Goal: Transaction & Acquisition: Purchase product/service

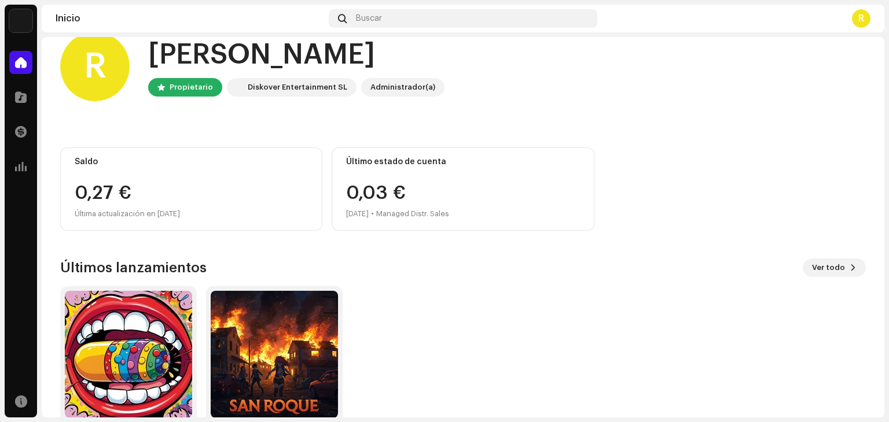
scroll to position [20, 0]
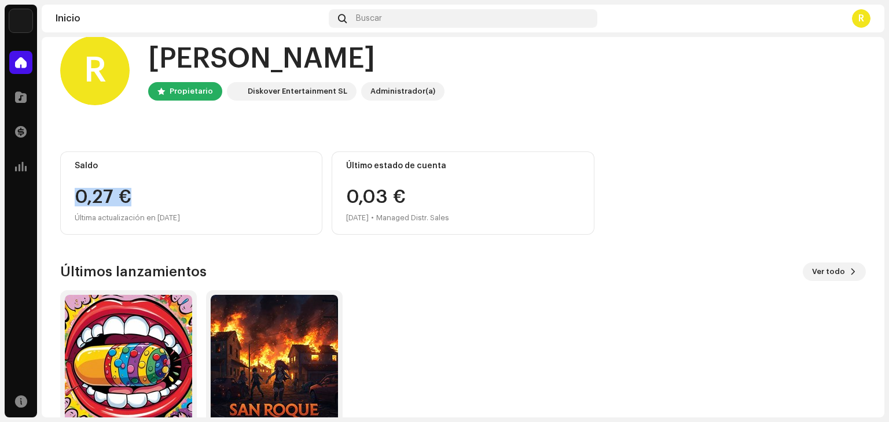
drag, startPoint x: 171, startPoint y: 200, endPoint x: 72, endPoint y: 197, distance: 99.5
click at [72, 197] on div "Saldo 0,27 € Última actualización en [DATE]" at bounding box center [191, 193] width 262 height 83
click at [490, 314] on div "ROCKSTAR EP SAN [PERSON_NAME] Album" at bounding box center [458, 373] width 805 height 167
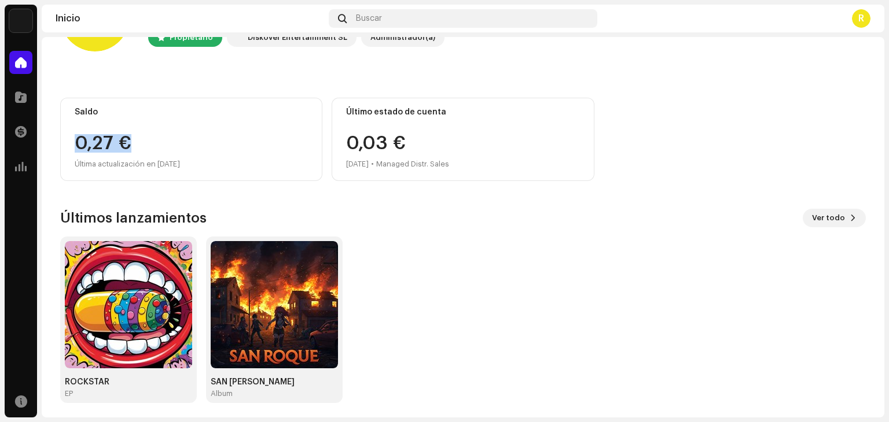
scroll to position [78, 0]
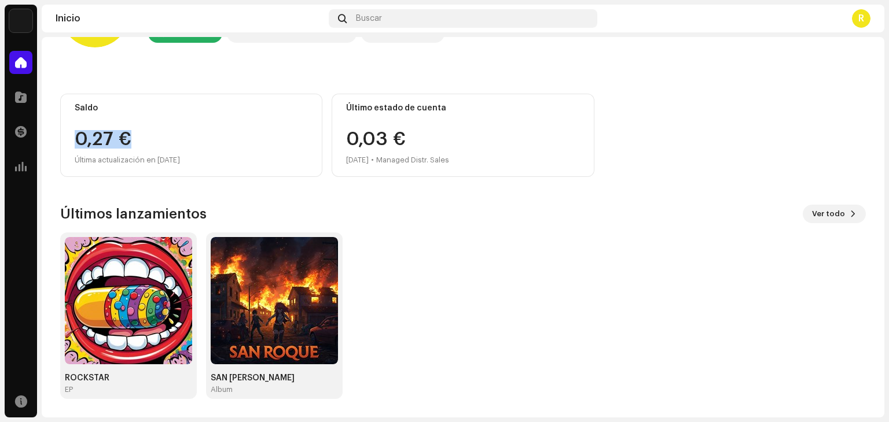
click at [426, 284] on div "ROCKSTAR EP SAN [PERSON_NAME] Album" at bounding box center [458, 316] width 805 height 167
click at [561, 355] on div "ROCKSTAR EP SAN [PERSON_NAME] Album" at bounding box center [458, 316] width 805 height 167
click at [167, 135] on div "0,27 €" at bounding box center [191, 139] width 233 height 19
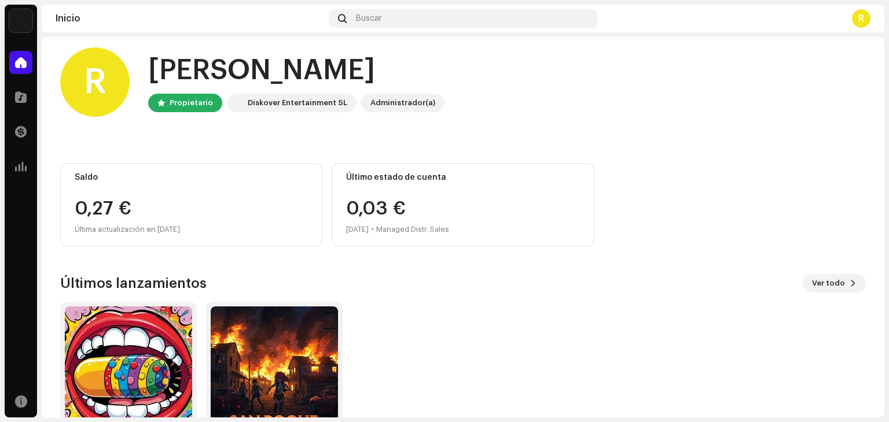
scroll to position [0, 0]
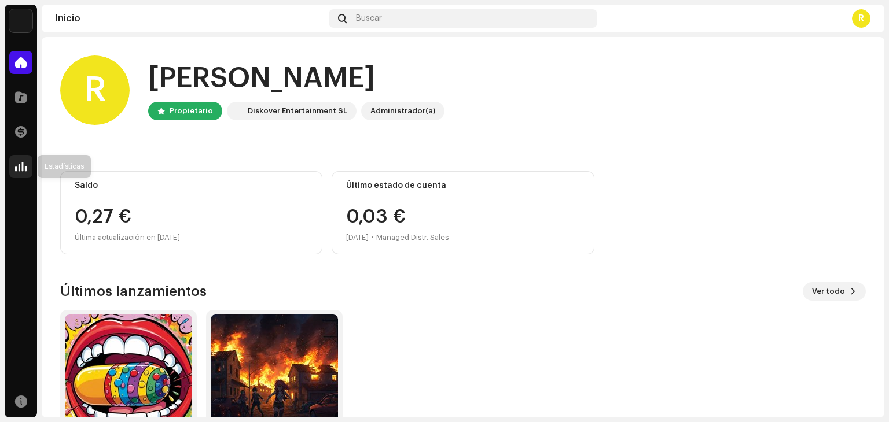
click at [28, 164] on div at bounding box center [20, 166] width 23 height 23
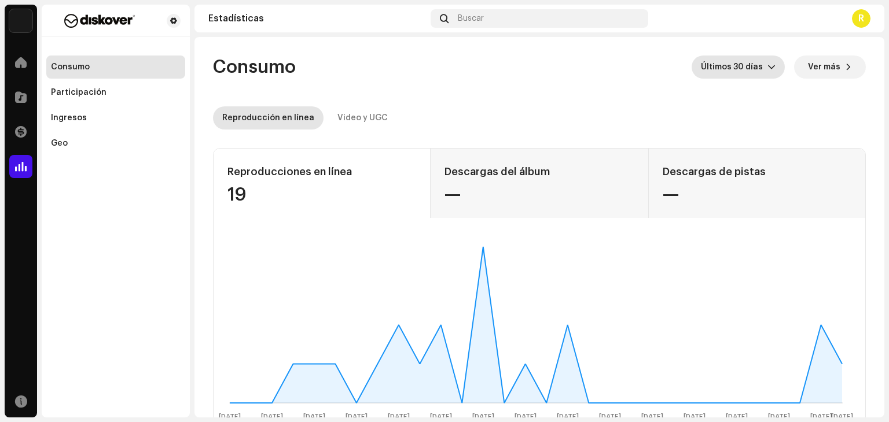
click at [755, 71] on span "Últimos 30 días" at bounding box center [734, 67] width 67 height 23
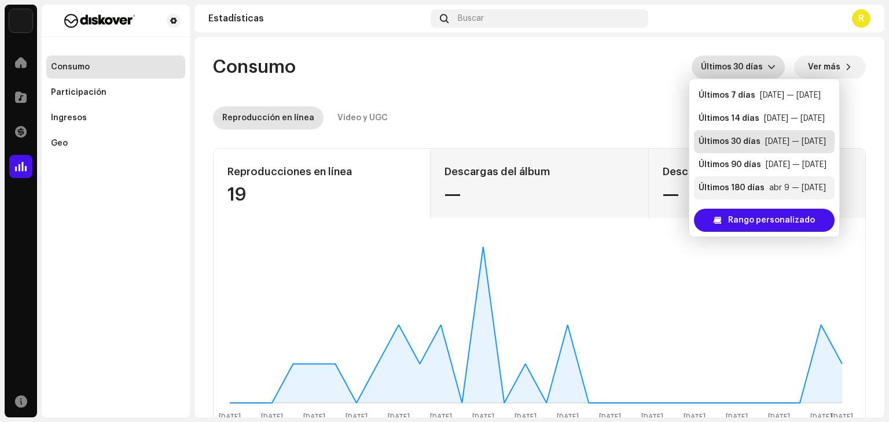
click at [764, 191] on div "Últimos 180 días abr 9 — oct 5" at bounding box center [763, 188] width 131 height 12
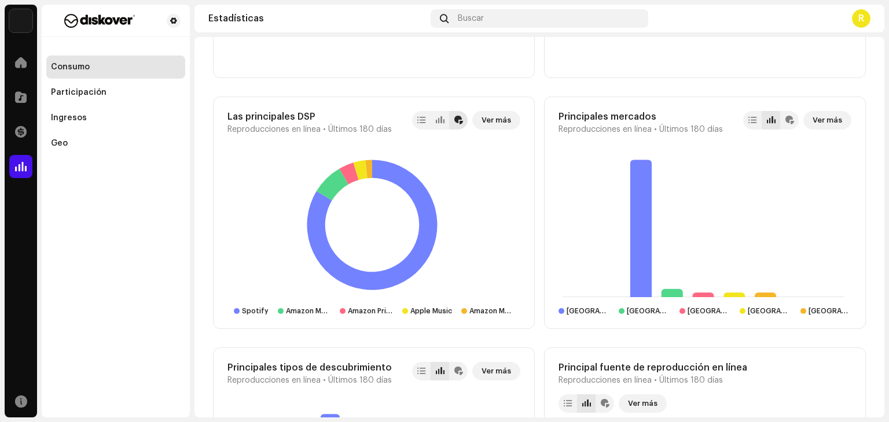
scroll to position [868, 0]
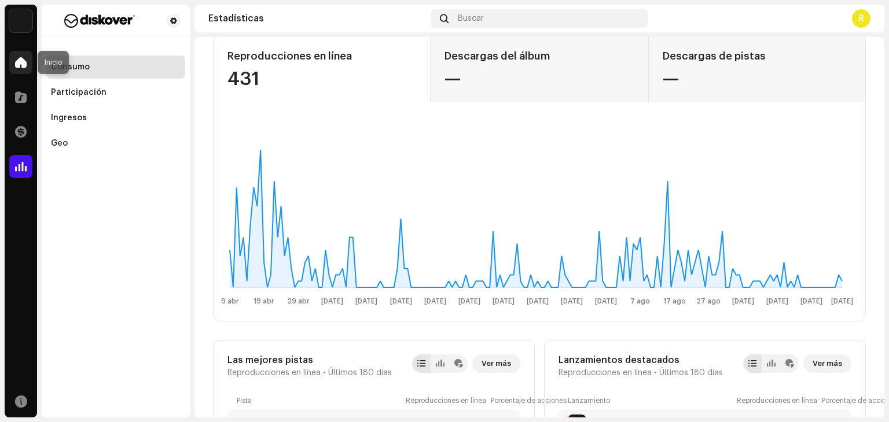
click at [25, 62] on span at bounding box center [21, 62] width 12 height 9
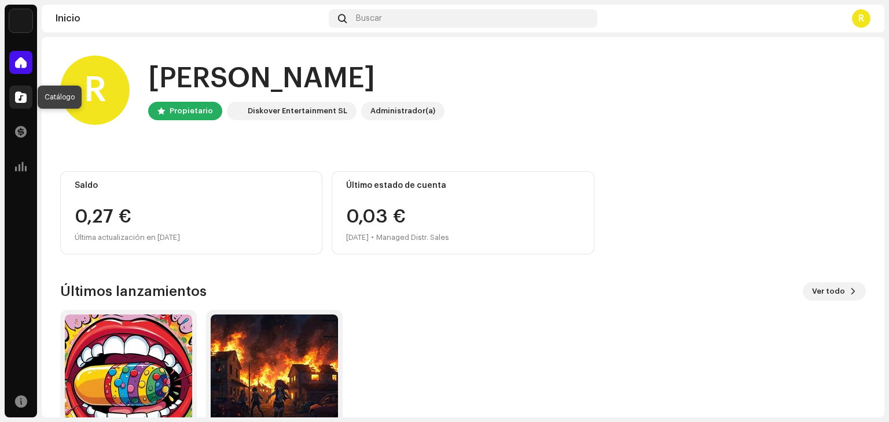
click at [19, 94] on span at bounding box center [21, 97] width 12 height 9
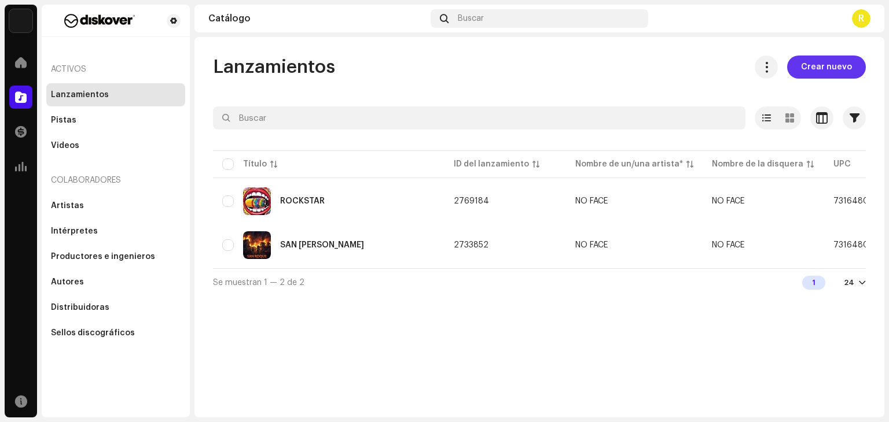
click at [829, 69] on span "Crear nuevo" at bounding box center [826, 67] width 51 height 23
click at [846, 62] on span "Crear nuevo" at bounding box center [826, 67] width 51 height 23
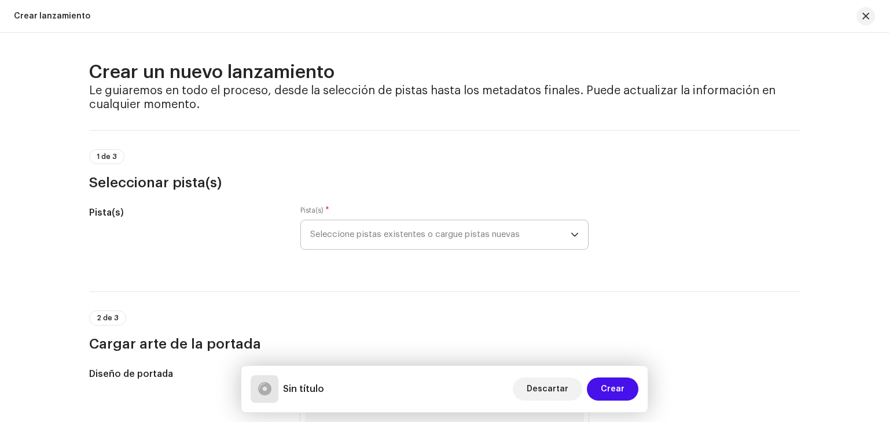
click at [558, 234] on span "Seleccione pistas existentes o cargue pistas nuevas" at bounding box center [440, 234] width 260 height 29
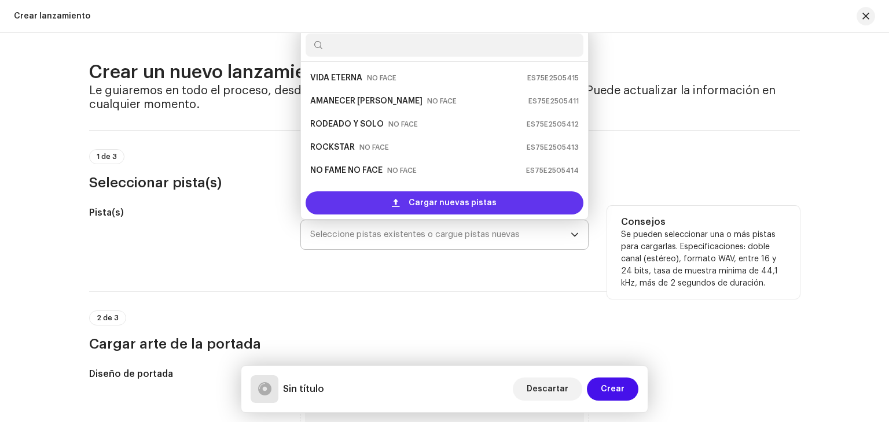
click at [444, 204] on span "Cargar nuevas pistas" at bounding box center [452, 203] width 88 height 23
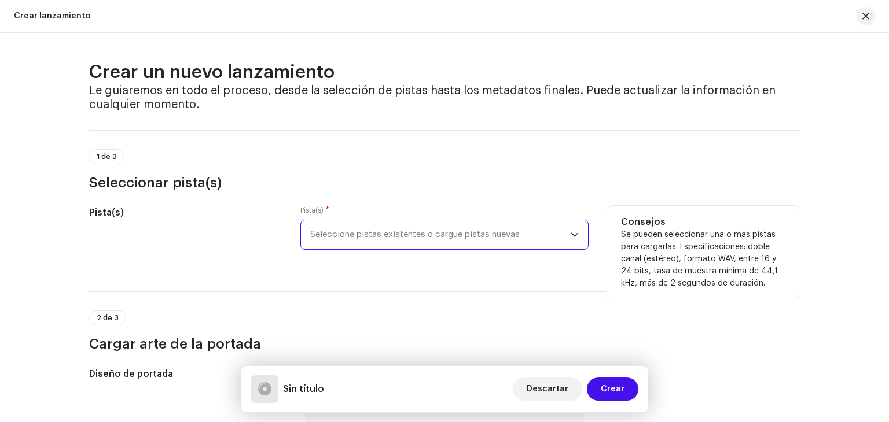
click at [375, 220] on span "Seleccione pistas existentes o cargue pistas nuevas" at bounding box center [440, 234] width 260 height 29
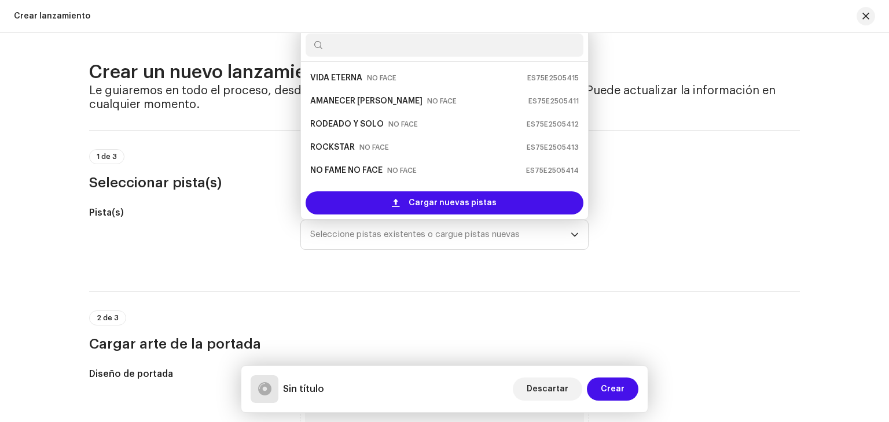
click at [444, 296] on div "2 de 3 Cargar arte de la portada" at bounding box center [444, 323] width 711 height 62
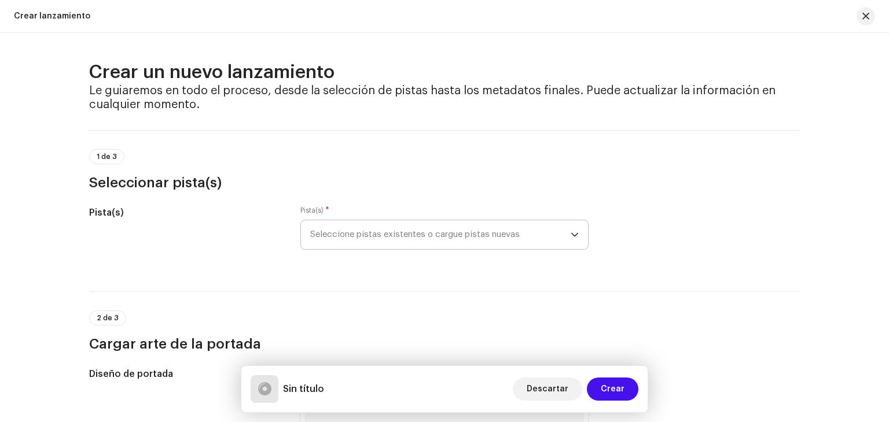
click at [509, 237] on span "Seleccione pistas existentes o cargue pistas nuevas" at bounding box center [440, 234] width 260 height 29
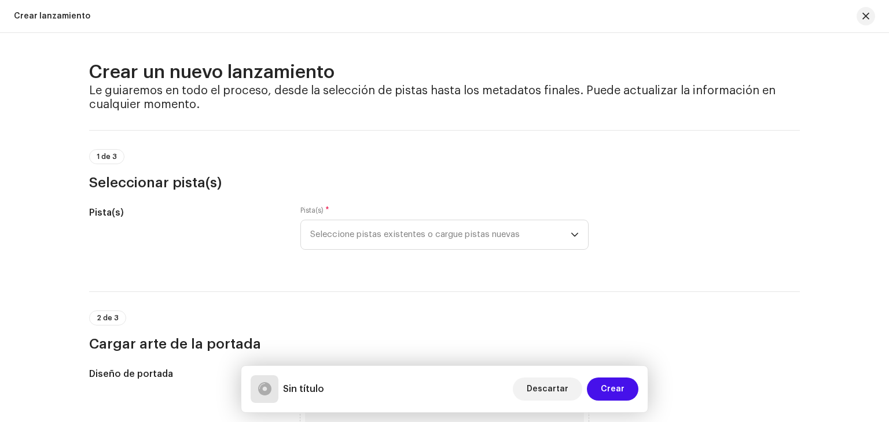
click at [314, 174] on h3 "Seleccionar pista(s)" at bounding box center [444, 183] width 711 height 19
click at [97, 159] on span "1 de 3" at bounding box center [107, 156] width 20 height 7
click at [325, 208] on span "*" at bounding box center [327, 211] width 4 height 8
click at [408, 225] on span "Seleccione pistas existentes o cargue pistas nuevas" at bounding box center [440, 234] width 260 height 29
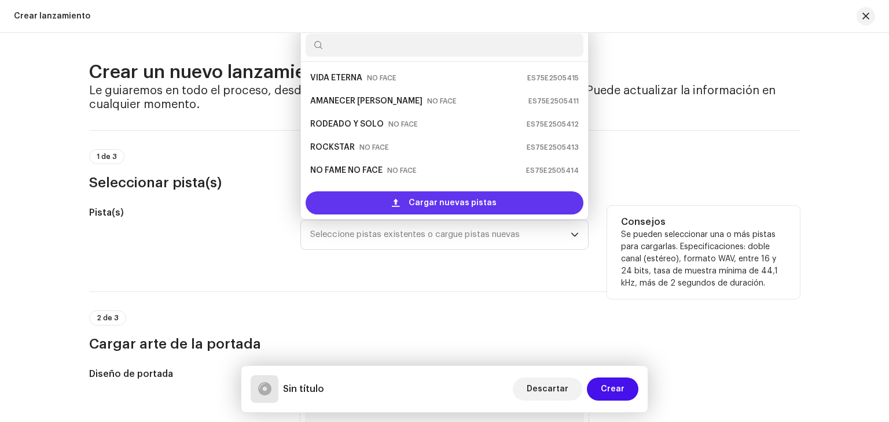
click at [417, 207] on span "Cargar nuevas pistas" at bounding box center [452, 203] width 88 height 23
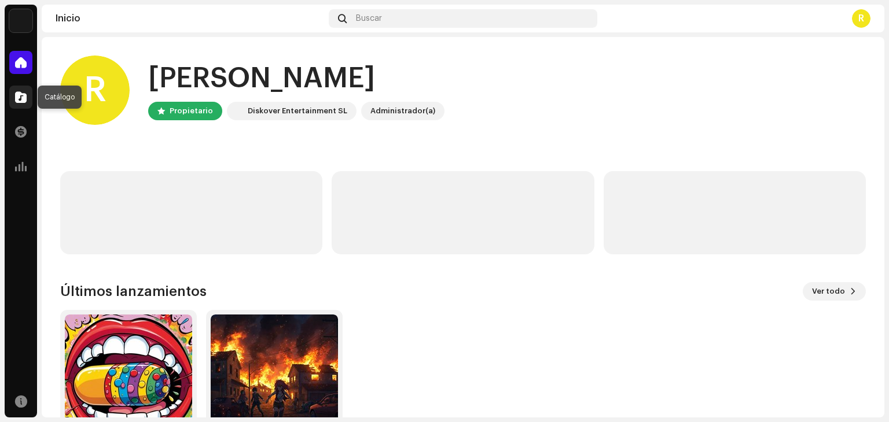
click at [16, 102] on span at bounding box center [21, 97] width 12 height 9
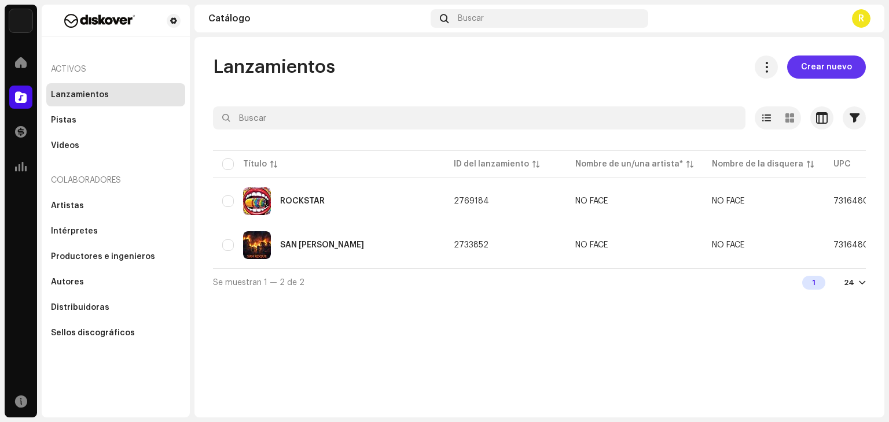
click at [811, 73] on span "Crear nuevo" at bounding box center [826, 67] width 51 height 23
click at [838, 64] on span "Crear nuevo" at bounding box center [826, 67] width 51 height 23
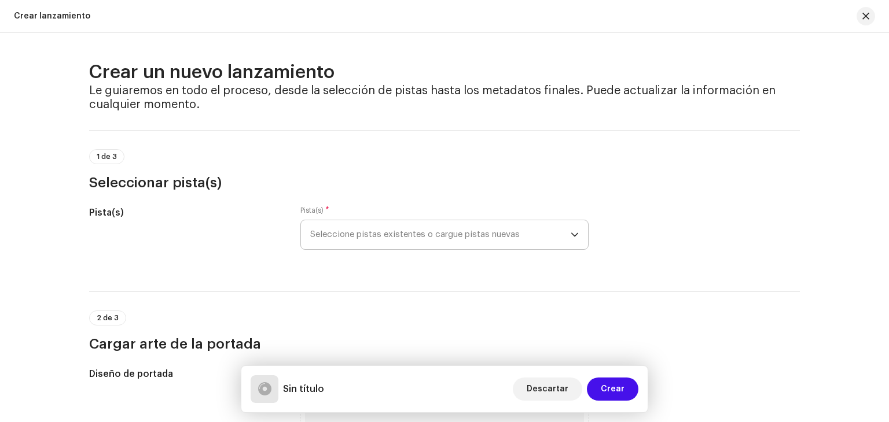
drag, startPoint x: 448, startPoint y: 256, endPoint x: 448, endPoint y: 246, distance: 9.8
click at [448, 252] on div "Pista(s) * Seleccione pistas existentes o cargue pistas nuevas" at bounding box center [444, 235] width 288 height 58
click at [448, 240] on span "Seleccione pistas existentes o cargue pistas nuevas" at bounding box center [440, 234] width 260 height 29
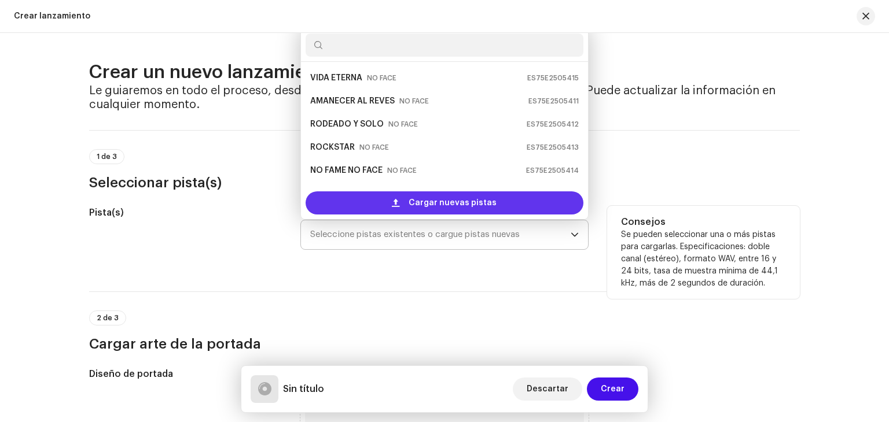
click at [459, 196] on span "Cargar nuevas pistas" at bounding box center [452, 203] width 88 height 23
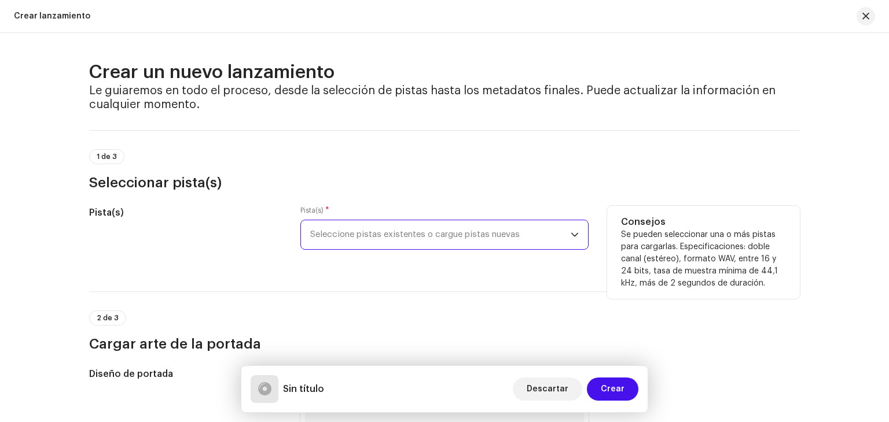
click at [511, 238] on span "Seleccione pistas existentes o cargue pistas nuevas" at bounding box center [440, 234] width 260 height 29
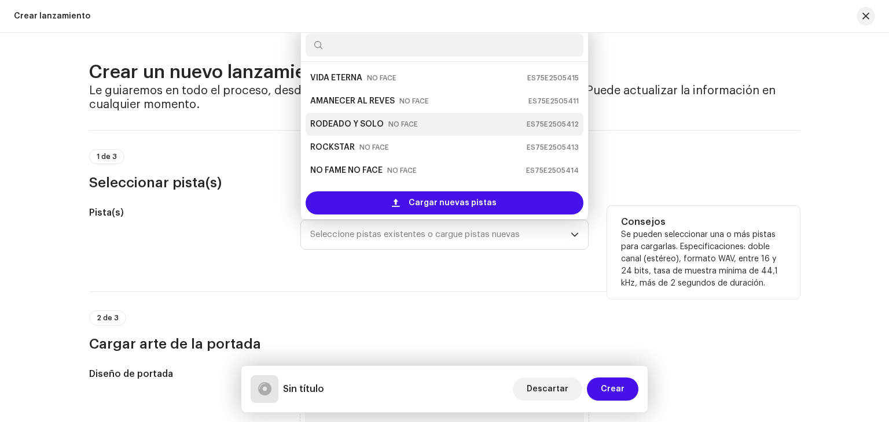
scroll to position [19, 0]
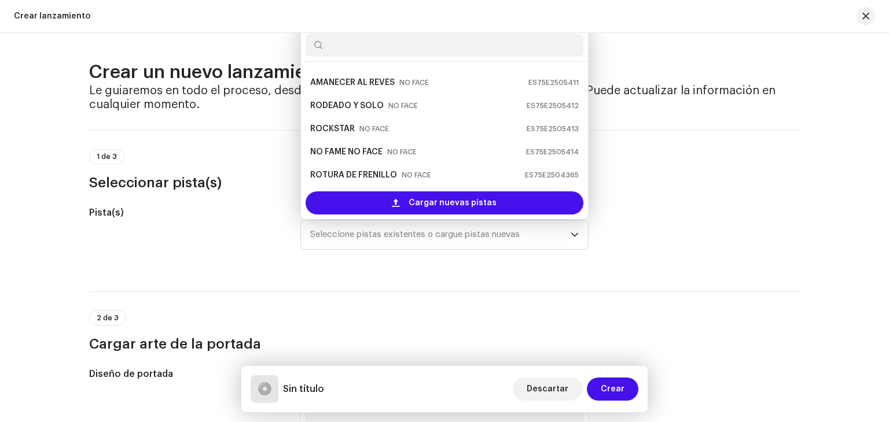
click at [433, 188] on div "Cargar nuevas pistas" at bounding box center [444, 203] width 287 height 32
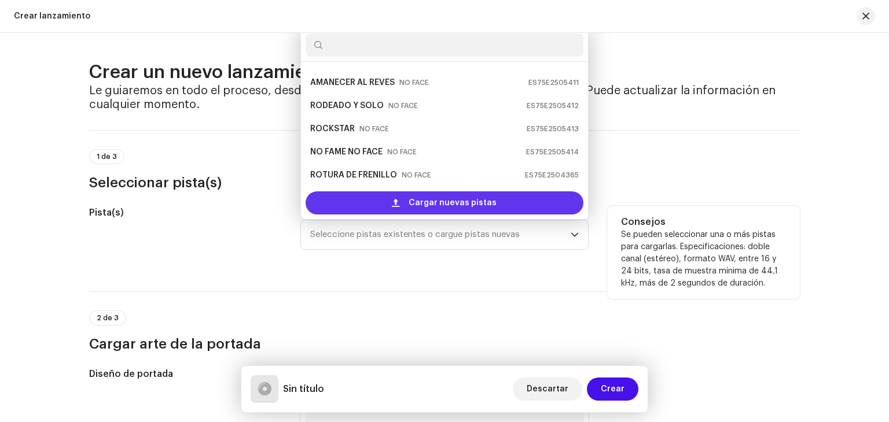
drag, startPoint x: 433, startPoint y: 188, endPoint x: 438, endPoint y: 207, distance: 19.2
click at [438, 207] on div "Cargar nuevas pistas" at bounding box center [444, 203] width 287 height 32
click at [438, 207] on span "Cargar nuevas pistas" at bounding box center [452, 203] width 88 height 23
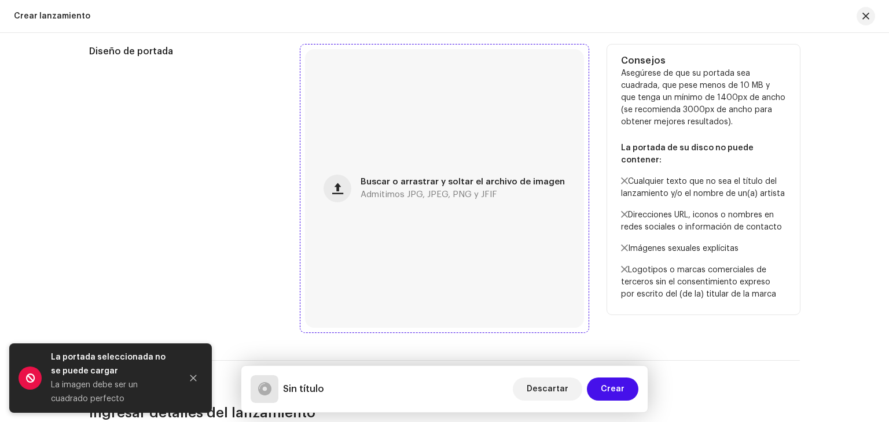
scroll to position [451, 0]
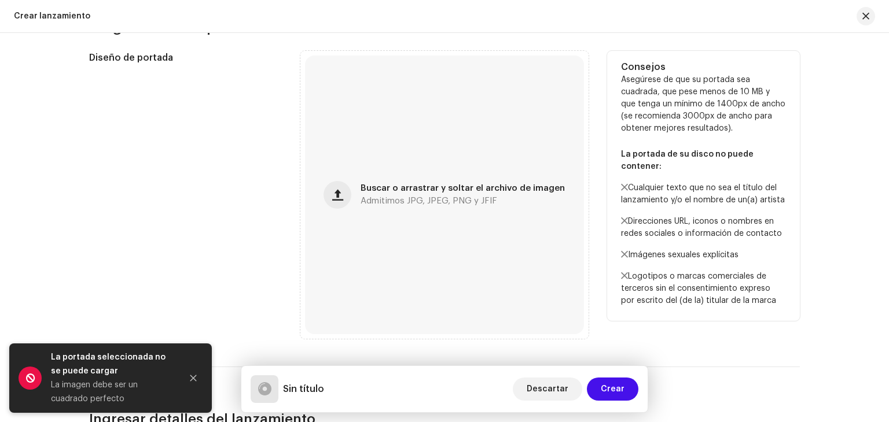
drag, startPoint x: 624, startPoint y: 84, endPoint x: 730, endPoint y: 132, distance: 116.5
click at [730, 132] on p "Asegúrese de que su portada sea cuadrada, que pese menos de 10 MB y que tenga u…" at bounding box center [703, 190] width 165 height 233
copy p "Asegúrese de que su portada sea cuadrada, que pese menos de 10 MB y que tenga u…"
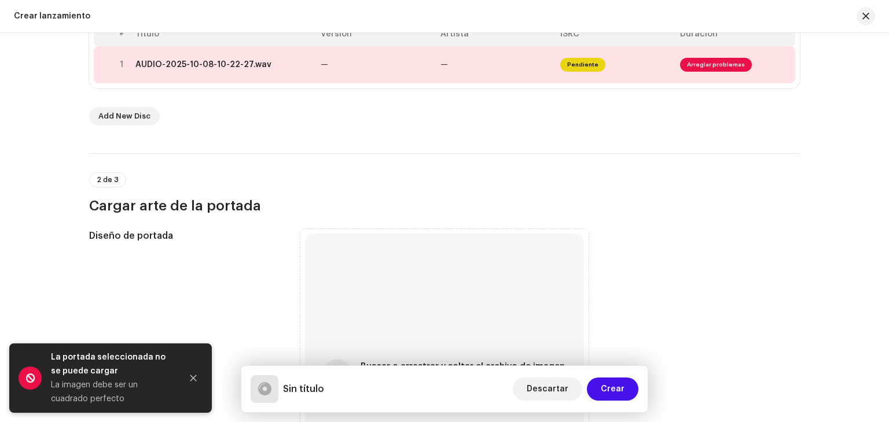
scroll to position [104, 0]
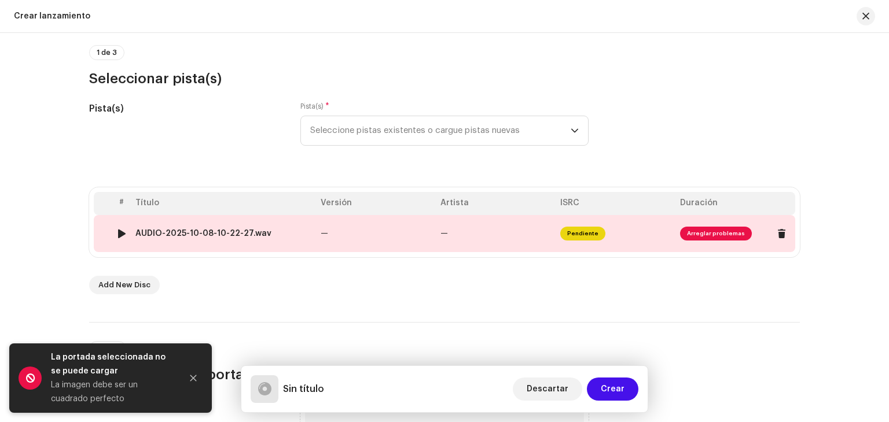
click at [584, 234] on span "Pendiente" at bounding box center [582, 234] width 45 height 14
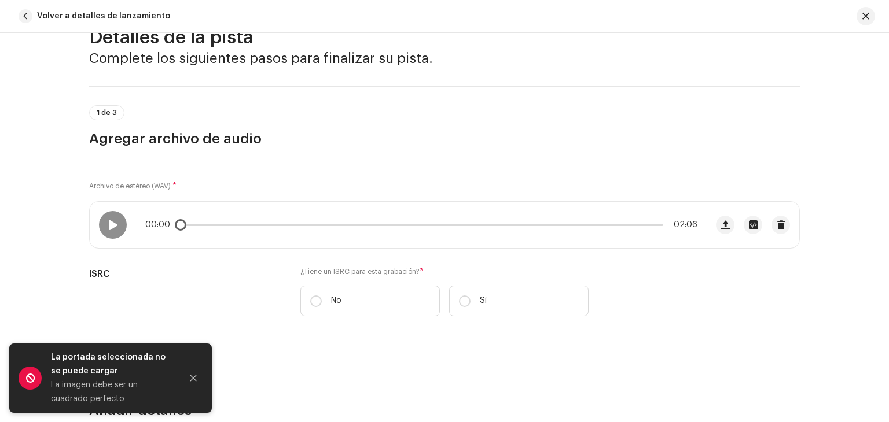
scroll to position [116, 0]
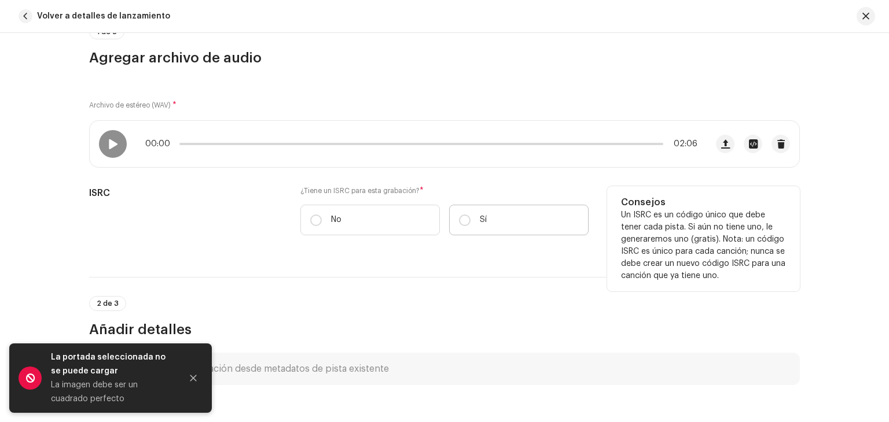
click at [517, 219] on label "Sí" at bounding box center [518, 220] width 139 height 31
click at [470, 219] on input "Sí" at bounding box center [465, 221] width 12 height 12
radio input "true"
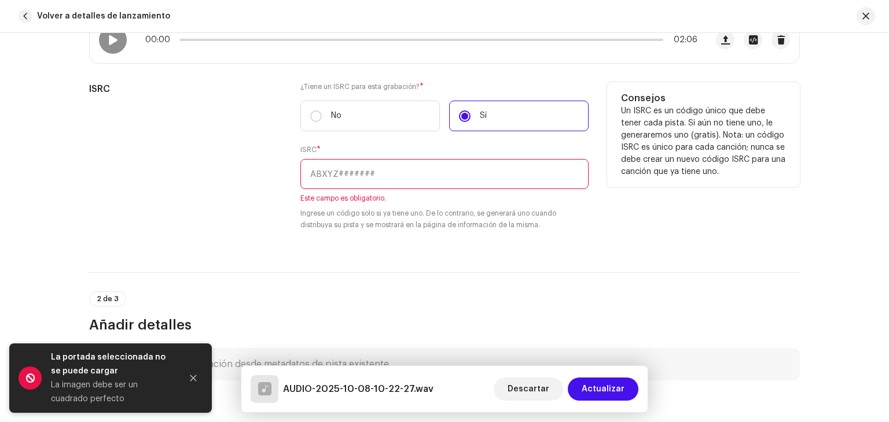
scroll to position [231, 0]
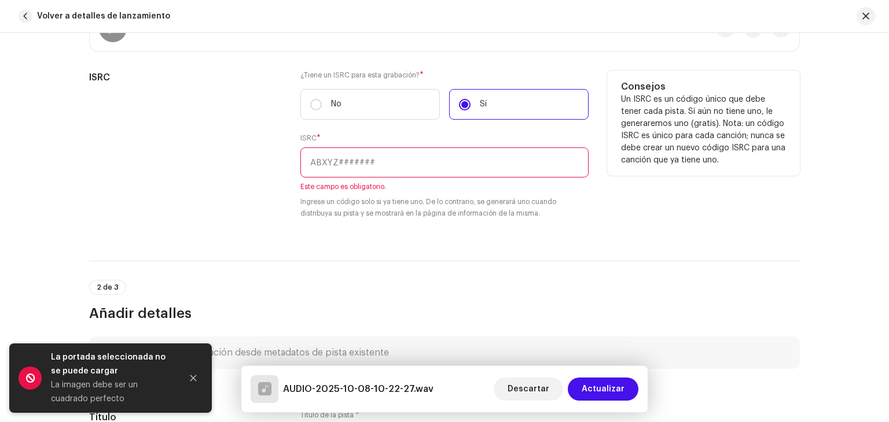
click at [343, 164] on input "text" at bounding box center [444, 163] width 288 height 30
click at [351, 112] on label "No" at bounding box center [369, 104] width 139 height 31
click at [322, 111] on input "No" at bounding box center [316, 105] width 12 height 12
radio input "true"
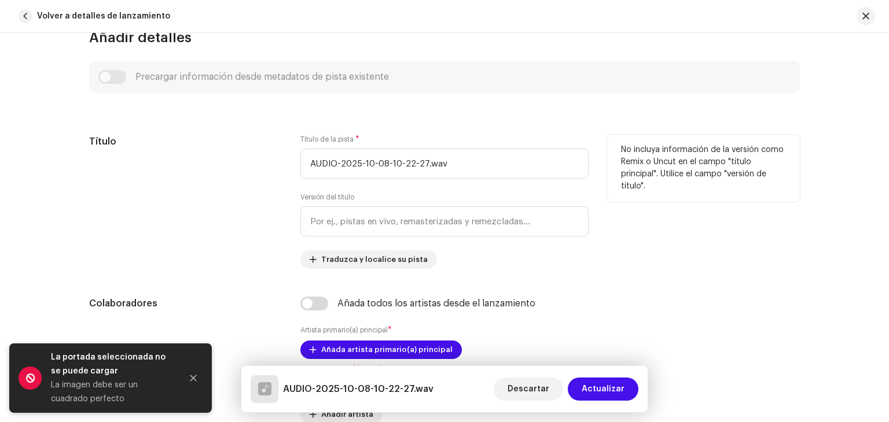
scroll to position [463, 0]
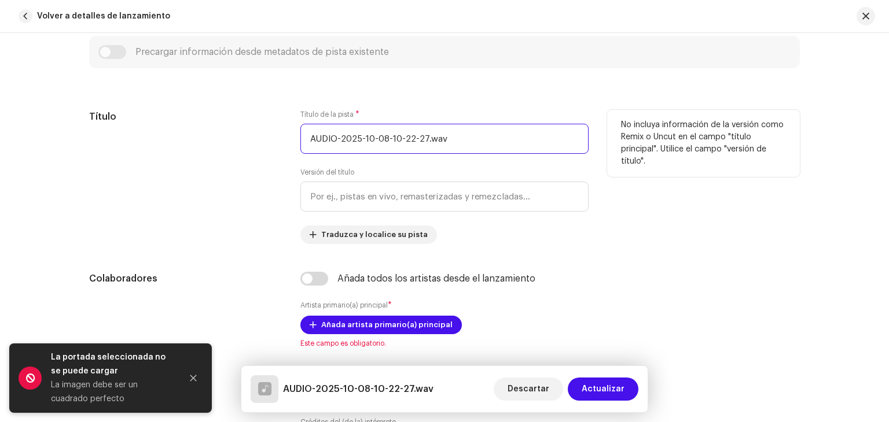
drag, startPoint x: 492, startPoint y: 137, endPoint x: 344, endPoint y: 132, distance: 148.8
click at [362, 135] on input "AUDIO-2025-10-08-10-22-27.wav" at bounding box center [444, 139] width 288 height 30
type input "A"
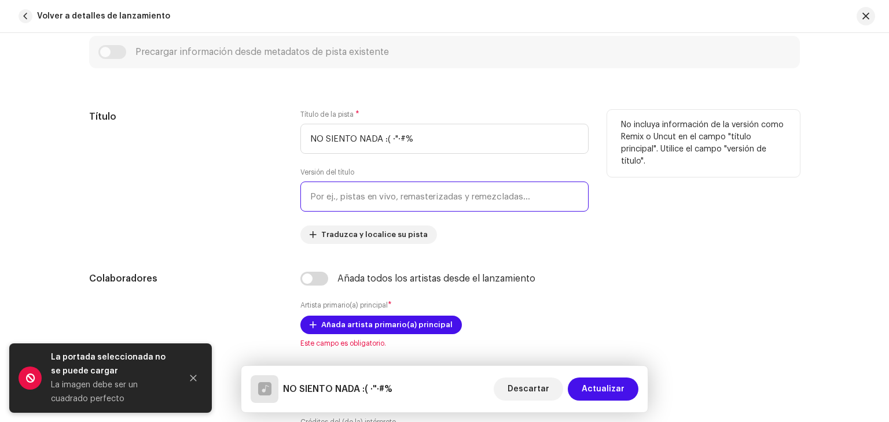
click at [380, 194] on input "text" at bounding box center [444, 197] width 288 height 30
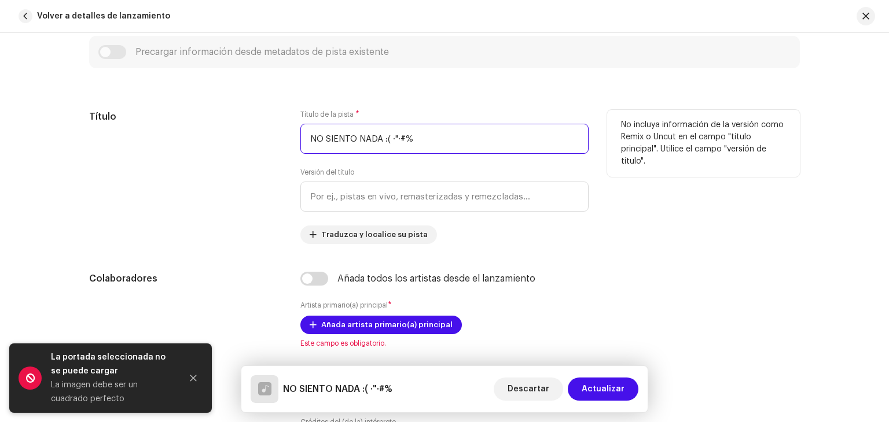
click at [448, 137] on input "NO SIENTO NADA :( ·"·#%" at bounding box center [444, 139] width 288 height 30
type input "NO SIENTO NADA :( ·"·#% 404 ERROR"
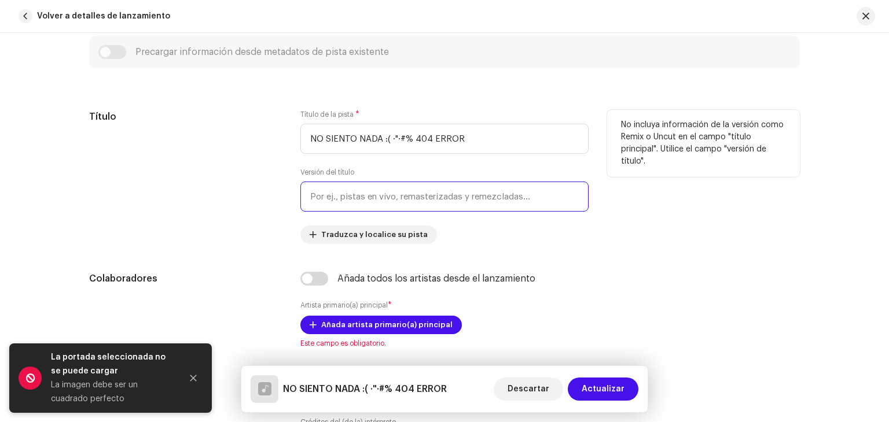
click at [511, 198] on input "text" at bounding box center [444, 197] width 288 height 30
type input "SINGLE"
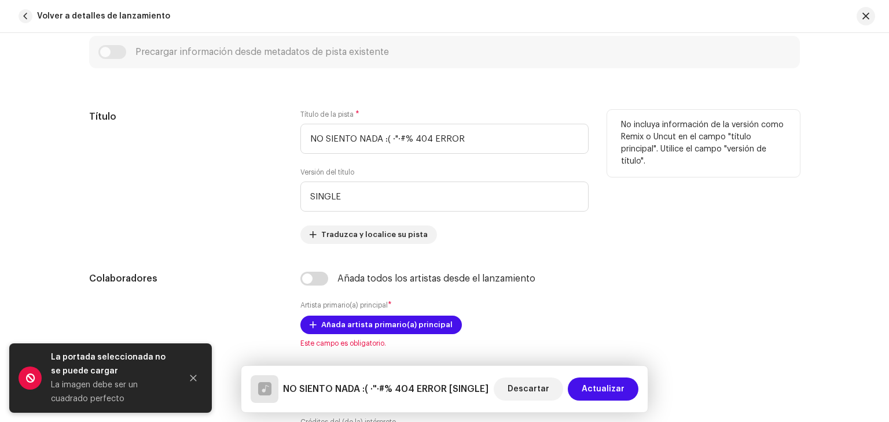
click at [624, 227] on div "No incluya información de la versión como Remix o Uncut en el campo "título pri…" at bounding box center [703, 177] width 193 height 134
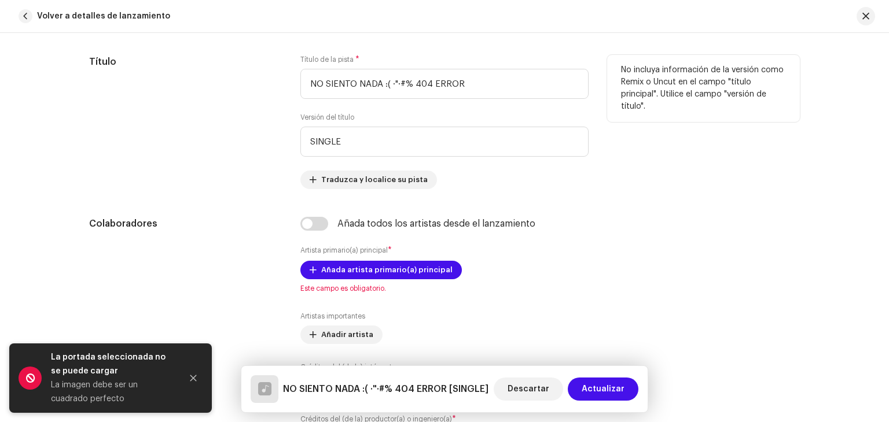
scroll to position [521, 0]
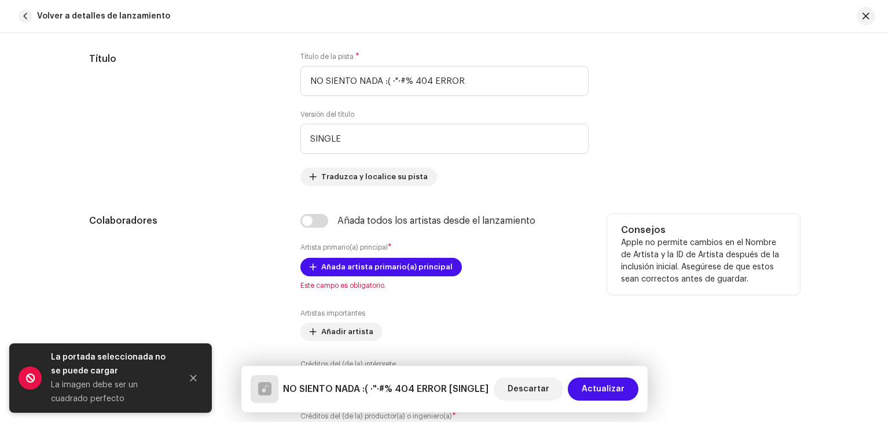
click at [355, 278] on div "Añada artista primario(a) principal Este campo es obligatorio." at bounding box center [444, 274] width 288 height 32
click at [356, 267] on span "Añada artista primario(a) principal" at bounding box center [386, 267] width 131 height 23
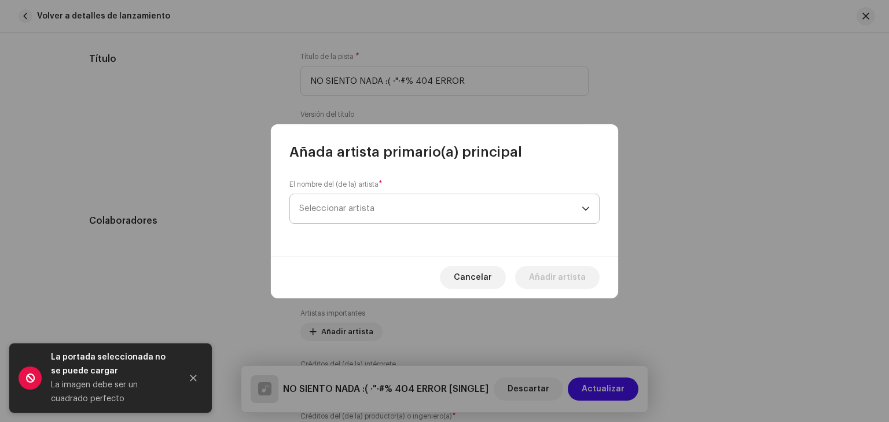
click at [370, 219] on span "Seleccionar artista" at bounding box center [440, 208] width 282 height 29
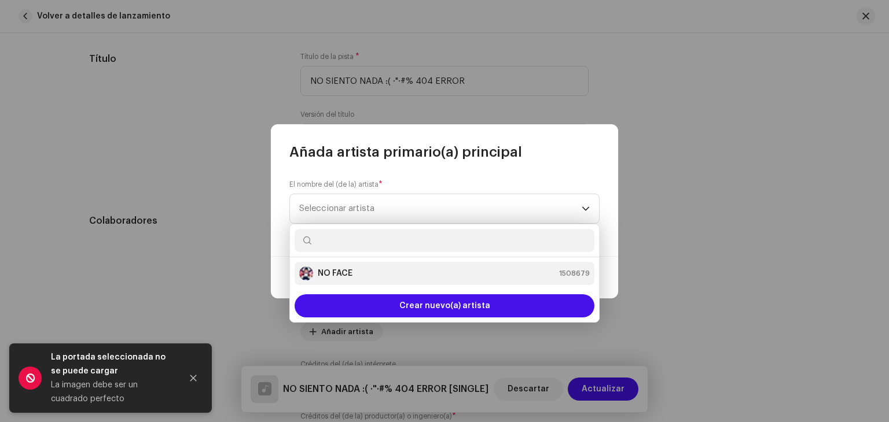
click at [371, 275] on div "NO FACE 1508679" at bounding box center [444, 274] width 290 height 14
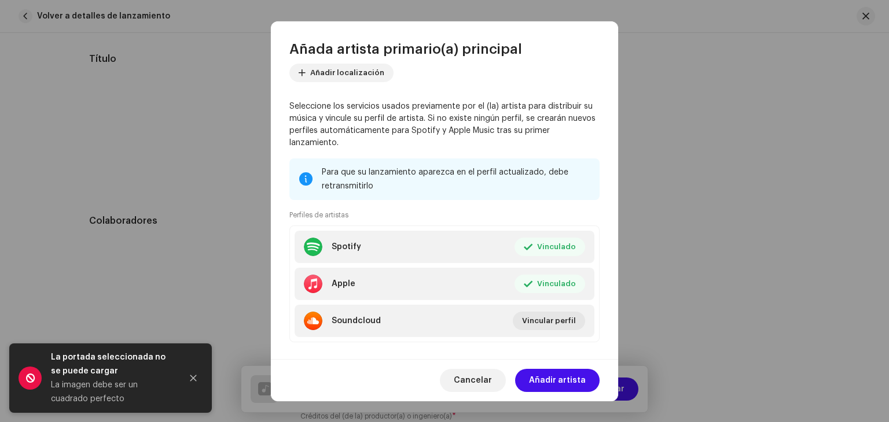
scroll to position [87, 0]
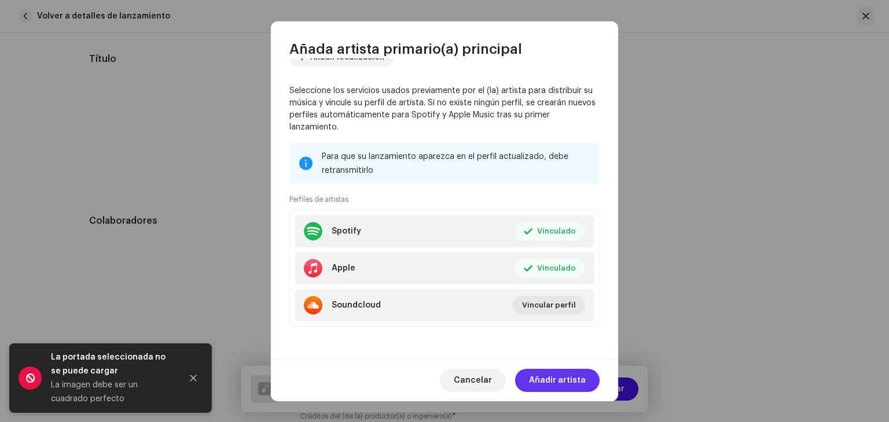
click at [571, 374] on span "Añadir artista" at bounding box center [557, 380] width 57 height 23
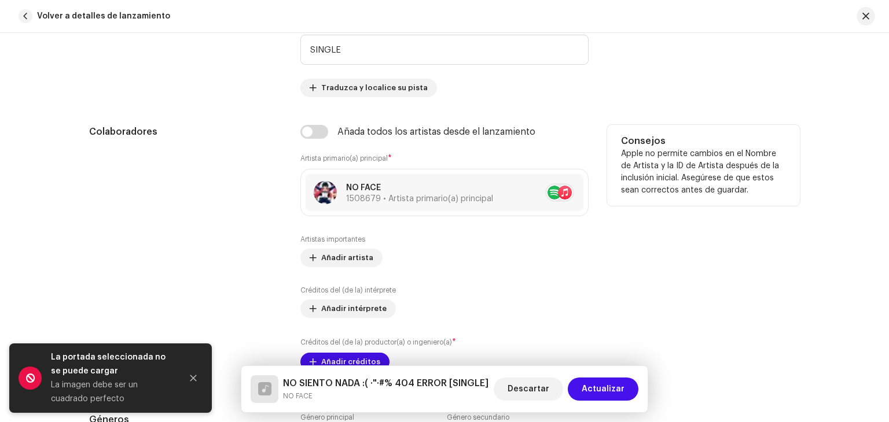
scroll to position [636, 0]
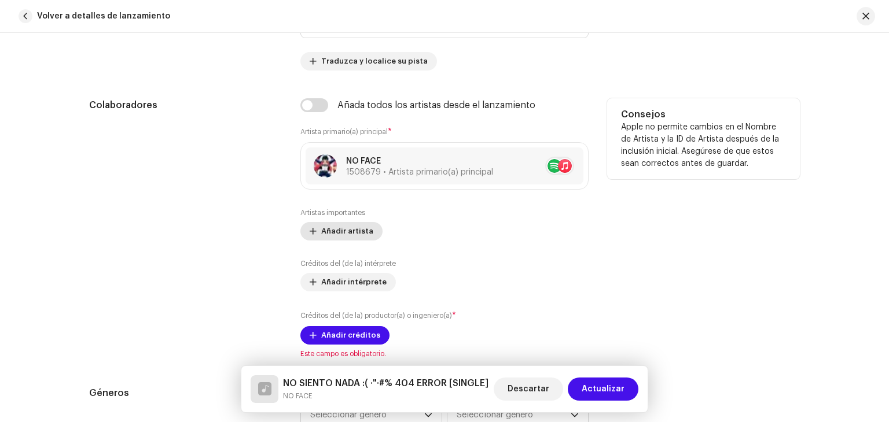
click at [343, 234] on span "Añadir artista" at bounding box center [347, 231] width 52 height 23
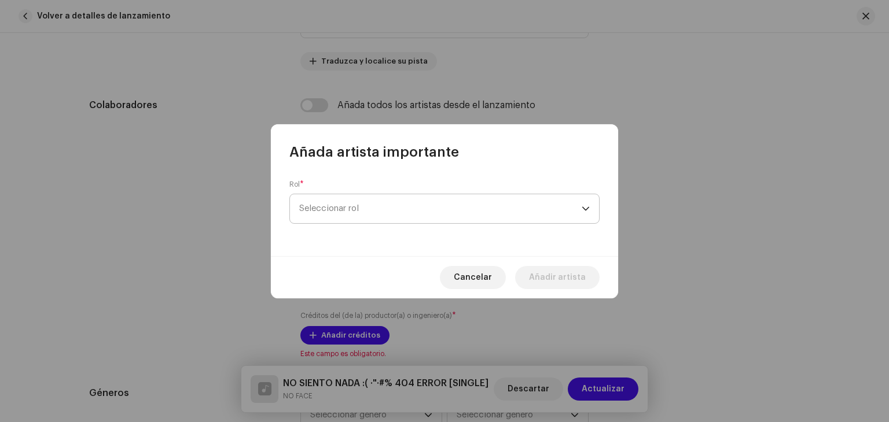
click at [366, 206] on span "Seleccionar rol" at bounding box center [440, 208] width 282 height 29
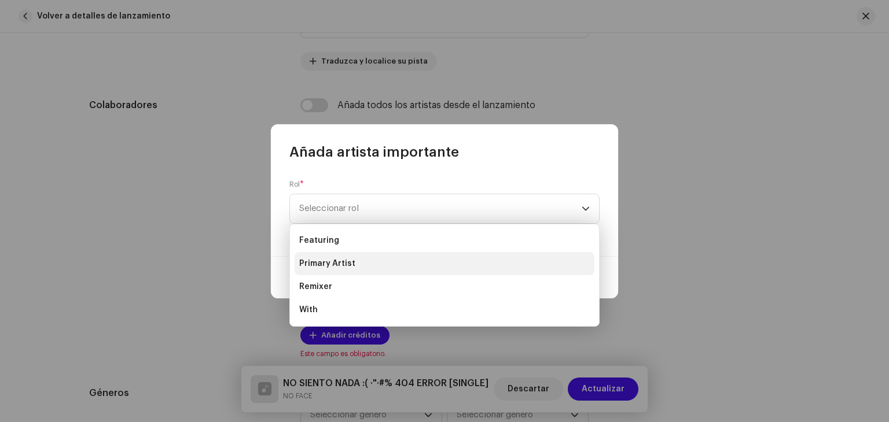
click at [363, 266] on li "Primary Artist" at bounding box center [445, 263] width 300 height 23
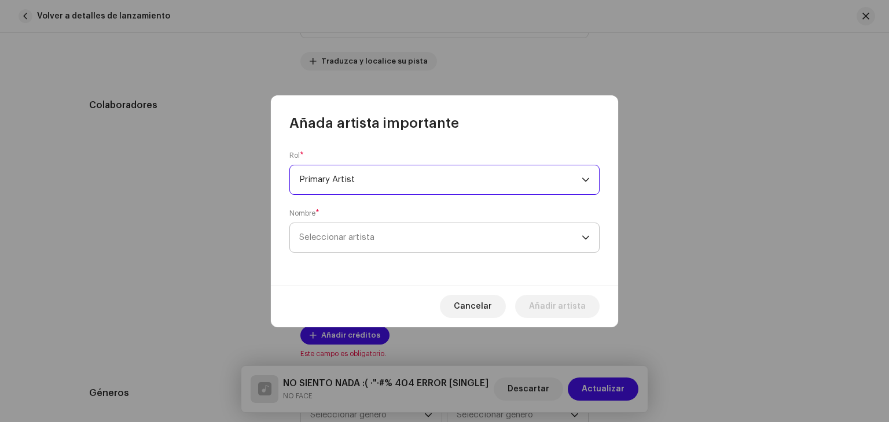
click at [363, 238] on span "Seleccionar artista" at bounding box center [336, 237] width 75 height 9
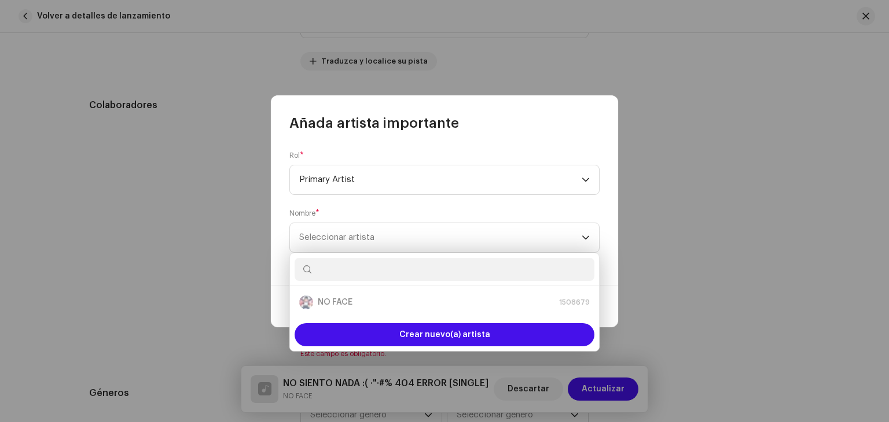
click at [358, 296] on div "NO FACE 1508679" at bounding box center [444, 303] width 290 height 14
click at [370, 303] on div "NO FACE 1508679" at bounding box center [444, 303] width 290 height 14
click at [509, 244] on span "Seleccionar artista" at bounding box center [440, 237] width 282 height 29
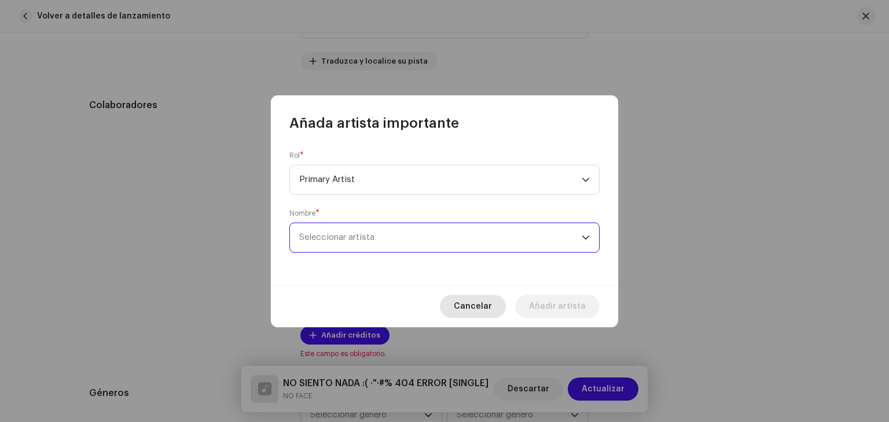
click at [489, 315] on span "Cancelar" at bounding box center [473, 306] width 38 height 23
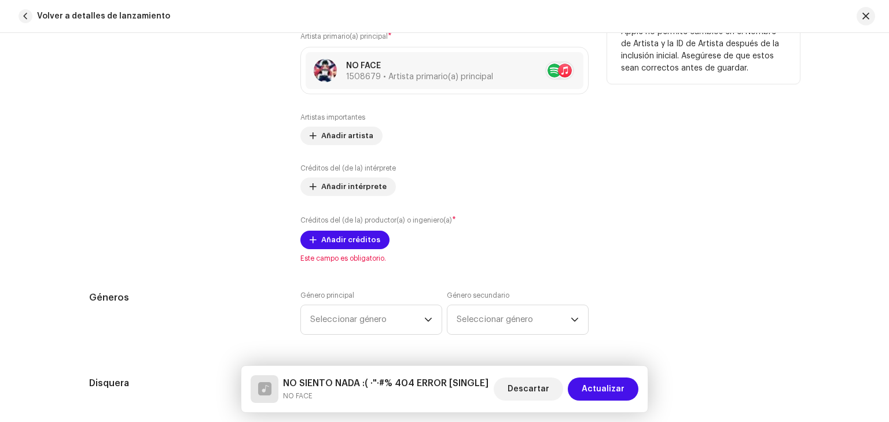
scroll to position [752, 0]
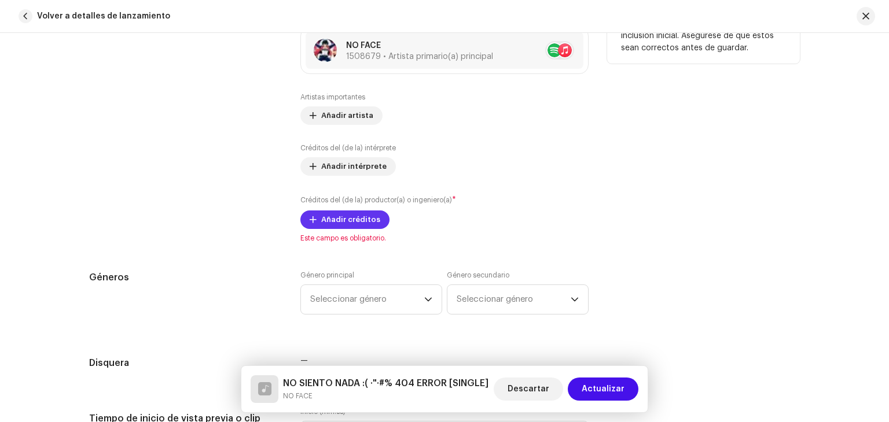
click at [345, 219] on span "Añadir créditos" at bounding box center [350, 219] width 59 height 23
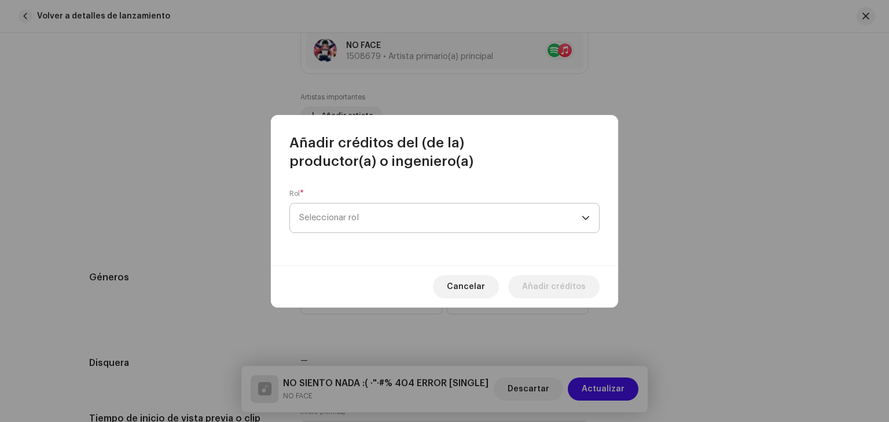
click at [344, 218] on span "Seleccionar rol" at bounding box center [440, 218] width 282 height 29
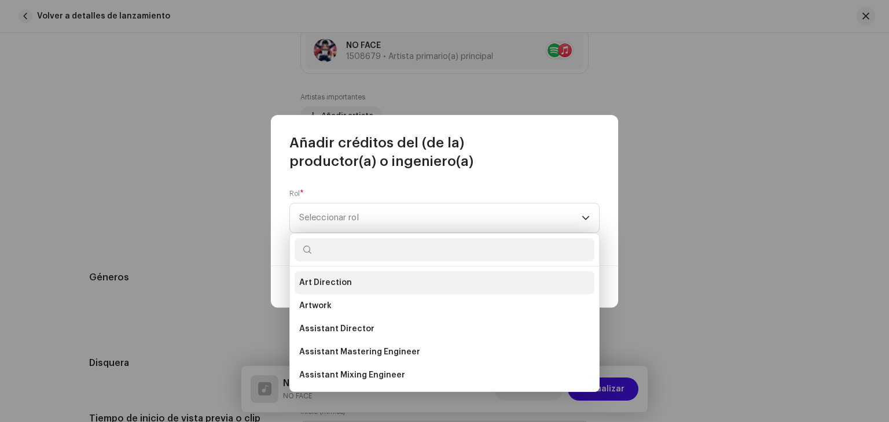
click at [354, 282] on li "Art Direction" at bounding box center [445, 282] width 300 height 23
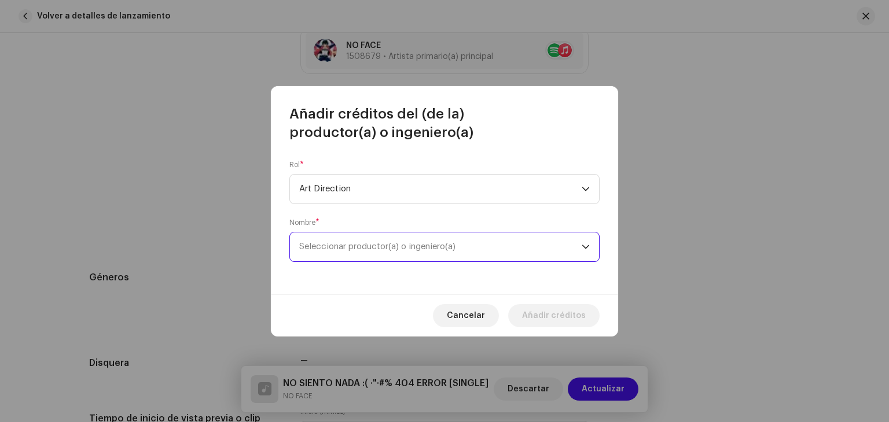
click at [397, 248] on span "Seleccionar productor(a) o ingeniero(a)" at bounding box center [377, 246] width 156 height 9
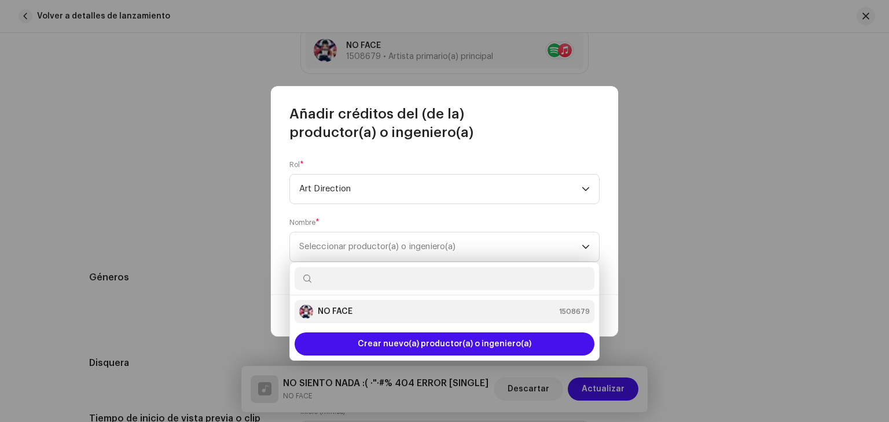
click at [376, 301] on li "NO FACE 1508679" at bounding box center [445, 311] width 300 height 23
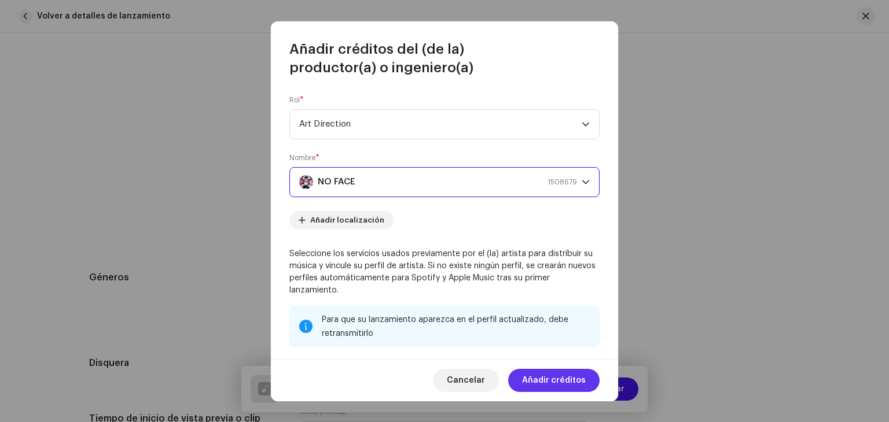
click at [544, 384] on span "Añadir créditos" at bounding box center [554, 380] width 64 height 23
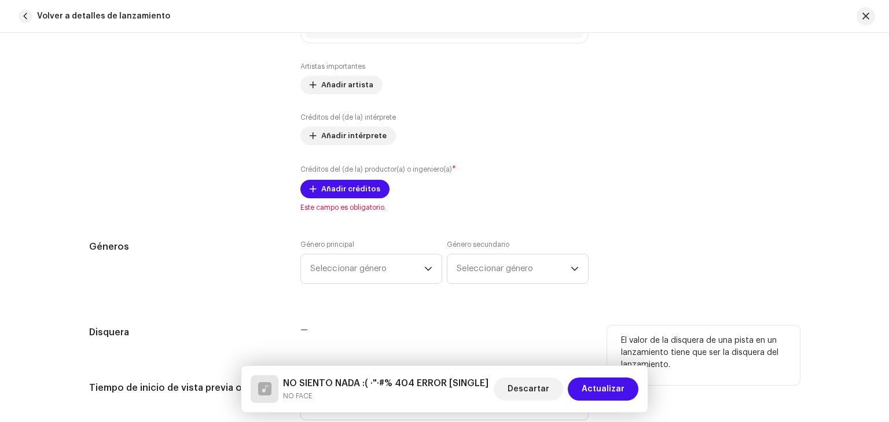
scroll to position [868, 0]
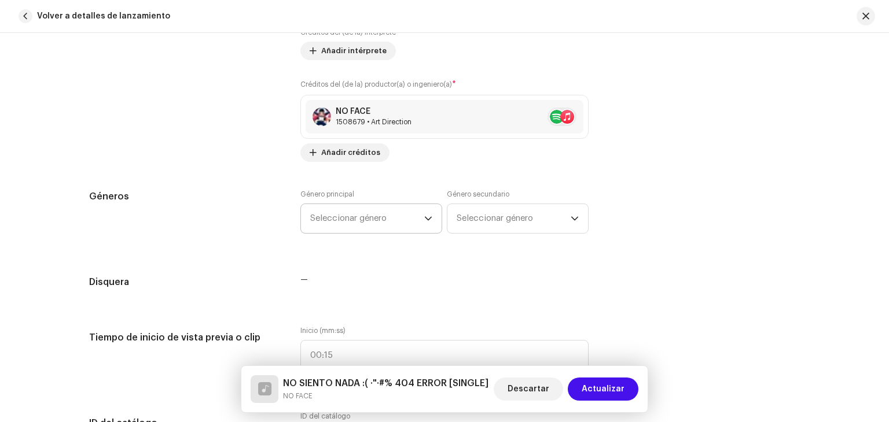
click at [384, 221] on span "Seleccionar género" at bounding box center [367, 218] width 114 height 29
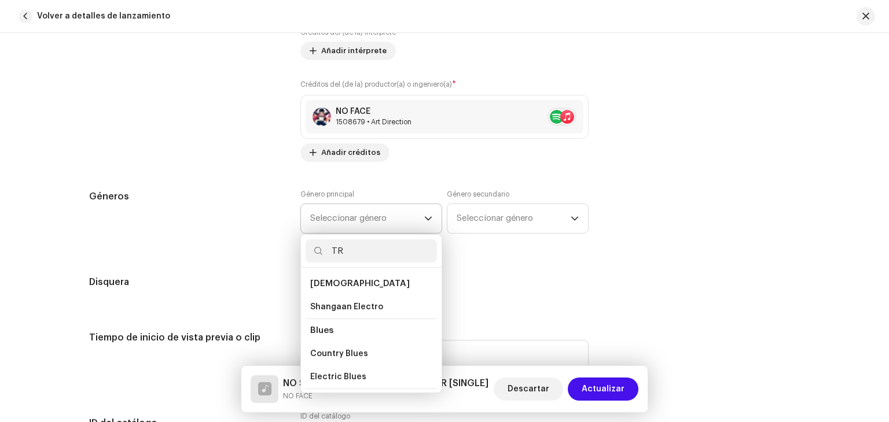
type input "T"
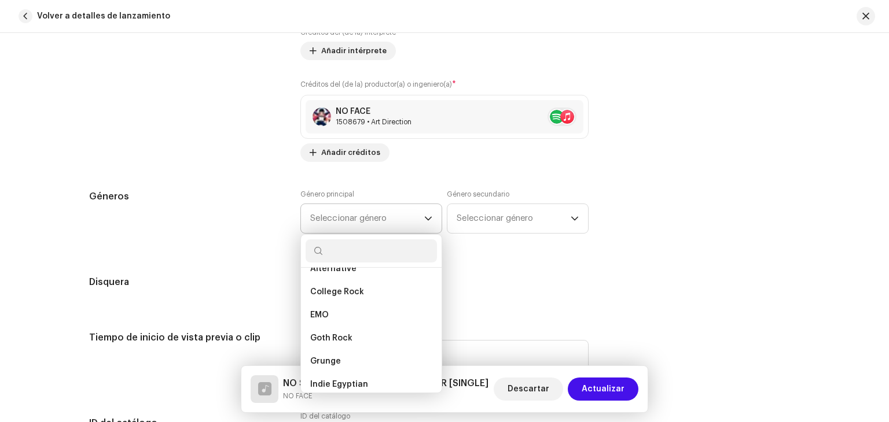
scroll to position [655, 0]
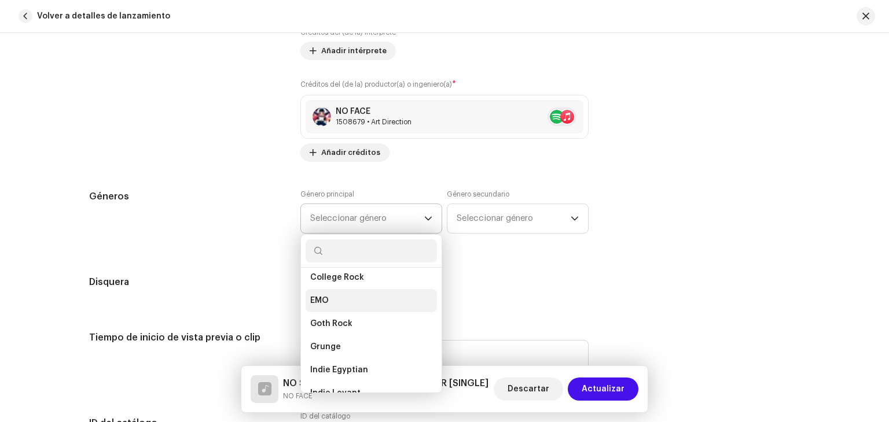
click at [340, 304] on li "EMO" at bounding box center [370, 300] width 131 height 23
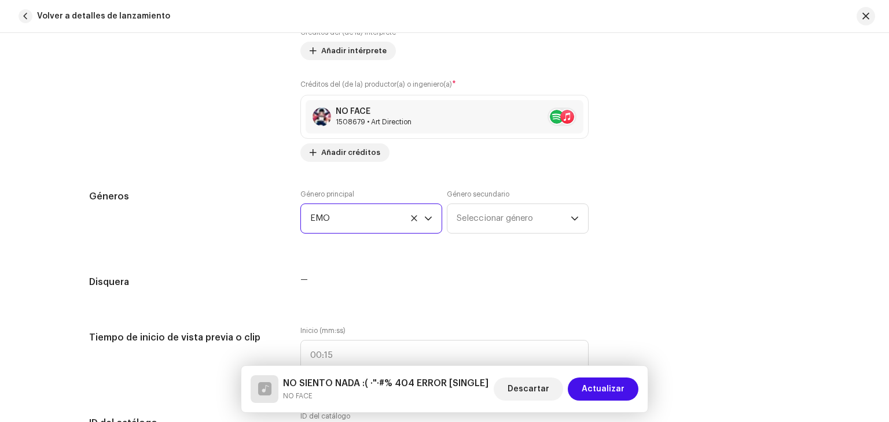
click at [408, 224] on span "EMO" at bounding box center [367, 218] width 114 height 29
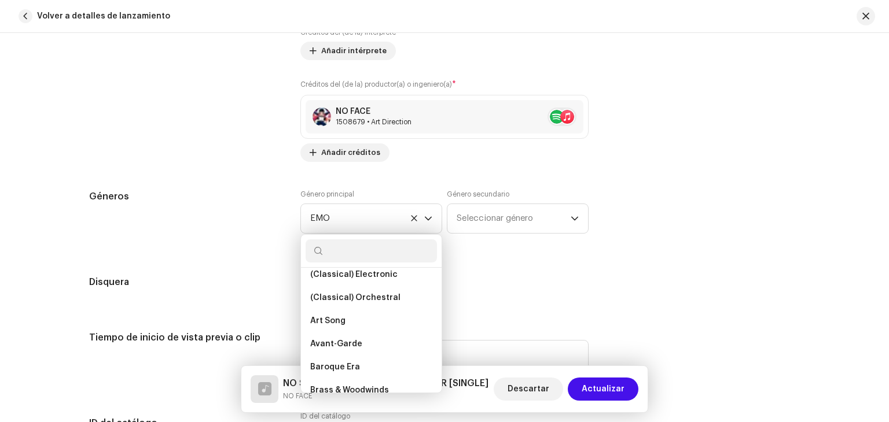
scroll to position [2527, 0]
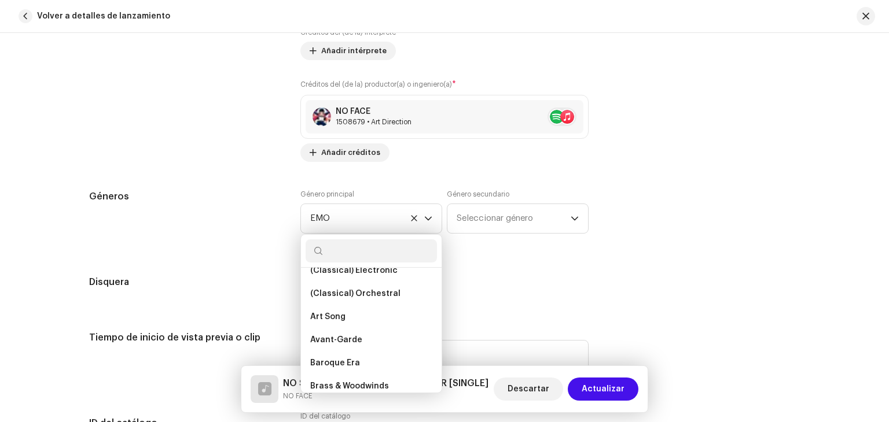
click at [700, 53] on div "Consejos Apple no permite cambios en el Nombre de Artista y la ID de Artista de…" at bounding box center [703, 14] width 193 height 295
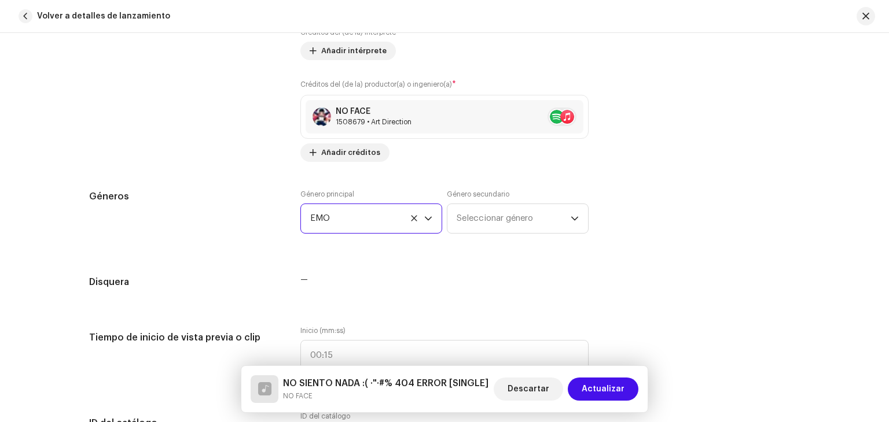
click at [385, 222] on span "EMO" at bounding box center [367, 218] width 114 height 29
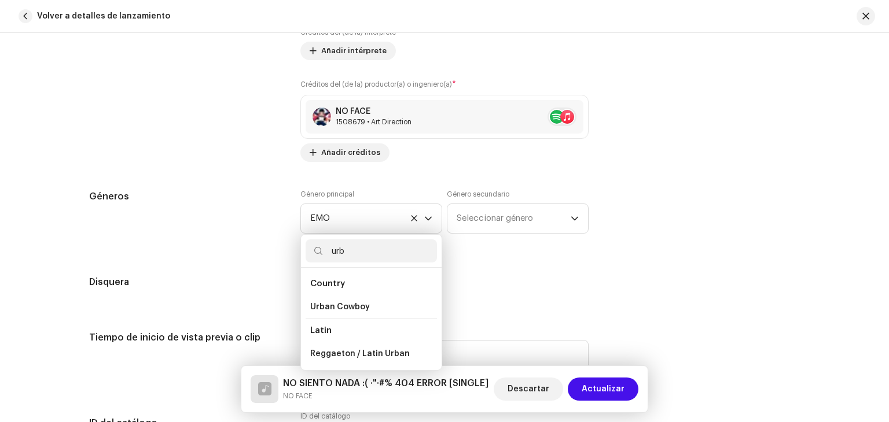
scroll to position [0, 0]
type input "urba"
click at [373, 352] on span "Reggaeton / Latin Urban" at bounding box center [360, 354] width 100 height 12
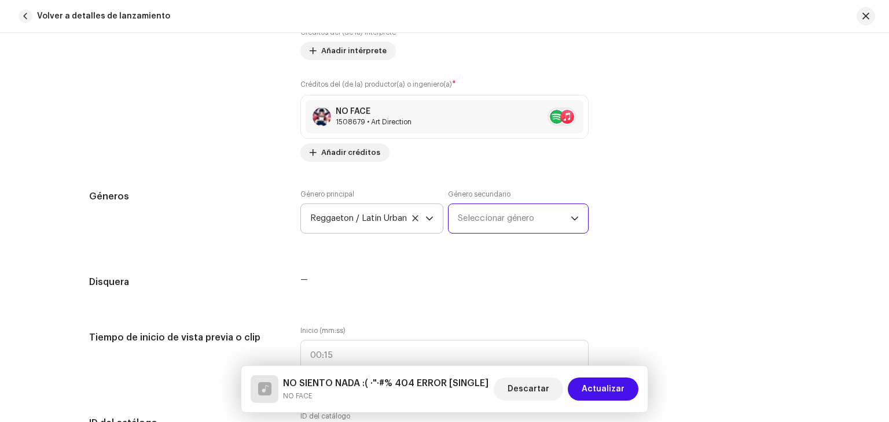
click at [496, 215] on span "Seleccionar género" at bounding box center [514, 218] width 113 height 29
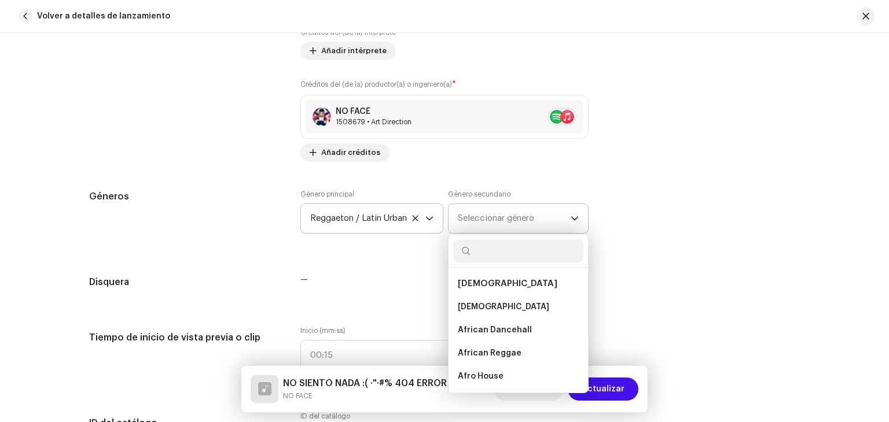
click at [496, 215] on span "Seleccionar género" at bounding box center [514, 218] width 113 height 29
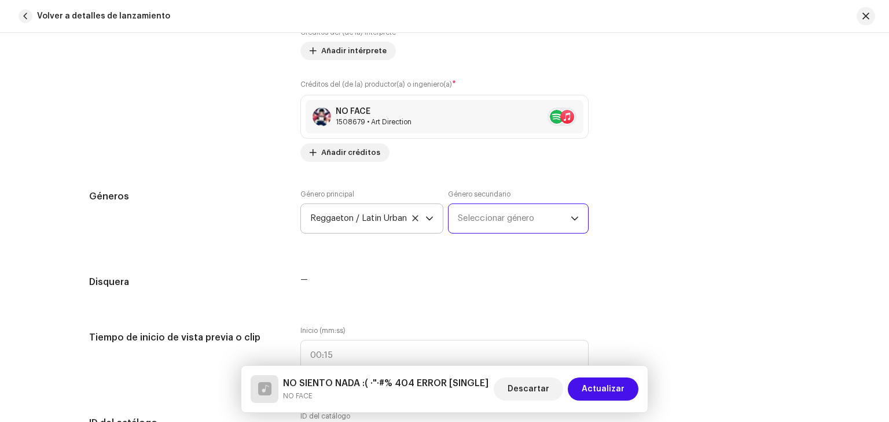
click at [496, 215] on span "Seleccionar género" at bounding box center [514, 218] width 113 height 29
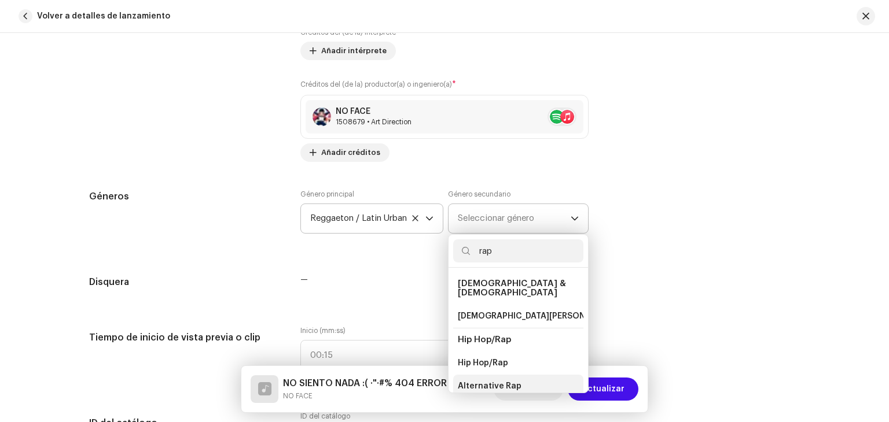
type input "rap"
click at [507, 381] on span "Alternative Rap" at bounding box center [490, 387] width 64 height 12
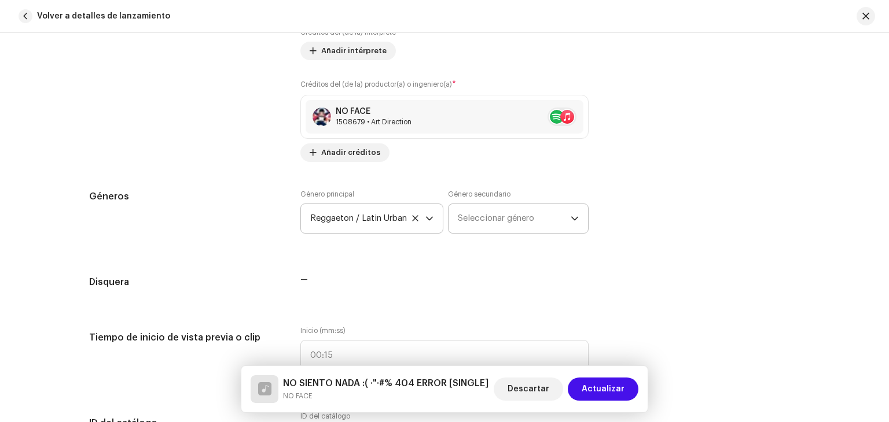
click at [507, 375] on div "Christian & Gospel Christian Rap Hip Hop/Rap Hip Hop/Rap Alternative Rap East C…" at bounding box center [518, 313] width 141 height 159
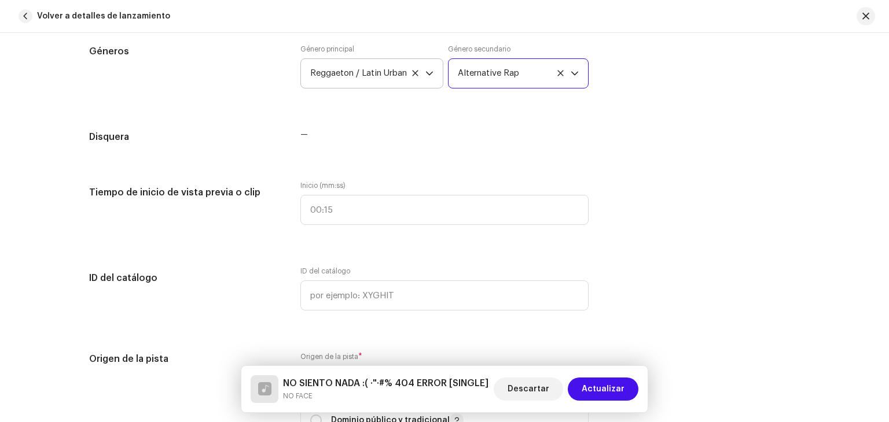
scroll to position [1041, 0]
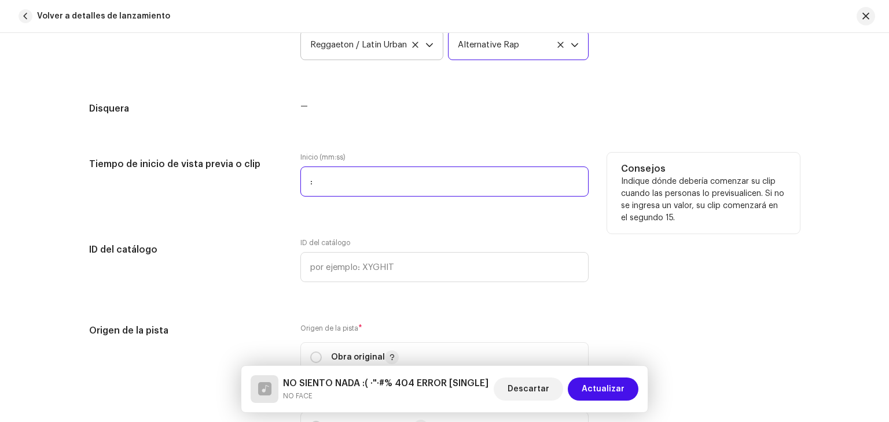
click at [406, 186] on input ":" at bounding box center [444, 182] width 288 height 30
type input "00:15"
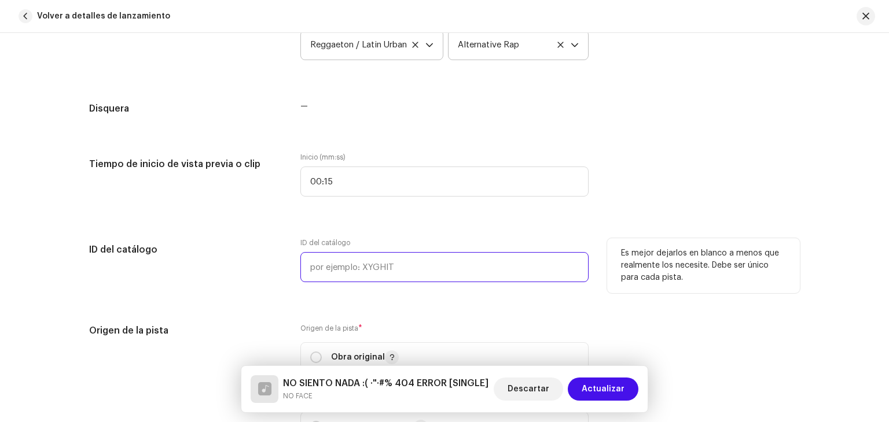
click at [543, 255] on input "text" at bounding box center [444, 267] width 288 height 30
click at [502, 260] on input "text" at bounding box center [444, 267] width 288 height 30
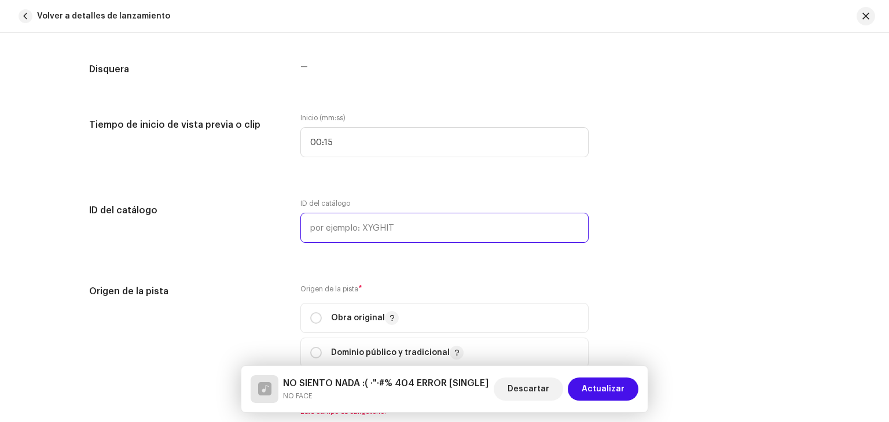
scroll to position [1157, 0]
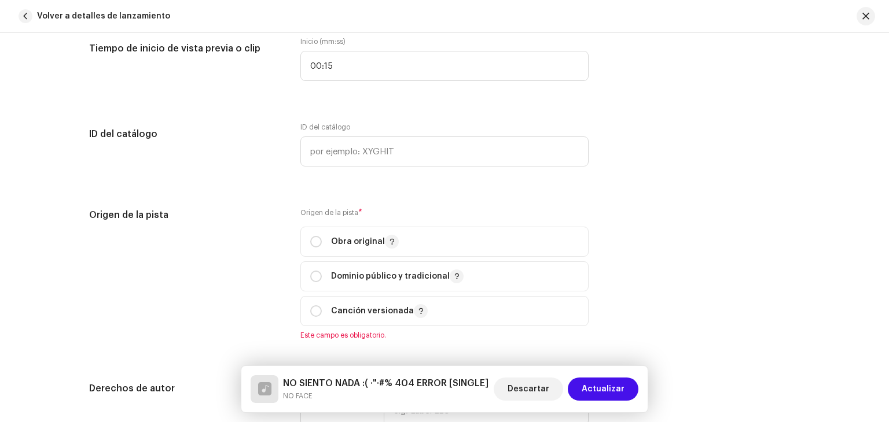
click at [532, 192] on div "Detalles de la pista Complete los siguientes pasos para finalizar su pista. 1 d…" at bounding box center [445, 157] width 748 height 2506
click at [359, 241] on p "Obra original" at bounding box center [365, 242] width 68 height 14
radio input "true"
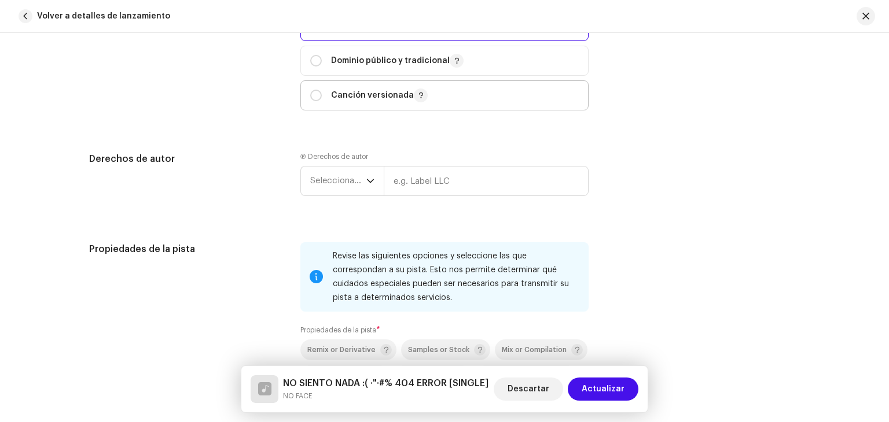
scroll to position [1389, 0]
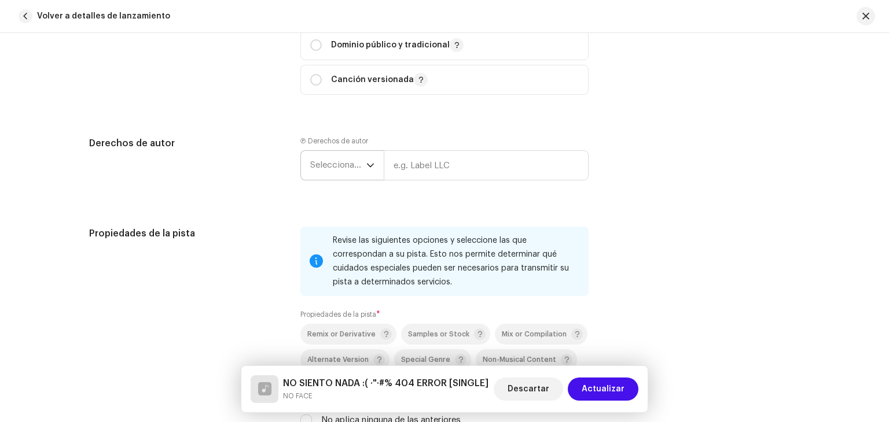
click at [355, 172] on span "Seleccionar año" at bounding box center [338, 165] width 56 height 29
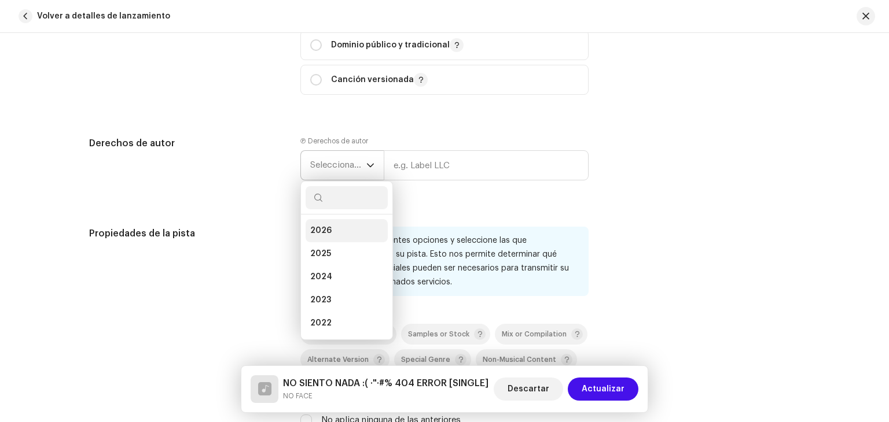
click at [334, 233] on li "2026" at bounding box center [346, 230] width 82 height 23
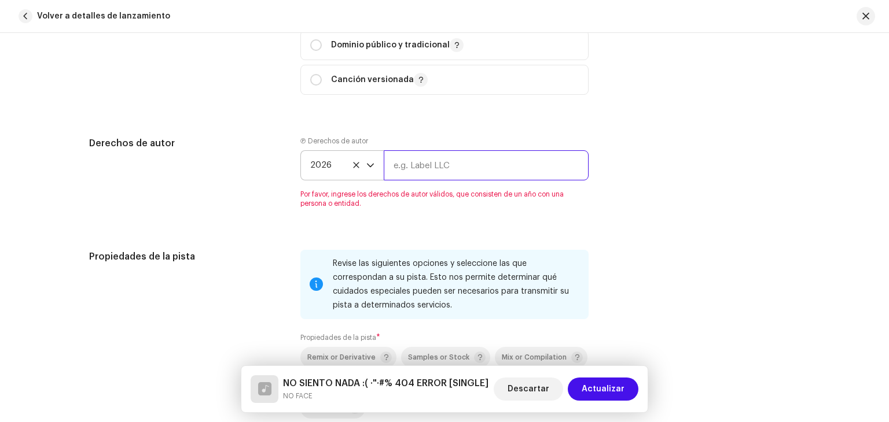
click at [424, 163] on input "text" at bounding box center [486, 165] width 205 height 30
type input "NOFACE"
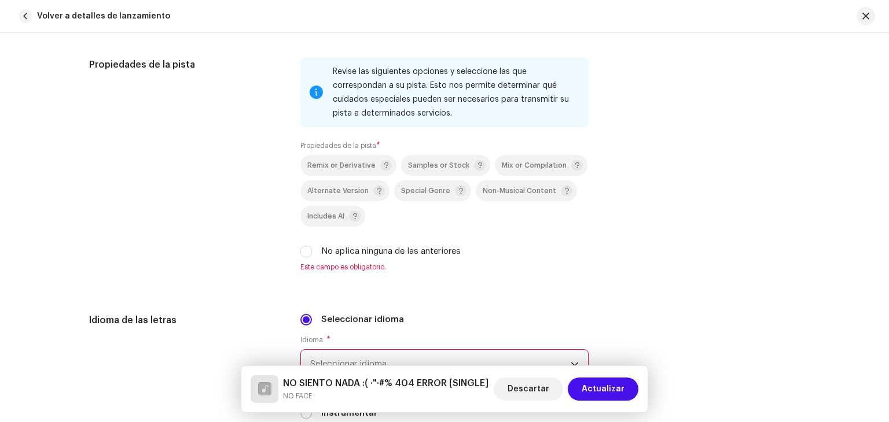
scroll to position [1562, 0]
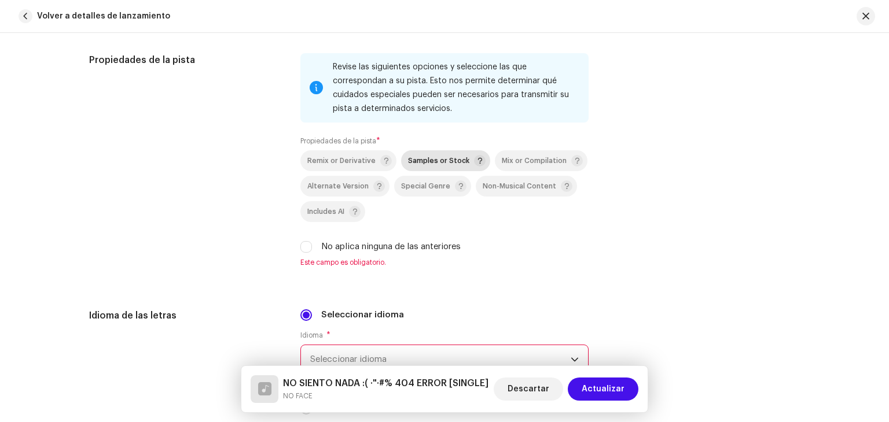
click at [423, 167] on div "Samples or Stock" at bounding box center [447, 161] width 78 height 12
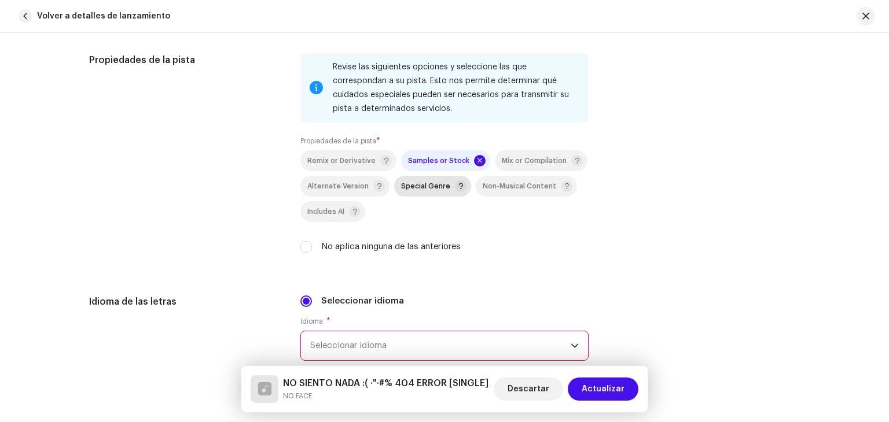
click at [427, 192] on div "Special Genre" at bounding box center [433, 187] width 65 height 12
click at [330, 190] on span "Alternate Version" at bounding box center [337, 187] width 61 height 8
click at [326, 215] on span "Includes AI" at bounding box center [325, 212] width 37 height 8
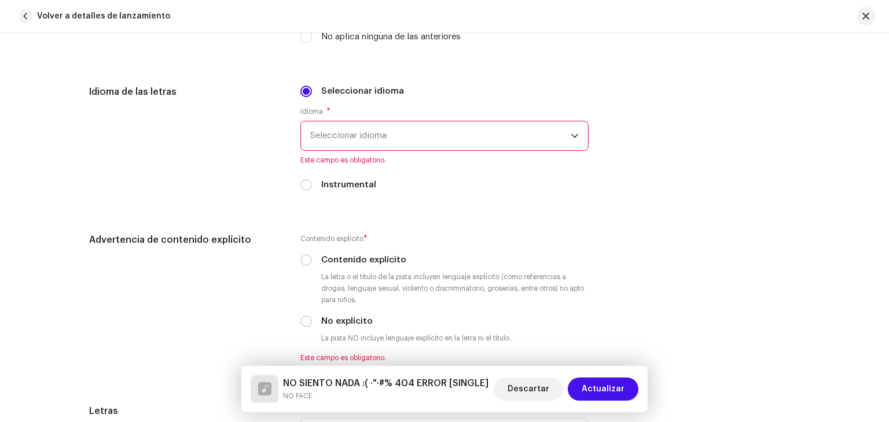
scroll to position [1794, 0]
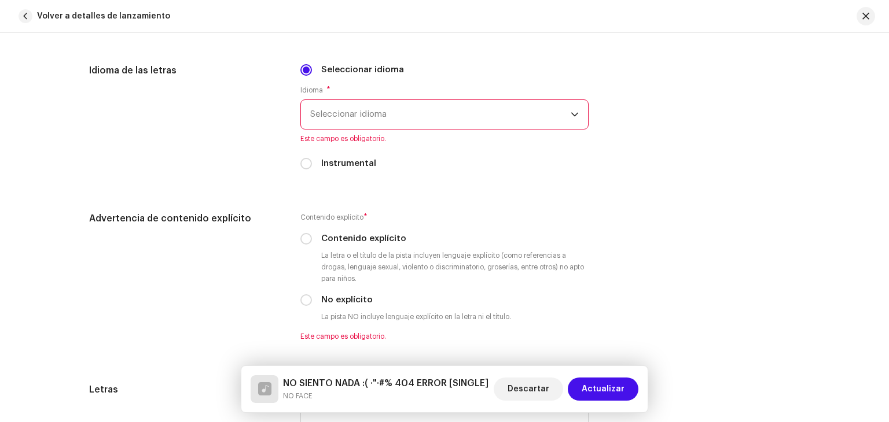
click at [397, 124] on span "Seleccionar idioma" at bounding box center [440, 114] width 260 height 29
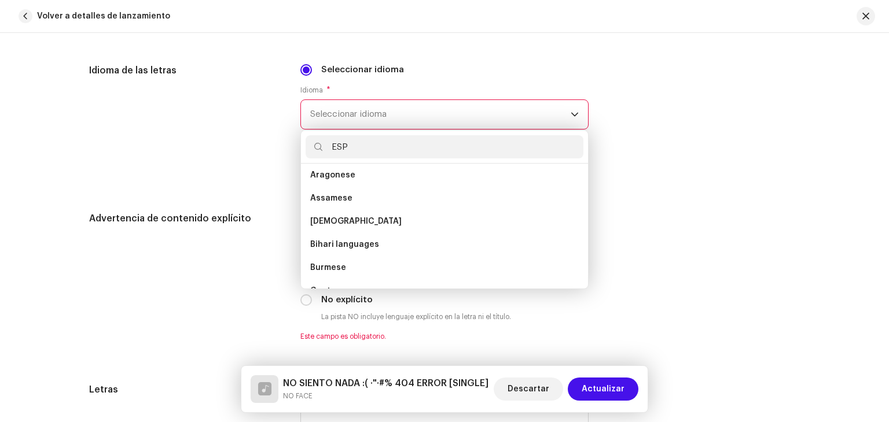
scroll to position [0, 0]
type input "E"
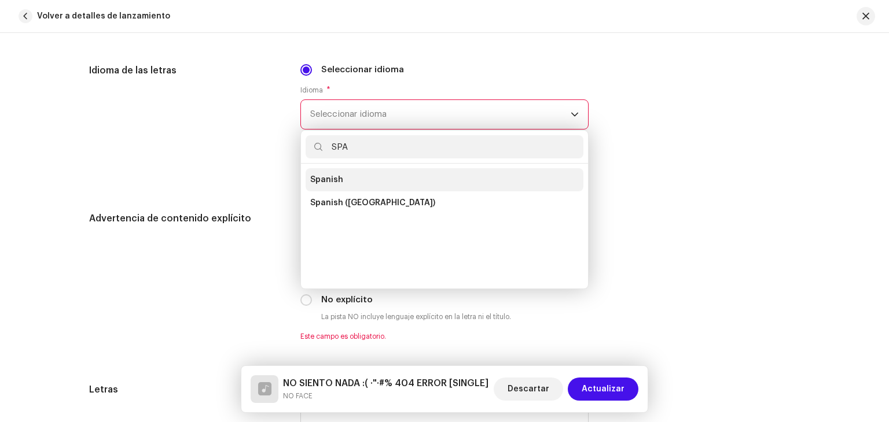
type input "SPA"
click at [347, 184] on li "Spanish" at bounding box center [444, 179] width 278 height 23
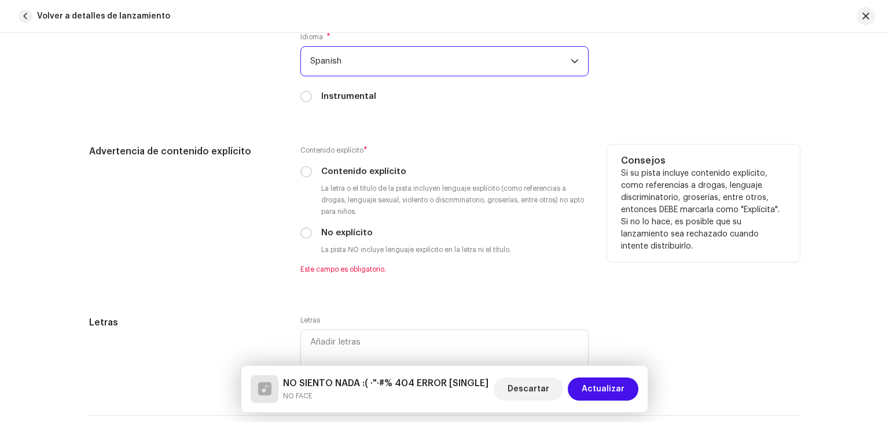
scroll to position [1851, 0]
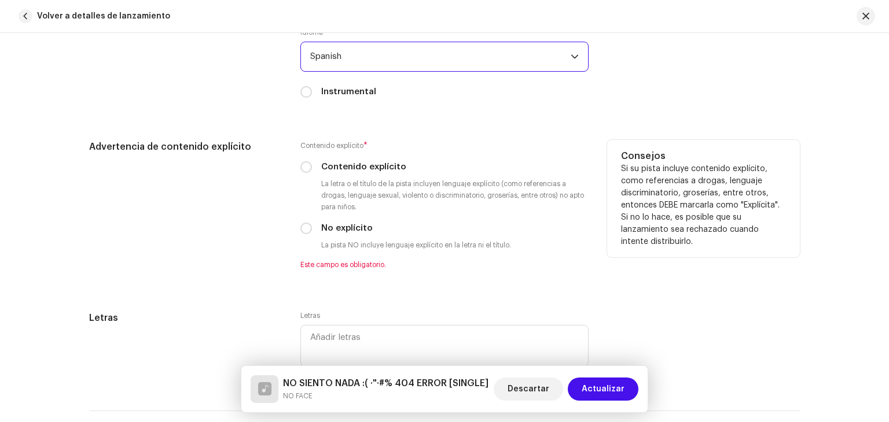
click at [375, 174] on label "Contenido explícito" at bounding box center [363, 167] width 85 height 13
click at [312, 173] on input "Contenido explícito" at bounding box center [306, 167] width 12 height 12
radio input "true"
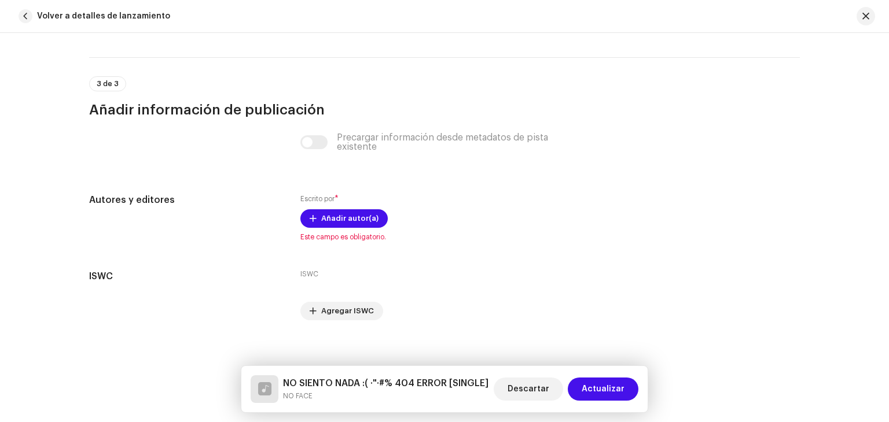
scroll to position [2203, 0]
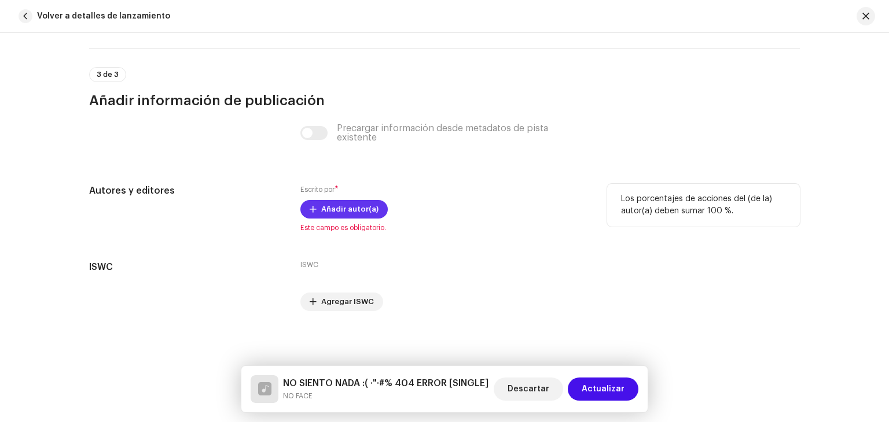
click at [340, 209] on span "Añadir autor(a)" at bounding box center [349, 209] width 57 height 23
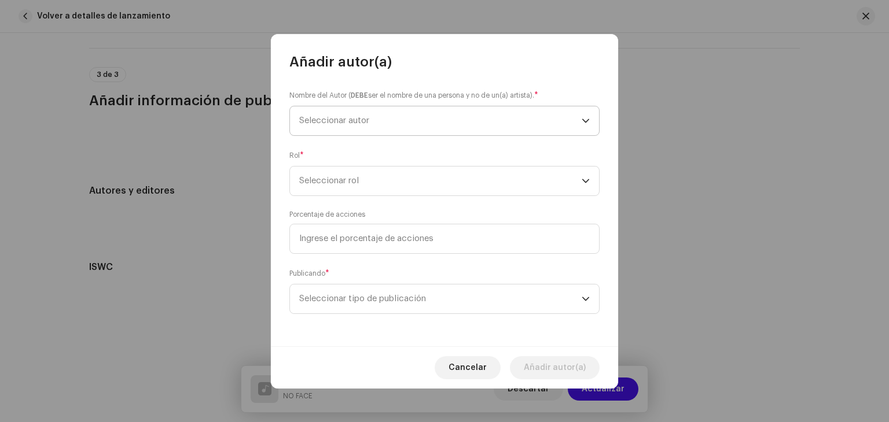
click at [388, 126] on span "Seleccionar autor" at bounding box center [440, 120] width 282 height 29
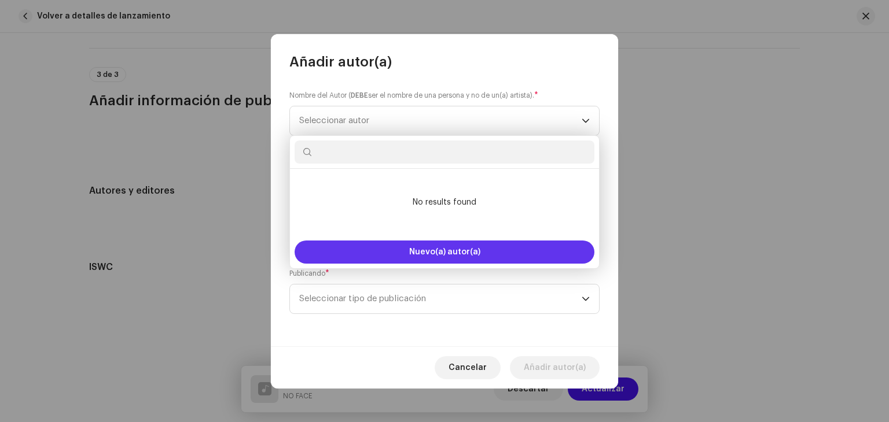
click at [445, 251] on span "Nuevo(a) autor(a)" at bounding box center [444, 252] width 71 height 8
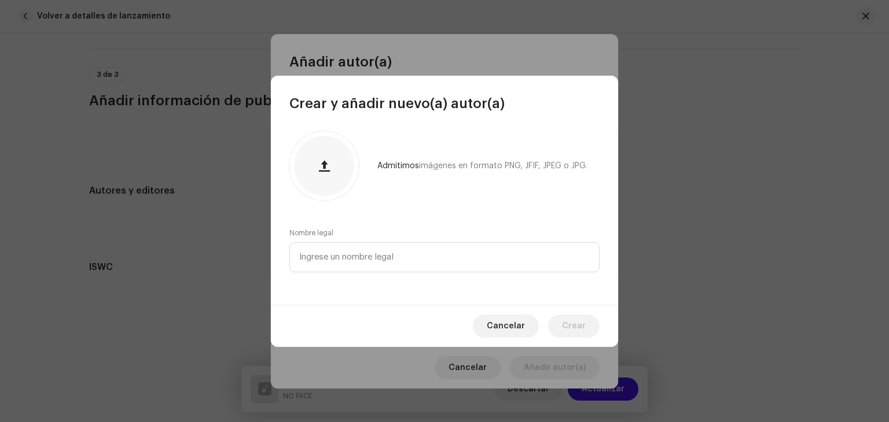
click at [523, 307] on div "Cancelar Crear" at bounding box center [444, 326] width 347 height 42
click at [513, 321] on span "Cancelar" at bounding box center [506, 326] width 38 height 23
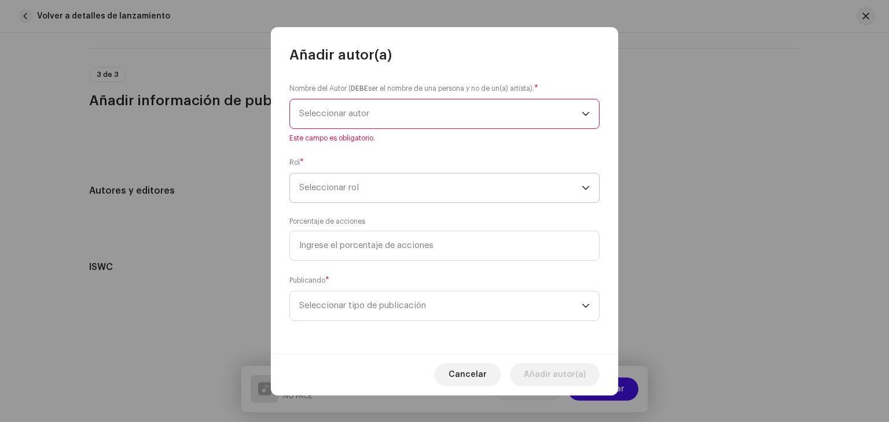
click at [421, 182] on span "Seleccionar rol" at bounding box center [440, 188] width 282 height 29
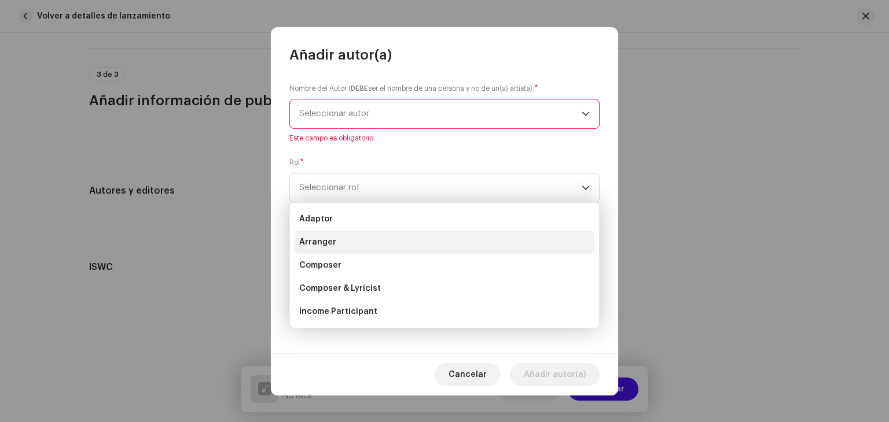
click at [351, 243] on li "Arranger" at bounding box center [445, 242] width 300 height 23
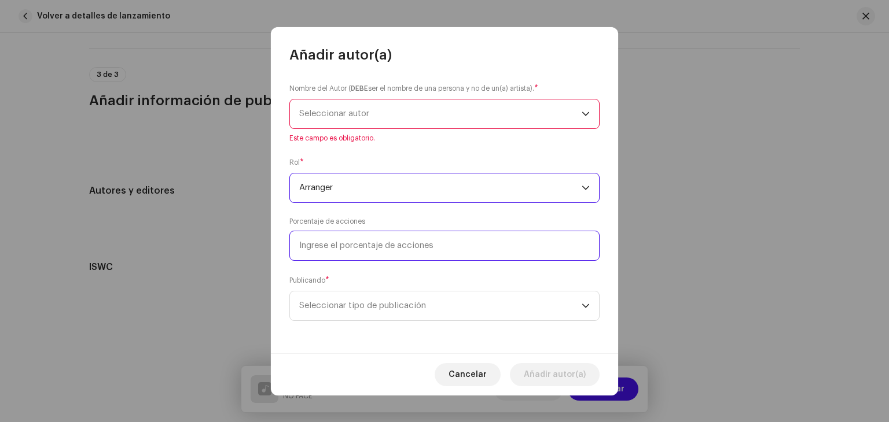
click at [391, 255] on input at bounding box center [444, 246] width 310 height 30
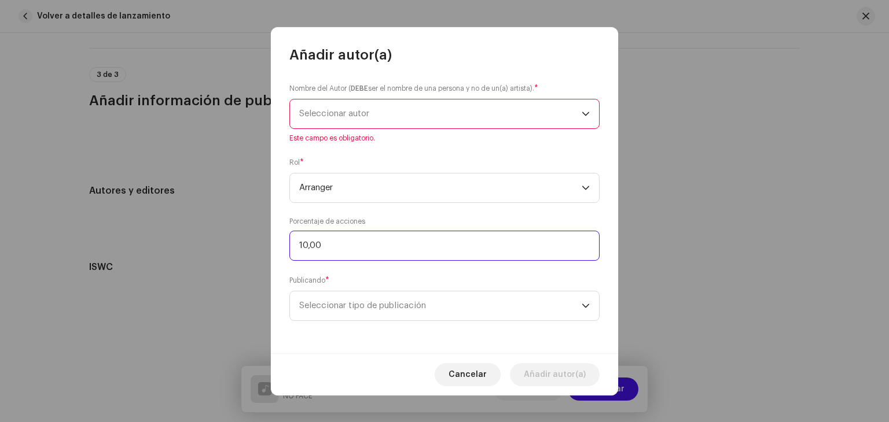
type input "100,00"
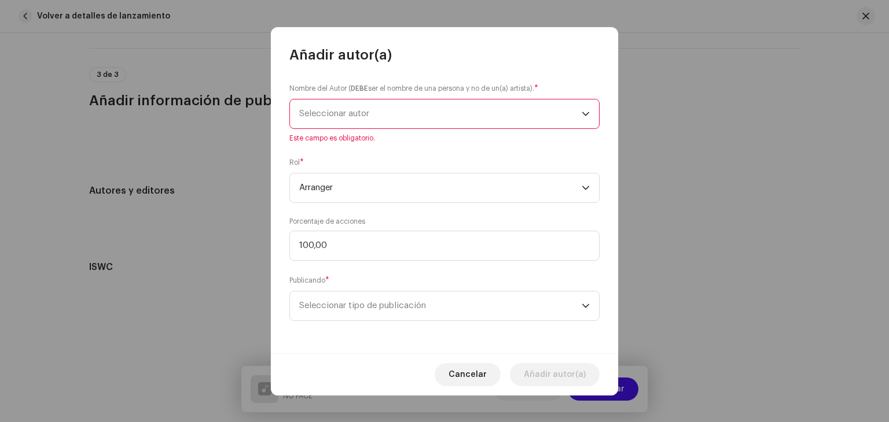
click at [398, 279] on div "Publicando * Seleccionar tipo de publicación" at bounding box center [444, 298] width 310 height 46
click at [405, 311] on span "Seleccionar tipo de publicación" at bounding box center [440, 306] width 282 height 29
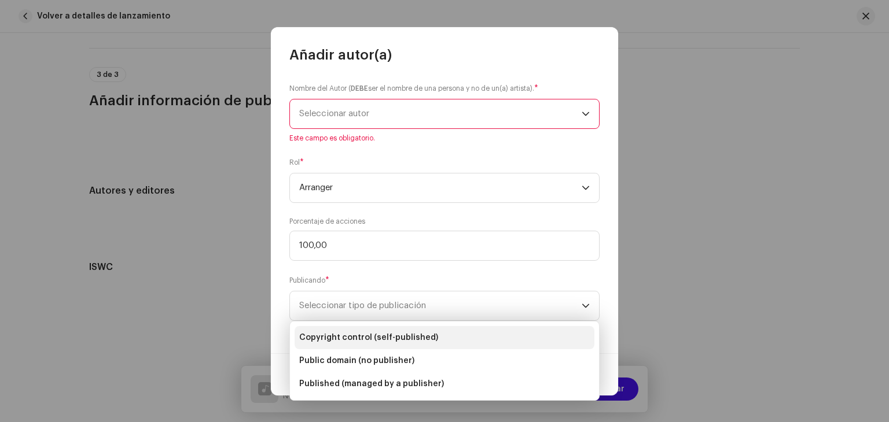
click at [397, 340] on span "Copyright control (self-published)" at bounding box center [368, 338] width 139 height 12
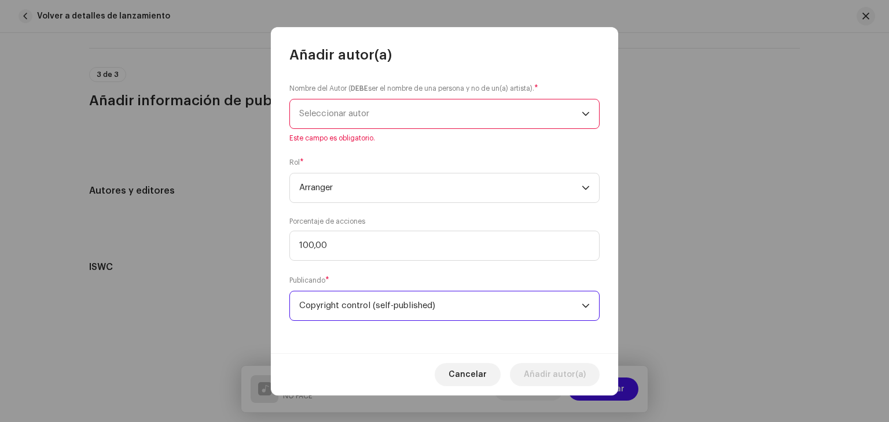
click at [444, 108] on span "Seleccionar autor" at bounding box center [440, 114] width 282 height 29
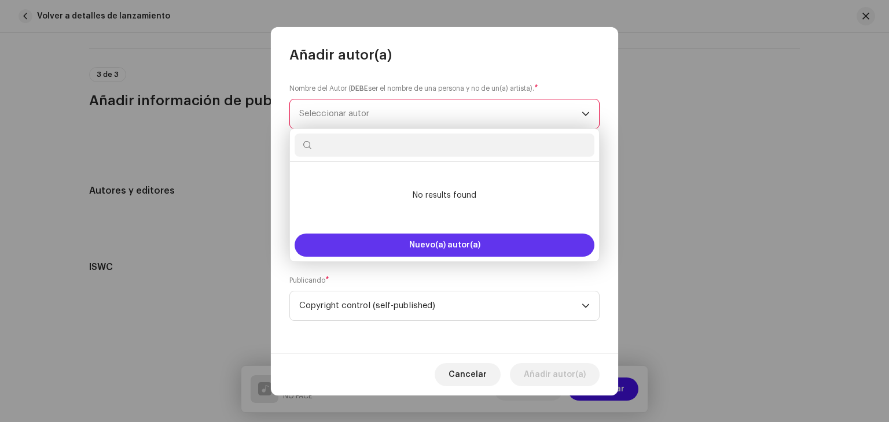
click at [454, 239] on button "Nuevo(a) autor(a)" at bounding box center [445, 245] width 300 height 23
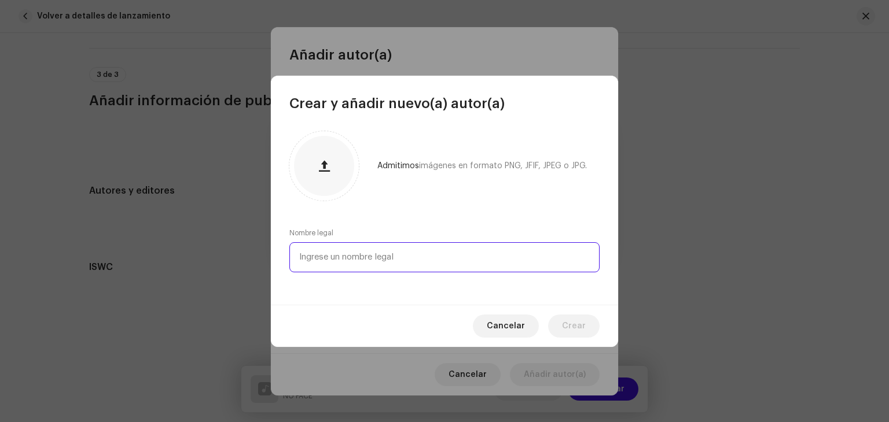
click at [363, 255] on input "text" at bounding box center [444, 257] width 310 height 30
type input "[PERSON_NAME]"
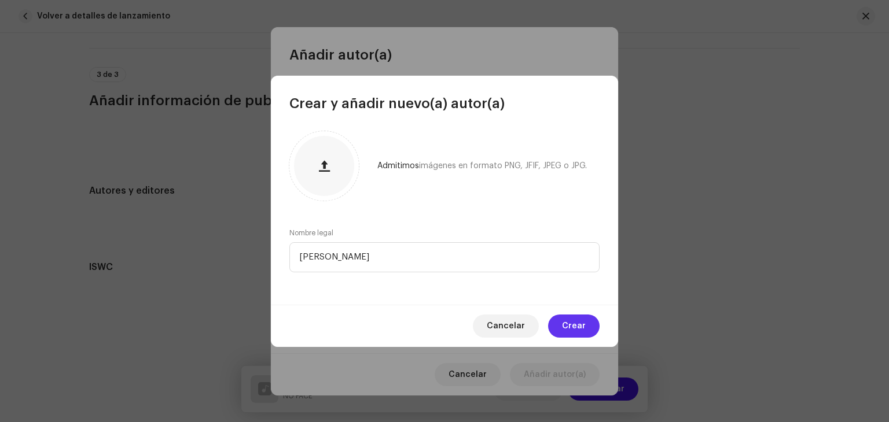
click at [561, 327] on button "Crear" at bounding box center [573, 326] width 51 height 23
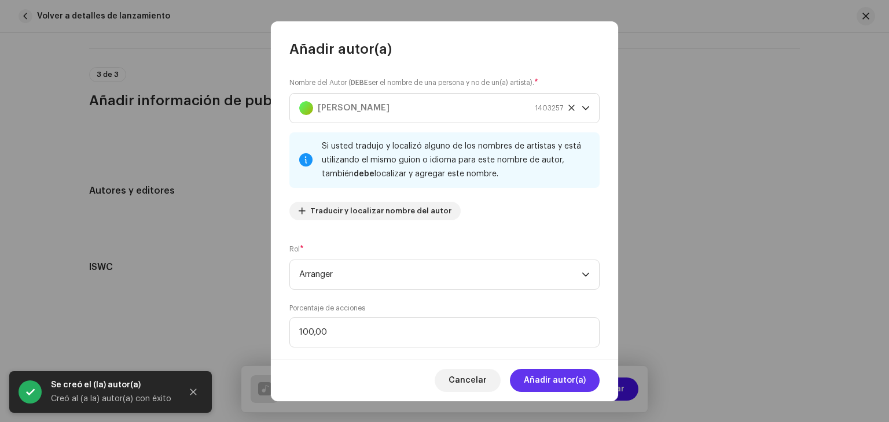
click at [571, 373] on span "Añadir autor(a)" at bounding box center [555, 380] width 62 height 23
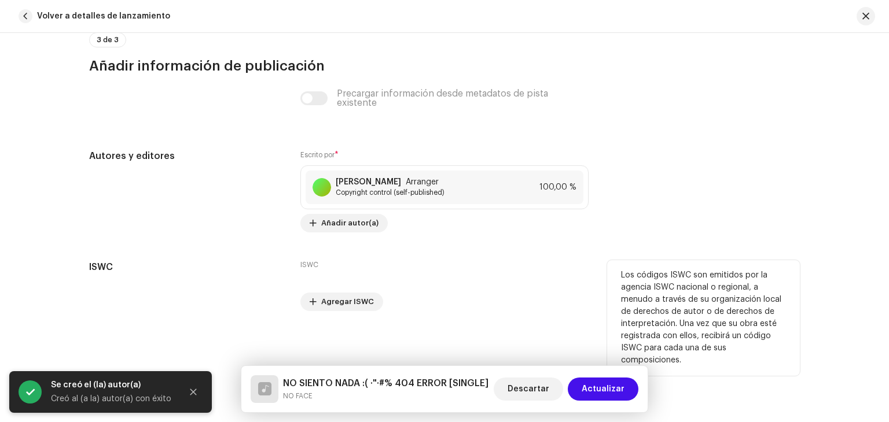
scroll to position [2238, 0]
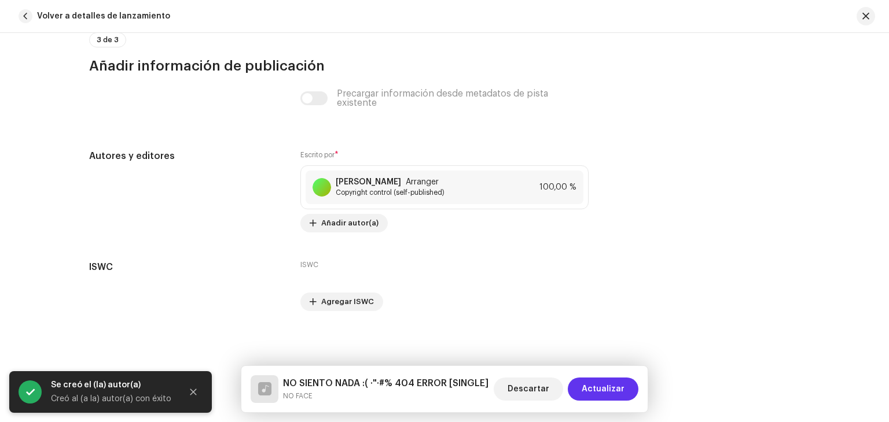
click at [615, 382] on span "Actualizar" at bounding box center [602, 389] width 43 height 23
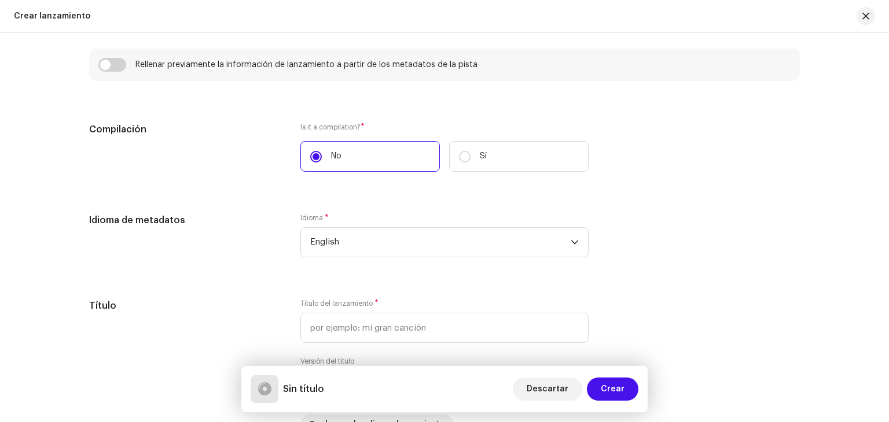
scroll to position [856, 0]
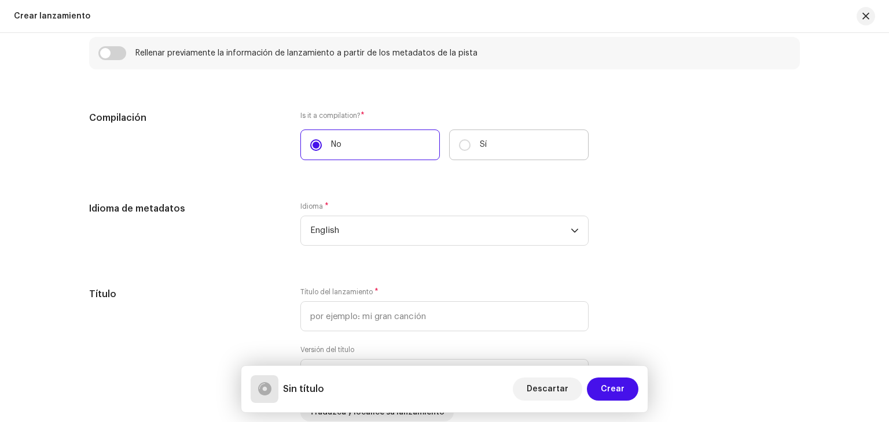
click at [481, 144] on p "Sí" at bounding box center [483, 145] width 7 height 12
click at [470, 144] on input "Sí" at bounding box center [465, 145] width 12 height 12
radio input "true"
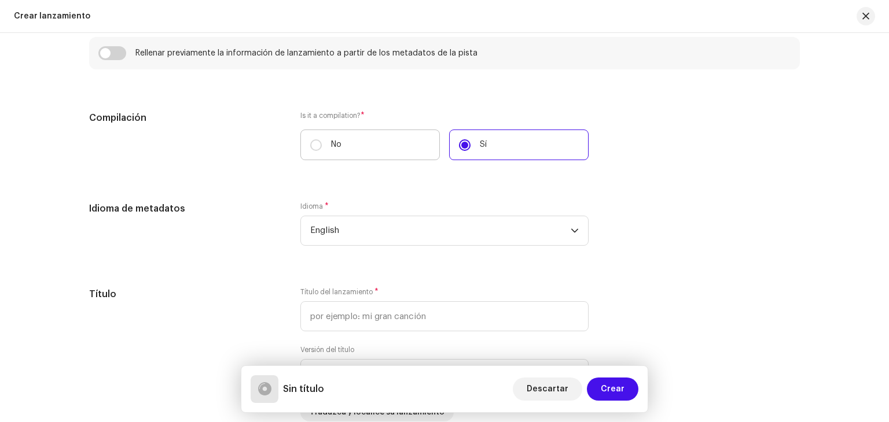
click at [396, 145] on label "No" at bounding box center [369, 145] width 139 height 31
click at [322, 145] on input "No" at bounding box center [316, 145] width 12 height 12
radio input "true"
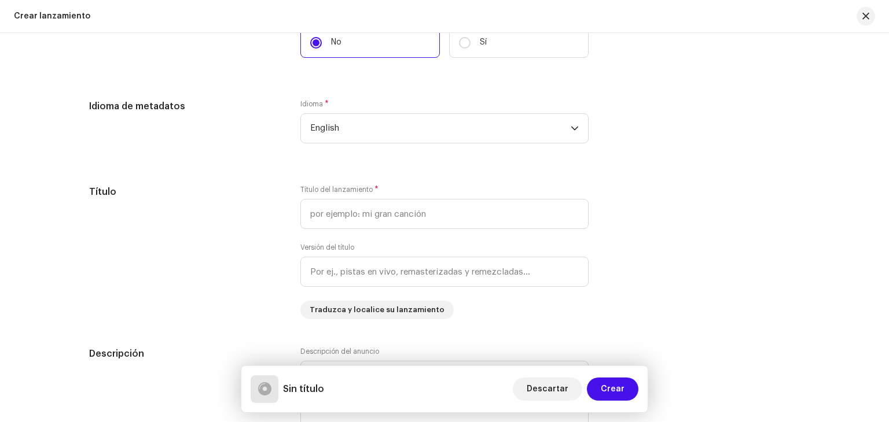
scroll to position [972, 0]
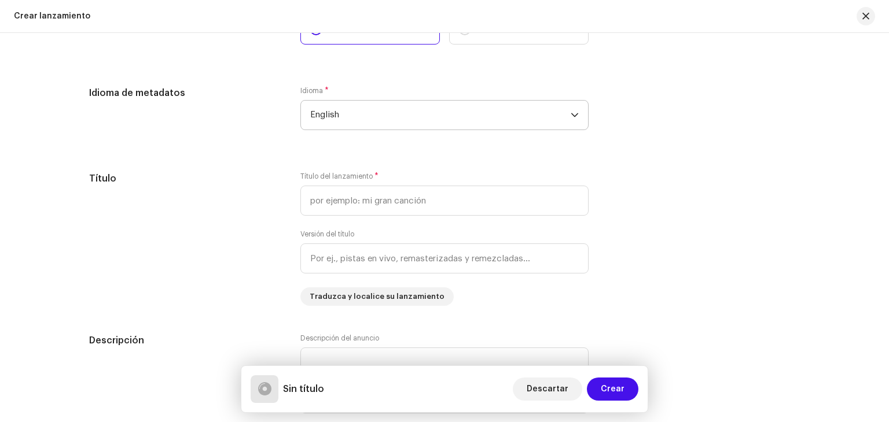
click at [372, 116] on span "English" at bounding box center [440, 115] width 260 height 29
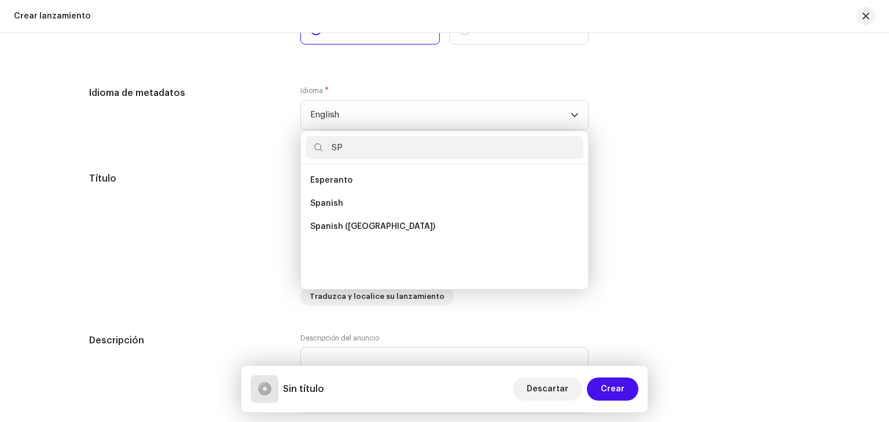
scroll to position [0, 0]
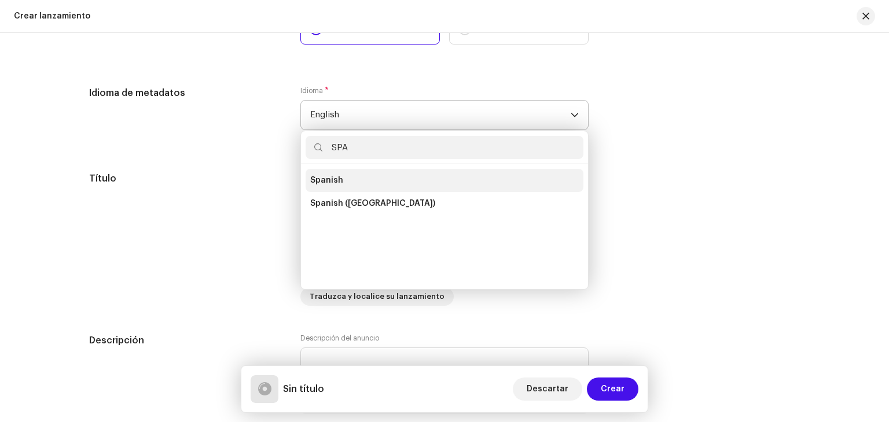
type input "SPA"
click at [354, 179] on li "Spanish" at bounding box center [444, 180] width 278 height 23
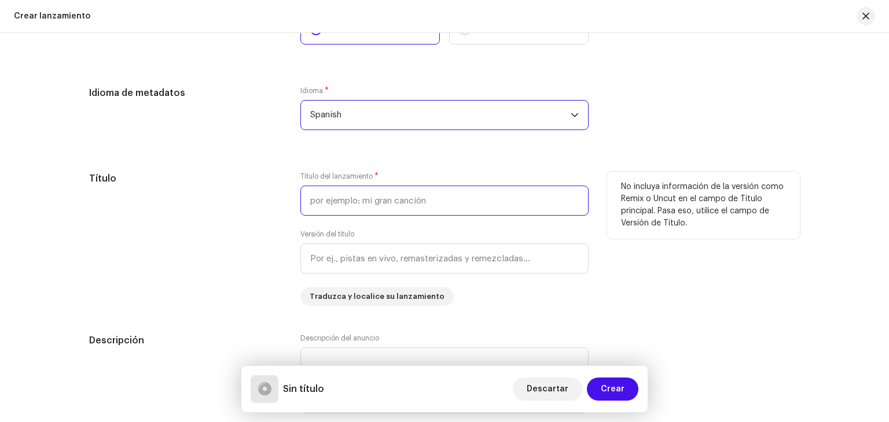
click at [361, 200] on input "text" at bounding box center [444, 201] width 288 height 30
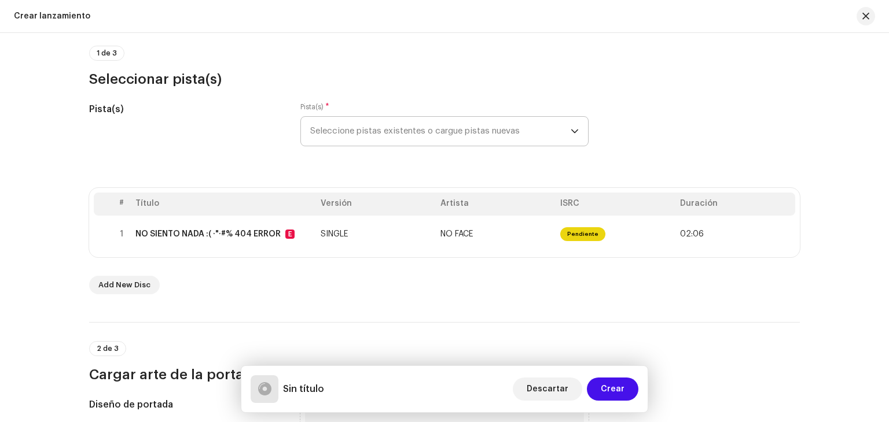
scroll to position [116, 0]
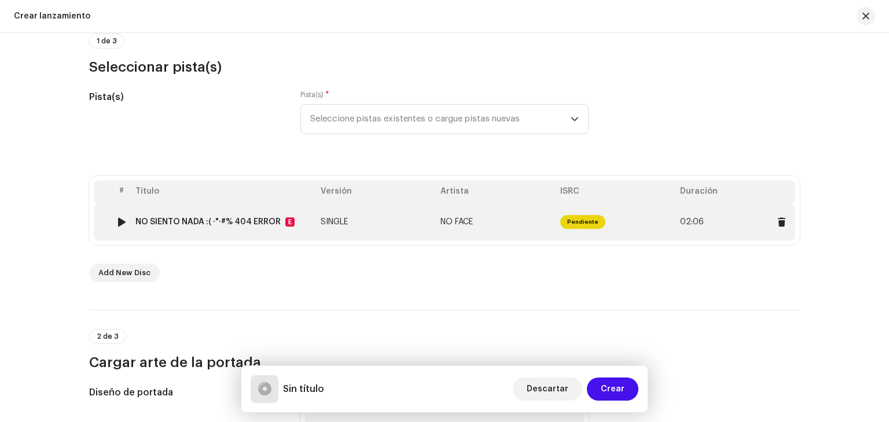
click at [214, 222] on div "NO SIENTO NADA :( ·"·#% 404 ERROR" at bounding box center [207, 222] width 145 height 9
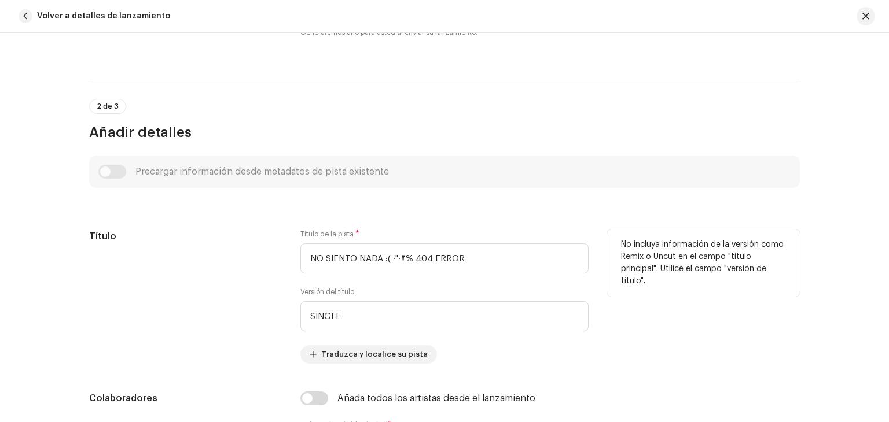
scroll to position [347, 0]
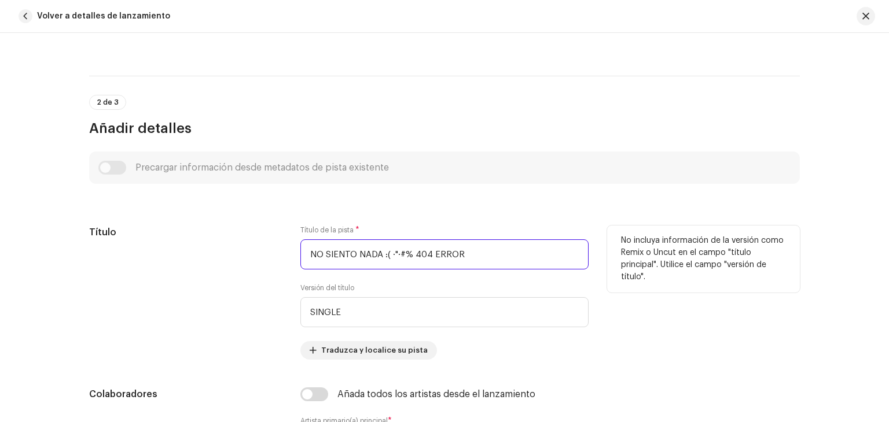
drag, startPoint x: 495, startPoint y: 255, endPoint x: 297, endPoint y: 254, distance: 197.9
click at [300, 254] on input "NO SIENTO NADA :( ·"·#% 404 ERROR" at bounding box center [444, 255] width 288 height 30
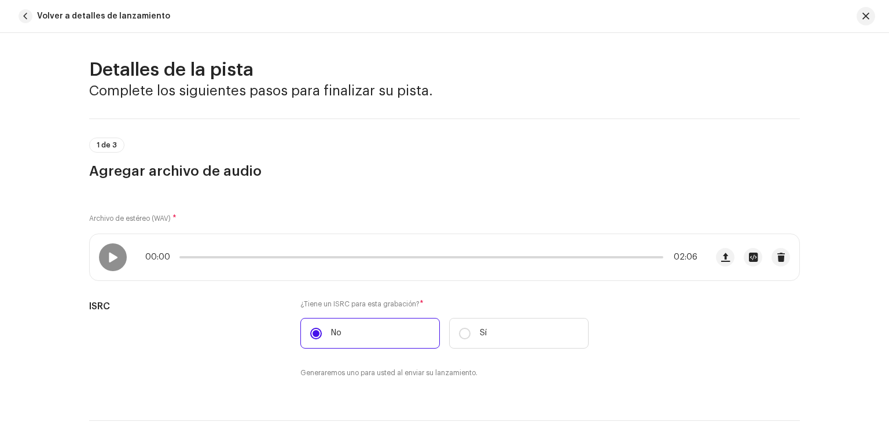
scroll to position [0, 0]
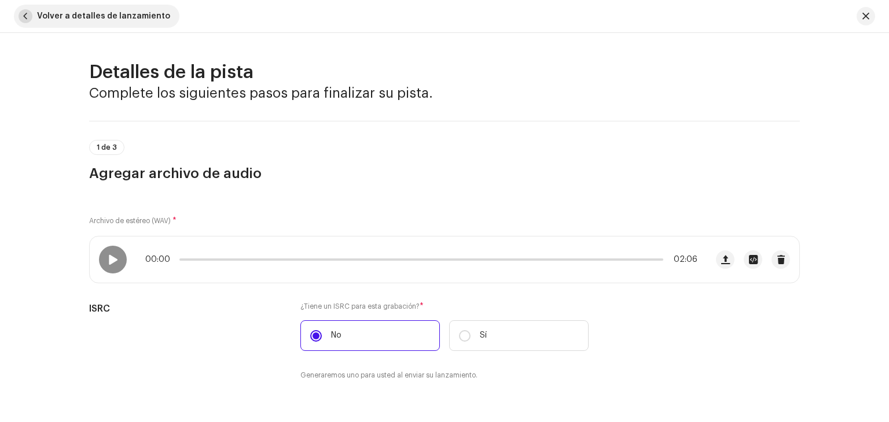
click at [30, 13] on span "button" at bounding box center [26, 16] width 14 height 14
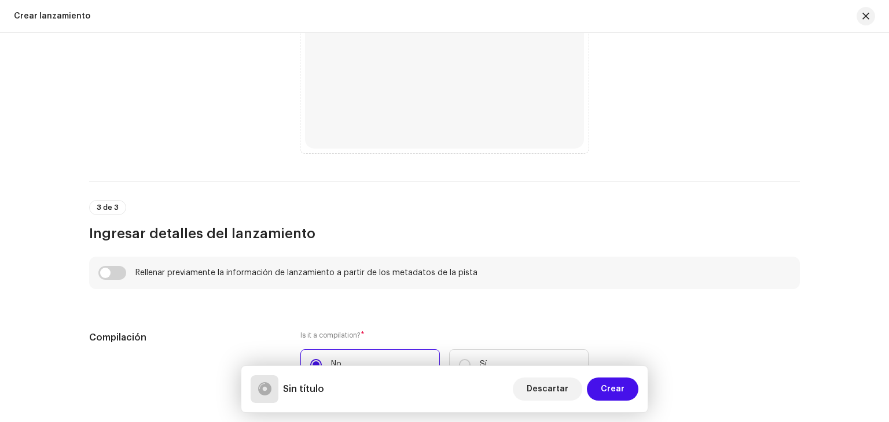
scroll to position [868, 0]
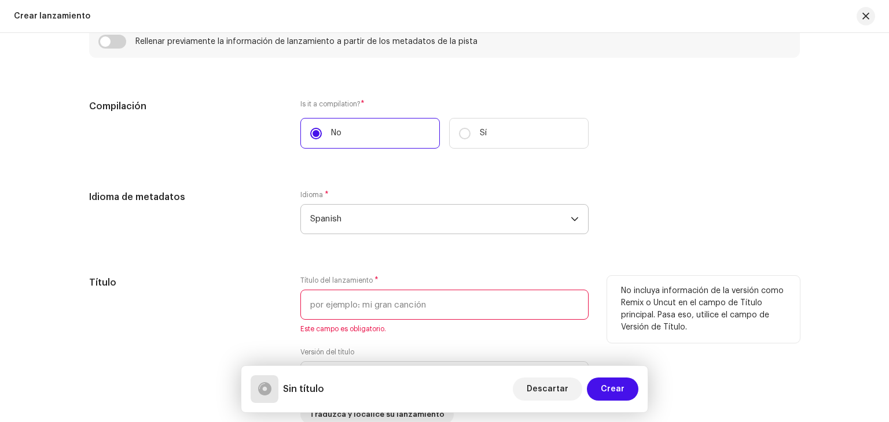
click at [363, 299] on input "text" at bounding box center [444, 305] width 288 height 30
paste input "NO SIENTO NADA :( ·"·#% 404 ERROR"
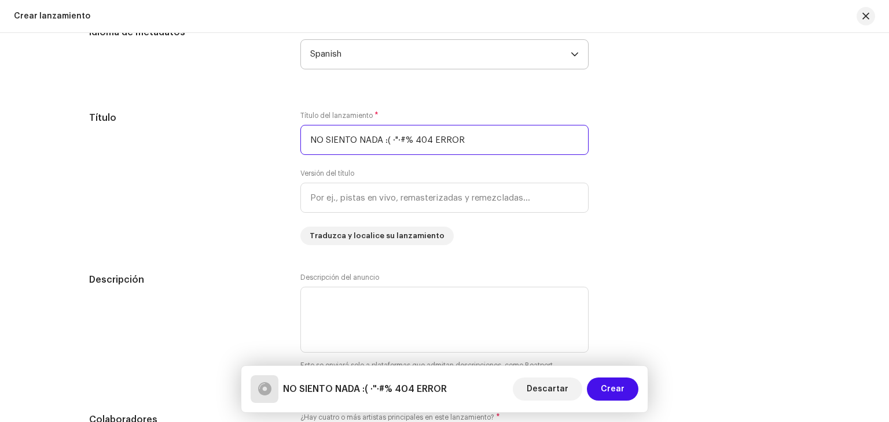
scroll to position [1041, 0]
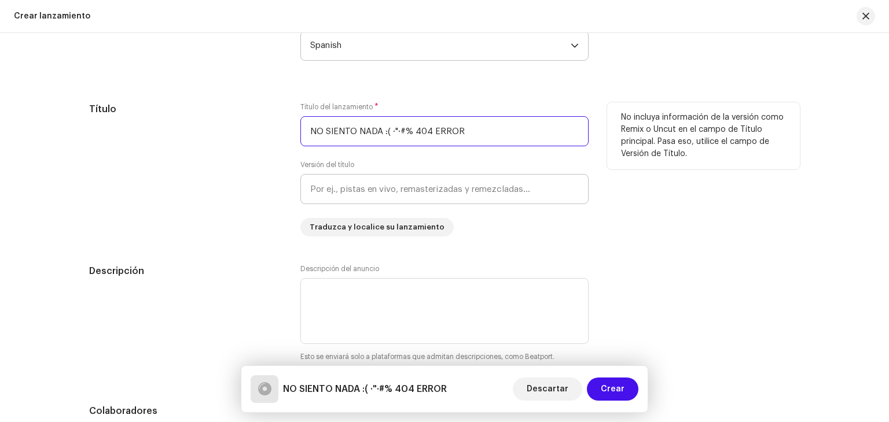
type input "NO SIENTO NADA :( ·"·#% 404 ERROR"
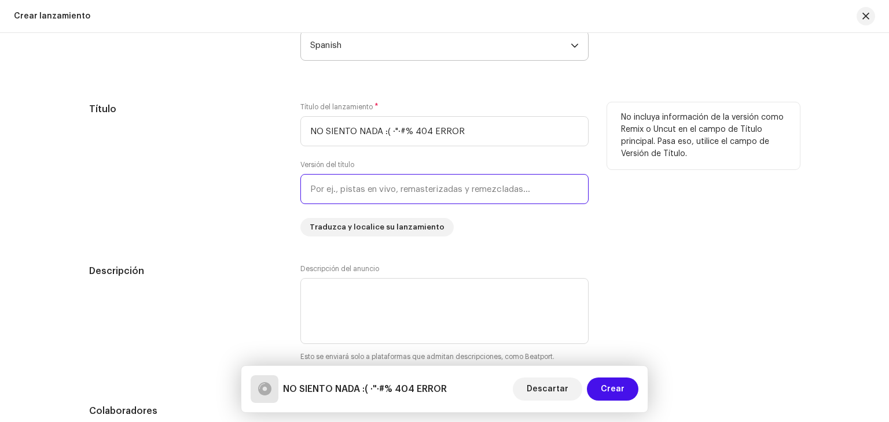
click at [395, 194] on input "text" at bounding box center [444, 189] width 288 height 30
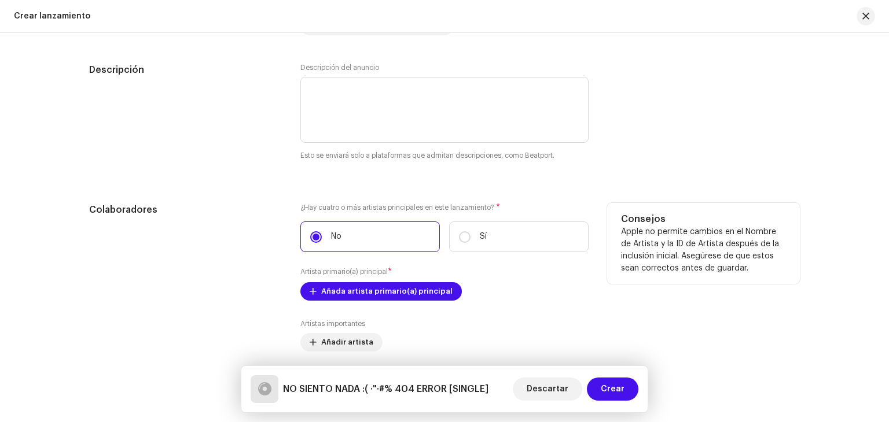
scroll to position [1273, 0]
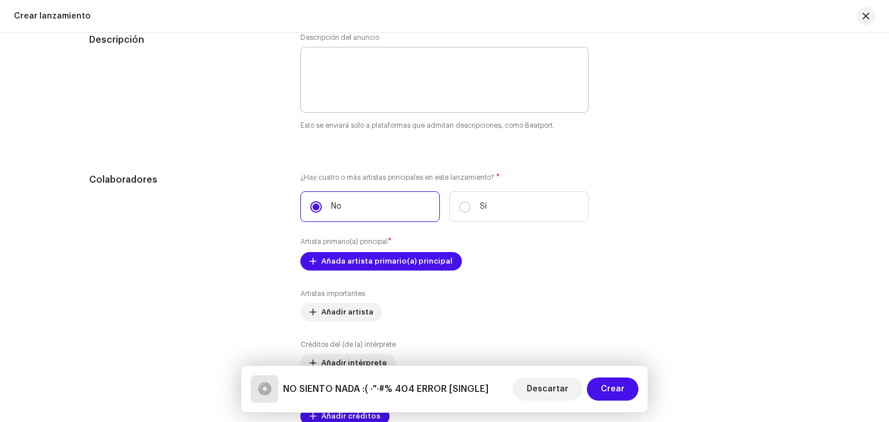
type input "SINGLE"
click at [384, 72] on textarea at bounding box center [444, 80] width 288 height 66
click at [540, 74] on textarea at bounding box center [444, 80] width 288 height 66
paste textarea "ERRORRRRR 404 ##~#~#€@~@#€#~¬#€#~€@#~@|~@#"
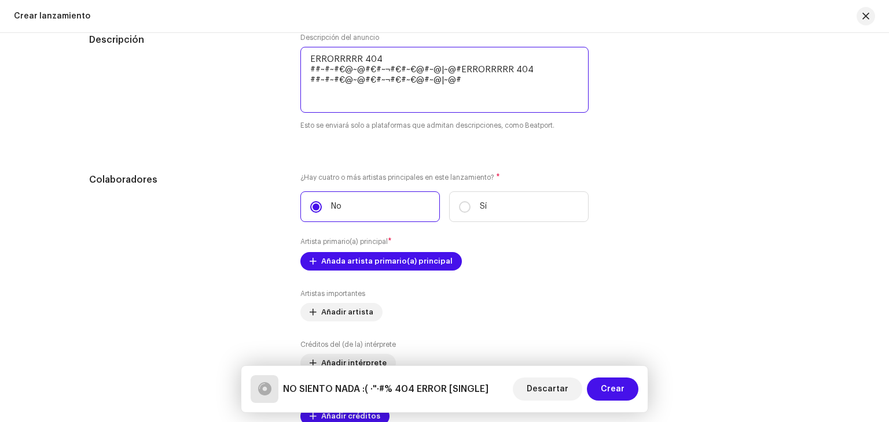
paste textarea "ERRORRRRR 404 ##~#~#€@~@#€#~¬#€#~€@#~@|~@#"
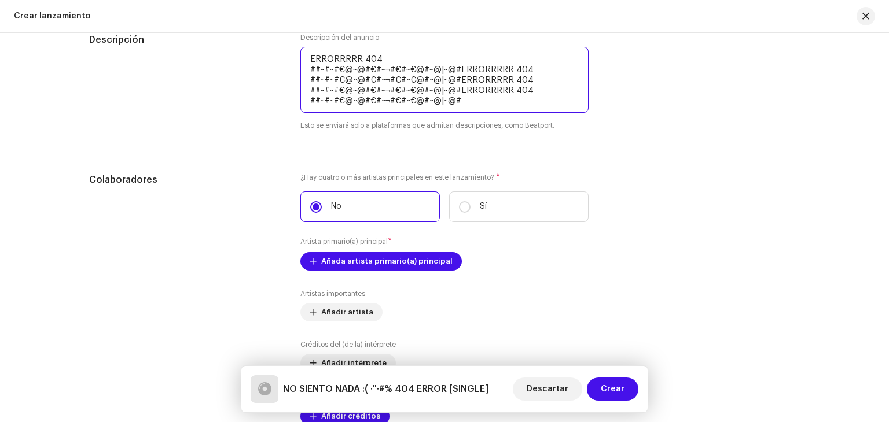
paste textarea "ERRORRRRR 404 ##~#~#€@~@#€#~¬#€#~€@#~@|~@#"
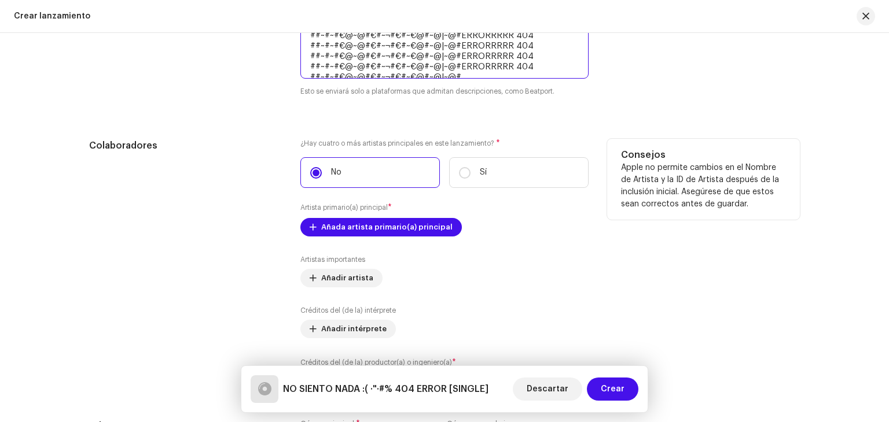
scroll to position [1331, 0]
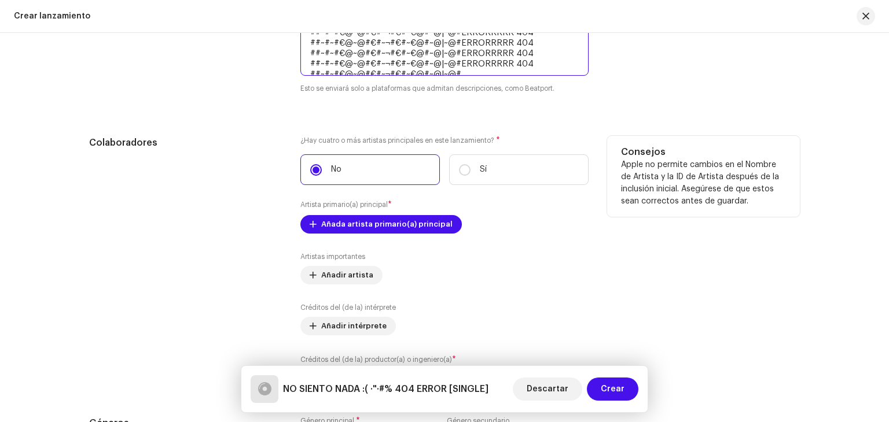
type textarea "ERRORRRRR 404 ##~#~#€@~@#€#~¬#€#~€@#~@|~@#ERRORRRRR 404 ##~#~#€@~@#€#~¬#€#~€@#~…"
click at [697, 182] on p "Apple no permite cambios en el Nombre de Artista y la ID de Artista después de …" at bounding box center [703, 183] width 165 height 49
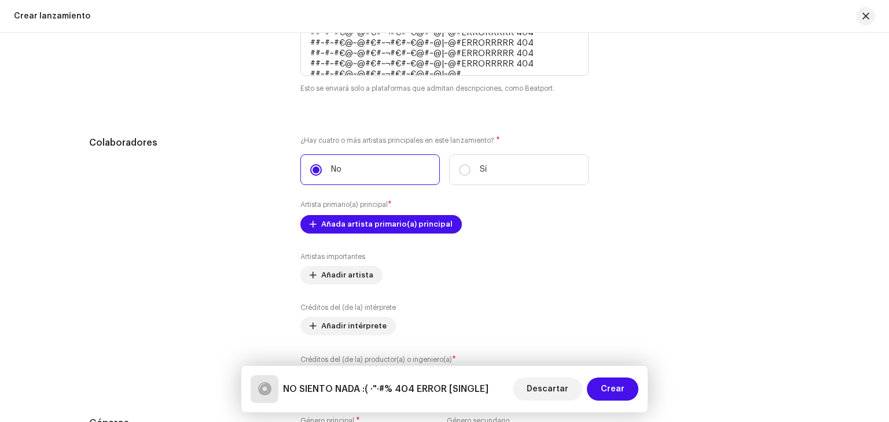
click at [736, 101] on div "Descripción Descripción del anuncio Esto se enviará solo a plataformas que admi…" at bounding box center [444, 41] width 711 height 133
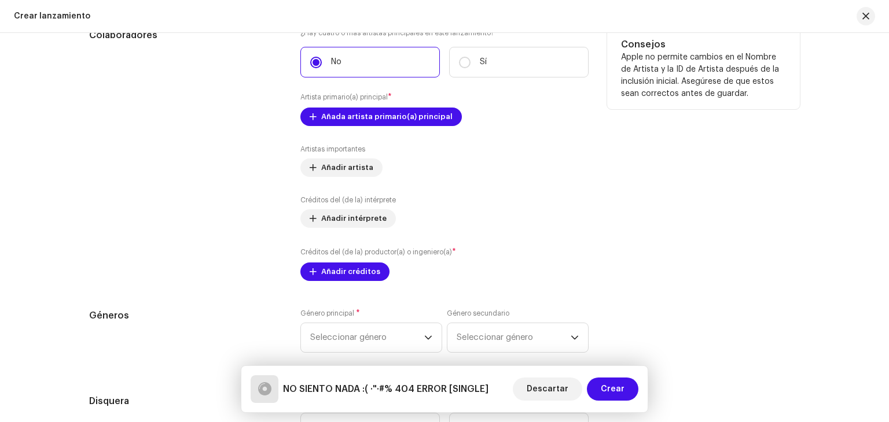
scroll to position [1446, 0]
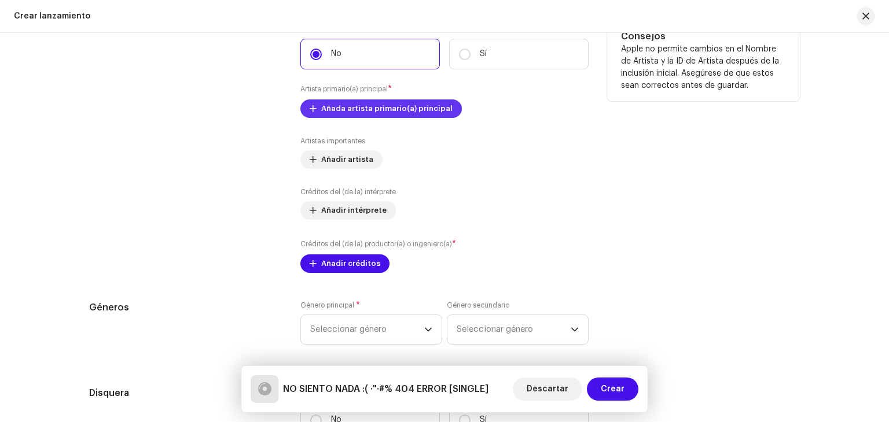
drag, startPoint x: 380, startPoint y: 120, endPoint x: 382, endPoint y: 115, distance: 6.2
click at [380, 119] on div "¿Hay cuatro o más artistas principales en este lanzamiento? * No Sí Artista pri…" at bounding box center [444, 146] width 288 height 253
click at [382, 115] on span "Añada artista primario(a) principal" at bounding box center [386, 108] width 131 height 23
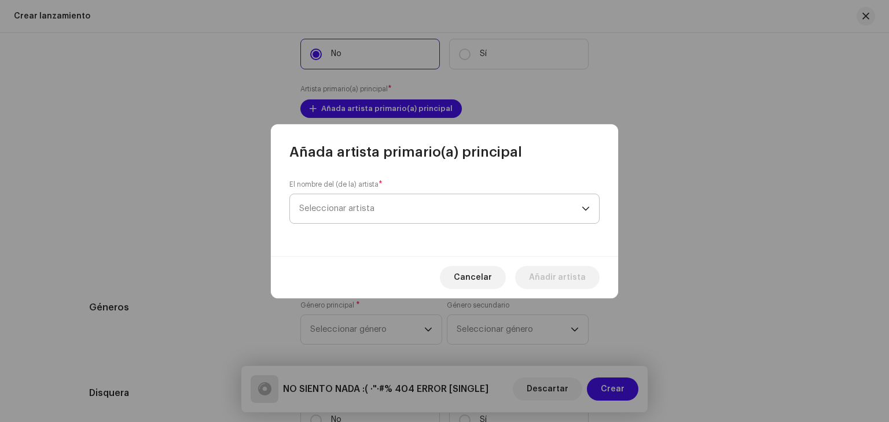
click at [384, 201] on span "Seleccionar artista" at bounding box center [440, 208] width 282 height 29
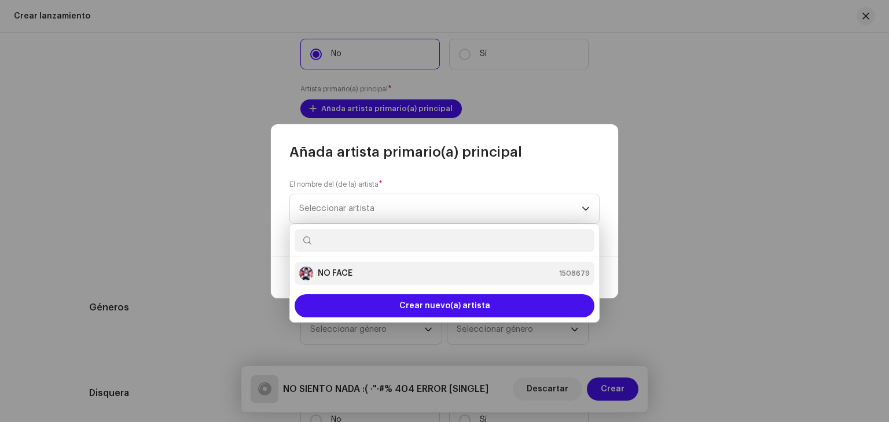
click at [382, 267] on div "NO FACE 1508679" at bounding box center [444, 274] width 290 height 14
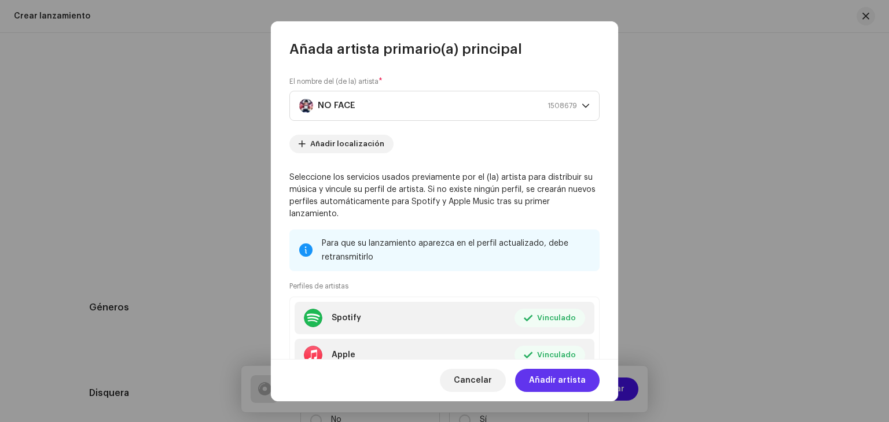
click at [581, 376] on span "Añadir artista" at bounding box center [557, 380] width 57 height 23
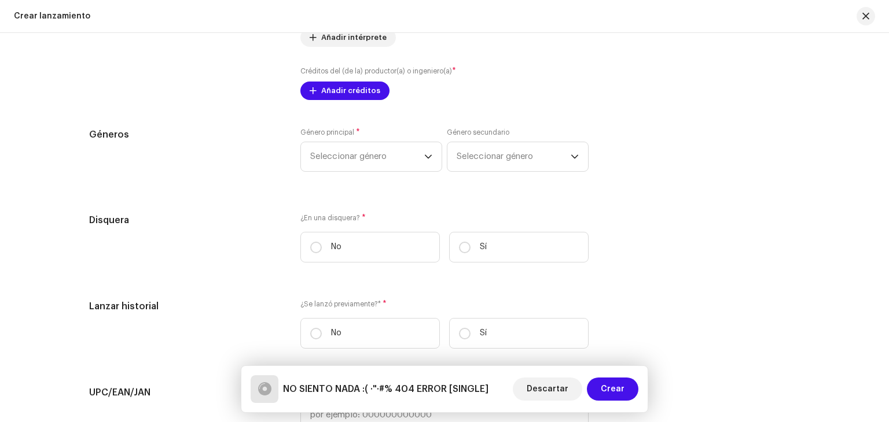
scroll to position [1620, 0]
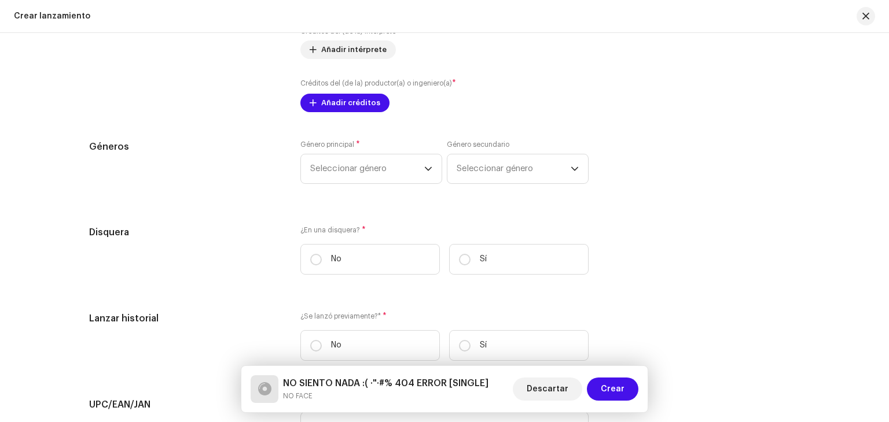
click at [377, 149] on div "Género principal * Seleccionar género" at bounding box center [371, 162] width 142 height 44
click at [396, 182] on span "Seleccionar género" at bounding box center [367, 168] width 114 height 29
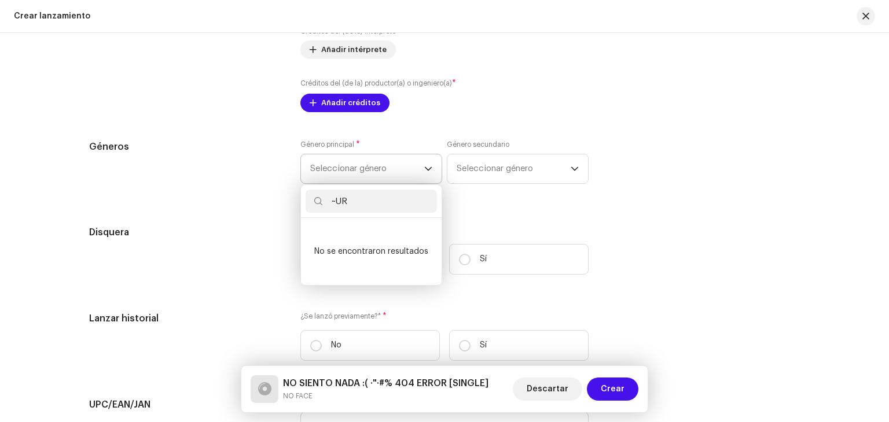
scroll to position [0, 0]
type input "~"
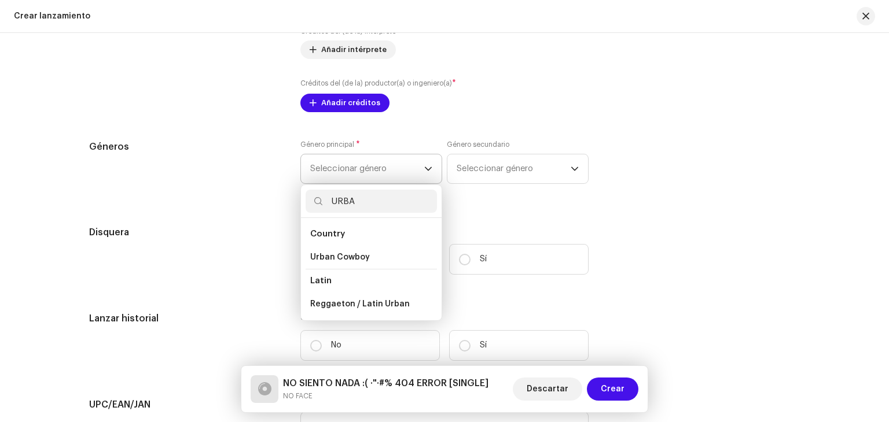
type input "URBA"
click at [367, 318] on ul "Country Urban Cowboy Latin Reggaeton / Latin Urban" at bounding box center [371, 269] width 141 height 102
click at [369, 307] on span "Reggaeton / Latin Urban" at bounding box center [360, 305] width 100 height 12
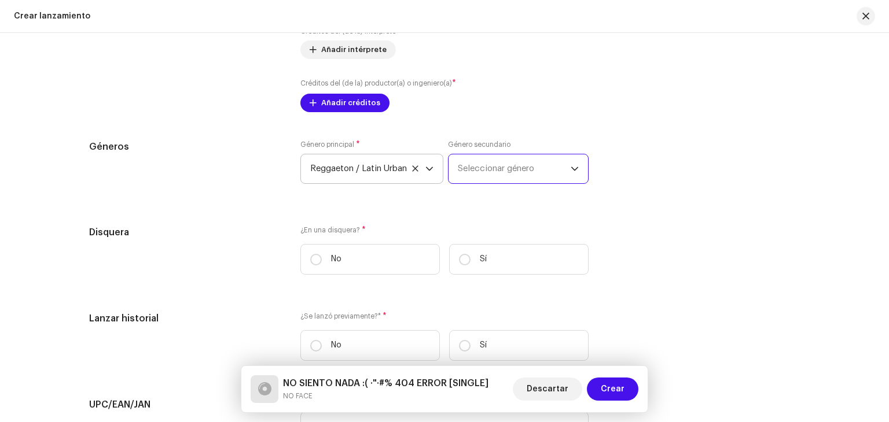
click at [511, 183] on span "Seleccionar género" at bounding box center [514, 168] width 113 height 29
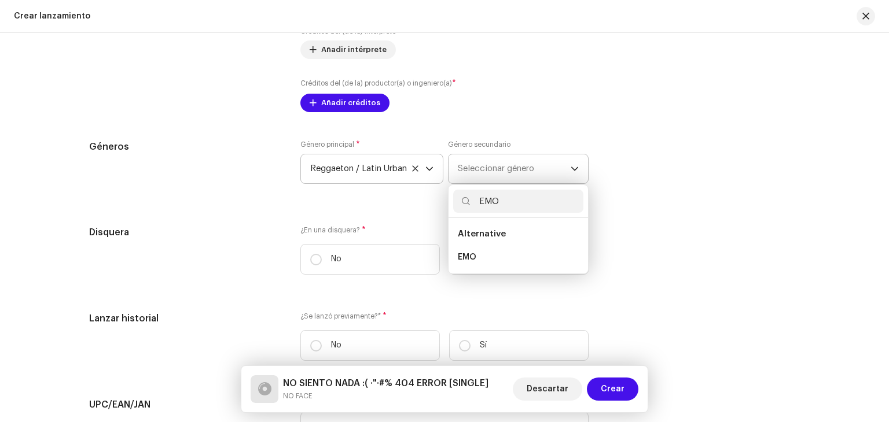
type input "EMO"
click at [494, 234] on span "Alternative" at bounding box center [482, 234] width 48 height 9
click at [481, 238] on span "Alternative" at bounding box center [482, 234] width 48 height 9
drag, startPoint x: 527, startPoint y: 193, endPoint x: 416, endPoint y: 193, distance: 110.5
click at [420, 195] on div "Género principal * Reggaeton / Latin Urban Género secundario Seleccionar género…" at bounding box center [444, 169] width 288 height 58
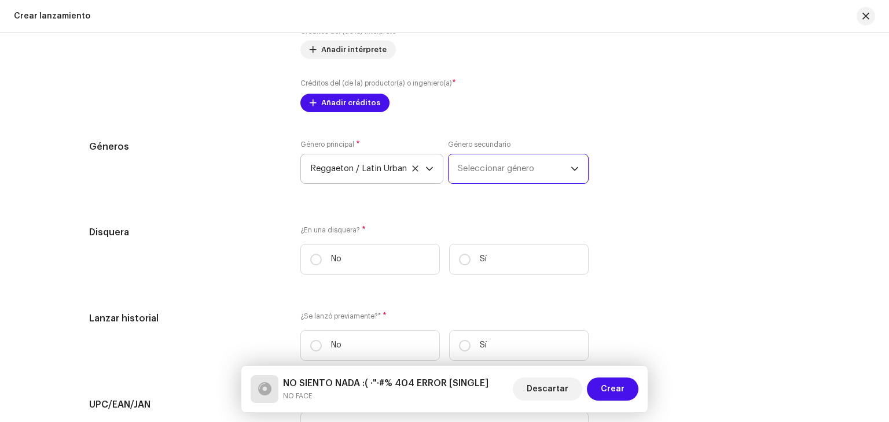
click at [553, 174] on span "Seleccionar género" at bounding box center [514, 168] width 113 height 29
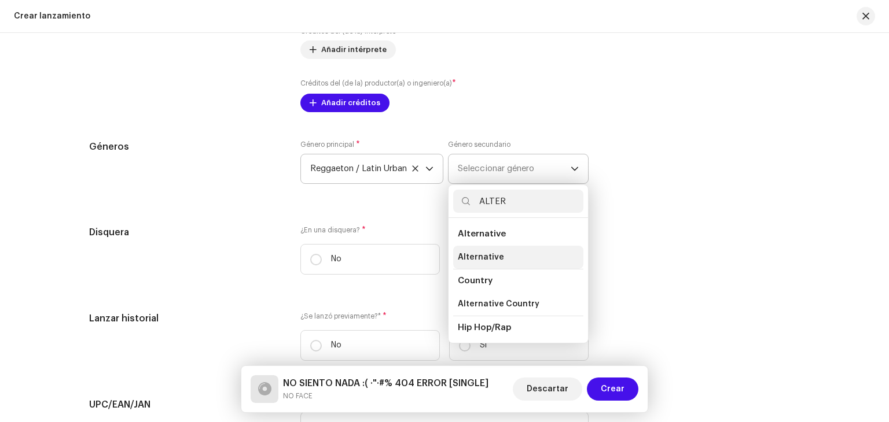
type input "ALTER"
click at [495, 253] on span "Alternative" at bounding box center [481, 258] width 46 height 12
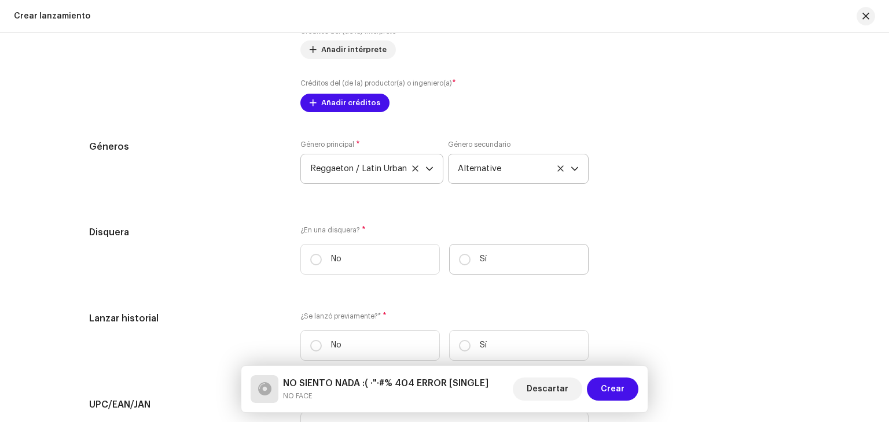
click at [512, 270] on label "Sí" at bounding box center [518, 259] width 139 height 31
click at [470, 266] on input "Sí" at bounding box center [465, 260] width 12 height 12
radio input "true"
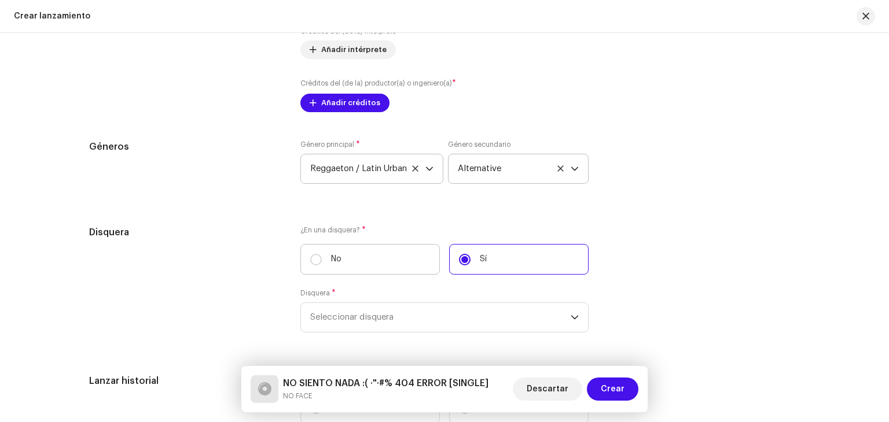
click at [375, 265] on label "No" at bounding box center [369, 259] width 139 height 31
click at [322, 265] on input "No" at bounding box center [316, 260] width 12 height 12
radio input "true"
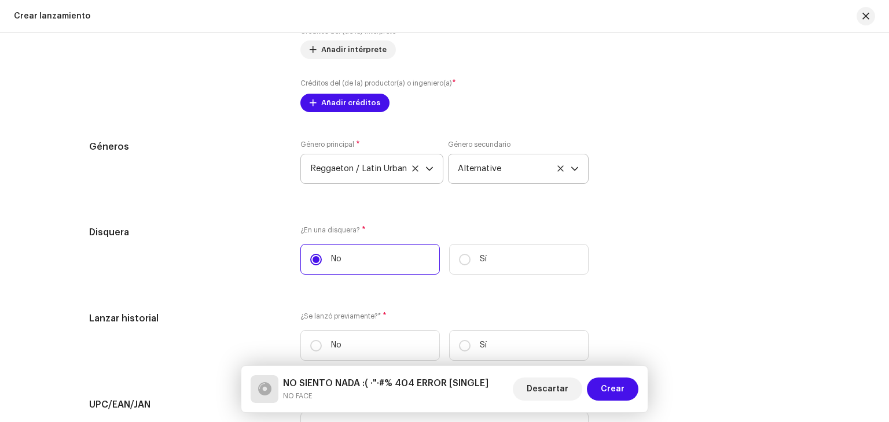
scroll to position [1794, 0]
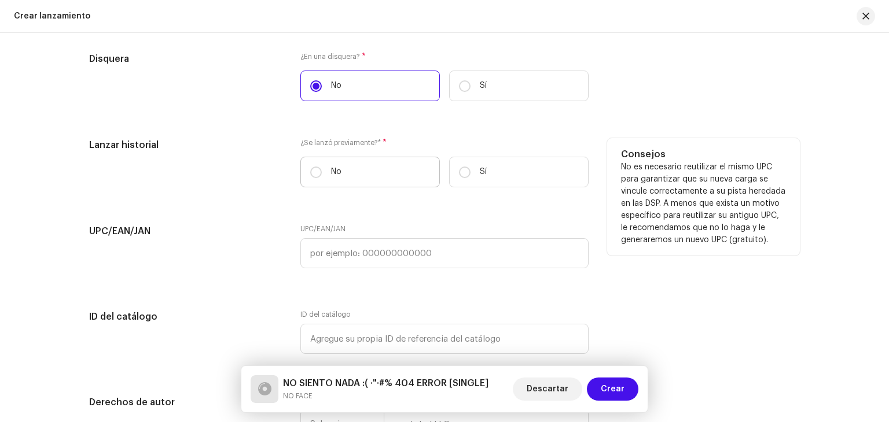
click at [348, 180] on label "No" at bounding box center [369, 172] width 139 height 31
click at [322, 178] on input "No" at bounding box center [316, 173] width 12 height 12
radio input "true"
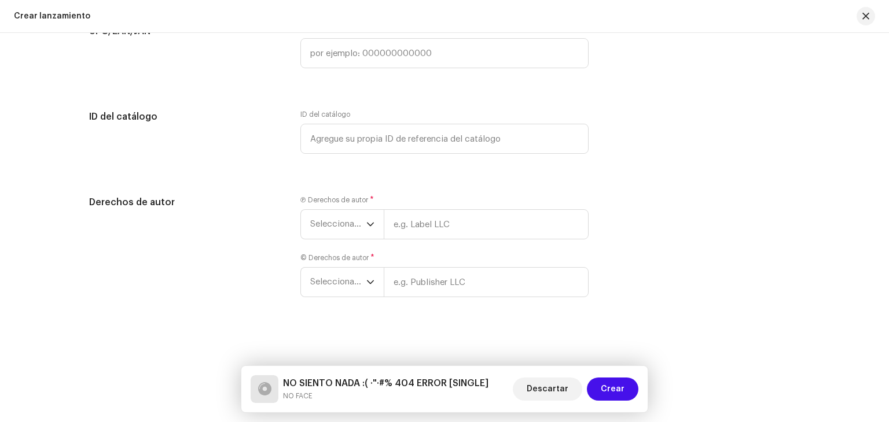
scroll to position [1998, 0]
click at [347, 222] on span "Seleccionar año" at bounding box center [338, 224] width 56 height 29
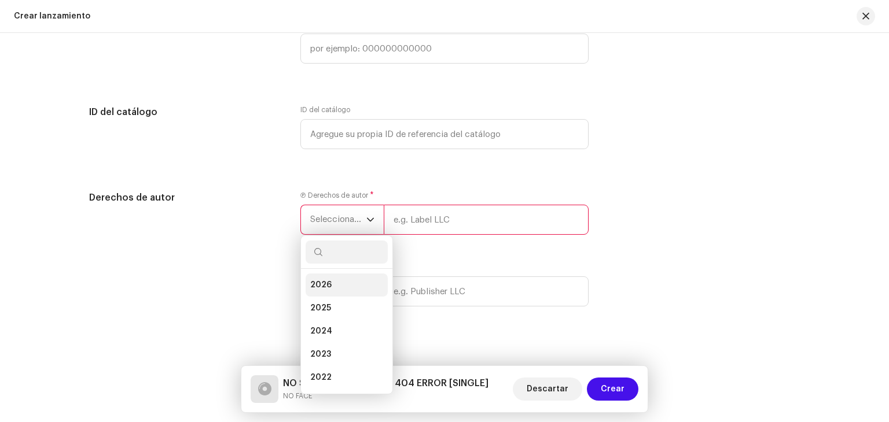
click at [323, 285] on span "2026" at bounding box center [320, 285] width 21 height 12
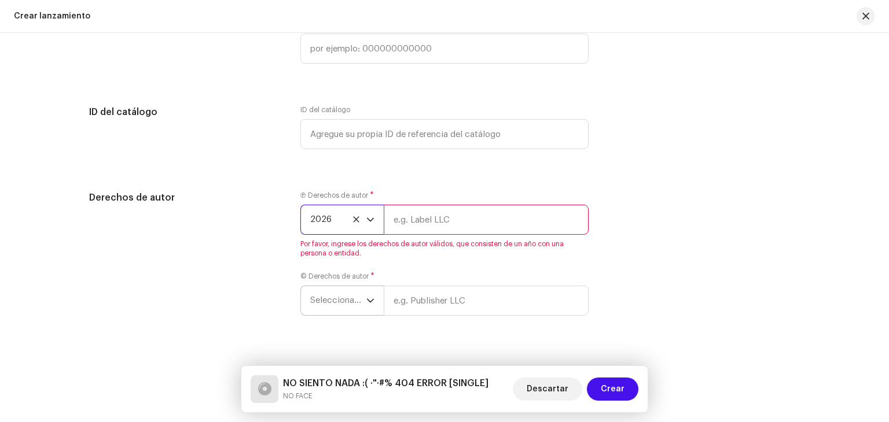
click at [349, 295] on span "Seleccionar año" at bounding box center [338, 300] width 56 height 29
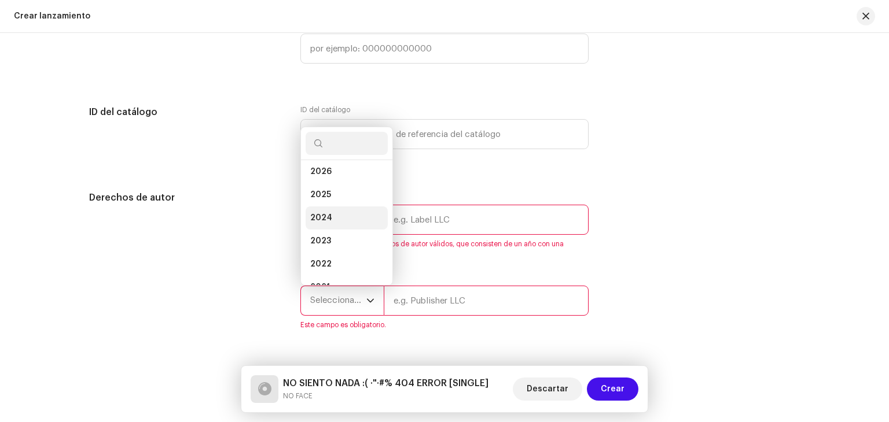
scroll to position [0, 0]
click at [322, 186] on li "2026" at bounding box center [346, 176] width 82 height 23
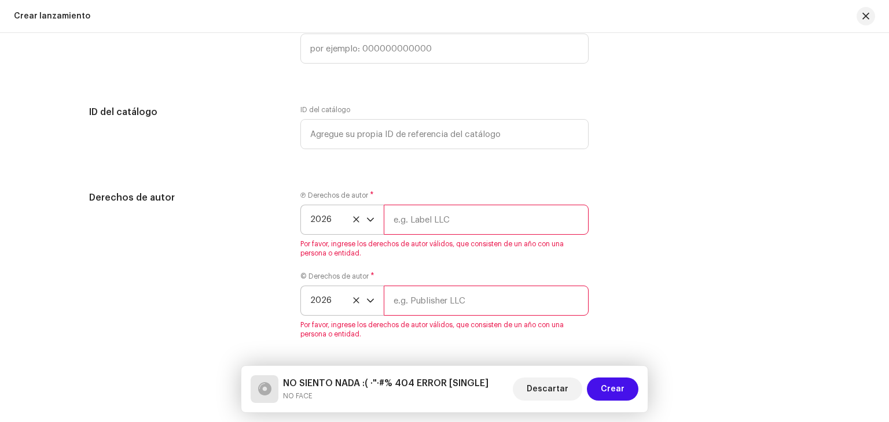
click at [441, 225] on input "text" at bounding box center [486, 220] width 205 height 30
type input "NOFACE"
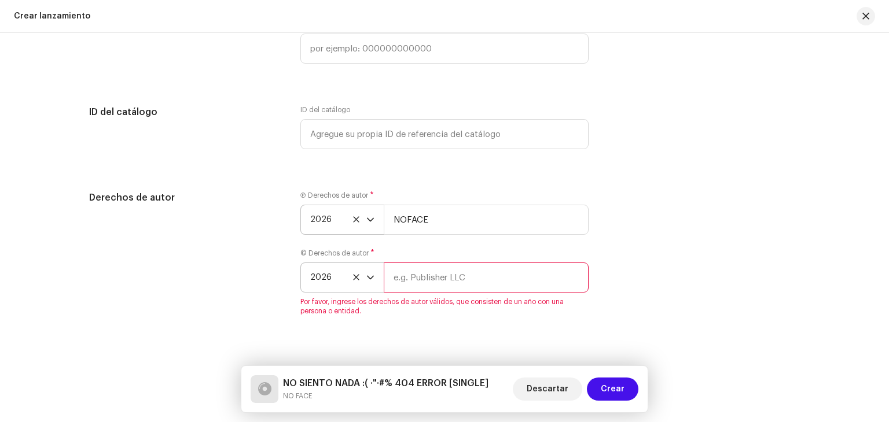
click at [445, 279] on input "text" at bounding box center [486, 278] width 205 height 30
type input "NOFACE"
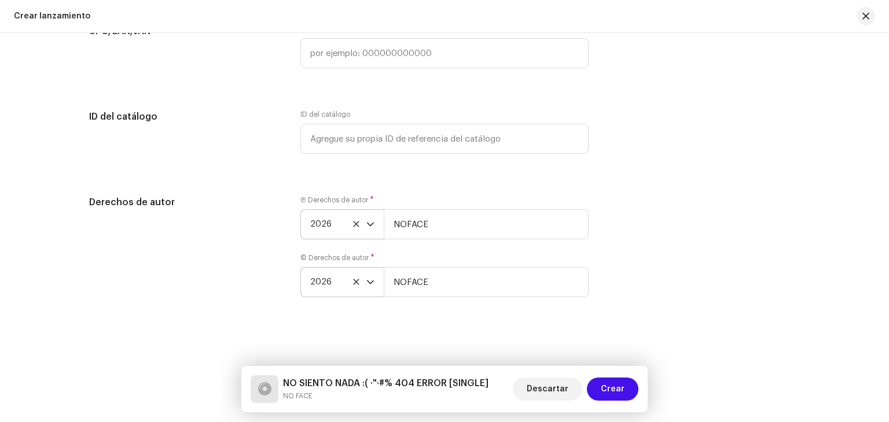
click at [653, 266] on div "Derechos de autor Ⓟ Derechos de autor * 2026 NOFACE © Derechos de autor * 2026 …" at bounding box center [444, 254] width 711 height 116
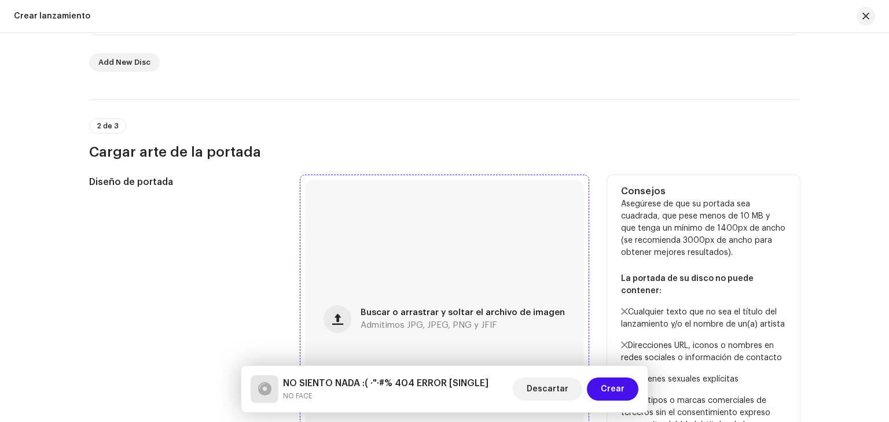
scroll to position [463, 0]
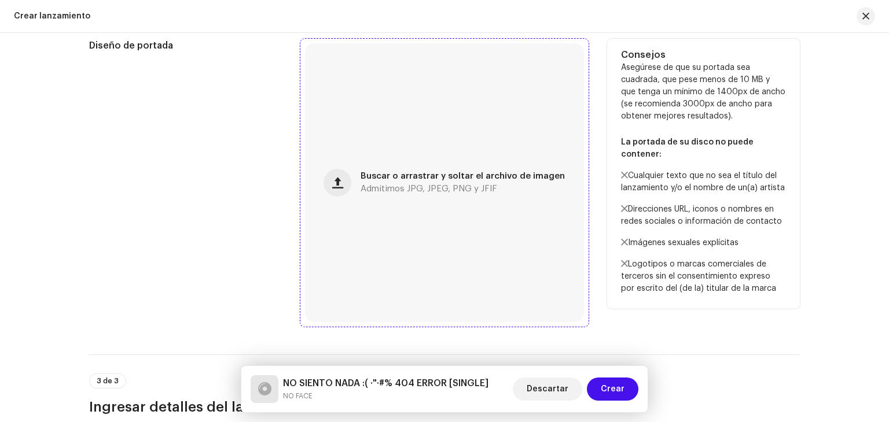
click at [429, 165] on div "Buscar o arrastrar y soltar el archivo de imagen Admitimos JPG, JPEG, PNG y JFIF" at bounding box center [444, 182] width 279 height 279
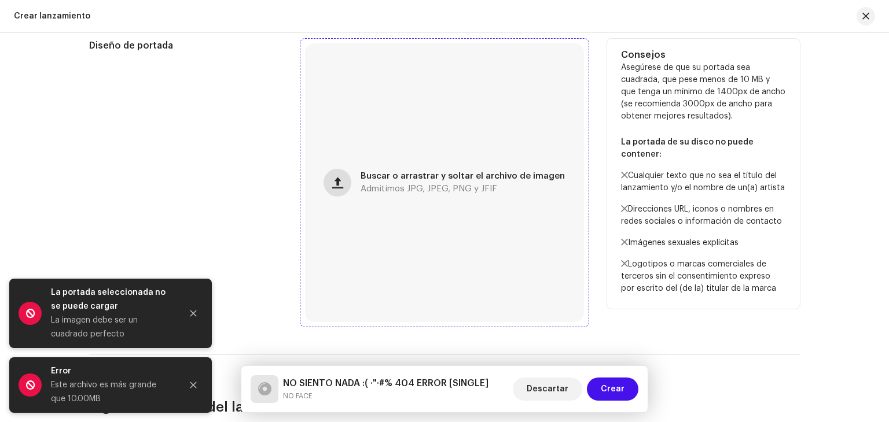
click at [347, 179] on button "button" at bounding box center [337, 183] width 28 height 28
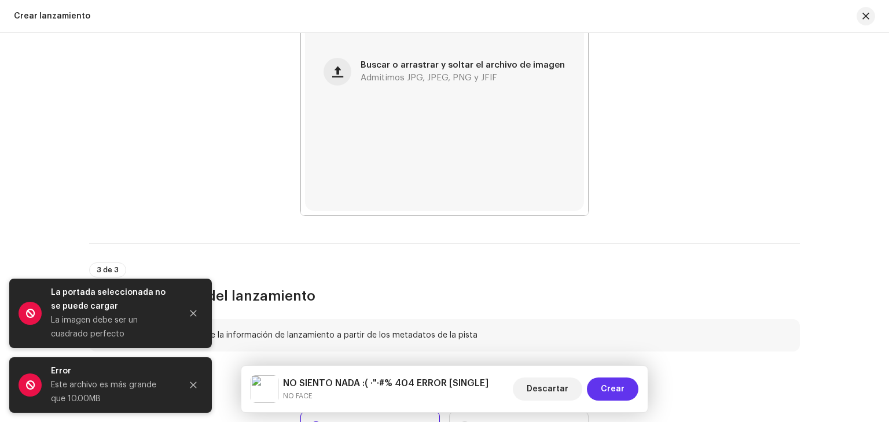
scroll to position [579, 0]
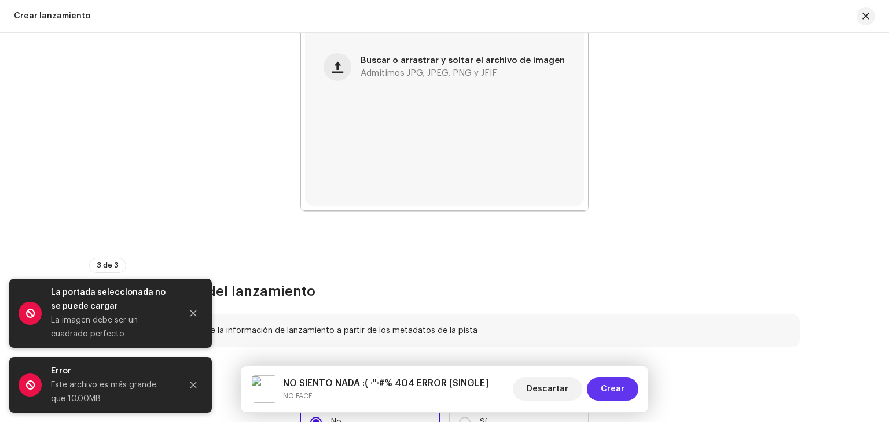
click at [619, 395] on span "Crear" at bounding box center [613, 389] width 24 height 23
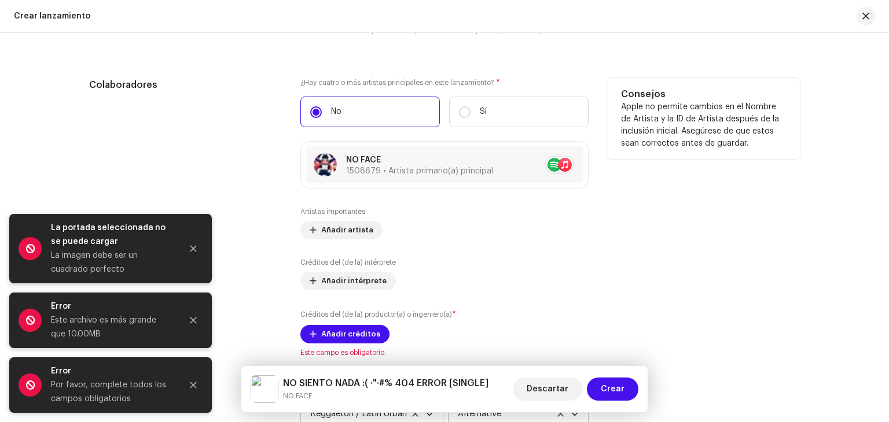
scroll to position [1620, 0]
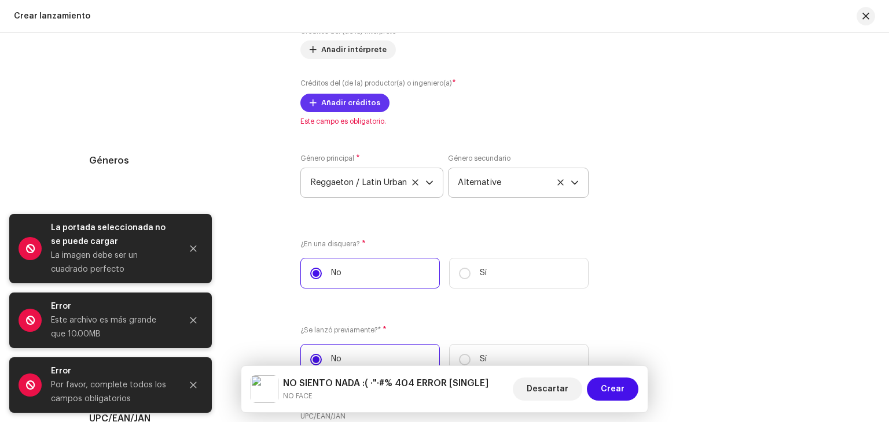
click at [367, 108] on span "Añadir créditos" at bounding box center [350, 102] width 59 height 23
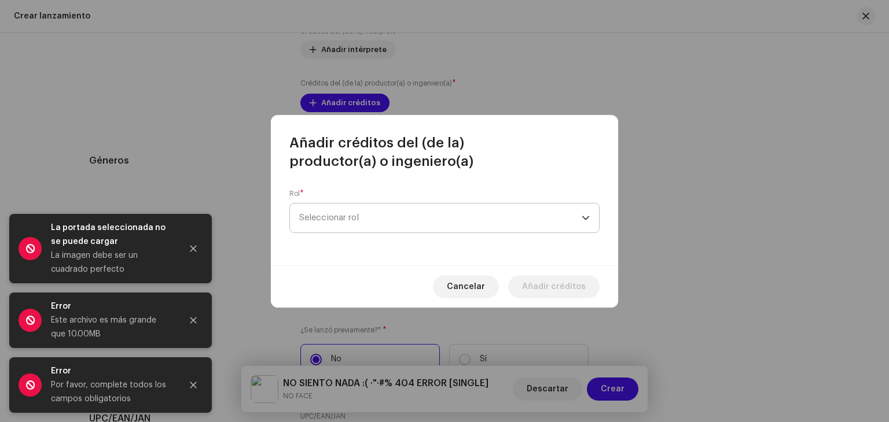
click at [372, 209] on span "Seleccionar rol" at bounding box center [440, 218] width 282 height 29
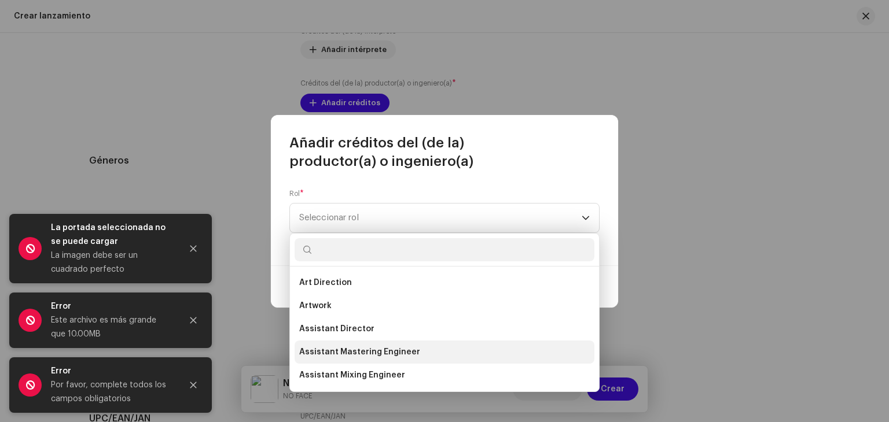
click at [373, 343] on li "Assistant Mastering Engineer" at bounding box center [445, 352] width 300 height 23
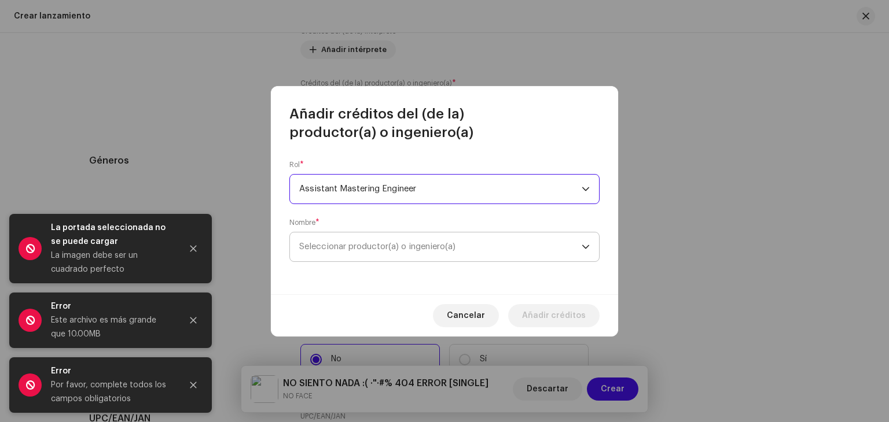
click at [419, 252] on span "Seleccionar productor(a) o ingeniero(a)" at bounding box center [440, 247] width 282 height 29
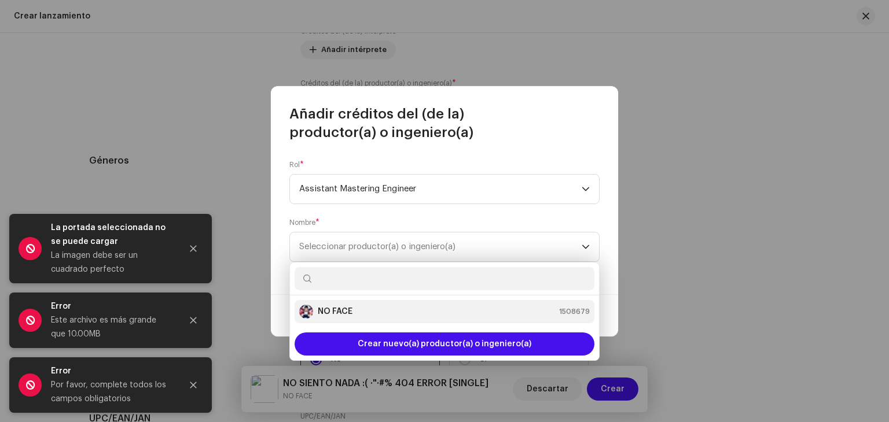
click at [382, 310] on div "NO FACE 1508679" at bounding box center [444, 312] width 290 height 14
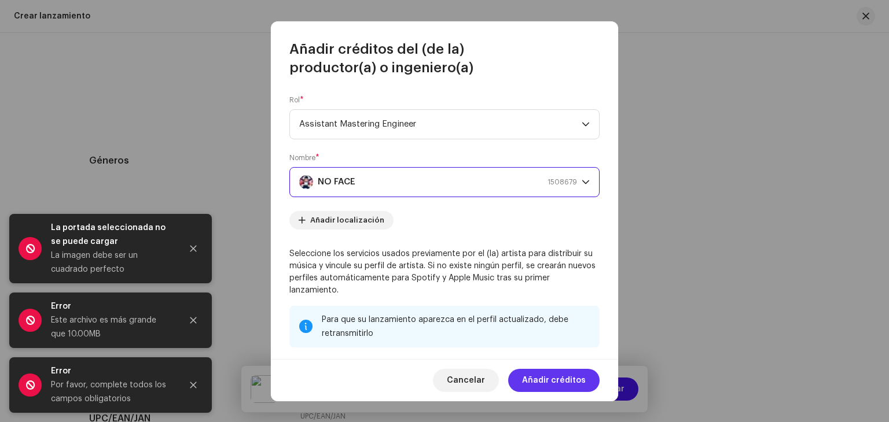
click at [564, 374] on span "Añadir créditos" at bounding box center [554, 380] width 64 height 23
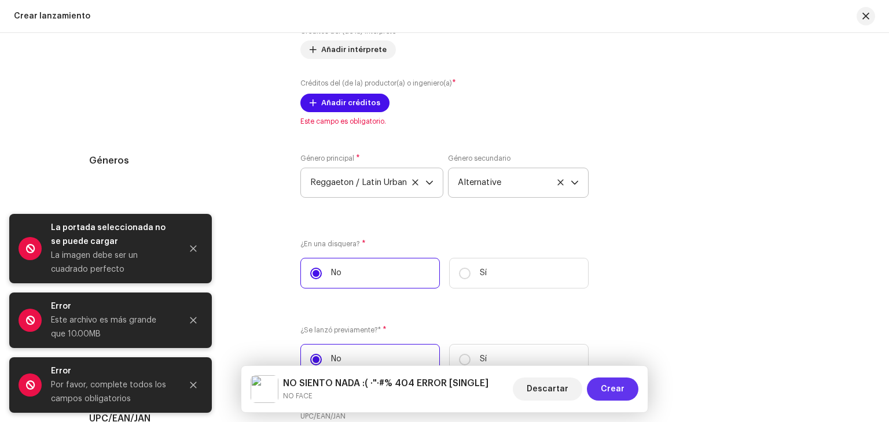
click at [597, 386] on button "Crear" at bounding box center [612, 389] width 51 height 23
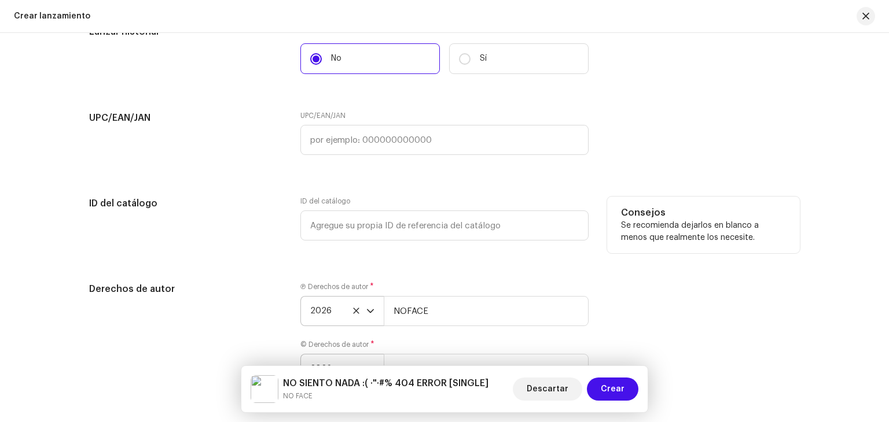
scroll to position [2046, 0]
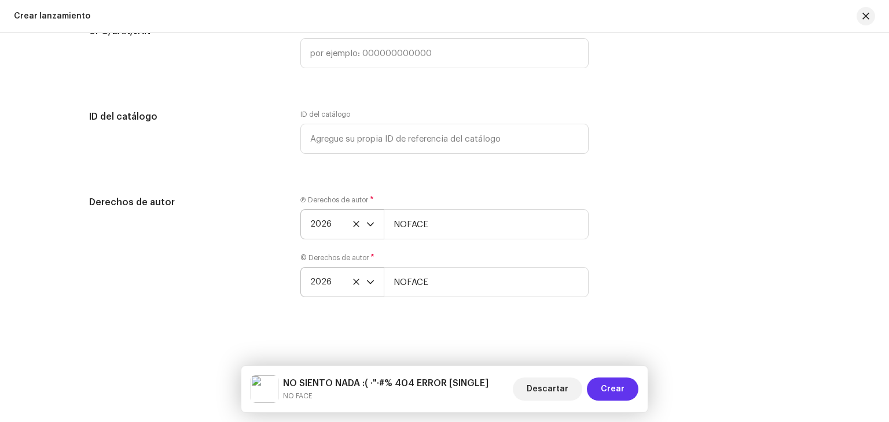
click at [621, 388] on span "Crear" at bounding box center [613, 389] width 24 height 23
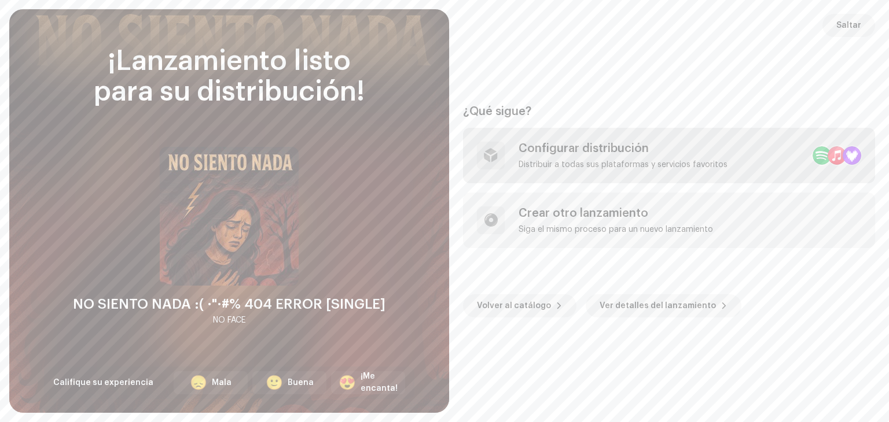
click at [609, 163] on div "Distribuir a todas sus plataformas y servicios favoritos" at bounding box center [622, 164] width 209 height 9
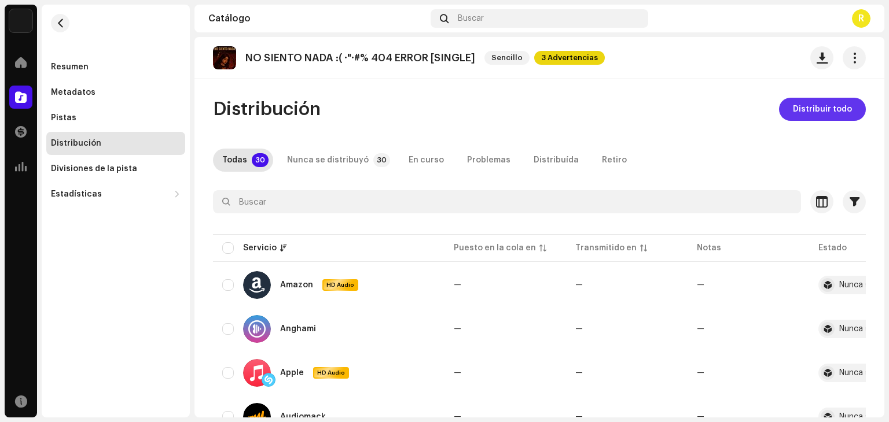
click at [805, 113] on span "Distribuir todo" at bounding box center [822, 109] width 59 height 23
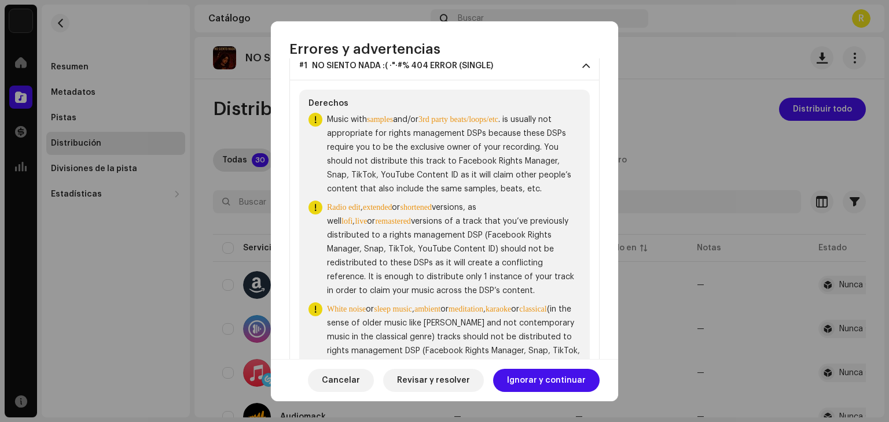
scroll to position [198, 0]
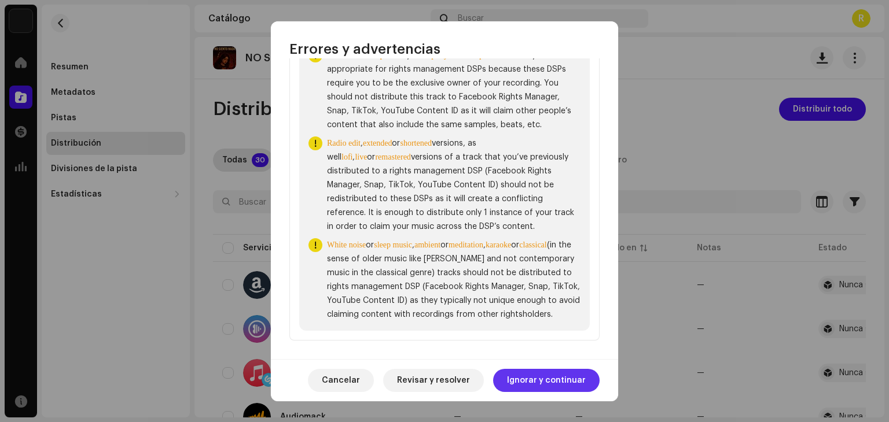
click at [557, 378] on span "Ignorar y continuar" at bounding box center [546, 380] width 79 height 23
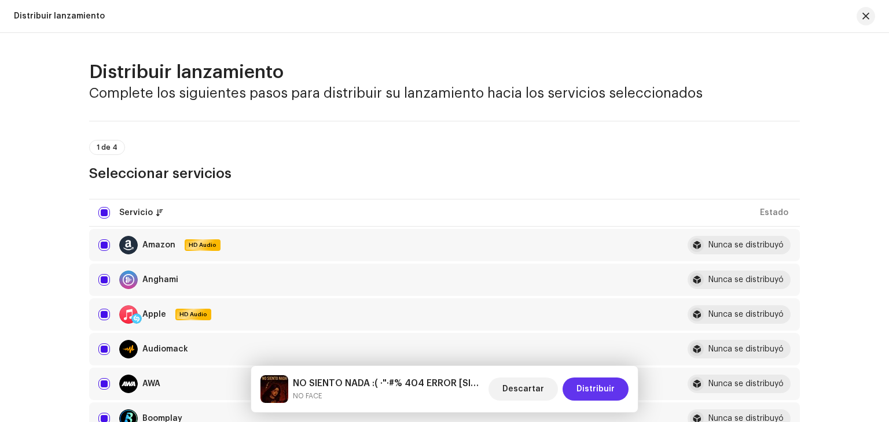
click at [602, 394] on span "Distribuir" at bounding box center [595, 389] width 38 height 23
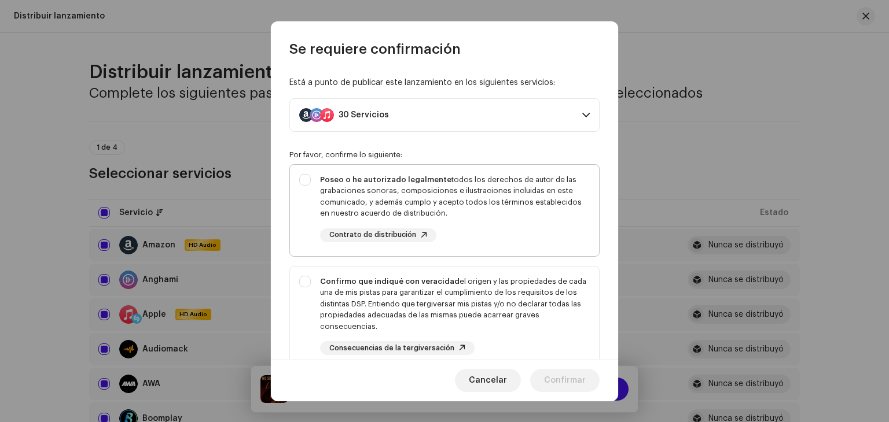
click at [430, 196] on div "Poseo o he autorizado legalmente todos los derechos de autor de las grabaciones…" at bounding box center [455, 196] width 270 height 45
checkbox input "true"
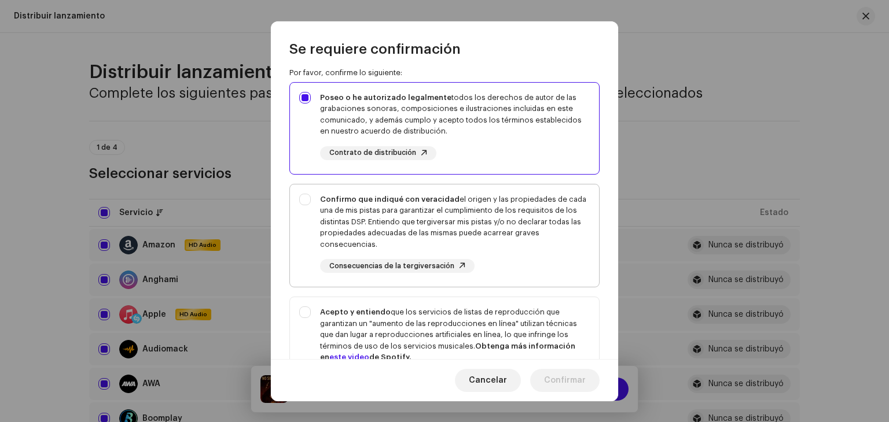
scroll to position [116, 0]
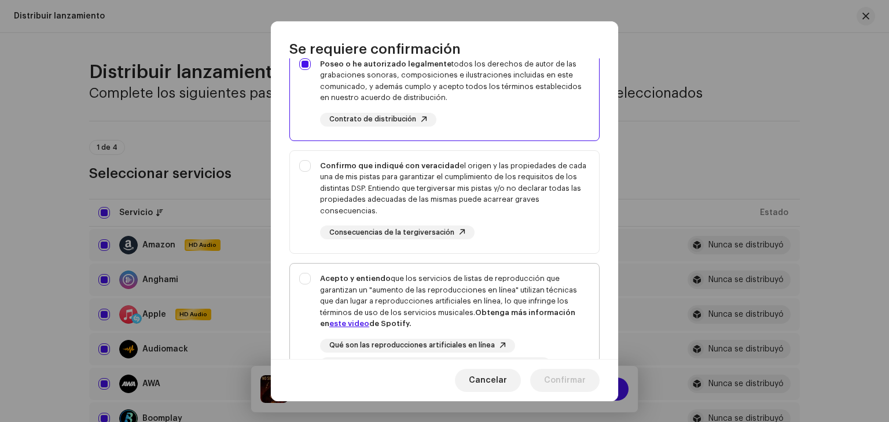
click at [491, 299] on div "Acepto y entiendo que los servicios de listas de reproducción que garantizan un…" at bounding box center [455, 301] width 270 height 57
checkbox input "true"
click at [484, 200] on div "Confirmo que indiqué con veracidad el origen y las propiedades de cada una de m…" at bounding box center [455, 188] width 270 height 57
checkbox input "true"
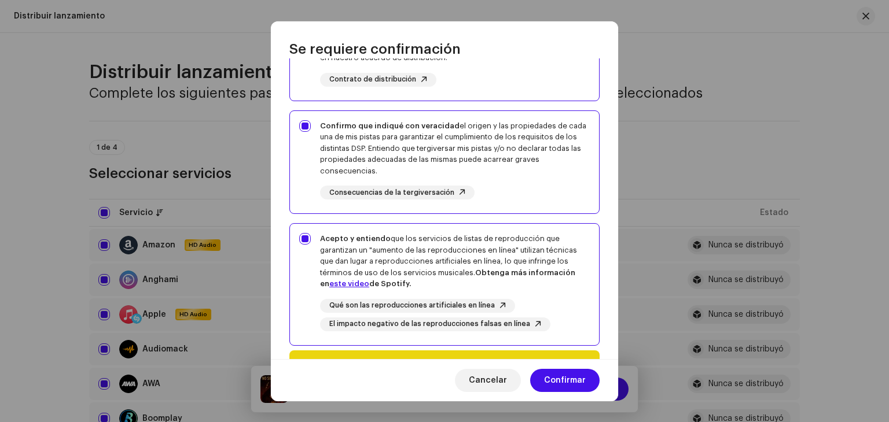
scroll to position [234, 0]
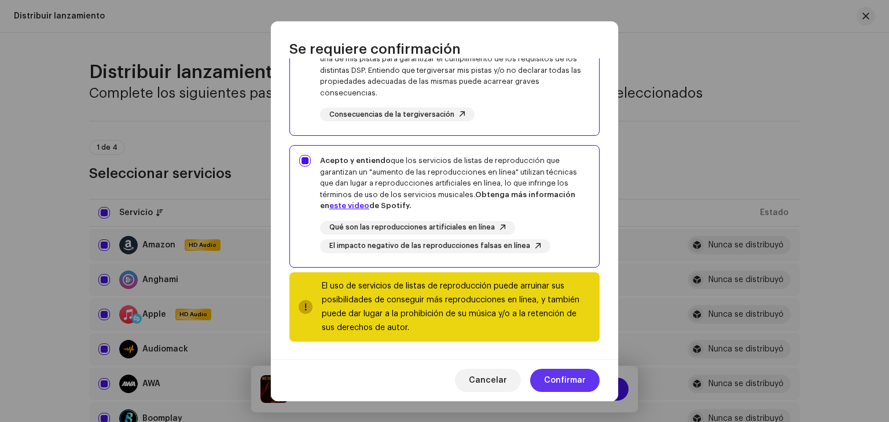
click at [558, 370] on span "Confirmar" at bounding box center [565, 380] width 42 height 23
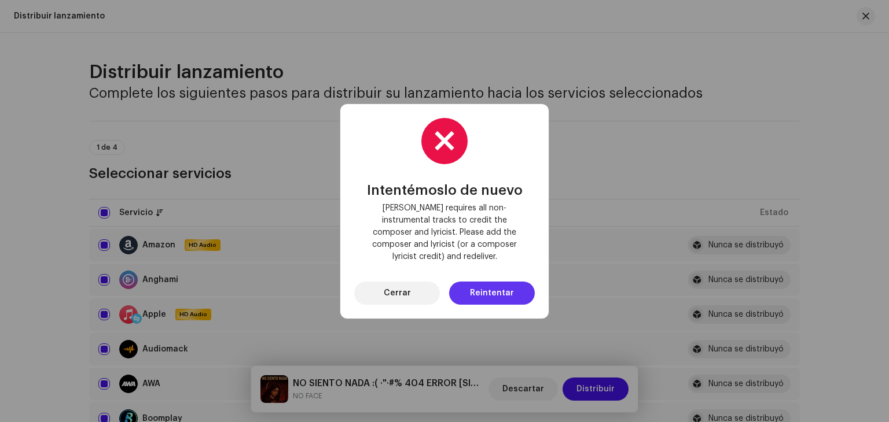
click at [484, 282] on span "Reintentar" at bounding box center [492, 293] width 44 height 23
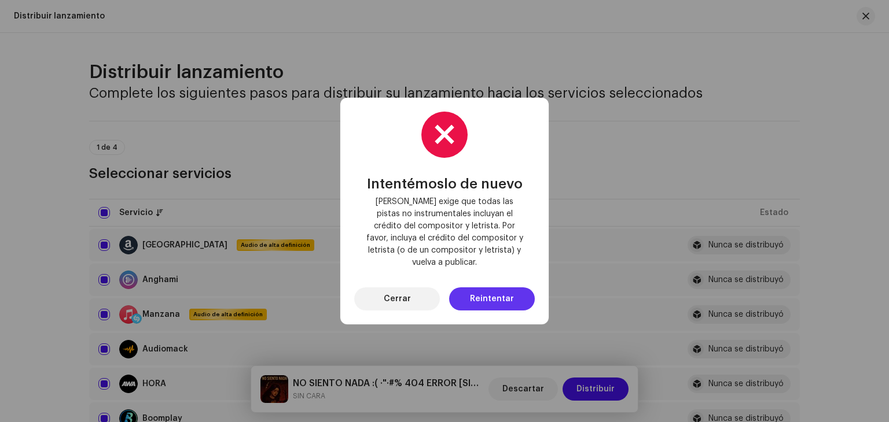
click at [498, 288] on span "Reintentar" at bounding box center [492, 299] width 44 height 23
click at [391, 305] on div "Intentémoslo de nuevo Deezer exige que todas las pistas no instrumentales inclu…" at bounding box center [444, 211] width 208 height 227
click at [395, 295] on font "Cerrar" at bounding box center [397, 299] width 27 height 8
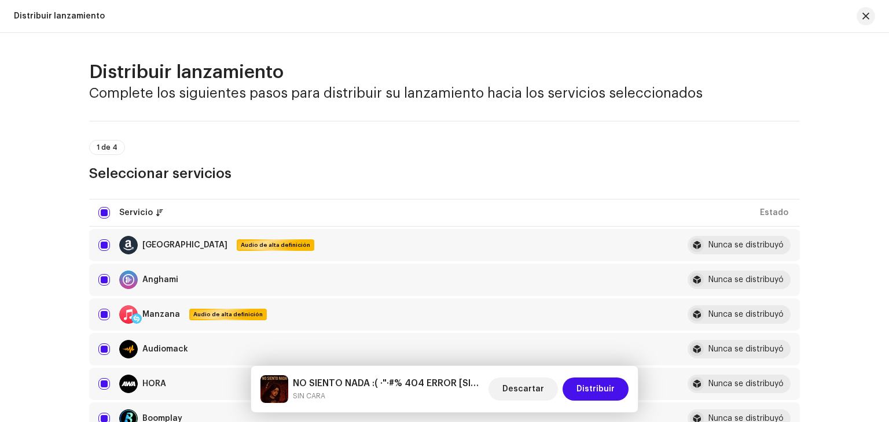
drag, startPoint x: 868, startPoint y: 23, endPoint x: 868, endPoint y: 31, distance: 7.5
click at [868, 31] on div "Distribuir lanzamiento" at bounding box center [444, 16] width 889 height 33
click at [867, 23] on button "button" at bounding box center [865, 16] width 19 height 19
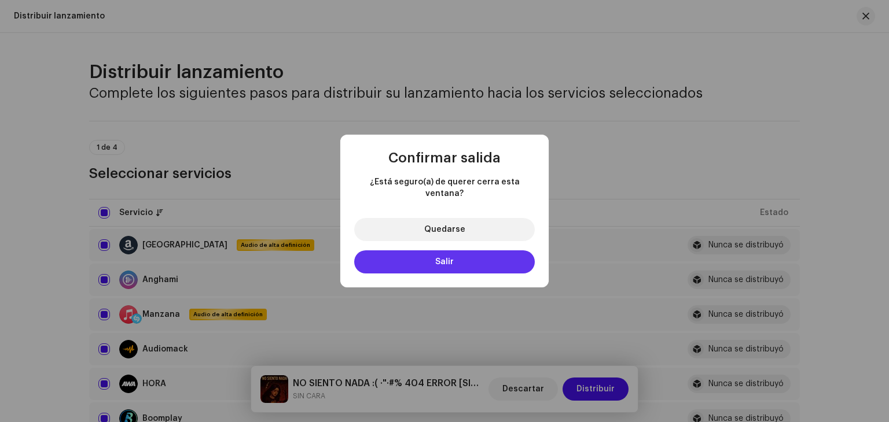
click at [453, 251] on button "Salir" at bounding box center [444, 262] width 181 height 23
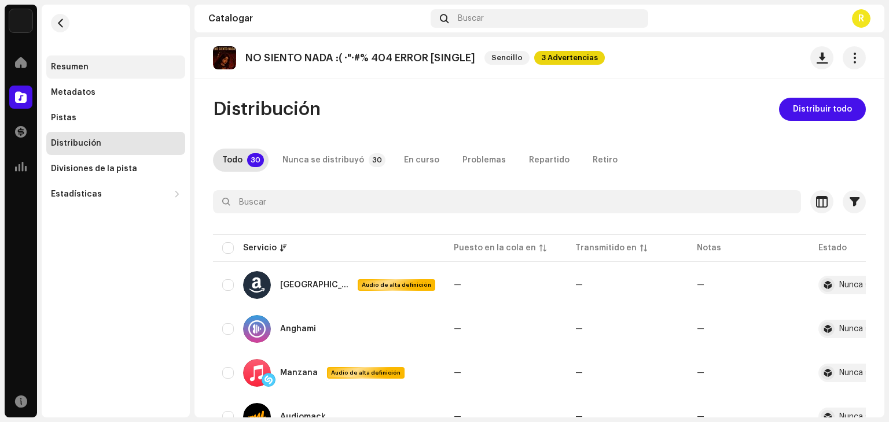
click at [111, 69] on div "Resumen" at bounding box center [116, 66] width 130 height 9
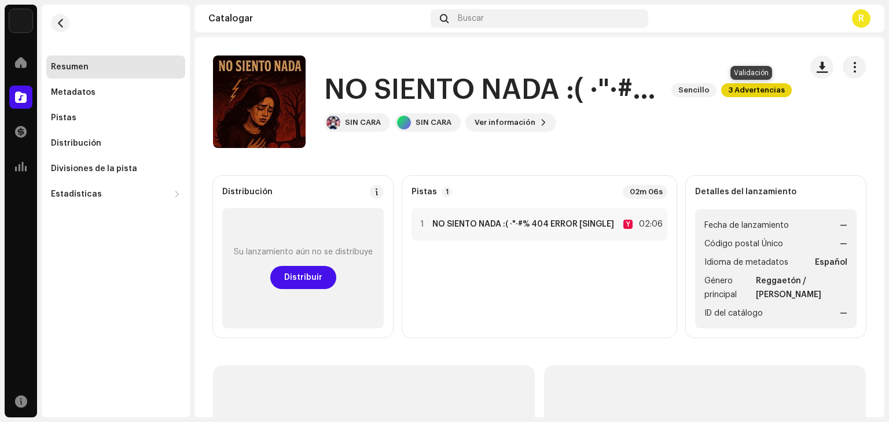
click at [736, 90] on font "3 Advertencias" at bounding box center [756, 90] width 57 height 8
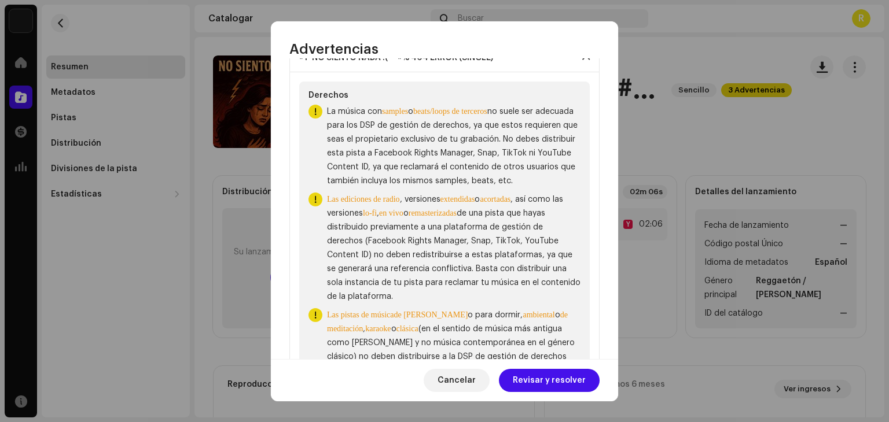
scroll to position [116, 0]
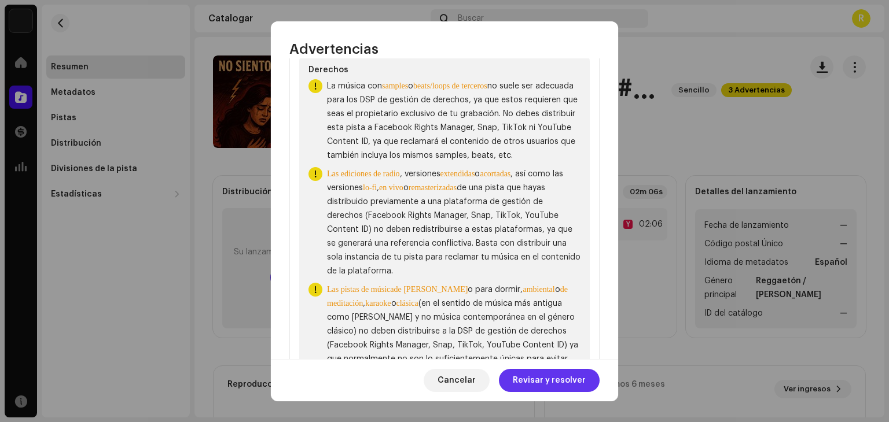
click at [555, 382] on span "Revisar y resolver" at bounding box center [549, 380] width 73 height 23
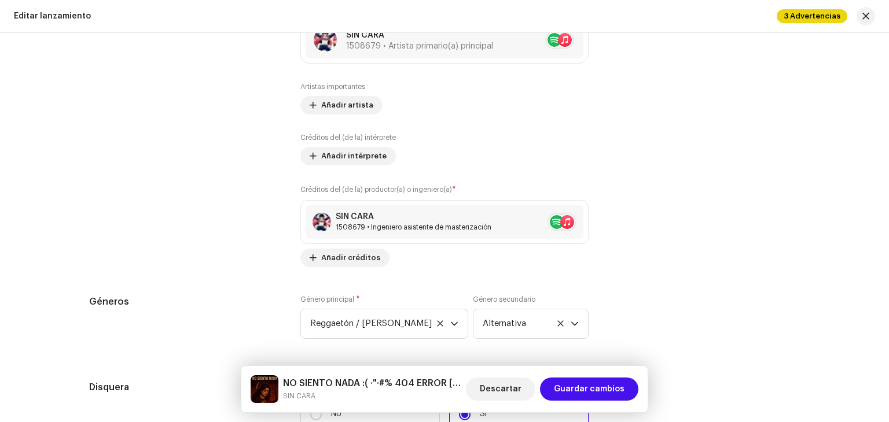
scroll to position [1504, 0]
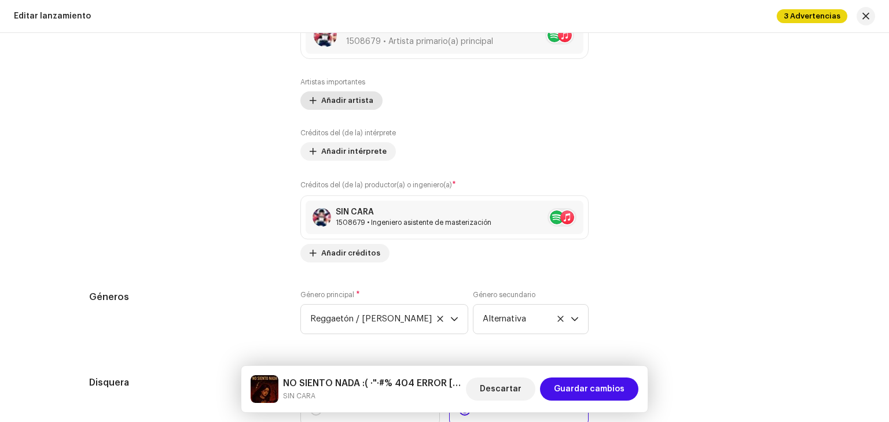
click at [354, 103] on span "Añadir artista" at bounding box center [347, 100] width 52 height 23
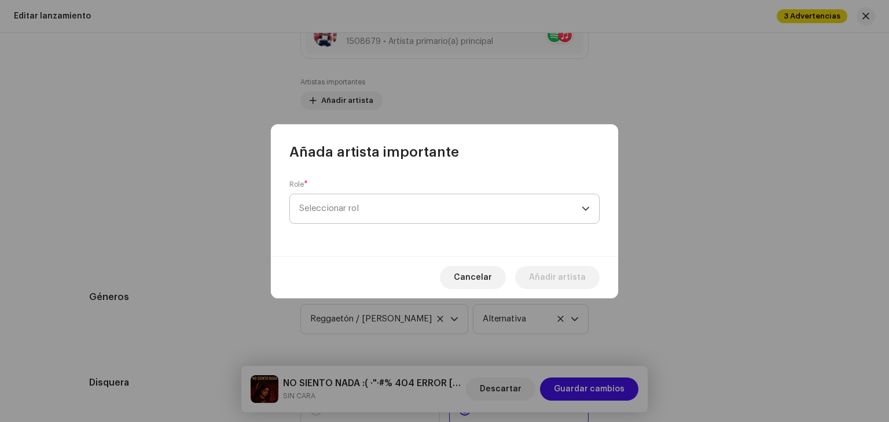
click at [412, 195] on span "Seleccionar rol" at bounding box center [440, 208] width 282 height 29
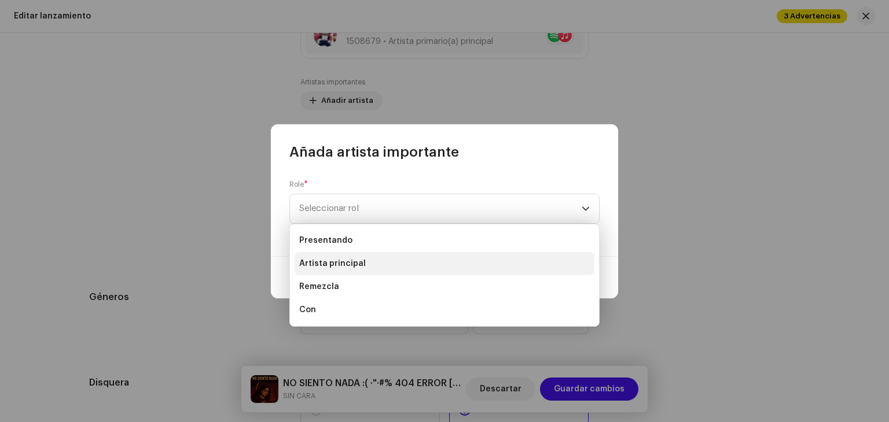
click at [377, 265] on li "Artista principal" at bounding box center [445, 263] width 300 height 23
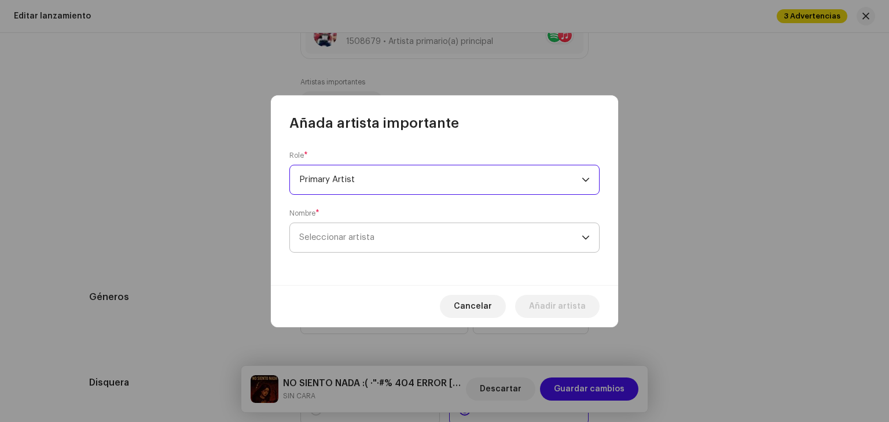
click at [411, 227] on span "Seleccionar artista" at bounding box center [440, 237] width 282 height 29
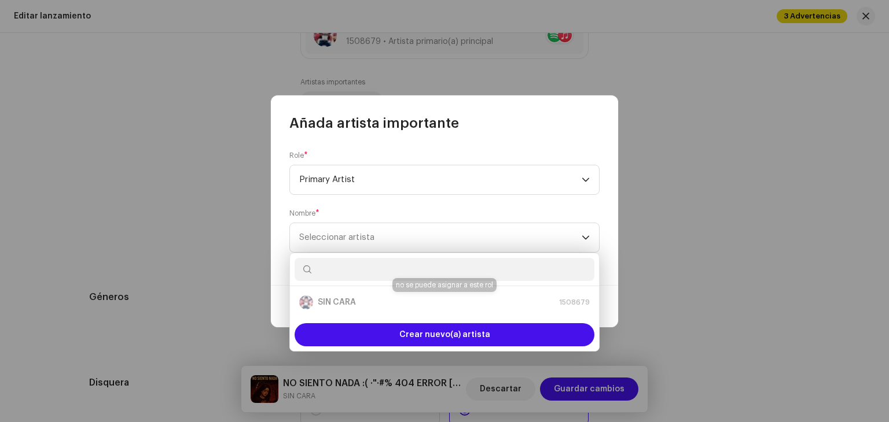
click at [384, 296] on div "SIN CARA 1508679" at bounding box center [444, 303] width 290 height 14
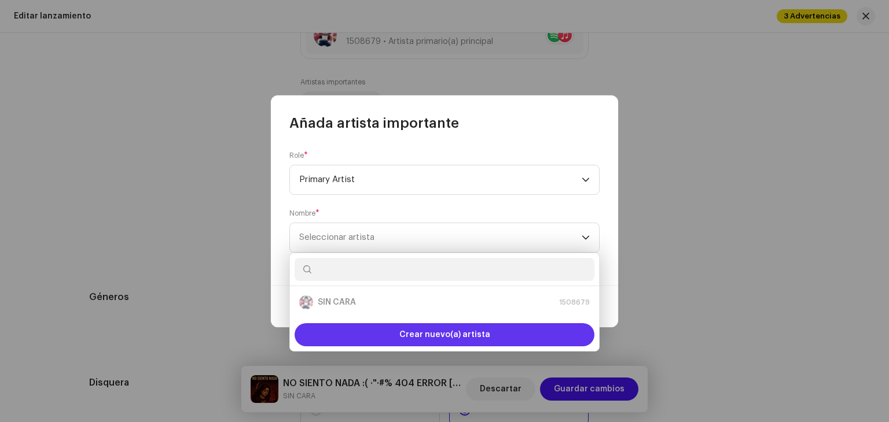
click at [447, 336] on span "Crear nuevo(a) artista" at bounding box center [444, 334] width 91 height 23
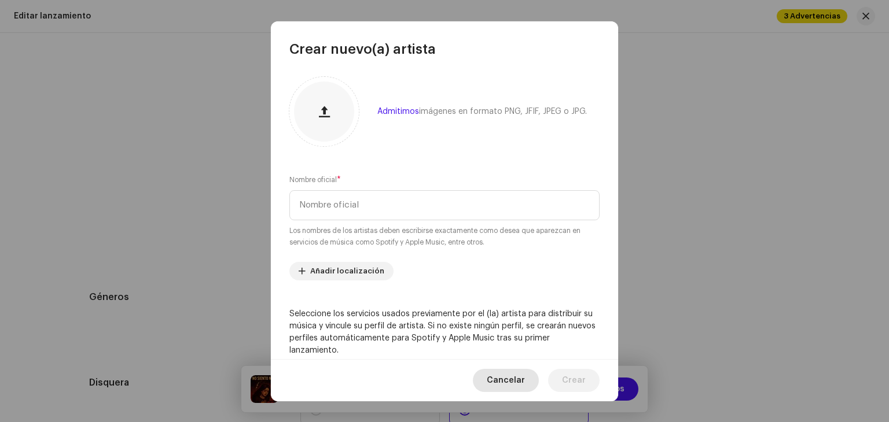
click at [514, 380] on font "Cancelar" at bounding box center [506, 381] width 38 height 8
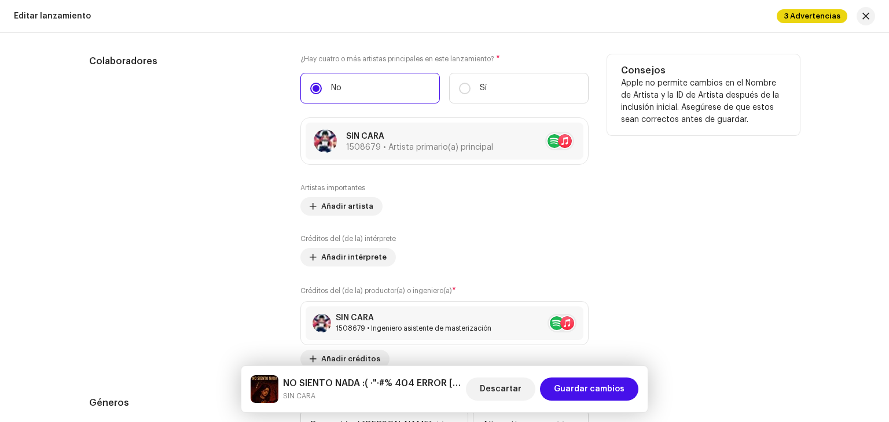
scroll to position [1389, 0]
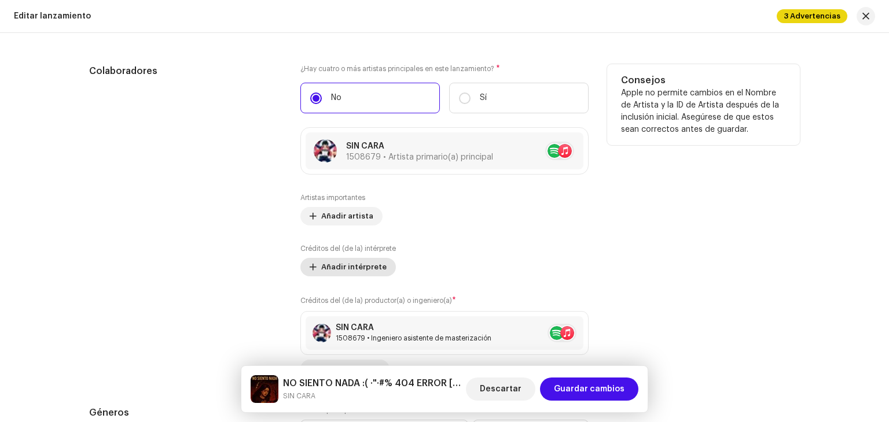
click at [360, 270] on span "Añadir intérprete" at bounding box center [353, 267] width 65 height 23
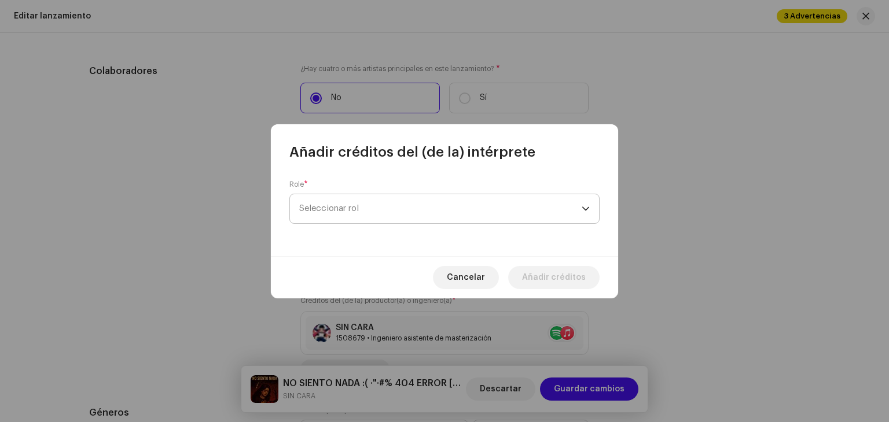
click at [405, 216] on span "Seleccionar rol" at bounding box center [440, 208] width 282 height 29
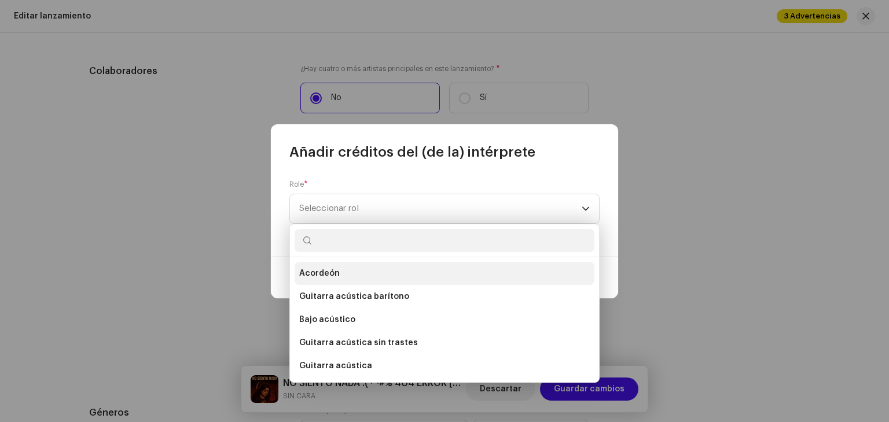
click at [363, 274] on li "Acordeón" at bounding box center [445, 273] width 300 height 23
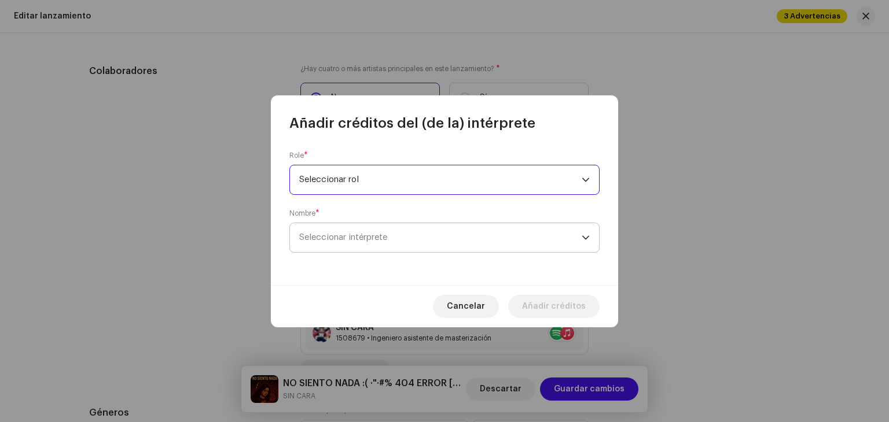
click at [407, 233] on span "Seleccionar intérprete" at bounding box center [440, 237] width 282 height 29
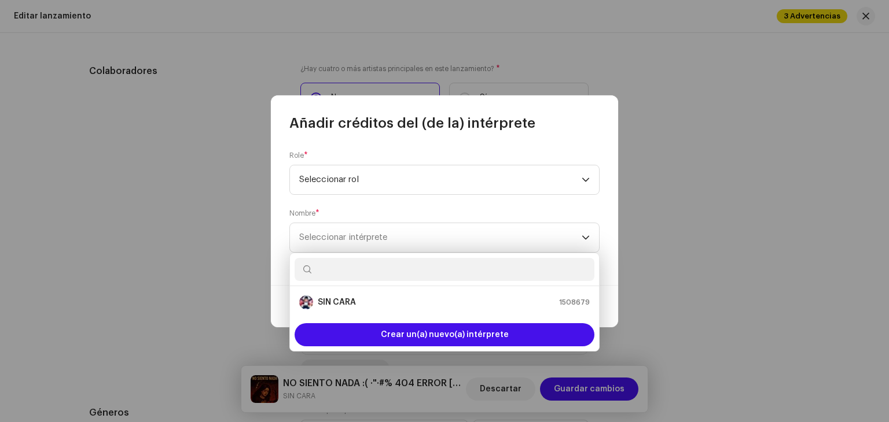
click at [384, 288] on ul "SIN CARA 1508679" at bounding box center [444, 302] width 309 height 32
click at [384, 296] on div "SIN CARA 1508679" at bounding box center [444, 303] width 290 height 14
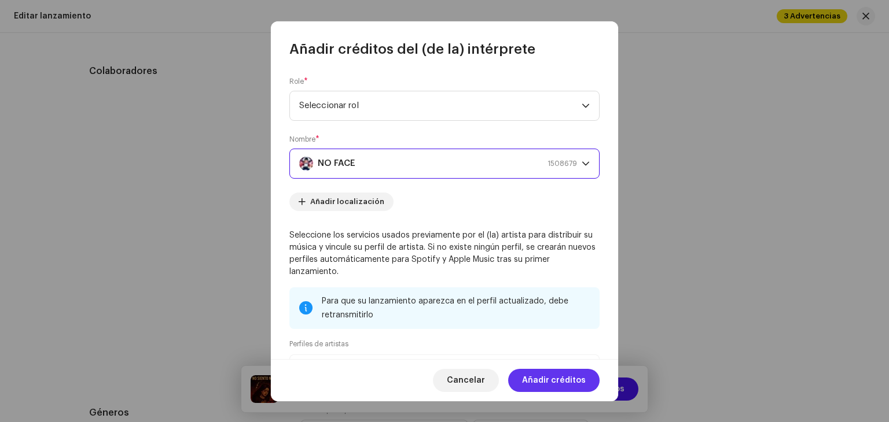
click at [564, 384] on font "Añadir créditos" at bounding box center [554, 381] width 64 height 8
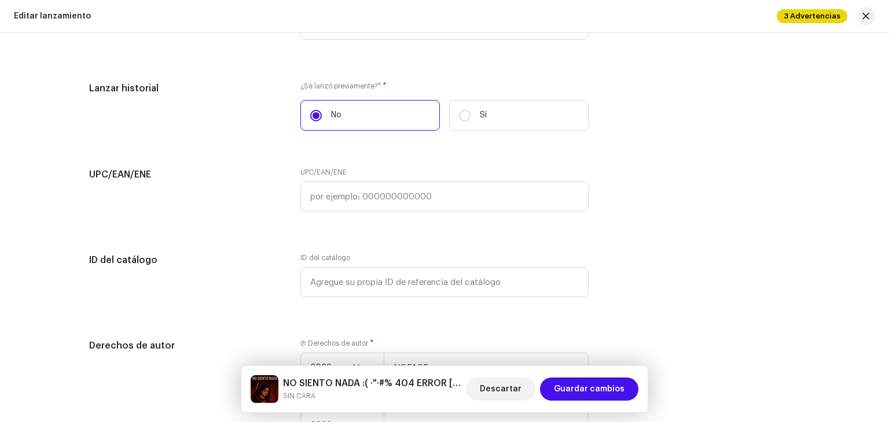
scroll to position [1851, 0]
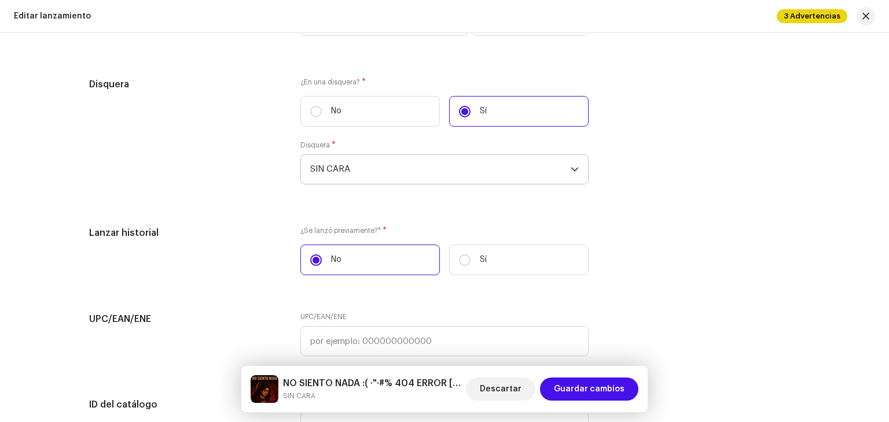
click at [378, 169] on span "SIN CARA" at bounding box center [440, 169] width 260 height 29
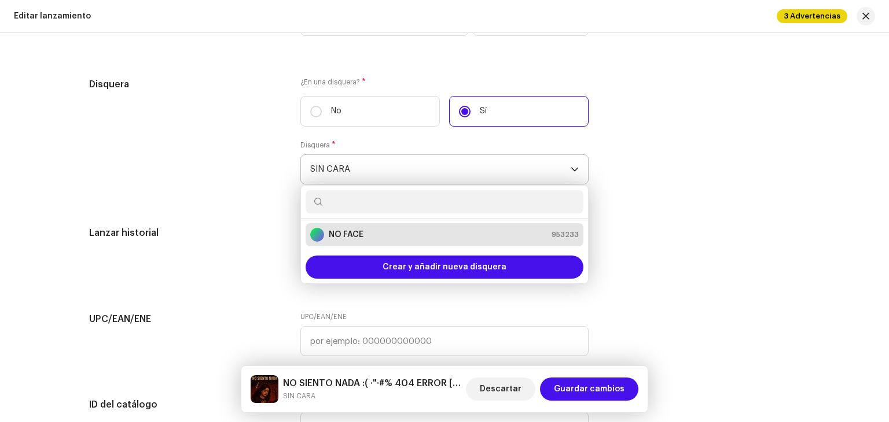
click at [429, 240] on div "NO FACE 953233" at bounding box center [444, 235] width 268 height 14
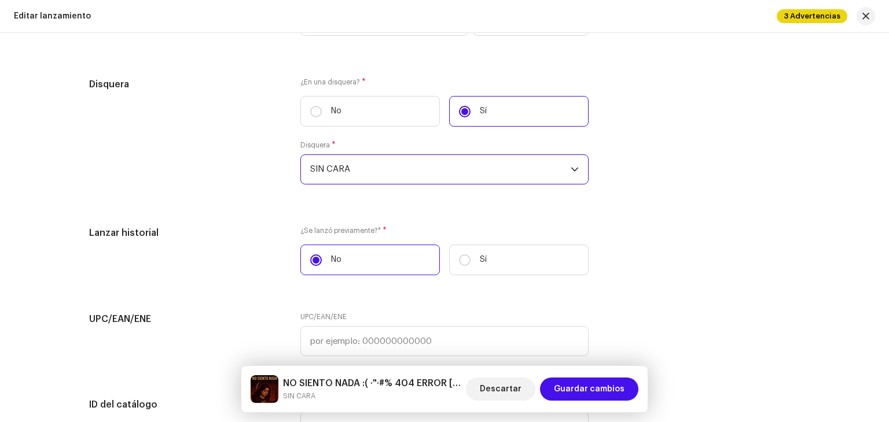
click at [436, 169] on span "SIN CARA" at bounding box center [440, 169] width 260 height 29
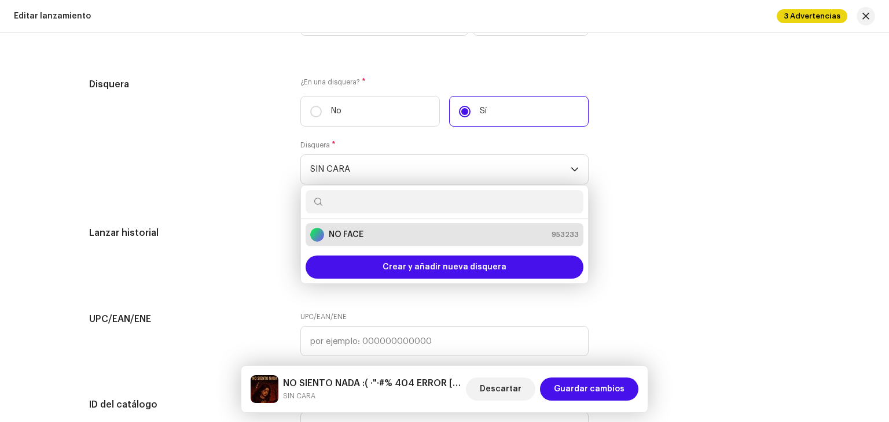
click at [779, 187] on div "Disquera ¿En una disquera? * No Sí Disquera * SIN CARA NO FACE 953233 Crear y a…" at bounding box center [444, 138] width 711 height 121
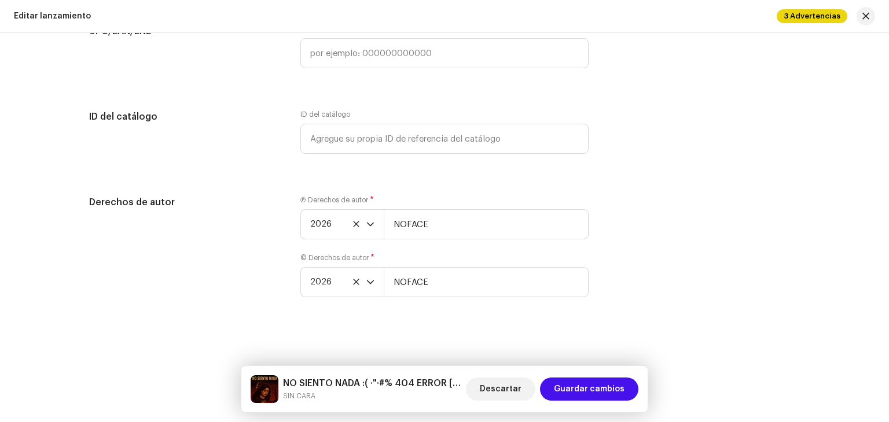
scroll to position [2144, 0]
click at [598, 376] on div "Descartar Guardar cambios" at bounding box center [552, 390] width 172 height 28
click at [599, 382] on span "Guardar cambios" at bounding box center [589, 389] width 71 height 23
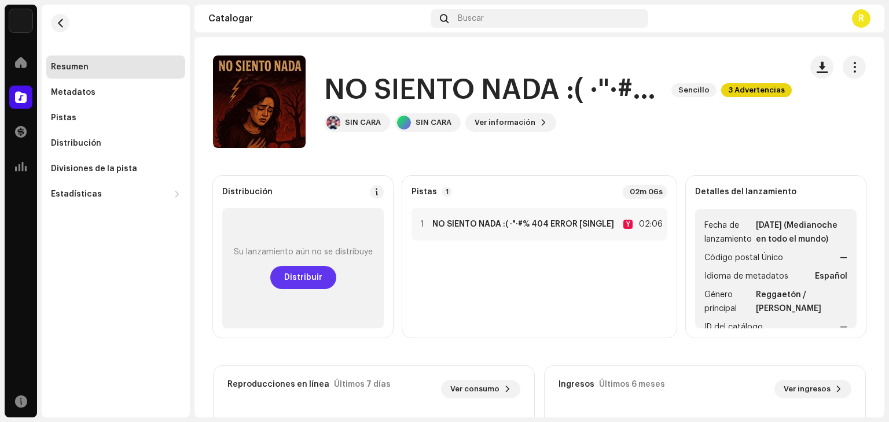
click at [326, 276] on button "Distribuir" at bounding box center [303, 277] width 66 height 23
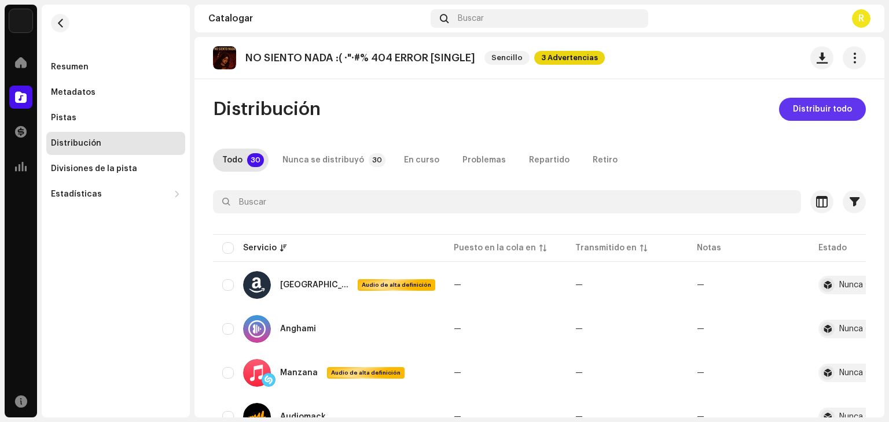
click at [793, 112] on font "Distribuir todo" at bounding box center [822, 109] width 59 height 8
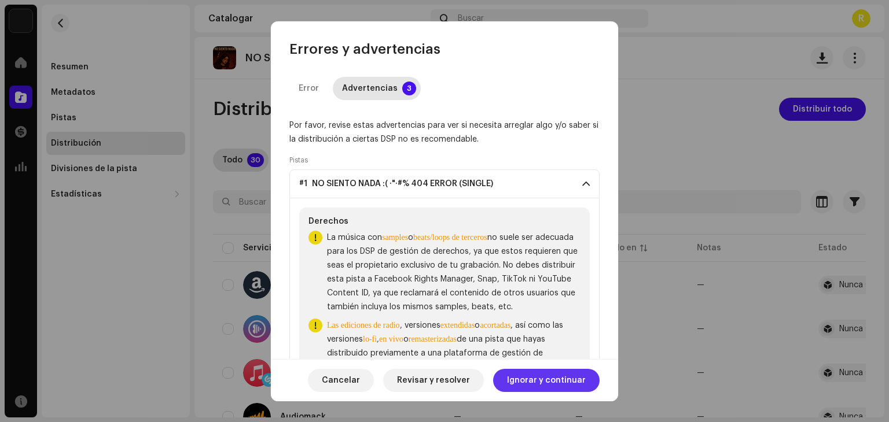
click at [543, 374] on span "Ignorar y continuar" at bounding box center [546, 380] width 79 height 23
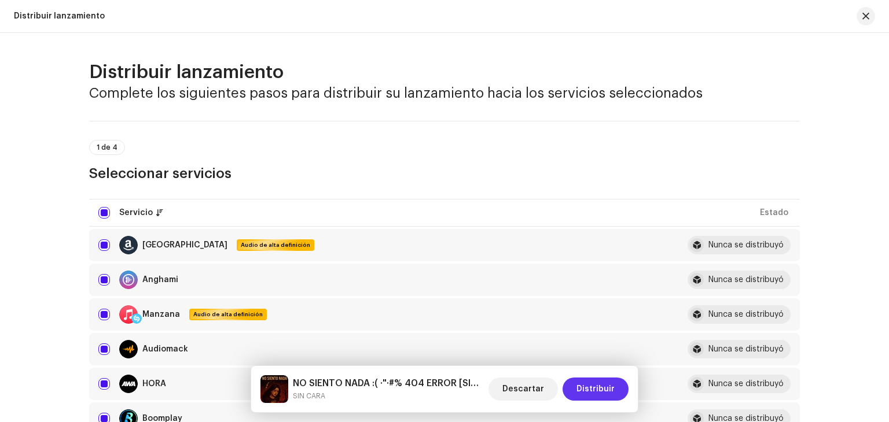
click at [576, 386] on button "Distribuir" at bounding box center [595, 389] width 66 height 23
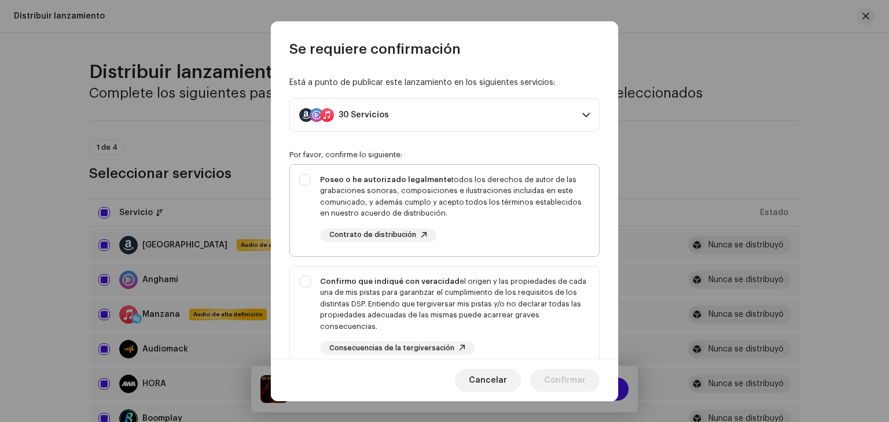
click at [424, 199] on div "Poseo o he autorizado legalmente todos los derechos de autor de las grabaciones…" at bounding box center [455, 196] width 270 height 45
checkbox input "true"
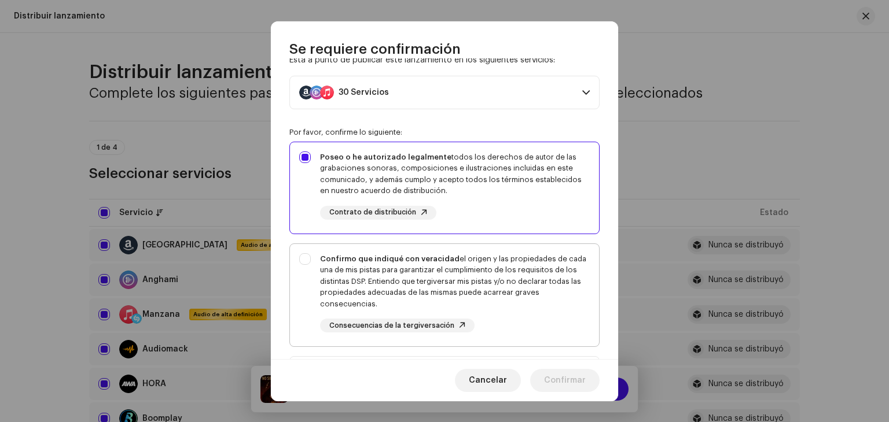
scroll to position [116, 0]
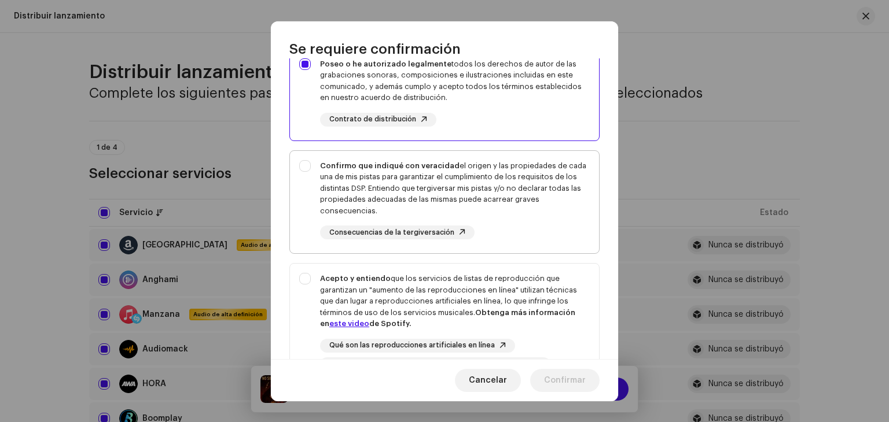
click at [440, 218] on div "Confirmo que indiqué con veracidad el origen y las propiedades de cada una de m…" at bounding box center [455, 200] width 270 height 80
checkbox input "true"
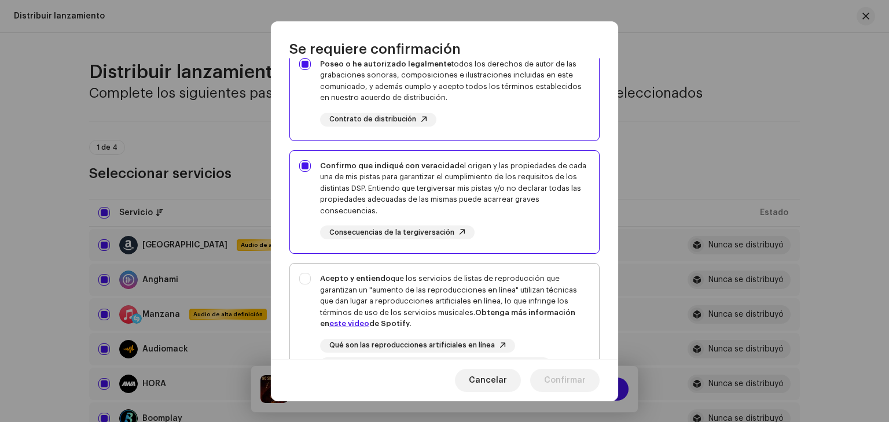
click at [442, 300] on div "Acepto y entiendo que los servicios de listas de reproducción que garantizan un…" at bounding box center [455, 301] width 270 height 57
checkbox input "true"
click at [562, 378] on font "Confirmar" at bounding box center [565, 381] width 42 height 8
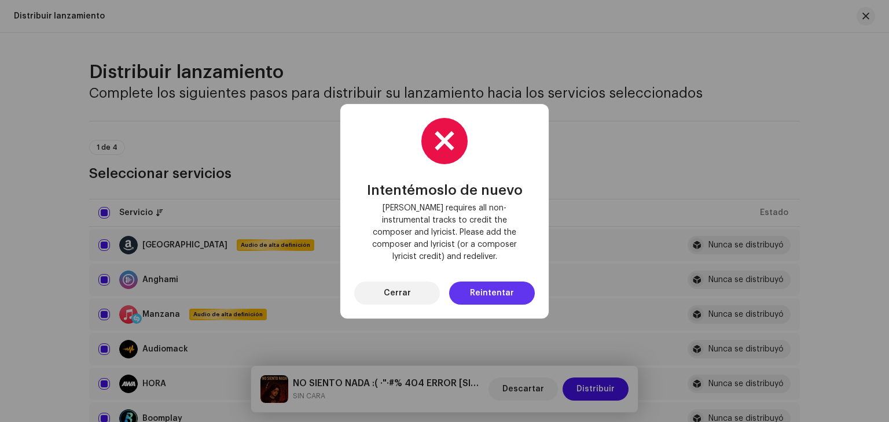
click at [509, 289] on font "Reintentar" at bounding box center [492, 293] width 44 height 8
click at [406, 289] on font "Cerrar" at bounding box center [397, 293] width 27 height 8
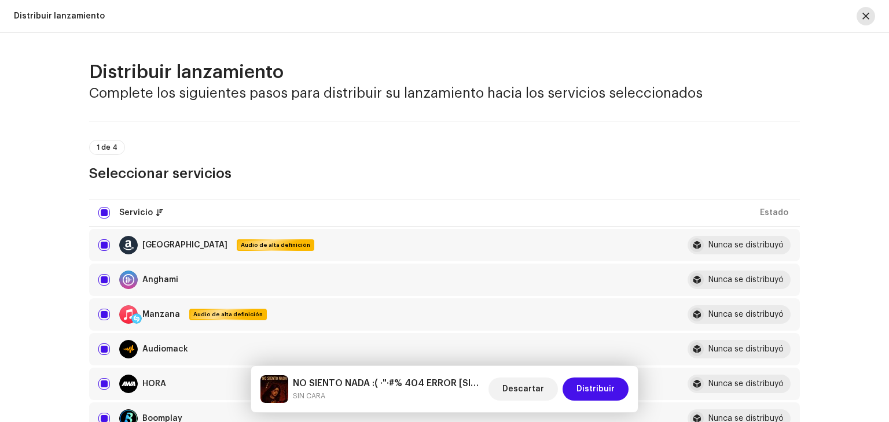
click at [863, 12] on span "button" at bounding box center [865, 16] width 7 height 9
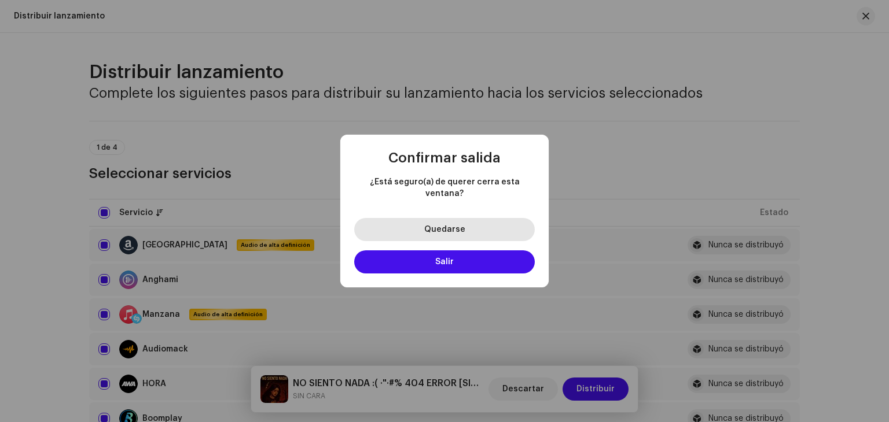
click at [494, 218] on button "Quedarse" at bounding box center [444, 229] width 181 height 23
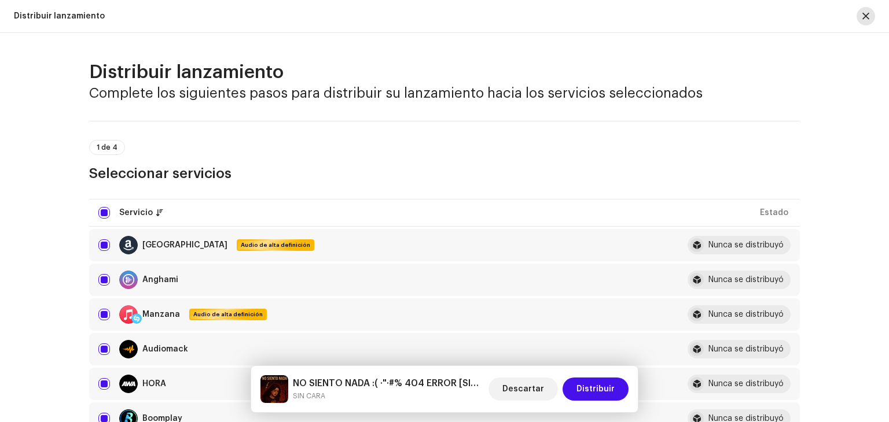
click at [868, 10] on button "button" at bounding box center [865, 16] width 19 height 19
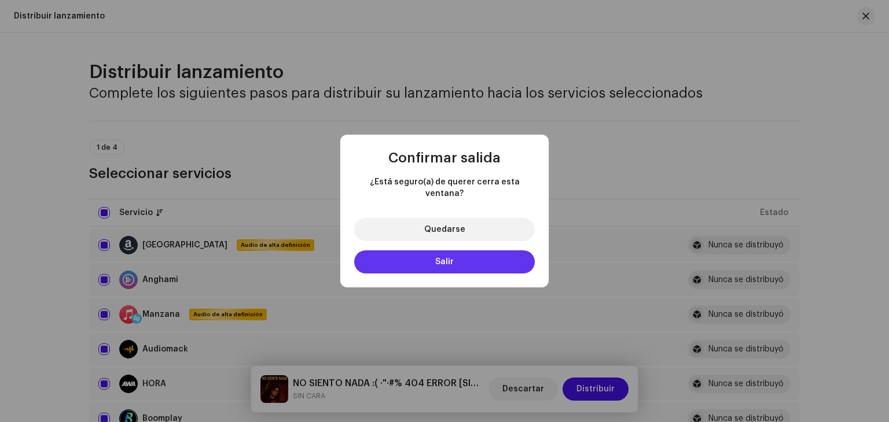
click at [474, 251] on button "Salir" at bounding box center [444, 262] width 181 height 23
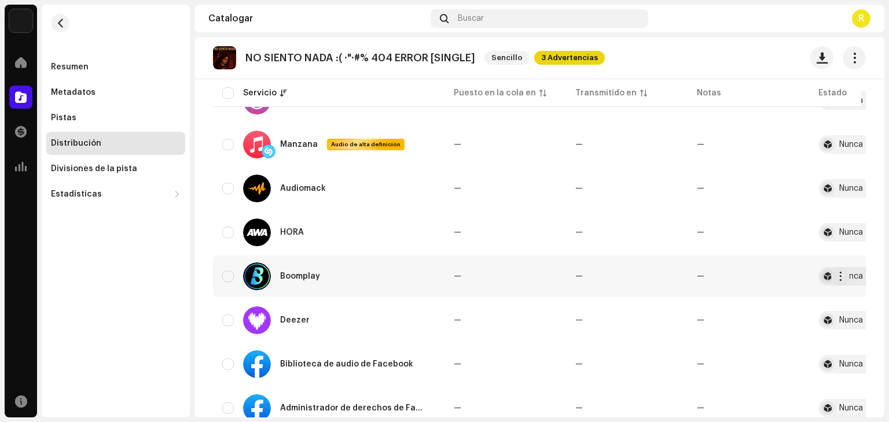
scroll to position [0, 0]
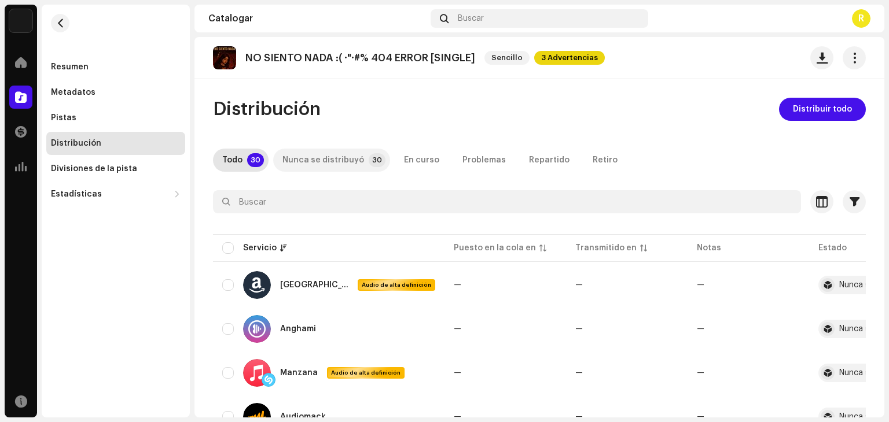
click at [338, 163] on font "Nunca se distribuyó" at bounding box center [323, 160] width 82 height 8
click at [85, 130] on div "Resumen Metadatos Pistas Distribución Divisiones de la pista Estadísticas Consu…" at bounding box center [115, 131] width 139 height 150
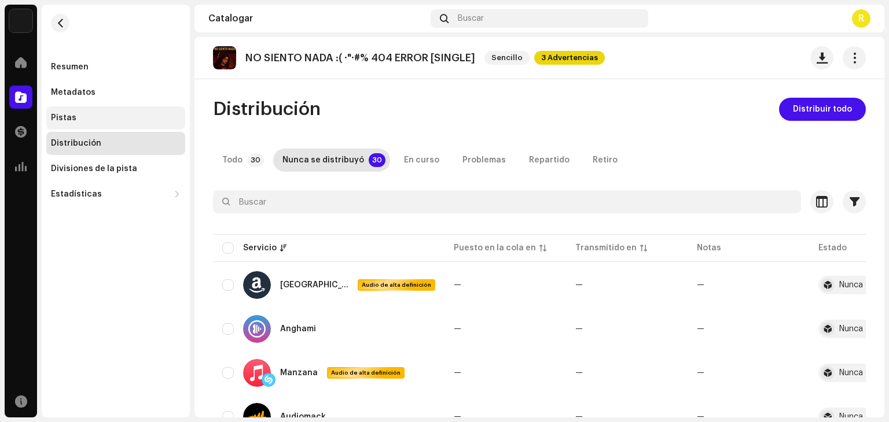
click at [85, 124] on div "Pistas" at bounding box center [115, 117] width 139 height 23
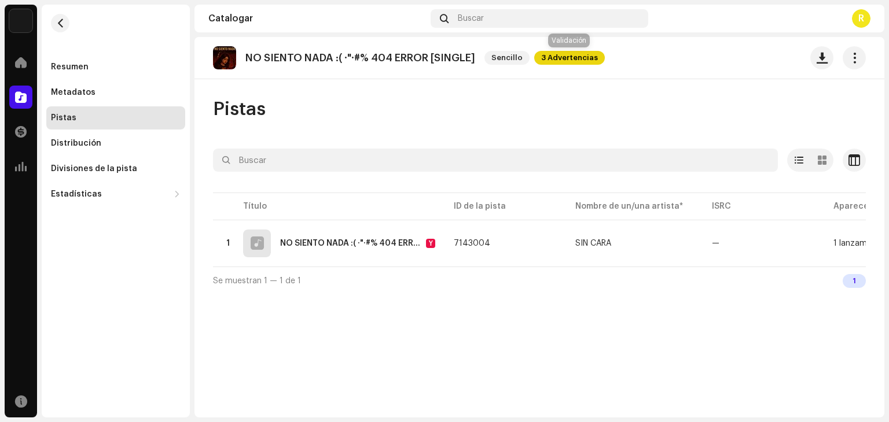
click at [588, 61] on span "3 Advertencias" at bounding box center [569, 58] width 71 height 14
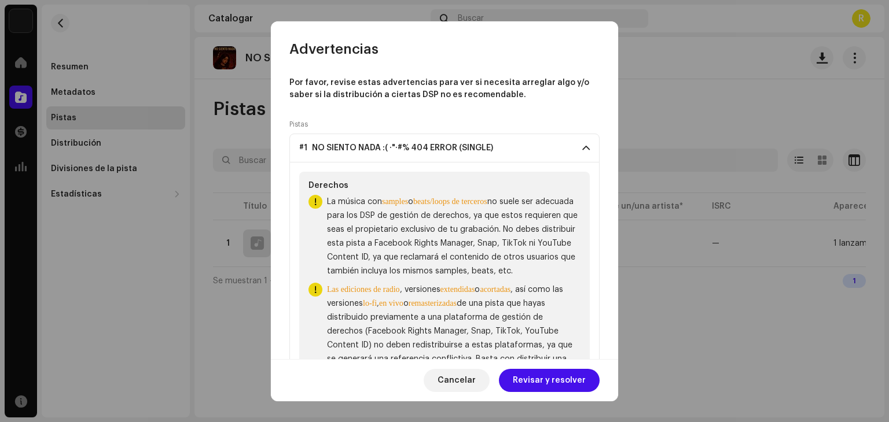
click at [454, 160] on p-accordion-header "#1 NO SIENTO NADA :( ·"·#% 404 ERROR (SINGLE)" at bounding box center [444, 148] width 310 height 29
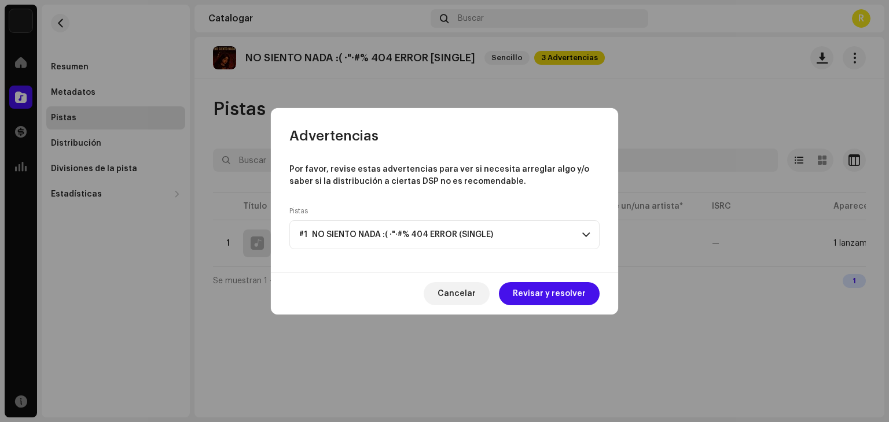
click at [458, 159] on div "Por favor, revise estas advertencias para ver si necesita arreglar algo y/o sab…" at bounding box center [444, 208] width 347 height 127
click at [474, 237] on font "#1 NO SIENTO NADA :( ·"·#% 404 ERROR (SINGLE)" at bounding box center [396, 235] width 194 height 8
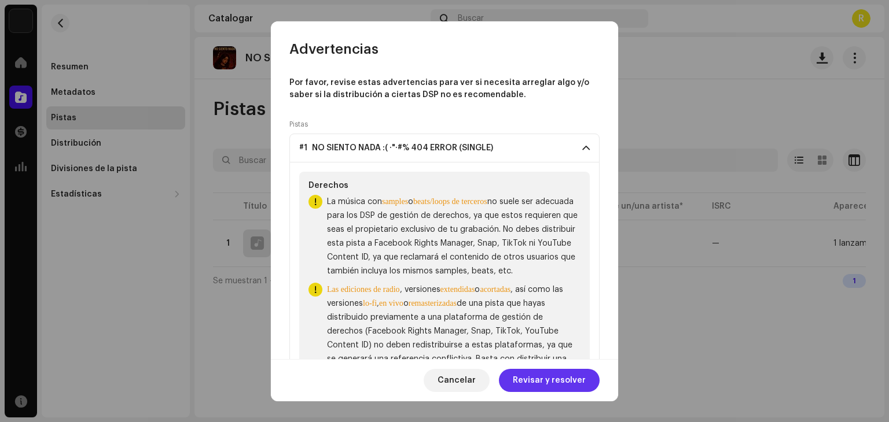
click at [555, 377] on font "Revisar y resolver" at bounding box center [549, 381] width 73 height 8
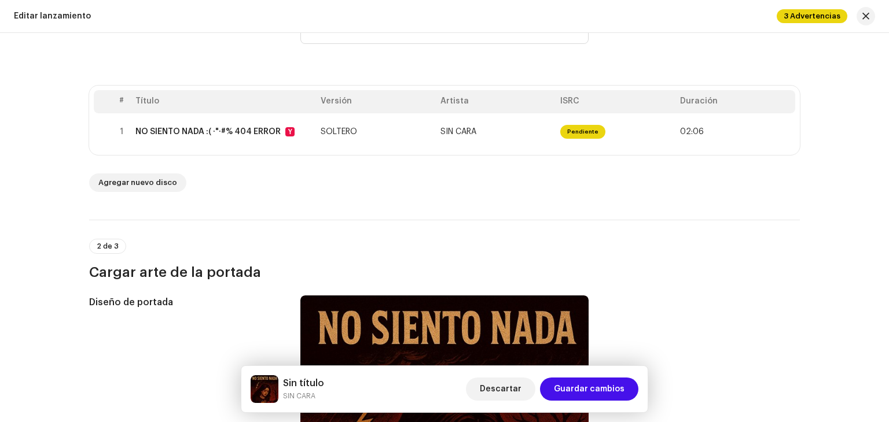
scroll to position [174, 0]
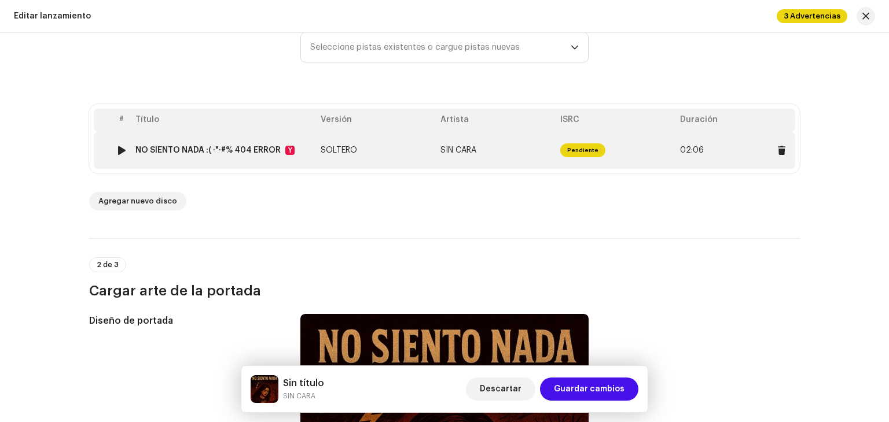
click at [302, 152] on div "NO SIENTO NADA :( ·"·#% 404 ERROR Y" at bounding box center [223, 150] width 176 height 9
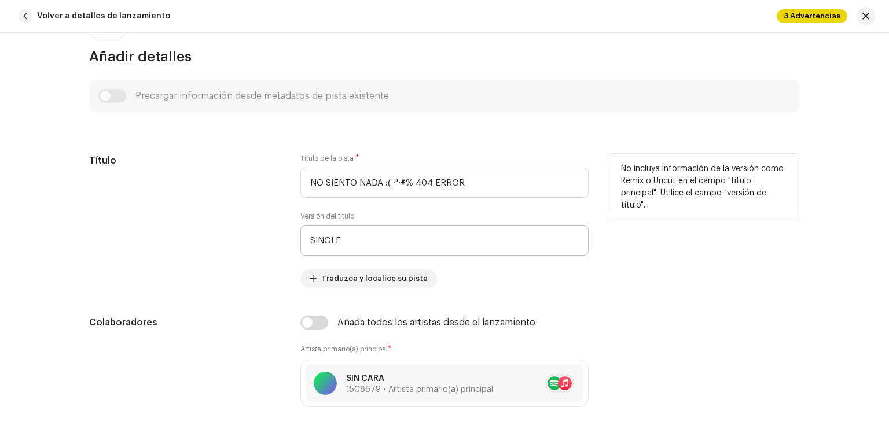
scroll to position [463, 0]
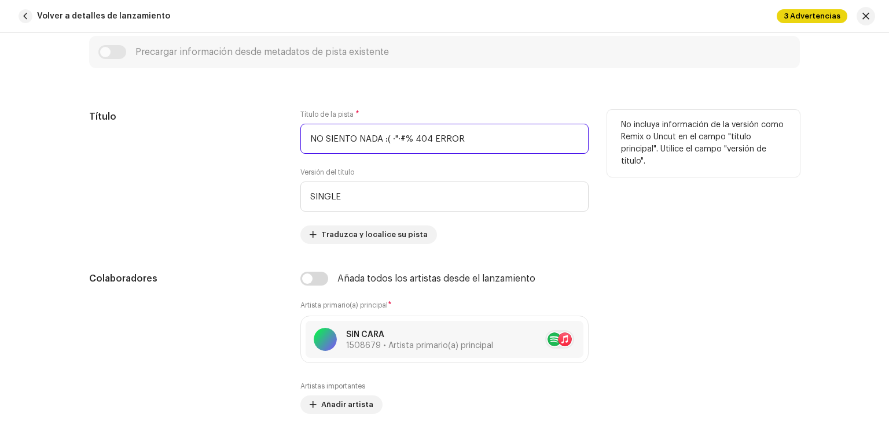
drag, startPoint x: 480, startPoint y: 146, endPoint x: 396, endPoint y: 134, distance: 85.3
click at [396, 134] on input "NO SIENTO NADA :( ·"·#% 404 ERROR" at bounding box center [444, 139] width 288 height 30
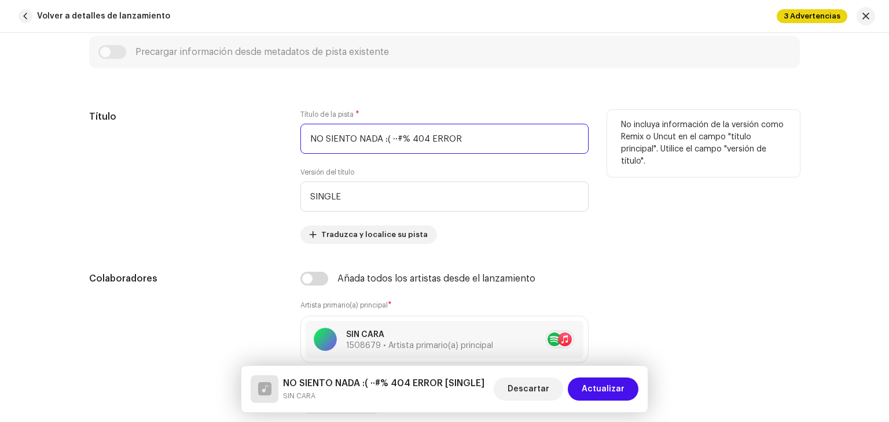
drag, startPoint x: 418, startPoint y: 142, endPoint x: 382, endPoint y: 139, distance: 35.4
click at [382, 139] on input "NO SIENTO NADA :( ··#% 404 ERROR" at bounding box center [444, 139] width 288 height 30
type input "NO SIENTO NADA :("
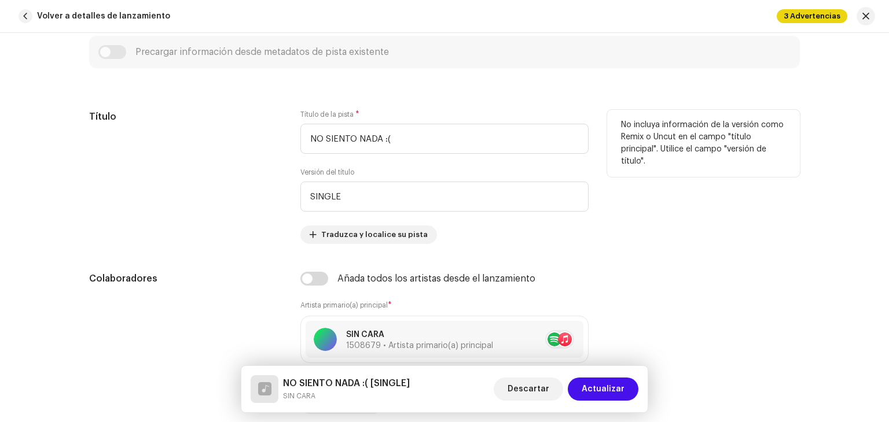
click at [726, 244] on div "No incluya información de la versión como Remix o Uncut en el campo "título pri…" at bounding box center [703, 177] width 193 height 134
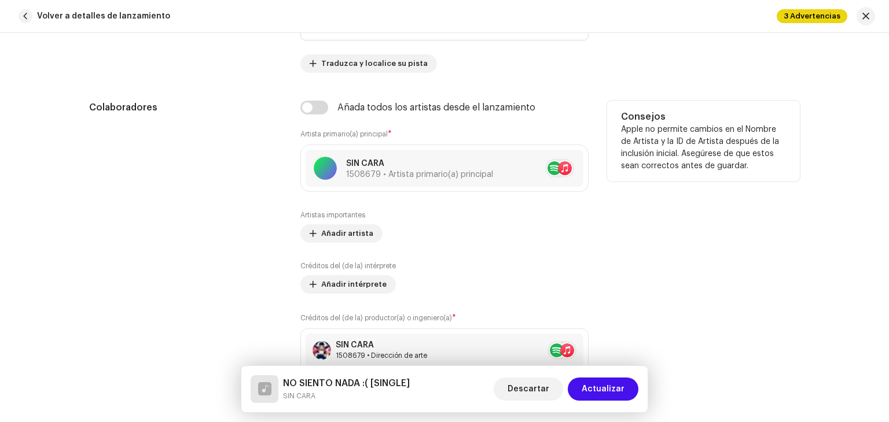
scroll to position [636, 0]
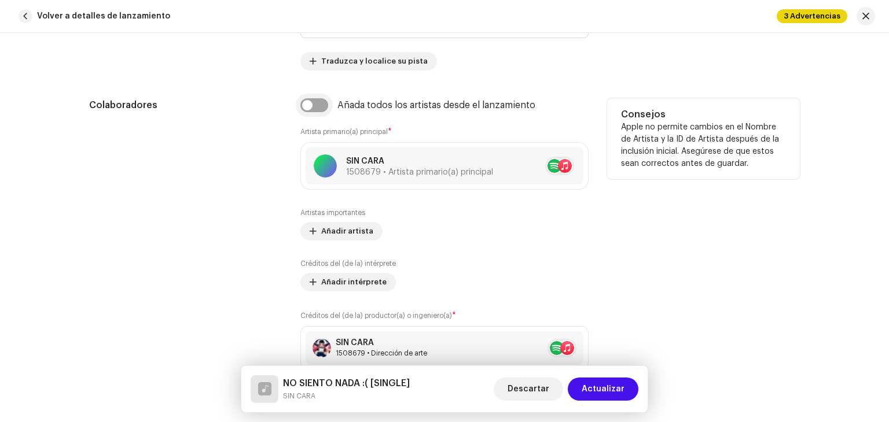
click at [304, 105] on input "checkbox" at bounding box center [314, 105] width 28 height 14
checkbox input "true"
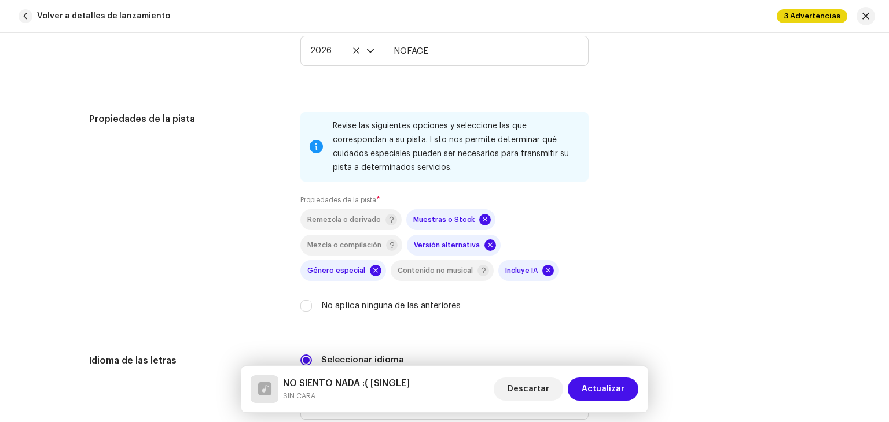
scroll to position [1678, 0]
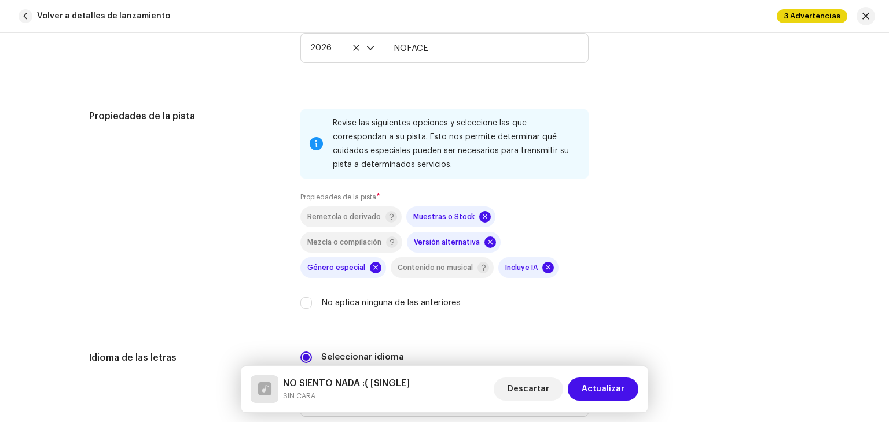
click at [477, 223] on div "Muestras o Stock" at bounding box center [452, 217] width 78 height 12
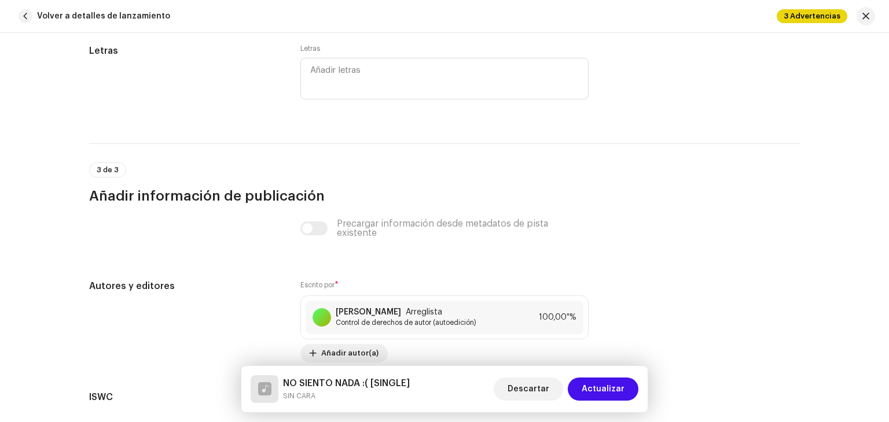
scroll to position [2410, 0]
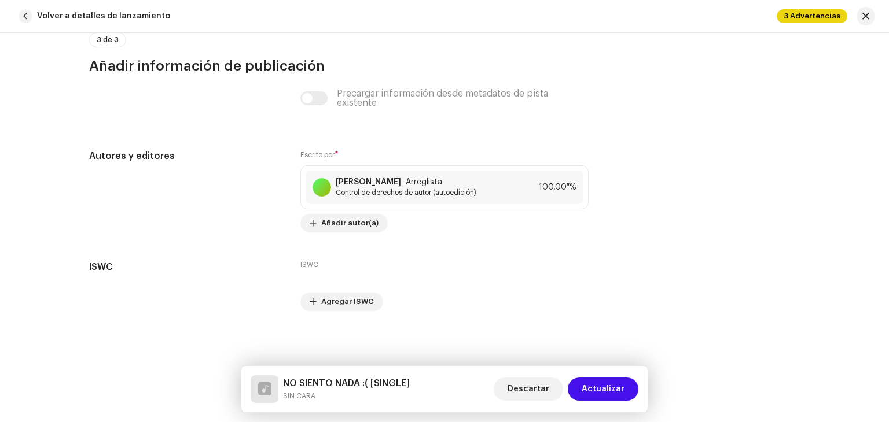
click at [311, 98] on div "Precargar información desde metadatos de pista existente" at bounding box center [444, 98] width 288 height 19
click at [614, 382] on span "Actualizar" at bounding box center [602, 389] width 43 height 23
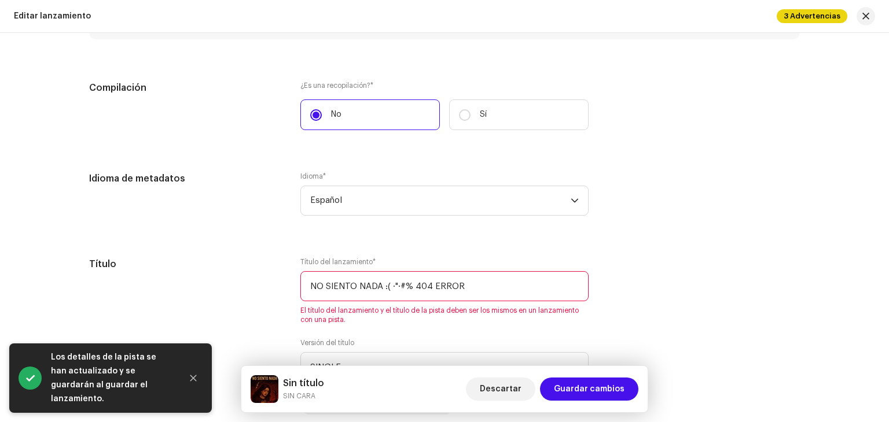
scroll to position [984, 0]
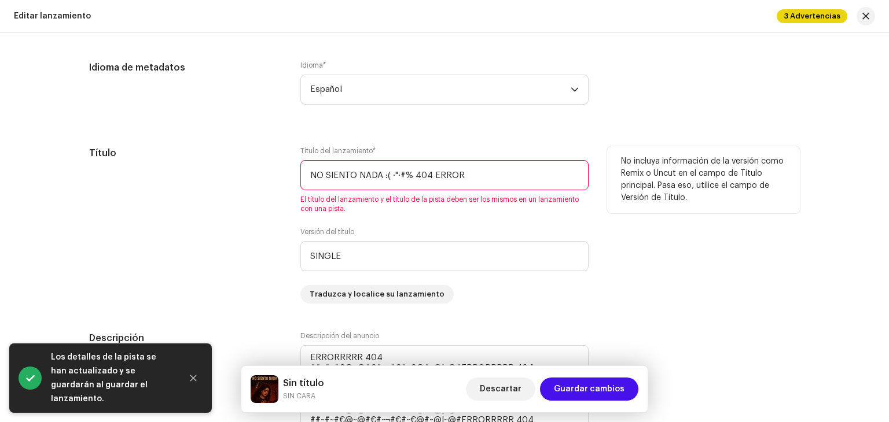
drag, startPoint x: 478, startPoint y: 177, endPoint x: 382, endPoint y: 170, distance: 96.3
click at [384, 170] on input "NO SIENTO NADA :( ·"·#% 404 ERROR" at bounding box center [444, 175] width 288 height 30
drag, startPoint x: 382, startPoint y: 170, endPoint x: 388, endPoint y: 171, distance: 5.9
click at [388, 171] on input "NO SIENTO NADA :( ·"·#% 404 ERROR" at bounding box center [444, 175] width 288 height 30
click at [466, 174] on input "NO SIENTO NADA :( ·"·#% 404 ERROR" at bounding box center [444, 175] width 288 height 30
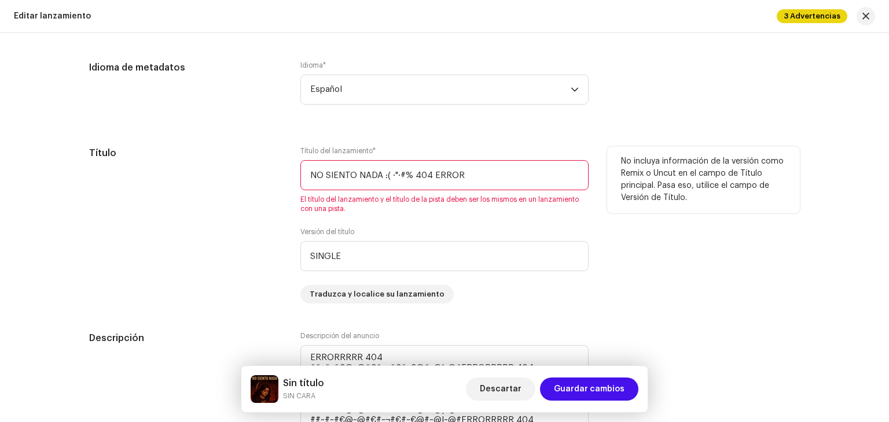
drag, startPoint x: 470, startPoint y: 173, endPoint x: 407, endPoint y: 175, distance: 62.5
click at [424, 175] on input "NO SIENTO NADA :( ·"·#% 404 ERROR" at bounding box center [444, 175] width 288 height 30
click at [404, 175] on input "NO SIENTO NADA :( ·"·#% 404 ERROR" at bounding box center [444, 175] width 288 height 30
click at [403, 175] on input "NO SIENTO NADA :( ·"·#% 404 ERROR" at bounding box center [444, 175] width 288 height 30
drag, startPoint x: 446, startPoint y: 176, endPoint x: 390, endPoint y: 172, distance: 56.3
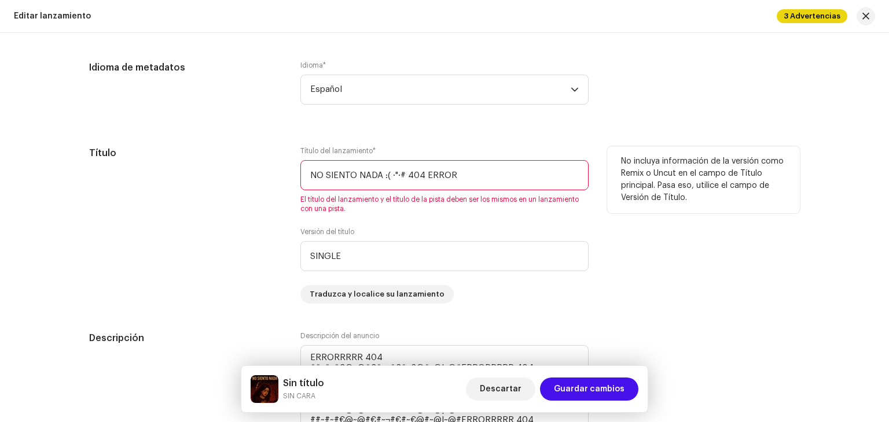
click at [390, 172] on input "NO SIENTO NADA :( ·"·# 404 ERROR" at bounding box center [444, 175] width 288 height 30
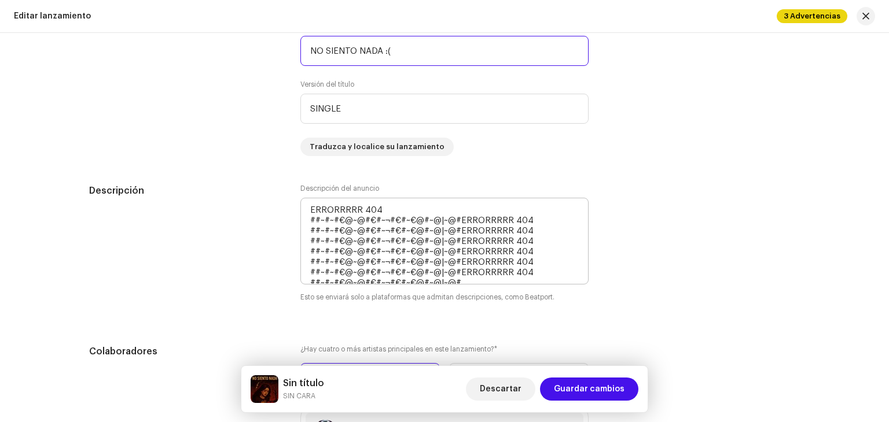
scroll to position [1157, 0]
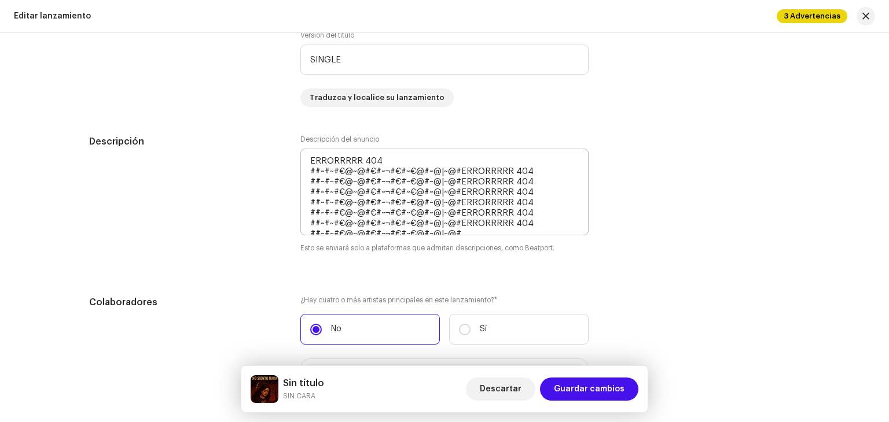
type input "NO SIENTO NADA :("
drag, startPoint x: 440, startPoint y: 223, endPoint x: 383, endPoint y: 159, distance: 86.5
click at [383, 159] on textarea at bounding box center [444, 192] width 288 height 87
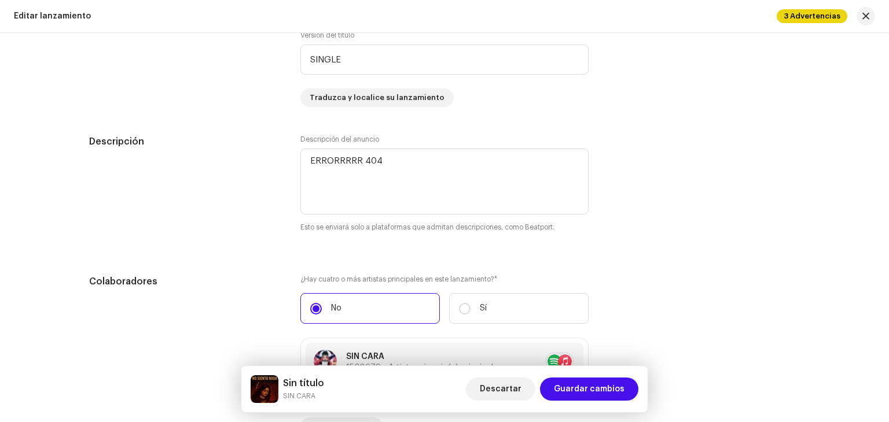
type textarea "ERRORRRRR 404"
click at [691, 170] on div "Descripción Descripción del anuncio Esto se enviará solo a plataformas que admi…" at bounding box center [444, 191] width 711 height 112
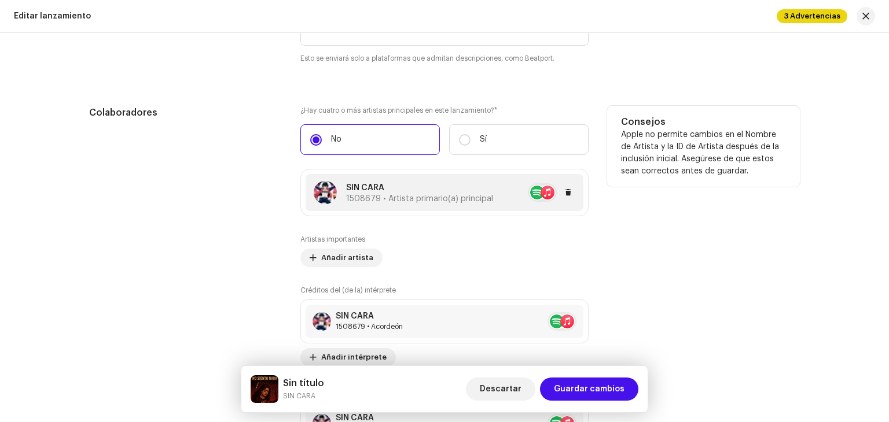
scroll to position [1331, 0]
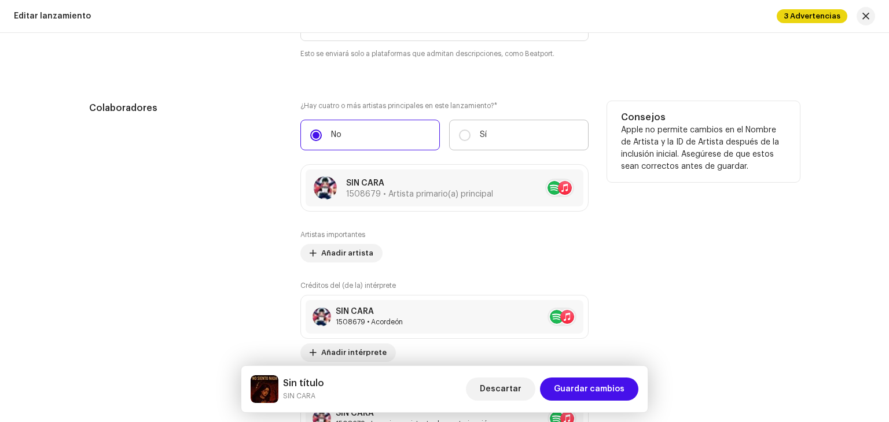
click at [491, 137] on label "Sí" at bounding box center [518, 135] width 139 height 31
click at [470, 137] on input "Sí" at bounding box center [465, 136] width 12 height 12
radio input "true"
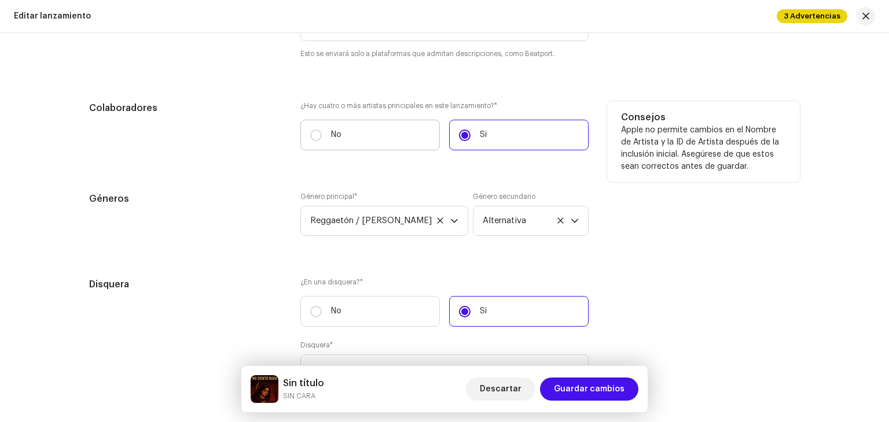
click at [392, 141] on label "No" at bounding box center [369, 135] width 139 height 31
click at [322, 141] on input "No" at bounding box center [316, 136] width 12 height 12
radio input "true"
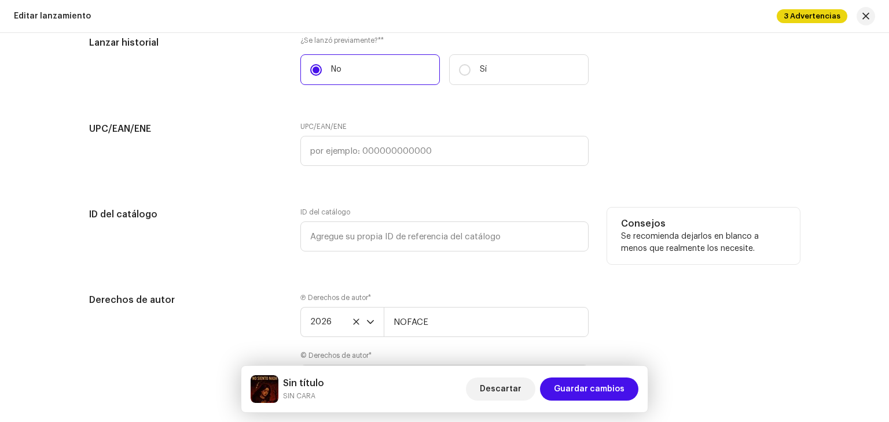
scroll to position [2025, 0]
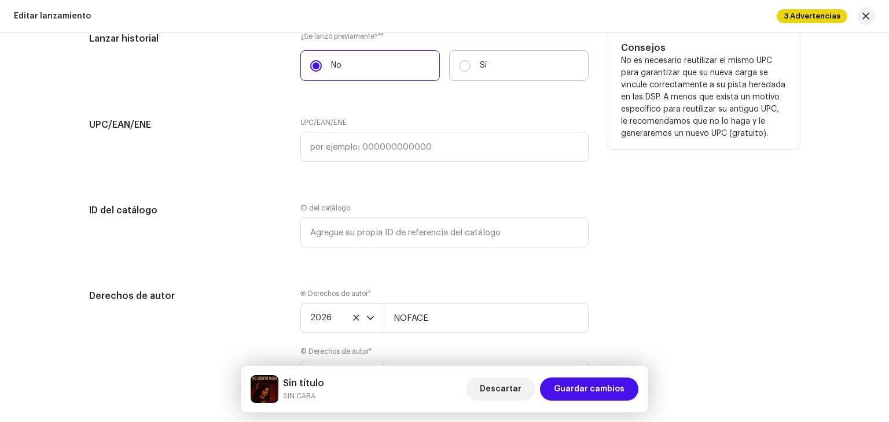
click at [492, 79] on label "Sí" at bounding box center [518, 65] width 139 height 31
click at [470, 72] on input "Sí" at bounding box center [465, 66] width 12 height 12
radio input "true"
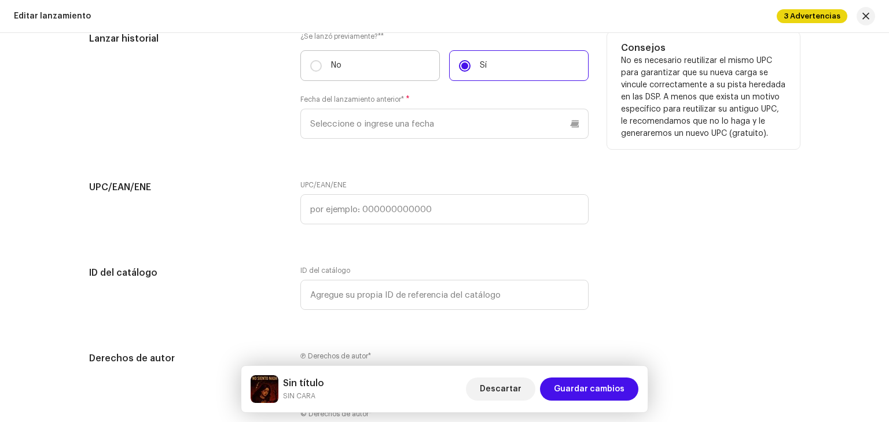
click at [386, 80] on label "No" at bounding box center [369, 65] width 139 height 31
click at [322, 72] on input "No" at bounding box center [316, 66] width 12 height 12
radio input "true"
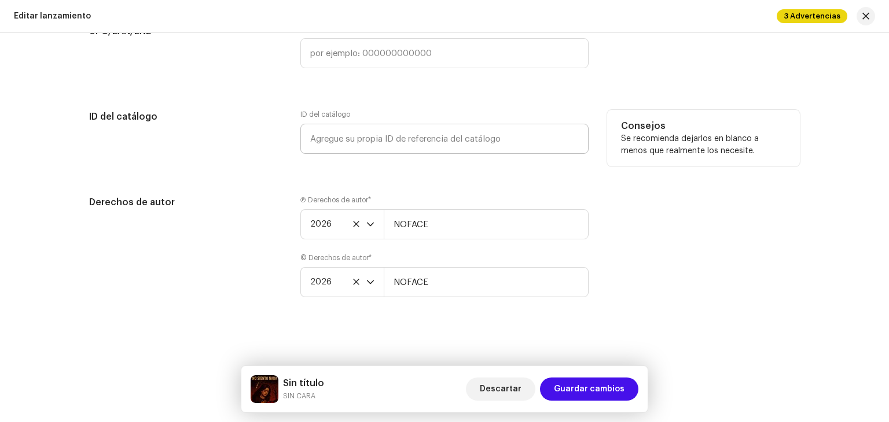
scroll to position [2123, 0]
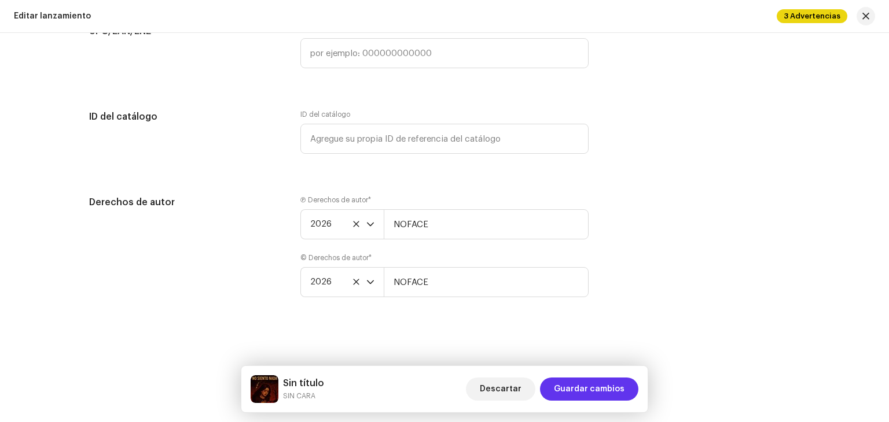
click at [576, 384] on span "Guardar cambios" at bounding box center [589, 389] width 71 height 23
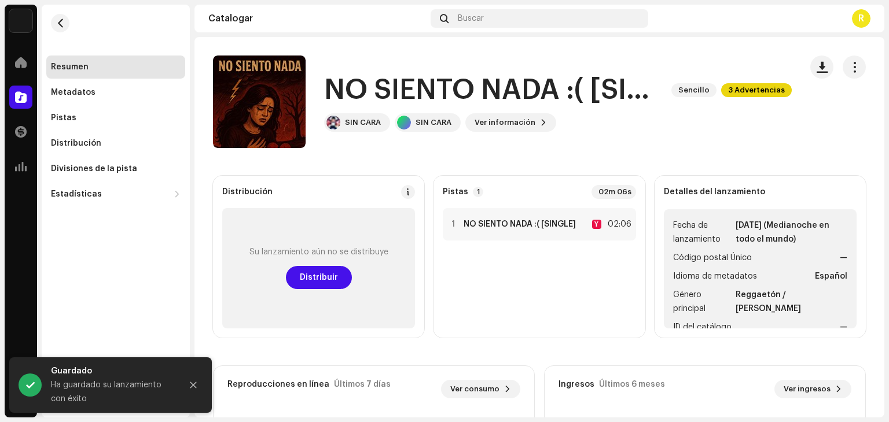
click at [319, 297] on div "Su lanzamiento aún no se distribuye Distribuir" at bounding box center [318, 268] width 193 height 120
click at [324, 282] on span "Distribuir" at bounding box center [319, 277] width 38 height 23
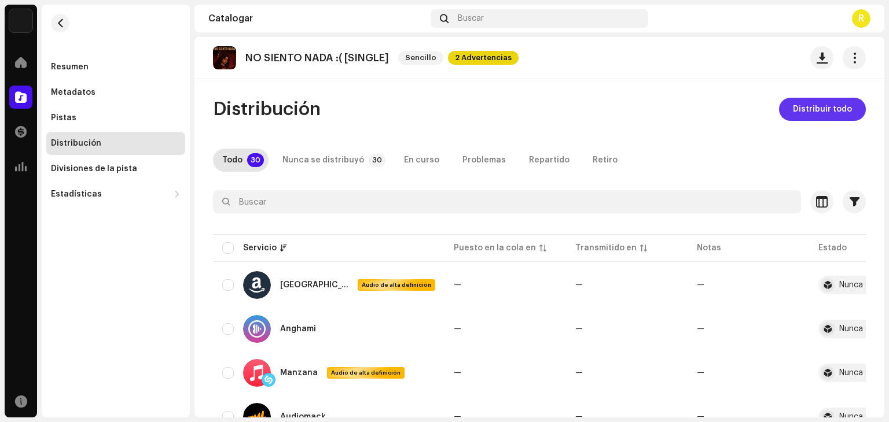
click at [805, 107] on font "Distribuir todo" at bounding box center [822, 109] width 59 height 8
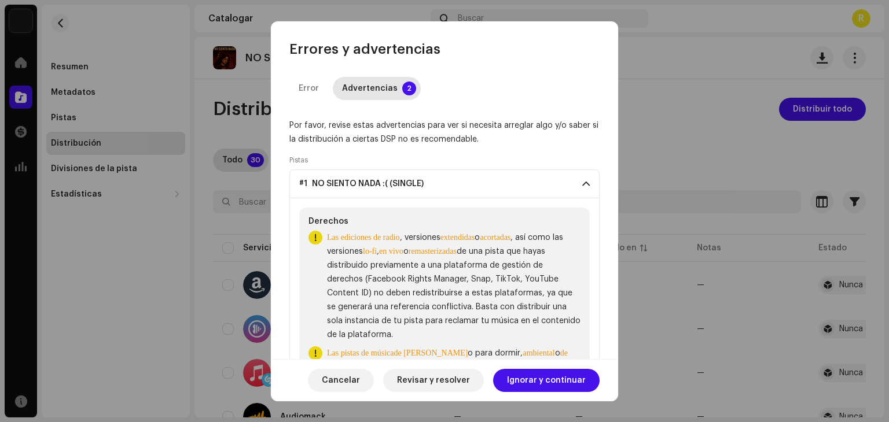
click at [475, 238] on font "extendidas" at bounding box center [457, 237] width 35 height 9
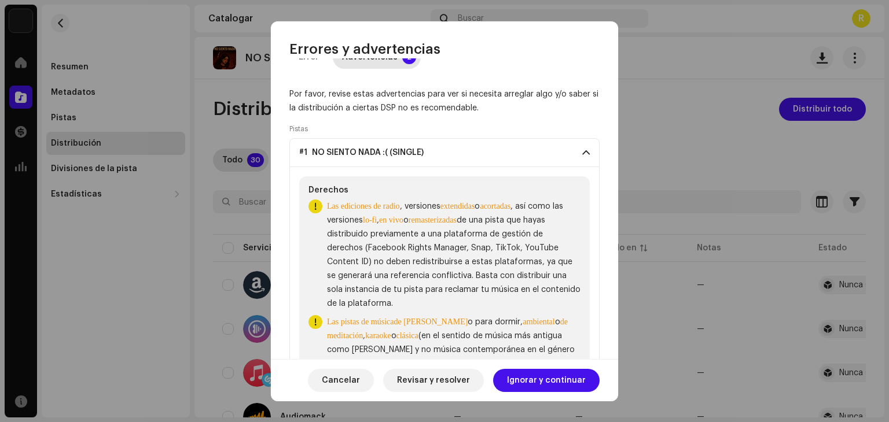
scroll to position [138, 0]
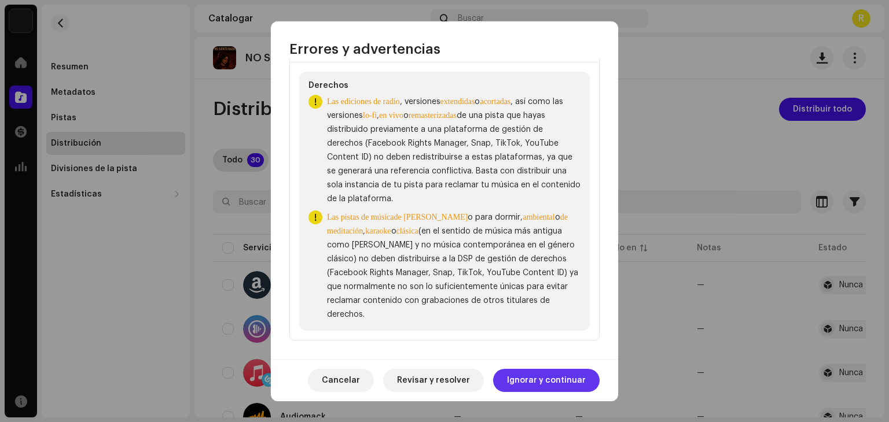
click at [558, 378] on font "Ignorar y continuar" at bounding box center [546, 381] width 79 height 8
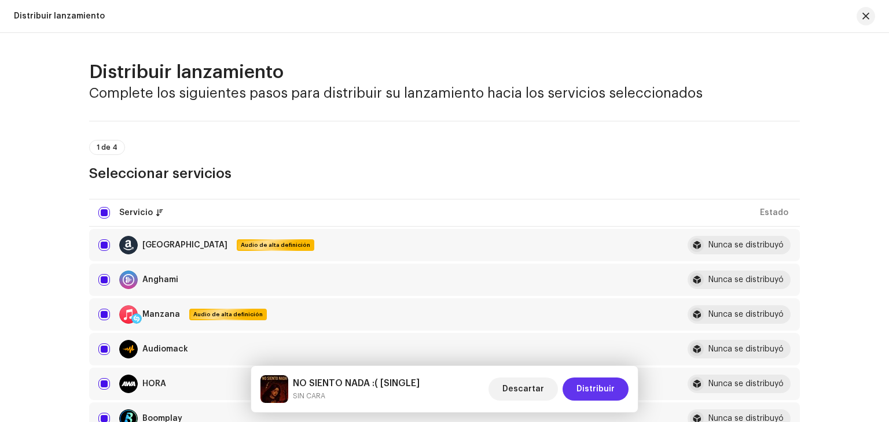
click at [588, 387] on font "Distribuir" at bounding box center [595, 389] width 38 height 8
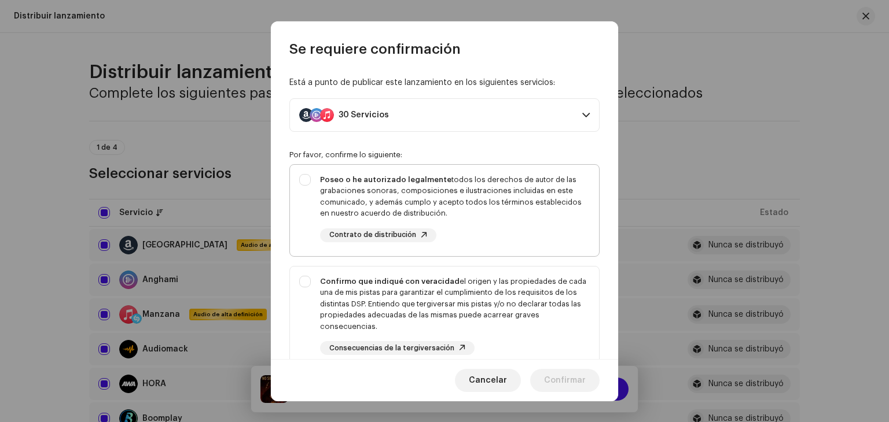
click at [449, 205] on font "todos los derechos de autor de las grabaciones sonoras, composiciones e ilustra…" at bounding box center [451, 197] width 262 height 42
checkbox input "true"
drag, startPoint x: 470, startPoint y: 336, endPoint x: 471, endPoint y: 330, distance: 5.9
click at [470, 336] on div "Confirmo que indiqué con veracidad el origen y las propiedades de cada una de m…" at bounding box center [455, 316] width 270 height 80
checkbox input "true"
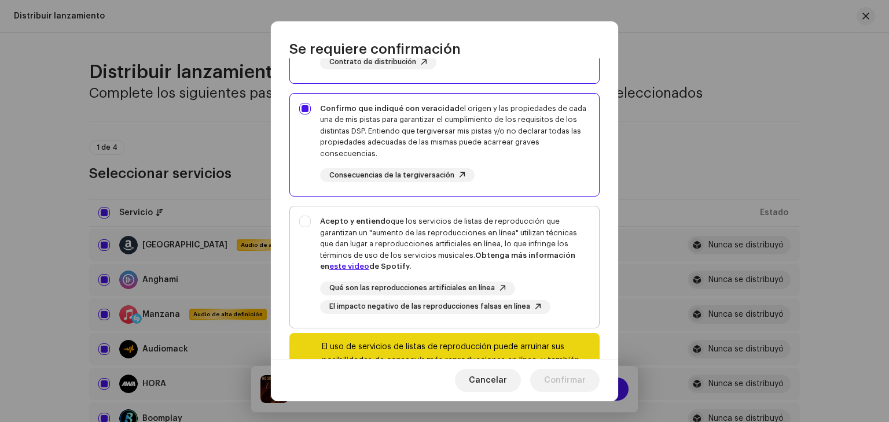
scroll to position [174, 0]
click at [482, 242] on font "que los servicios de listas de reproducción que garantizan un "aumento de las r…" at bounding box center [448, 238] width 257 height 42
checkbox input "true"
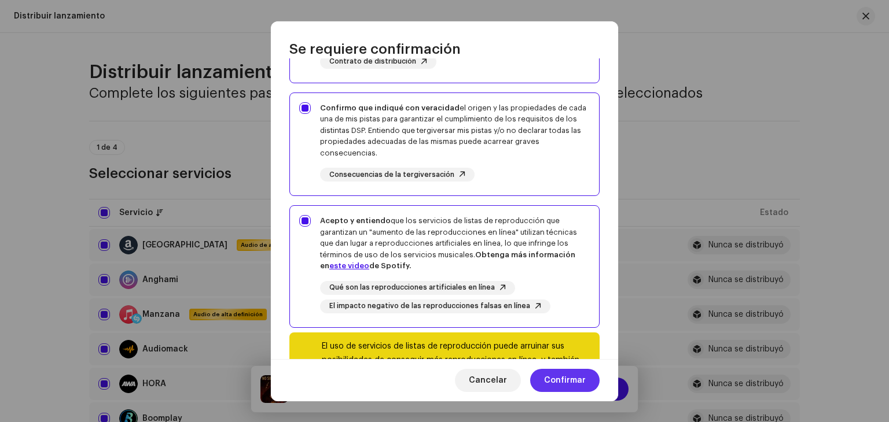
click at [566, 369] on span "Confirmar" at bounding box center [565, 380] width 42 height 23
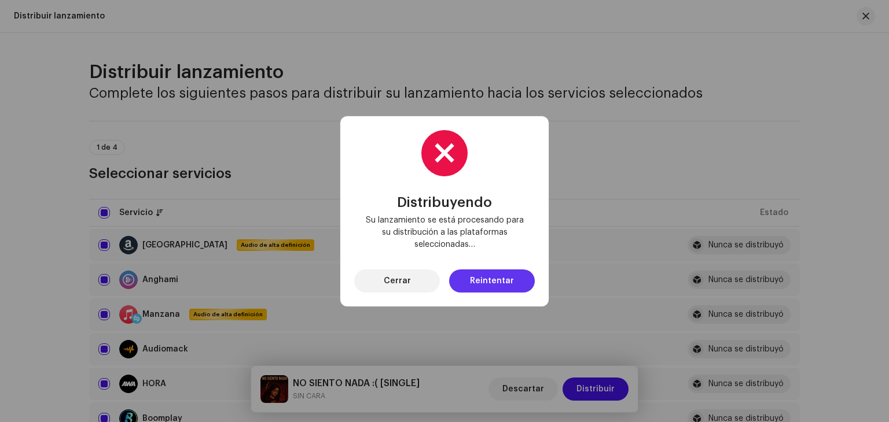
click at [510, 285] on span "Reintentar" at bounding box center [492, 281] width 44 height 23
click at [510, 285] on div "Distribuyendo Su lanzamiento se está procesando para su distribución a las plat…" at bounding box center [444, 211] width 208 height 190
click at [397, 282] on font "Cerrar" at bounding box center [397, 281] width 27 height 8
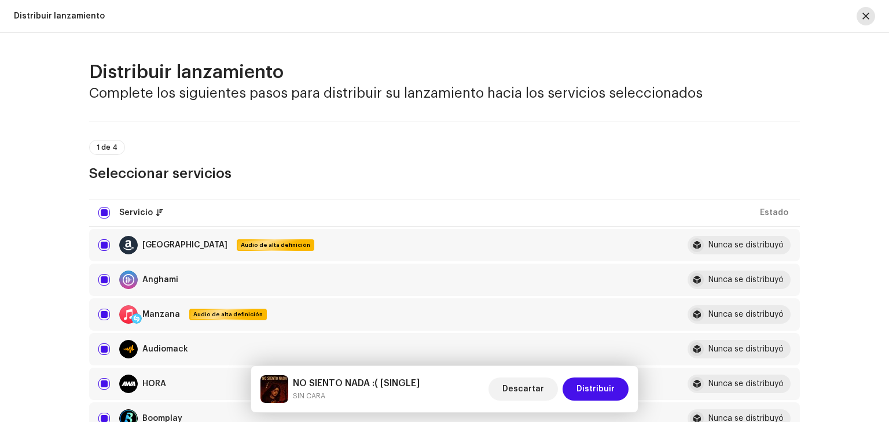
click at [870, 10] on button "button" at bounding box center [865, 16] width 19 height 19
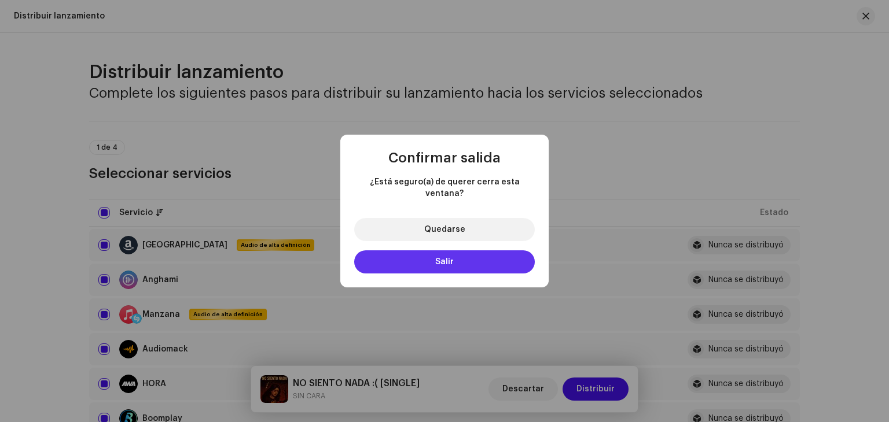
click at [456, 259] on button "Salir" at bounding box center [444, 262] width 181 height 23
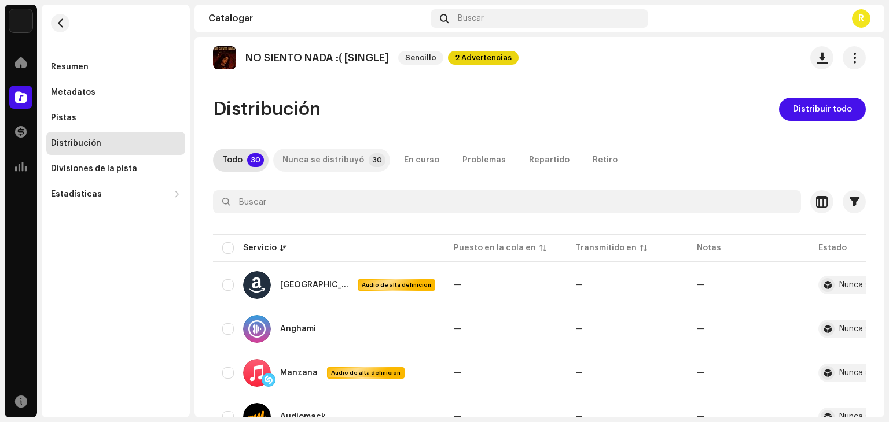
click at [347, 167] on div "Nunca se distribuyó" at bounding box center [323, 160] width 82 height 23
click at [847, 283] on button "button" at bounding box center [840, 285] width 19 height 19
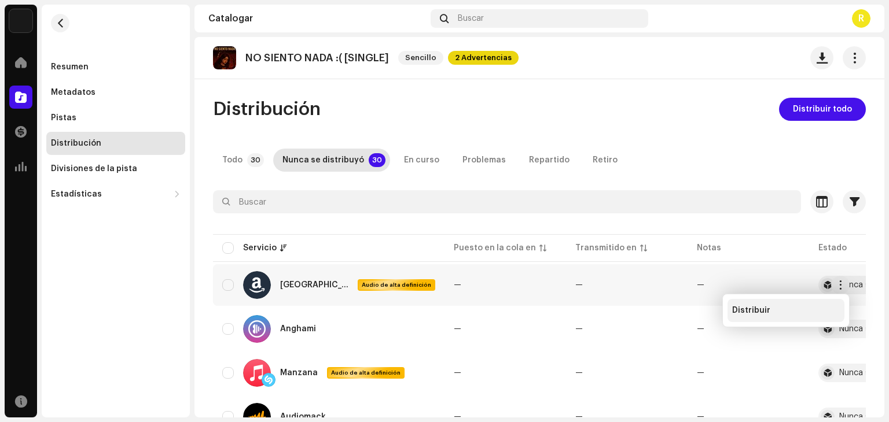
click at [773, 311] on div "Distribuir" at bounding box center [786, 310] width 108 height 9
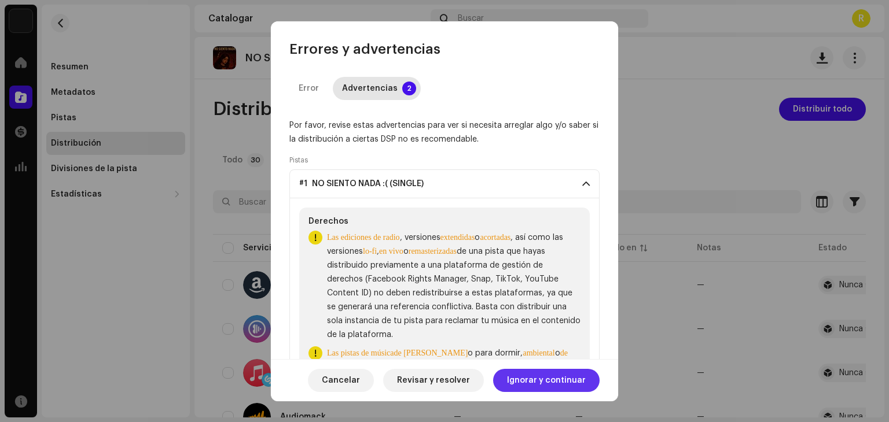
click at [528, 371] on span "Ignorar y continuar" at bounding box center [546, 380] width 79 height 23
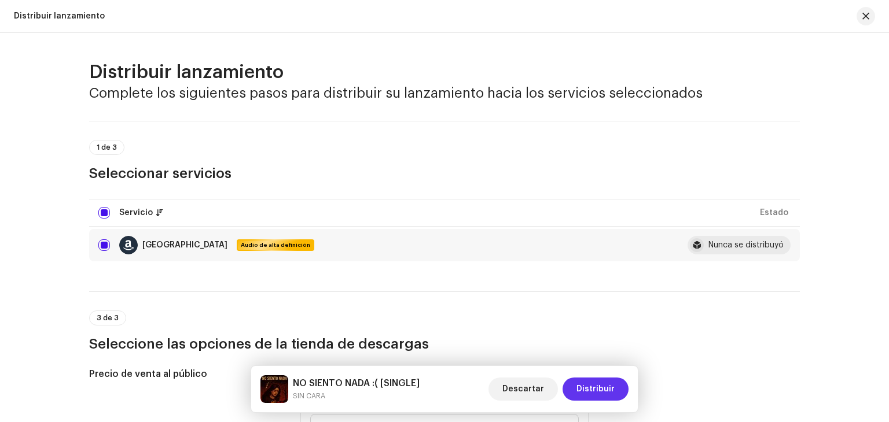
click at [588, 385] on font "Distribuir" at bounding box center [595, 389] width 38 height 8
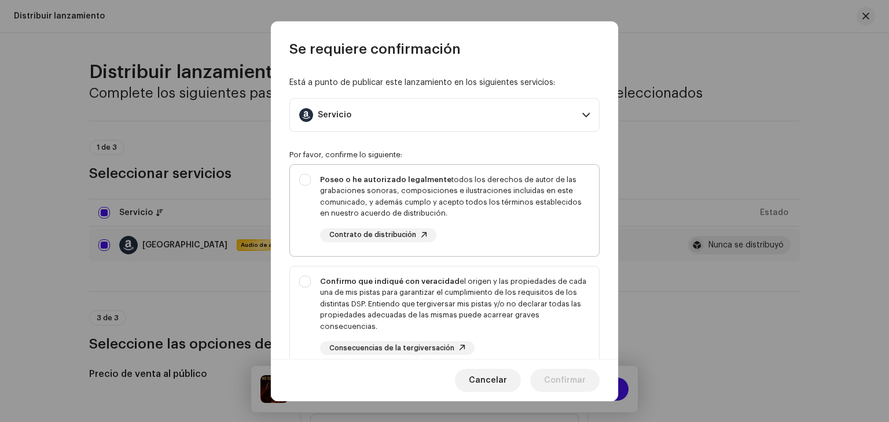
click at [514, 225] on div "Poseo o he autorizado legalmente todos los derechos de autor de las grabaciones…" at bounding box center [455, 208] width 270 height 68
checkbox input "true"
click at [506, 303] on font "el origen y las propiedades de cada una de mis pistas para garantizar el cumpli…" at bounding box center [453, 304] width 266 height 53
checkbox input "true"
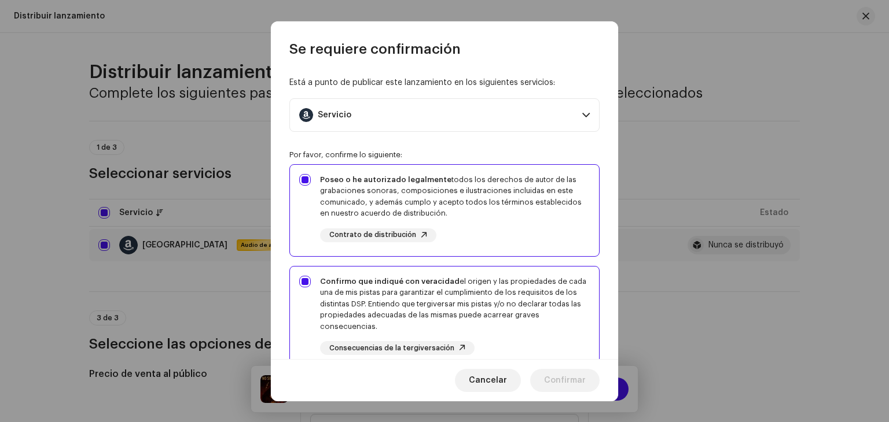
scroll to position [231, 0]
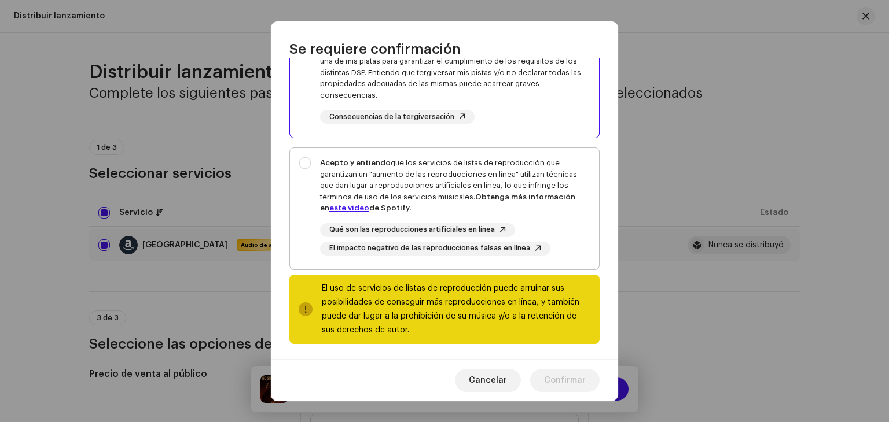
click at [500, 251] on span "El impacto negativo de las reproducciones falsas en línea" at bounding box center [429, 249] width 201 height 8
click at [534, 196] on font "Obtenga más información en" at bounding box center [447, 202] width 255 height 19
checkbox input "true"
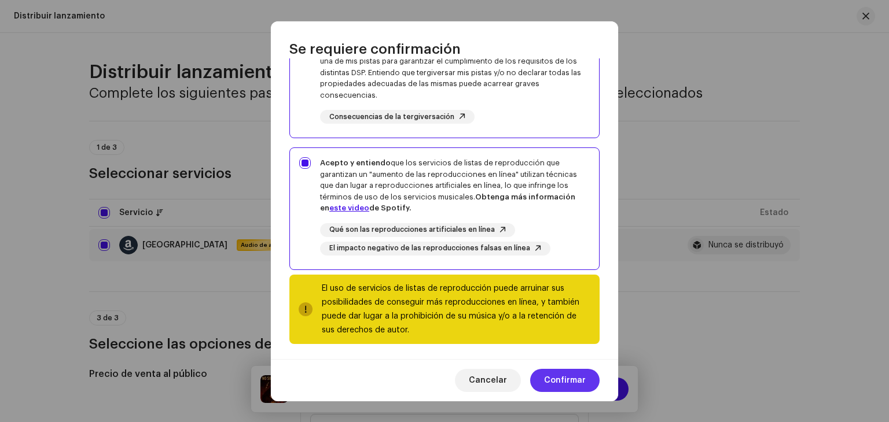
click at [560, 370] on span "Confirmar" at bounding box center [565, 380] width 42 height 23
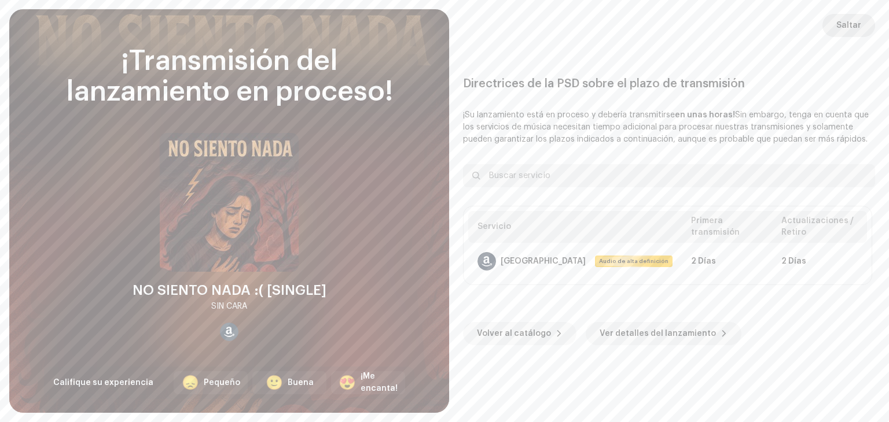
click at [854, 25] on span "Saltar" at bounding box center [848, 25] width 25 height 23
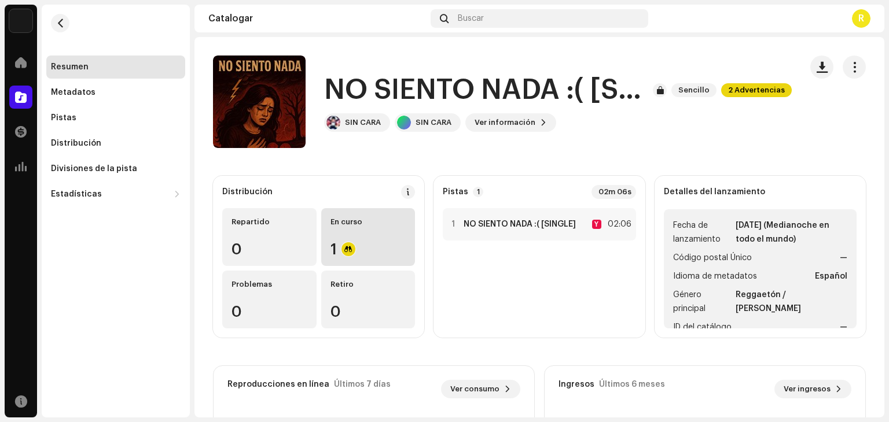
click at [368, 255] on div "1" at bounding box center [368, 249] width 76 height 15
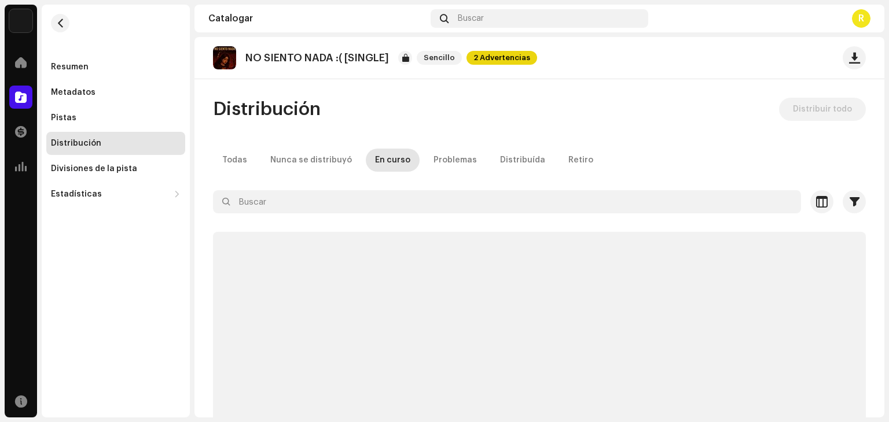
click at [368, 255] on p-skeleton at bounding box center [539, 353] width 653 height 243
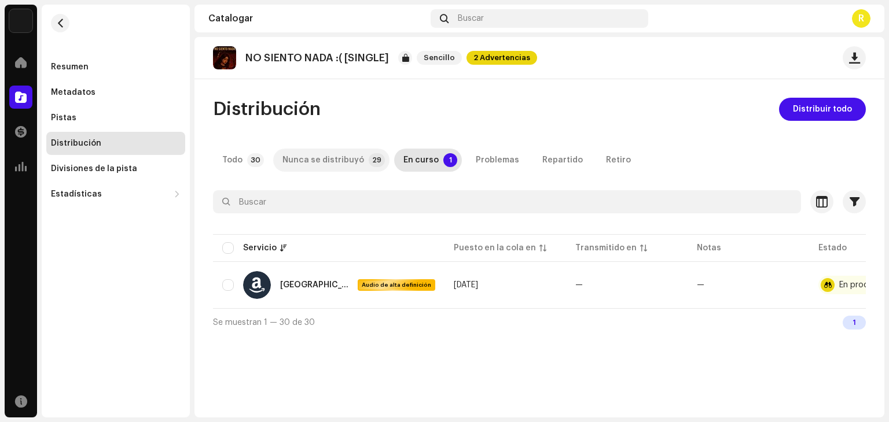
click at [344, 159] on font "Nunca se distribuyó" at bounding box center [323, 160] width 82 height 8
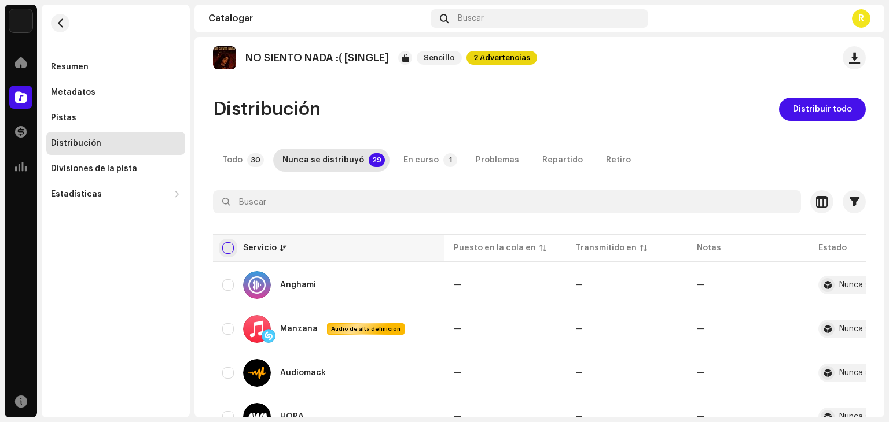
click at [226, 246] on input "checkbox" at bounding box center [228, 248] width 12 height 12
checkbox input "true"
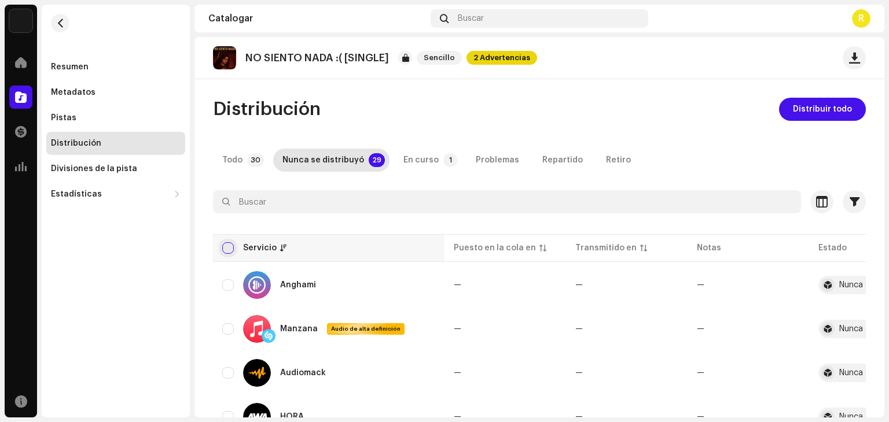
checkbox input "true"
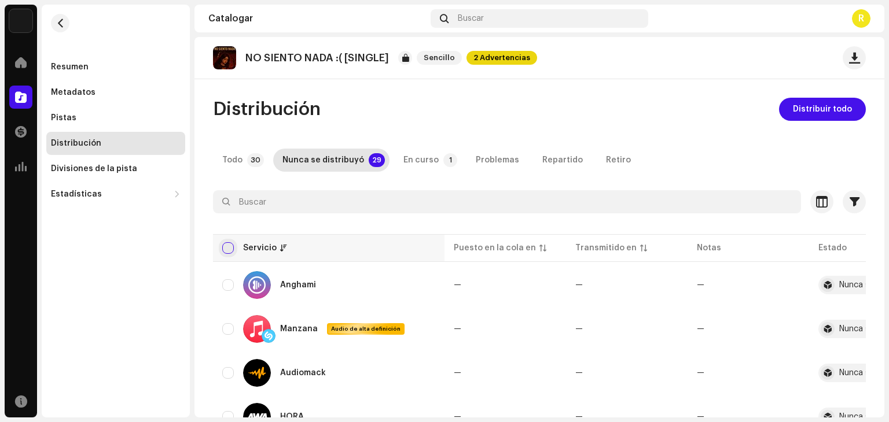
checkbox input "true"
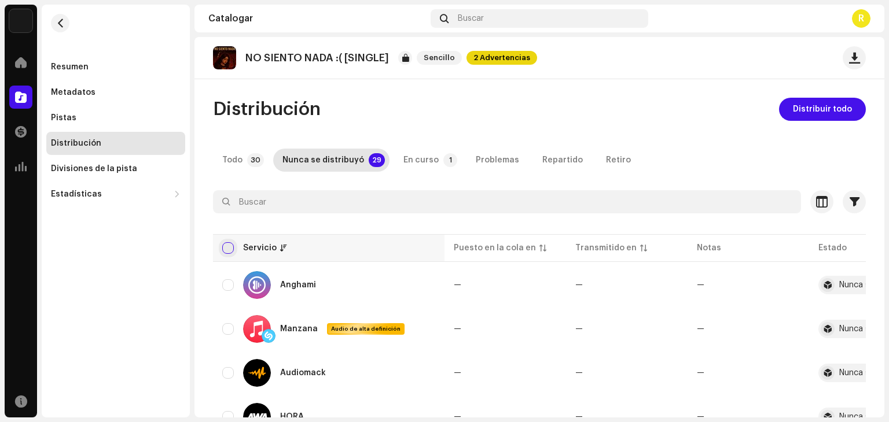
checkbox input "true"
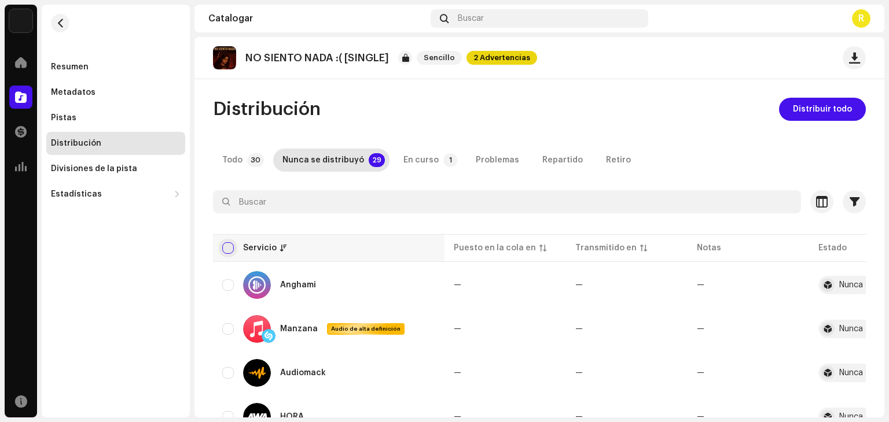
checkbox input "true"
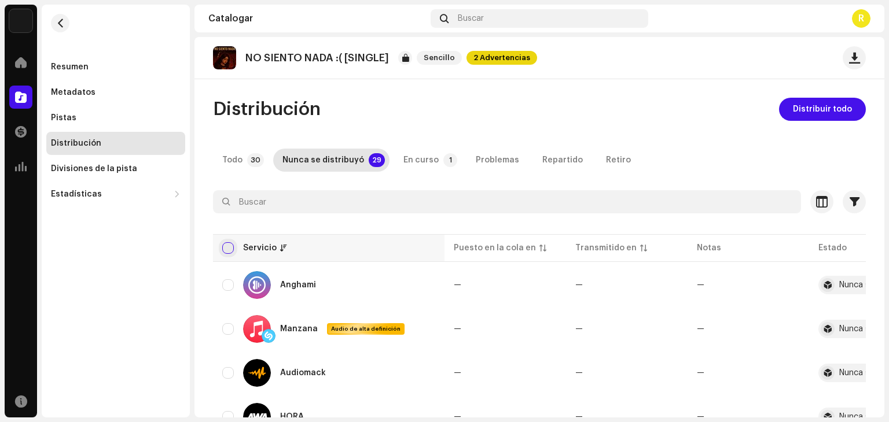
checkbox input "true"
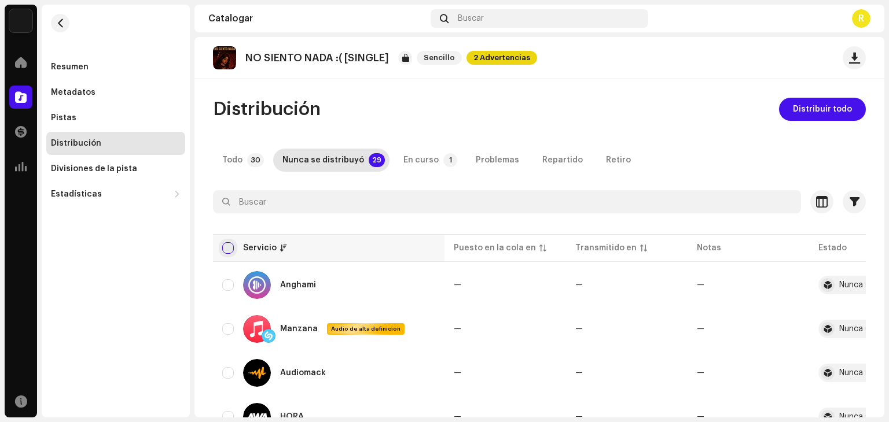
checkbox input "true"
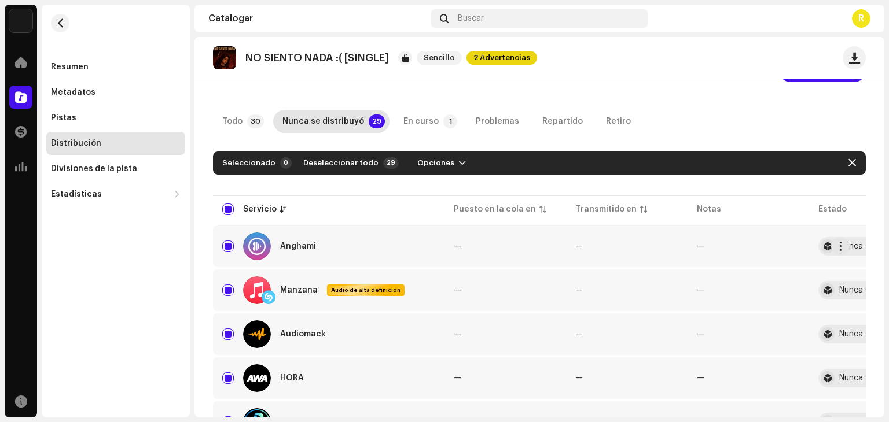
scroll to position [58, 0]
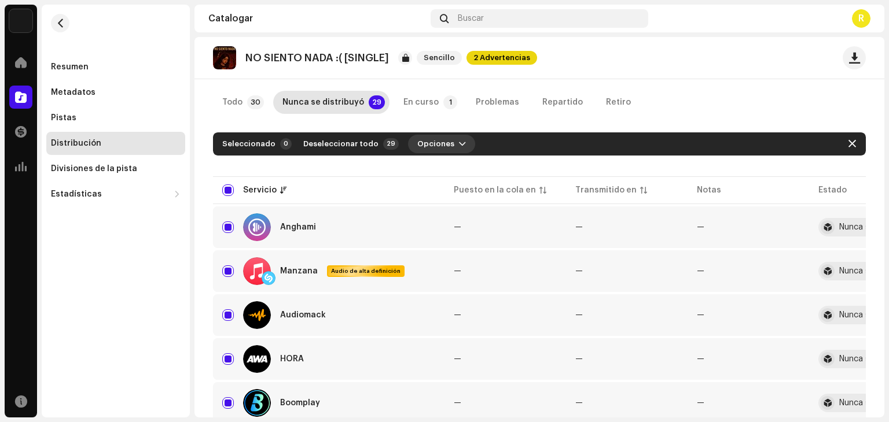
click at [430, 139] on span "Opciones" at bounding box center [435, 143] width 37 height 23
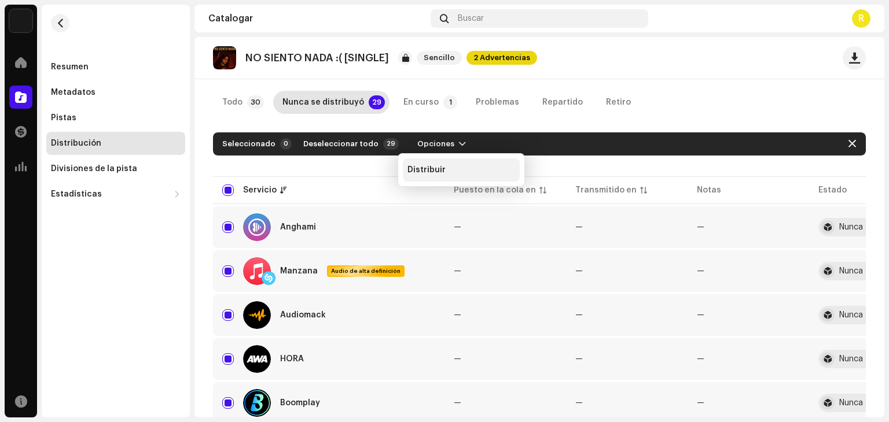
click at [439, 165] on span "Distribuir" at bounding box center [426, 169] width 38 height 9
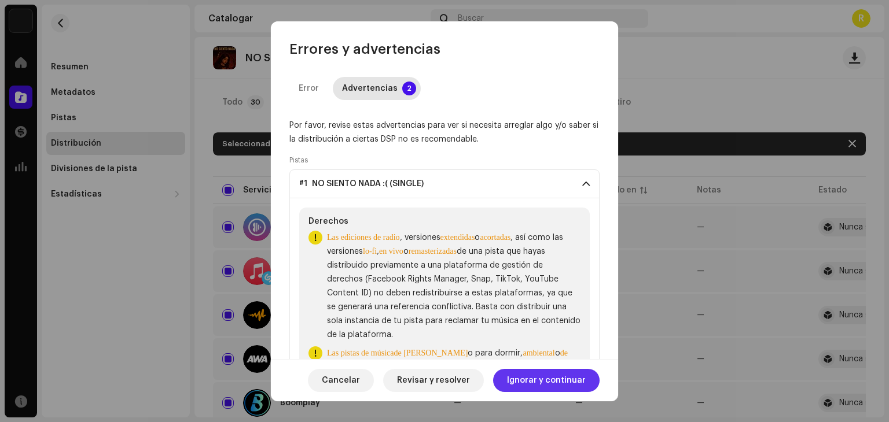
click at [551, 389] on span "Ignorar y continuar" at bounding box center [546, 380] width 79 height 23
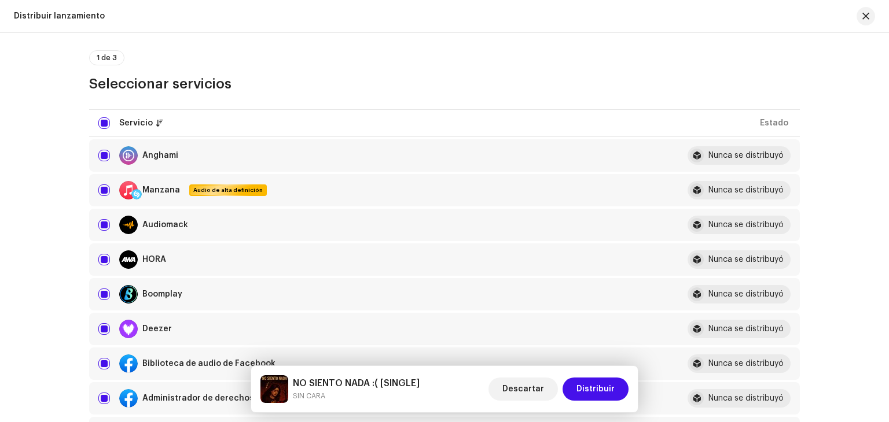
scroll to position [116, 0]
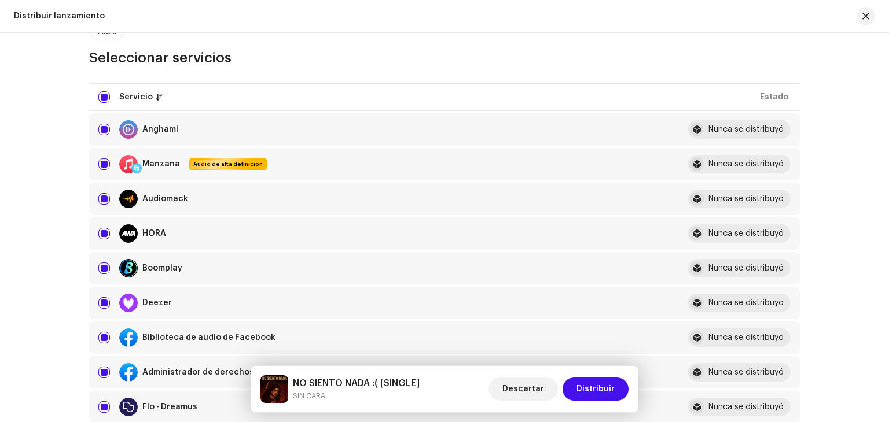
click at [593, 371] on div "NO SIENTO NADA :( [SINGLE] SIN CARA Descartar Distribuir" at bounding box center [444, 389] width 386 height 46
click at [595, 391] on font "Distribuir" at bounding box center [595, 389] width 38 height 8
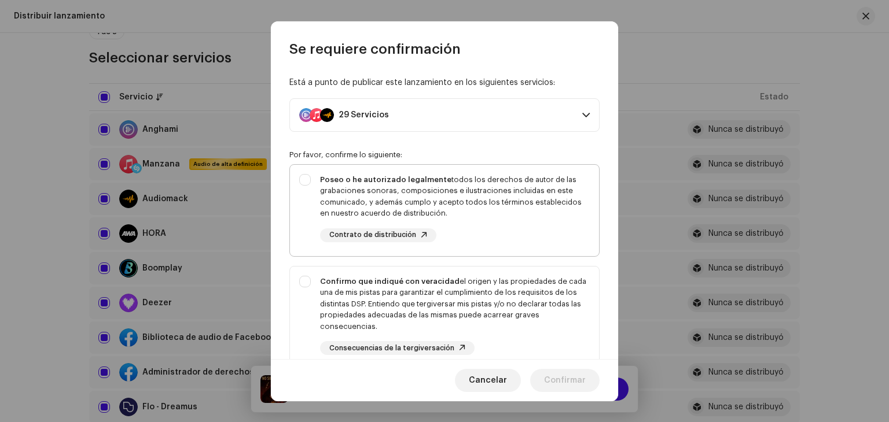
click at [457, 229] on div "Poseo o he autorizado legalmente todos los derechos de autor de las grabaciones…" at bounding box center [455, 208] width 270 height 68
checkbox input "true"
click at [486, 299] on font "el origen y las propiedades de cada una de mis pistas para garantizar el cumpli…" at bounding box center [453, 304] width 266 height 53
checkbox input "true"
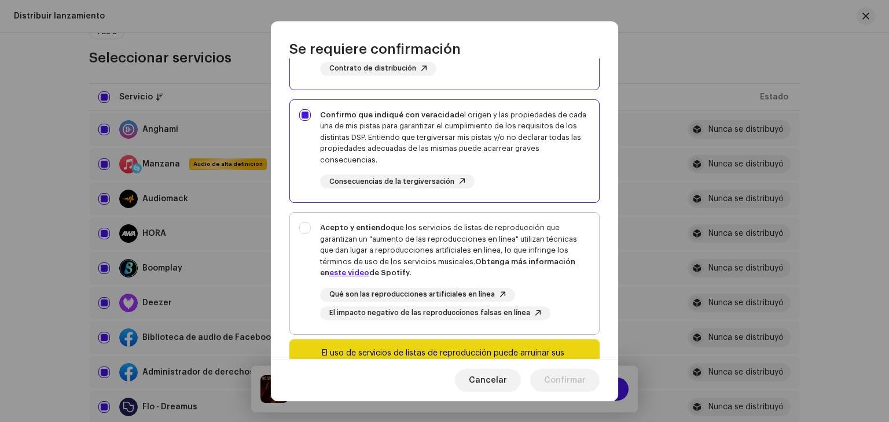
scroll to position [174, 0]
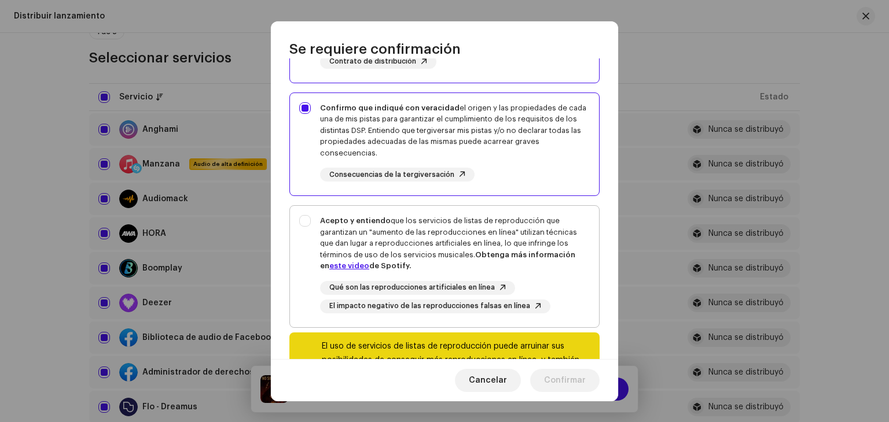
click at [488, 276] on div "Acepto y entiendo que los servicios de listas de reproducción que garantizan un…" at bounding box center [455, 264] width 270 height 98
checkbox input "true"
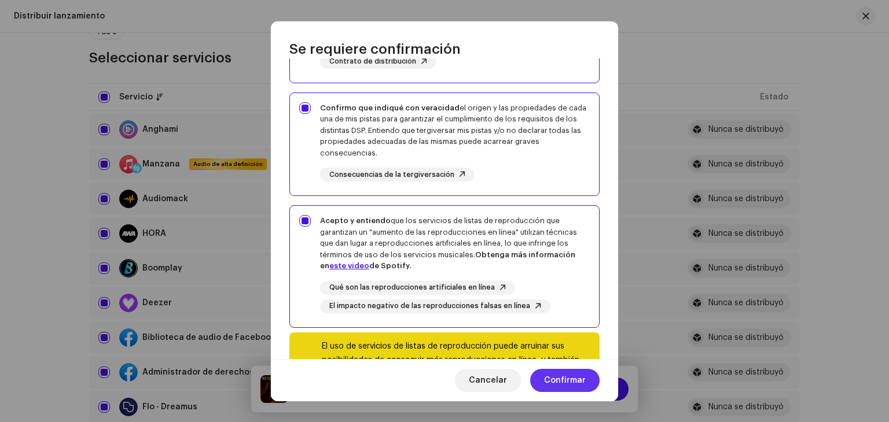
click at [569, 375] on span "Confirmar" at bounding box center [565, 380] width 42 height 23
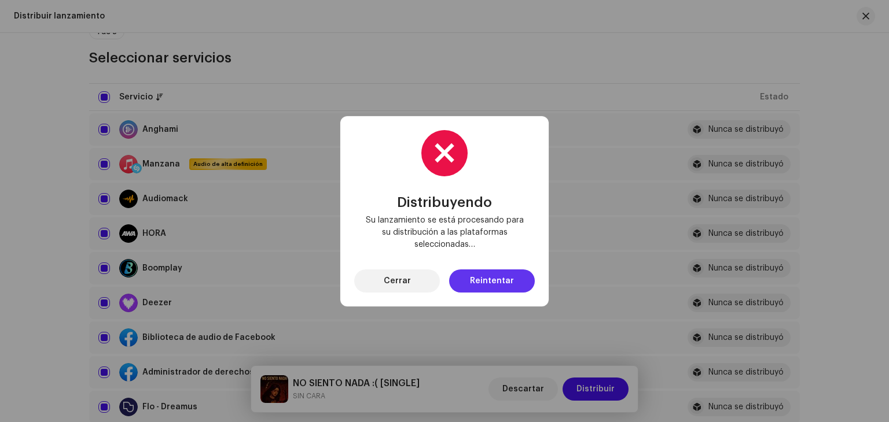
click at [484, 273] on span "Reintentar" at bounding box center [492, 281] width 44 height 23
click at [422, 283] on button "Cerrar" at bounding box center [397, 281] width 86 height 23
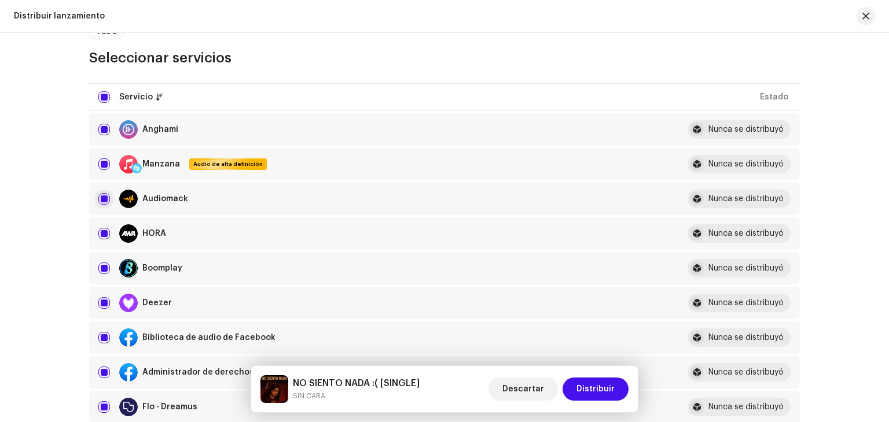
click at [102, 198] on input "checkbox" at bounding box center [104, 199] width 12 height 12
checkbox input "false"
click at [101, 232] on input "Row Selected" at bounding box center [104, 234] width 12 height 12
checkbox input "false"
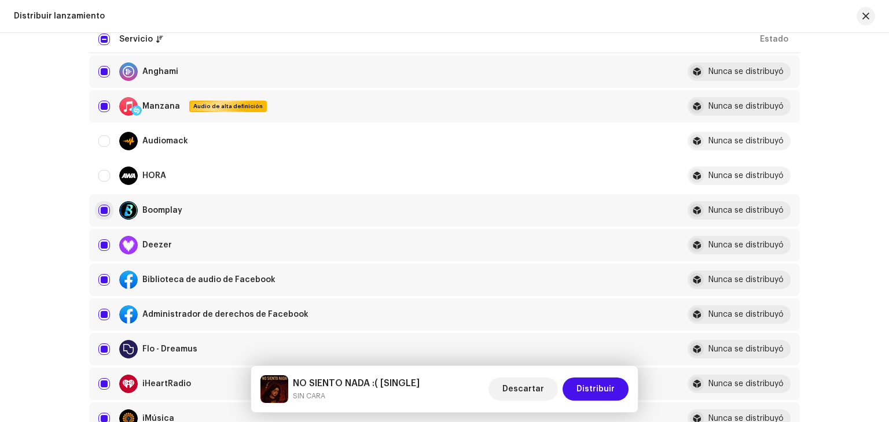
click at [100, 206] on input "Row Selected" at bounding box center [104, 211] width 12 height 12
checkbox input "false"
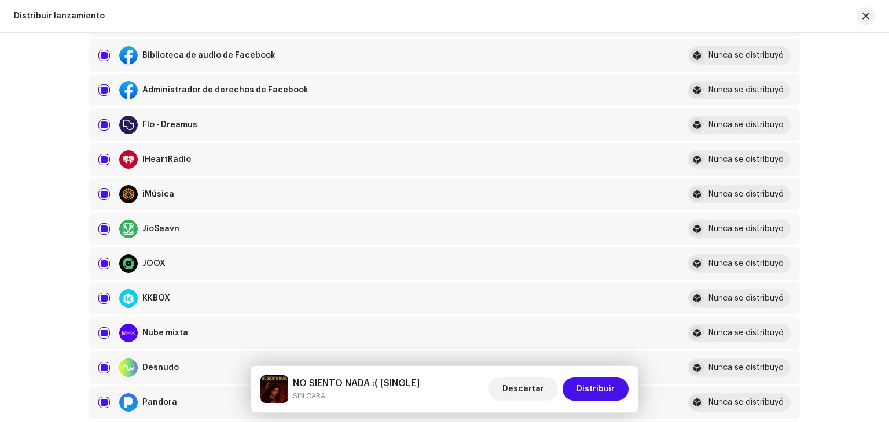
scroll to position [405, 0]
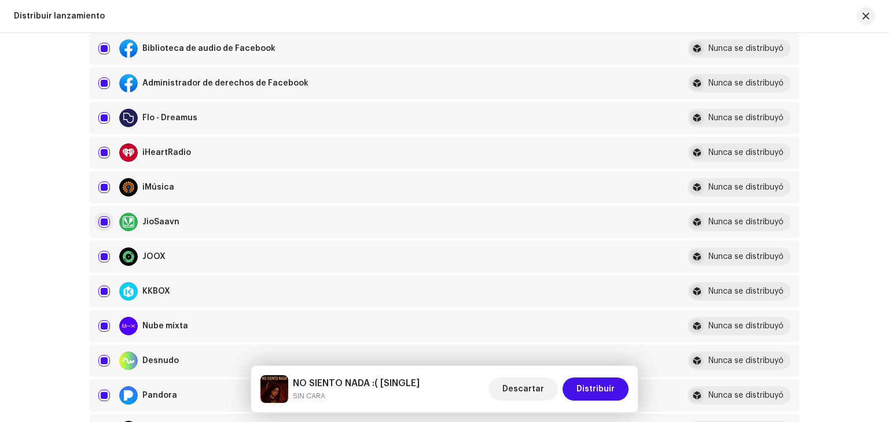
click at [102, 223] on input "Row Selected" at bounding box center [104, 222] width 12 height 12
checkbox input "false"
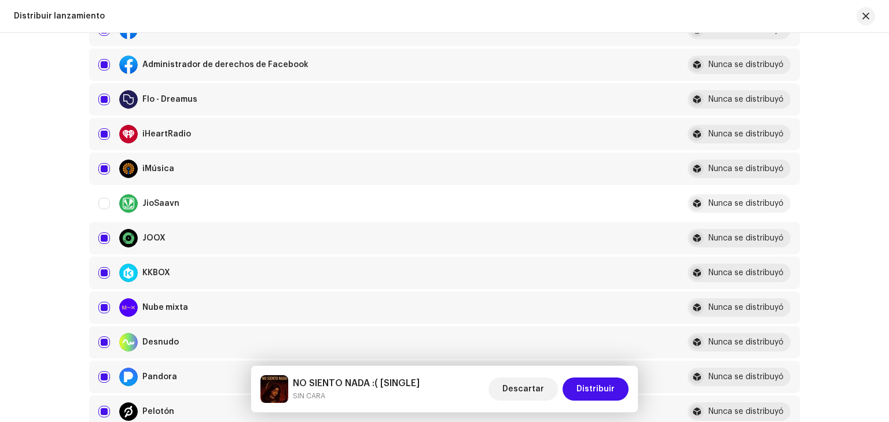
scroll to position [463, 0]
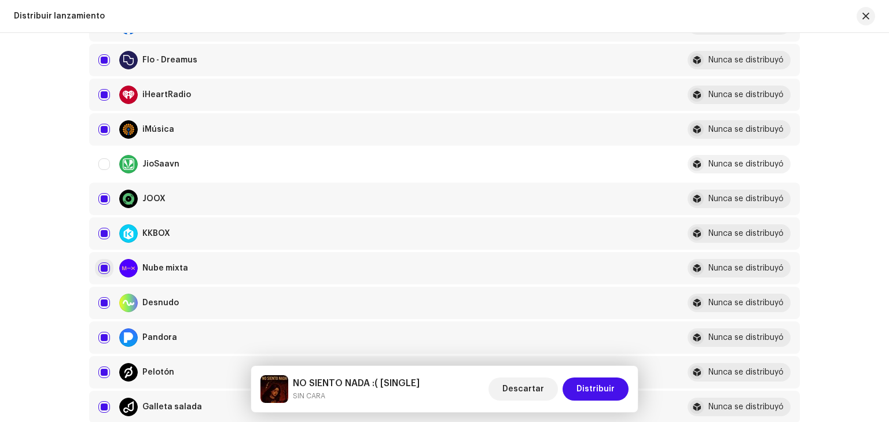
click at [101, 271] on input "Row Selected" at bounding box center [104, 269] width 12 height 12
checkbox input "false"
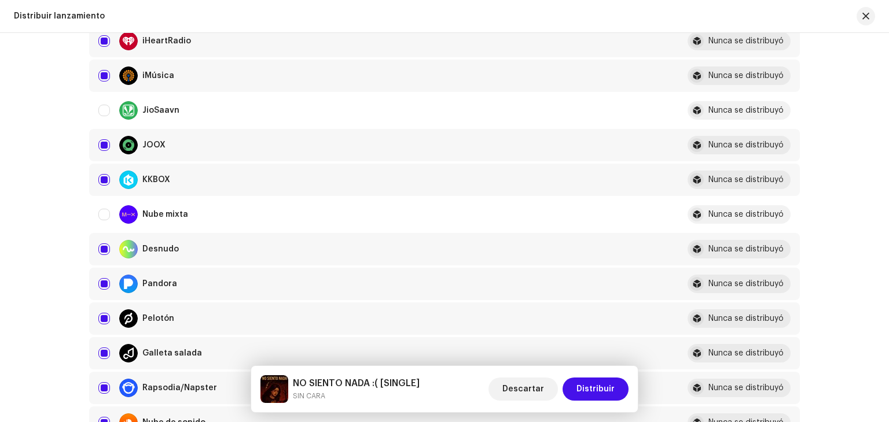
scroll to position [521, 0]
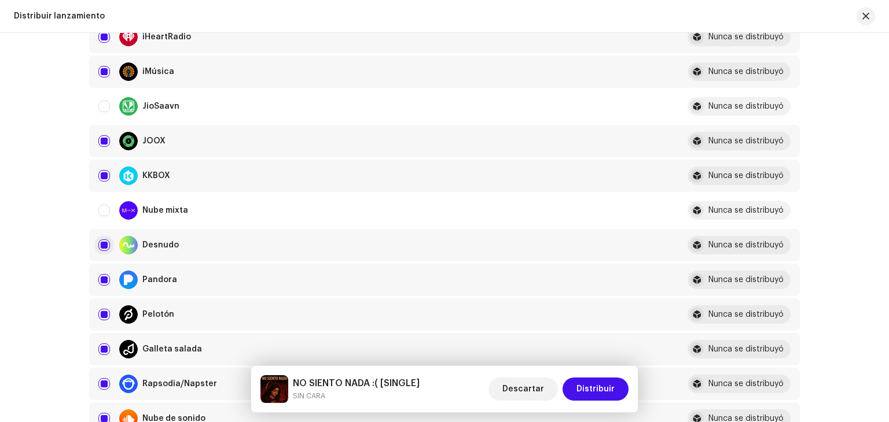
click at [100, 247] on input "Row Selected" at bounding box center [104, 246] width 12 height 12
checkbox input "false"
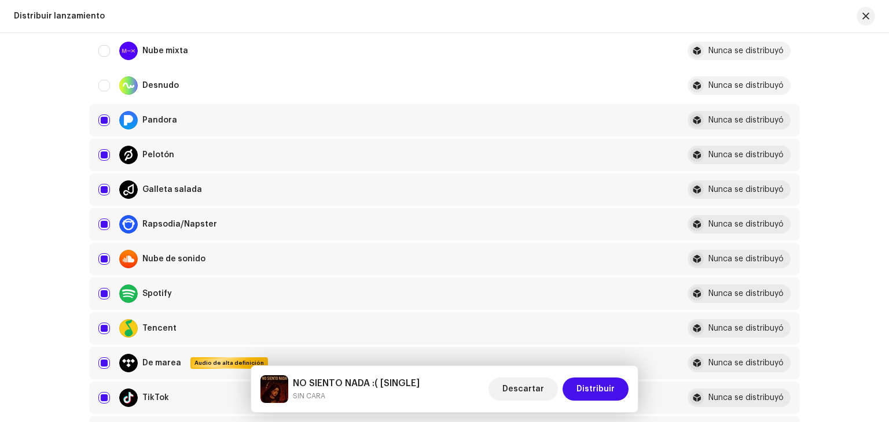
scroll to position [694, 0]
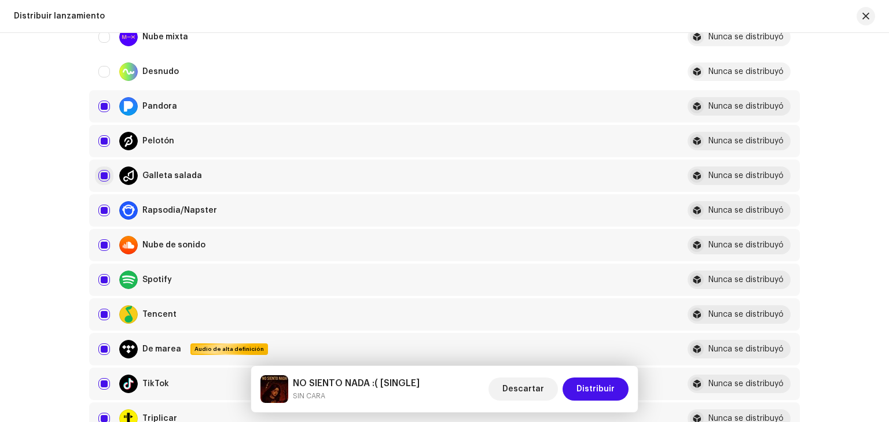
click at [102, 174] on input "Row Selected" at bounding box center [104, 176] width 12 height 12
checkbox input "false"
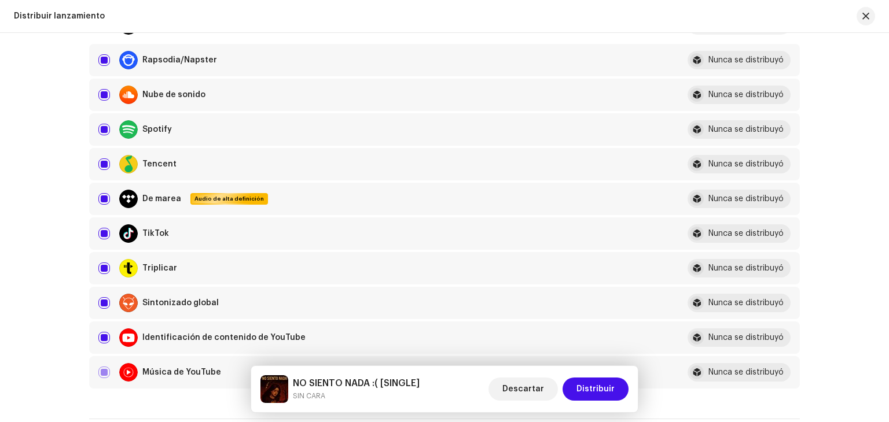
scroll to position [926, 0]
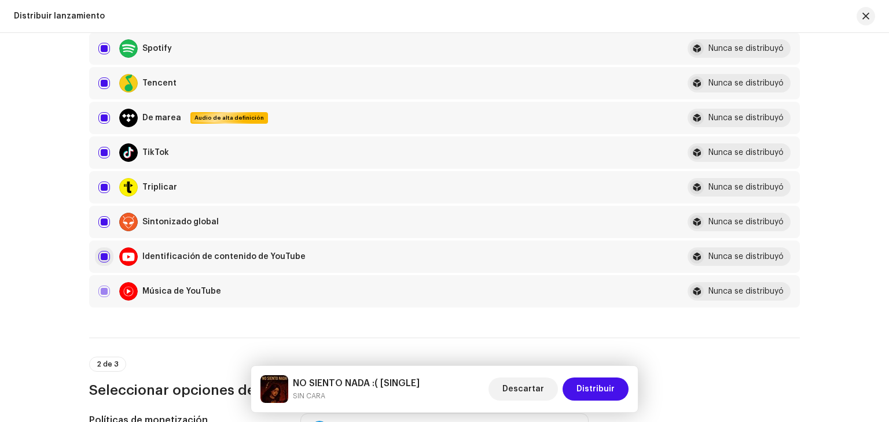
click at [106, 256] on input "Row Selected" at bounding box center [104, 257] width 12 height 12
checkbox input "false"
click at [601, 376] on div "Descartar Distribuir" at bounding box center [558, 390] width 140 height 28
click at [601, 382] on span "Distribuir" at bounding box center [595, 389] width 38 height 23
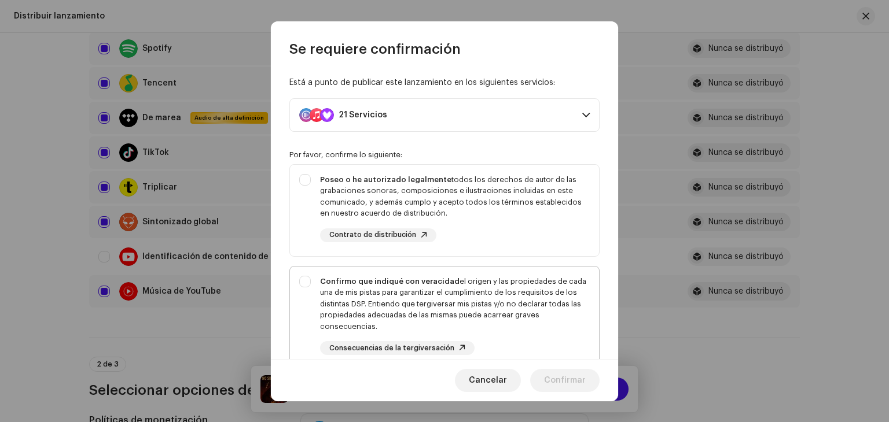
click at [517, 317] on font "el origen y las propiedades de cada una de mis pistas para garantizar el cumpli…" at bounding box center [453, 304] width 266 height 53
checkbox input "true"
click at [517, 187] on font "todos los derechos de autor de las grabaciones sonoras, composiciones e ilustra…" at bounding box center [451, 197] width 262 height 42
checkbox input "true"
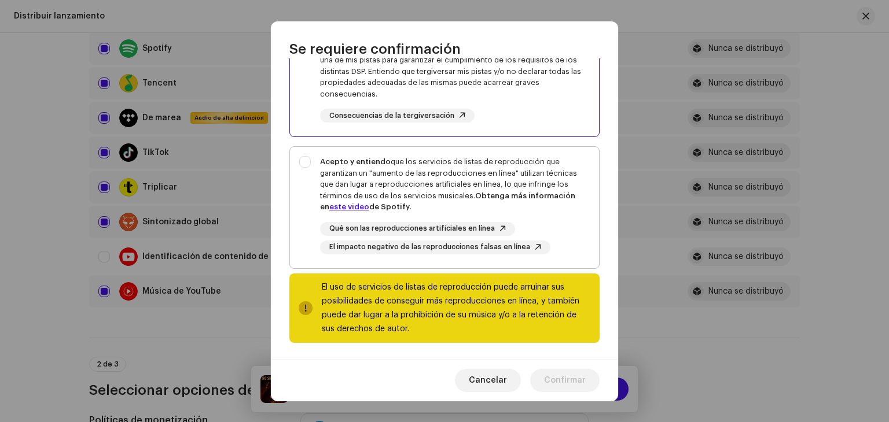
scroll to position [234, 0]
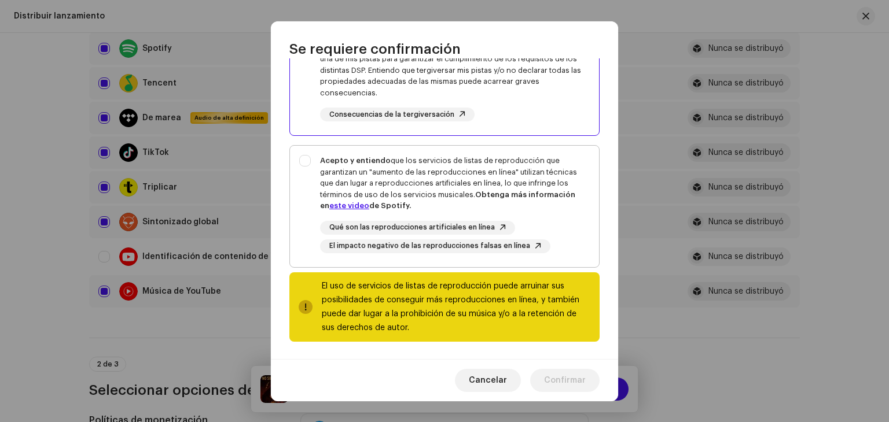
click at [504, 203] on div "Acepto y entiendo que los servicios de listas de reproducción que garantizan un…" at bounding box center [455, 183] width 270 height 57
checkbox input "true"
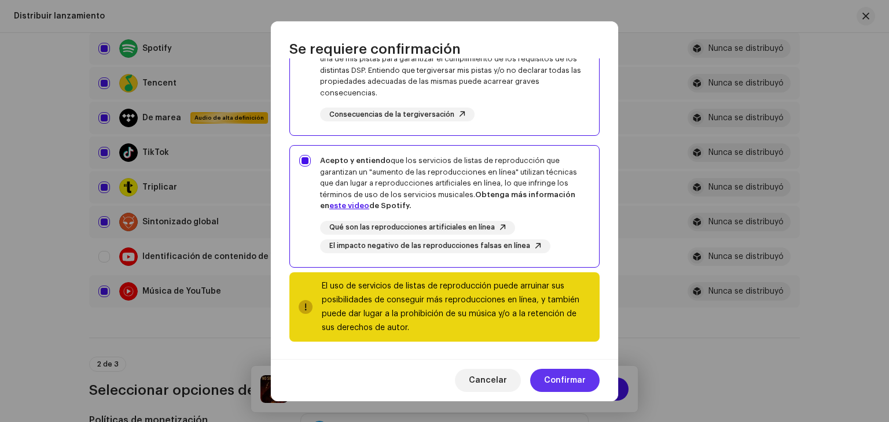
click at [569, 378] on font "Confirmar" at bounding box center [565, 381] width 42 height 8
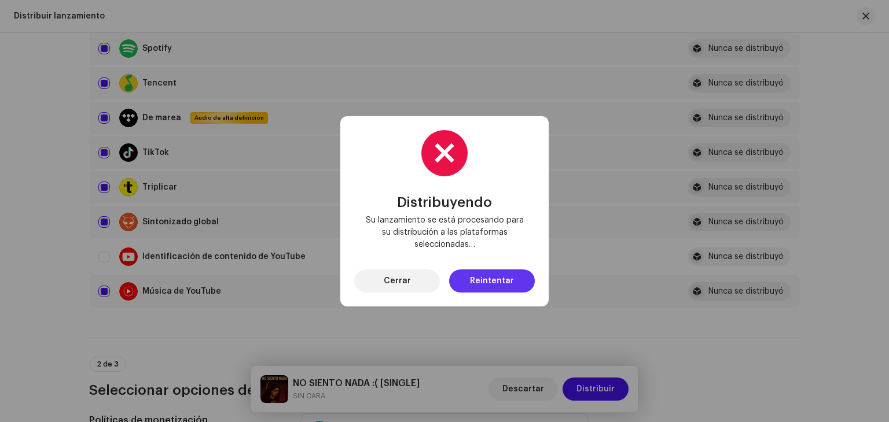
click at [499, 282] on font "Reintentar" at bounding box center [492, 281] width 44 height 8
click at [516, 279] on button "Reintentar" at bounding box center [492, 281] width 86 height 23
click at [516, 279] on div "Distribuyendo Su lanzamiento se está procesando para su distribución a las plat…" at bounding box center [444, 211] width 208 height 190
click at [516, 279] on button "Reintentar" at bounding box center [492, 281] width 86 height 23
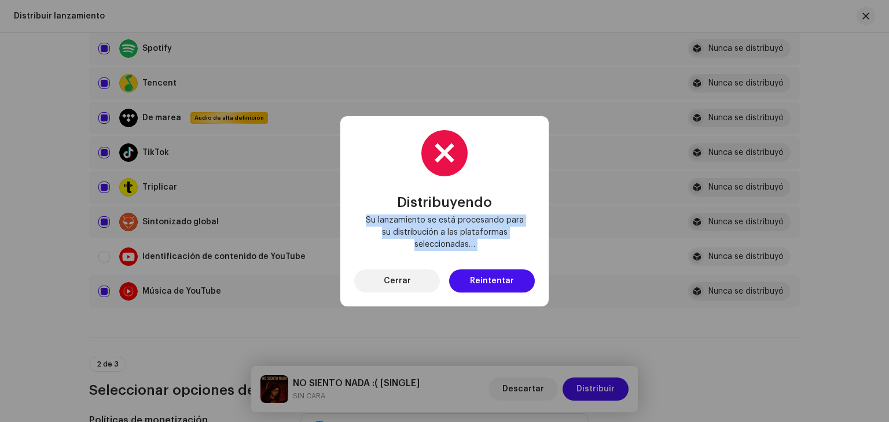
click at [516, 279] on div "Distribuyendo Su lanzamiento se está procesando para su distribución a las plat…" at bounding box center [444, 211] width 208 height 190
click at [516, 279] on button "Reintentar" at bounding box center [492, 281] width 86 height 23
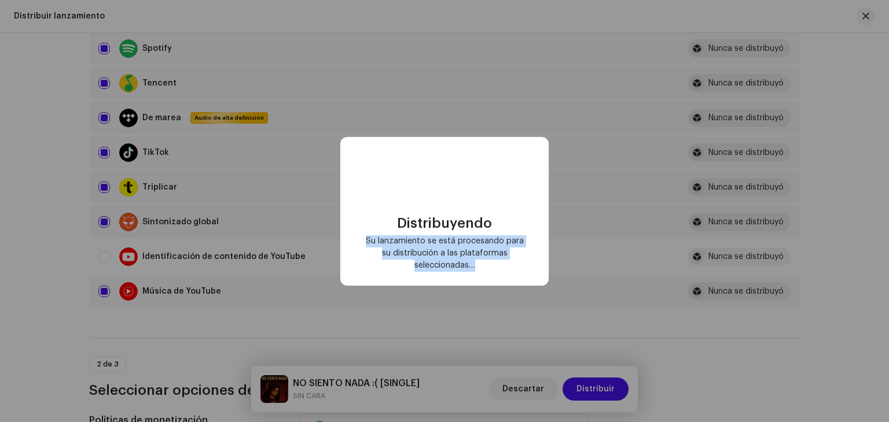
click at [516, 279] on div "Distribuyendo Su lanzamiento se está procesando para su distribución a las plat…" at bounding box center [444, 211] width 208 height 149
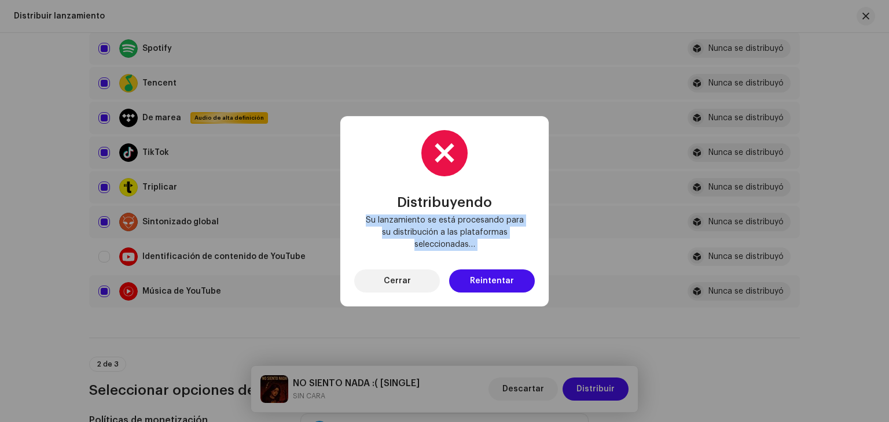
click at [516, 279] on button "Reintentar" at bounding box center [492, 281] width 86 height 23
click at [516, 279] on div "Distribuyendo Su lanzamiento se está procesando para su distribución a las plat…" at bounding box center [444, 211] width 208 height 190
click at [516, 279] on button "Reintentar" at bounding box center [492, 281] width 86 height 23
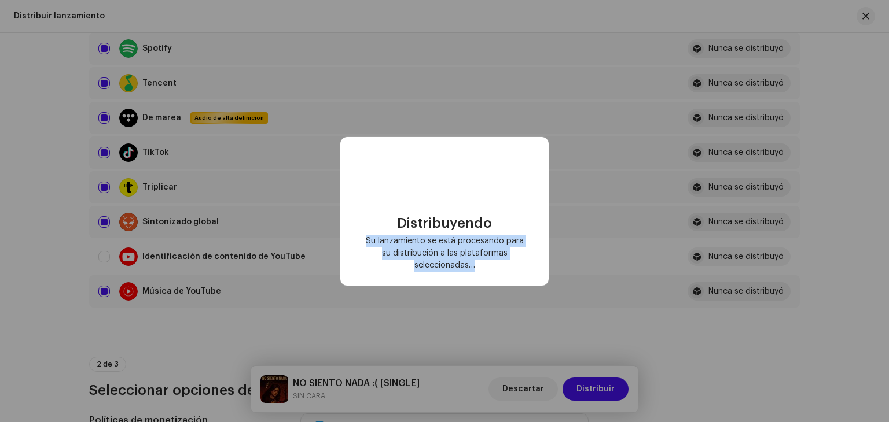
click at [516, 279] on div "Distribuyendo Su lanzamiento se está procesando para su distribución a las plat…" at bounding box center [444, 211] width 208 height 149
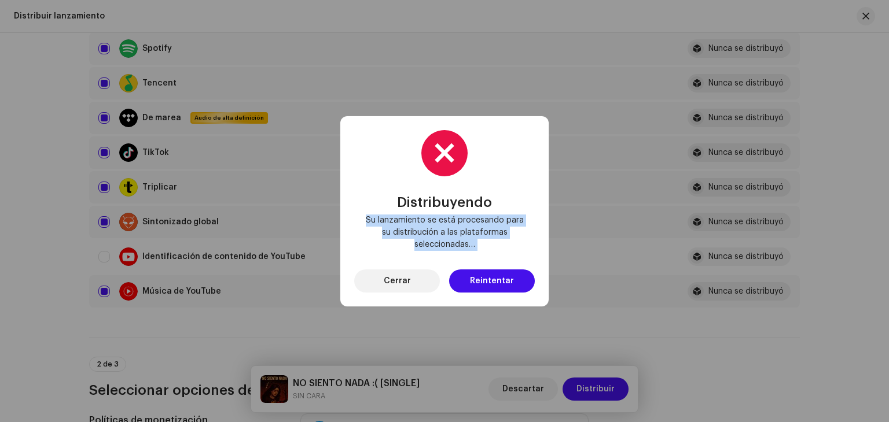
click at [389, 276] on span "Cerrar" at bounding box center [397, 281] width 27 height 23
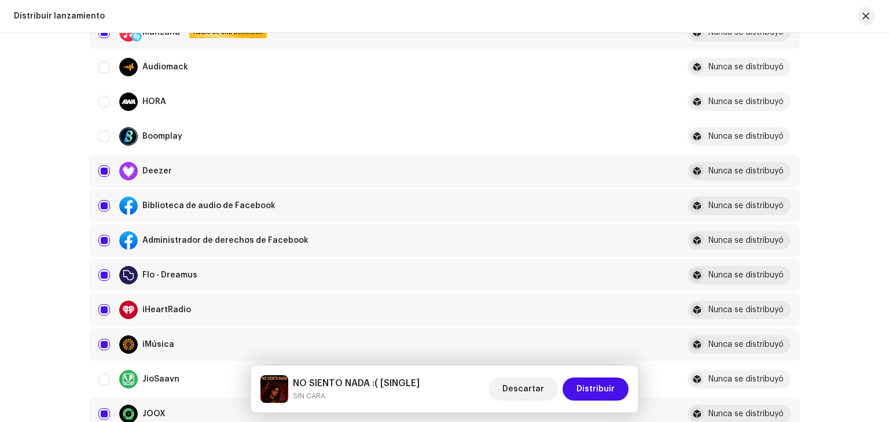
scroll to position [0, 0]
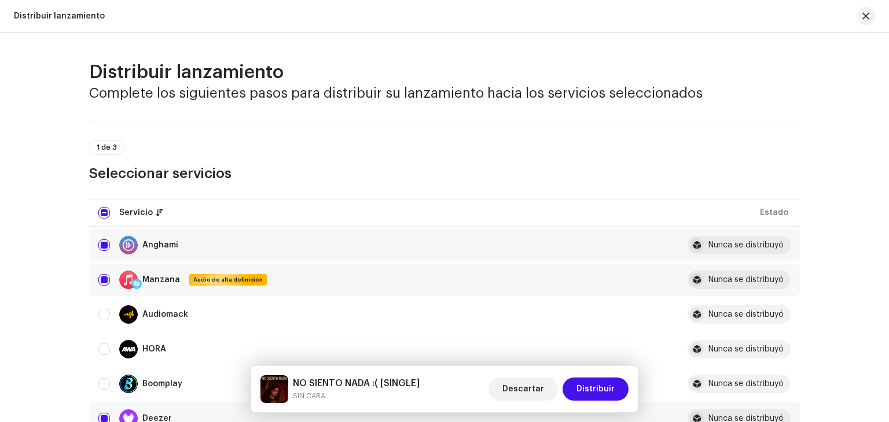
click at [852, 12] on div at bounding box center [861, 16] width 28 height 19
click at [863, 17] on span "button" at bounding box center [865, 16] width 7 height 9
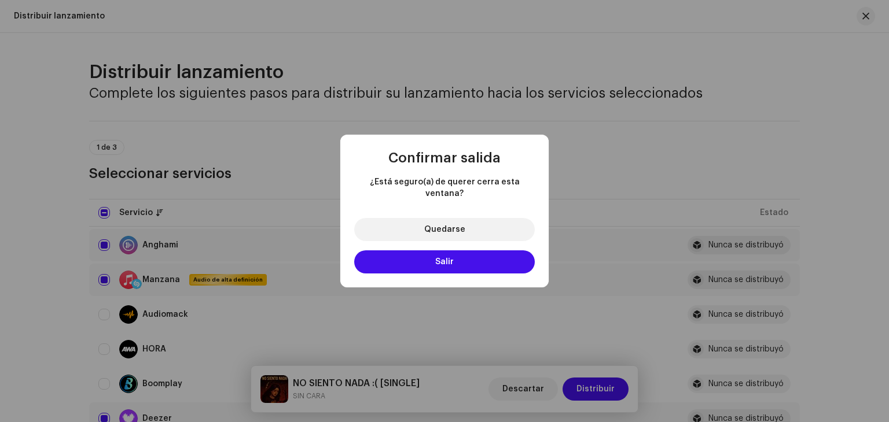
click at [490, 236] on div "Quedarse Salir" at bounding box center [444, 248] width 208 height 79
click at [485, 255] on button "Salir" at bounding box center [444, 262] width 181 height 23
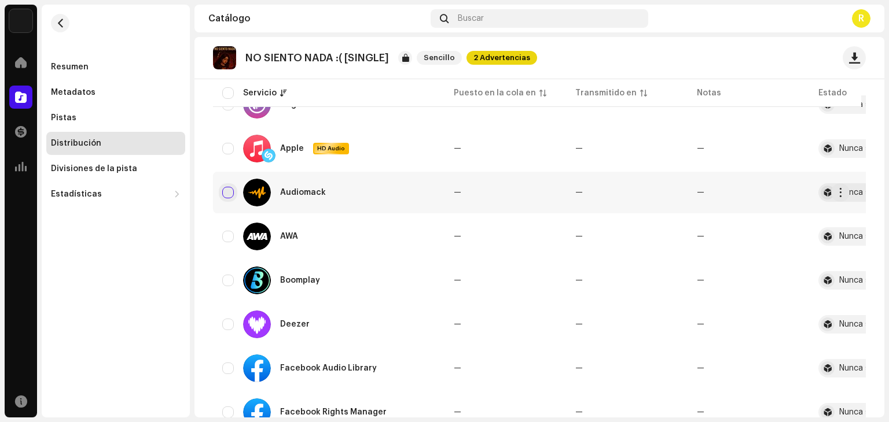
scroll to position [174, 0]
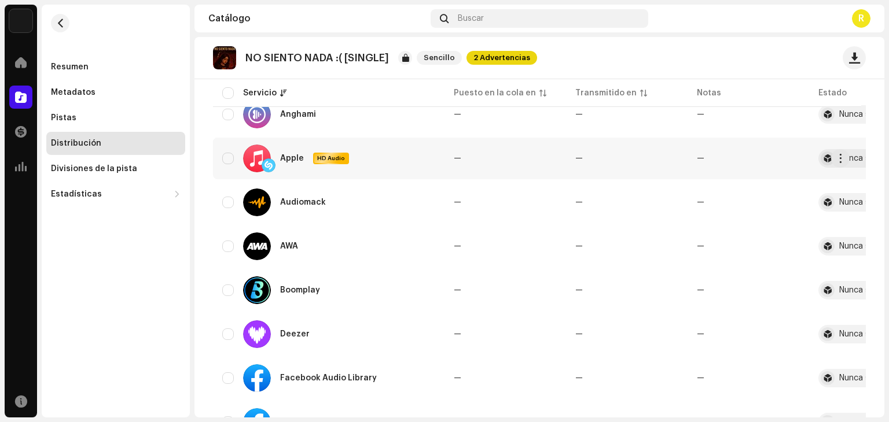
click at [234, 167] on div "Apple HD Audio" at bounding box center [328, 159] width 213 height 28
click at [234, 162] on div "Apple HD Audio" at bounding box center [328, 159] width 213 height 28
click at [233, 161] on input "checkbox" at bounding box center [228, 159] width 12 height 12
checkbox input "true"
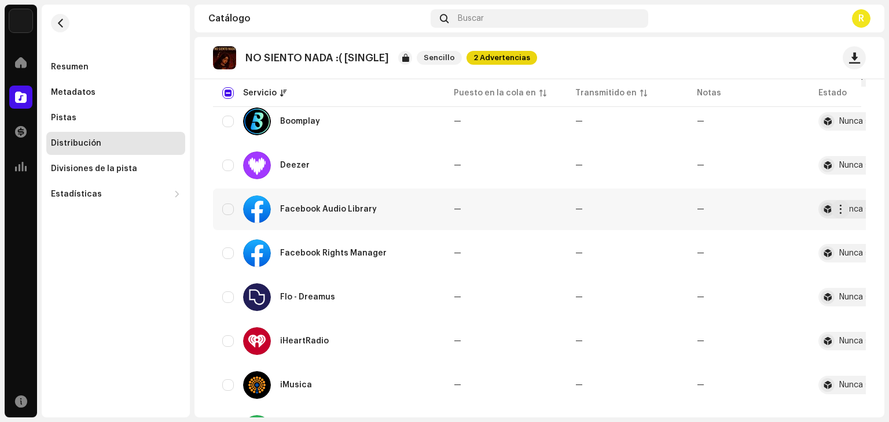
scroll to position [347, 0]
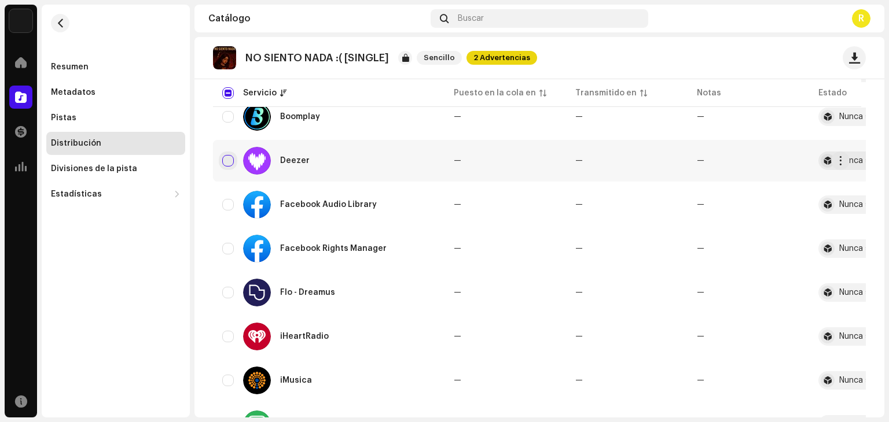
click at [230, 157] on input "Row Unselected" at bounding box center [228, 161] width 12 height 12
checkbox input "true"
click at [229, 204] on input "Row Unselected" at bounding box center [228, 205] width 12 height 12
checkbox input "true"
click at [230, 251] on input "Row Unselected" at bounding box center [228, 249] width 12 height 12
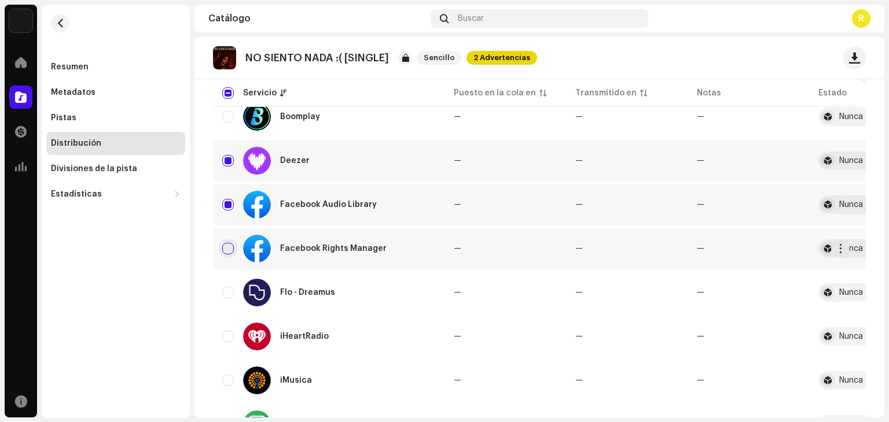
checkbox input "true"
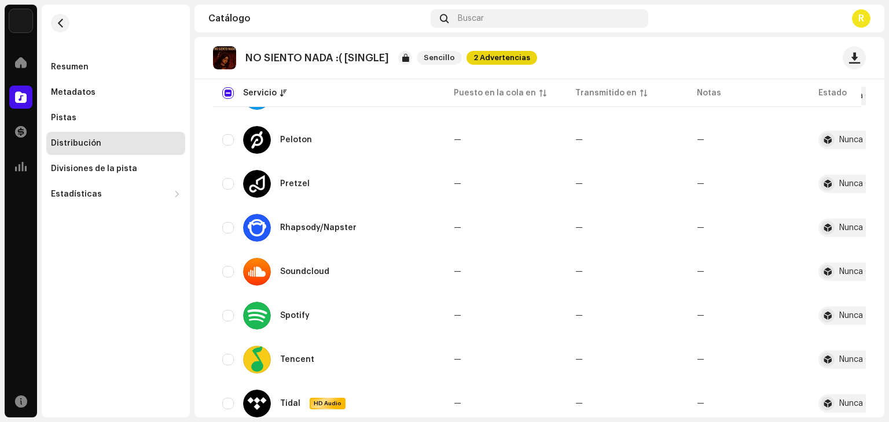
scroll to position [926, 0]
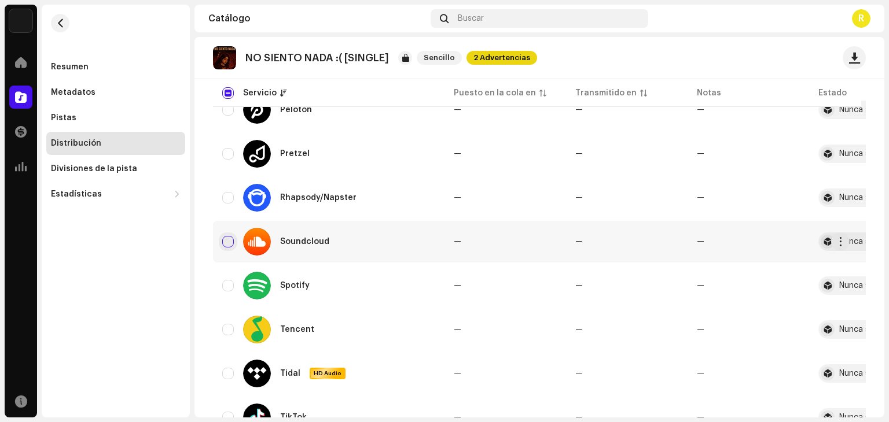
click at [229, 241] on input "Row Unselected" at bounding box center [228, 242] width 12 height 12
checkbox input "true"
click at [227, 285] on input "Row Unselected" at bounding box center [228, 286] width 12 height 12
checkbox input "true"
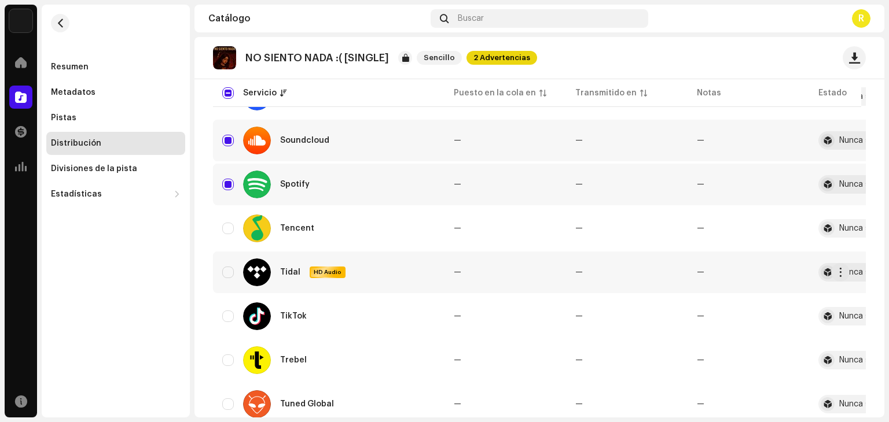
scroll to position [1041, 0]
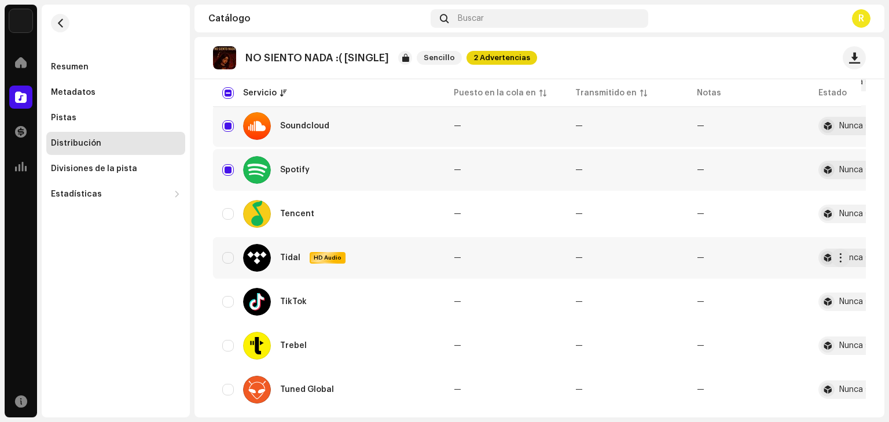
click at [235, 256] on div "Tidal HD Audio" at bounding box center [328, 258] width 213 height 28
click at [227, 259] on input "Row Unselected" at bounding box center [228, 258] width 12 height 12
checkbox input "true"
click at [234, 304] on div "TikTok" at bounding box center [328, 302] width 213 height 28
click at [230, 301] on input "Row Unselected" at bounding box center [228, 302] width 12 height 12
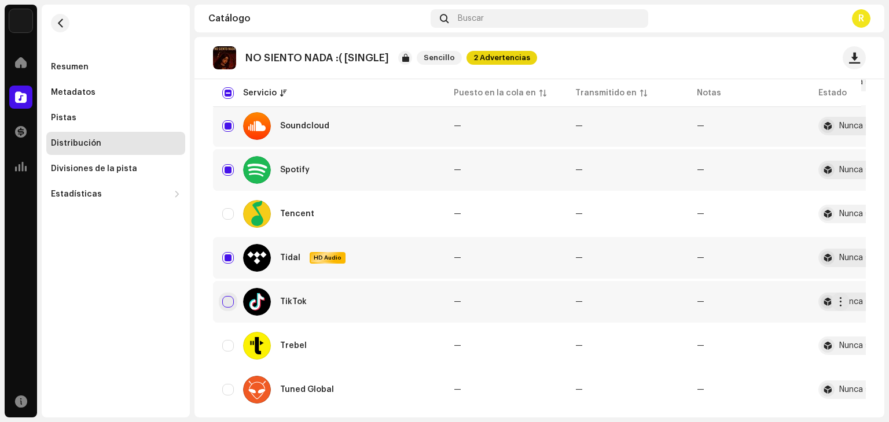
checkbox input "true"
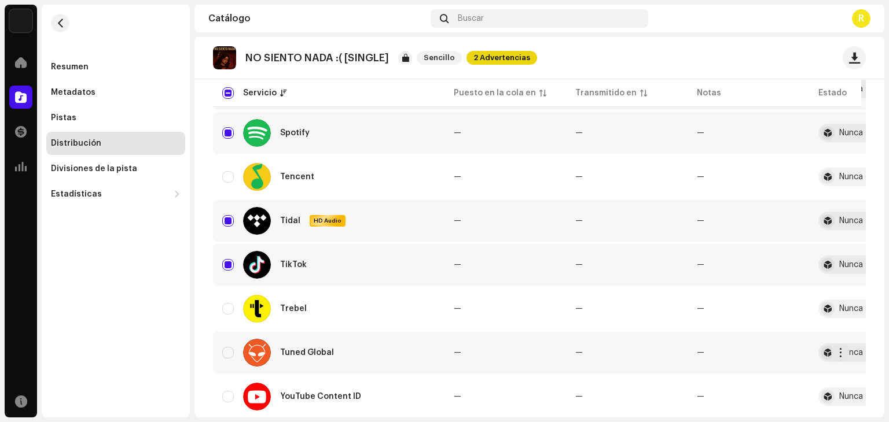
scroll to position [1157, 0]
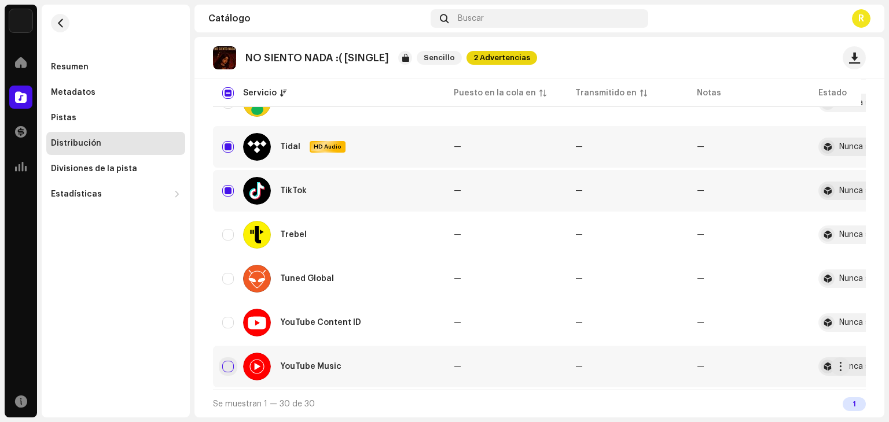
click at [231, 362] on input "Row Unselected" at bounding box center [228, 367] width 12 height 12
checkbox input "true"
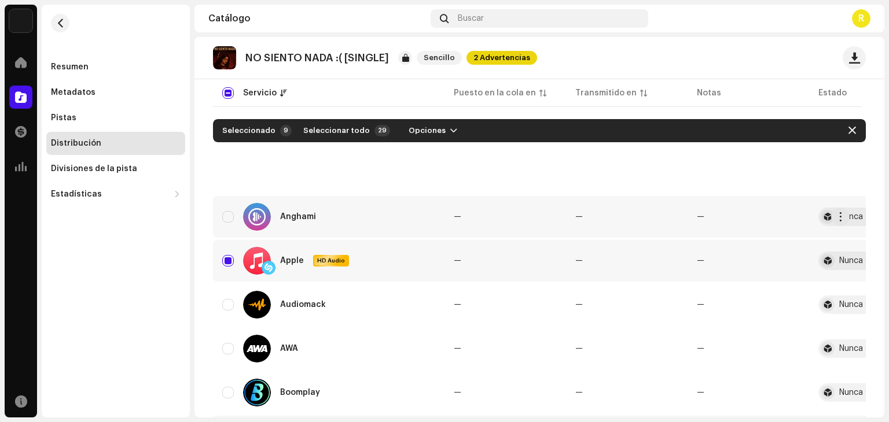
scroll to position [0, 0]
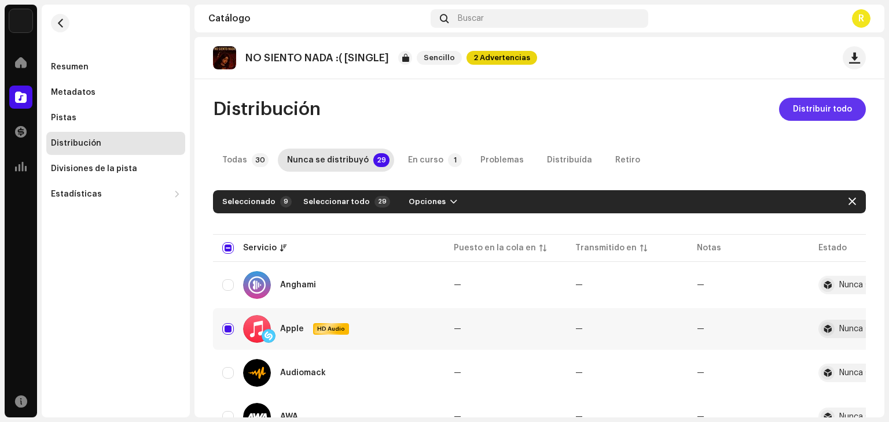
click at [840, 114] on span "Distribuir todo" at bounding box center [822, 109] width 59 height 23
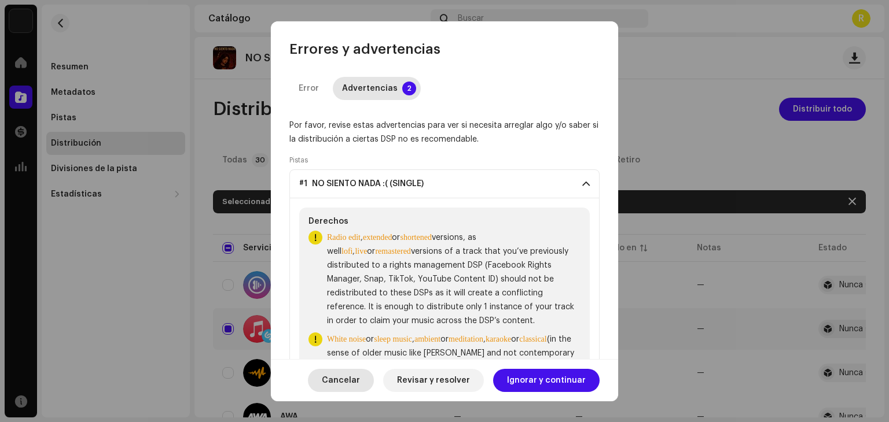
click at [358, 378] on span "Cancelar" at bounding box center [341, 380] width 38 height 23
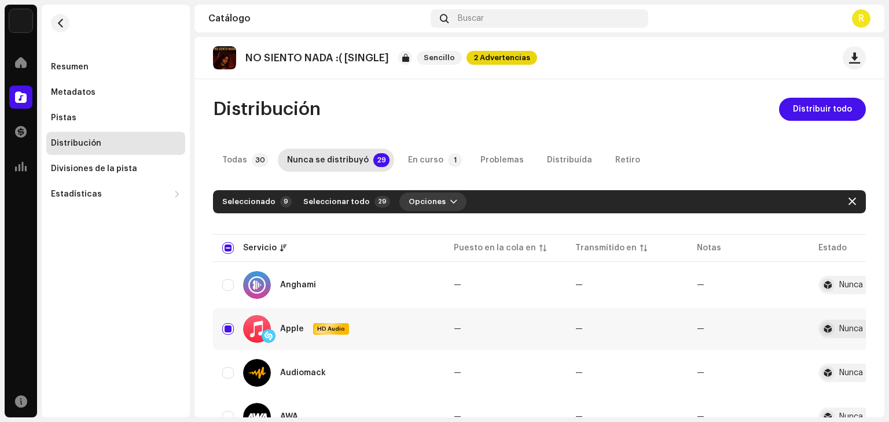
click at [415, 202] on span "Opciones" at bounding box center [426, 201] width 37 height 23
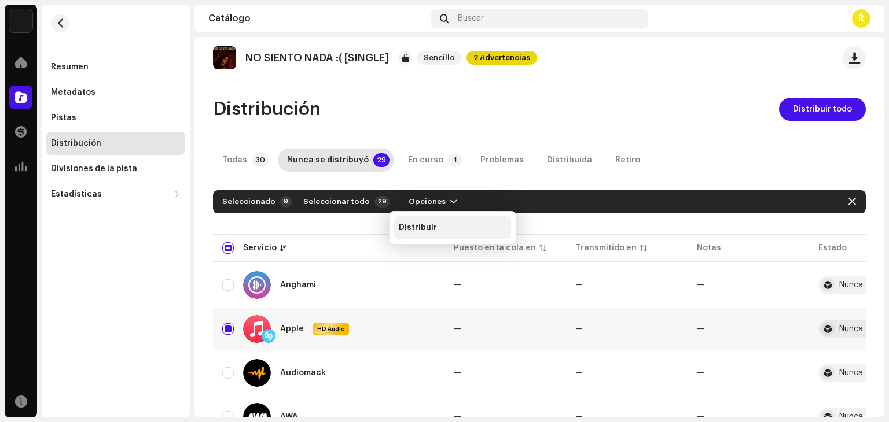
click at [406, 228] on span "Distribuir" at bounding box center [418, 227] width 38 height 9
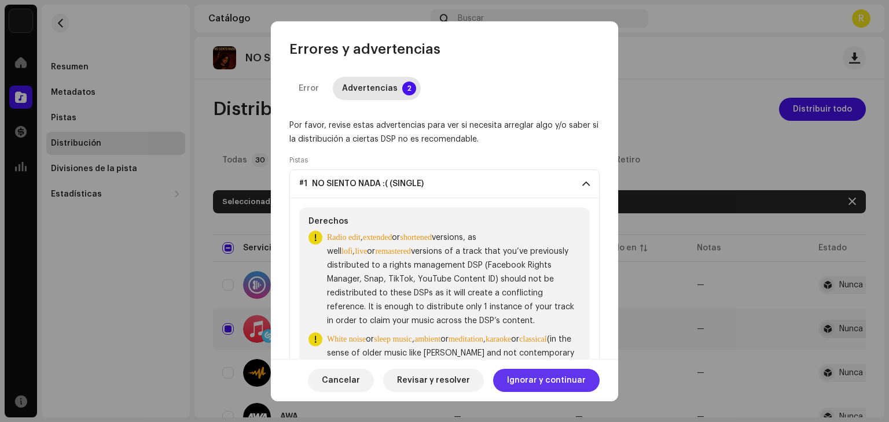
click at [525, 380] on span "Ignorar y continuar" at bounding box center [546, 380] width 79 height 23
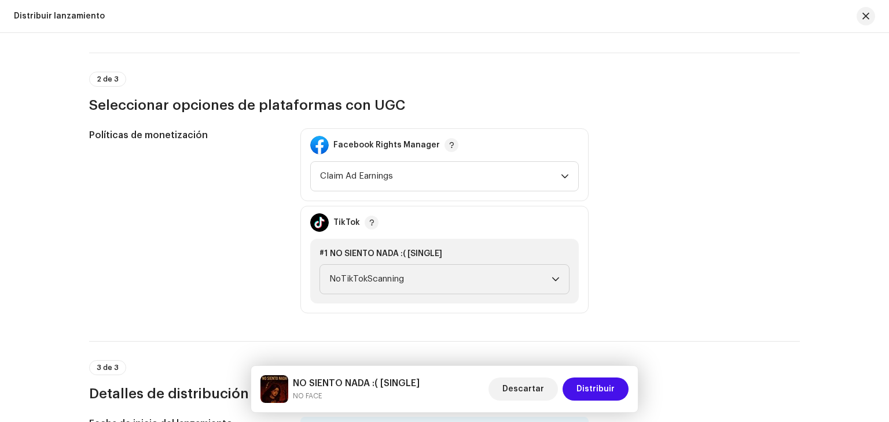
scroll to position [521, 0]
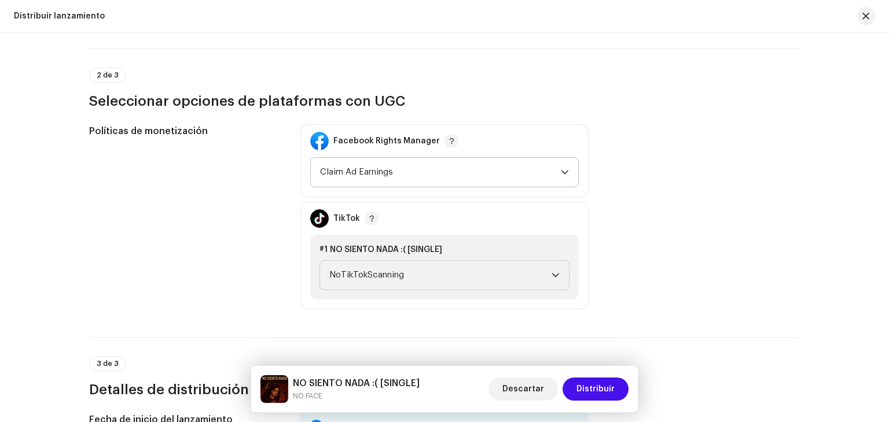
click at [468, 178] on span "Claim Ad Earnings" at bounding box center [440, 172] width 241 height 29
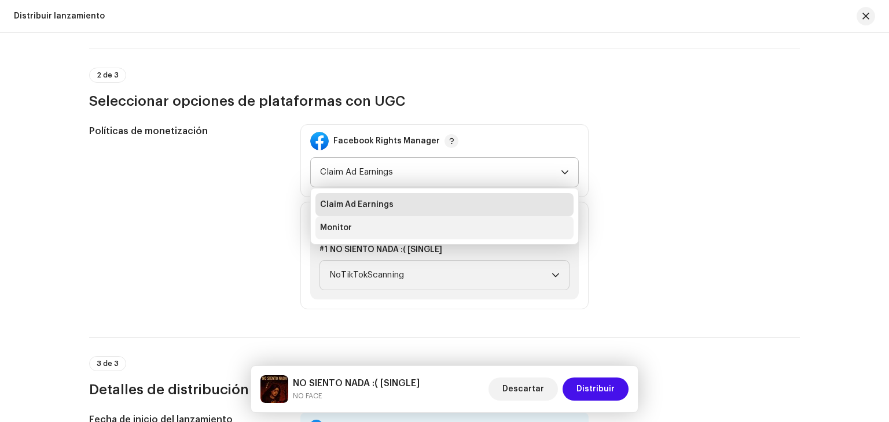
click at [427, 226] on li "Monitor" at bounding box center [444, 227] width 258 height 23
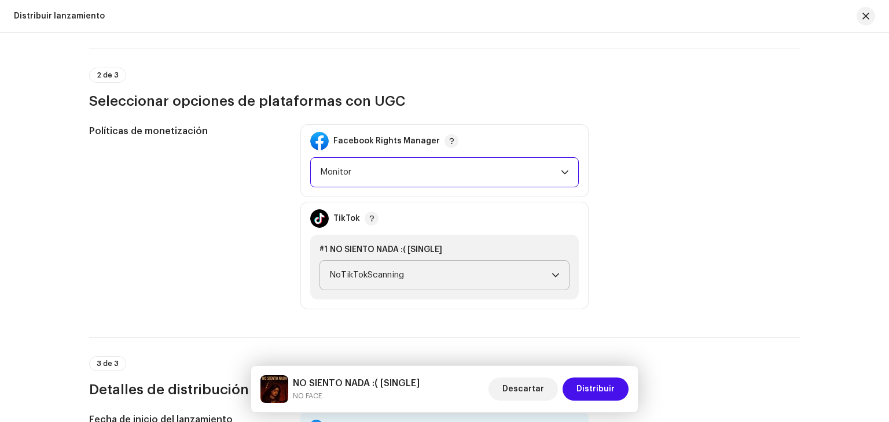
click at [428, 273] on span "NoTikTokScanning" at bounding box center [440, 275] width 222 height 29
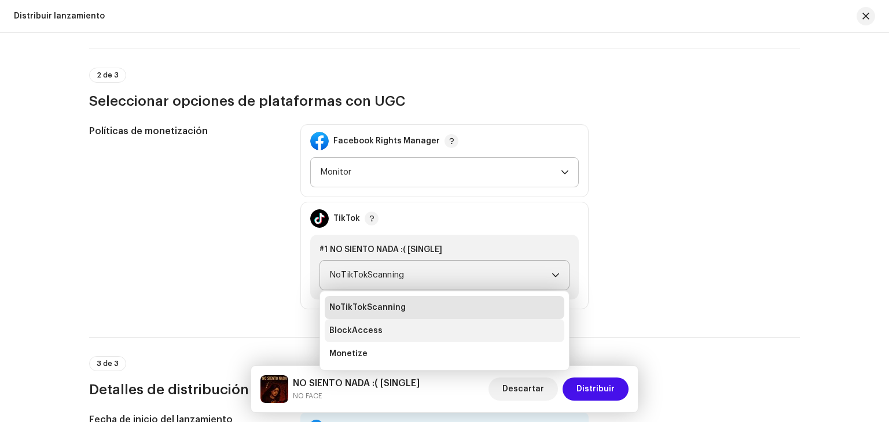
click at [406, 327] on li "BlockAccess" at bounding box center [445, 330] width 240 height 23
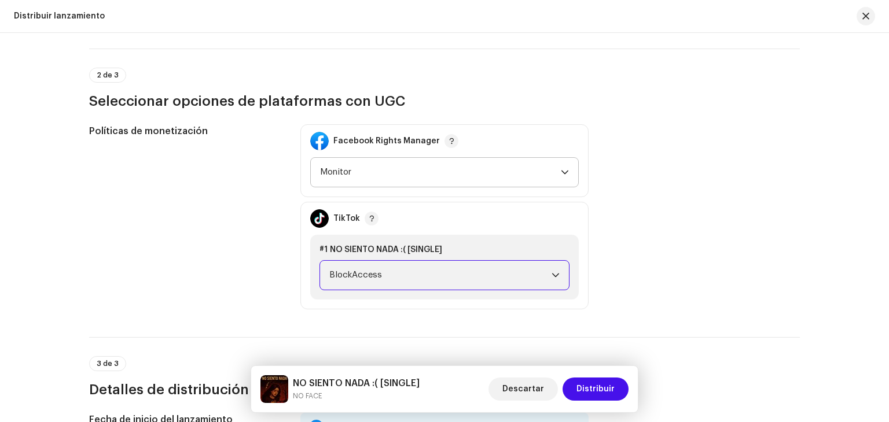
click at [404, 269] on span "BlockAccess" at bounding box center [440, 275] width 222 height 29
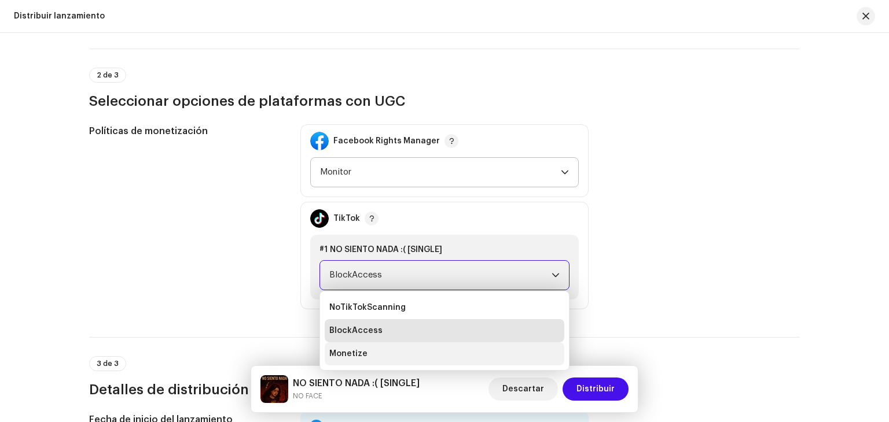
click at [389, 343] on li "Monetize" at bounding box center [445, 354] width 240 height 23
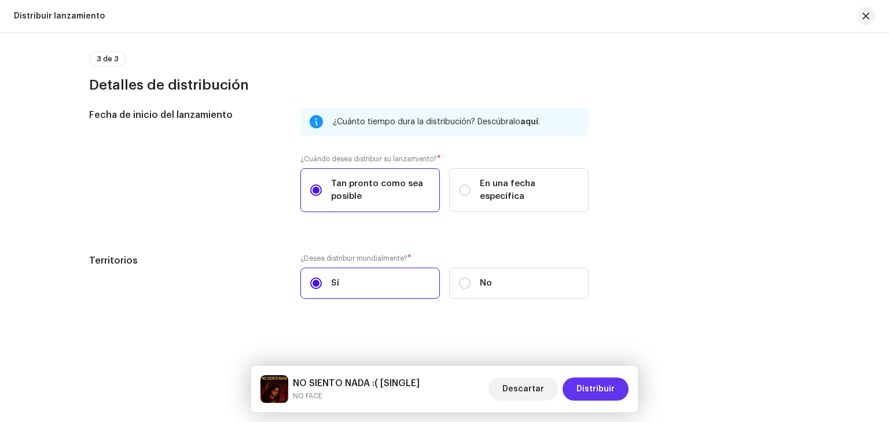
scroll to position [826, 0]
click at [612, 380] on span "Distribuir" at bounding box center [595, 389] width 38 height 23
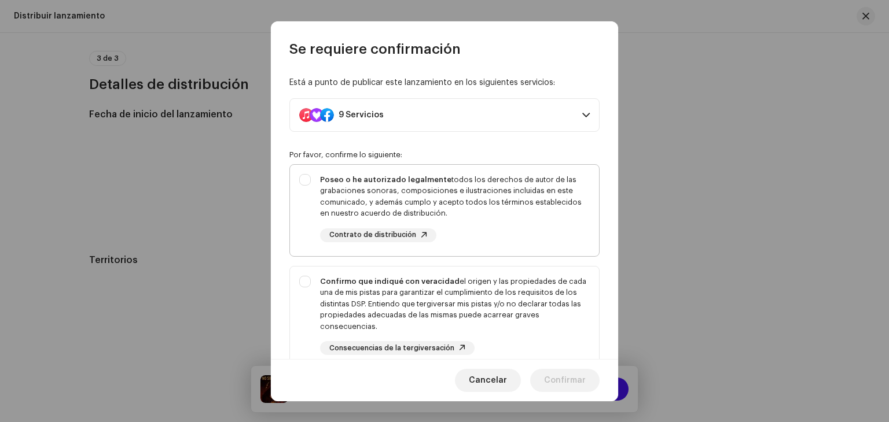
click at [444, 197] on div "Poseo o he autorizado legalmente todos los derechos de autor de las grabaciones…" at bounding box center [455, 196] width 270 height 45
checkbox input "true"
click at [476, 299] on div "Confirmo que indiqué con veracidad el origen y las propiedades de cada una de m…" at bounding box center [455, 304] width 270 height 57
checkbox input "true"
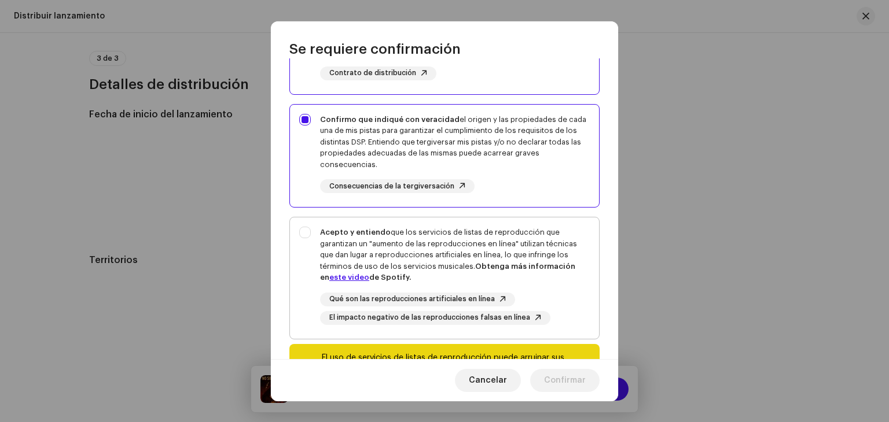
scroll to position [174, 0]
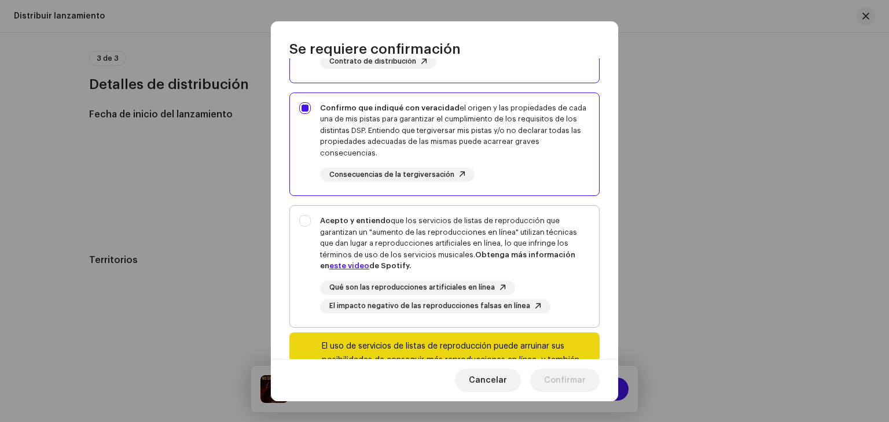
click at [489, 276] on div "Acepto y entiendo que los servicios de listas de reproducción que garantizan un…" at bounding box center [455, 264] width 270 height 98
checkbox input "true"
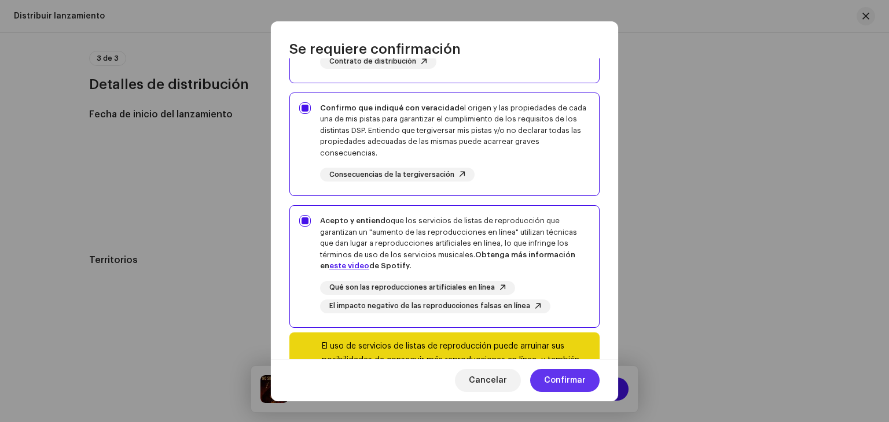
click at [560, 374] on span "Confirmar" at bounding box center [565, 380] width 42 height 23
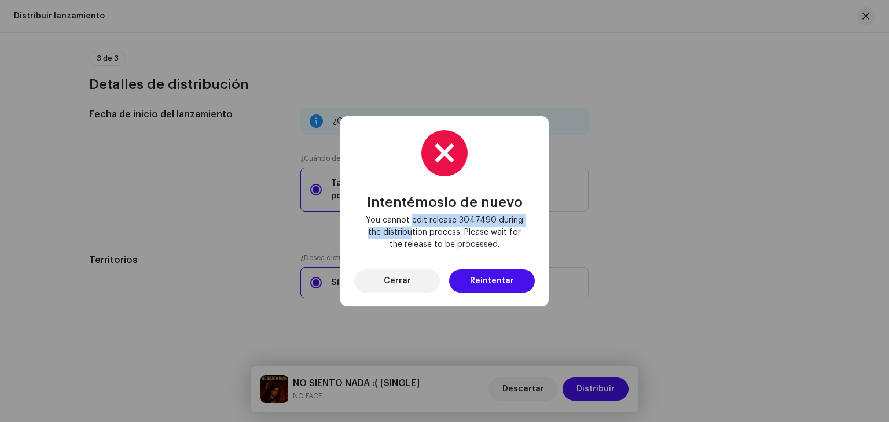
drag, startPoint x: 412, startPoint y: 227, endPoint x: 426, endPoint y: 221, distance: 15.0
click at [414, 225] on span "You cannot edit release 3047490 during the distribution process. Please wait fo…" at bounding box center [444, 233] width 162 height 36
click at [496, 215] on span "You cannot edit release 3047490 during the distribution process. Please wait fo…" at bounding box center [444, 233] width 162 height 36
click at [487, 228] on span "You cannot edit release 3047490 during the distribution process. Please wait fo…" at bounding box center [444, 233] width 162 height 36
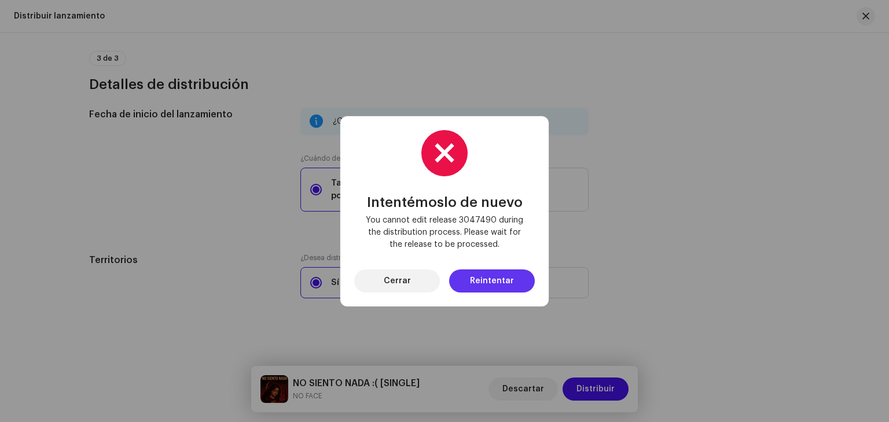
click at [491, 289] on span "Reintentar" at bounding box center [492, 281] width 44 height 23
click at [487, 276] on span "Reintentar" at bounding box center [492, 281] width 44 height 23
click at [404, 278] on font "Cerrar" at bounding box center [397, 281] width 27 height 8
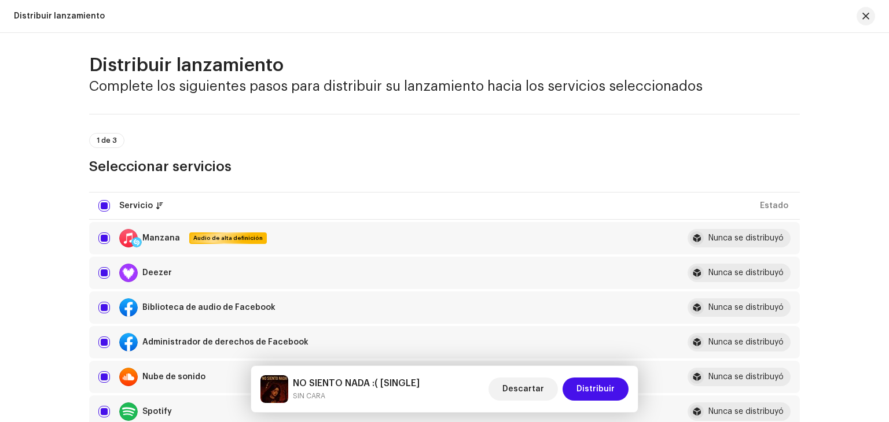
scroll to position [0, 0]
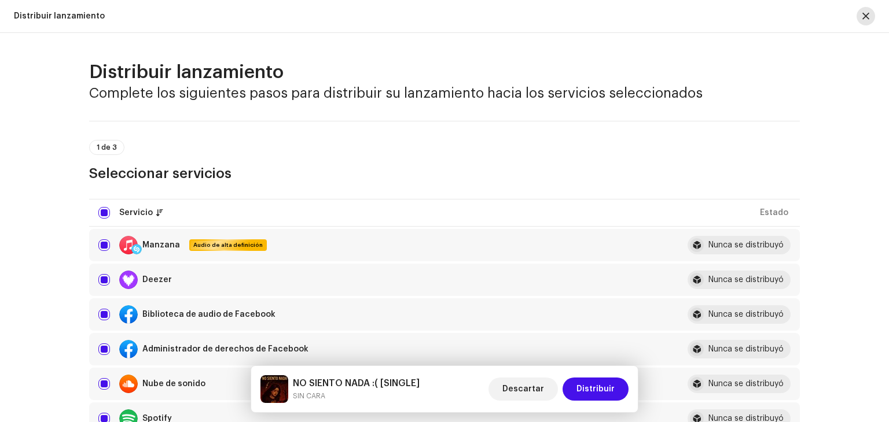
click at [866, 8] on button "button" at bounding box center [865, 16] width 19 height 19
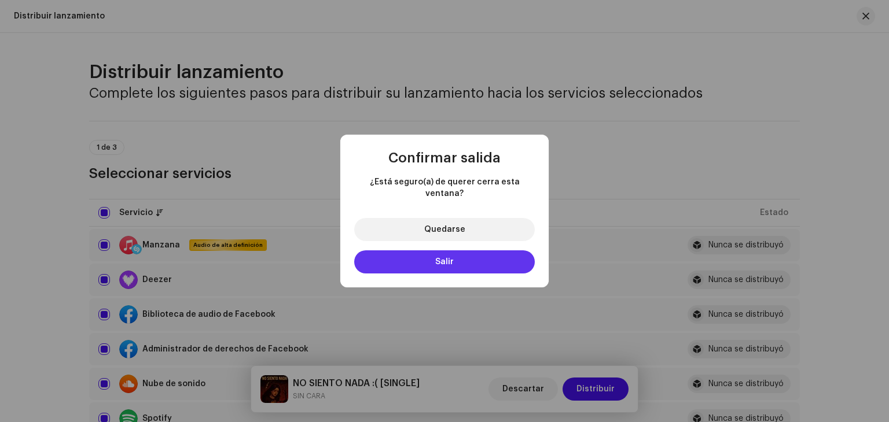
click at [491, 251] on button "Salir" at bounding box center [444, 262] width 181 height 23
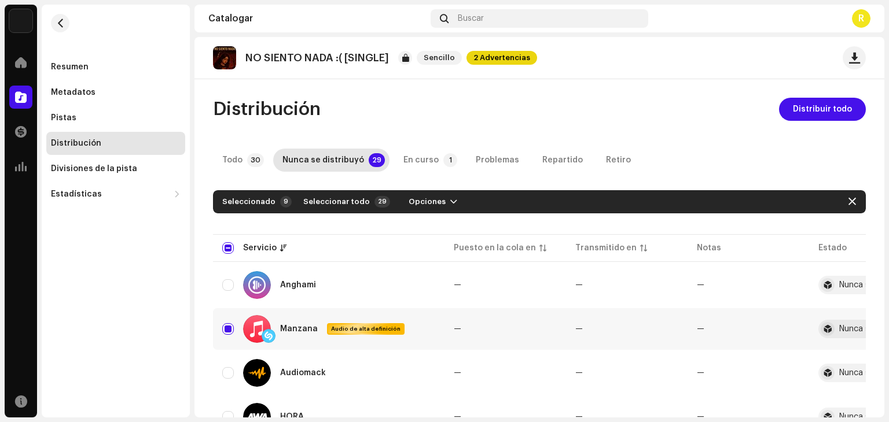
click at [261, 200] on div "Seleccionado" at bounding box center [248, 201] width 53 height 9
click at [419, 203] on span "Opciones" at bounding box center [426, 201] width 37 height 23
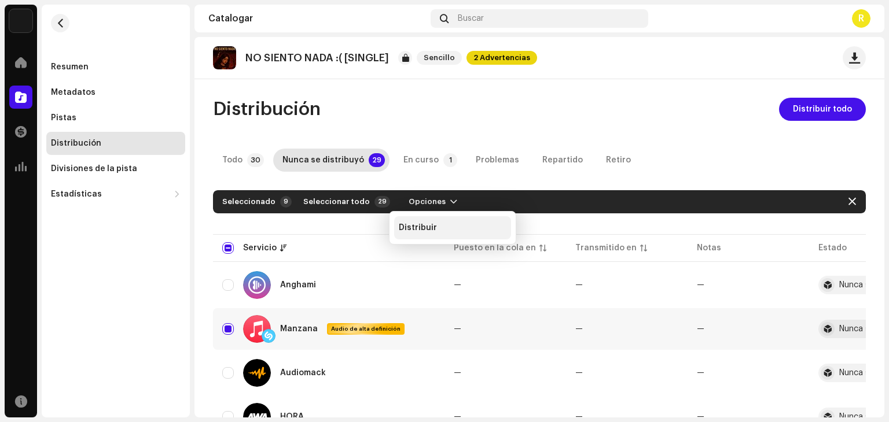
click at [419, 227] on font "Distribuir" at bounding box center [418, 228] width 38 height 8
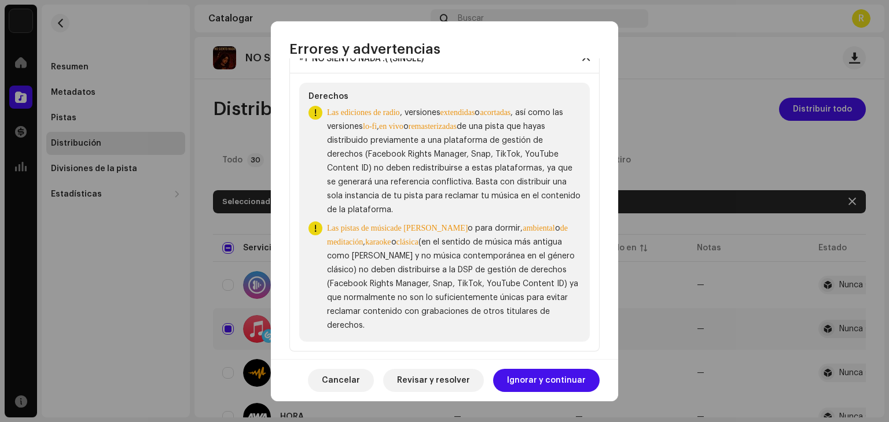
scroll to position [138, 0]
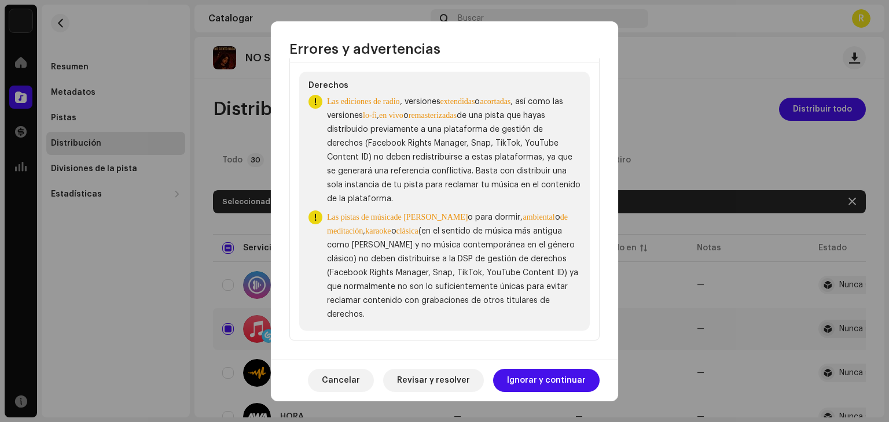
click at [531, 357] on div "Error Advertencias 2 Por favor, revise estas advertencias para ver si necesita …" at bounding box center [444, 208] width 347 height 301
click at [466, 378] on span "Revisar y resolver" at bounding box center [433, 380] width 73 height 23
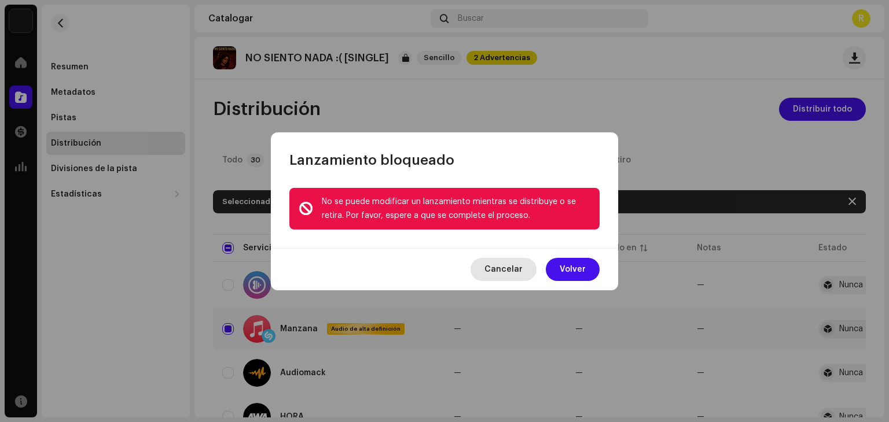
click at [521, 274] on span "Cancelar" at bounding box center [503, 269] width 38 height 23
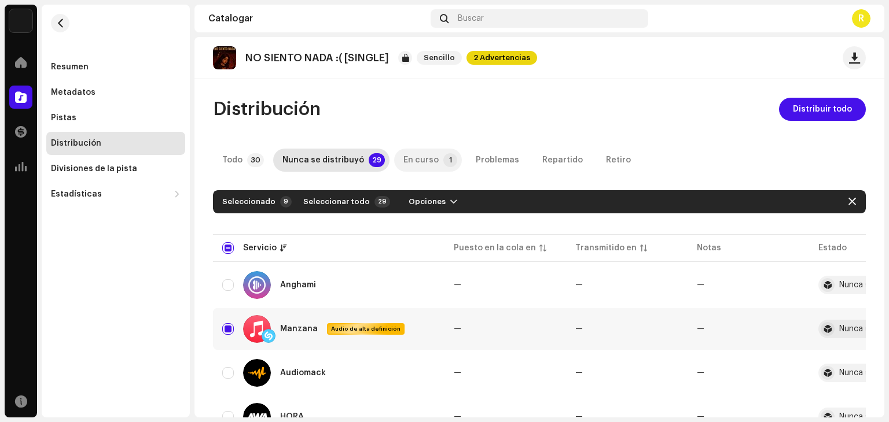
click at [411, 159] on div "En curso" at bounding box center [420, 160] width 35 height 23
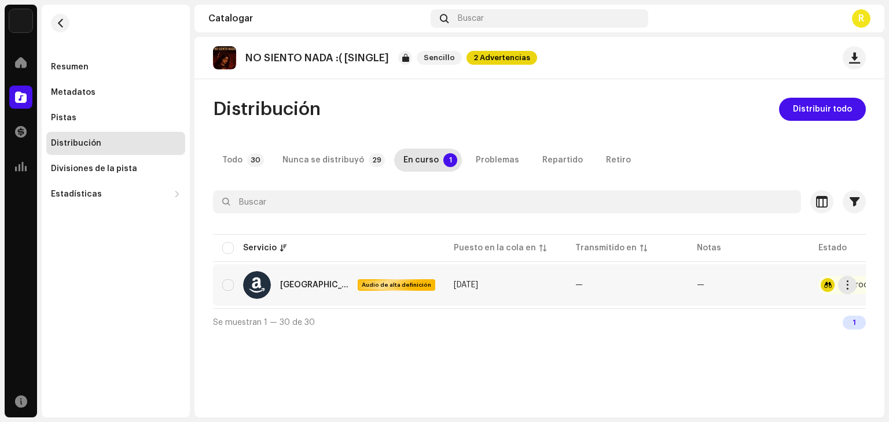
click at [856, 281] on re-m-actions-button at bounding box center [847, 285] width 19 height 19
click at [851, 281] on span "button" at bounding box center [847, 285] width 9 height 9
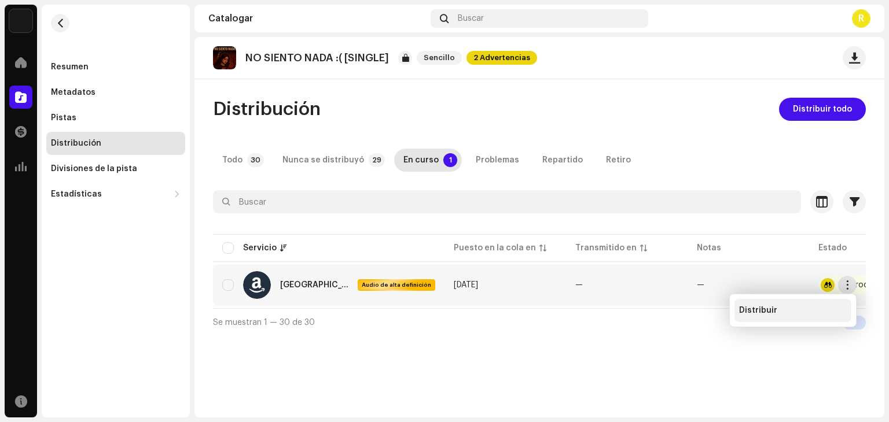
click at [807, 310] on div "Distribuir" at bounding box center [793, 310] width 108 height 9
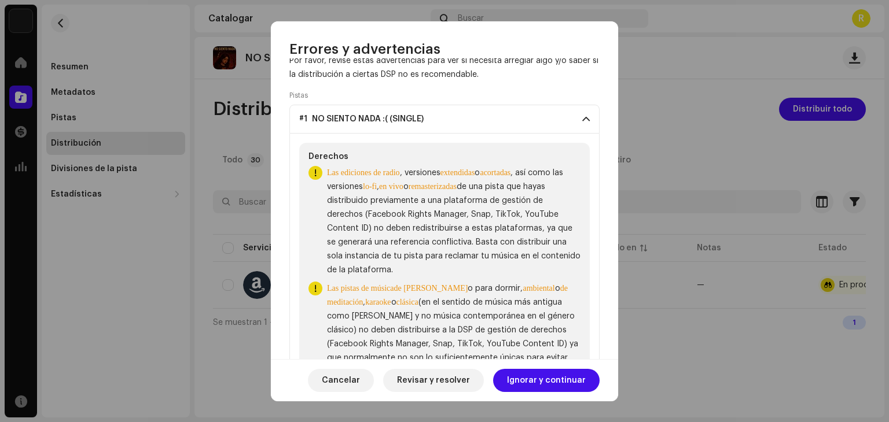
scroll to position [138, 0]
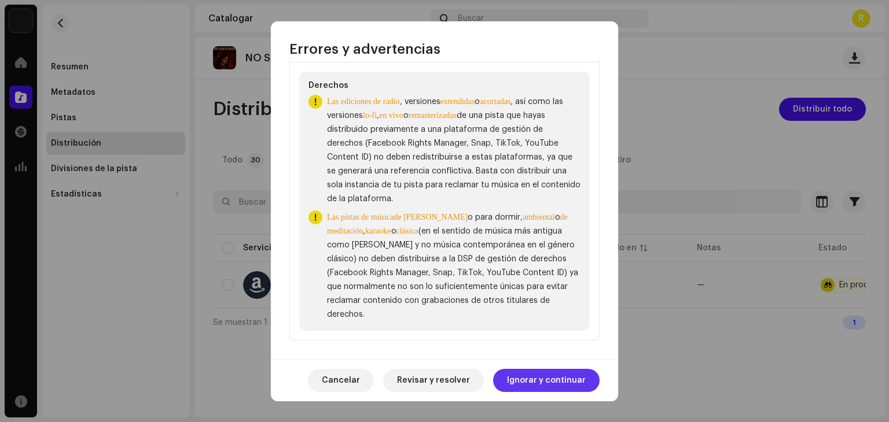
click at [535, 382] on font "Ignorar y continuar" at bounding box center [546, 381] width 79 height 8
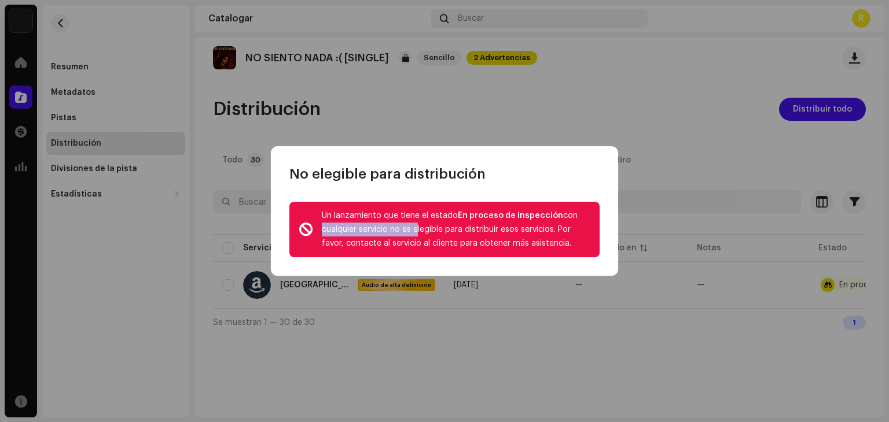
drag, startPoint x: 440, startPoint y: 223, endPoint x: 576, endPoint y: 218, distance: 136.6
click at [576, 218] on div "Un lanzamiento que tiene el estado En proceso de inspección con cualquier servi…" at bounding box center [456, 230] width 268 height 42
click at [558, 240] on div "Un lanzamiento que tiene el estado En proceso de inspección con cualquier servi…" at bounding box center [456, 230] width 268 height 42
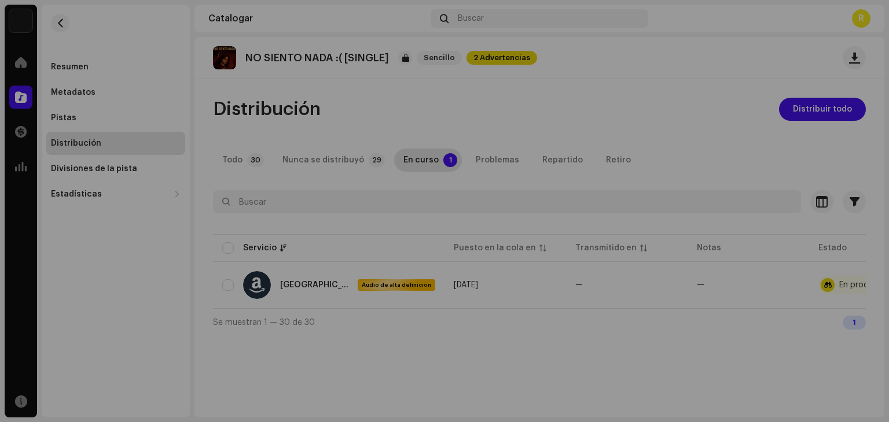
click at [453, 290] on div "No elegible para distribución Un lanzamiento que tiene el estado En proceso de …" at bounding box center [444, 211] width 889 height 422
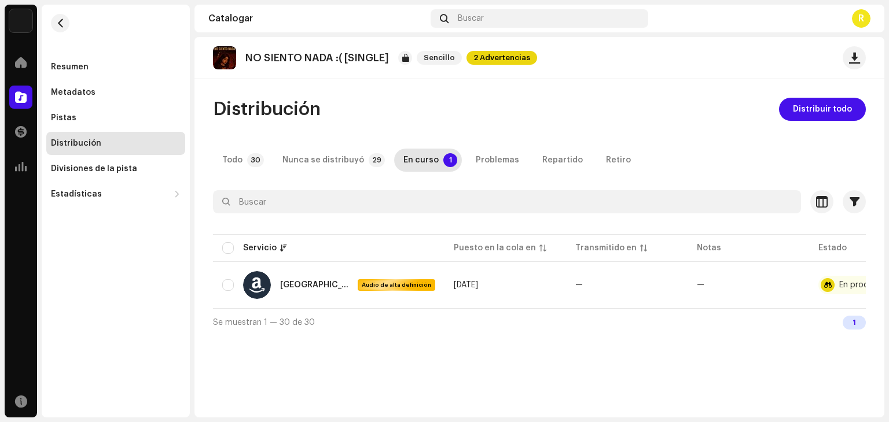
drag, startPoint x: 627, startPoint y: 312, endPoint x: 673, endPoint y: 313, distance: 46.9
click at [673, 313] on div "Se muestran 1 — 30 de 30 1" at bounding box center [539, 322] width 653 height 28
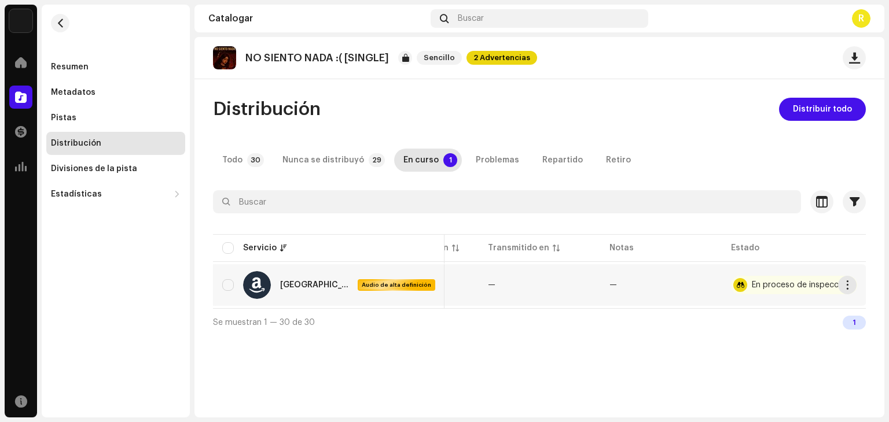
click at [806, 286] on div "En proceso de inspección" at bounding box center [801, 285] width 98 height 8
drag, startPoint x: 742, startPoint y: 314, endPoint x: 597, endPoint y: 315, distance: 145.2
click at [599, 320] on div "Se muestran 1 — 30 de 30 1" at bounding box center [539, 322] width 653 height 28
drag, startPoint x: 597, startPoint y: 315, endPoint x: 422, endPoint y: 316, distance: 175.3
click at [423, 319] on div "Se muestran 1 — 30 de 30 1" at bounding box center [539, 322] width 653 height 28
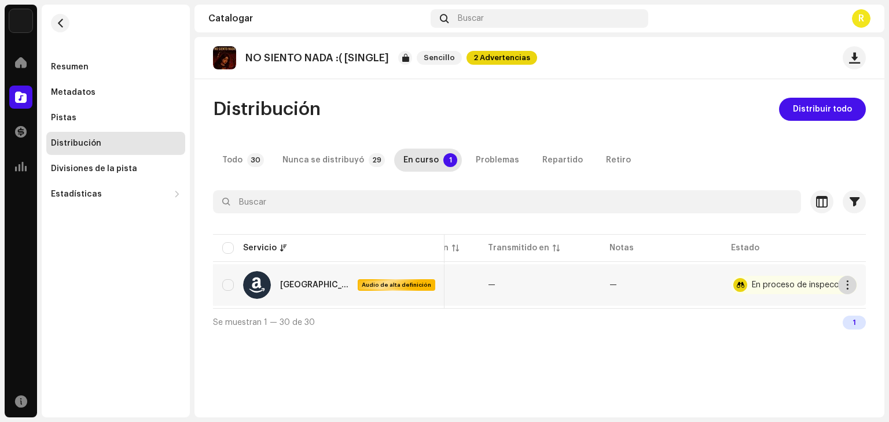
click at [843, 285] on span "button" at bounding box center [847, 285] width 9 height 9
click at [743, 348] on div "NO SIENTO NADA :( [SINGLE] Sencillo 2 Advertencias Distribución Distribuir todo…" at bounding box center [539, 227] width 690 height 381
click at [625, 304] on td "—" at bounding box center [661, 285] width 122 height 42
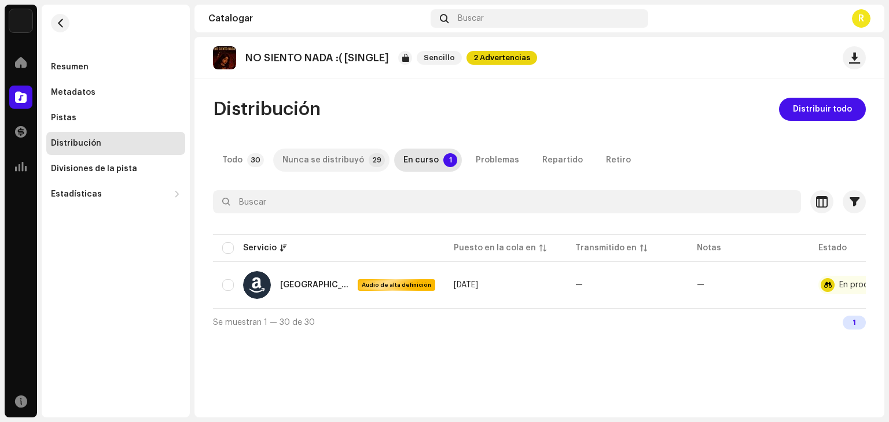
click at [348, 153] on div "Nunca se distribuyó" at bounding box center [323, 160] width 82 height 23
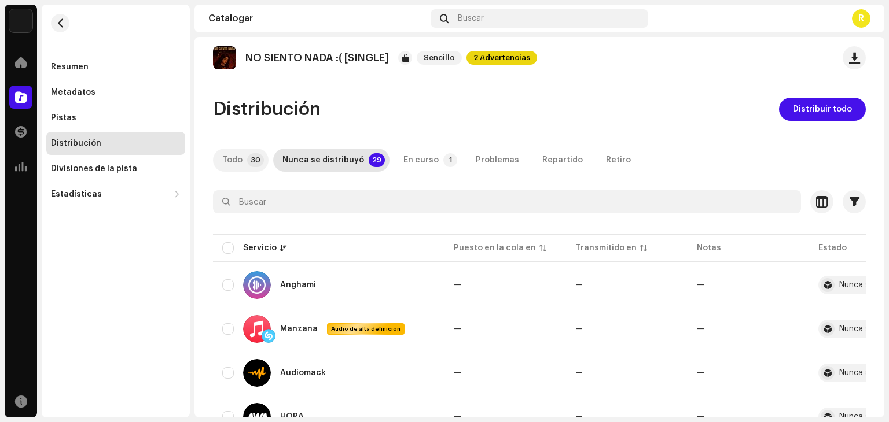
click at [223, 171] on div "Todo" at bounding box center [232, 160] width 20 height 23
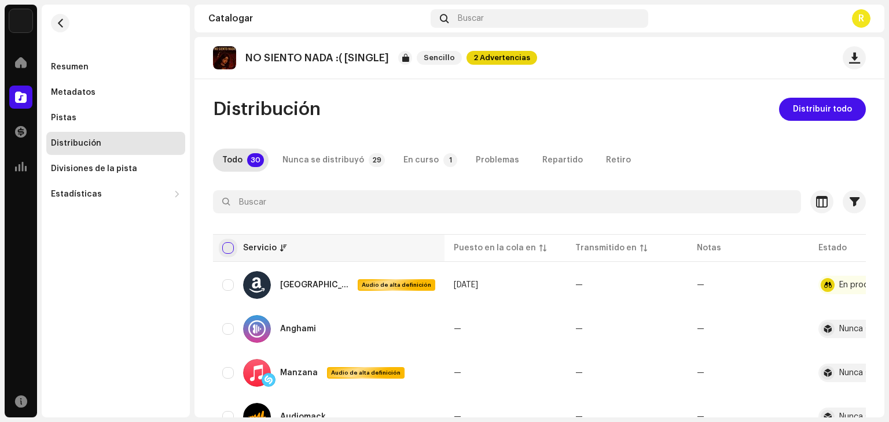
click at [229, 248] on input "checkbox" at bounding box center [228, 248] width 12 height 12
checkbox input "true"
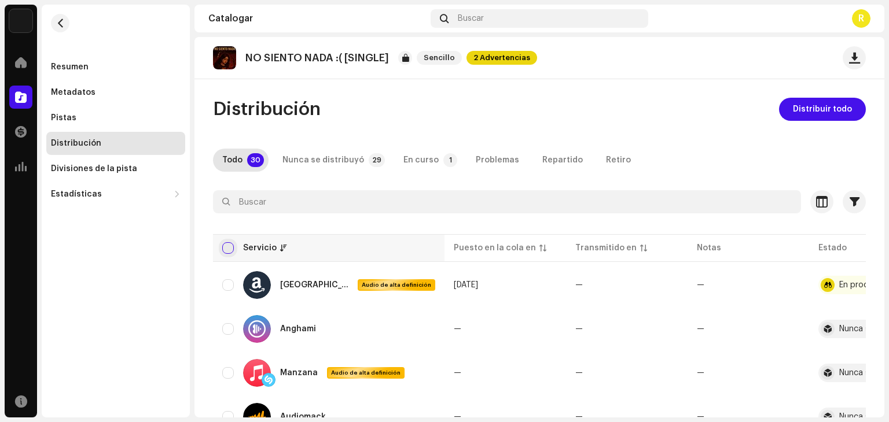
checkbox input "true"
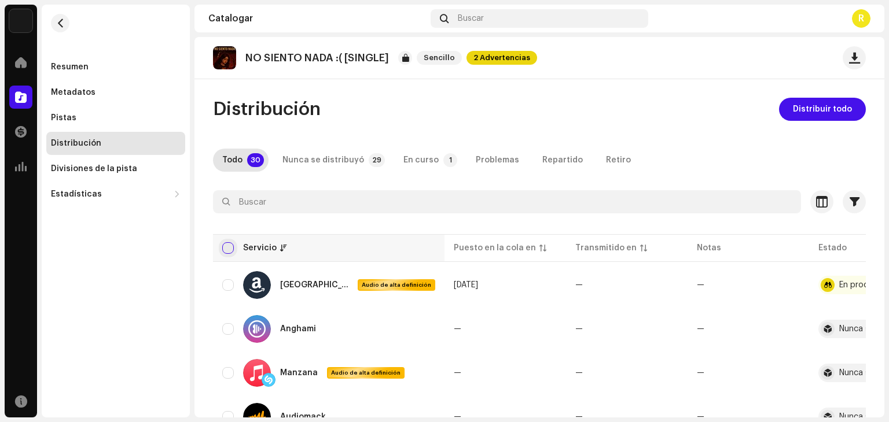
checkbox input "true"
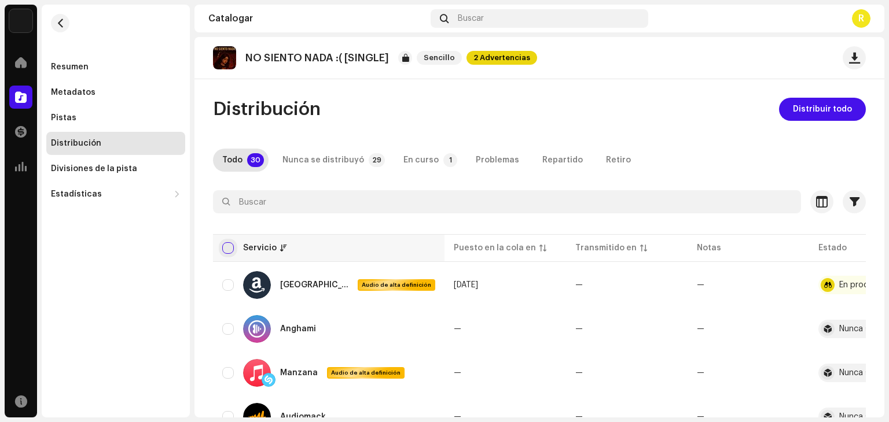
checkbox input "true"
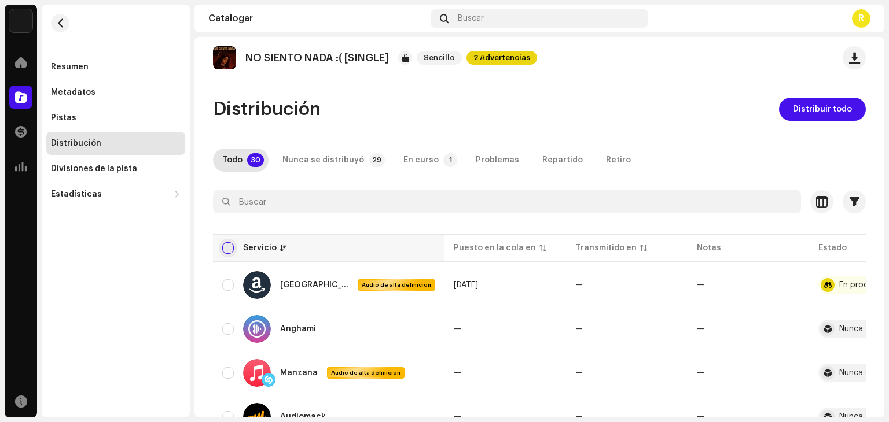
checkbox input "true"
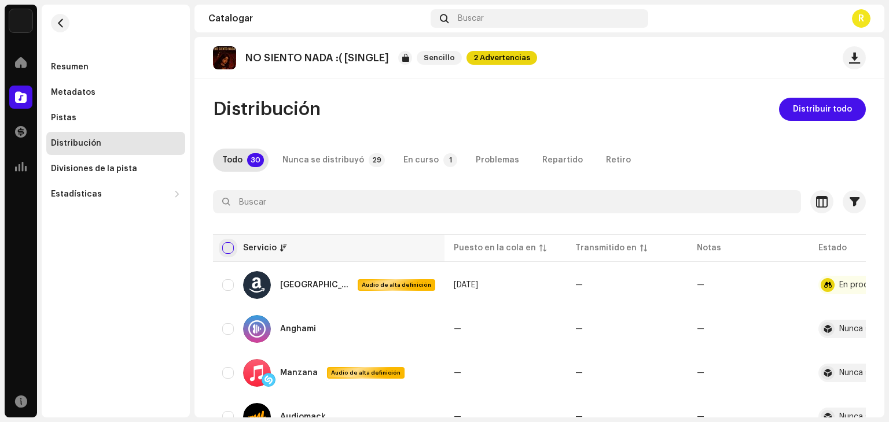
checkbox input "true"
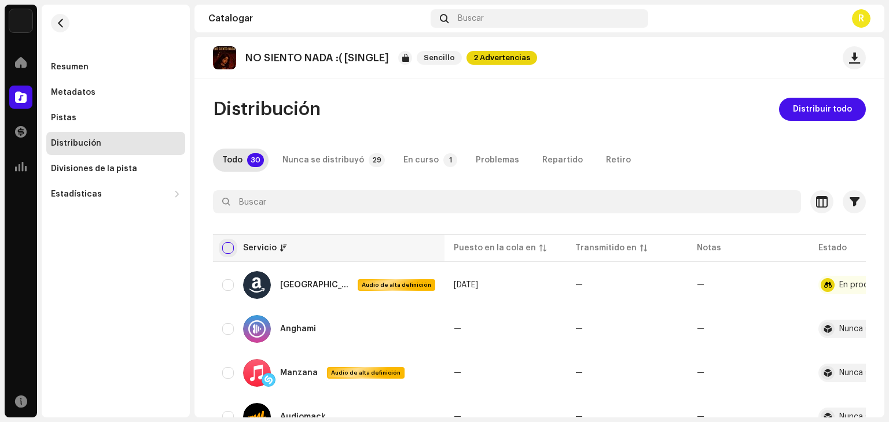
checkbox input "true"
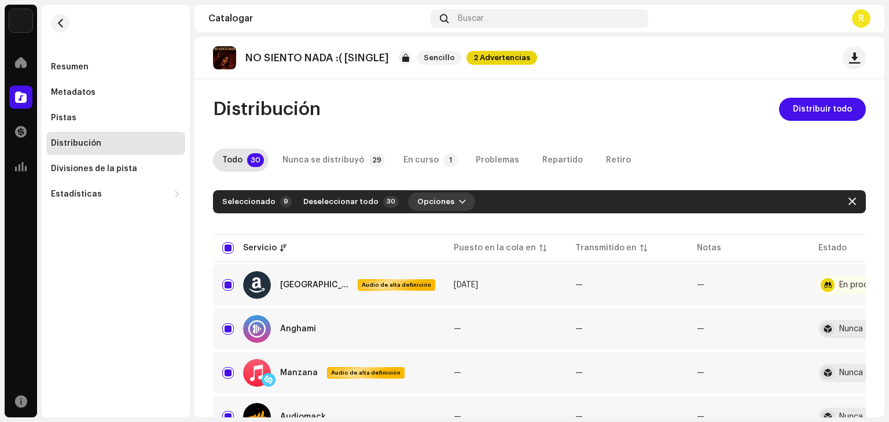
click at [417, 202] on span "Opciones" at bounding box center [435, 201] width 37 height 23
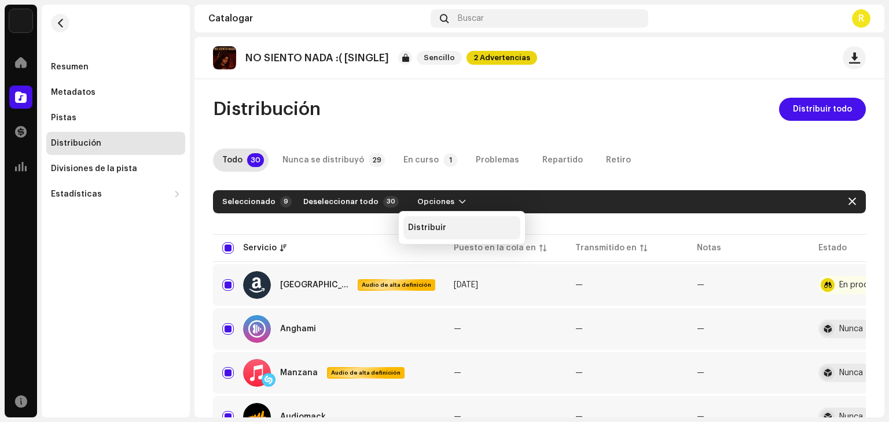
click at [430, 225] on font "Distribuir" at bounding box center [427, 228] width 38 height 8
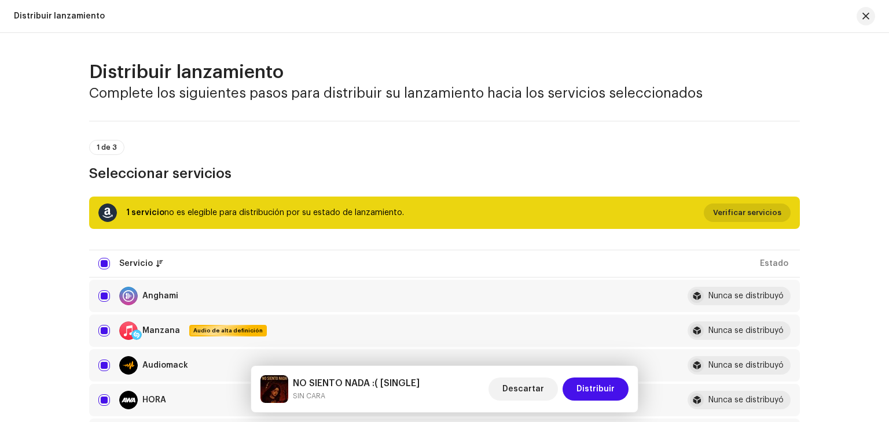
click at [766, 216] on span "Verificar servicios" at bounding box center [747, 212] width 68 height 23
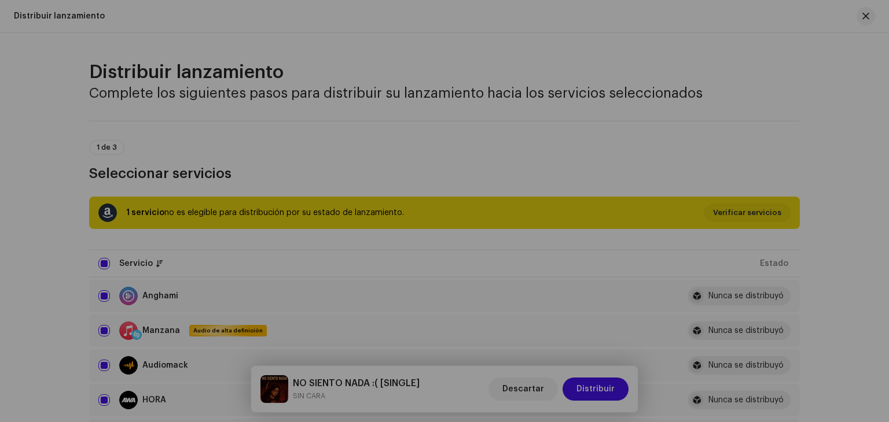
click at [605, 86] on div "No elegible para distribución Servicio Últimos pendientes Últimas transmisiones…" at bounding box center [444, 211] width 889 height 422
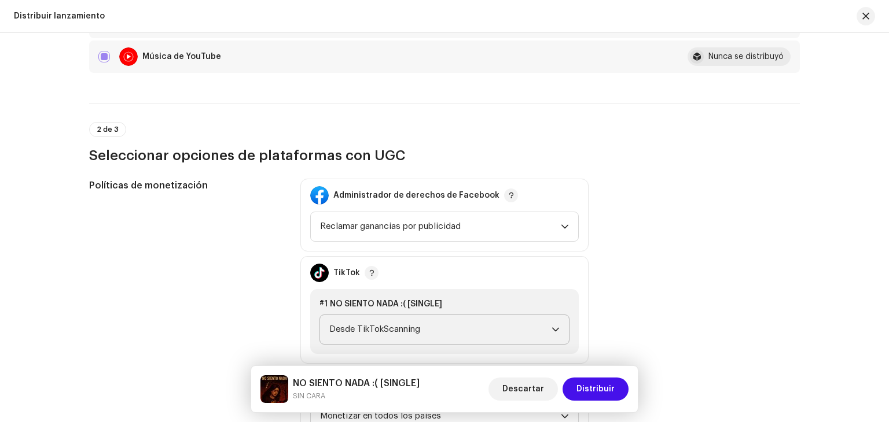
scroll to position [1215, 0]
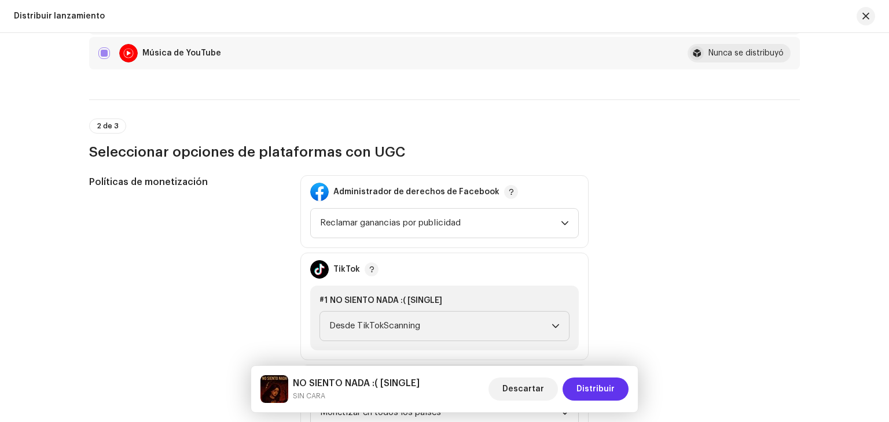
click at [599, 386] on font "Distribuir" at bounding box center [595, 389] width 38 height 8
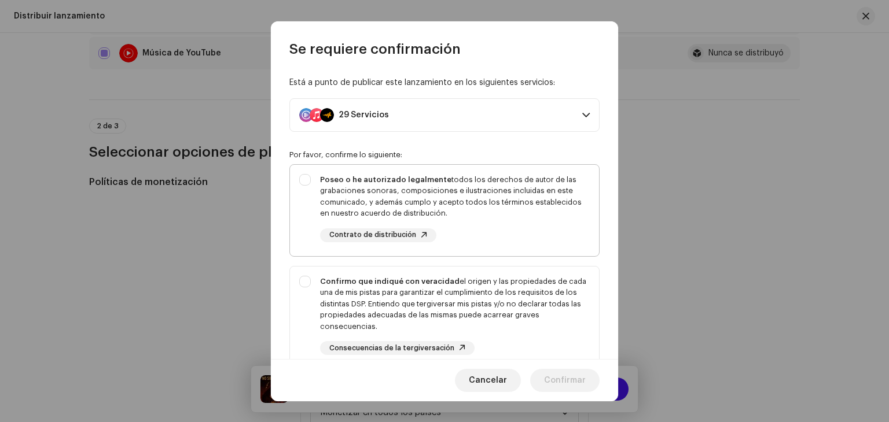
click at [469, 204] on font "todos los derechos de autor de las grabaciones sonoras, composiciones e ilustra…" at bounding box center [451, 197] width 262 height 42
checkbox input "true"
click at [470, 305] on font "el origen y las propiedades de cada una de mis pistas para garantizar el cumpli…" at bounding box center [453, 304] width 266 height 53
checkbox input "true"
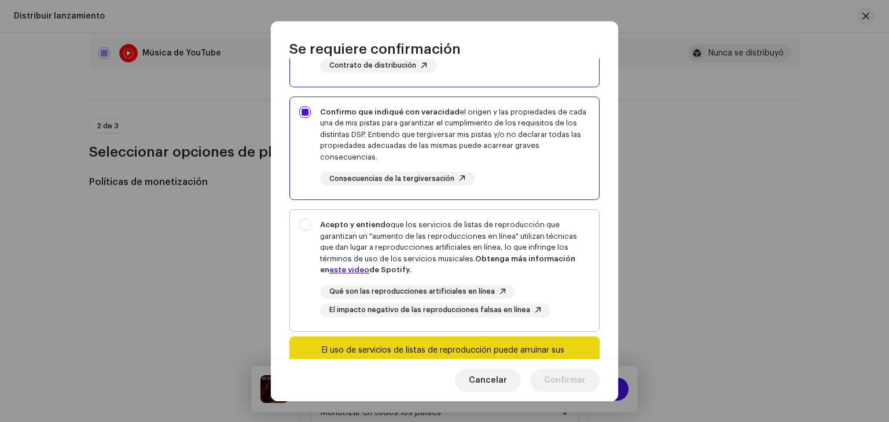
scroll to position [174, 0]
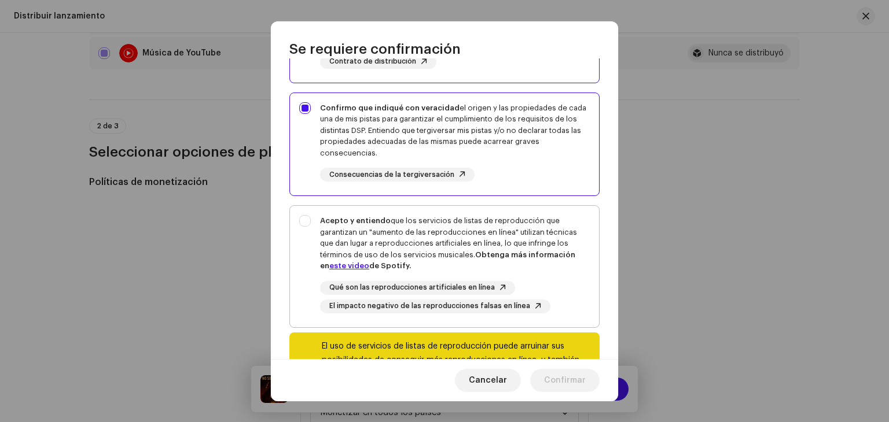
click at [483, 281] on div "Qué son las reproducciones artificiales en línea" at bounding box center [417, 288] width 195 height 14
click at [518, 249] on div "Acepto y entiendo que los servicios de listas de reproducción que garantizan un…" at bounding box center [455, 243] width 270 height 57
checkbox input "true"
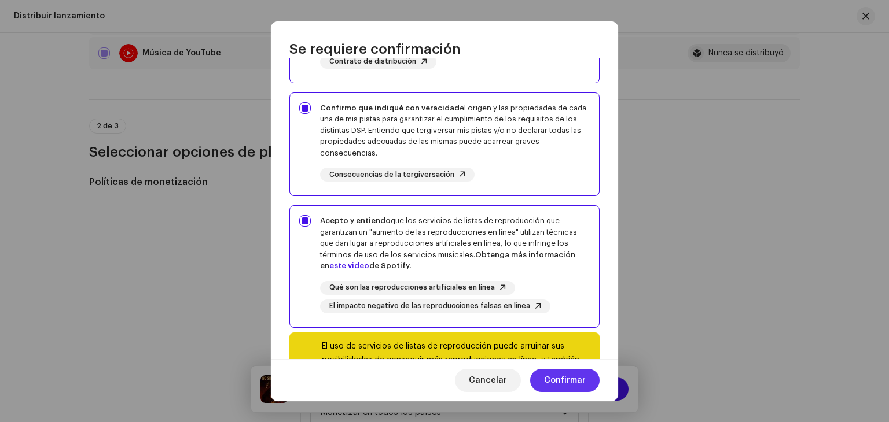
click at [573, 372] on span "Confirmar" at bounding box center [565, 380] width 42 height 23
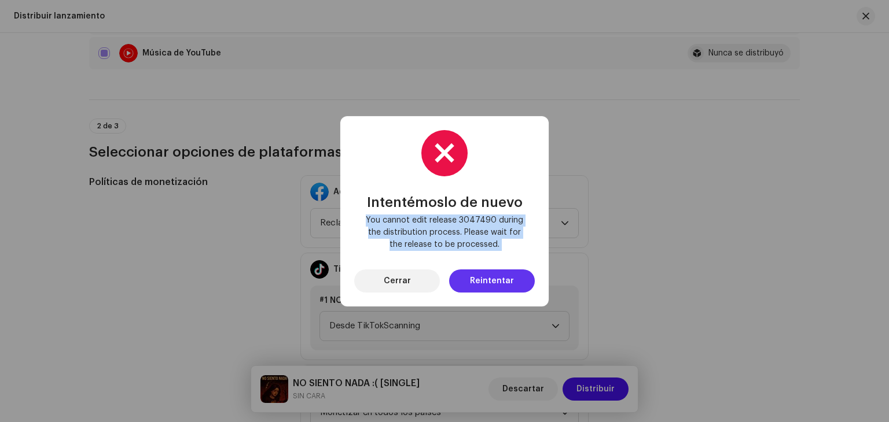
click at [511, 282] on font "Reintentar" at bounding box center [492, 281] width 44 height 8
click at [397, 283] on font "Cerrar" at bounding box center [397, 281] width 27 height 8
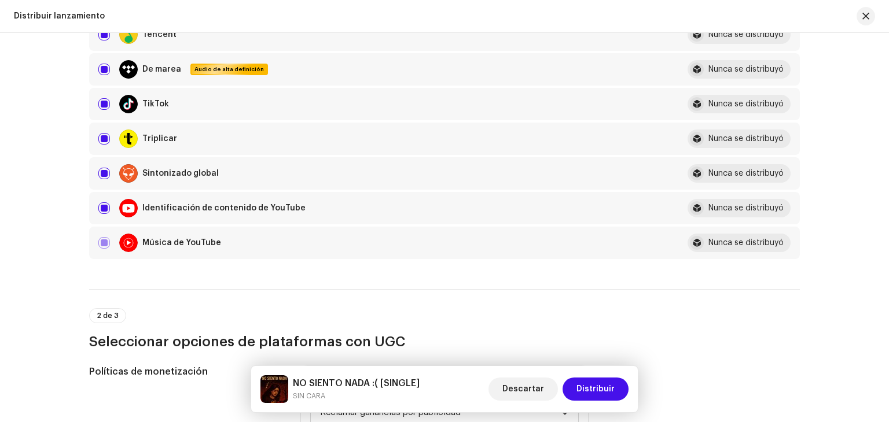
scroll to position [1041, 0]
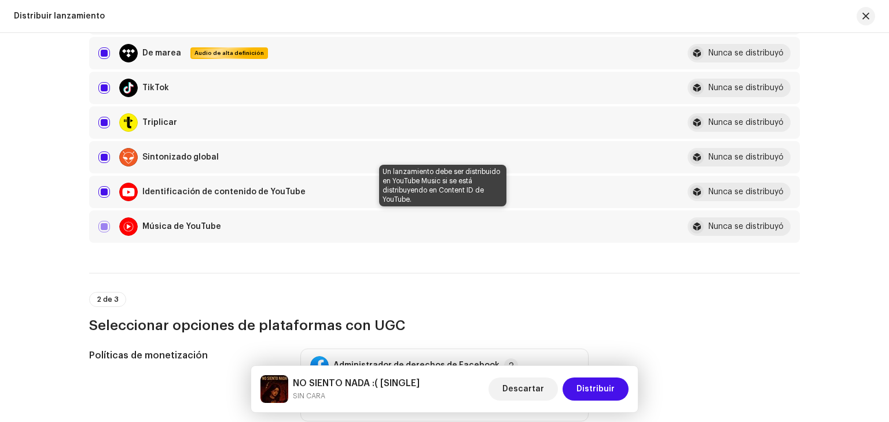
click at [98, 227] on div "Música de YouTube" at bounding box center [383, 227] width 570 height 19
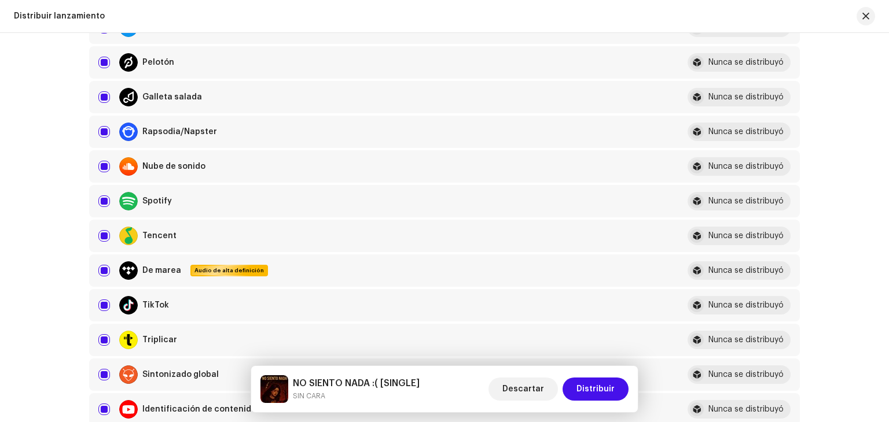
scroll to position [810, 0]
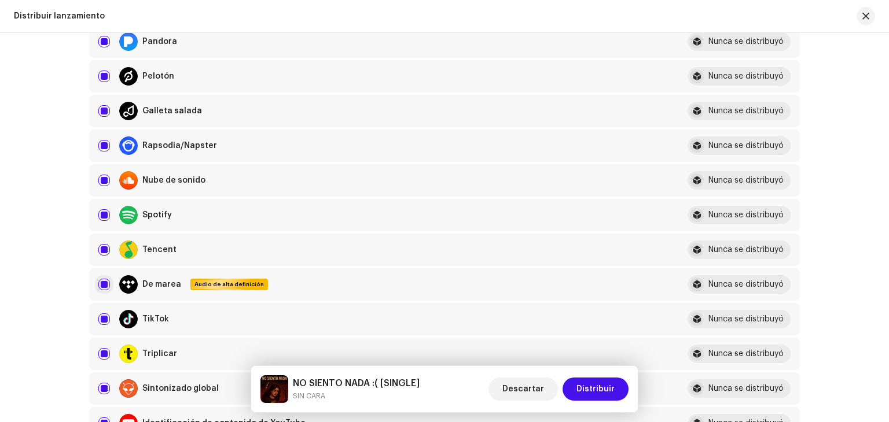
click at [98, 290] on div "De marea Audio de alta definición" at bounding box center [383, 284] width 570 height 19
click at [102, 286] on input "checkbox" at bounding box center [104, 285] width 12 height 12
checkbox input "false"
click at [102, 246] on input "Row Selected" at bounding box center [104, 250] width 12 height 12
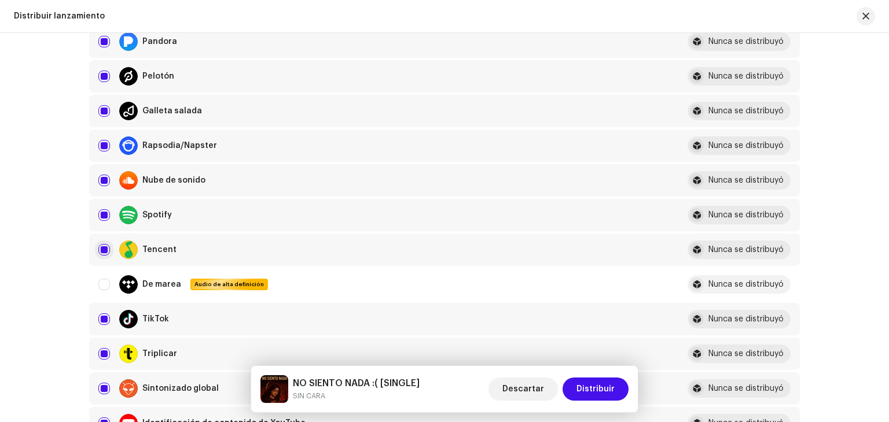
checkbox input "false"
click at [101, 175] on input "Row Selected" at bounding box center [104, 181] width 12 height 12
click at [101, 178] on input "Row Unselected" at bounding box center [104, 181] width 12 height 12
checkbox input "true"
click at [106, 140] on input "Row Selected" at bounding box center [104, 146] width 12 height 12
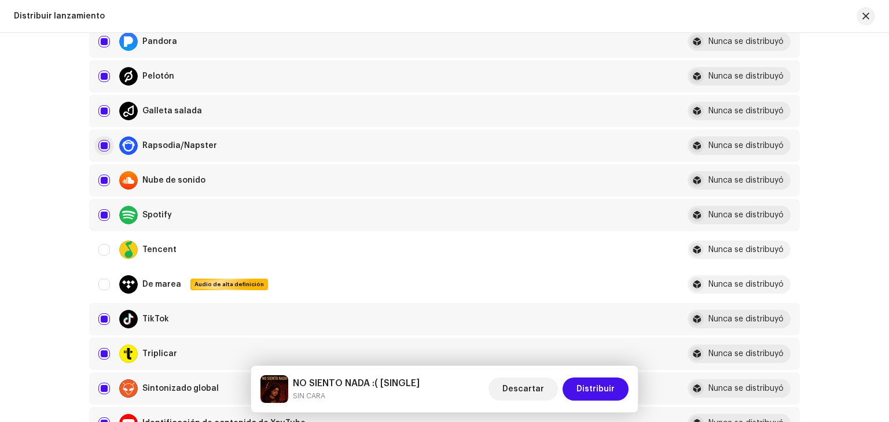
checkbox input "false"
click at [106, 119] on div "Galleta salada" at bounding box center [383, 111] width 570 height 19
click at [105, 114] on input "Row Selected" at bounding box center [104, 111] width 12 height 12
checkbox input "false"
click at [95, 80] on td "Pelotón" at bounding box center [383, 76] width 589 height 32
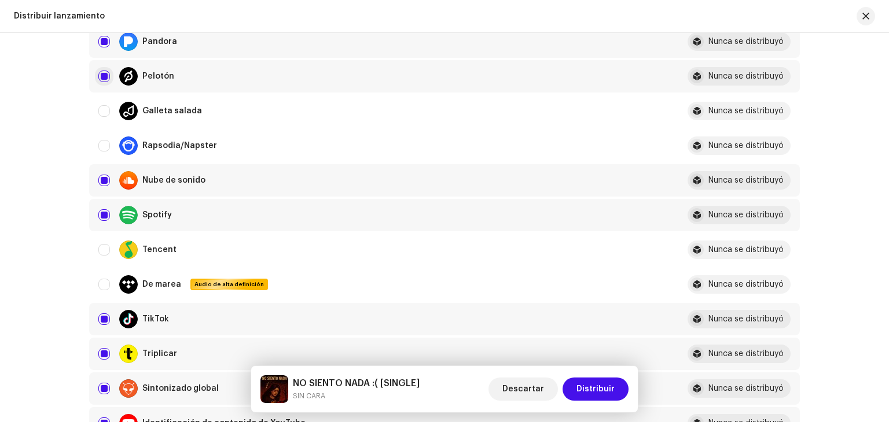
click at [100, 72] on input "Row Selected" at bounding box center [104, 77] width 12 height 12
checkbox input "false"
click at [104, 47] on input "Row Selected" at bounding box center [104, 42] width 12 height 12
click at [104, 42] on input "Row Unselected" at bounding box center [104, 42] width 12 height 12
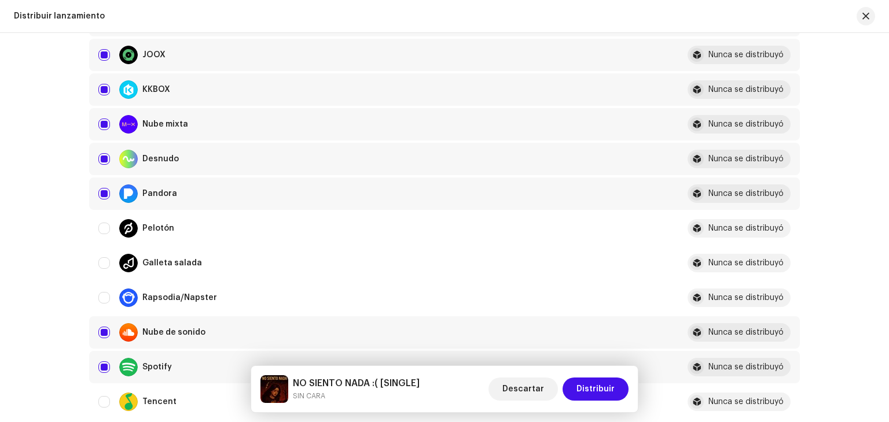
scroll to position [636, 0]
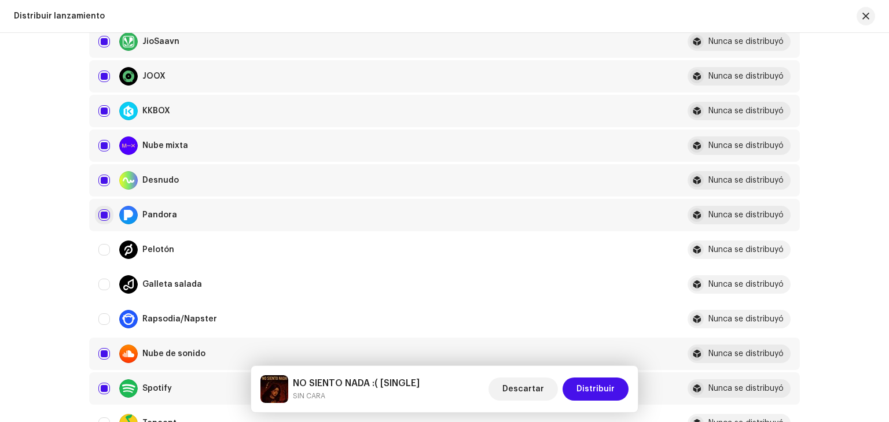
click at [104, 209] on input "Row Selected" at bounding box center [104, 215] width 12 height 12
checkbox input "false"
click at [102, 178] on input "Row Selected" at bounding box center [104, 181] width 12 height 12
checkbox input "false"
click at [100, 151] on div "Nube mixta" at bounding box center [383, 146] width 570 height 19
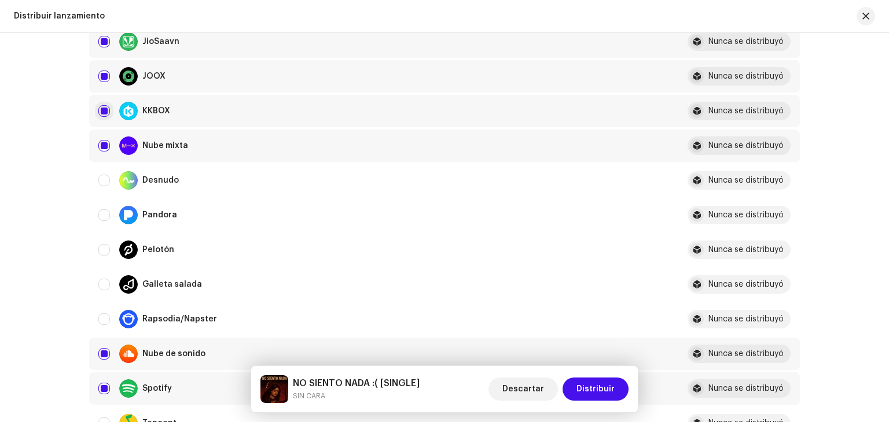
click at [104, 114] on input "Row Selected" at bounding box center [104, 111] width 12 height 12
checkbox input "false"
click at [98, 149] on input "Row Selected" at bounding box center [104, 146] width 12 height 12
checkbox input "false"
click at [104, 83] on div "JOOX" at bounding box center [383, 76] width 570 height 19
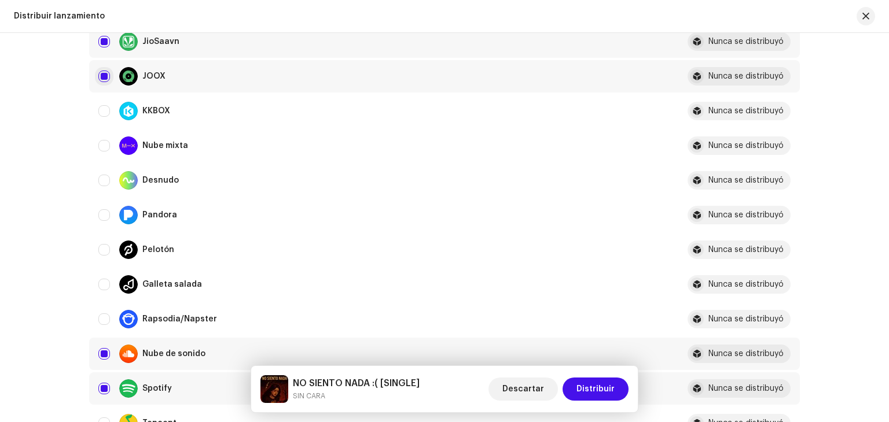
click at [104, 76] on input "Row Selected" at bounding box center [104, 77] width 12 height 12
checkbox input "false"
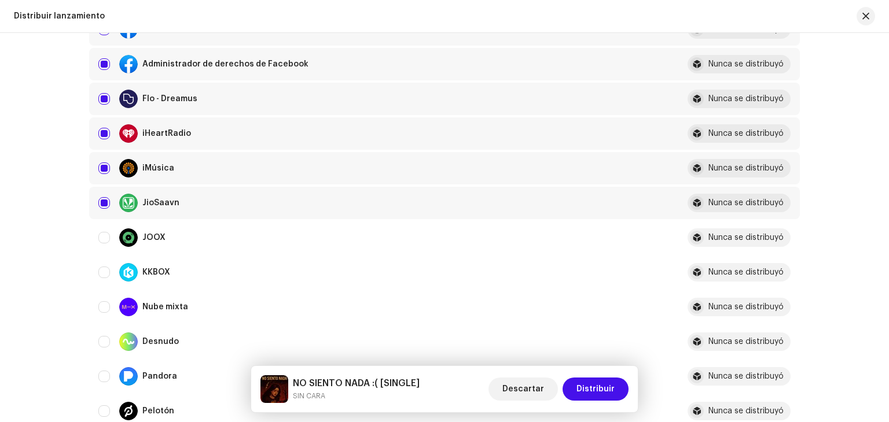
scroll to position [463, 0]
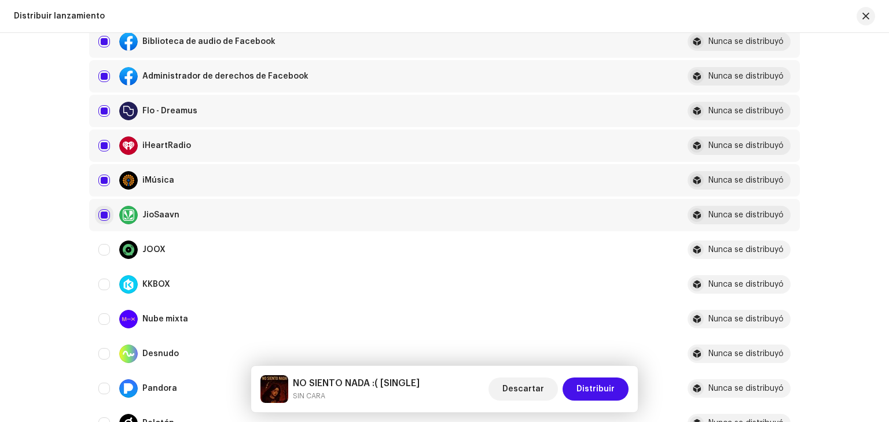
click at [98, 217] on input "Row Selected" at bounding box center [104, 215] width 12 height 12
checkbox input "false"
click at [98, 171] on div "iMúsica" at bounding box center [383, 180] width 570 height 19
click at [100, 179] on input "Row Selected" at bounding box center [104, 181] width 12 height 12
checkbox input "false"
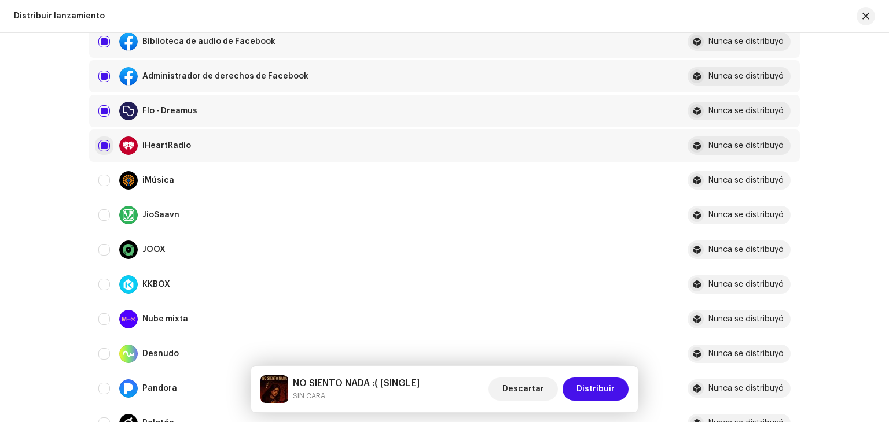
click at [101, 148] on input "Row Selected" at bounding box center [104, 146] width 12 height 12
checkbox input "false"
click at [103, 114] on input "Row Selected" at bounding box center [104, 111] width 12 height 12
checkbox input "false"
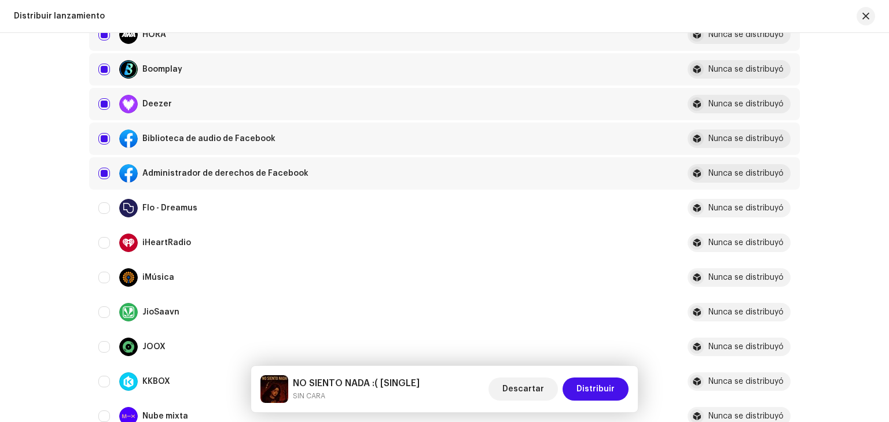
scroll to position [347, 0]
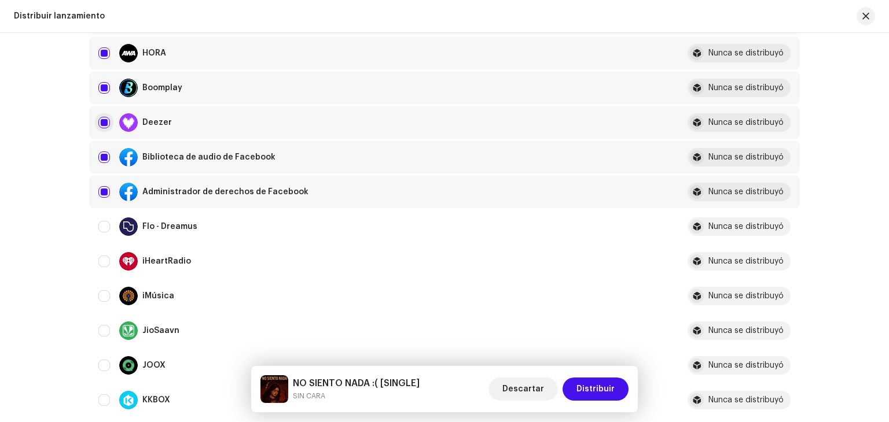
click at [106, 119] on input "Row Selected" at bounding box center [104, 123] width 12 height 12
checkbox input "false"
click at [98, 85] on input "Row Selected" at bounding box center [104, 88] width 12 height 12
checkbox input "false"
click at [105, 59] on div "HORA" at bounding box center [383, 53] width 570 height 19
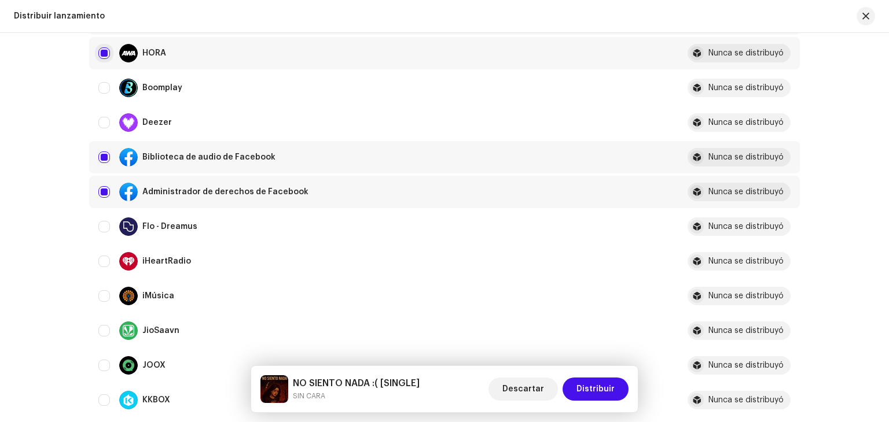
click at [105, 56] on input "Row Selected" at bounding box center [104, 53] width 12 height 12
checkbox input "false"
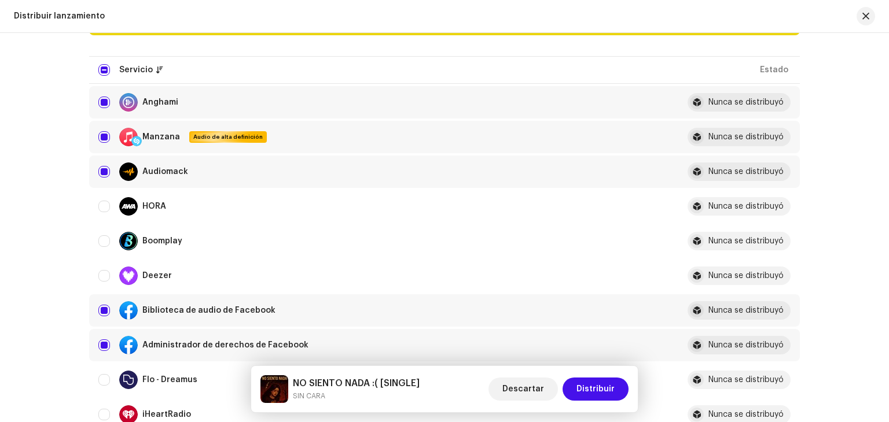
scroll to position [174, 0]
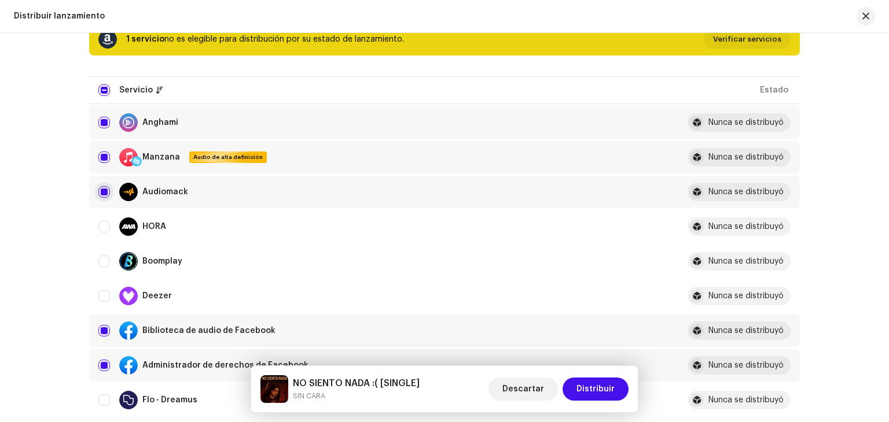
click at [105, 193] on input "Row Selected" at bounding box center [104, 192] width 12 height 12
checkbox input "false"
click at [102, 123] on input "Row Selected" at bounding box center [104, 123] width 12 height 12
checkbox input "false"
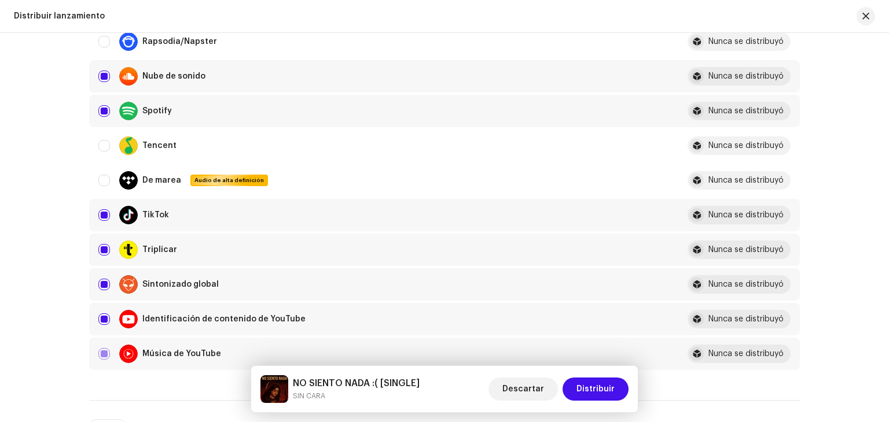
scroll to position [926, 0]
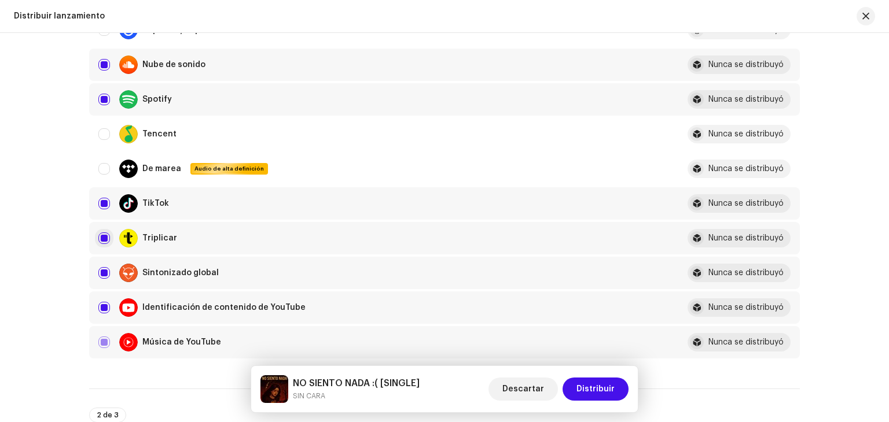
click at [104, 237] on input "Row Selected" at bounding box center [104, 239] width 12 height 12
checkbox input "false"
click at [103, 270] on input "Row Selected" at bounding box center [104, 273] width 12 height 12
checkbox input "false"
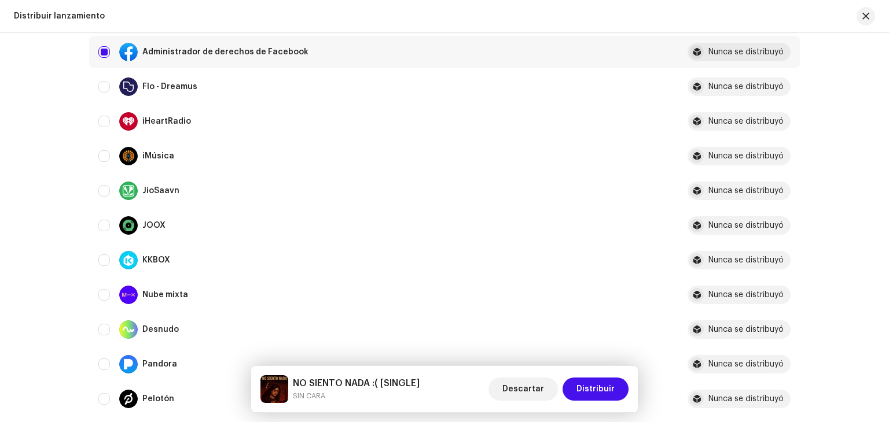
scroll to position [463, 0]
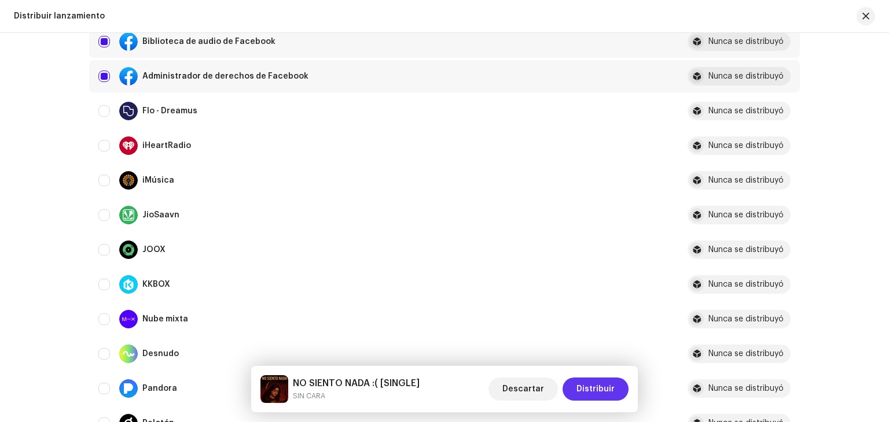
click at [605, 396] on span "Distribuir" at bounding box center [595, 389] width 38 height 23
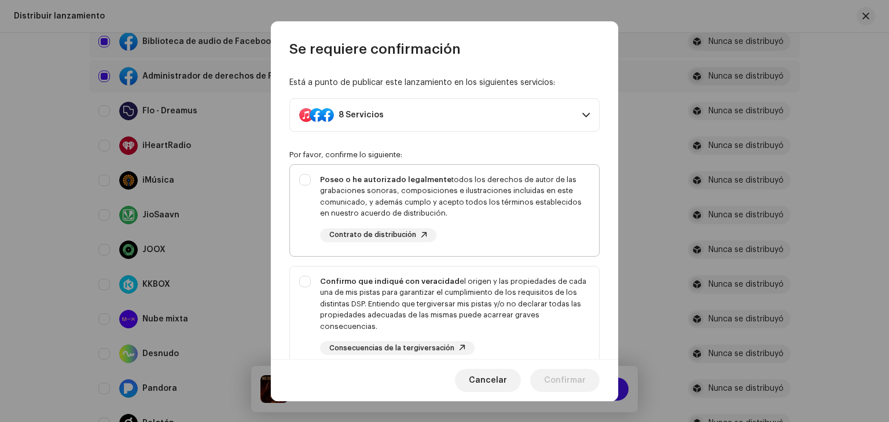
click at [492, 241] on div "Poseo o he autorizado legalmente todos los derechos de autor de las grabaciones…" at bounding box center [455, 208] width 270 height 68
checkbox input "true"
click at [494, 336] on div "Confirmo que indiqué con veracidad el origen y las propiedades de cada una de m…" at bounding box center [455, 316] width 270 height 80
checkbox input "true"
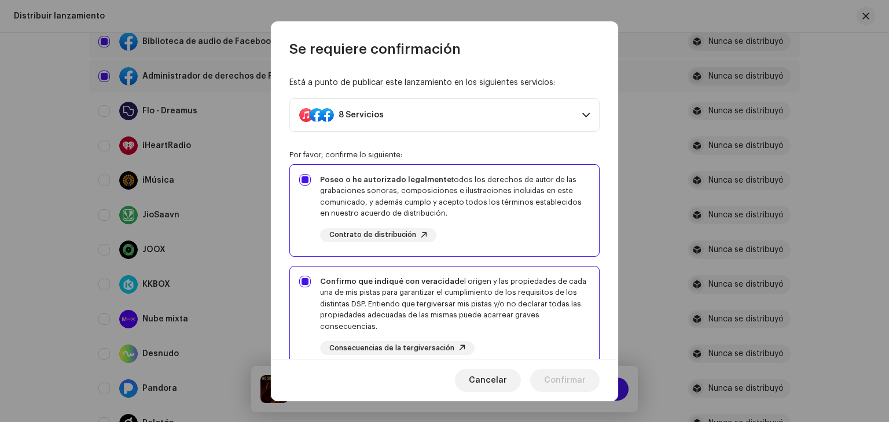
scroll to position [231, 0]
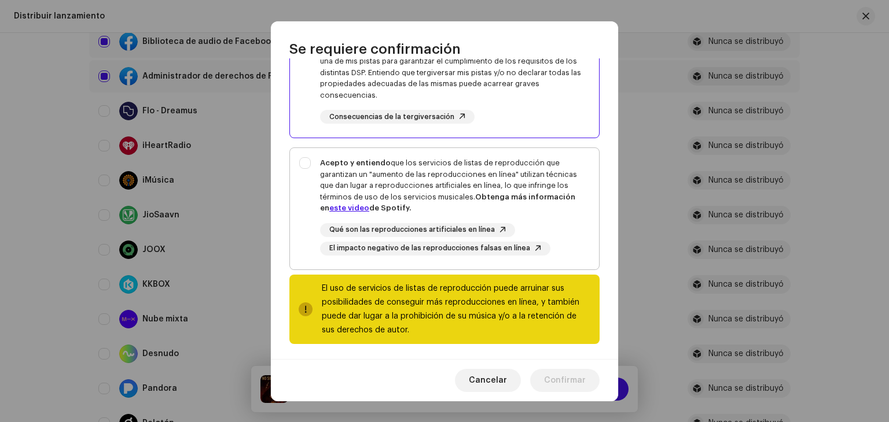
click at [537, 183] on font "que los servicios de listas de reproducción que garantizan un "aumento de las r…" at bounding box center [448, 180] width 257 height 42
checkbox input "true"
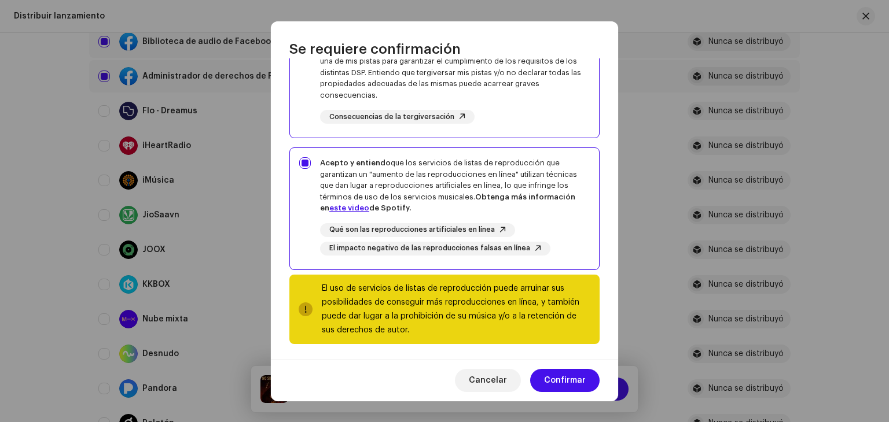
click at [569, 362] on div "Cancelar Confirmar" at bounding box center [444, 380] width 347 height 42
click at [569, 377] on font "Confirmar" at bounding box center [565, 381] width 42 height 8
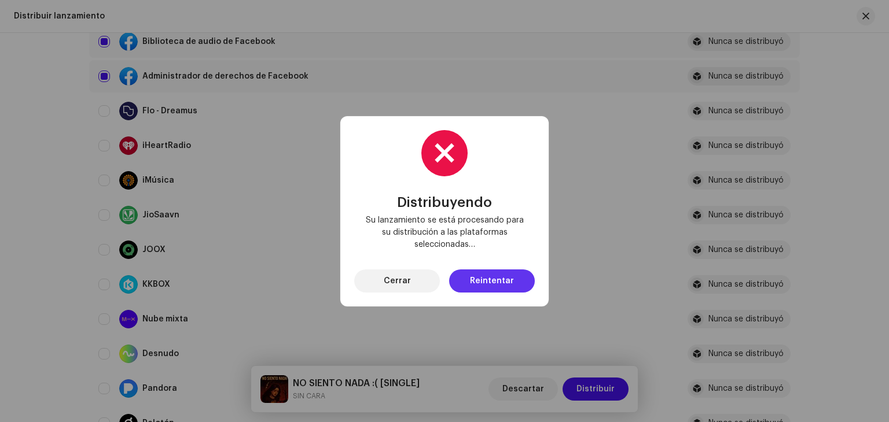
click at [506, 280] on font "Reintentar" at bounding box center [492, 281] width 44 height 8
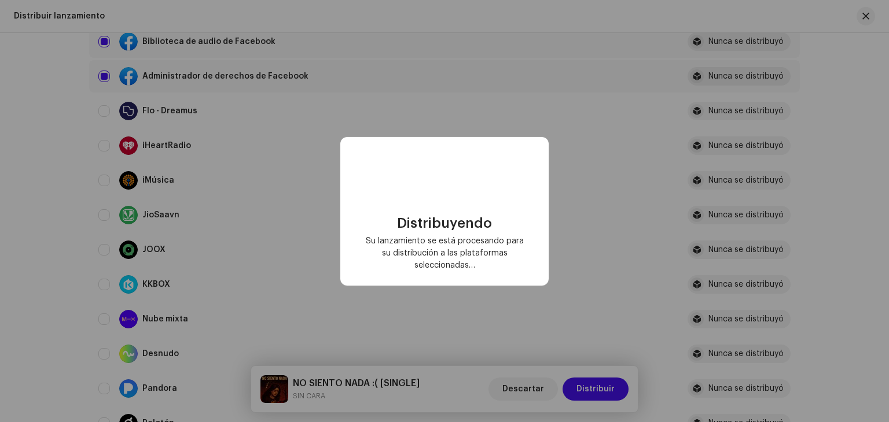
click at [506, 280] on div "Distribuyendo Su lanzamiento se está procesando para su distribución a las plat…" at bounding box center [444, 211] width 208 height 149
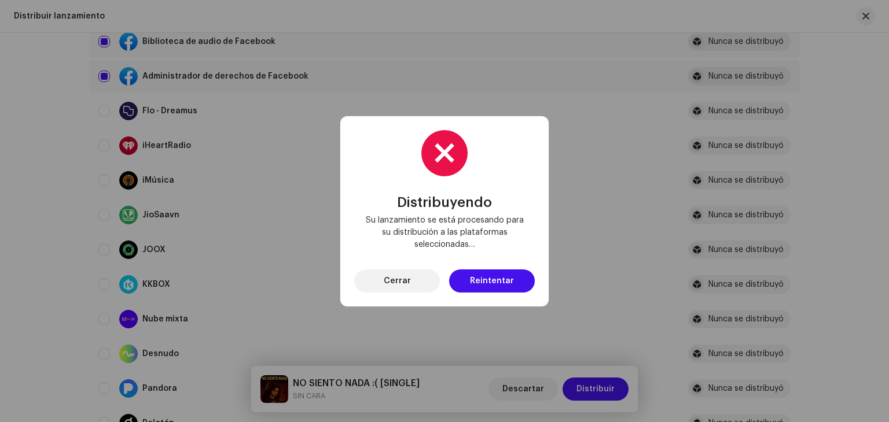
click at [506, 280] on font "Reintentar" at bounding box center [492, 281] width 44 height 8
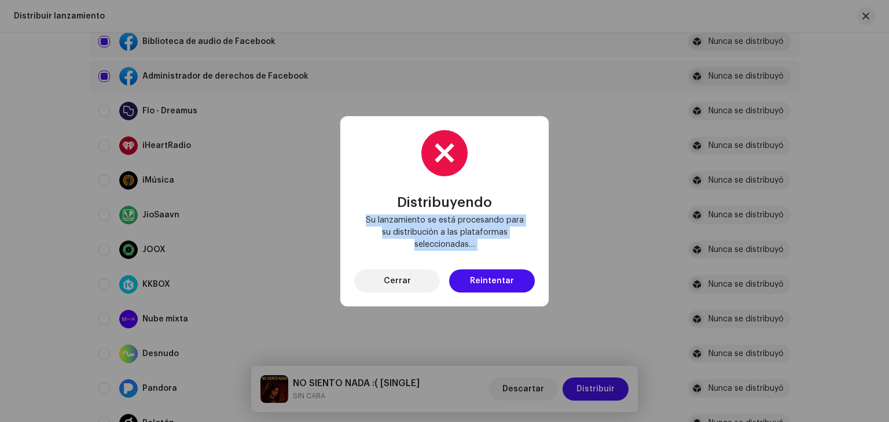
click at [506, 280] on div "Distribuyendo Su lanzamiento se está procesando para su distribución a las plat…" at bounding box center [444, 211] width 208 height 190
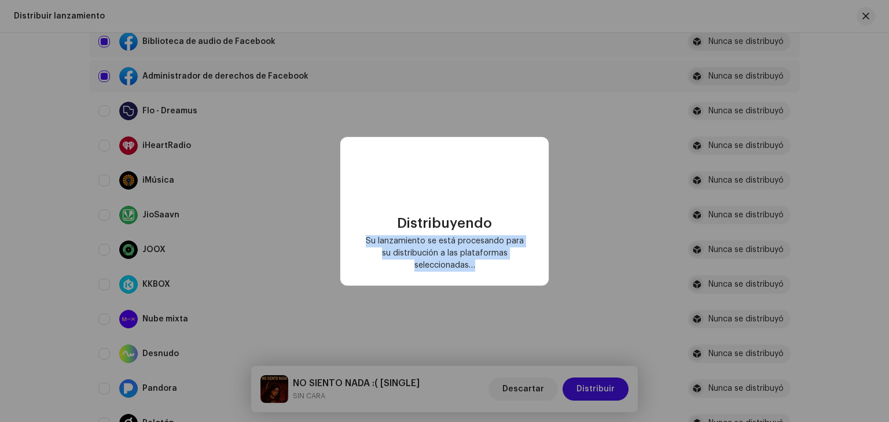
click at [506, 280] on div "Distribuyendo Su lanzamiento se está procesando para su distribución a las plat…" at bounding box center [444, 211] width 208 height 149
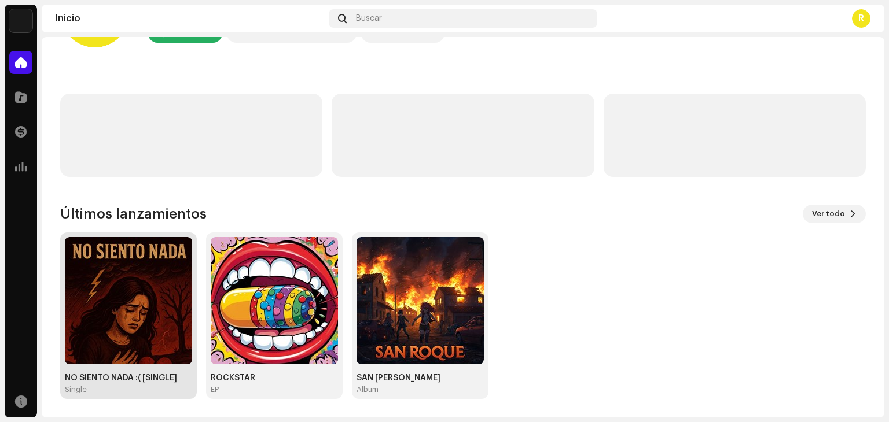
click at [105, 283] on img at bounding box center [128, 300] width 127 height 127
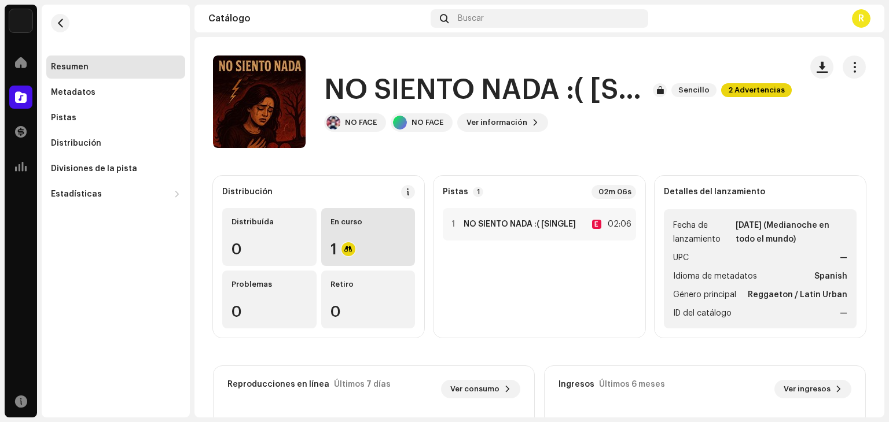
click at [337, 230] on div "En curso 1" at bounding box center [368, 237] width 94 height 58
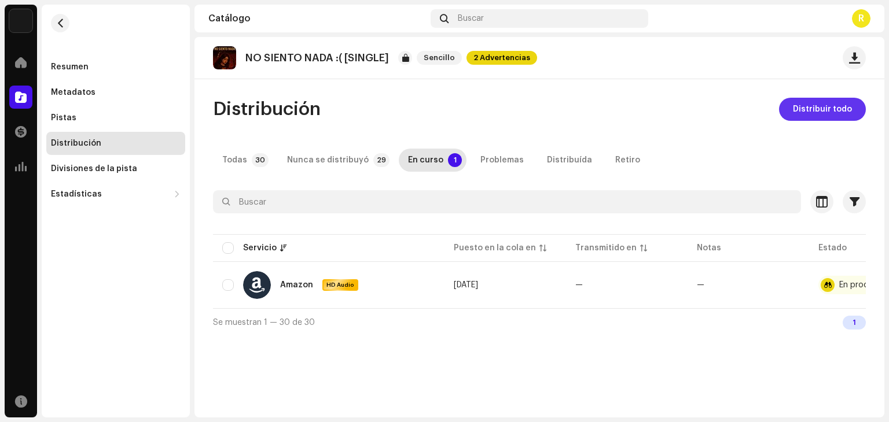
click at [812, 100] on span "Distribuir todo" at bounding box center [822, 109] width 59 height 23
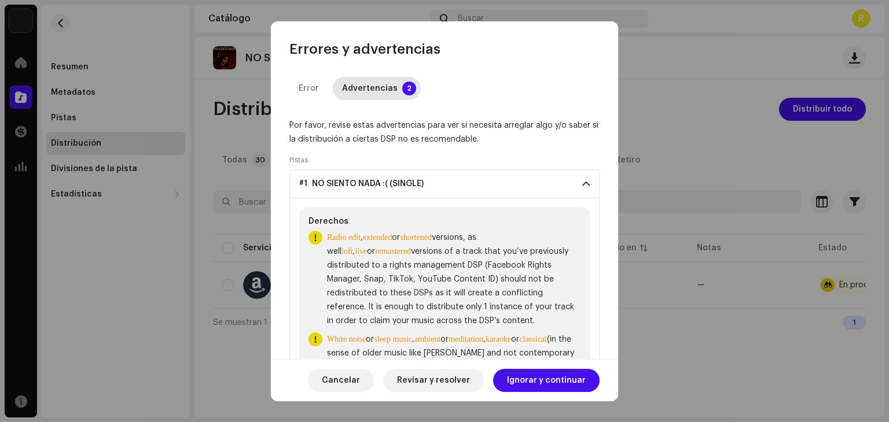
click at [484, 187] on p-accordion-header "#1 NO SIENTO NADA :( (SINGLE)" at bounding box center [444, 184] width 310 height 29
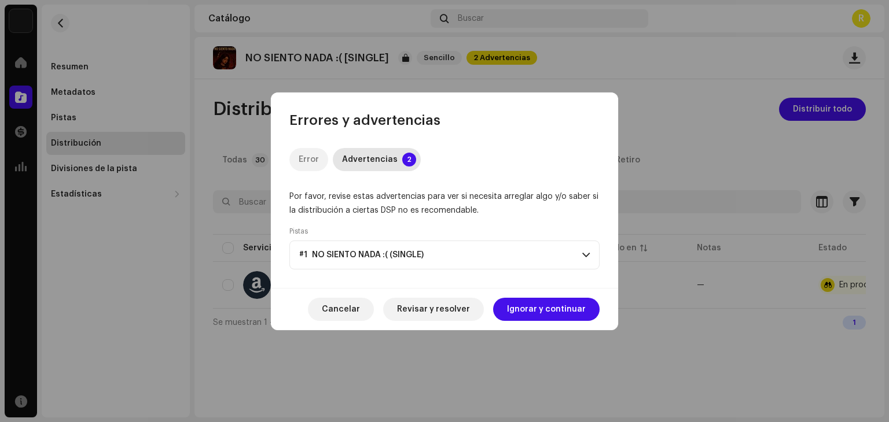
click at [322, 161] on p-tab "Error" at bounding box center [308, 159] width 39 height 23
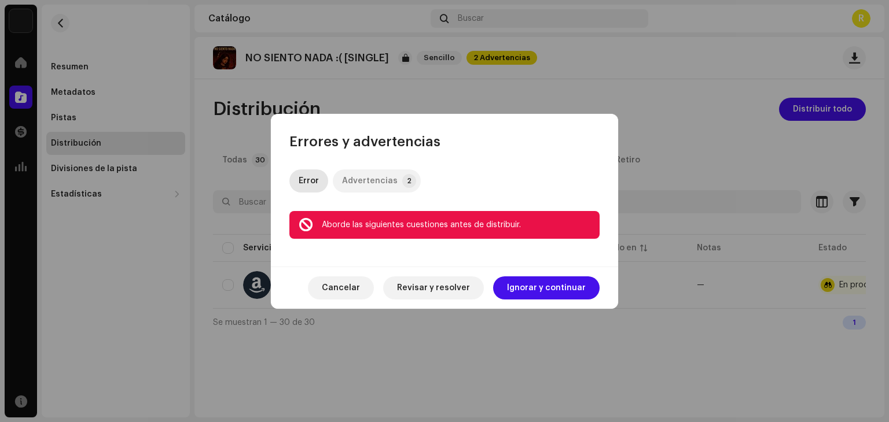
click at [378, 175] on div "Advertencias" at bounding box center [370, 181] width 56 height 23
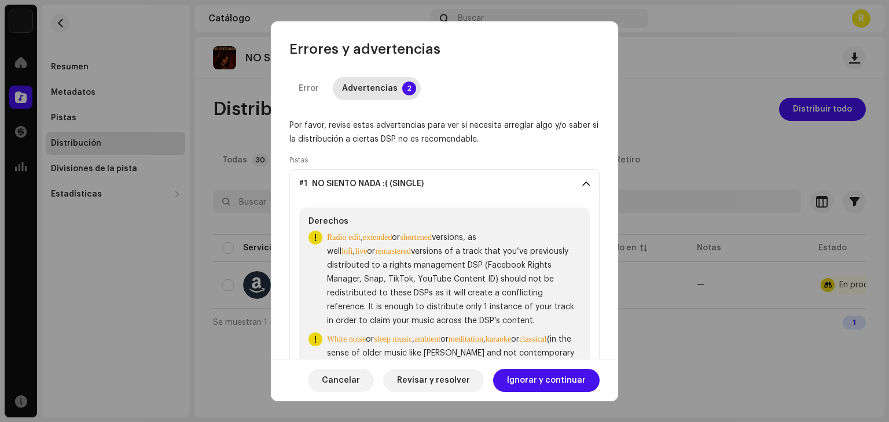
click at [567, 395] on div "Cancelar Revisar y resolver Ignorar y continuar" at bounding box center [444, 380] width 347 height 42
click at [566, 391] on span "Ignorar y continuar" at bounding box center [546, 380] width 79 height 23
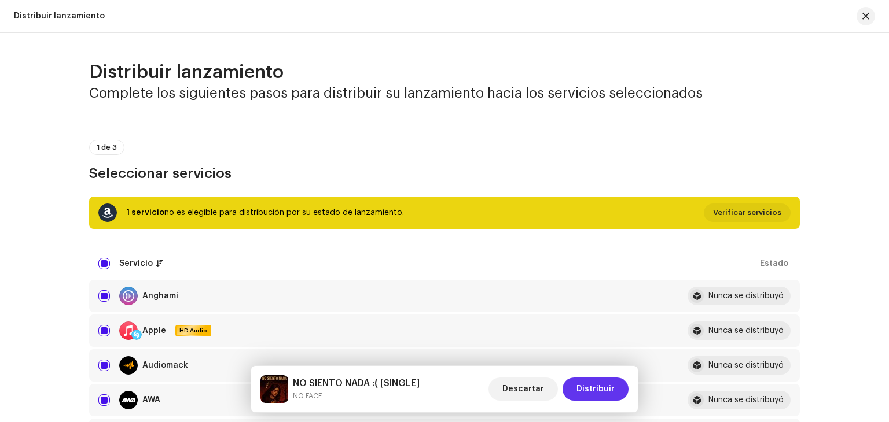
click at [575, 384] on button "Distribuir" at bounding box center [595, 389] width 66 height 23
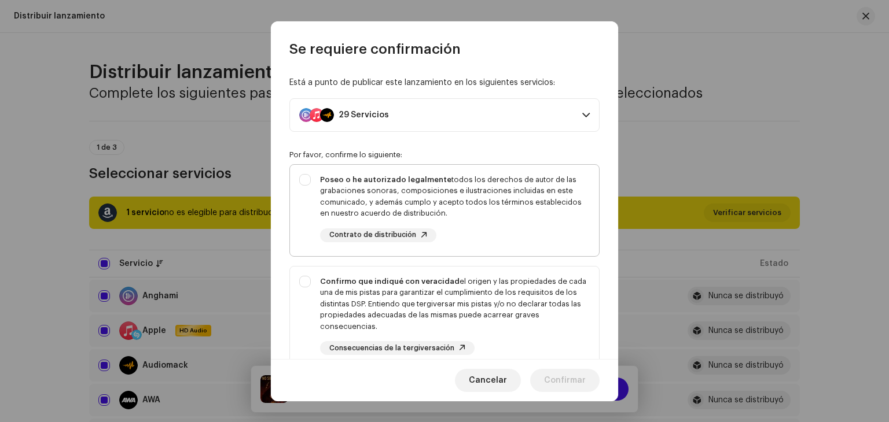
click at [525, 218] on div "Poseo o he autorizado legalmente todos los derechos de autor de las grabaciones…" at bounding box center [455, 196] width 270 height 45
checkbox input "true"
click at [511, 313] on div "Confirmo que indiqué con veracidad el origen y las propiedades de cada una de m…" at bounding box center [455, 304] width 270 height 57
checkbox input "true"
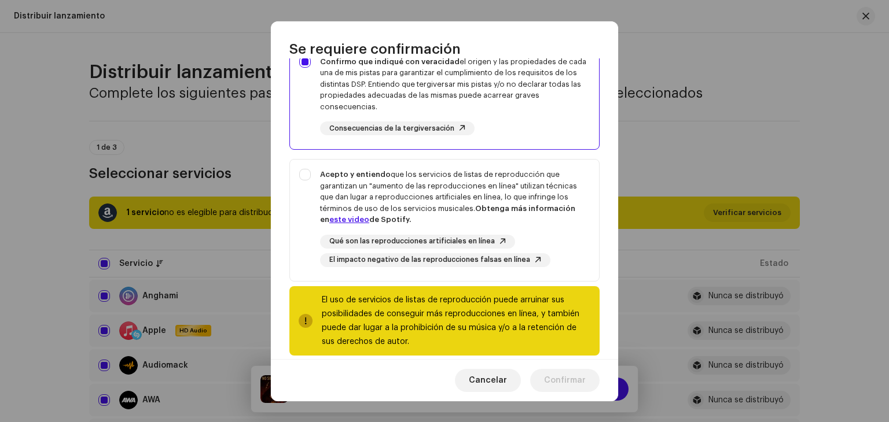
scroll to position [234, 0]
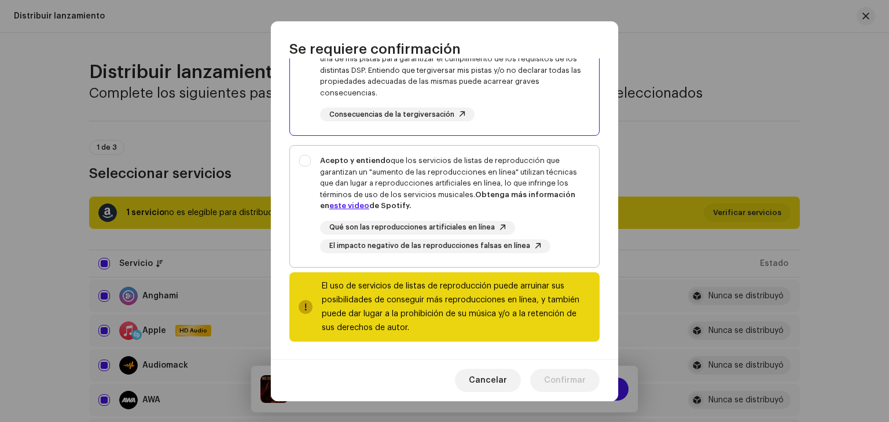
click at [534, 188] on div "Acepto y entiendo que los servicios de listas de reproducción que garantizan un…" at bounding box center [455, 183] width 270 height 57
checkbox input "true"
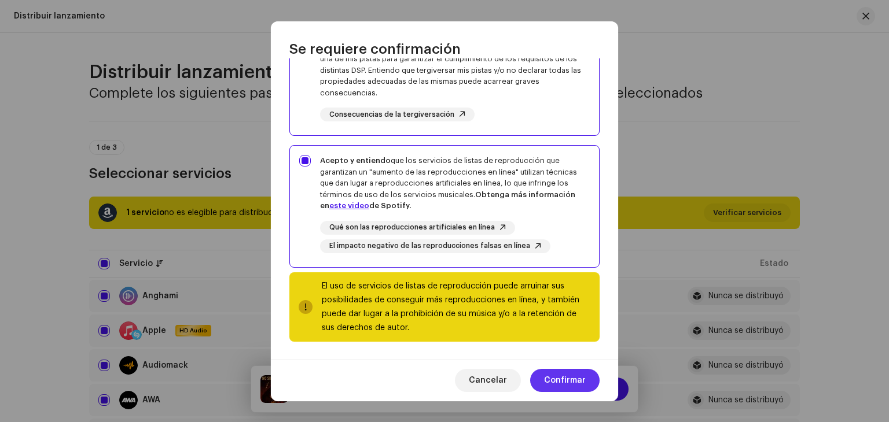
click at [586, 381] on button "Confirmar" at bounding box center [564, 380] width 69 height 23
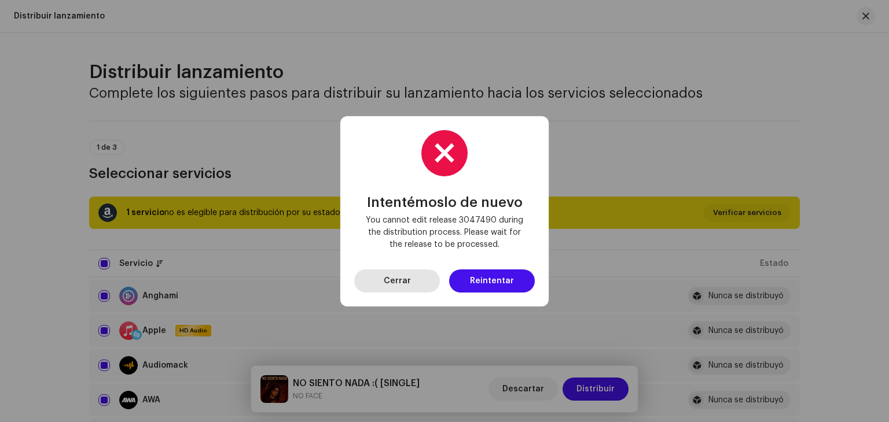
click at [419, 278] on button "Cerrar" at bounding box center [397, 281] width 86 height 23
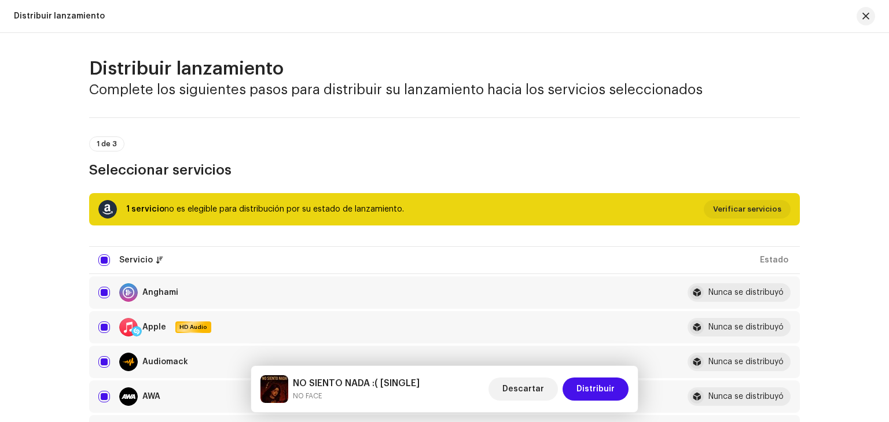
scroll to position [0, 0]
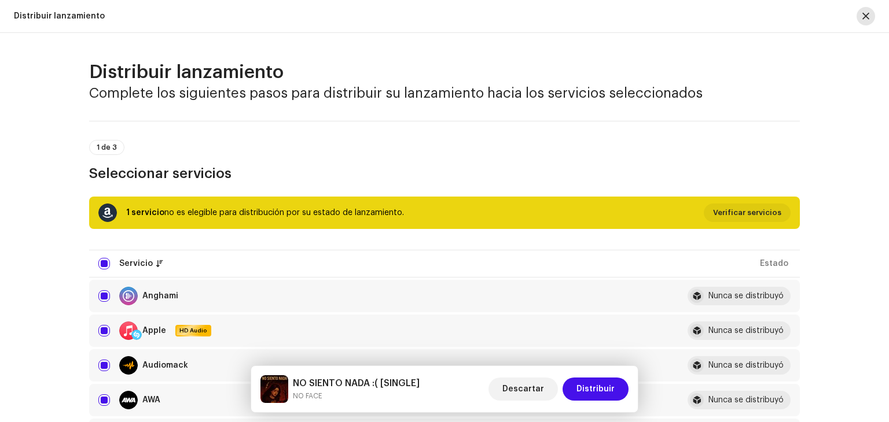
click at [870, 12] on button "button" at bounding box center [865, 16] width 19 height 19
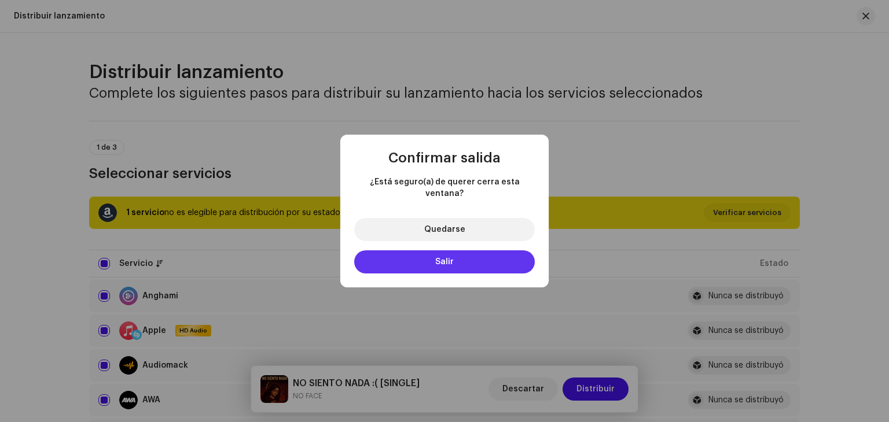
click at [460, 251] on button "Salir" at bounding box center [444, 262] width 181 height 23
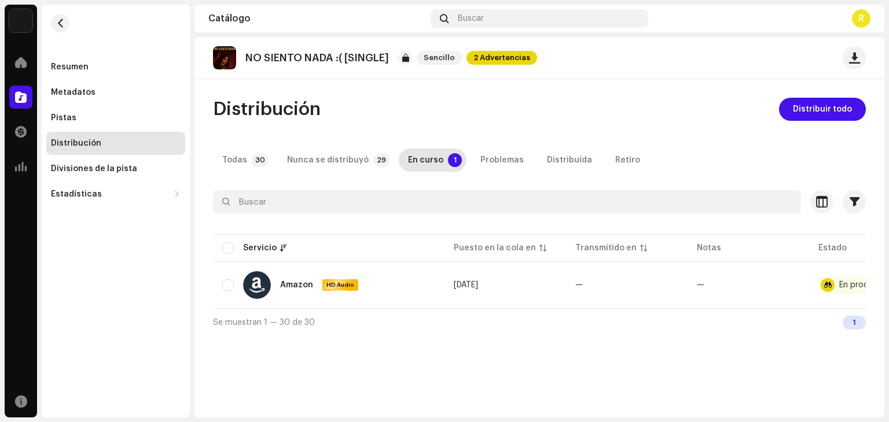
scroll to position [0, 87]
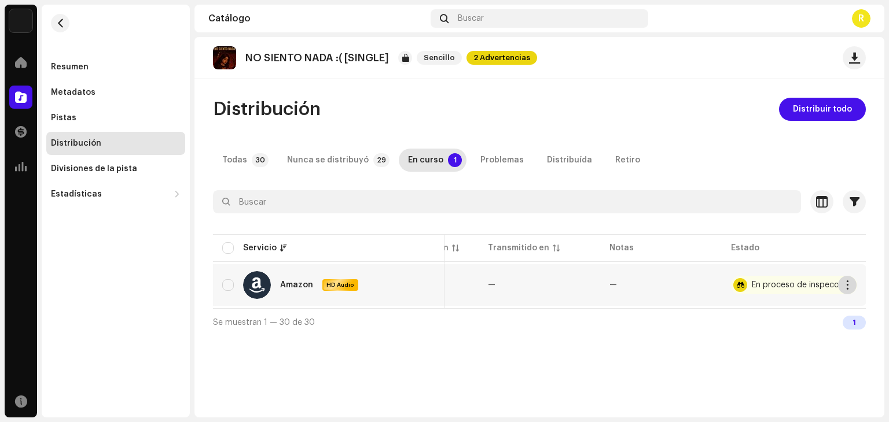
click at [847, 279] on button "button" at bounding box center [847, 285] width 19 height 19
click at [786, 354] on div "NO SIENTO NADA :( [SINGLE] Sencillo 2 Advertencias Distribución Distribuir todo…" at bounding box center [539, 227] width 690 height 381
click at [340, 157] on div "Nunca se distribuyó" at bounding box center [328, 160] width 82 height 23
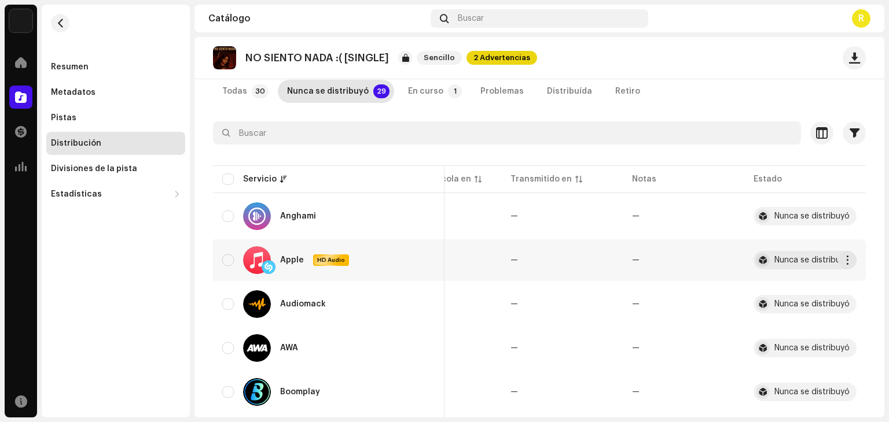
scroll to position [58, 0]
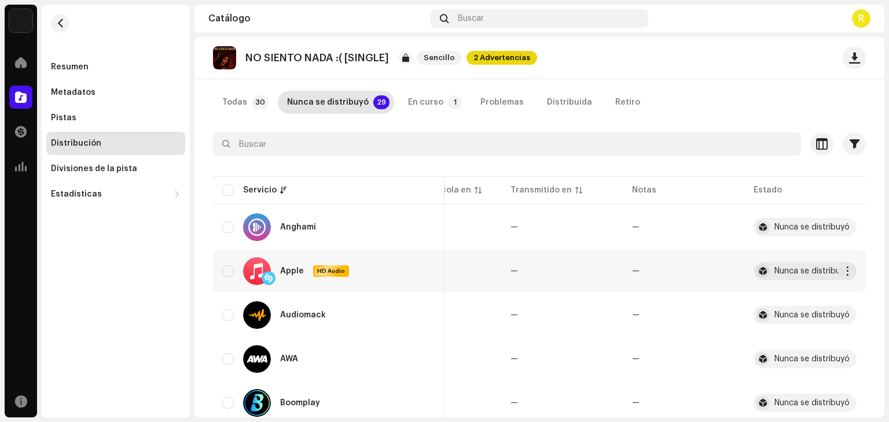
click at [237, 269] on div "Apple HD Audio" at bounding box center [328, 271] width 213 height 28
click at [230, 269] on input "checkbox" at bounding box center [228, 272] width 12 height 12
checkbox input "true"
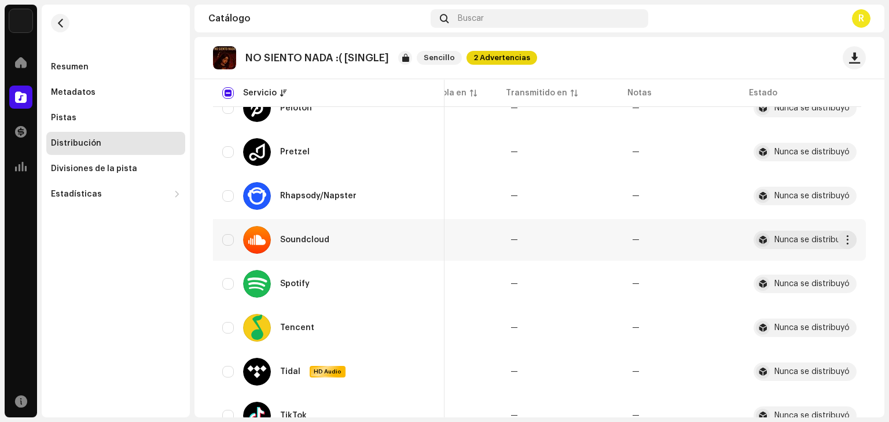
scroll to position [1041, 0]
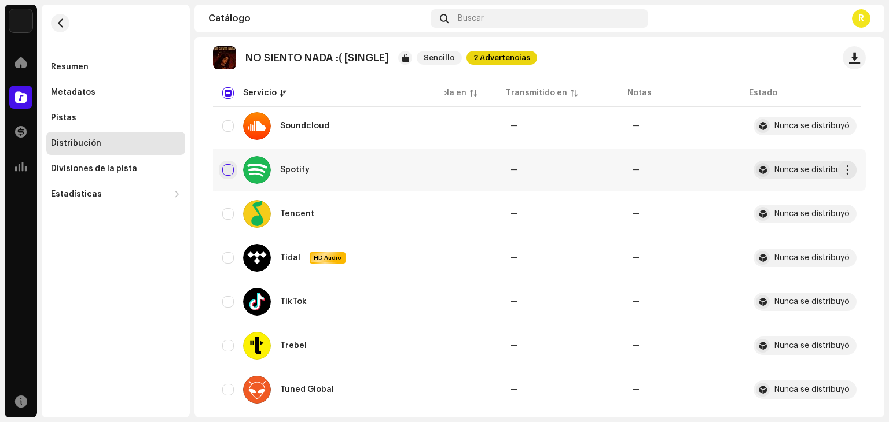
click at [227, 171] on input "Row Unselected" at bounding box center [228, 170] width 12 height 12
checkbox input "true"
click at [229, 298] on input "Row Unselected" at bounding box center [228, 302] width 12 height 12
checkbox input "true"
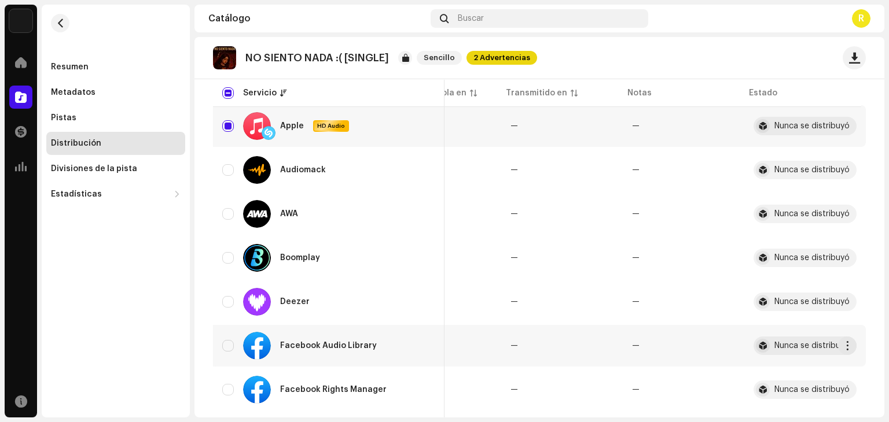
scroll to position [231, 0]
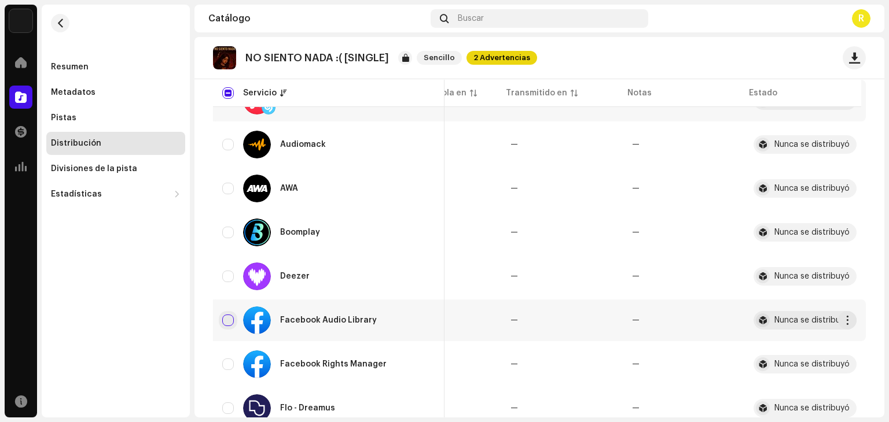
click at [227, 318] on input "Row Unselected" at bounding box center [228, 321] width 12 height 12
checkbox input "true"
click at [231, 363] on input "Row Unselected" at bounding box center [228, 365] width 12 height 12
checkbox input "true"
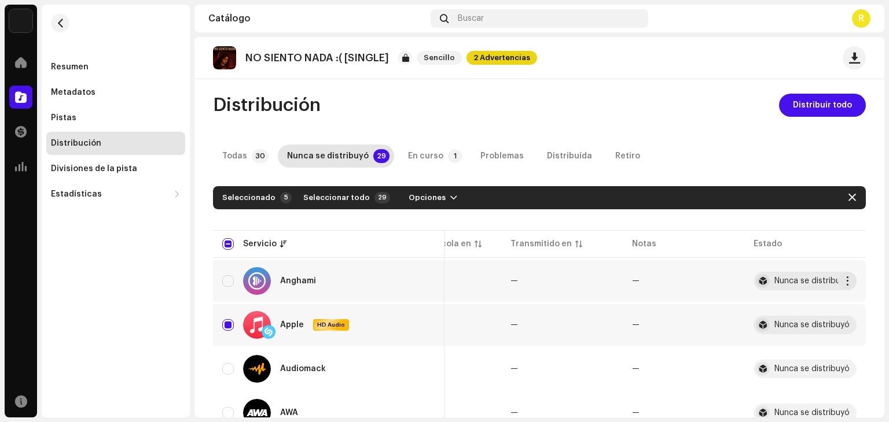
scroll to position [0, 0]
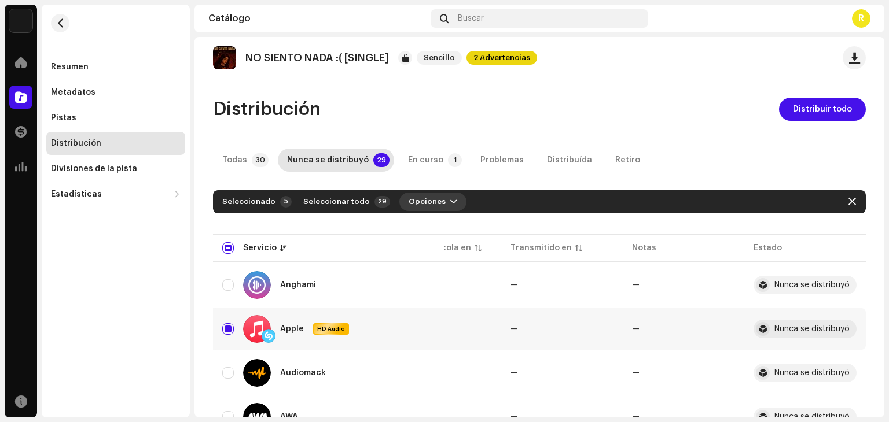
click at [421, 204] on span "Opciones" at bounding box center [426, 201] width 37 height 23
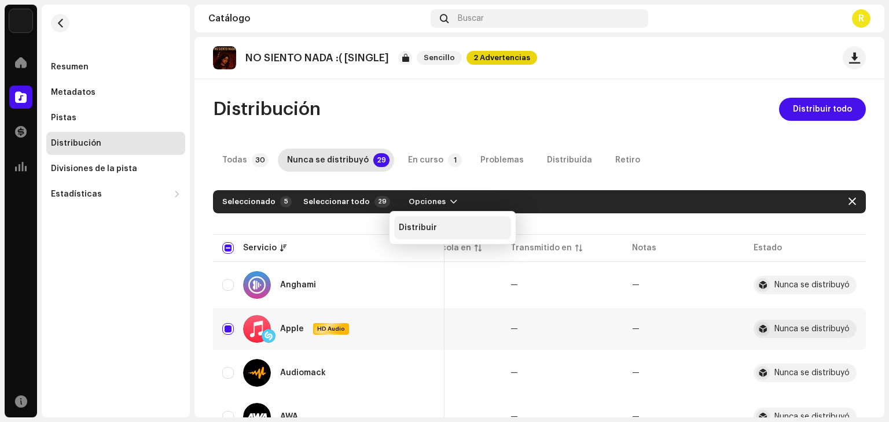
click at [426, 223] on span "Distribuir" at bounding box center [418, 227] width 38 height 9
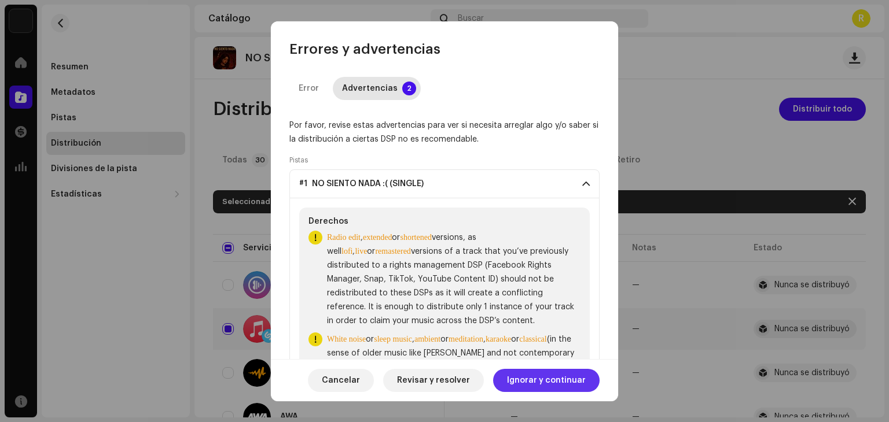
click at [542, 377] on span "Ignorar y continuar" at bounding box center [546, 380] width 79 height 23
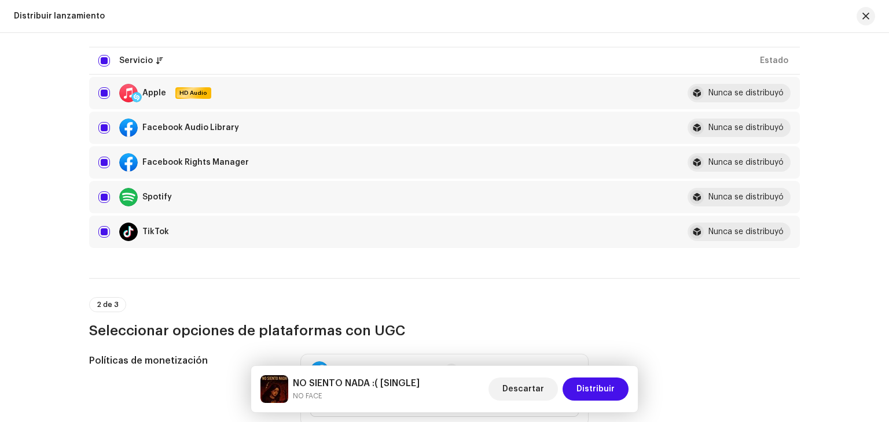
scroll to position [174, 0]
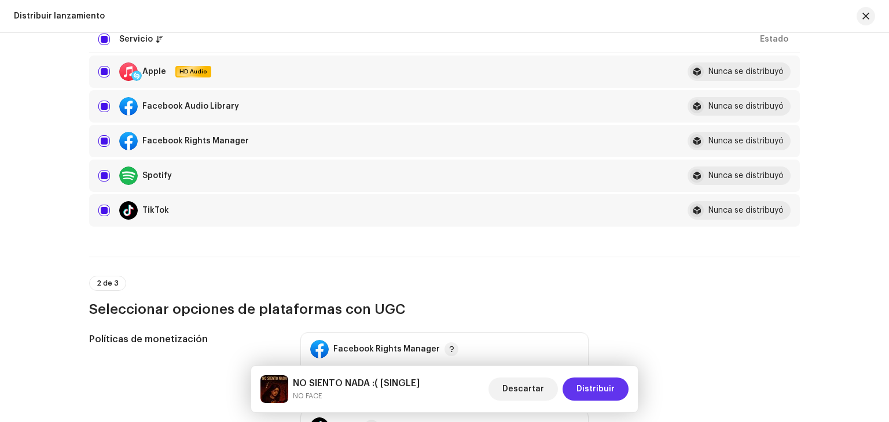
click at [609, 384] on span "Distribuir" at bounding box center [595, 389] width 38 height 23
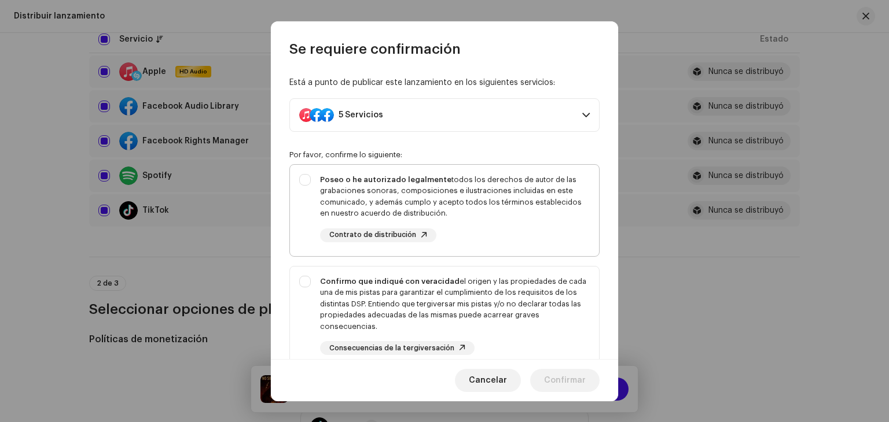
click at [483, 231] on div "Poseo o he autorizado legalmente todos los derechos de autor de las grabaciones…" at bounding box center [455, 208] width 270 height 68
checkbox input "true"
click at [503, 304] on div "Confirmo que indiqué con veracidad el origen y las propiedades de cada una de m…" at bounding box center [455, 304] width 270 height 57
checkbox input "true"
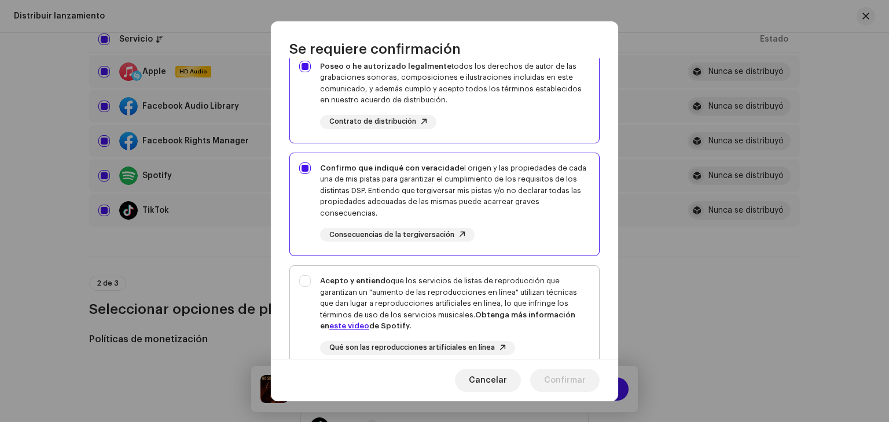
scroll to position [116, 0]
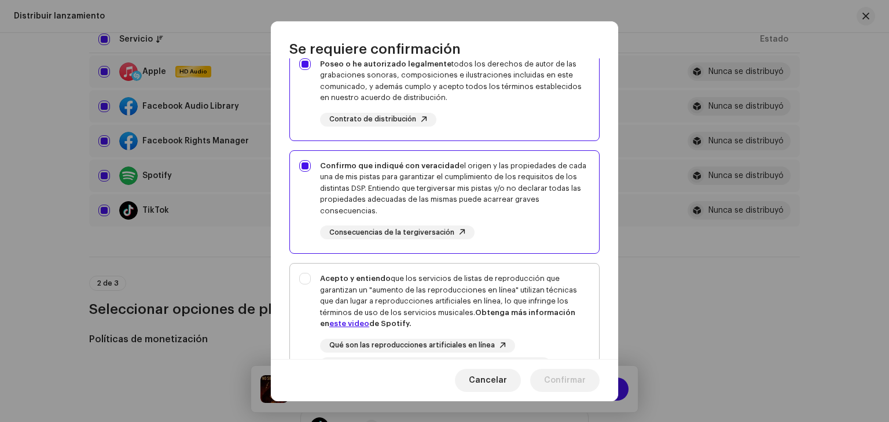
click at [514, 288] on div "Acepto y entiendo que los servicios de listas de reproducción que garantizan un…" at bounding box center [455, 301] width 270 height 57
checkbox input "true"
click at [579, 365] on div "Cancelar Confirmar" at bounding box center [444, 380] width 347 height 42
click at [580, 373] on span "Confirmar" at bounding box center [565, 380] width 42 height 23
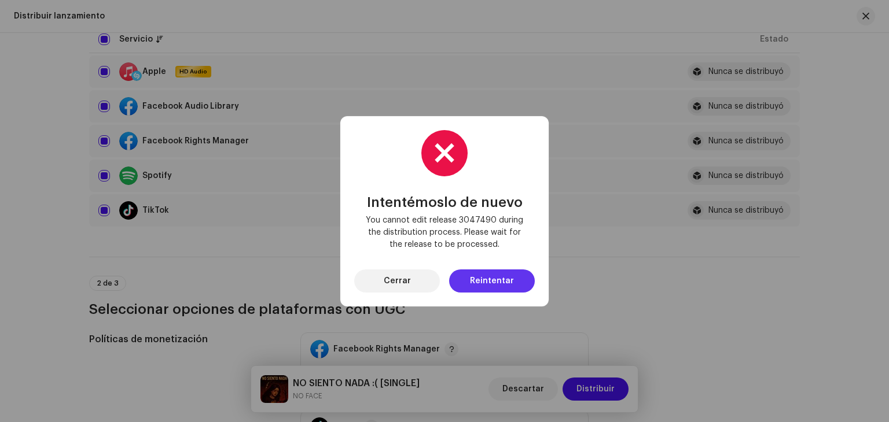
click at [510, 279] on span "Reintentar" at bounding box center [492, 281] width 44 height 23
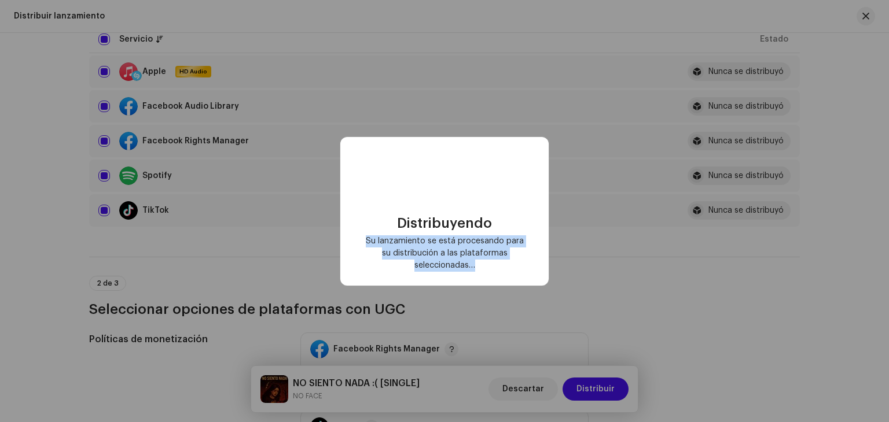
click at [510, 279] on div "Distribuyendo Su lanzamiento se está procesando para su distribución a las plat…" at bounding box center [444, 211] width 208 height 149
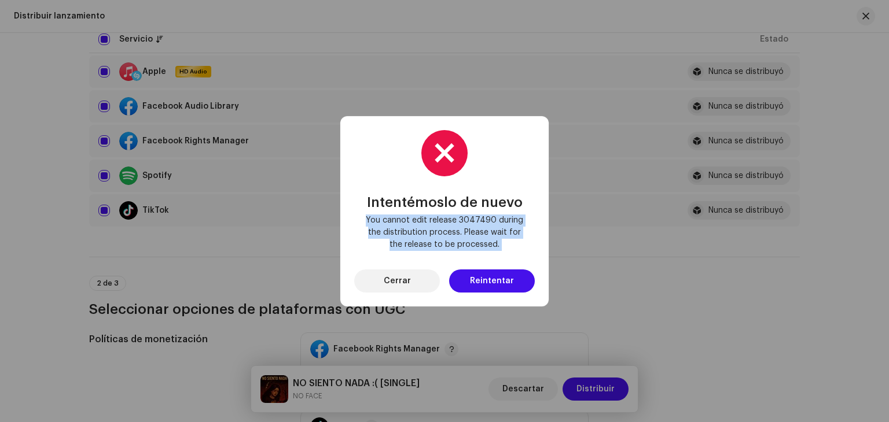
click at [510, 279] on span "Reintentar" at bounding box center [492, 281] width 44 height 23
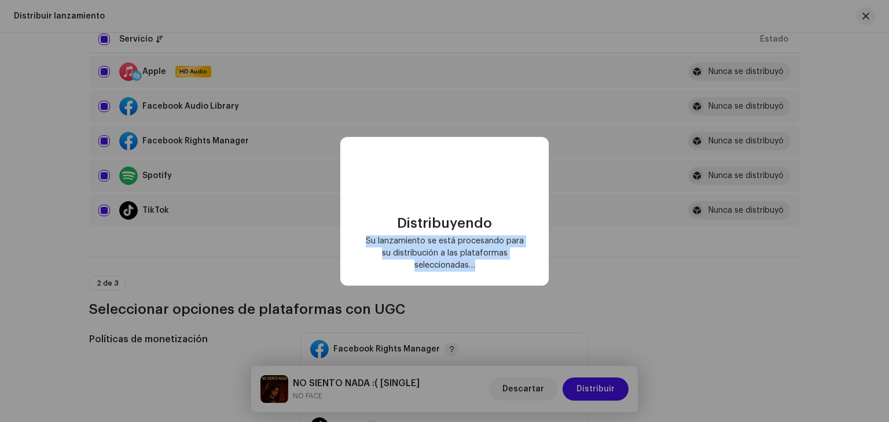
click at [510, 279] on div "Distribuyendo Su lanzamiento se está procesando para su distribución a las plat…" at bounding box center [444, 211] width 208 height 149
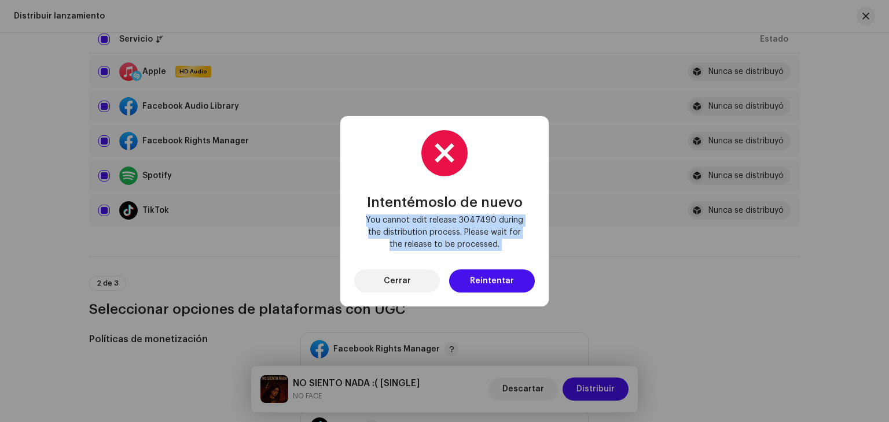
click at [510, 278] on span "Reintentar" at bounding box center [492, 281] width 44 height 23
click at [510, 278] on div "Intentémoslo de nuevo You cannot edit release 3047490 during the distribution p…" at bounding box center [444, 211] width 208 height 190
click at [509, 278] on span "Reintentar" at bounding box center [492, 281] width 44 height 23
click at [508, 278] on div "Intentémoslo de nuevo You cannot edit release 3047490 during the distribution p…" at bounding box center [444, 211] width 208 height 190
click at [508, 278] on span "Reintentar" at bounding box center [492, 281] width 44 height 23
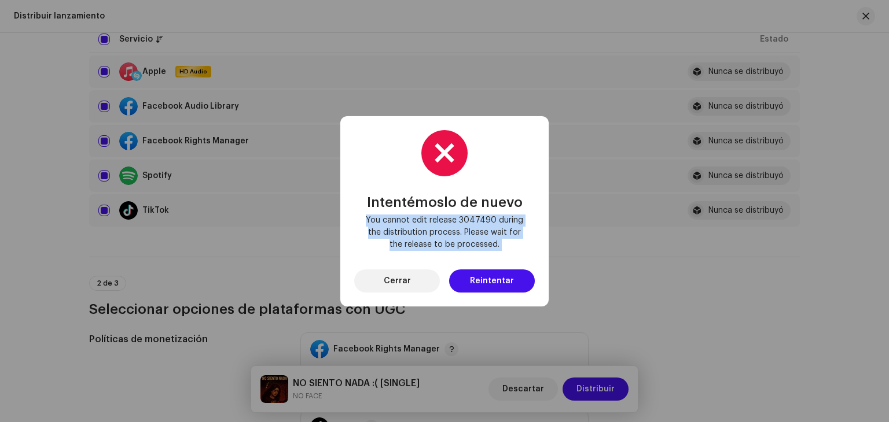
click at [508, 278] on div "Intentémoslo de nuevo You cannot edit release 3047490 during the distribution p…" at bounding box center [444, 211] width 208 height 190
click at [508, 278] on span "Reintentar" at bounding box center [492, 281] width 44 height 23
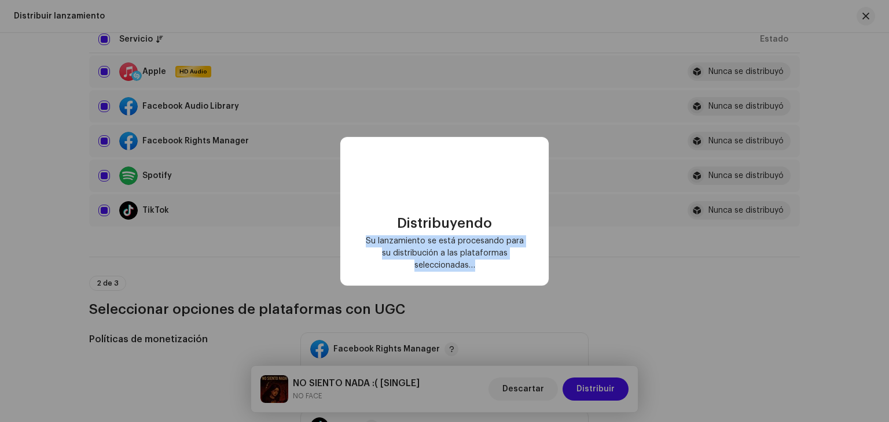
click at [508, 278] on div "Distribuyendo Su lanzamiento se está procesando para su distribución a las plat…" at bounding box center [444, 211] width 208 height 149
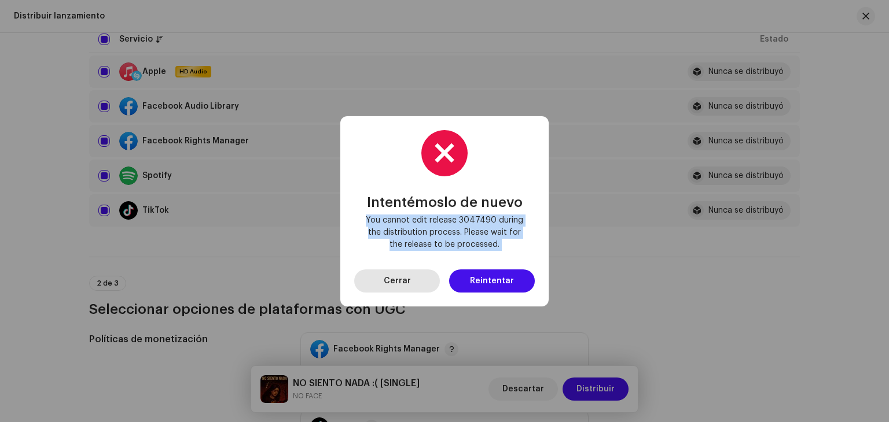
click at [393, 287] on span "Cerrar" at bounding box center [397, 281] width 27 height 23
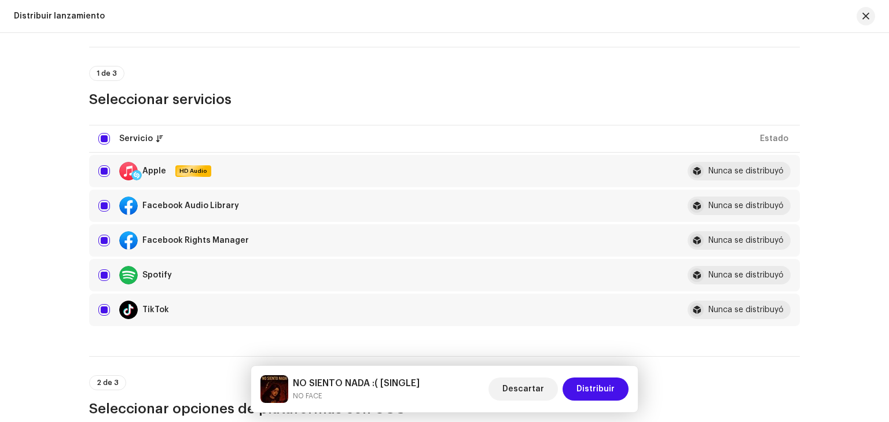
scroll to position [0, 0]
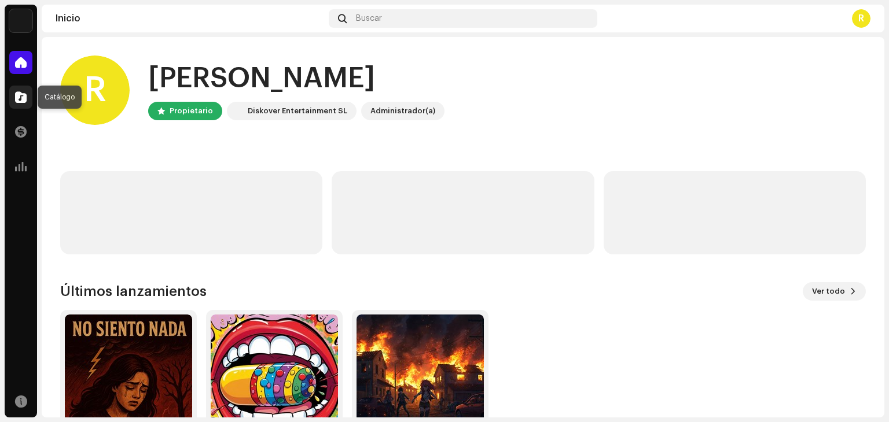
click at [23, 101] on span at bounding box center [21, 97] width 12 height 9
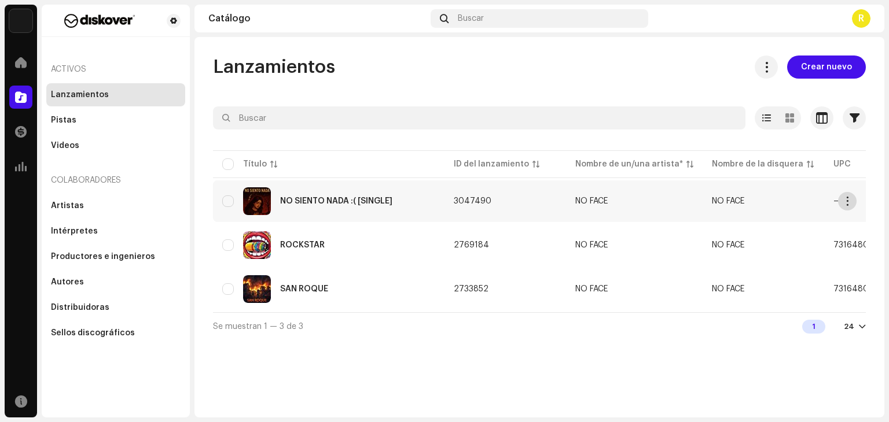
click at [848, 197] on span "button" at bounding box center [847, 201] width 9 height 9
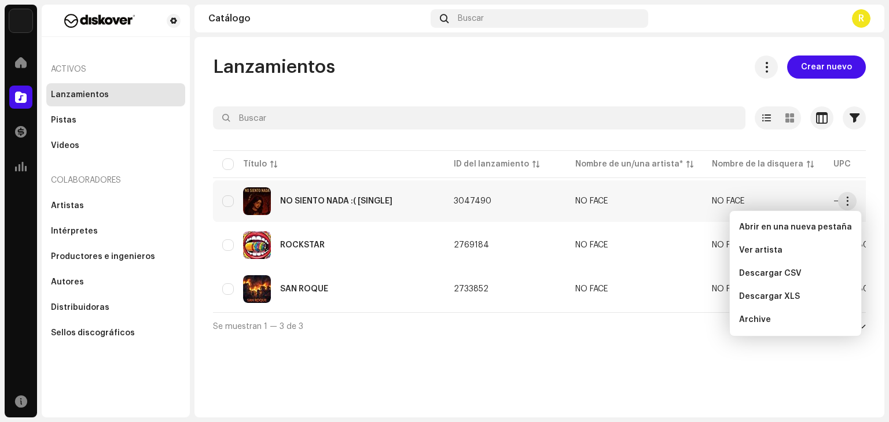
click at [752, 357] on div "Lanzamientos Crear nuevo Seleccionado 0 Opciones Filtros Estado de distribución…" at bounding box center [539, 227] width 690 height 381
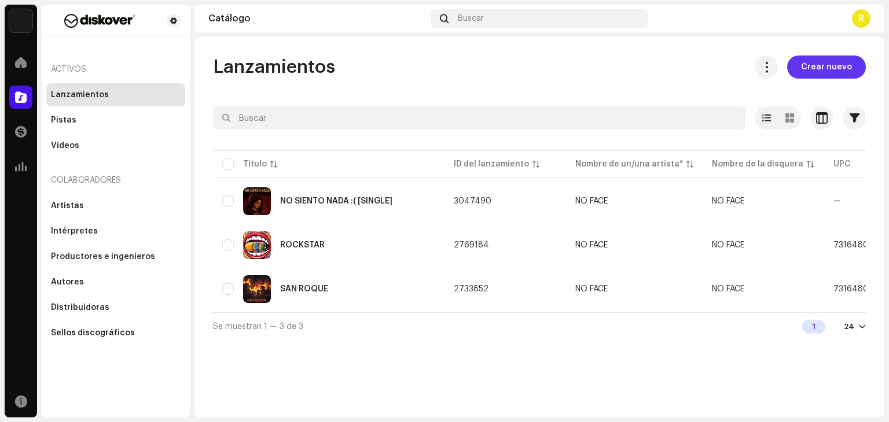
click at [805, 59] on span "Crear nuevo" at bounding box center [826, 67] width 51 height 23
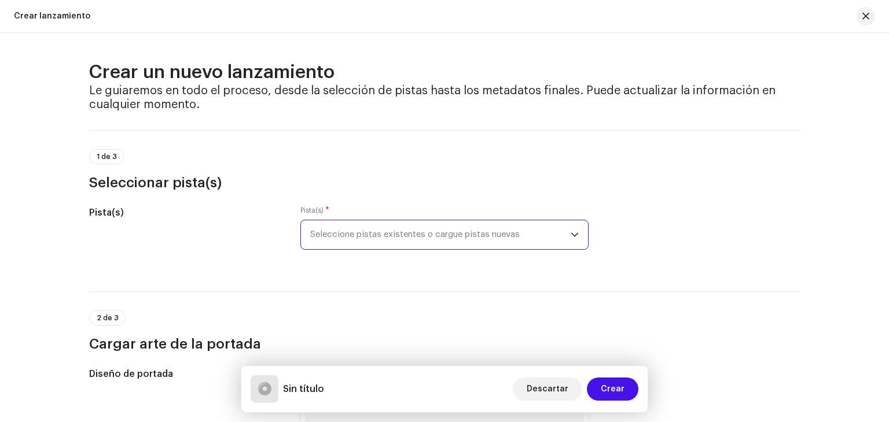
click at [394, 236] on span "Seleccione pistas existentes o cargue pistas nuevas" at bounding box center [440, 234] width 260 height 29
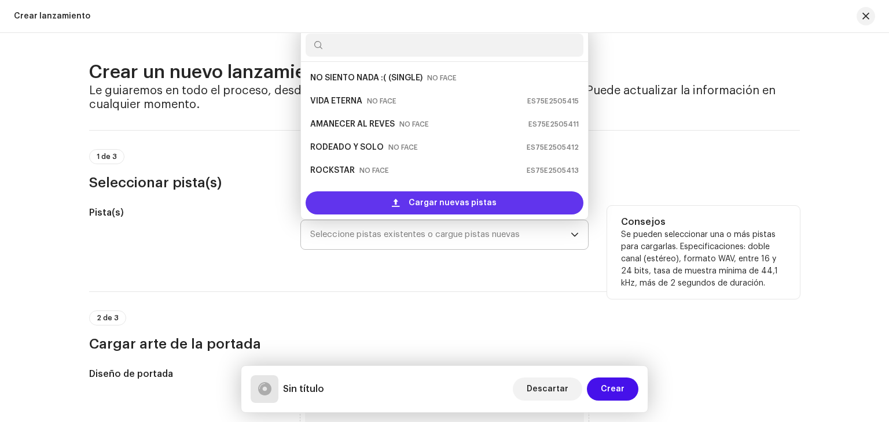
click at [400, 196] on div "Cargar nuevas pistas" at bounding box center [444, 203] width 278 height 23
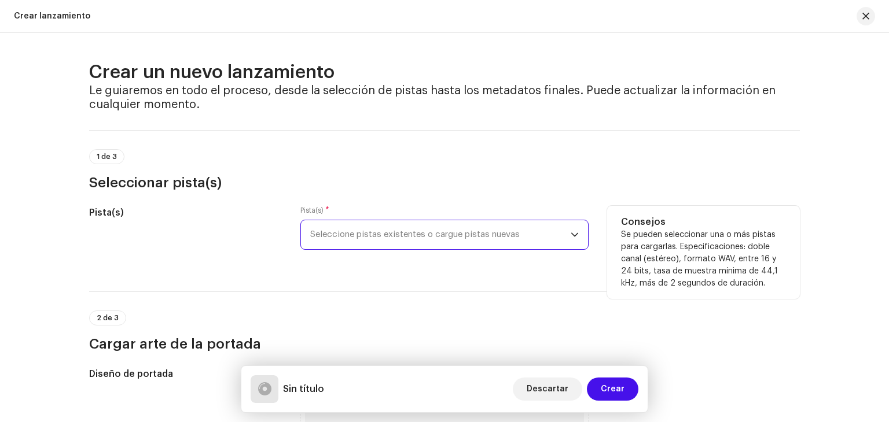
click at [407, 223] on span "Seleccione pistas existentes o cargue pistas nuevas" at bounding box center [440, 234] width 260 height 29
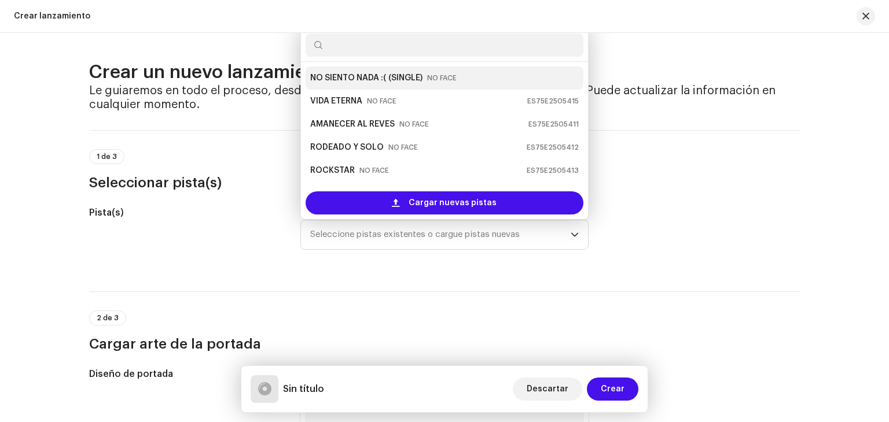
click at [371, 75] on strong "NO SIENTO NADA :(" at bounding box center [348, 78] width 76 height 19
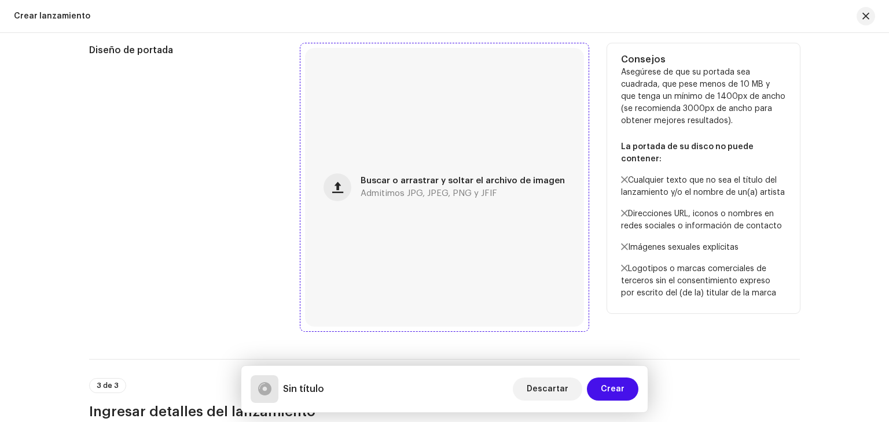
scroll to position [463, 0]
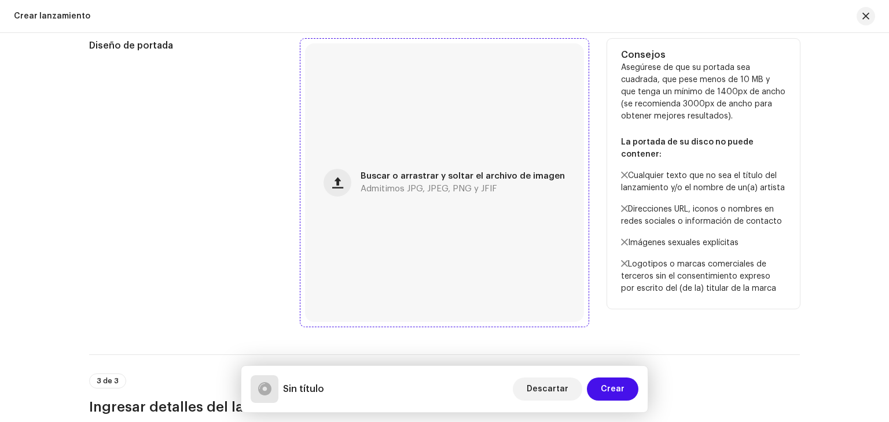
click at [389, 229] on div "Buscar o arrastrar y soltar el archivo de imagen Admitimos JPG, JPEG, PNG y JFIF" at bounding box center [444, 182] width 279 height 279
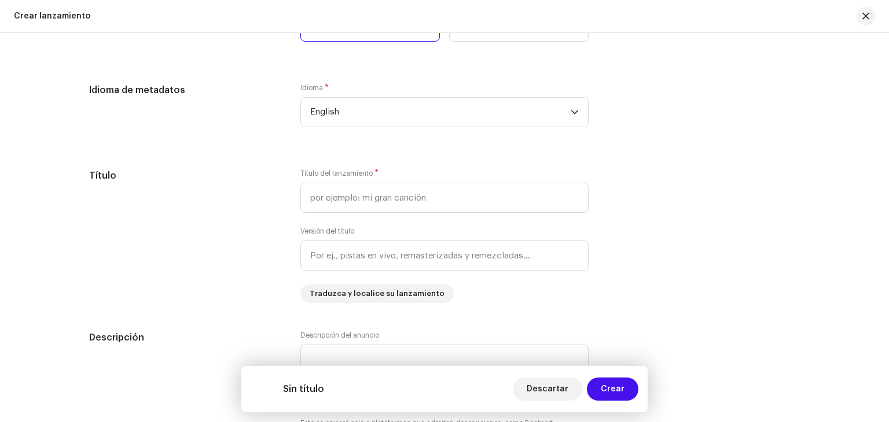
scroll to position [984, 0]
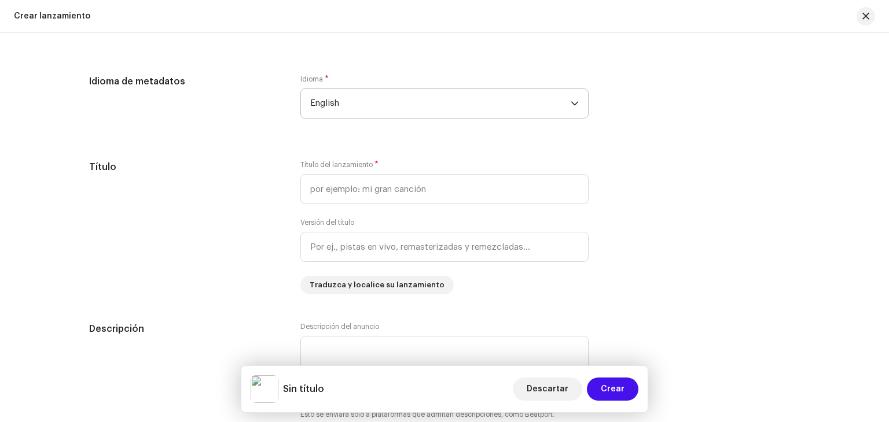
click at [403, 108] on span "English" at bounding box center [440, 103] width 260 height 29
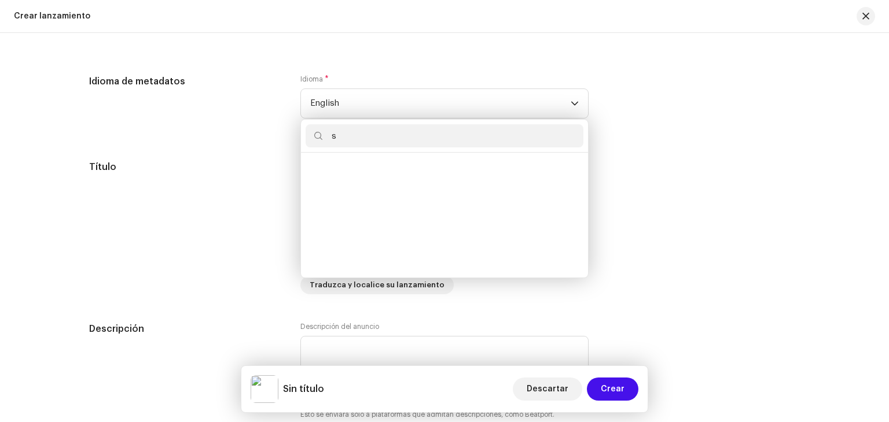
scroll to position [0, 0]
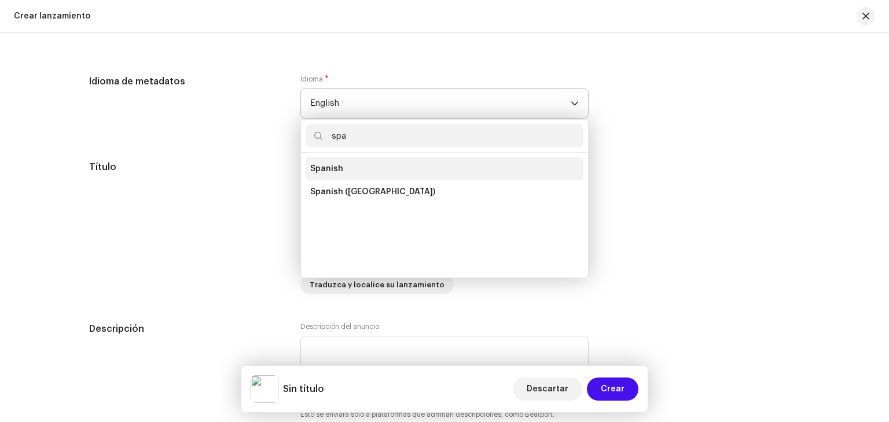
type input "spa"
click at [347, 163] on li "Spanish" at bounding box center [444, 168] width 278 height 23
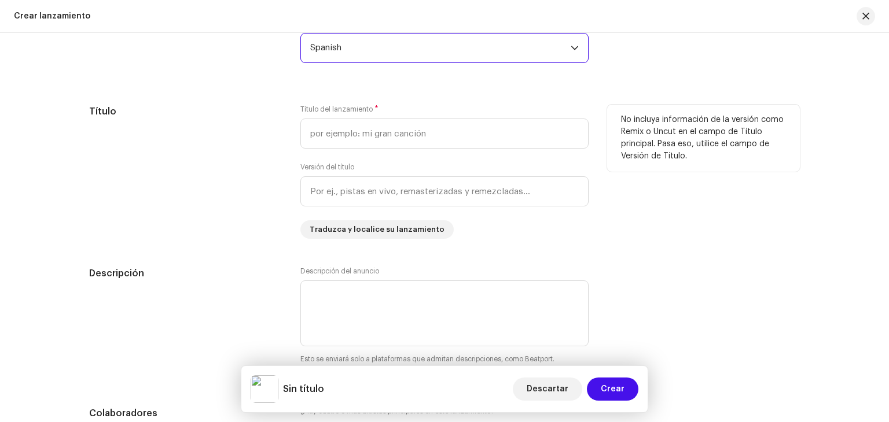
scroll to position [1041, 0]
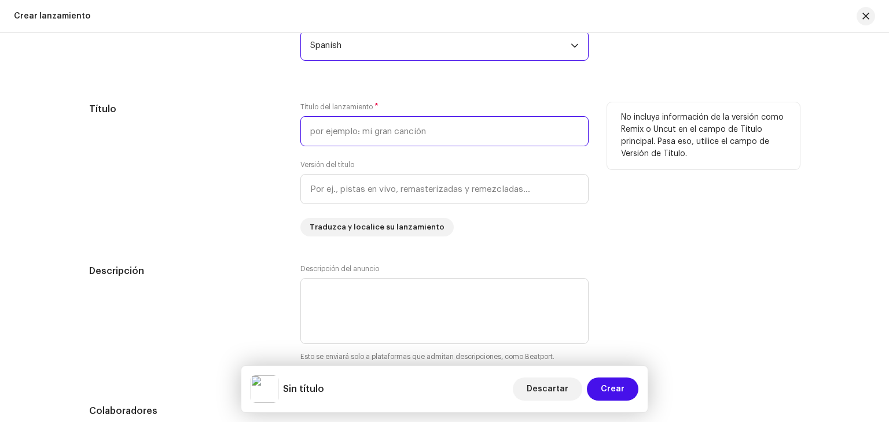
click at [365, 132] on input "text" at bounding box center [444, 131] width 288 height 30
type input "NO SIENTO NADA :("
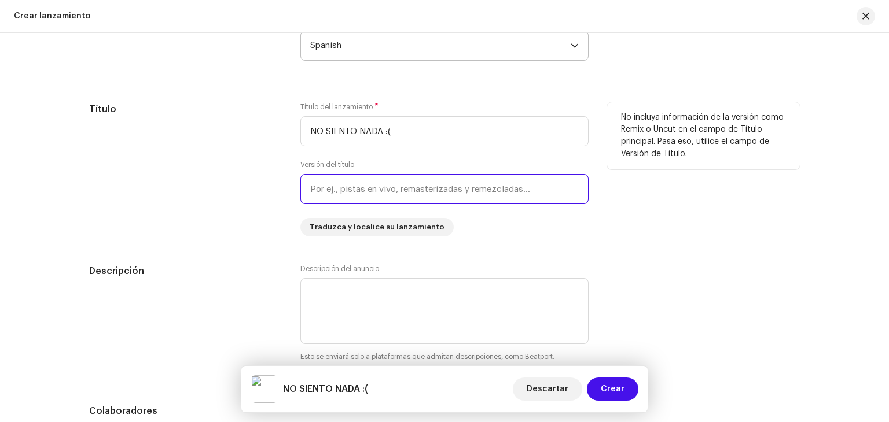
click at [382, 184] on input "text" at bounding box center [444, 189] width 288 height 30
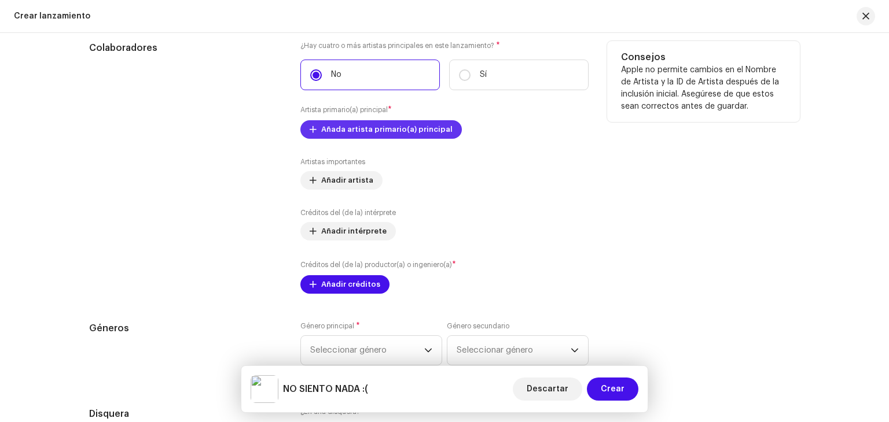
scroll to position [1389, 0]
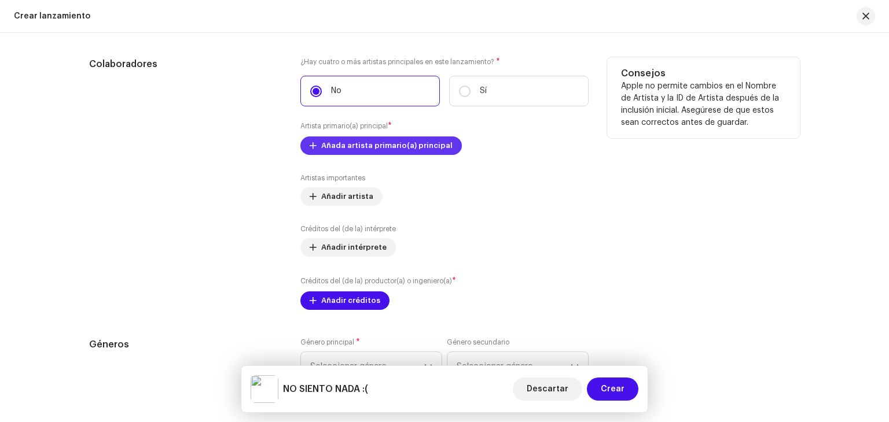
click at [389, 152] on span "Añada artista primario(a) principal" at bounding box center [386, 145] width 131 height 23
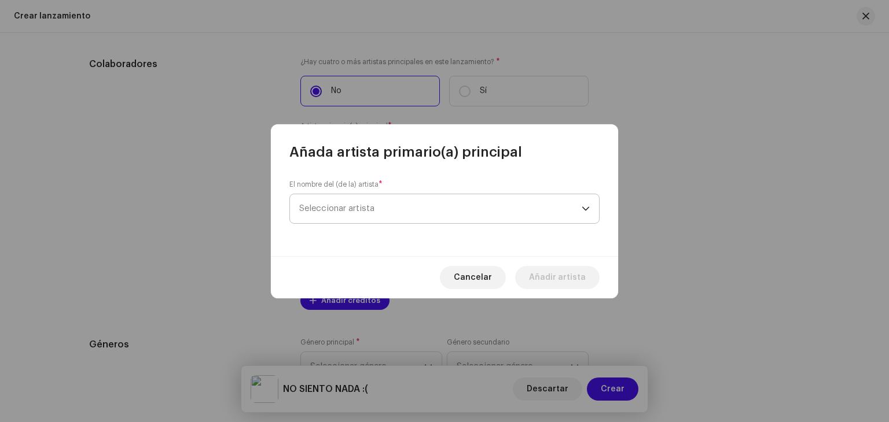
click at [389, 216] on span "Seleccionar artista" at bounding box center [440, 208] width 282 height 29
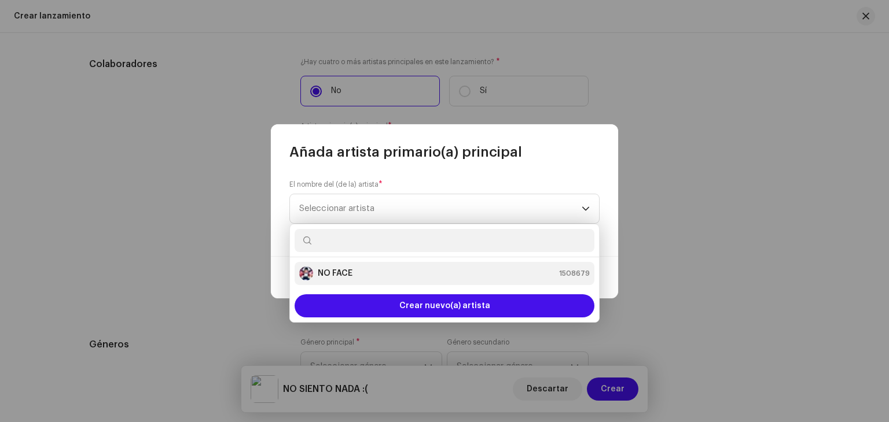
click at [363, 271] on div "NO FACE 1508679" at bounding box center [444, 274] width 290 height 14
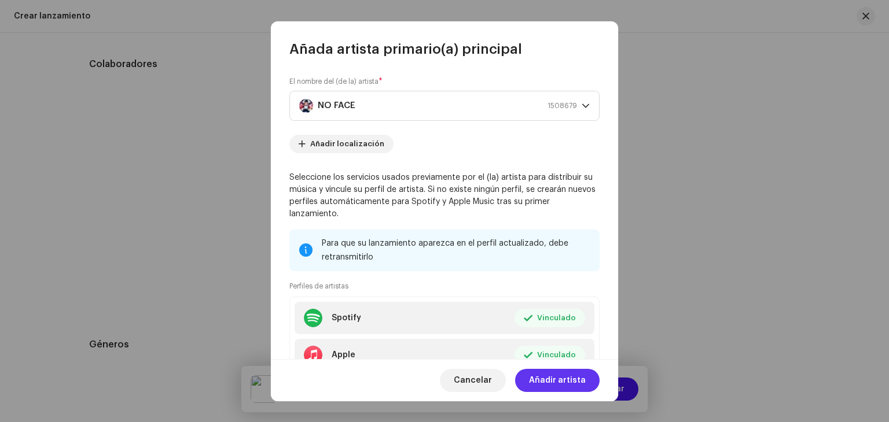
click at [546, 382] on span "Añadir artista" at bounding box center [557, 380] width 57 height 23
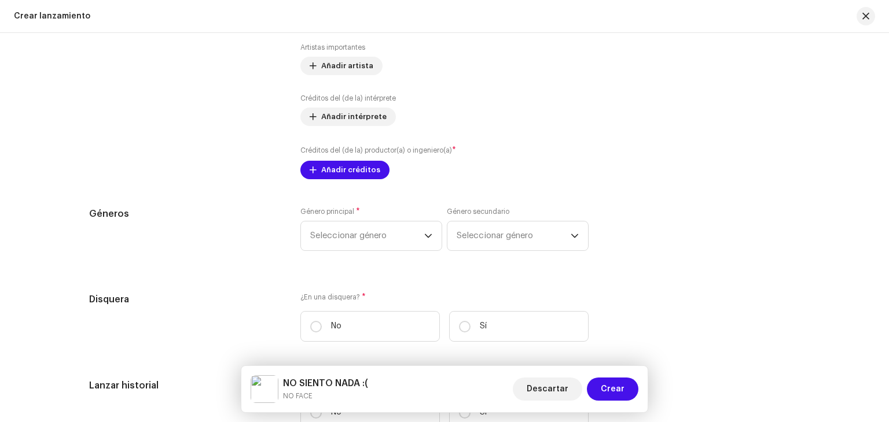
scroll to position [1620, 0]
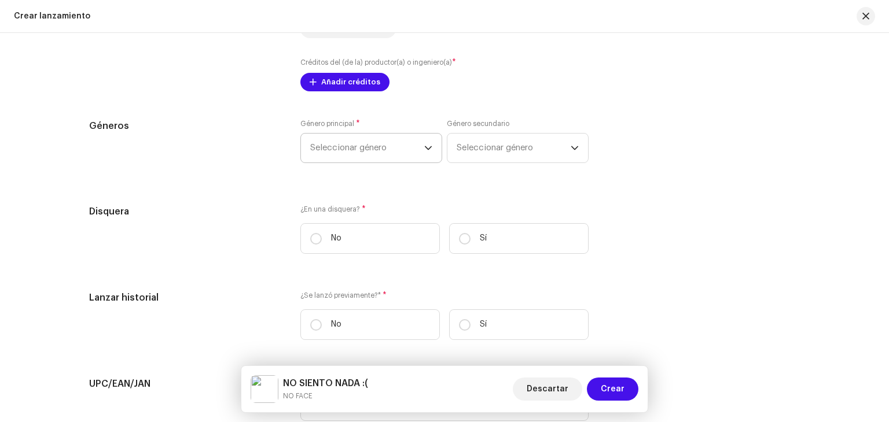
click at [373, 139] on span "Seleccionar género" at bounding box center [367, 148] width 114 height 29
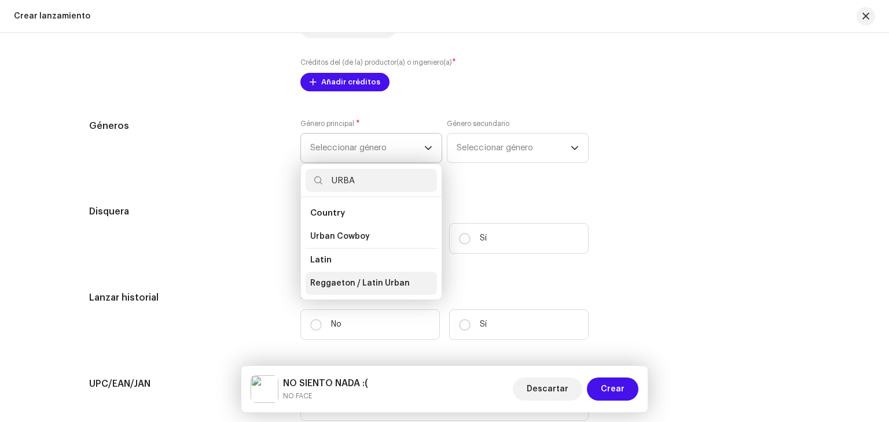
type input "URBA"
click at [335, 295] on li "Reggaeton / Latin Urban" at bounding box center [370, 283] width 131 height 23
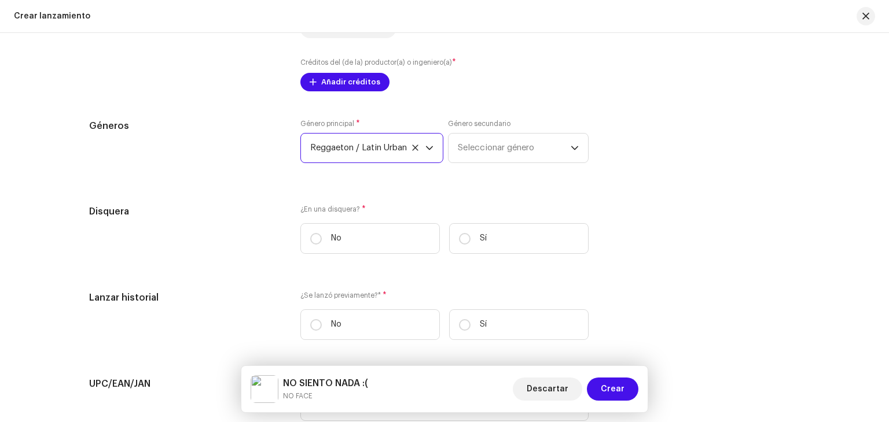
click at [523, 132] on div "Género secundario Seleccionar género" at bounding box center [518, 141] width 141 height 44
click at [520, 152] on span "Seleccionar género" at bounding box center [514, 148] width 113 height 29
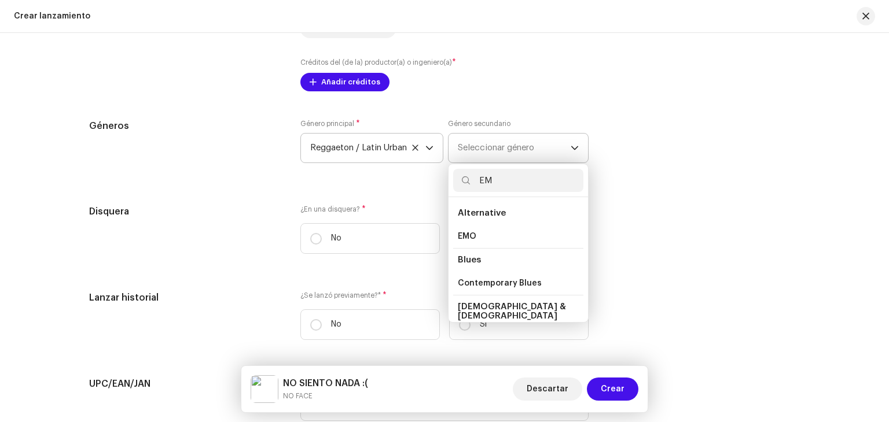
type input "EM"
click at [482, 220] on li "Alternative" at bounding box center [518, 213] width 130 height 23
drag, startPoint x: 507, startPoint y: 165, endPoint x: 488, endPoint y: 171, distance: 20.0
click at [491, 163] on p-select "Seleccionar género EM Alternative EMO Blues Contemporary Blues Christian & Gosp…" at bounding box center [518, 148] width 141 height 30
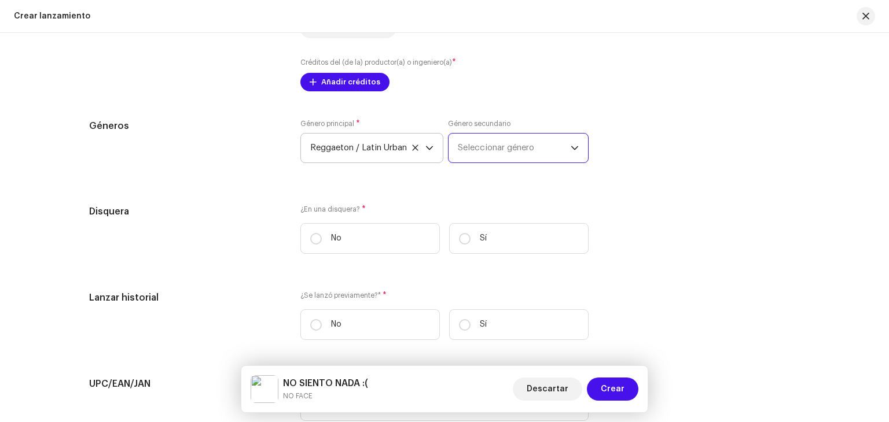
click at [507, 150] on span "Seleccionar género" at bounding box center [514, 148] width 113 height 29
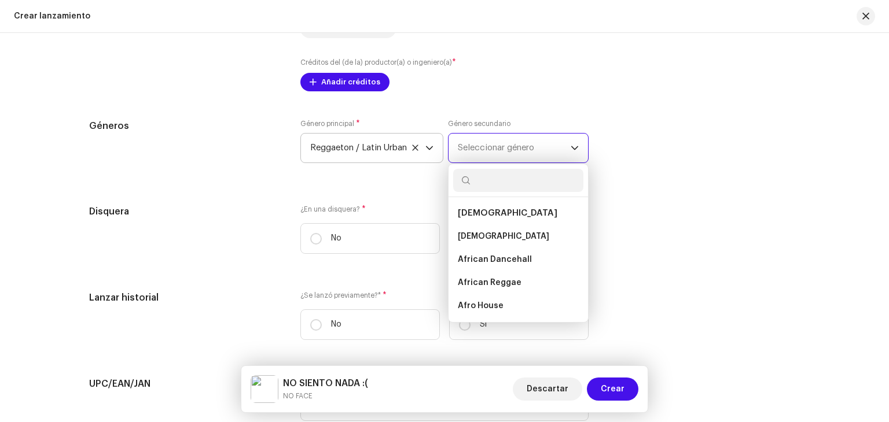
click at [506, 152] on span "Seleccionar género" at bounding box center [514, 148] width 113 height 29
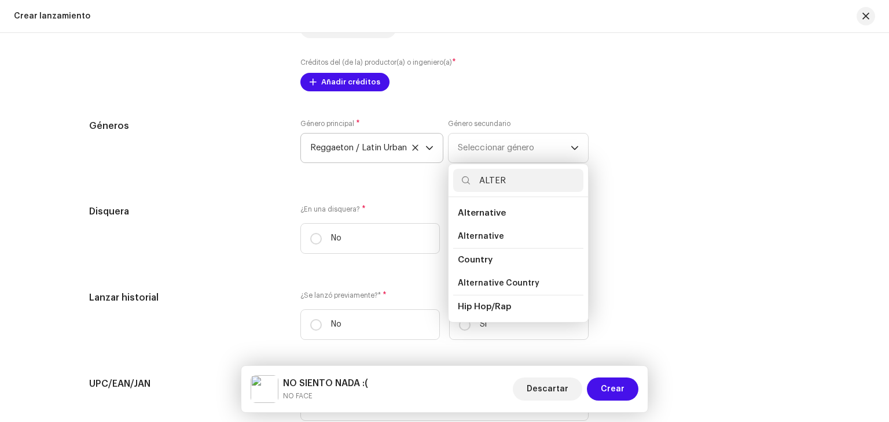
type input "ALTER"
click at [500, 213] on span "Alternative" at bounding box center [482, 213] width 48 height 9
click at [487, 238] on span "Alternative" at bounding box center [481, 237] width 46 height 12
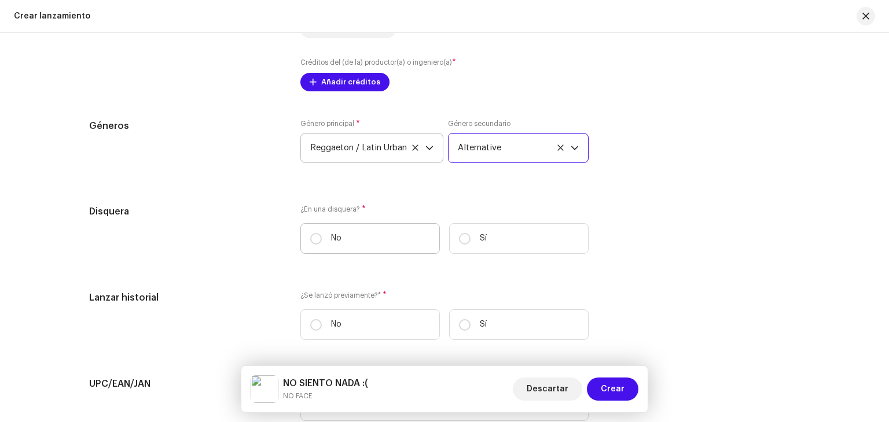
click at [366, 229] on label "No" at bounding box center [369, 238] width 139 height 31
click at [322, 233] on input "No" at bounding box center [316, 239] width 12 height 12
radio input "true"
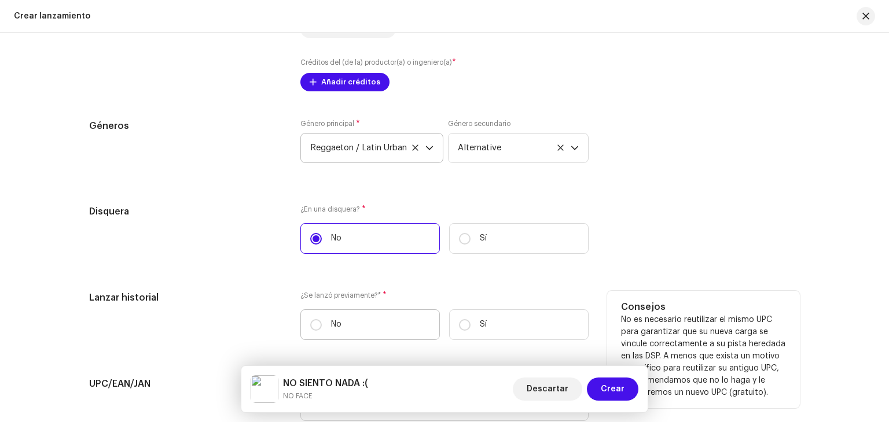
scroll to position [1851, 0]
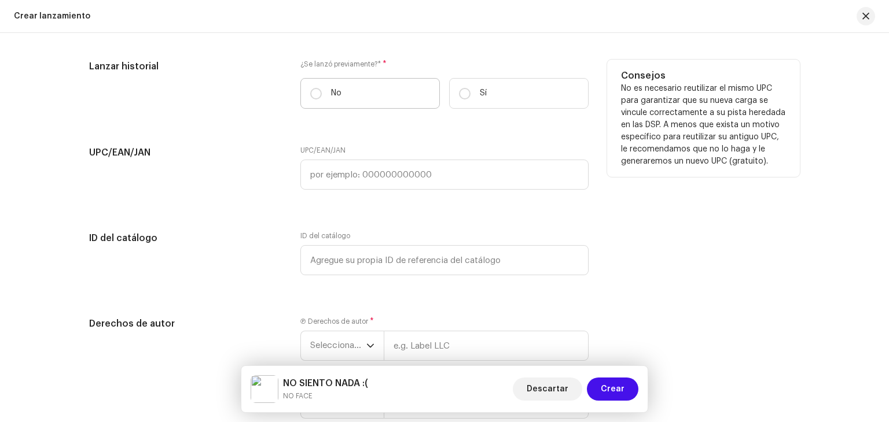
click at [378, 108] on label "No" at bounding box center [369, 93] width 139 height 31
click at [322, 100] on input "No" at bounding box center [316, 94] width 12 height 12
radio input "true"
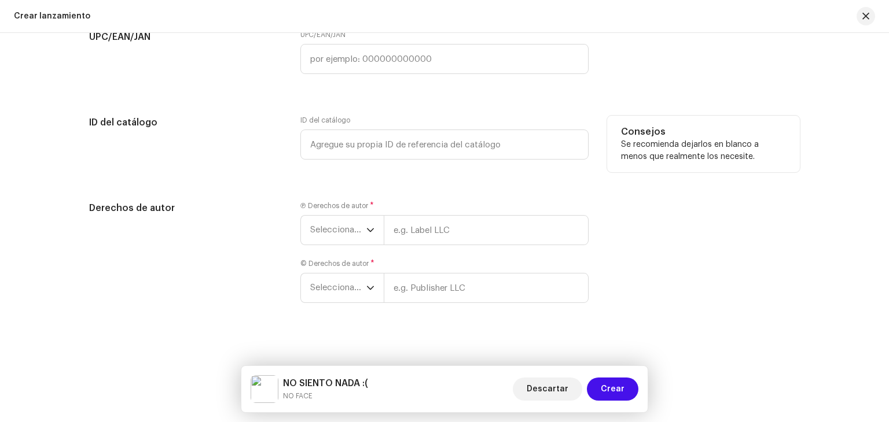
scroll to position [1978, 0]
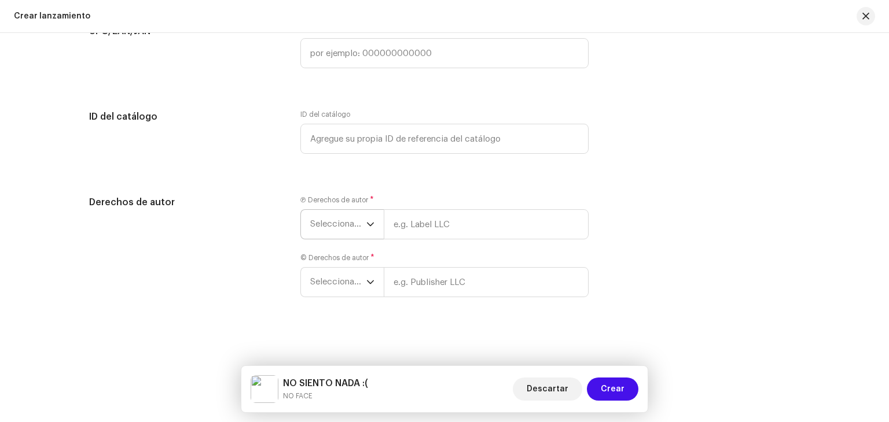
click at [378, 219] on p-select "Seleccionar año" at bounding box center [341, 224] width 83 height 30
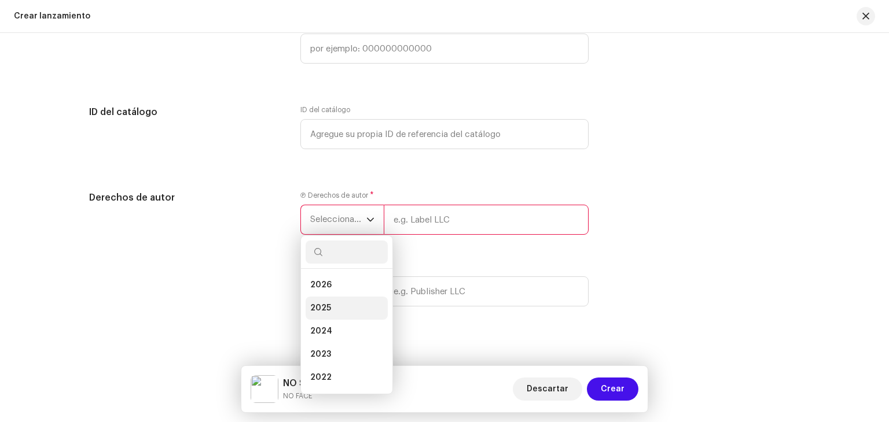
click at [329, 310] on li "2025" at bounding box center [346, 308] width 82 height 23
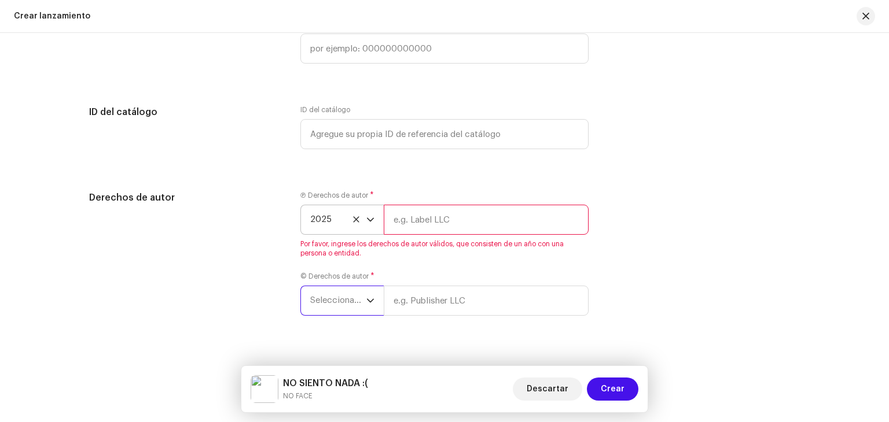
click at [361, 304] on span "Seleccionar año" at bounding box center [338, 300] width 56 height 29
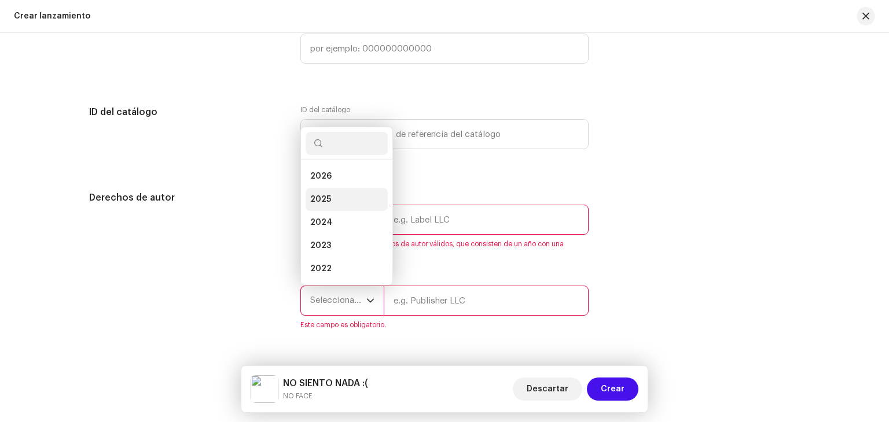
click at [330, 210] on li "2025" at bounding box center [346, 199] width 82 height 23
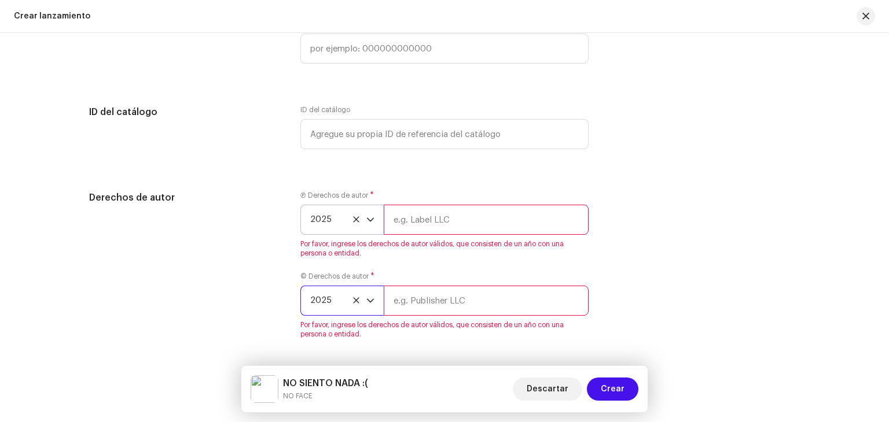
click at [506, 234] on input "text" at bounding box center [486, 220] width 205 height 30
click at [477, 277] on div "© Derechos de autor * 2025 Por favor, ingrese los derechos de autor válidos, qu…" at bounding box center [444, 305] width 288 height 67
click at [469, 256] on span "Por favor, ingrese los derechos de autor válidos, que consisten de un año con u…" at bounding box center [444, 249] width 288 height 19
drag, startPoint x: 461, startPoint y: 222, endPoint x: 458, endPoint y: 234, distance: 12.9
click at [461, 222] on input "text" at bounding box center [486, 220] width 205 height 30
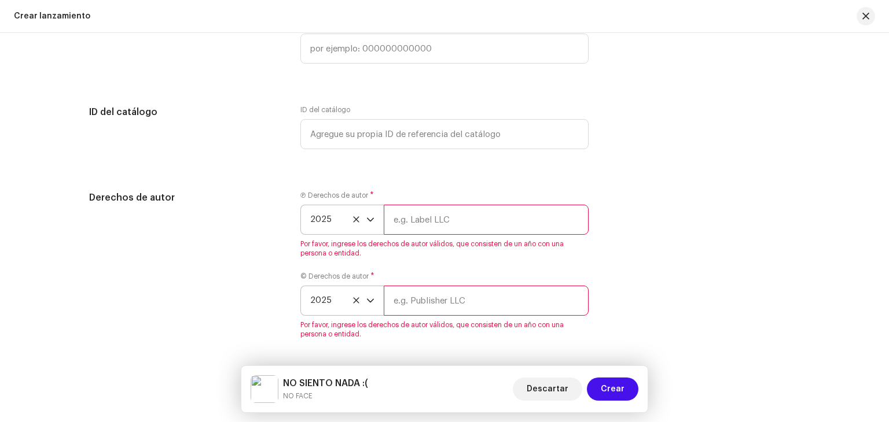
type input "NOFACE"
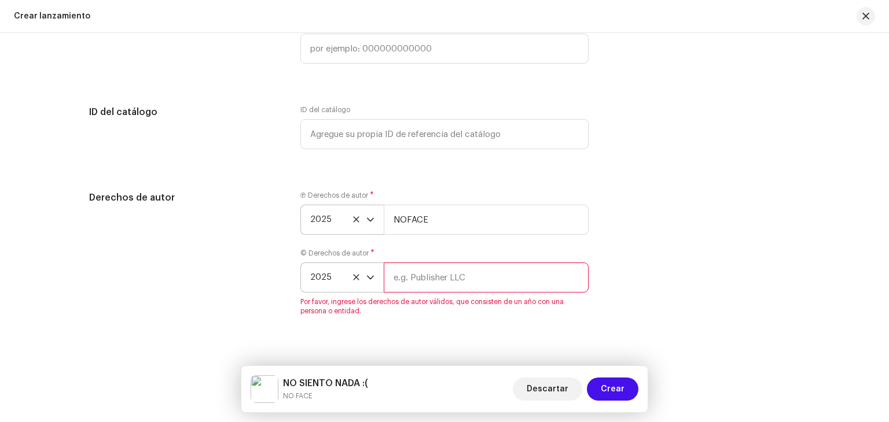
drag, startPoint x: 436, startPoint y: 308, endPoint x: 432, endPoint y: 295, distance: 13.9
click at [436, 308] on span "Por favor, ingrese los derechos de autor válidos, que consisten de un año con u…" at bounding box center [444, 306] width 288 height 19
click at [426, 287] on input "text" at bounding box center [486, 278] width 205 height 30
type input "NOFACE"
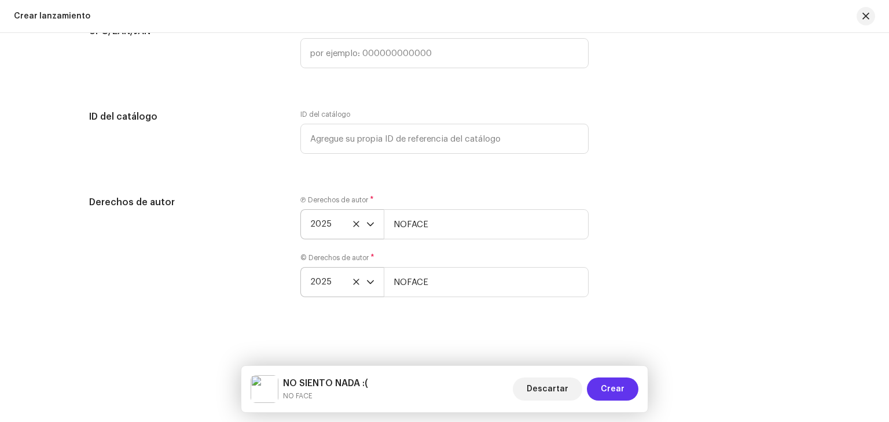
click at [624, 385] on span "Crear" at bounding box center [613, 389] width 24 height 23
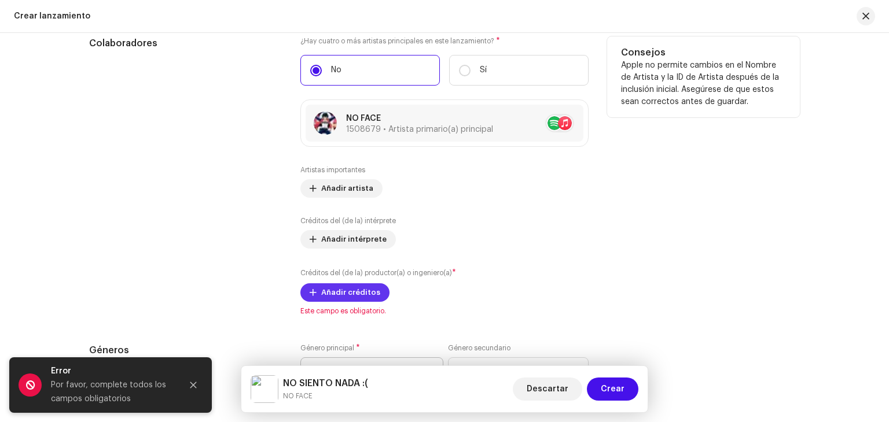
scroll to position [1436, 0]
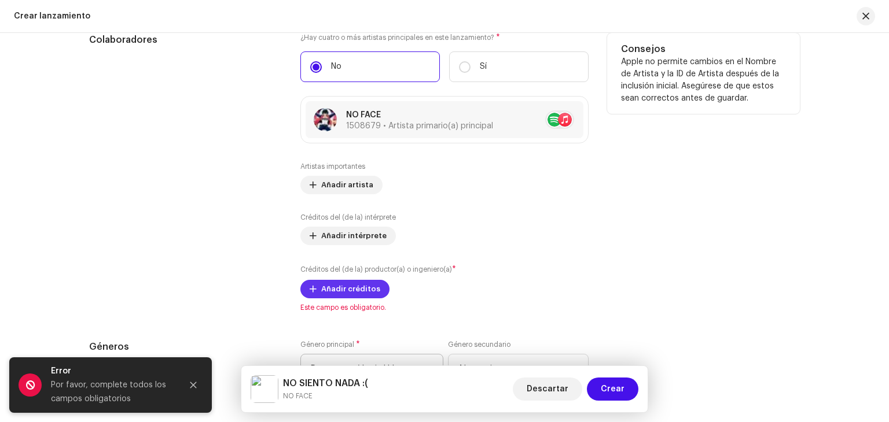
click at [324, 296] on span "Añadir créditos" at bounding box center [350, 289] width 59 height 23
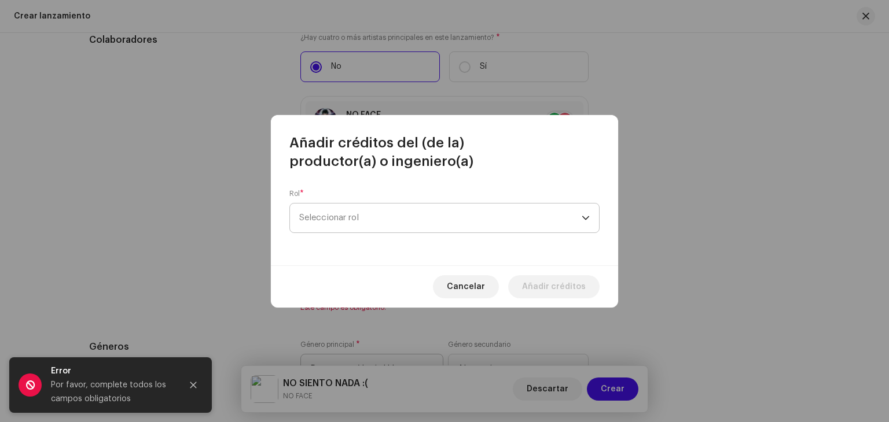
click at [396, 213] on span "Seleccionar rol" at bounding box center [440, 218] width 282 height 29
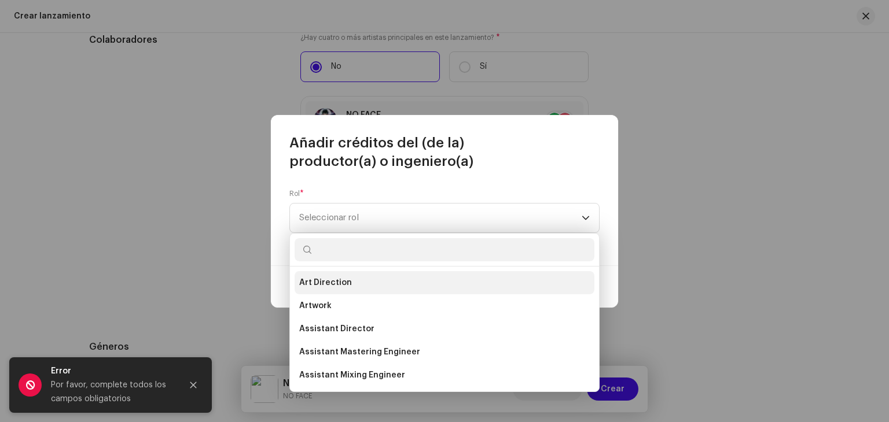
click at [341, 292] on li "Art Direction" at bounding box center [445, 282] width 300 height 23
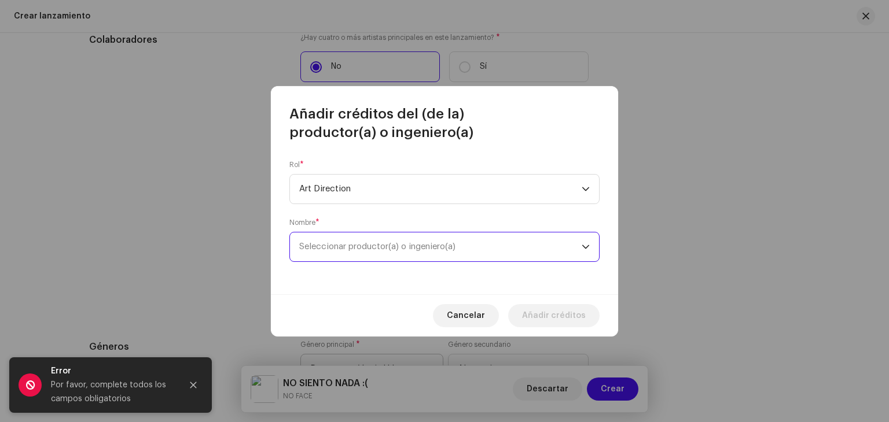
click at [465, 253] on span "Seleccionar productor(a) o ingeniero(a)" at bounding box center [440, 247] width 282 height 29
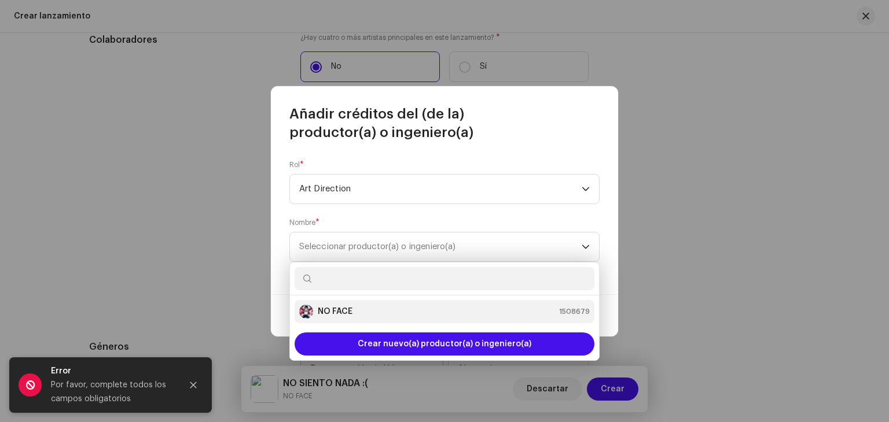
click at [369, 310] on div "NO FACE 1508679" at bounding box center [444, 312] width 290 height 14
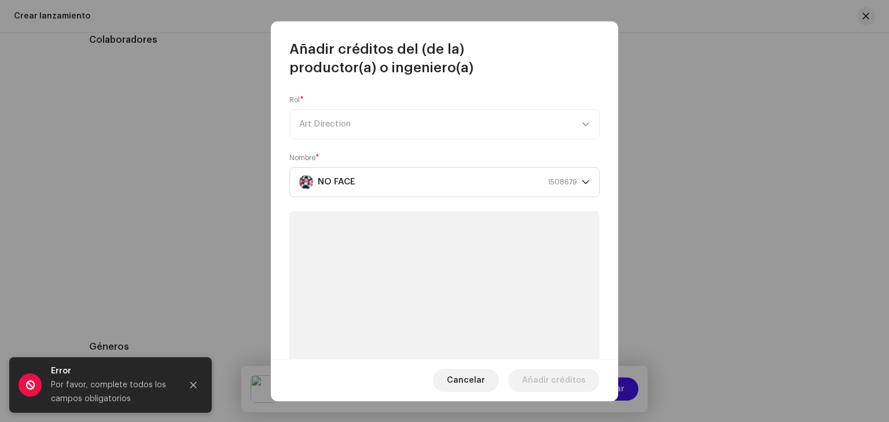
click at [551, 382] on span "Añadir créditos" at bounding box center [554, 380] width 64 height 23
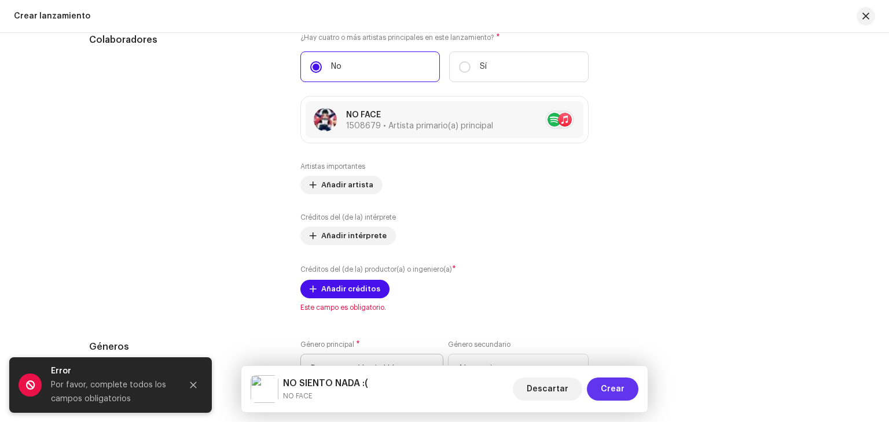
click at [627, 388] on button "Crear" at bounding box center [612, 389] width 51 height 23
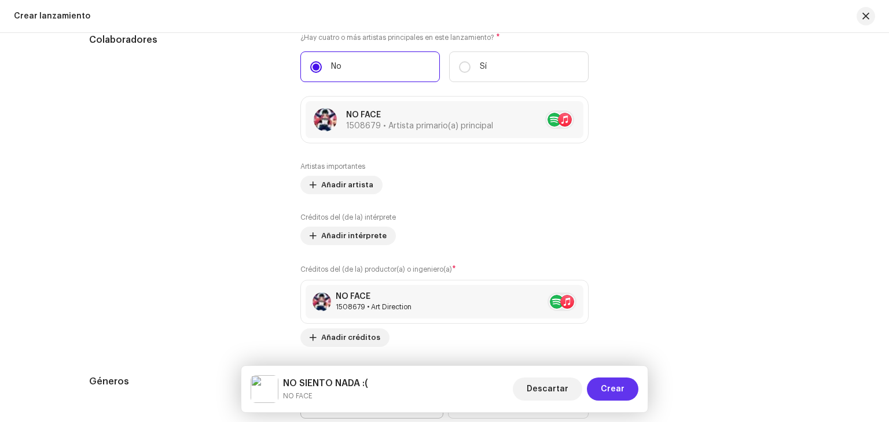
click at [623, 389] on span "Crear" at bounding box center [613, 389] width 24 height 23
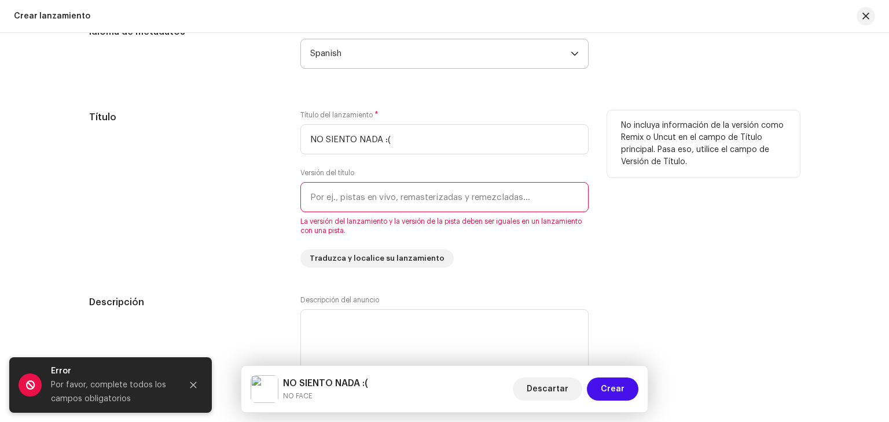
scroll to position [1031, 0]
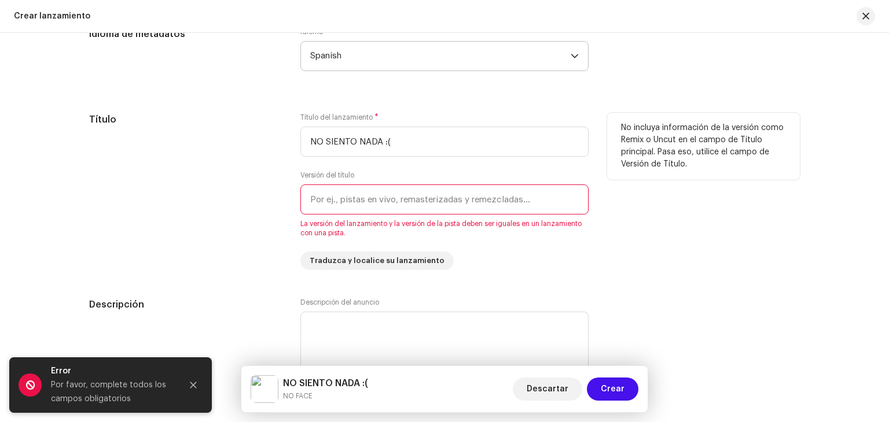
click at [413, 178] on div "Versión del título La versión del lanzamiento y la versión de la pista deben se…" at bounding box center [444, 204] width 288 height 67
click at [401, 201] on input "text" at bounding box center [444, 200] width 288 height 30
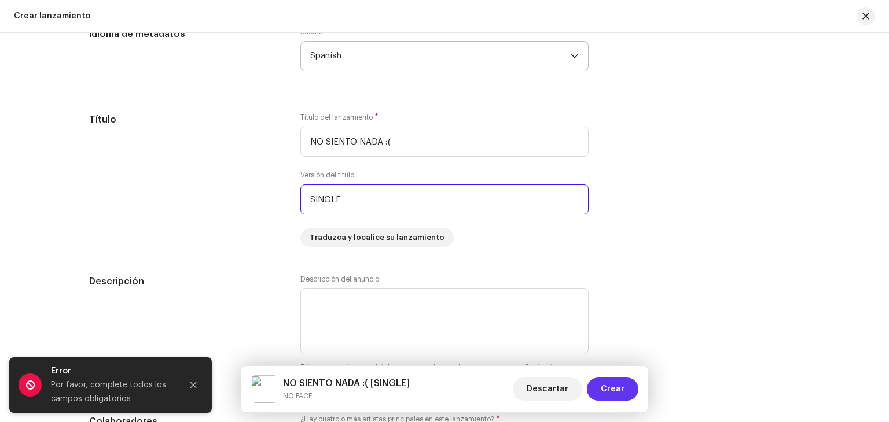
type input "SINGLE"
click at [611, 398] on span "Crear" at bounding box center [613, 389] width 24 height 23
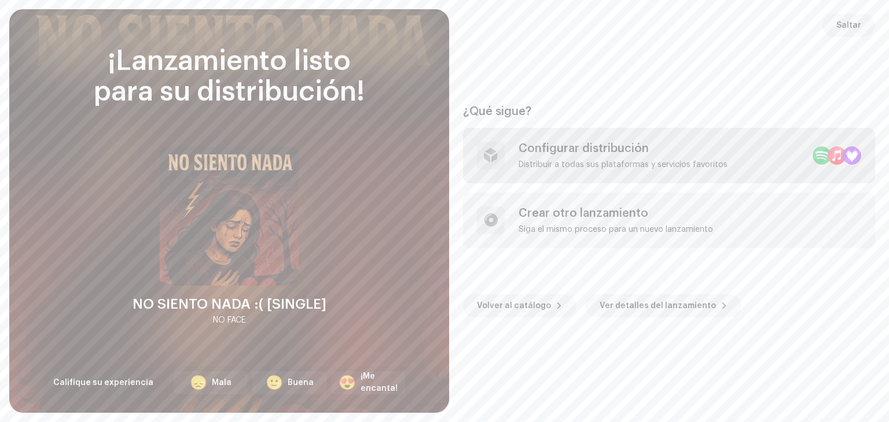
click at [605, 144] on div "Configurar distribución" at bounding box center [622, 149] width 209 height 14
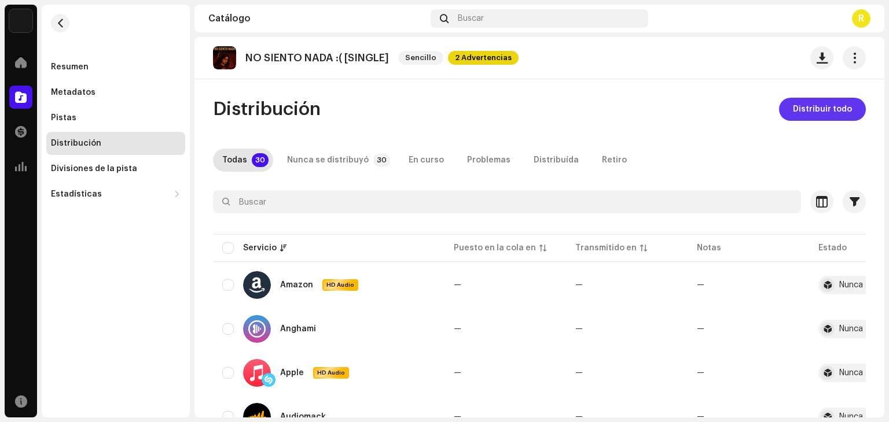
click at [842, 116] on span "Distribuir todo" at bounding box center [822, 109] width 59 height 23
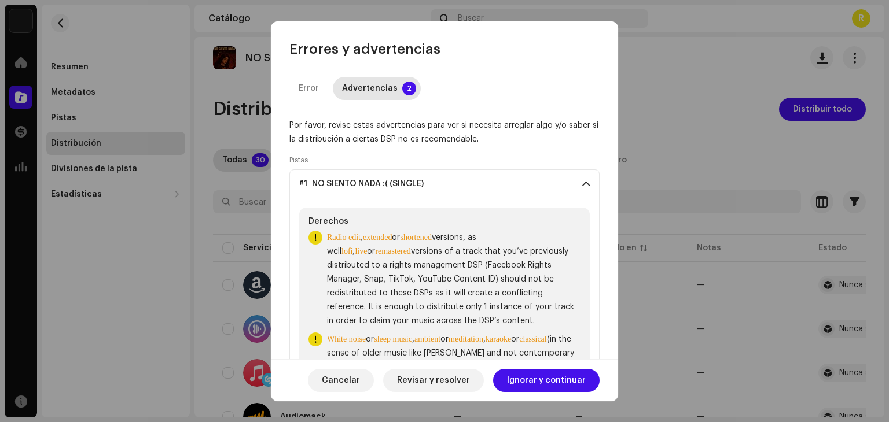
click at [586, 363] on div "Cancelar Revisar y resolver Ignorar y continuar" at bounding box center [444, 380] width 347 height 42
click at [579, 376] on span "Ignorar y continuar" at bounding box center [546, 380] width 79 height 23
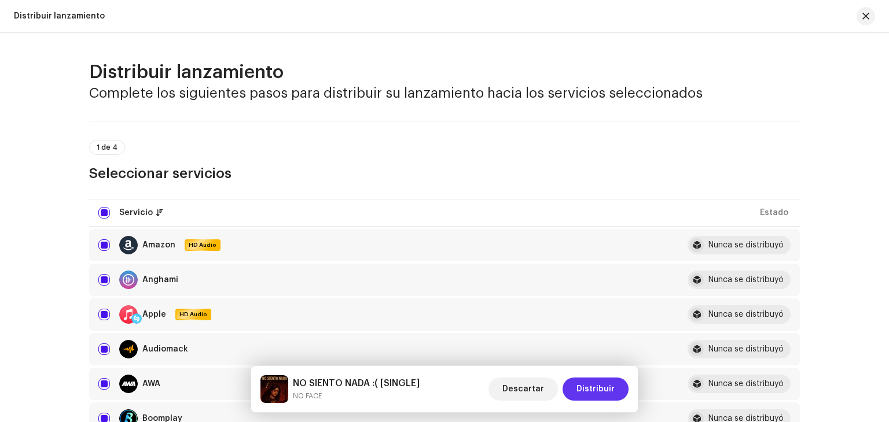
click at [598, 381] on span "Distribuir" at bounding box center [595, 389] width 38 height 23
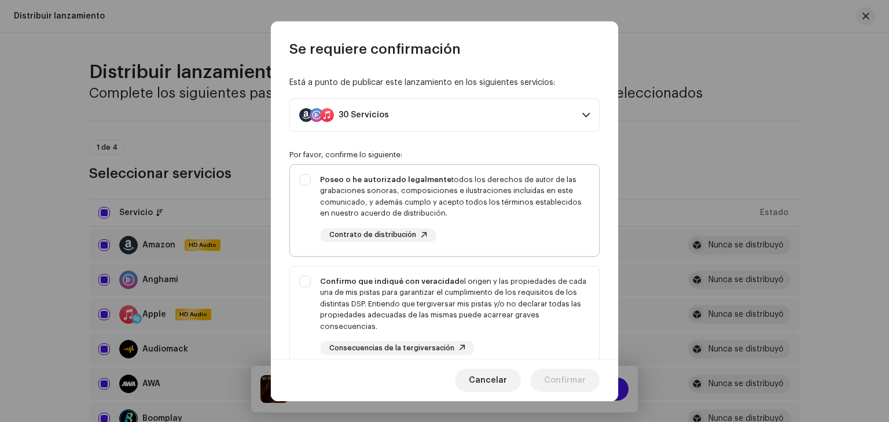
click at [446, 207] on div "Poseo o he autorizado legalmente todos los derechos de autor de las grabaciones…" at bounding box center [455, 196] width 270 height 45
checkbox input "true"
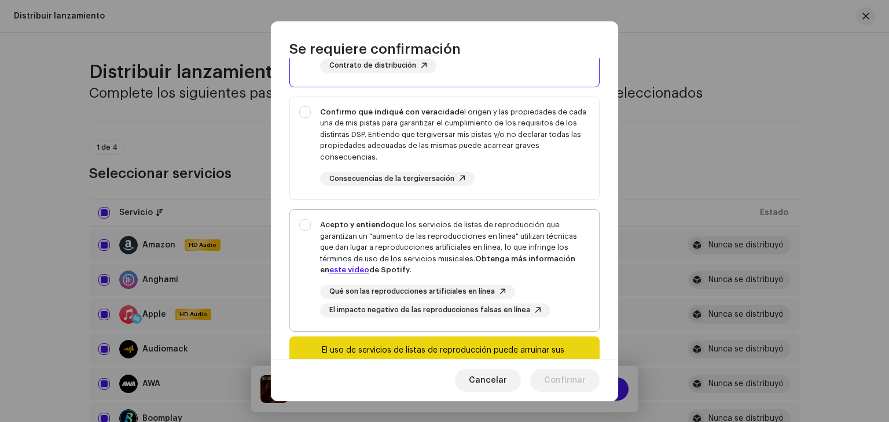
scroll to position [174, 0]
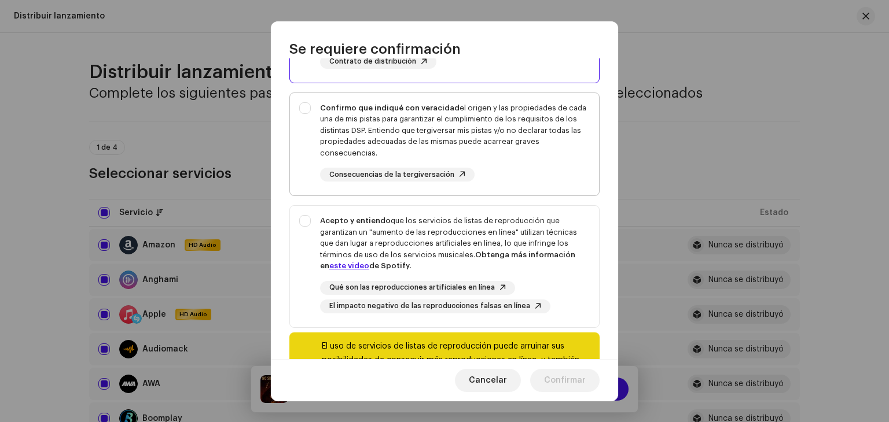
click at [509, 173] on div "Confirmo que indiqué con veracidad el origen y las propiedades de cada una de m…" at bounding box center [455, 142] width 270 height 80
checkbox input "true"
click at [511, 240] on div "Acepto y entiendo que los servicios de listas de reproducción que garantizan un…" at bounding box center [455, 243] width 270 height 57
checkbox input "true"
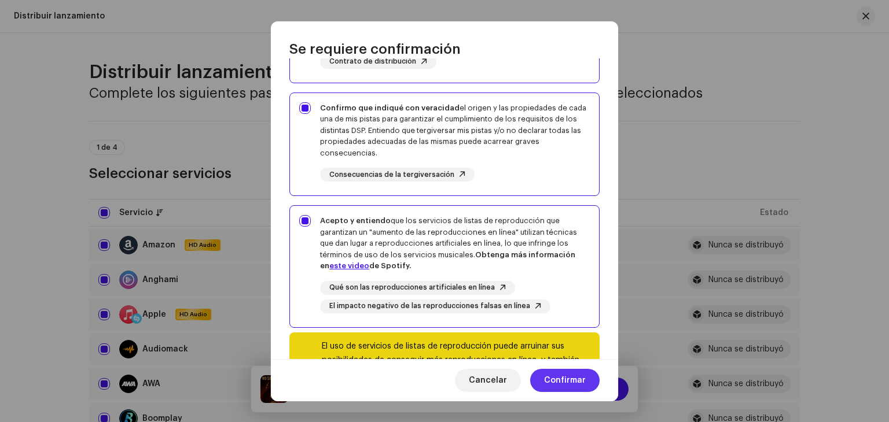
click at [579, 375] on span "Confirmar" at bounding box center [565, 380] width 42 height 23
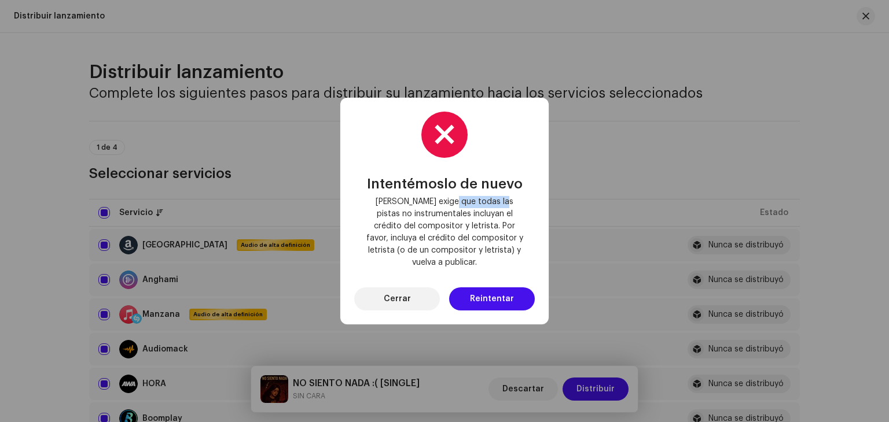
drag, startPoint x: 452, startPoint y: 213, endPoint x: 496, endPoint y: 207, distance: 44.4
click at [496, 207] on span "[PERSON_NAME] exige que todas las pistas no instrumentales incluyan el crédito …" at bounding box center [444, 232] width 162 height 73
drag, startPoint x: 455, startPoint y: 219, endPoint x: 500, endPoint y: 218, distance: 45.1
click at [500, 218] on font "[PERSON_NAME] exige que todas las pistas no instrumentales incluyan el crédito …" at bounding box center [444, 232] width 157 height 69
click at [481, 290] on span "Reintentar" at bounding box center [492, 299] width 44 height 23
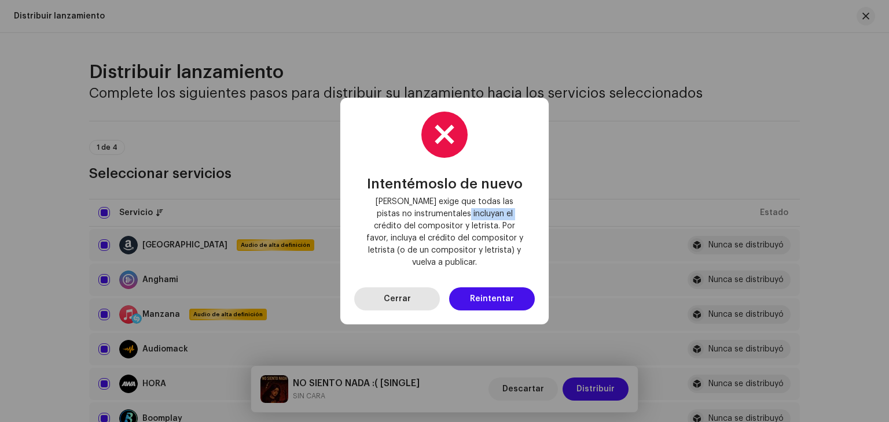
click at [389, 295] on font "Cerrar" at bounding box center [397, 299] width 27 height 8
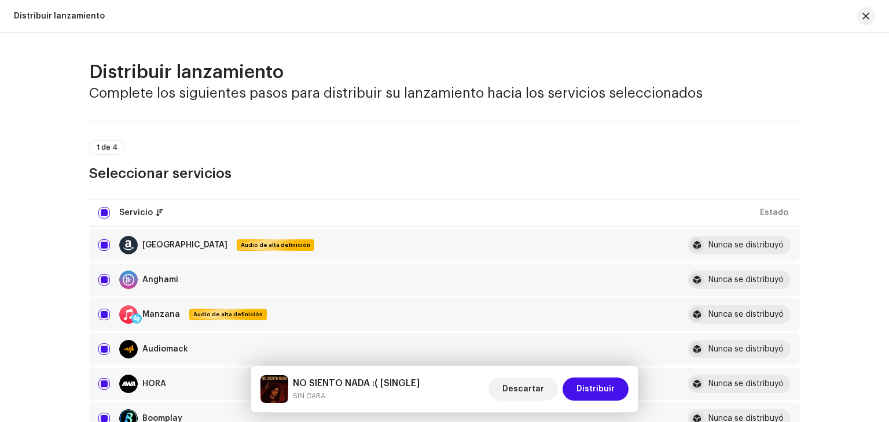
click at [875, 12] on div "Distribuir lanzamiento" at bounding box center [444, 16] width 889 height 33
click at [866, 14] on span "button" at bounding box center [865, 16] width 7 height 9
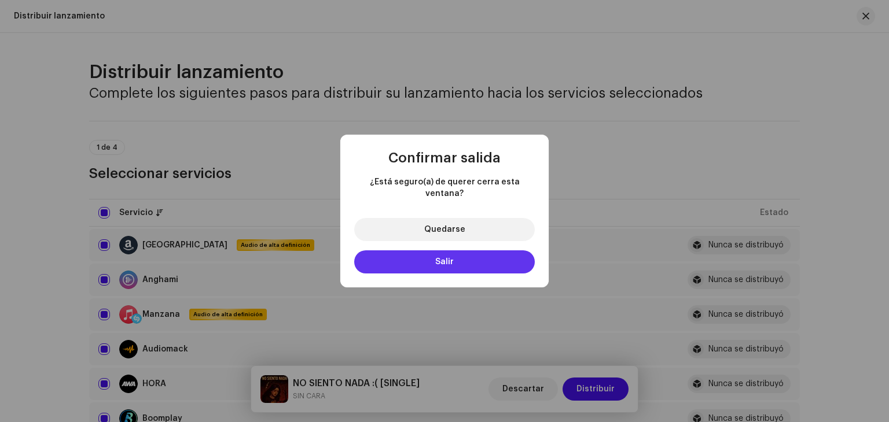
click at [449, 261] on button "Salir" at bounding box center [444, 262] width 181 height 23
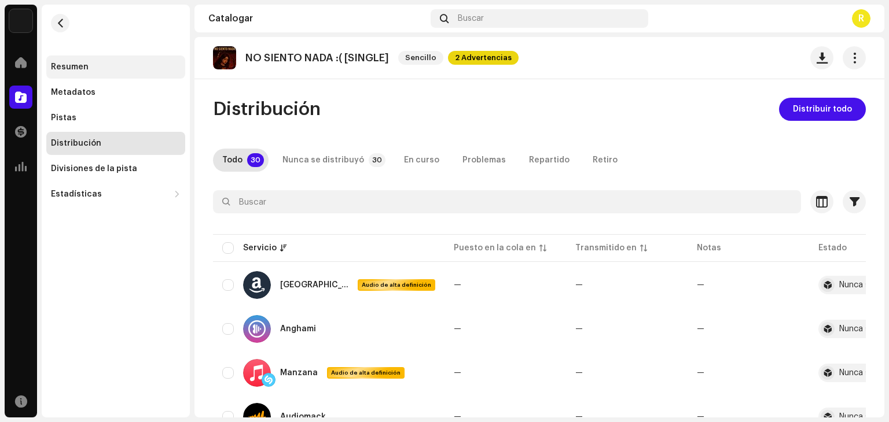
click at [111, 74] on div "Resumen" at bounding box center [115, 67] width 139 height 23
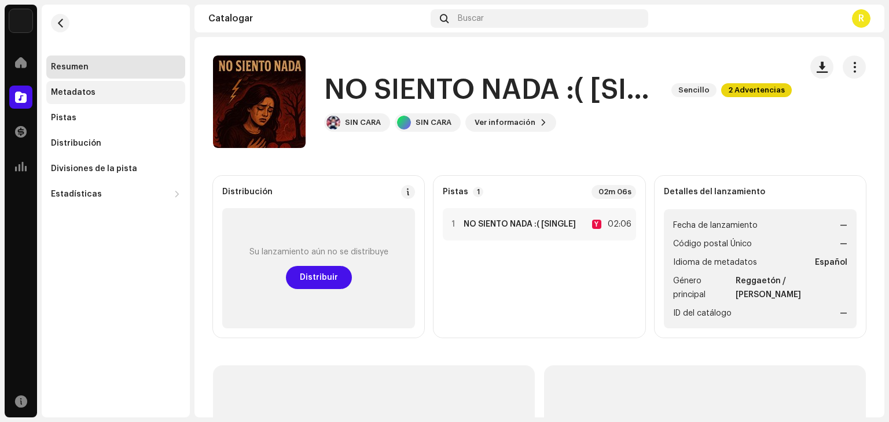
click at [131, 89] on div "Metadatos" at bounding box center [116, 92] width 130 height 9
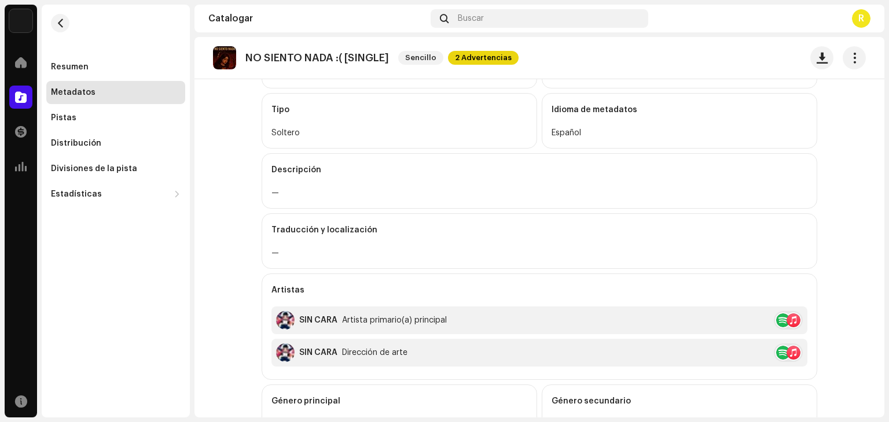
click at [334, 197] on div "—" at bounding box center [539, 193] width 536 height 14
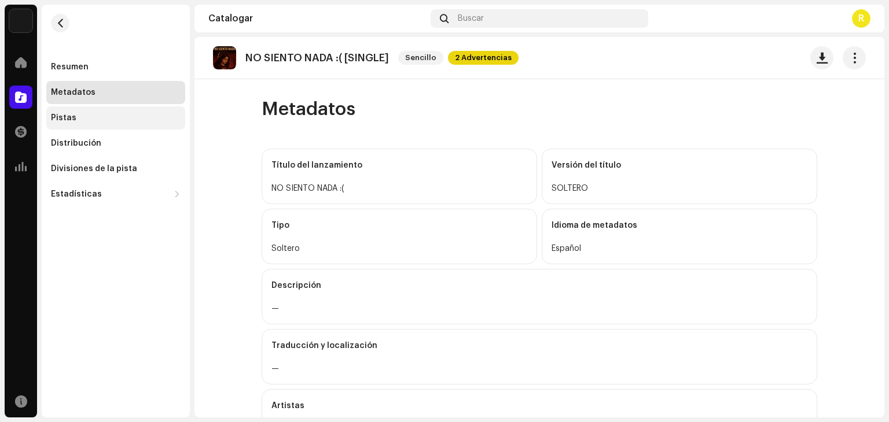
click at [100, 112] on div "Pistas" at bounding box center [115, 117] width 139 height 23
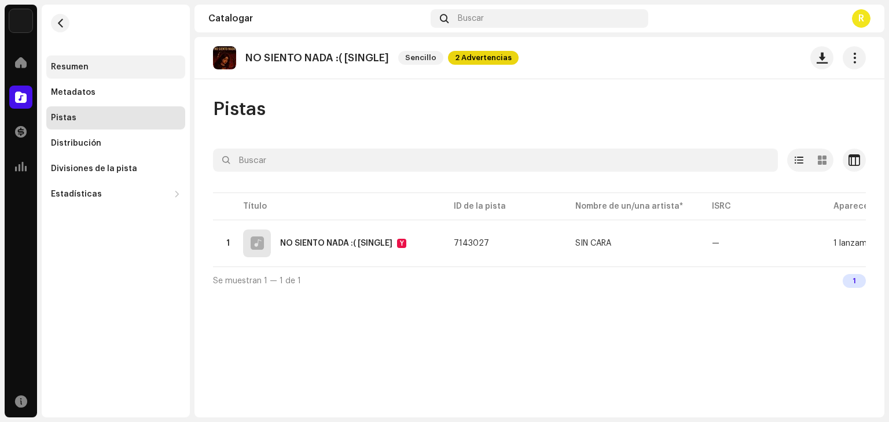
click at [113, 76] on div "Resumen" at bounding box center [115, 67] width 139 height 23
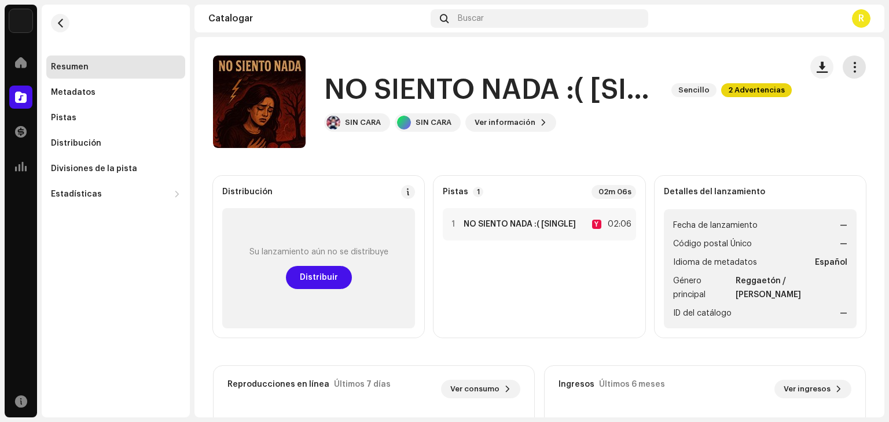
click at [854, 65] on button "button" at bounding box center [853, 67] width 23 height 23
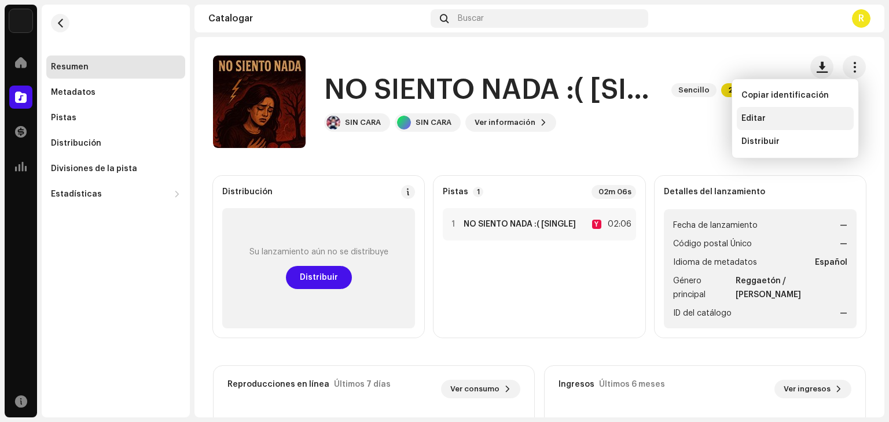
click at [766, 114] on div "Editar" at bounding box center [795, 118] width 108 height 9
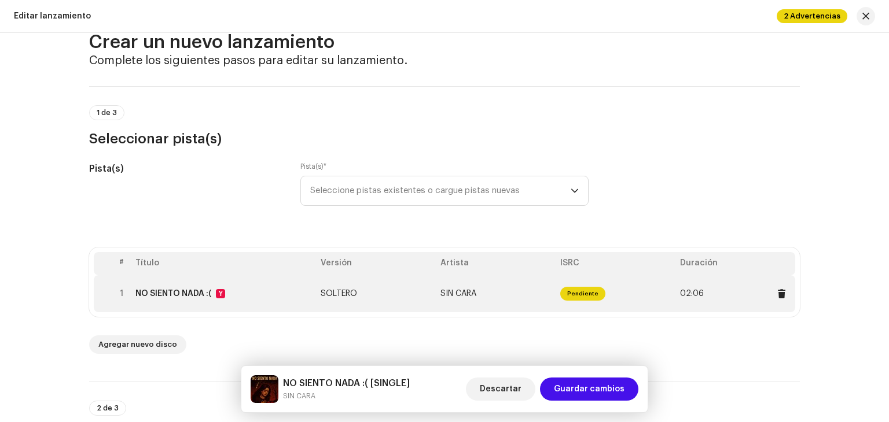
scroll to position [116, 0]
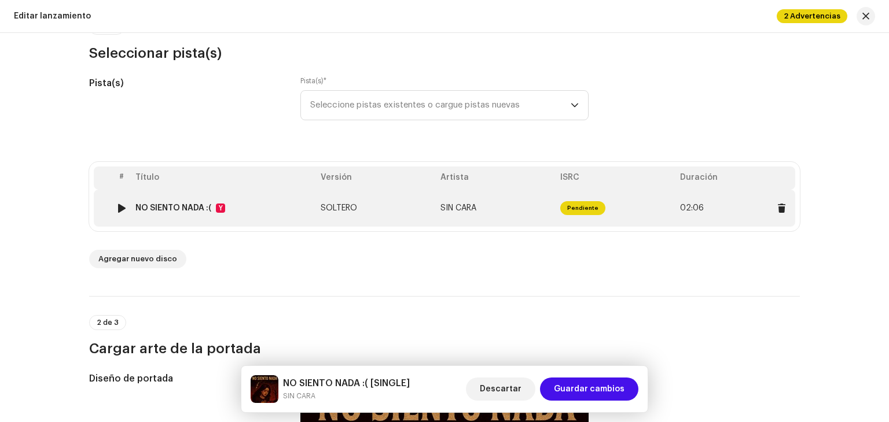
click at [336, 208] on font "SOLTERO" at bounding box center [339, 208] width 36 height 8
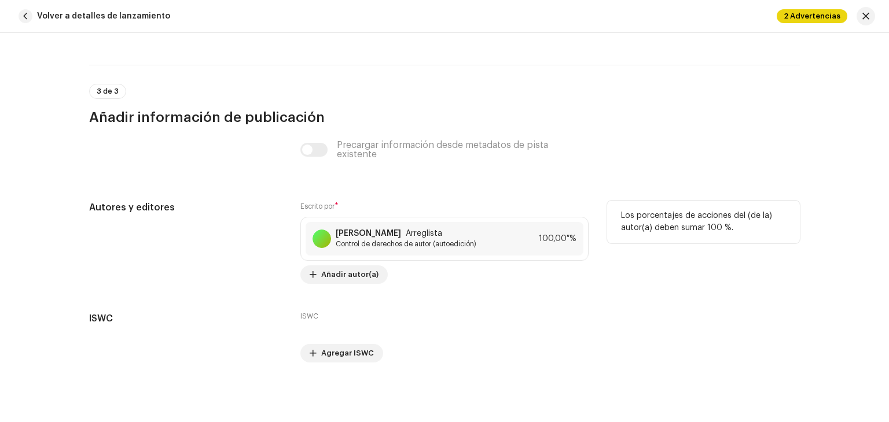
scroll to position [2388, 0]
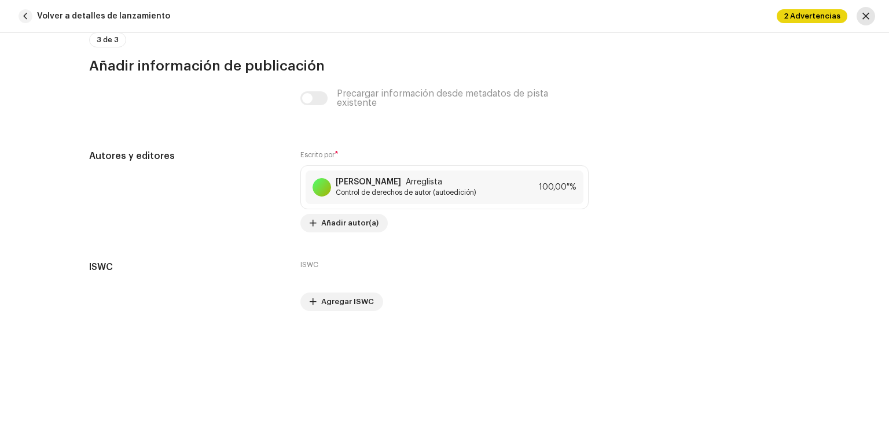
click at [861, 14] on button "button" at bounding box center [865, 16] width 19 height 19
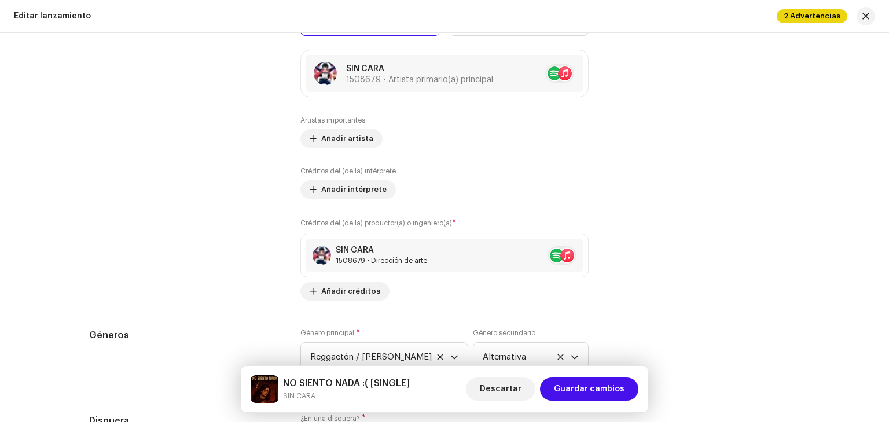
scroll to position [1446, 0]
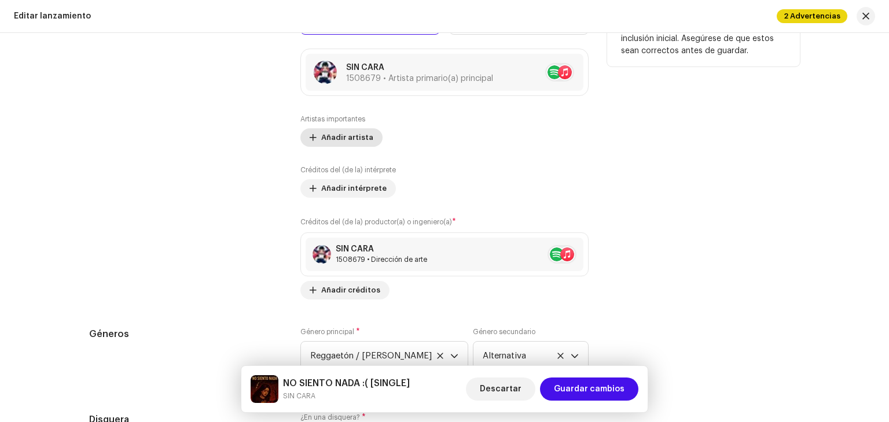
click at [358, 132] on span "Añadir artista" at bounding box center [347, 137] width 52 height 23
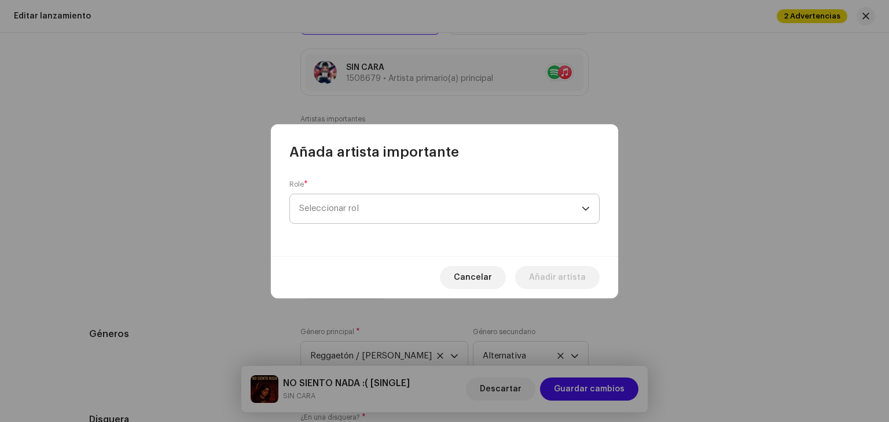
click at [407, 216] on span "Seleccionar rol" at bounding box center [440, 208] width 282 height 29
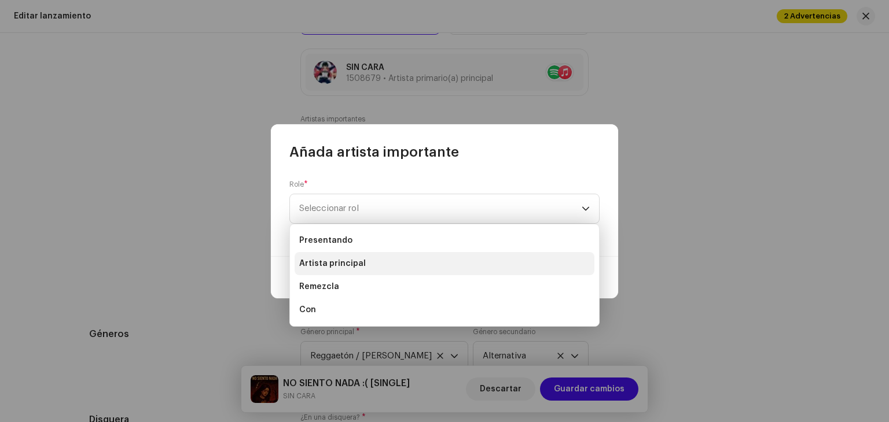
click at [368, 260] on li "Artista principal" at bounding box center [445, 263] width 300 height 23
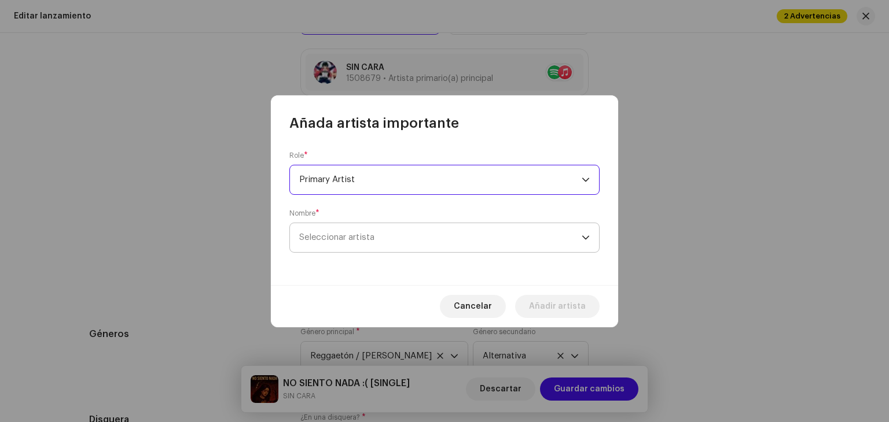
click at [440, 234] on span "Seleccionar artista" at bounding box center [440, 237] width 282 height 29
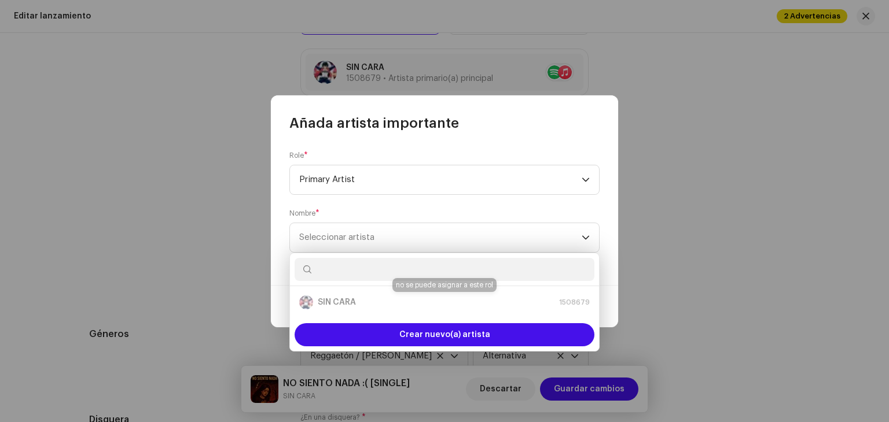
click at [379, 303] on div "SIN CARA 1508679" at bounding box center [444, 303] width 290 height 14
click at [391, 262] on input "text" at bounding box center [445, 269] width 300 height 23
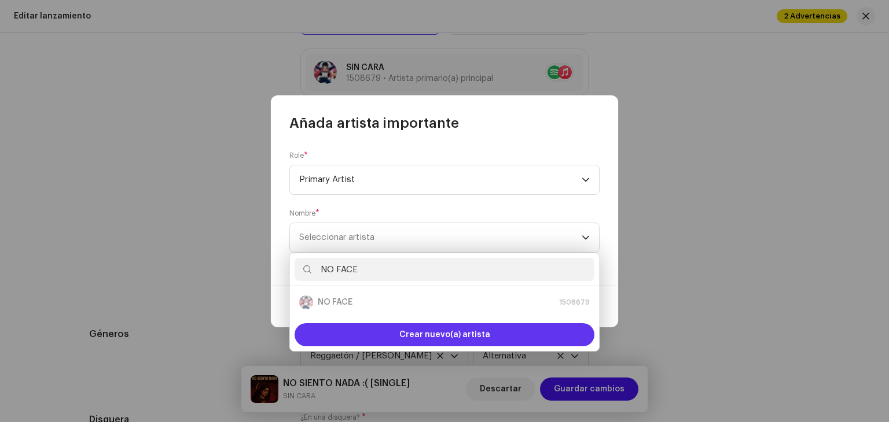
type input "NO FACE"
click at [411, 334] on span "Crear nuevo(a) artista" at bounding box center [444, 334] width 91 height 23
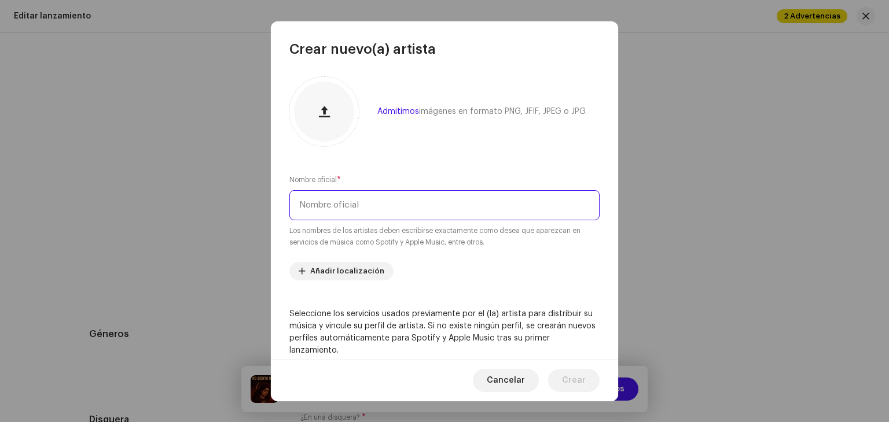
click at [395, 215] on input "text" at bounding box center [444, 205] width 310 height 30
type input "NO FACE"
click at [562, 378] on button "Crear" at bounding box center [573, 380] width 51 height 23
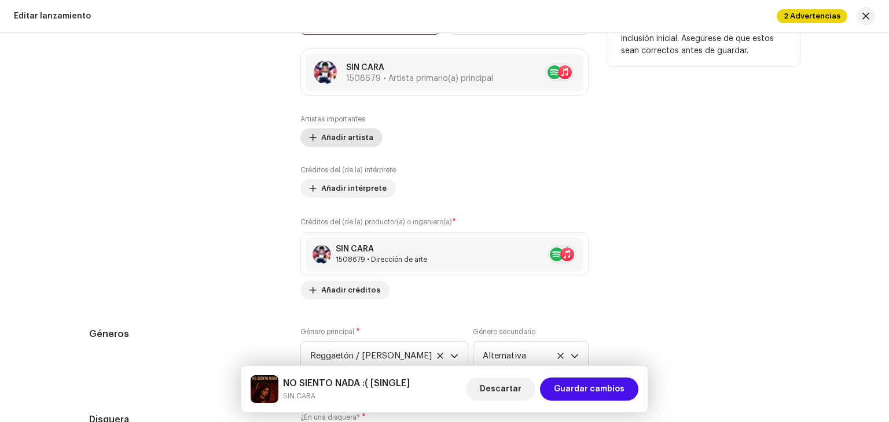
click at [361, 134] on span "Añadir artista" at bounding box center [347, 137] width 52 height 23
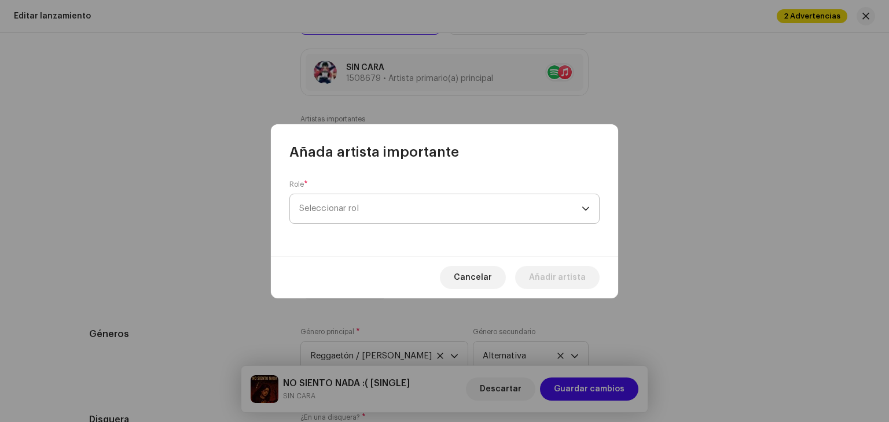
click at [394, 207] on span "Seleccionar rol" at bounding box center [440, 208] width 282 height 29
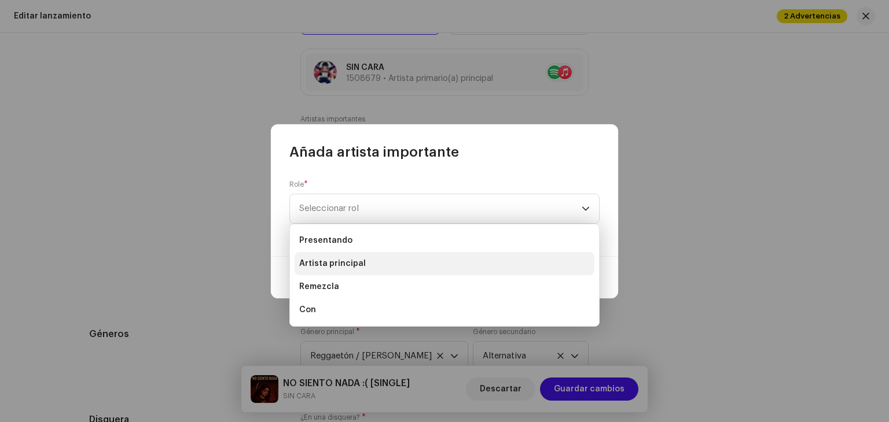
click at [362, 263] on li "Artista principal" at bounding box center [445, 263] width 300 height 23
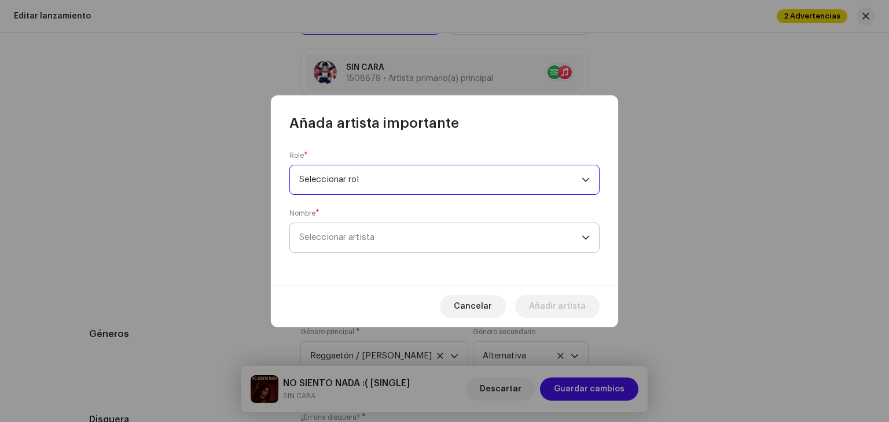
click at [354, 233] on font "Seleccionar artista" at bounding box center [336, 237] width 75 height 9
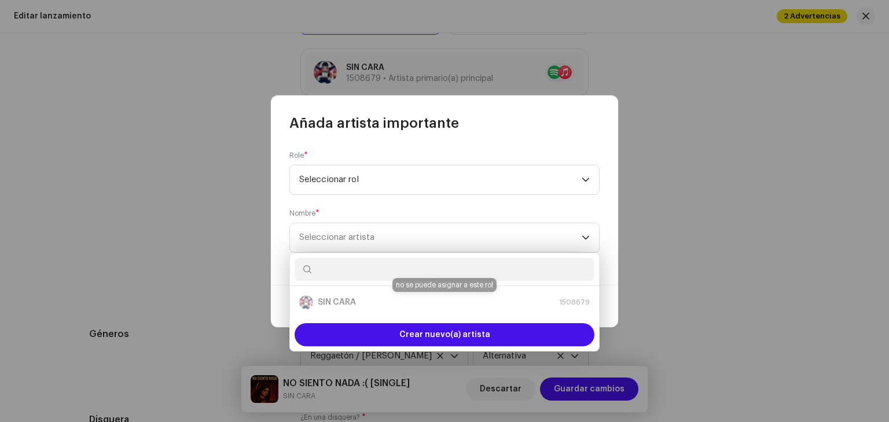
click at [354, 304] on div "SIN CARA 1508679" at bounding box center [444, 303] width 290 height 14
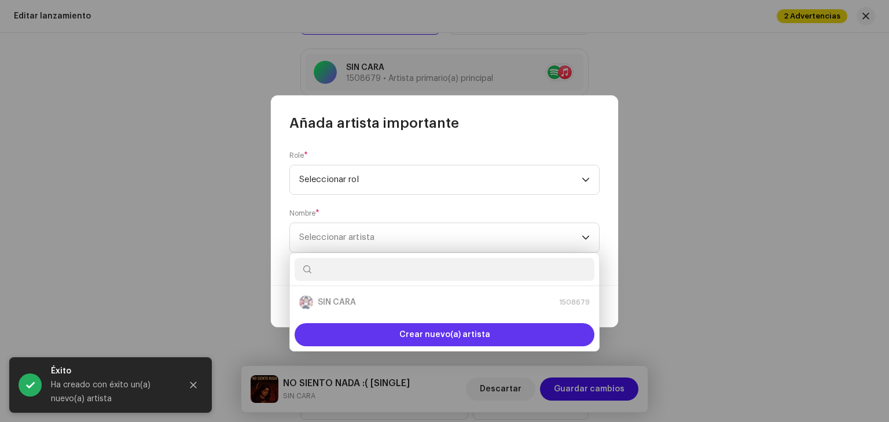
click at [405, 333] on font "Crear nuevo(a) artista" at bounding box center [444, 335] width 91 height 8
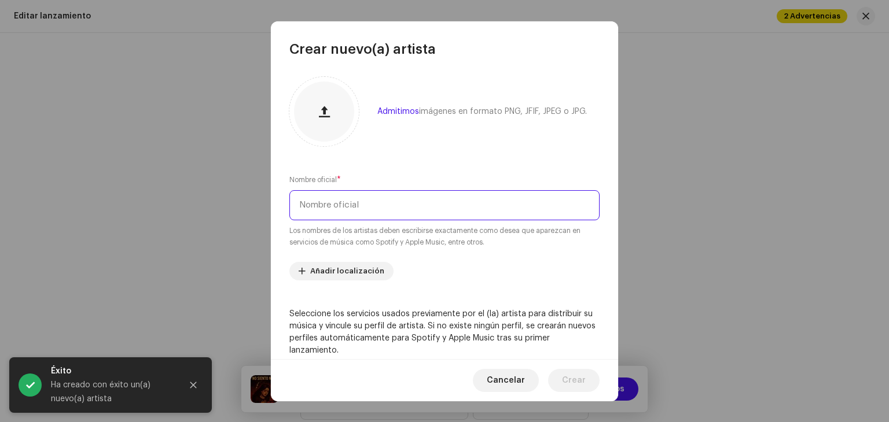
click at [405, 205] on input "text" at bounding box center [444, 205] width 310 height 30
type input "NO FACE"
click at [514, 377] on font "Cancelar" at bounding box center [506, 381] width 38 height 8
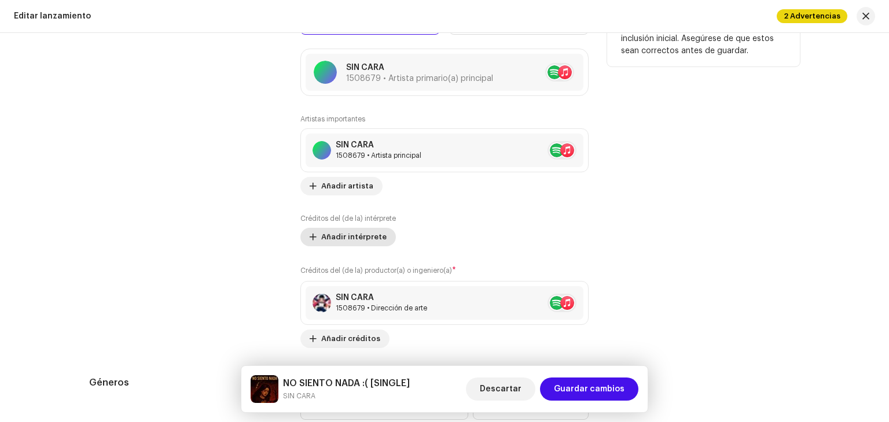
click at [362, 235] on span "Añadir intérprete" at bounding box center [353, 237] width 65 height 23
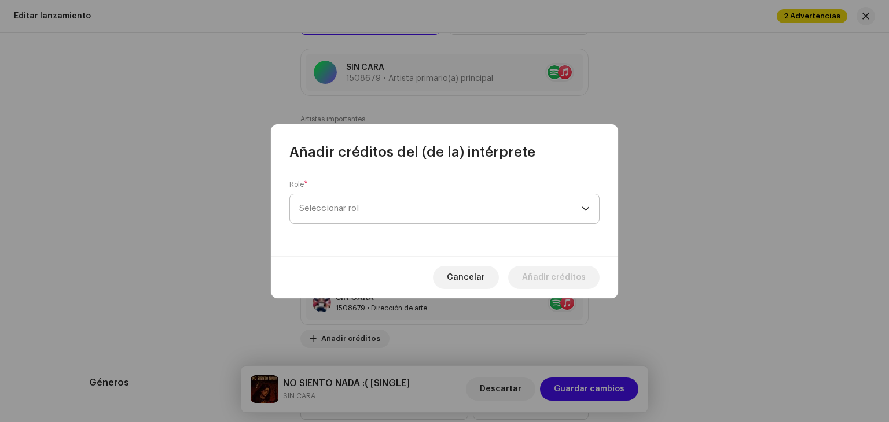
click at [448, 211] on span "Seleccionar rol" at bounding box center [440, 208] width 282 height 29
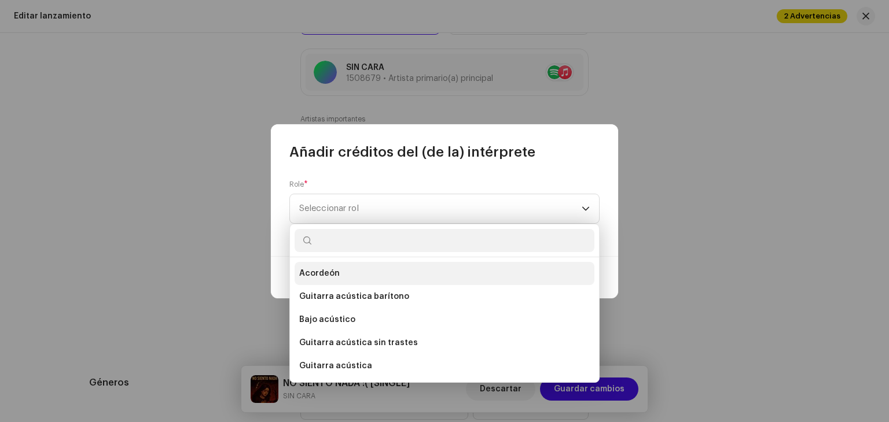
click at [359, 279] on li "Acordeón" at bounding box center [445, 273] width 300 height 23
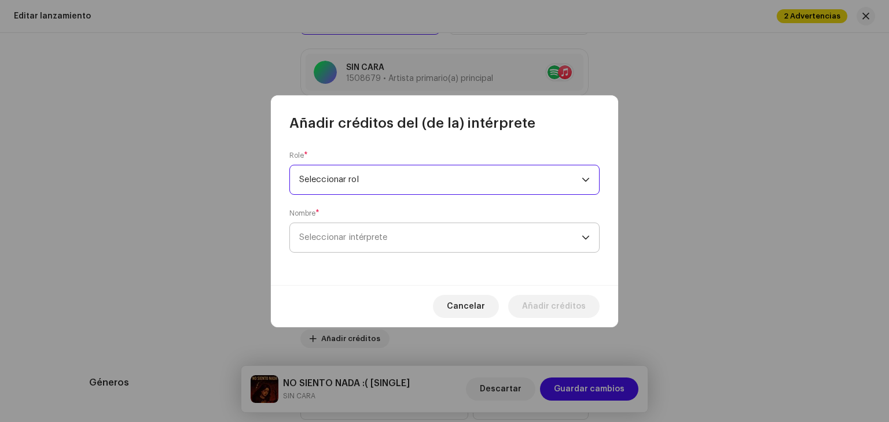
click at [424, 245] on span "Seleccionar intérprete" at bounding box center [440, 237] width 282 height 29
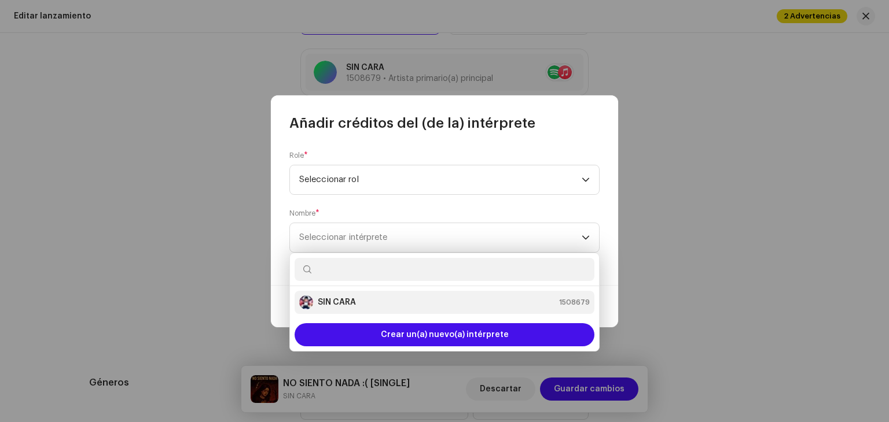
click at [394, 297] on div "SIN CARA 1508679" at bounding box center [444, 303] width 290 height 14
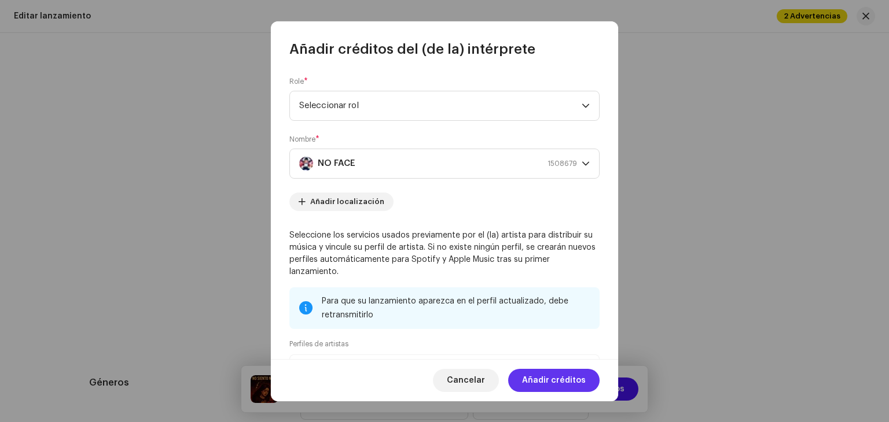
click at [568, 386] on span "Añadir créditos" at bounding box center [554, 380] width 64 height 23
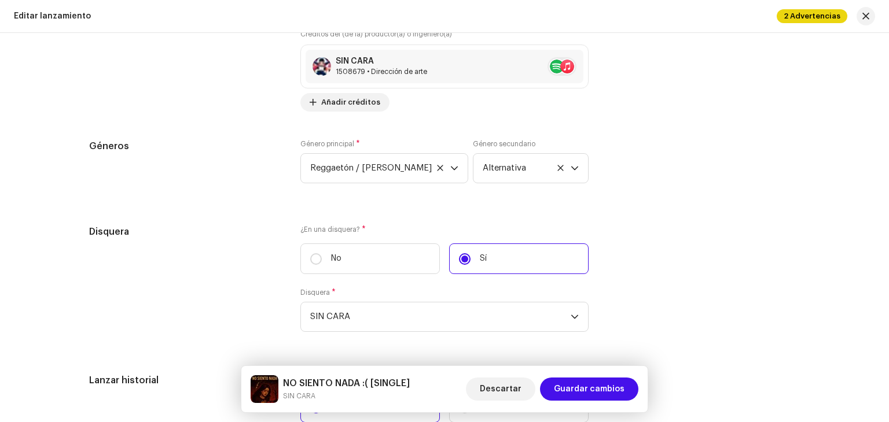
scroll to position [1736, 0]
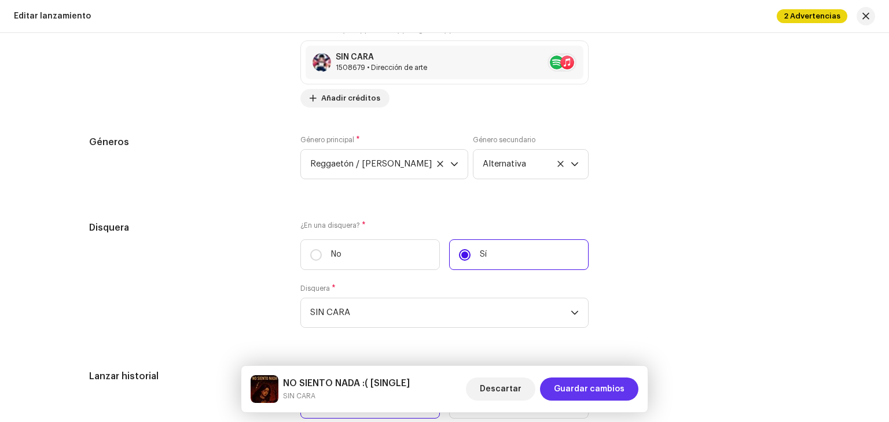
click at [602, 386] on span "Guardar cambios" at bounding box center [589, 389] width 71 height 23
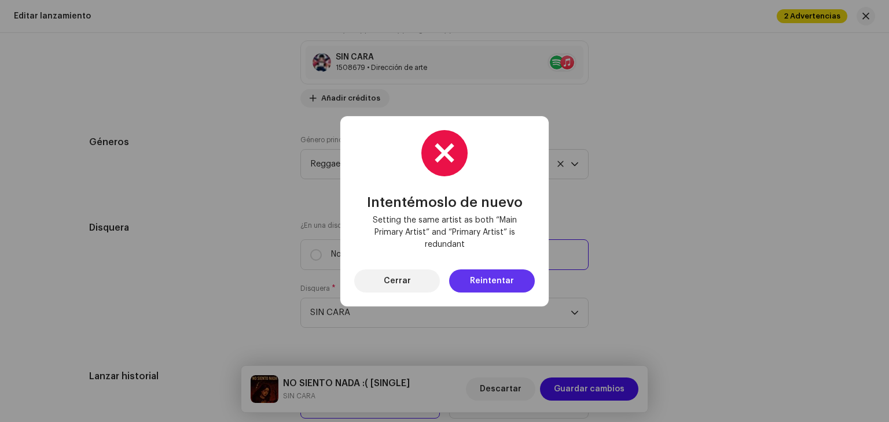
click at [487, 277] on font "Reintentar" at bounding box center [492, 281] width 44 height 8
click at [397, 278] on font "Cerrar" at bounding box center [397, 281] width 27 height 8
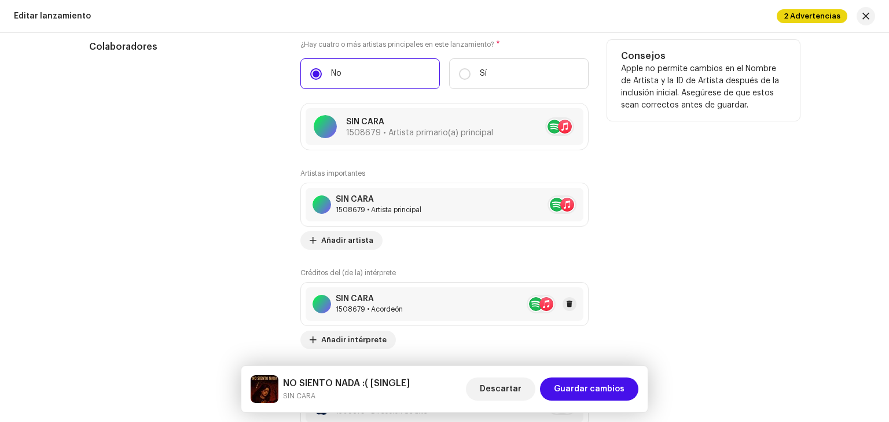
scroll to position [1389, 0]
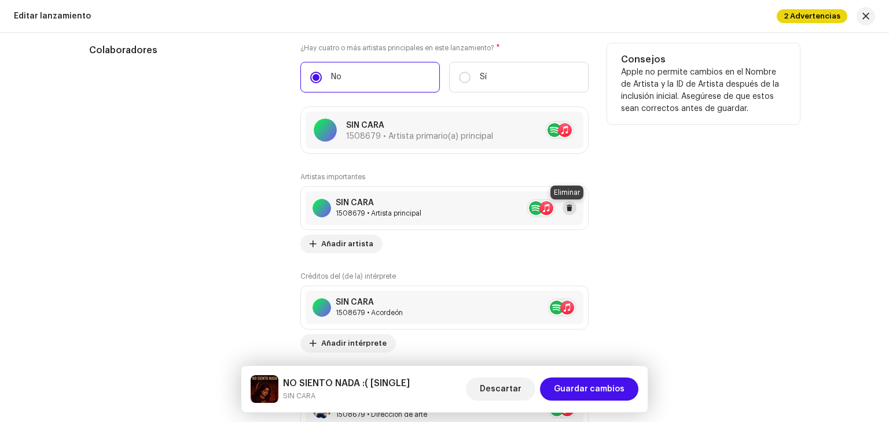
click at [569, 209] on span at bounding box center [569, 208] width 7 height 9
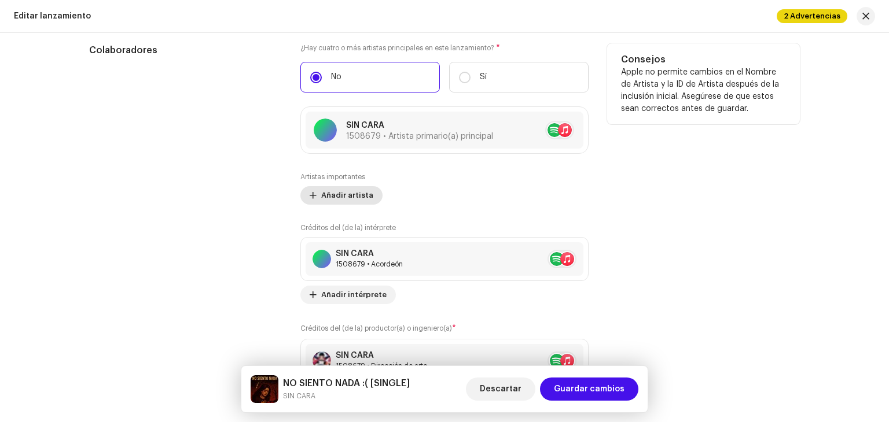
click at [365, 197] on span "Añadir artista" at bounding box center [347, 195] width 52 height 23
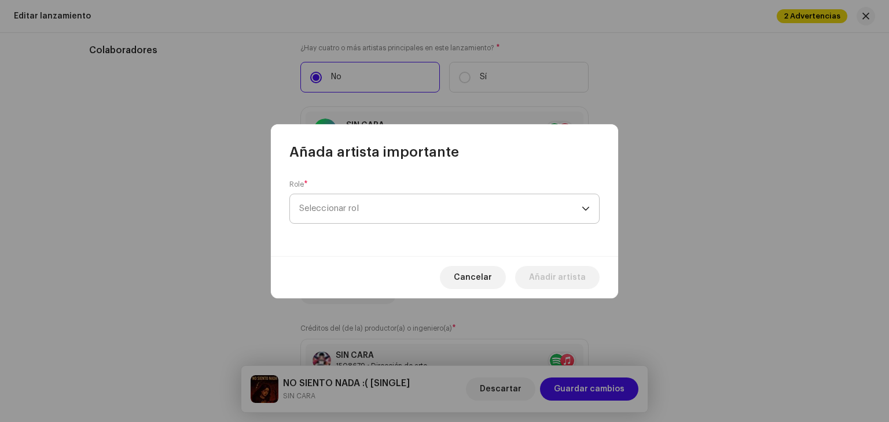
click at [421, 200] on span "Seleccionar rol" at bounding box center [440, 208] width 282 height 29
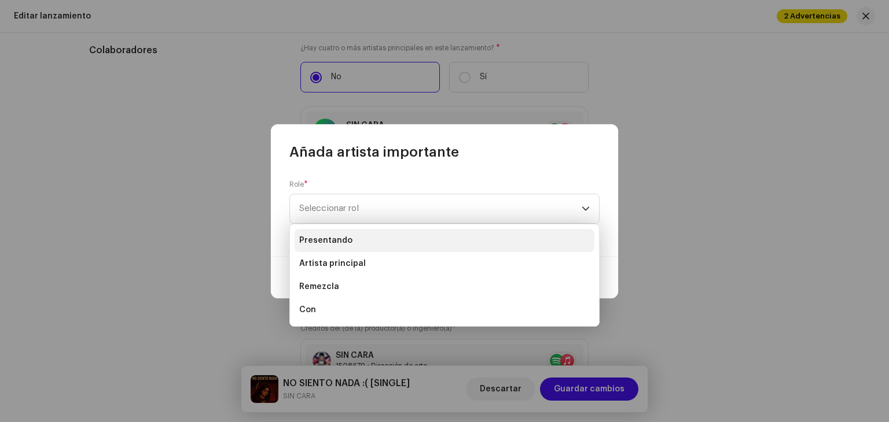
click at [359, 240] on li "Presentando" at bounding box center [445, 240] width 300 height 23
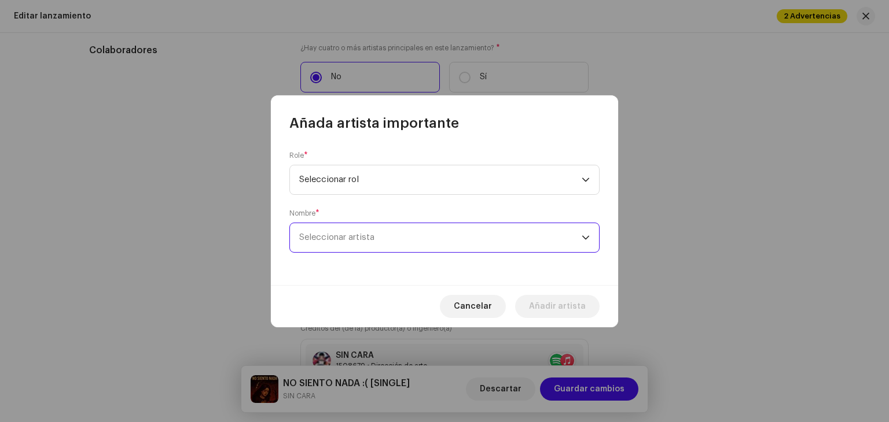
click at [358, 231] on span "Seleccionar artista" at bounding box center [440, 237] width 282 height 29
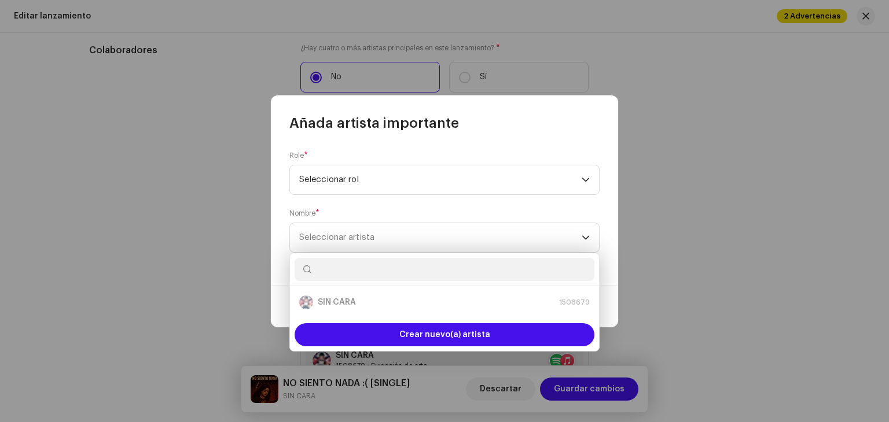
click at [369, 311] on p-selectitem "SIN CARA 1508679" at bounding box center [445, 302] width 300 height 23
click at [379, 271] on input "text" at bounding box center [445, 269] width 300 height 23
type input "NO FAC"
click at [435, 347] on div "Crear nuevo(a) artista" at bounding box center [444, 335] width 309 height 32
click at [354, 294] on p-selectitem "NO FACE 1508679" at bounding box center [445, 302] width 300 height 23
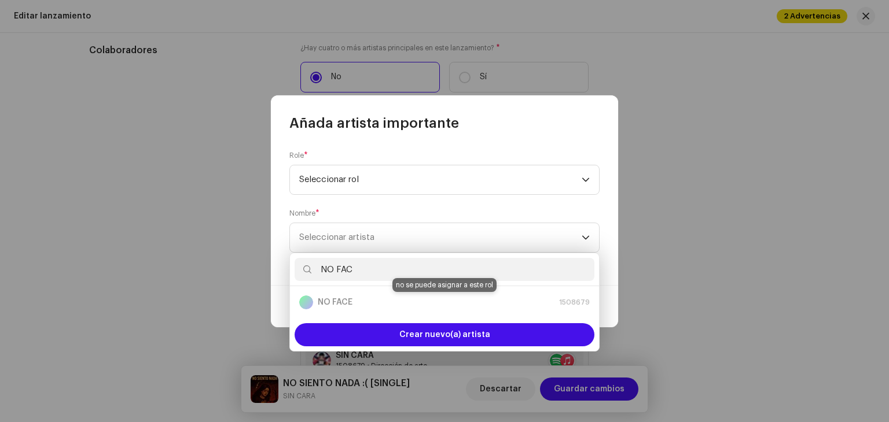
click at [362, 306] on div "NO FACE 1508679" at bounding box center [444, 303] width 290 height 14
click at [363, 320] on div "Crear nuevo(a) artista" at bounding box center [444, 335] width 309 height 32
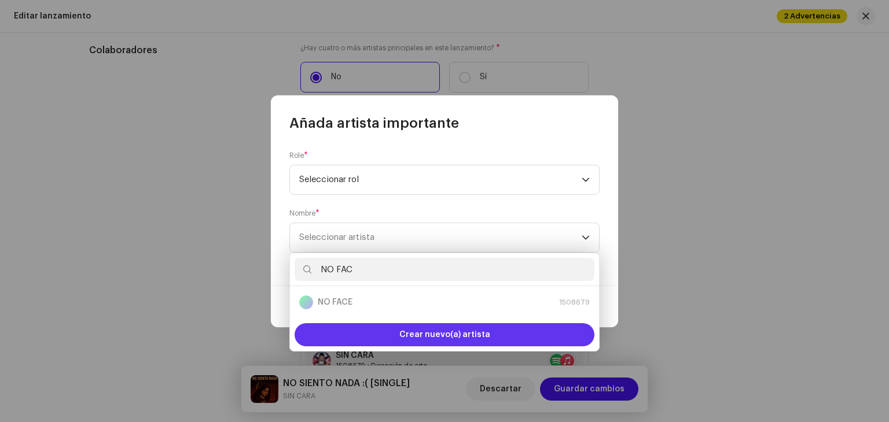
click at [364, 330] on div "Crear nuevo(a) artista" at bounding box center [445, 334] width 300 height 23
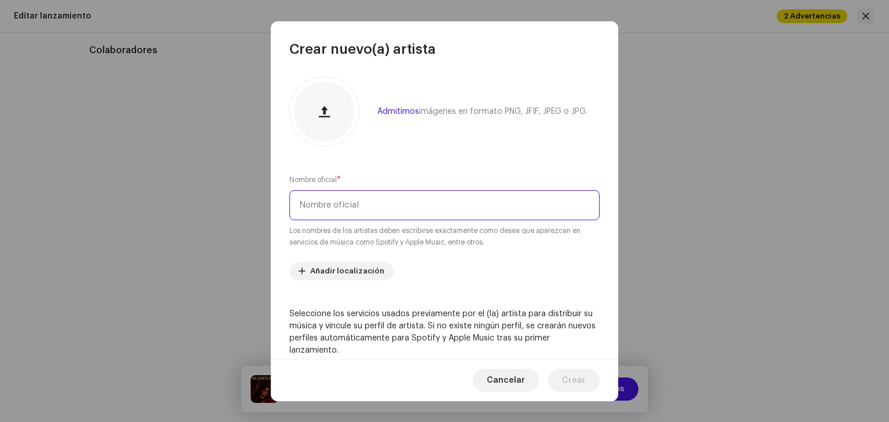
click at [404, 218] on input "text" at bounding box center [444, 205] width 310 height 30
type input "NO FACEE"
click at [577, 389] on span "Crear" at bounding box center [574, 380] width 24 height 23
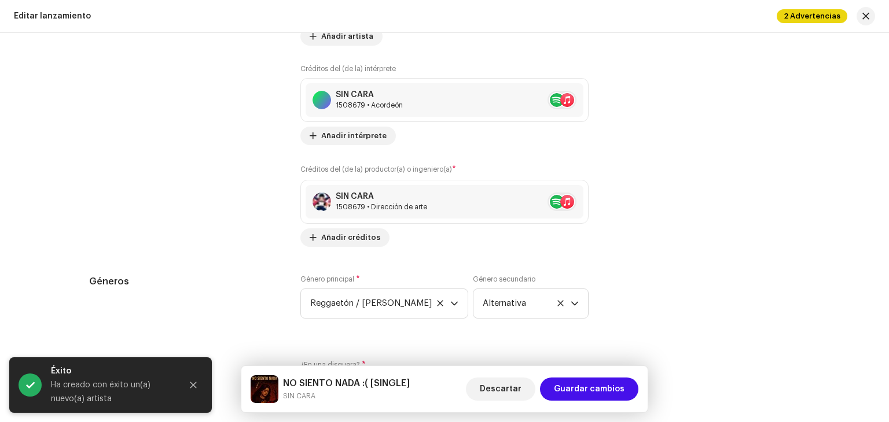
scroll to position [1678, 0]
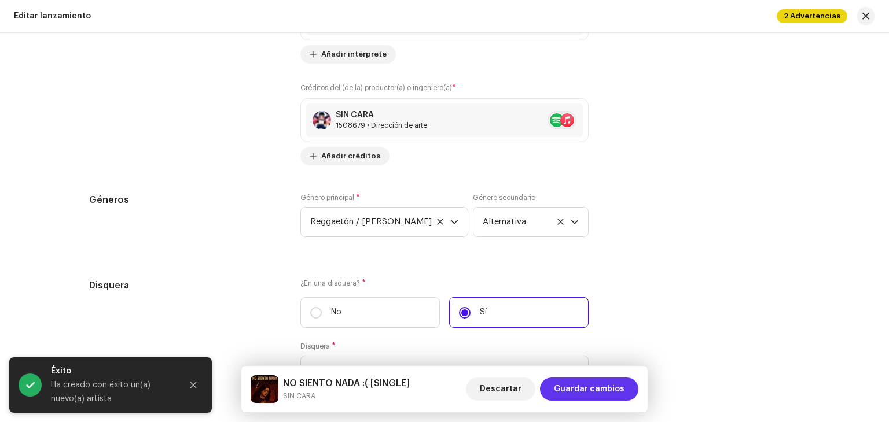
click at [608, 381] on span "Guardar cambios" at bounding box center [589, 389] width 71 height 23
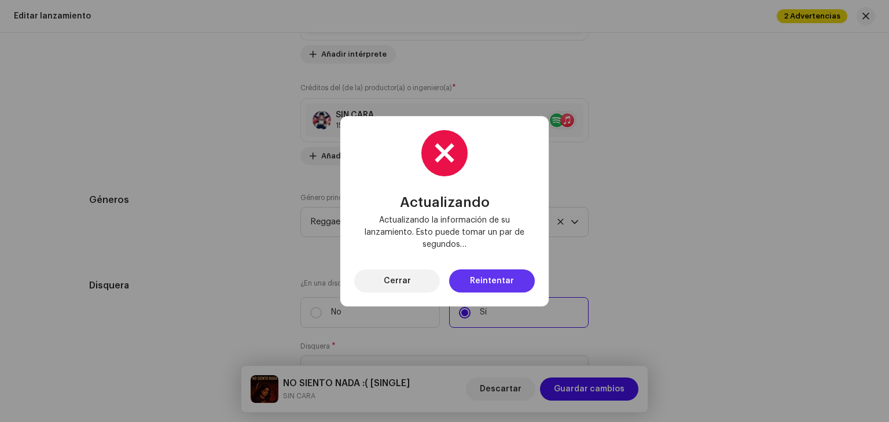
click at [503, 273] on span "Reintentar" at bounding box center [492, 281] width 44 height 23
click at [405, 283] on font "Cerrar" at bounding box center [397, 281] width 27 height 8
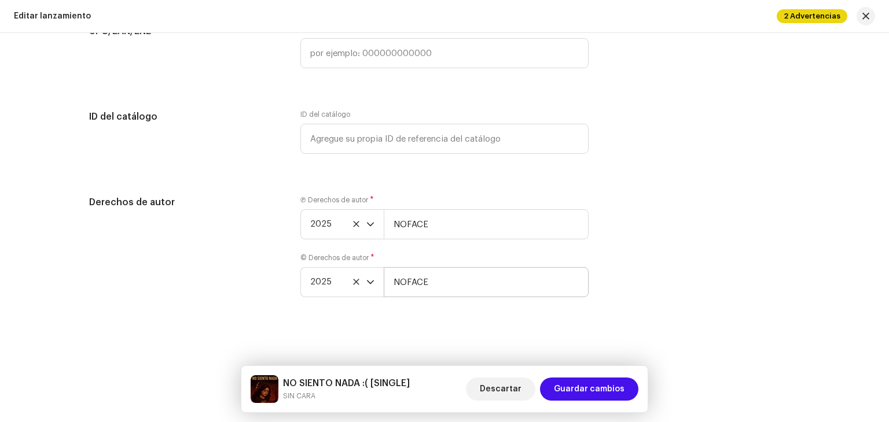
scroll to position [2171, 0]
click at [686, 299] on div "Derechos de autor Ⓟ Derechos de autor * 2025 NOFACE © Derechos de autor * 2025 …" at bounding box center [444, 254] width 711 height 116
click at [627, 387] on button "Guardar cambios" at bounding box center [589, 389] width 98 height 23
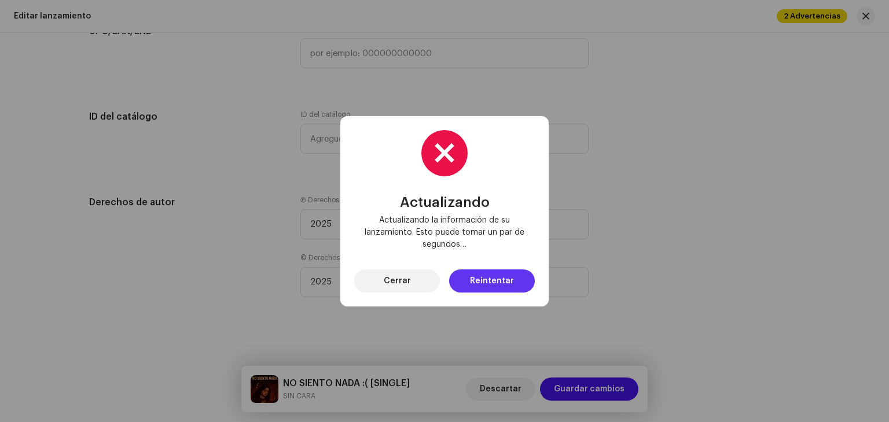
click at [520, 276] on button "Reintentar" at bounding box center [492, 281] width 86 height 23
click at [403, 285] on span "Cerrar" at bounding box center [397, 281] width 27 height 23
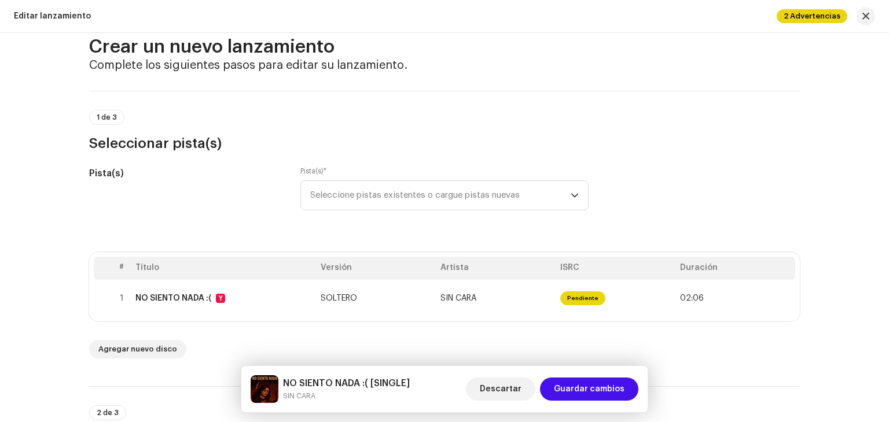
scroll to position [174, 0]
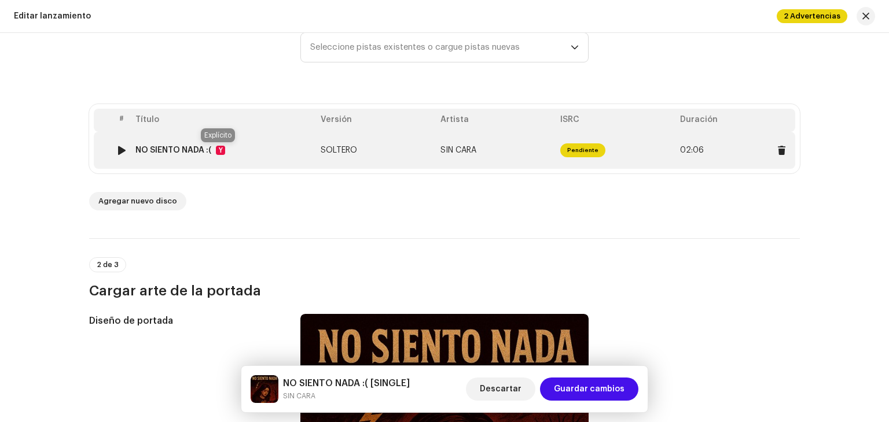
click at [219, 151] on font "Y" at bounding box center [221, 150] width 4 height 7
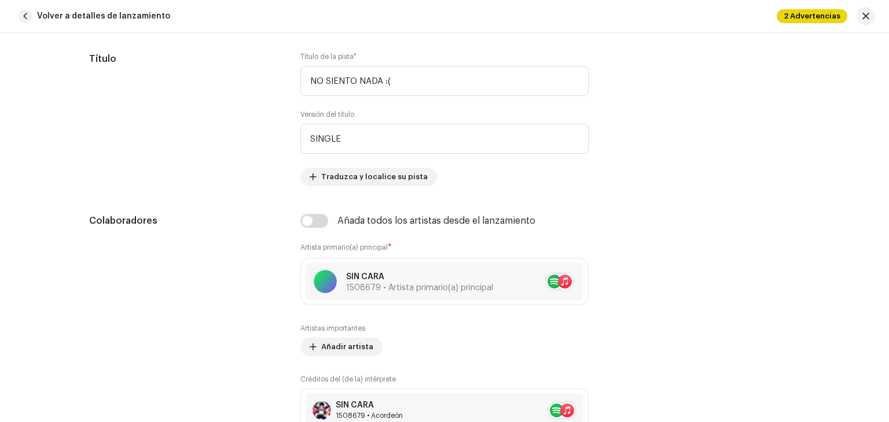
scroll to position [752, 0]
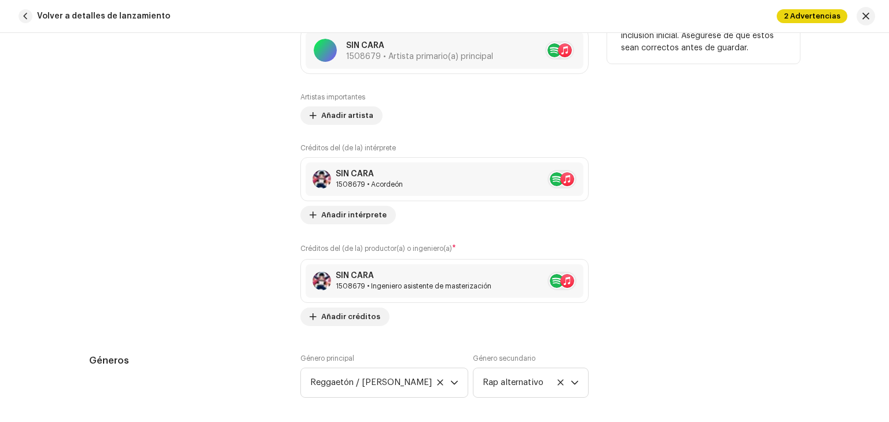
click at [358, 104] on div "Artistas importantes Añadir artista" at bounding box center [444, 109] width 288 height 32
click at [358, 109] on span "Añadir artista" at bounding box center [347, 115] width 52 height 23
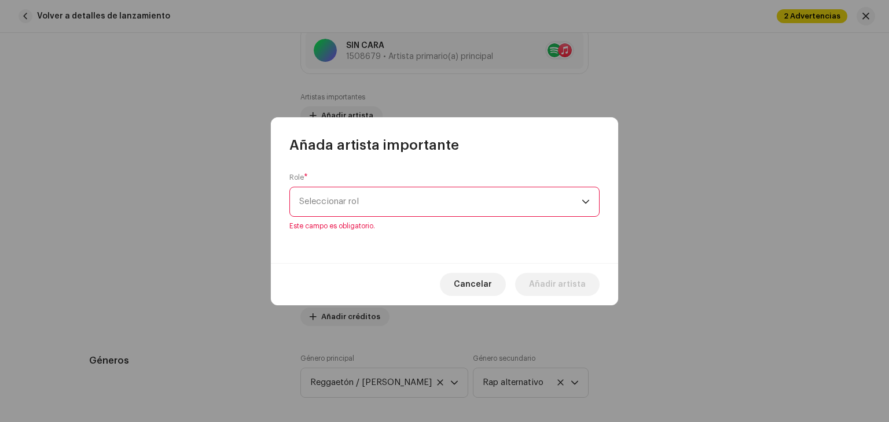
click at [428, 233] on div "Role * Seleccionar rol Este campo es obligatorio." at bounding box center [444, 208] width 347 height 109
click at [407, 204] on span "Seleccionar rol" at bounding box center [440, 201] width 282 height 29
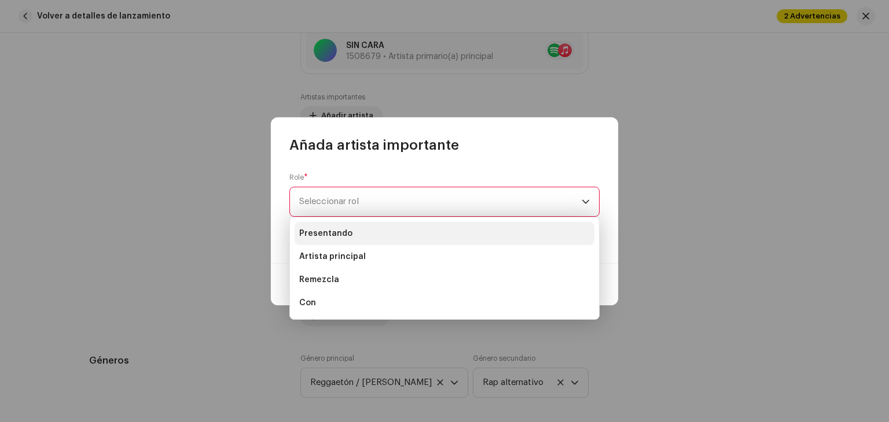
click at [366, 234] on li "Presentando" at bounding box center [445, 233] width 300 height 23
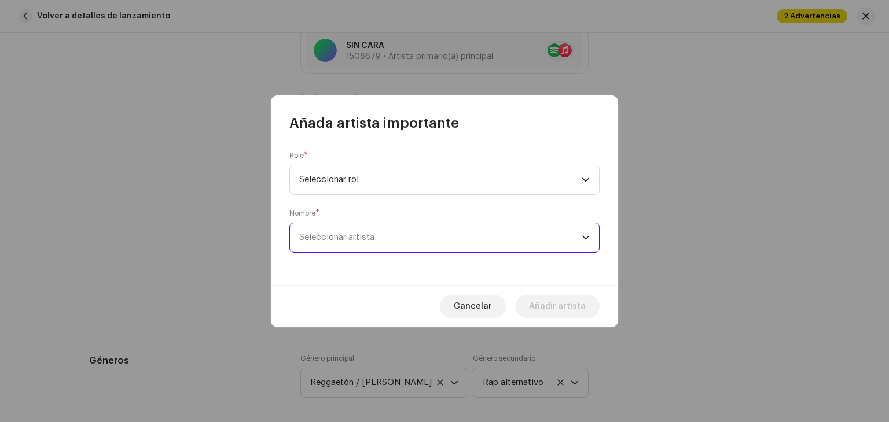
click at [433, 246] on span "Seleccionar artista" at bounding box center [440, 237] width 282 height 29
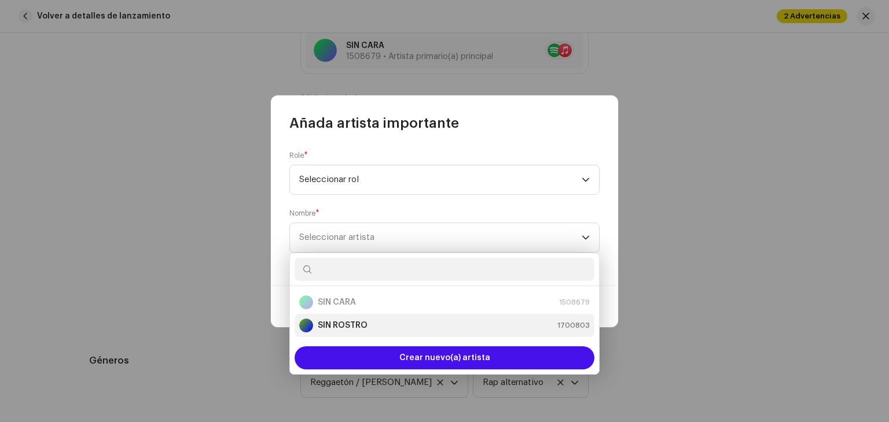
click at [395, 315] on li "SIN ROSTRO 1700803" at bounding box center [445, 325] width 300 height 23
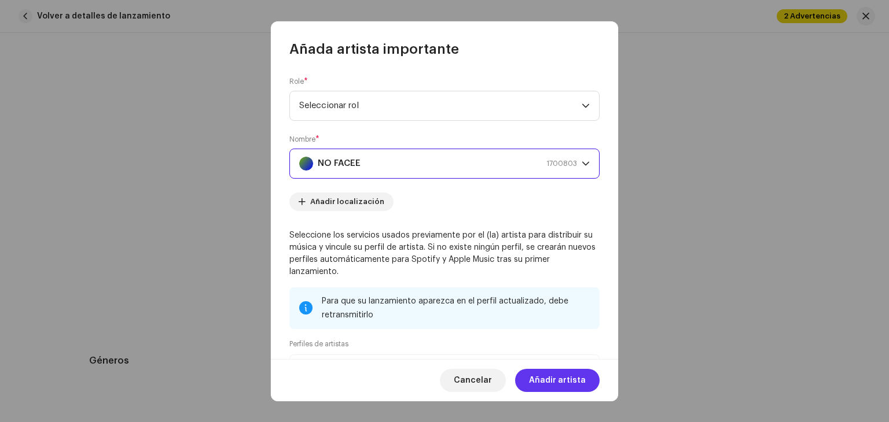
click at [543, 378] on font "Añadir artista" at bounding box center [557, 381] width 57 height 8
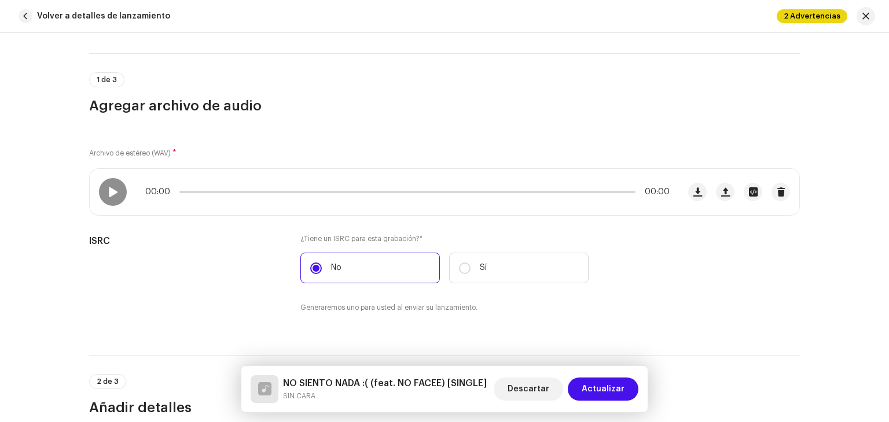
scroll to position [0, 0]
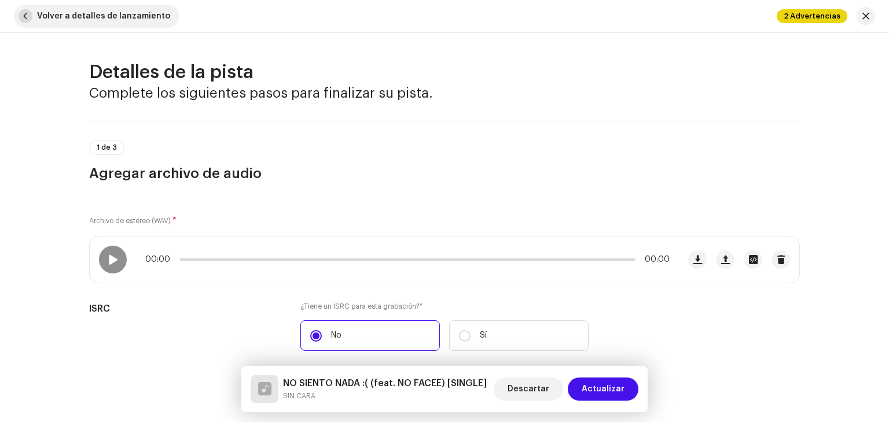
click at [21, 16] on span "button" at bounding box center [26, 16] width 14 height 14
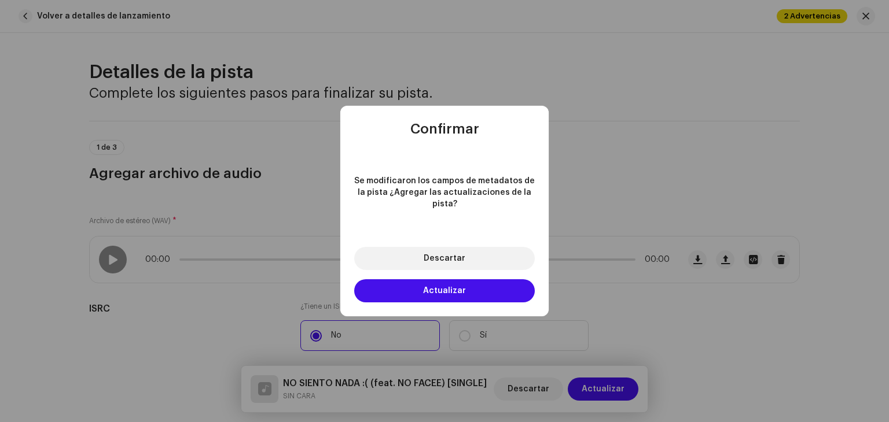
click at [429, 299] on div "Descartar Actualizar" at bounding box center [444, 274] width 208 height 83
drag, startPoint x: 429, startPoint y: 299, endPoint x: 430, endPoint y: 288, distance: 10.5
click at [429, 297] on div "Descartar Actualizar" at bounding box center [444, 274] width 208 height 83
click at [430, 288] on font "Actualizar" at bounding box center [444, 291] width 43 height 8
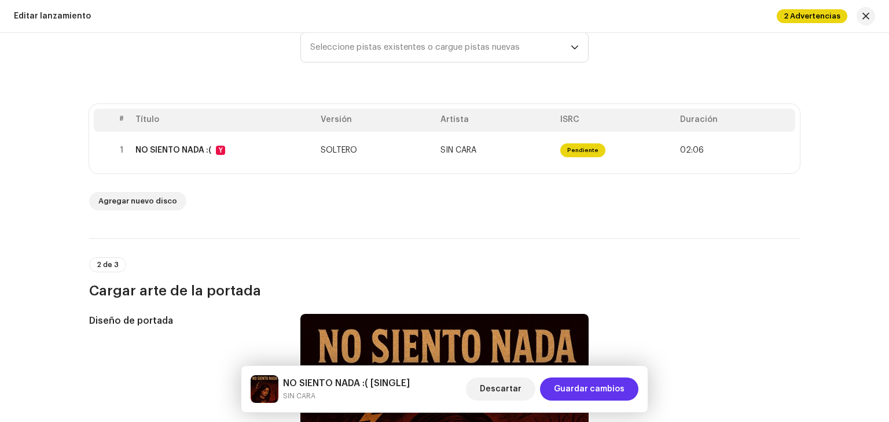
click at [596, 391] on font "Guardar cambios" at bounding box center [589, 389] width 71 height 8
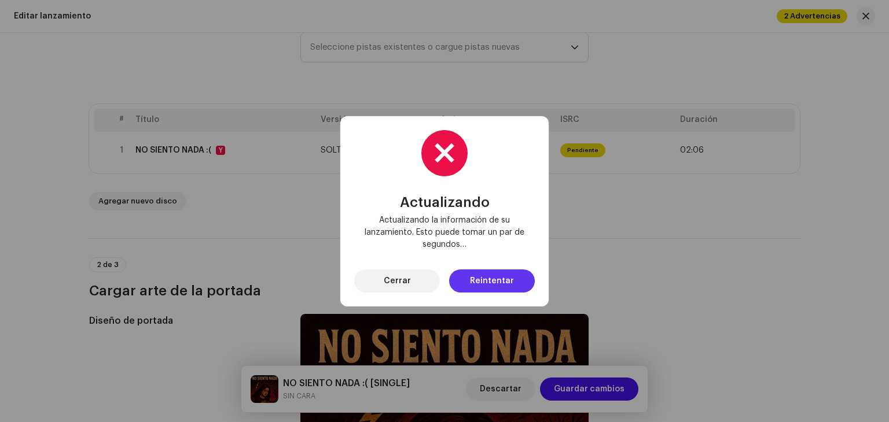
click at [495, 278] on font "Reintentar" at bounding box center [492, 281] width 44 height 8
click at [498, 277] on font "Reintentar" at bounding box center [492, 281] width 44 height 8
click at [404, 278] on span "Cerrar" at bounding box center [397, 281] width 27 height 23
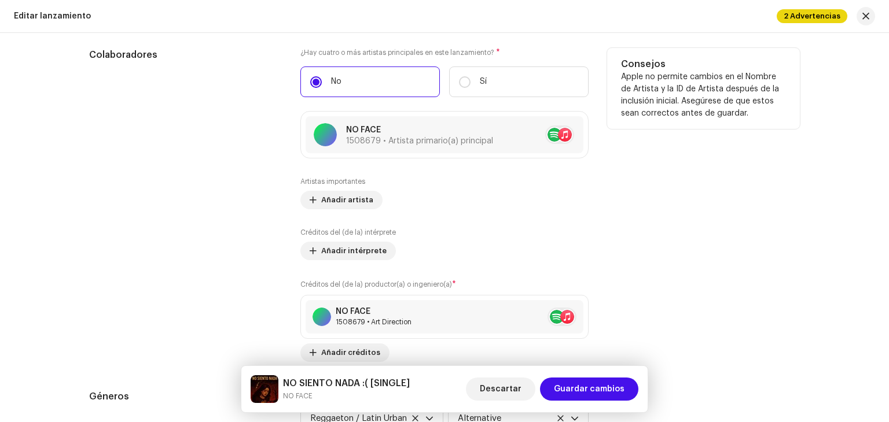
scroll to position [1331, 0]
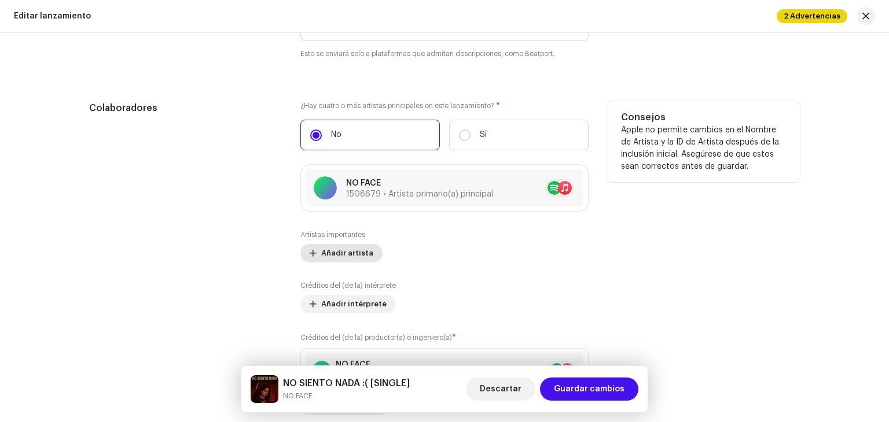
click at [343, 256] on span "Añadir artista" at bounding box center [347, 253] width 52 height 23
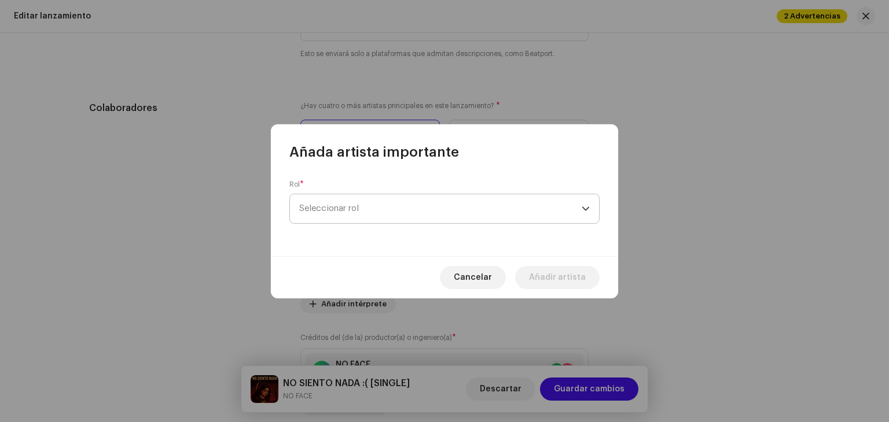
click at [409, 214] on span "Seleccionar rol" at bounding box center [440, 208] width 282 height 29
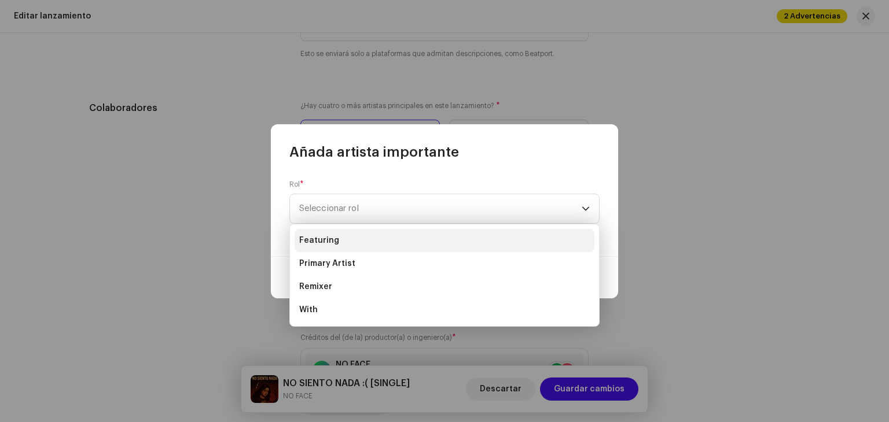
click at [373, 241] on li "Featuring" at bounding box center [445, 240] width 300 height 23
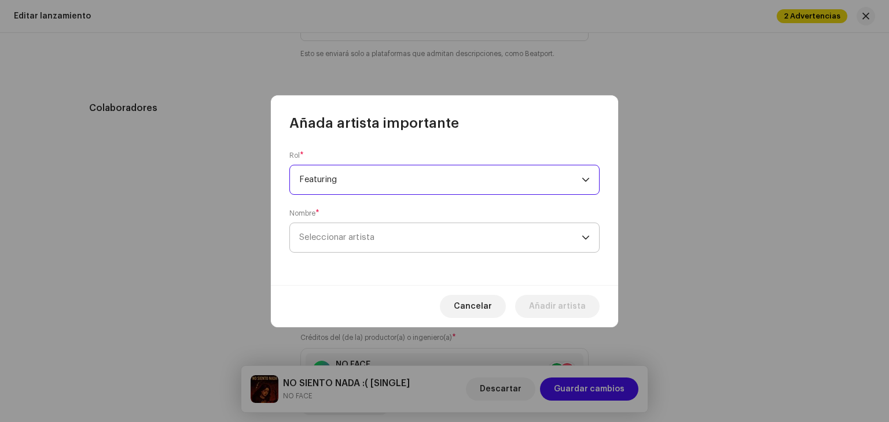
click at [454, 239] on span "Seleccionar artista" at bounding box center [440, 237] width 282 height 29
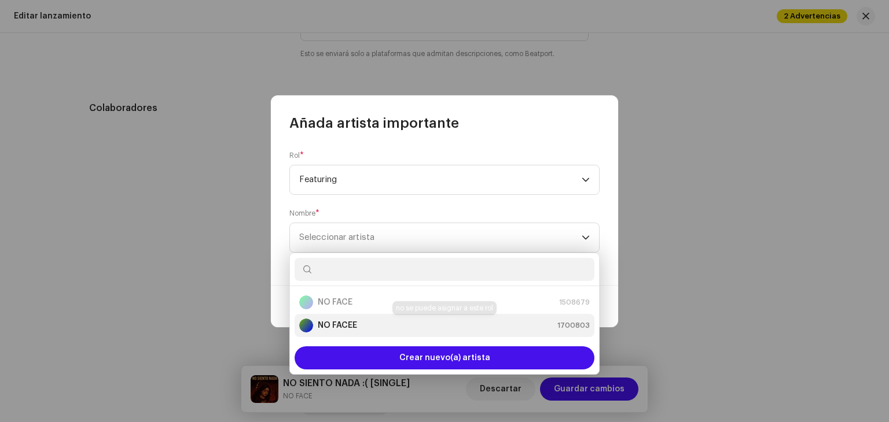
click at [370, 325] on div "NO FACEE 1700803" at bounding box center [444, 326] width 290 height 14
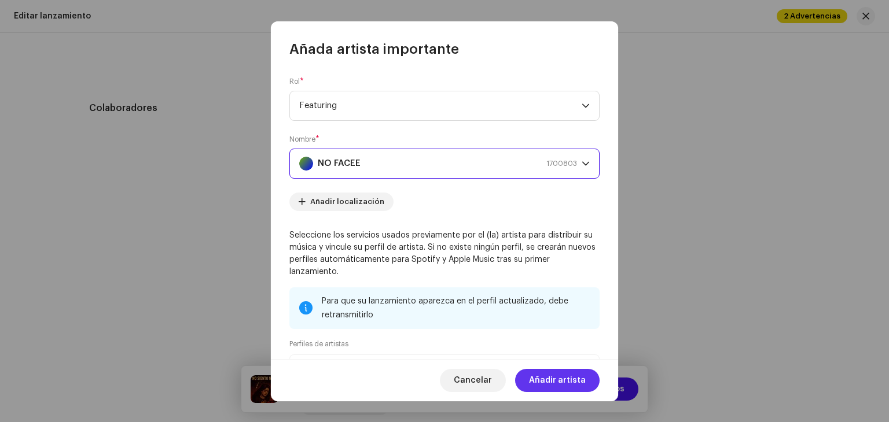
click at [555, 382] on span "Añadir artista" at bounding box center [557, 380] width 57 height 23
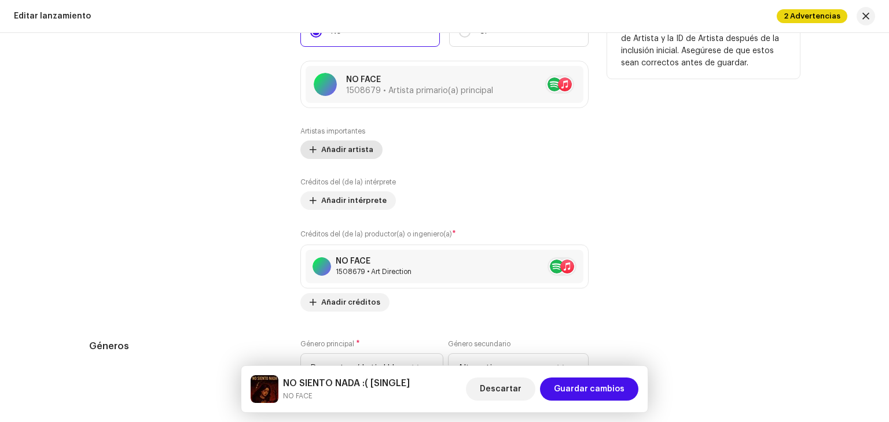
scroll to position [1446, 0]
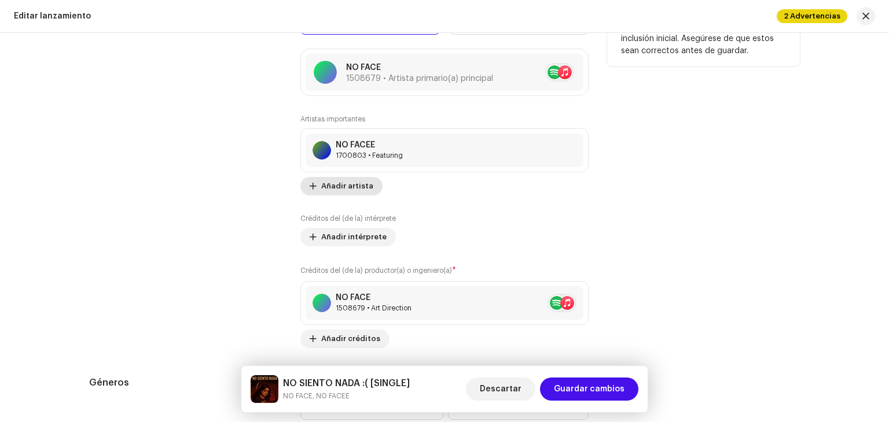
click at [347, 182] on span "Añadir artista" at bounding box center [347, 186] width 52 height 23
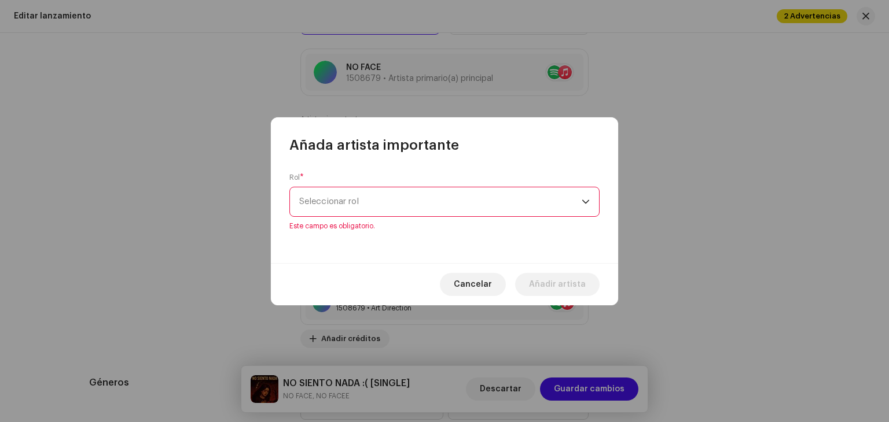
click at [451, 188] on div "Rol * Seleccionar rol Este campo es obligatorio." at bounding box center [444, 202] width 310 height 58
click at [452, 195] on span "Seleccionar rol" at bounding box center [440, 201] width 282 height 29
click at [491, 275] on span "Cancelar" at bounding box center [473, 284] width 38 height 23
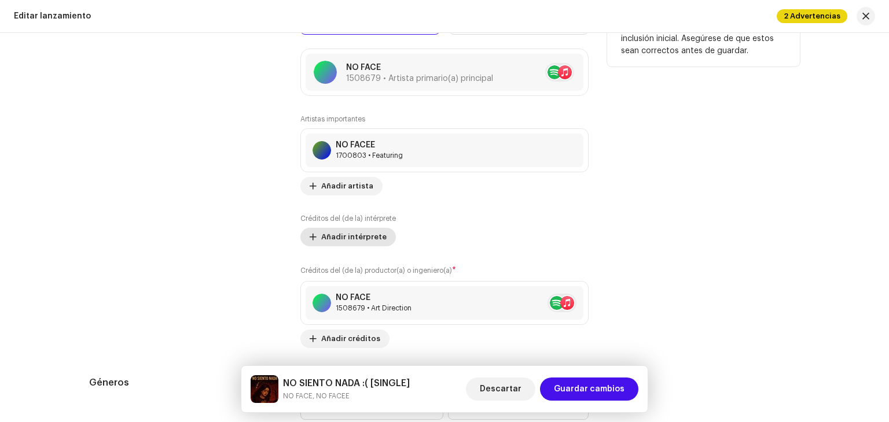
click at [351, 245] on span "Añadir intérprete" at bounding box center [353, 237] width 65 height 23
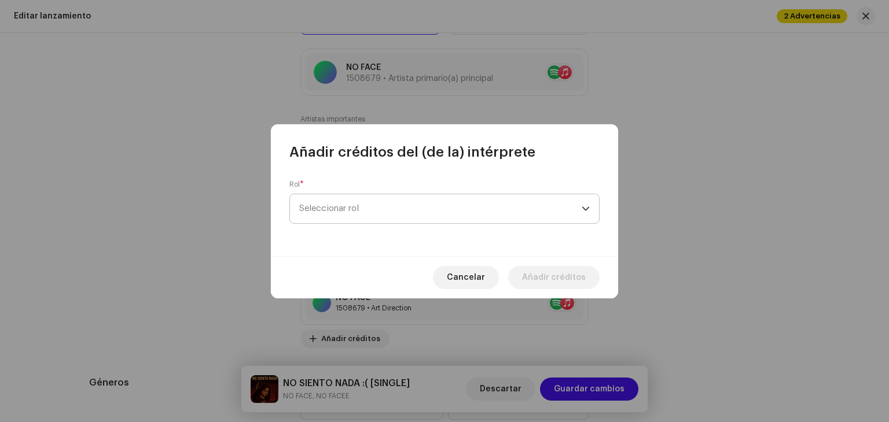
click at [465, 198] on span "Seleccionar rol" at bounding box center [440, 208] width 282 height 29
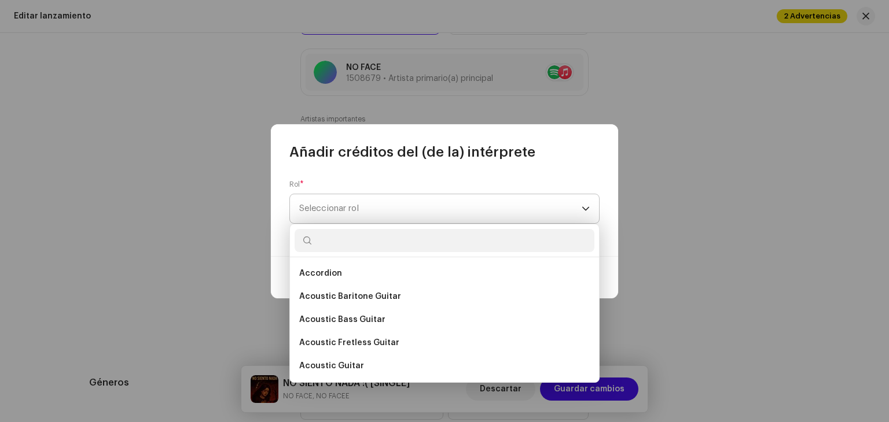
click at [458, 205] on span "Seleccionar rol" at bounding box center [440, 208] width 282 height 29
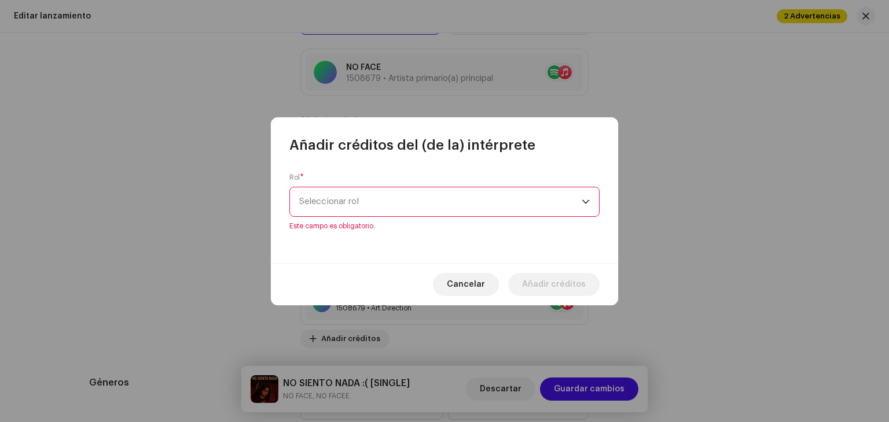
click at [418, 207] on span "Seleccionar rol" at bounding box center [440, 201] width 282 height 29
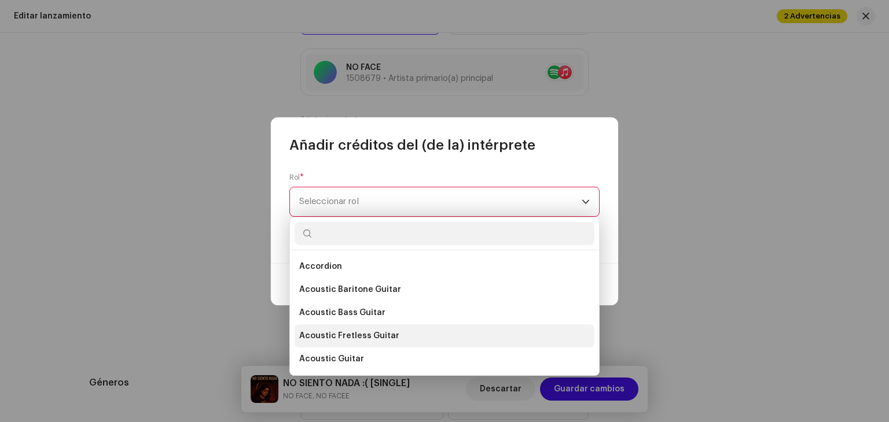
click at [374, 336] on span "Acoustic Fretless Guitar" at bounding box center [349, 336] width 100 height 12
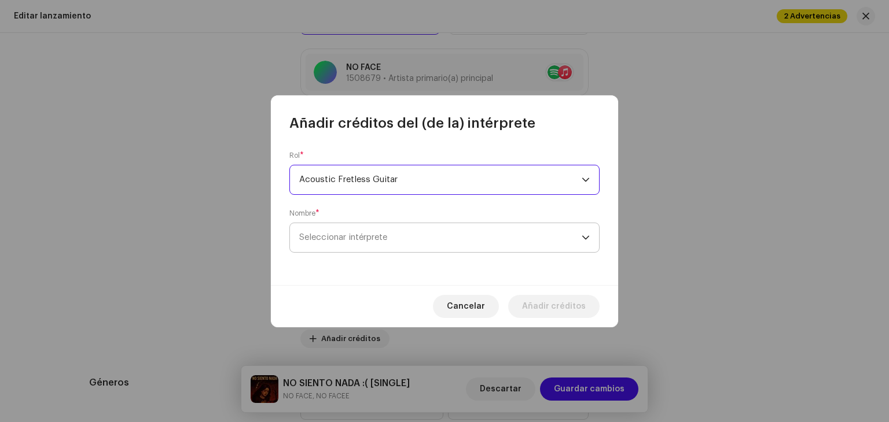
click at [399, 250] on span "Seleccionar intérprete" at bounding box center [440, 237] width 282 height 29
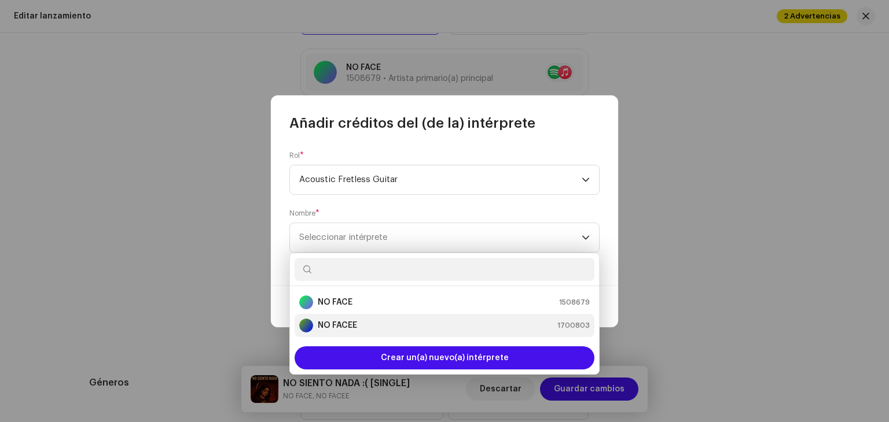
click at [369, 320] on div "NO FACEE 1700803" at bounding box center [444, 326] width 290 height 14
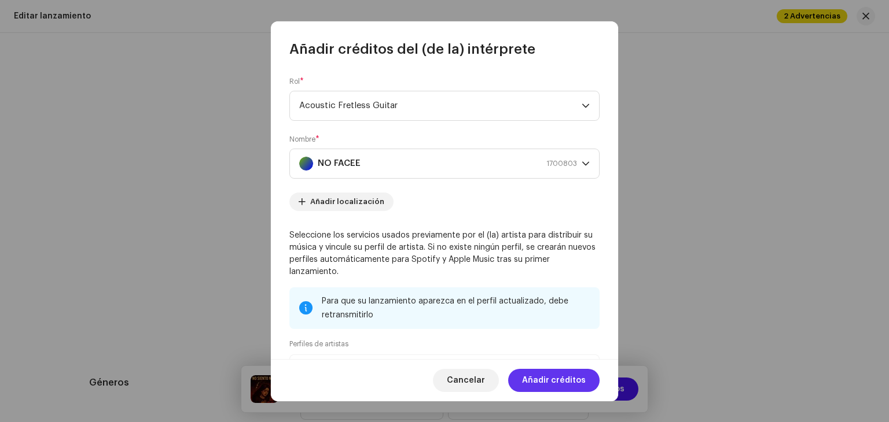
click at [550, 373] on span "Añadir créditos" at bounding box center [554, 380] width 64 height 23
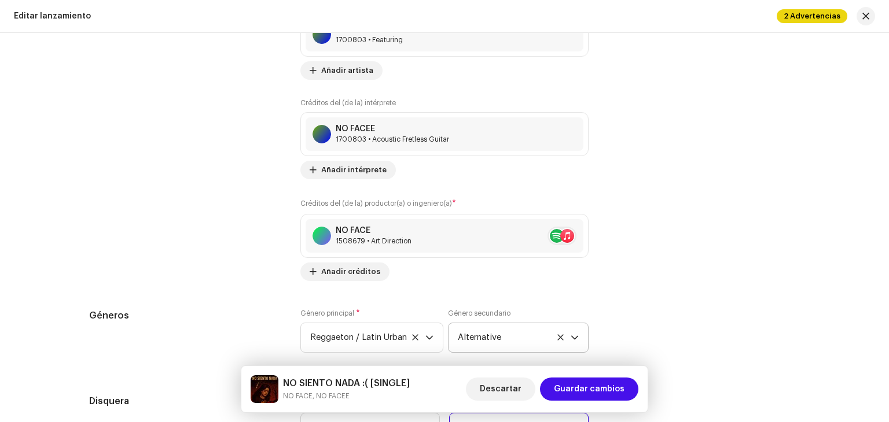
scroll to position [1794, 0]
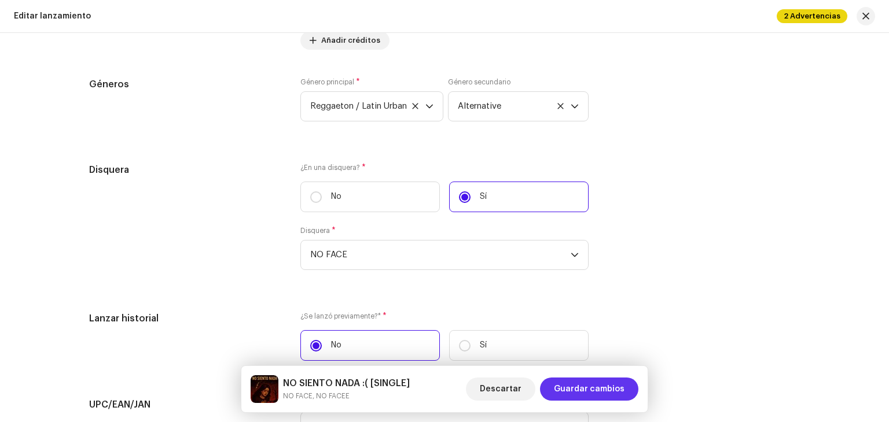
click at [592, 382] on span "Guardar cambios" at bounding box center [589, 389] width 71 height 23
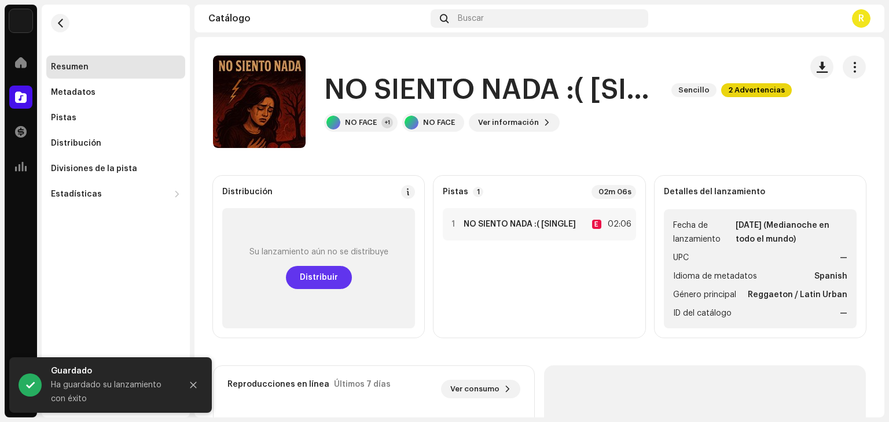
click at [311, 278] on span "Distribuir" at bounding box center [319, 277] width 38 height 23
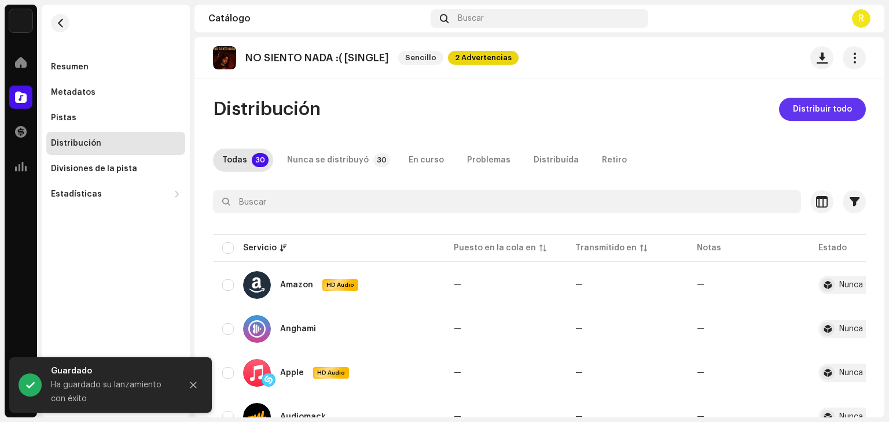
click at [805, 111] on span "Distribuir todo" at bounding box center [822, 109] width 59 height 23
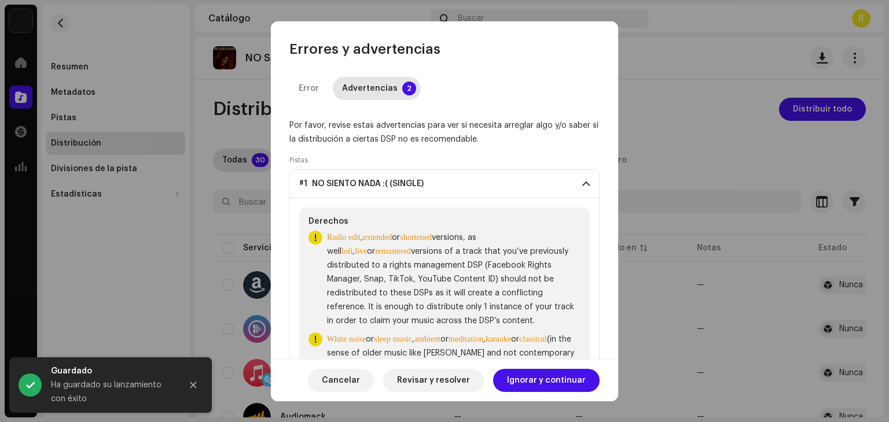
click at [556, 364] on div "Cancelar Revisar y resolver Ignorar y continuar" at bounding box center [444, 380] width 347 height 42
click at [557, 374] on span "Ignorar y continuar" at bounding box center [546, 380] width 79 height 23
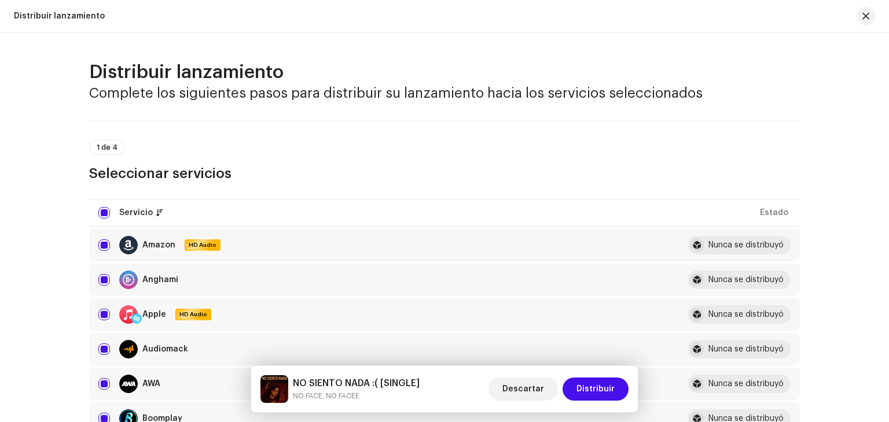
scroll to position [174, 0]
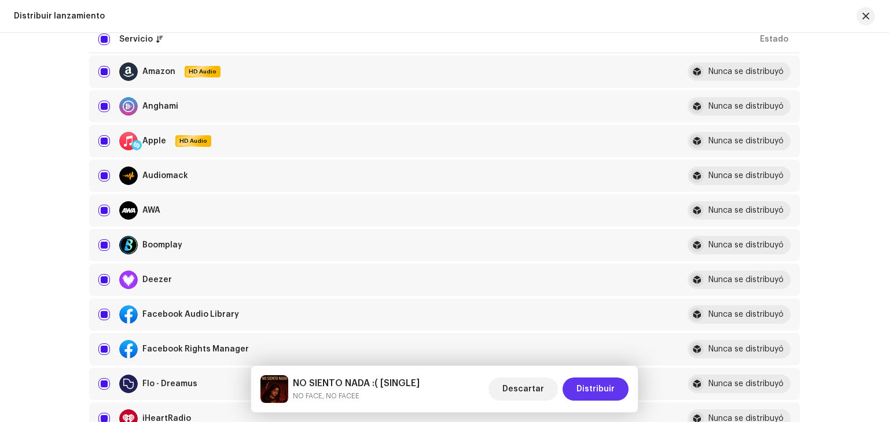
click at [613, 395] on span "Distribuir" at bounding box center [595, 389] width 38 height 23
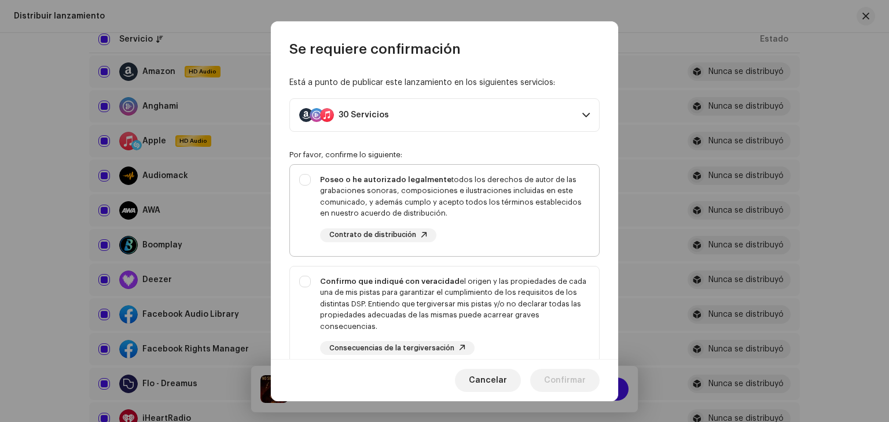
click at [426, 206] on div "Poseo o he autorizado legalmente todos los derechos de autor de las grabaciones…" at bounding box center [455, 196] width 270 height 45
checkbox input "true"
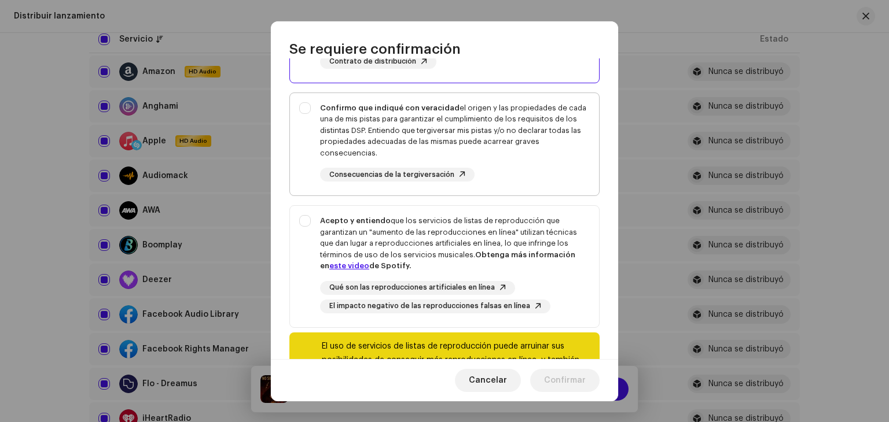
click at [490, 148] on div "Confirmo que indiqué con veracidad el origen y las propiedades de cada una de m…" at bounding box center [455, 130] width 270 height 57
checkbox input "true"
click at [509, 243] on div "Acepto y entiendo que los servicios de listas de reproducción que garantizan un…" at bounding box center [455, 243] width 270 height 57
checkbox input "true"
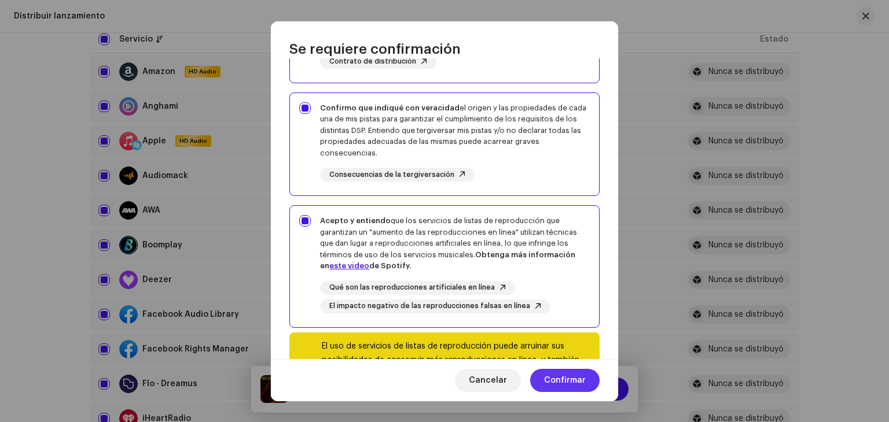
click at [573, 380] on span "Confirmar" at bounding box center [565, 380] width 42 height 23
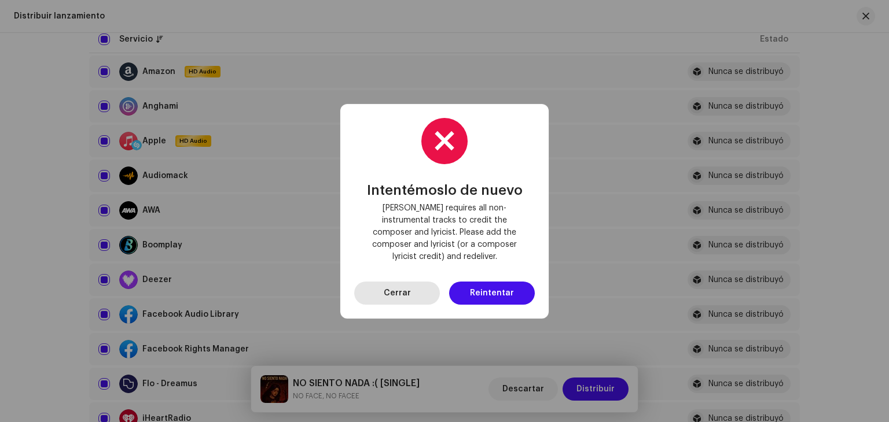
drag, startPoint x: 848, startPoint y: 0, endPoint x: 414, endPoint y: 283, distance: 518.0
click at [414, 283] on button "Cerrar" at bounding box center [397, 293] width 86 height 23
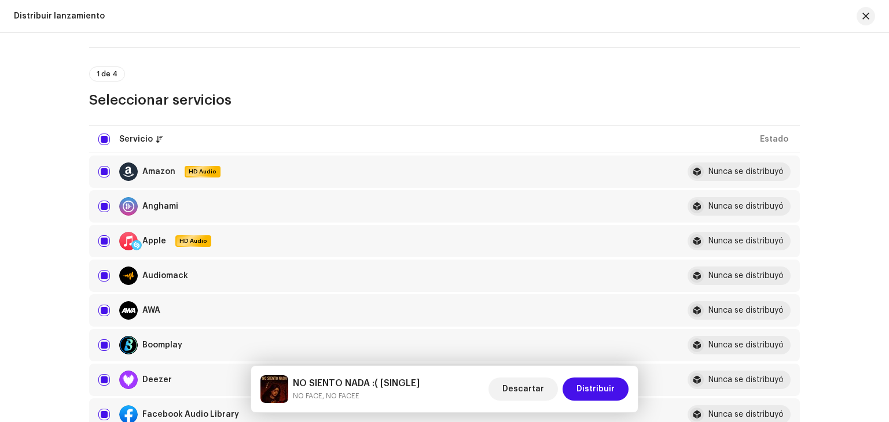
scroll to position [58, 0]
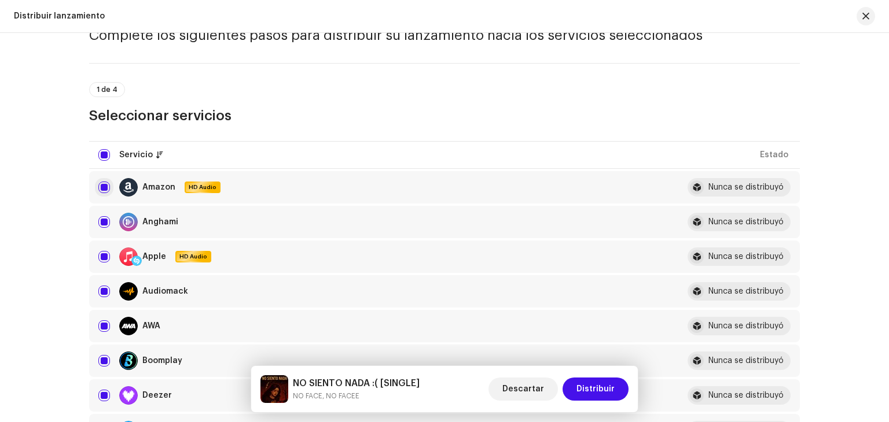
click at [103, 185] on input "checkbox" at bounding box center [104, 188] width 12 height 12
checkbox input "false"
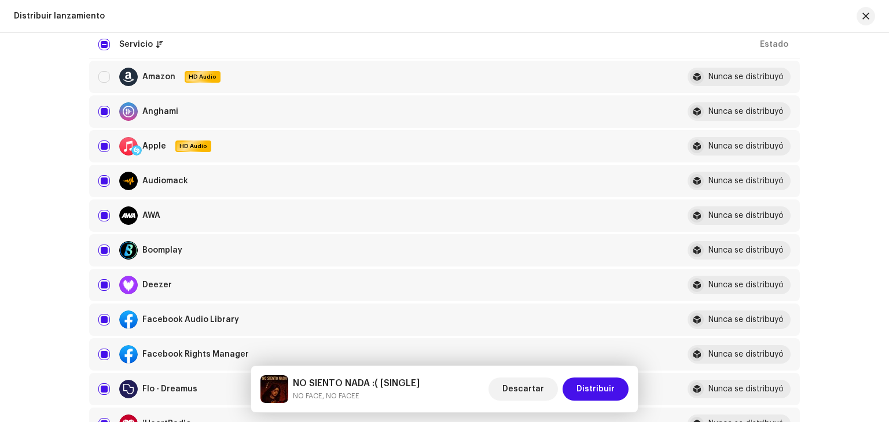
scroll to position [174, 0]
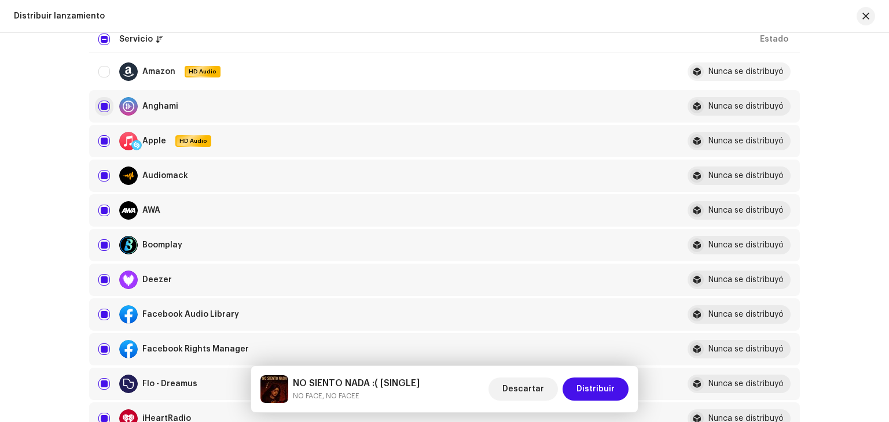
click at [98, 106] on input "Row Selected" at bounding box center [104, 107] width 12 height 12
checkbox input "false"
click at [98, 180] on input "Row Selected" at bounding box center [104, 176] width 12 height 12
checkbox input "false"
click at [102, 216] on div "AWA" at bounding box center [383, 210] width 570 height 19
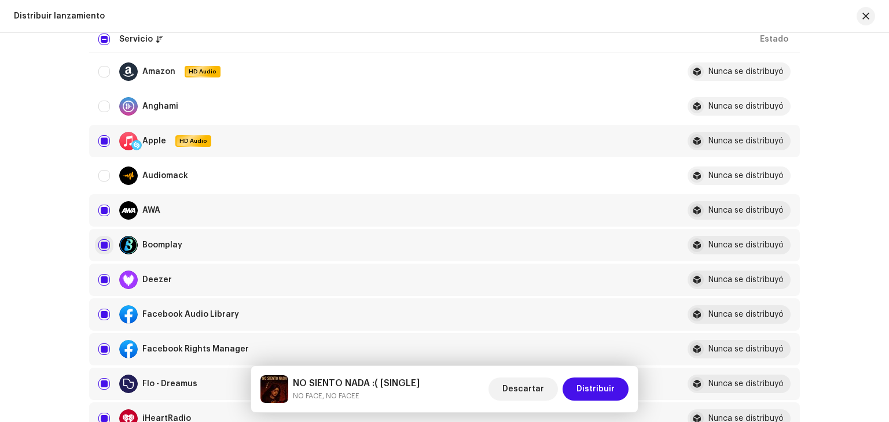
click at [102, 240] on input "Row Selected" at bounding box center [104, 246] width 12 height 12
checkbox input "false"
click at [104, 307] on div "Facebook Audio Library" at bounding box center [383, 314] width 570 height 19
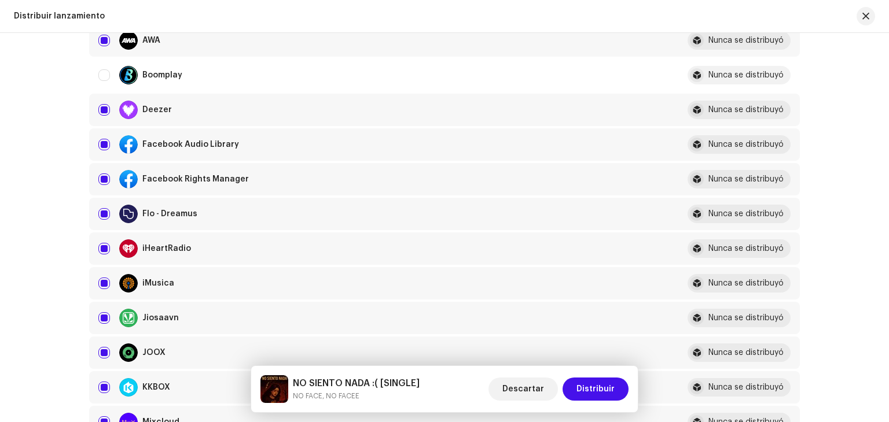
scroll to position [347, 0]
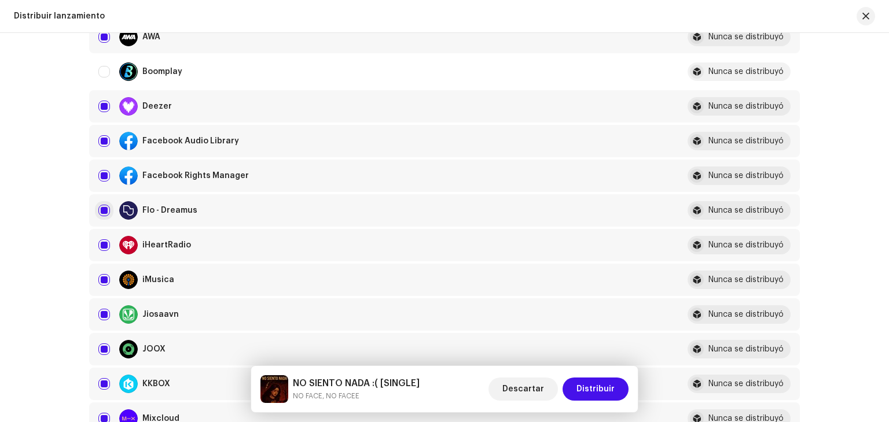
click at [101, 210] on input "Row Selected" at bounding box center [104, 211] width 12 height 12
checkbox input "false"
click at [102, 255] on td "iHeartRadio" at bounding box center [383, 245] width 589 height 32
click at [101, 241] on input "Row Selected" at bounding box center [104, 246] width 12 height 12
checkbox input "false"
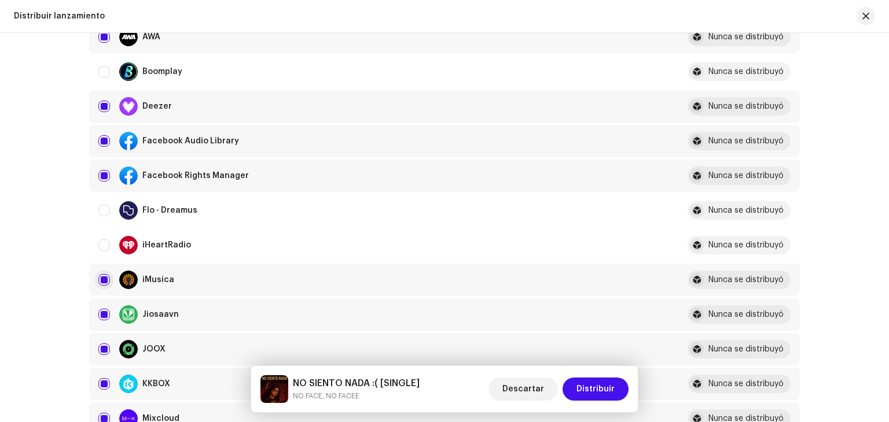
click at [100, 277] on input "Row Selected" at bounding box center [104, 280] width 12 height 12
checkbox input "false"
click at [102, 318] on input "Row Selected" at bounding box center [104, 315] width 12 height 12
checkbox input "false"
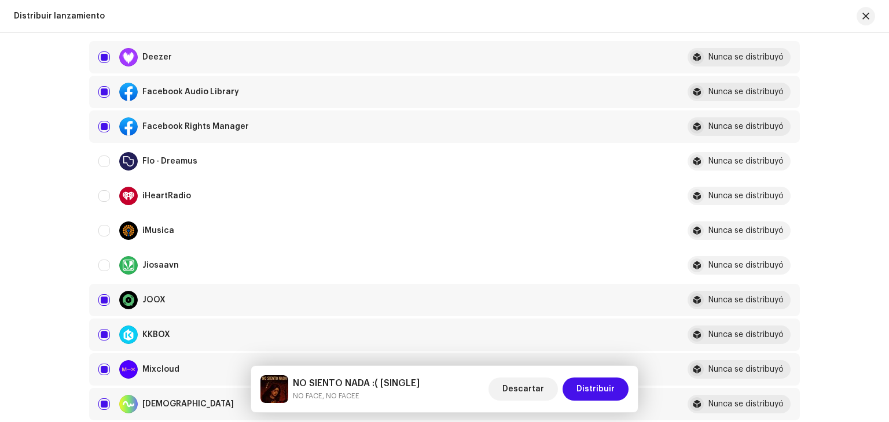
scroll to position [521, 0]
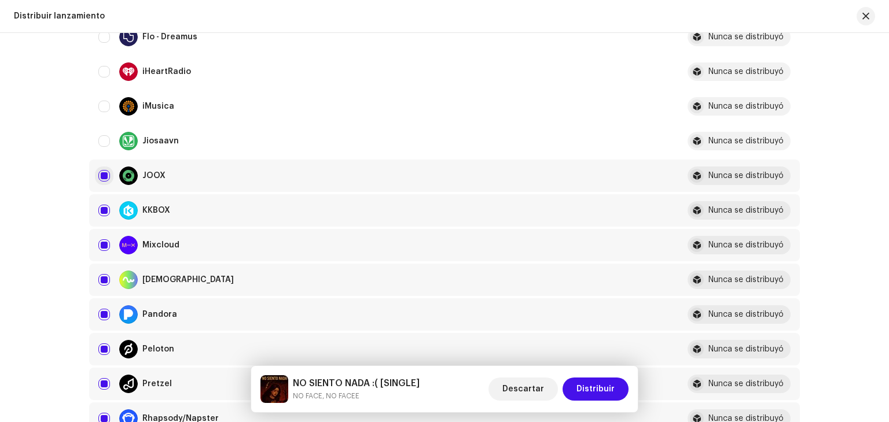
click at [100, 178] on input "Row Selected" at bounding box center [104, 176] width 12 height 12
checkbox input "false"
click at [102, 215] on input "Row Selected" at bounding box center [104, 211] width 12 height 12
checkbox input "false"
click at [100, 240] on input "Row Selected" at bounding box center [104, 246] width 12 height 12
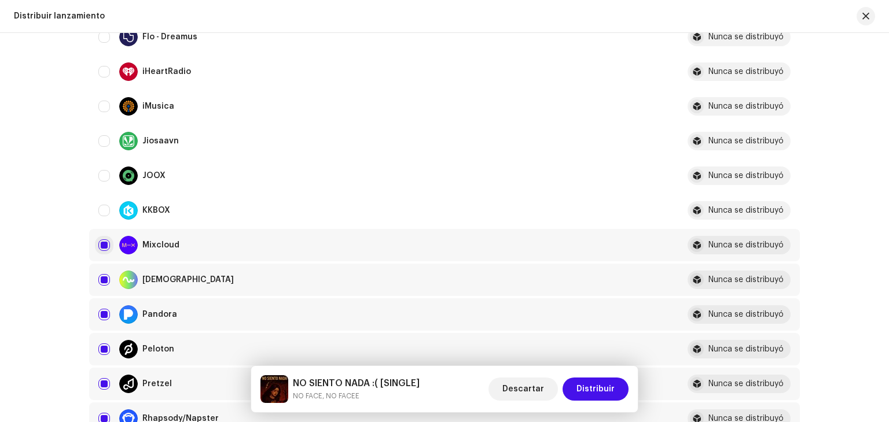
checkbox input "false"
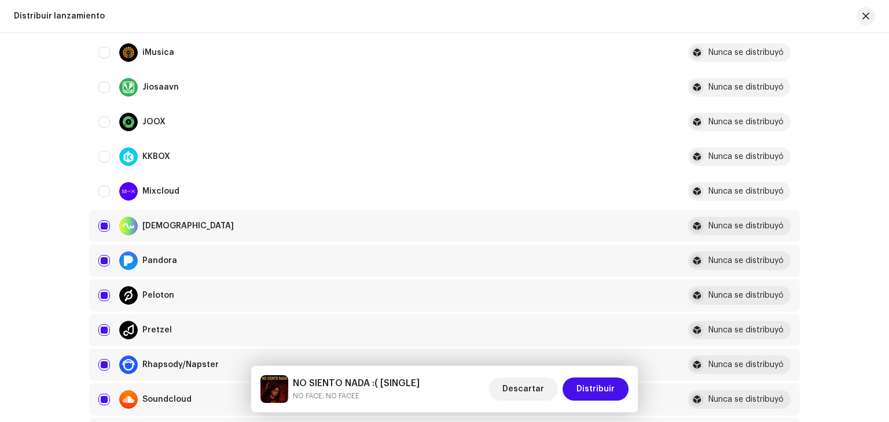
scroll to position [579, 0]
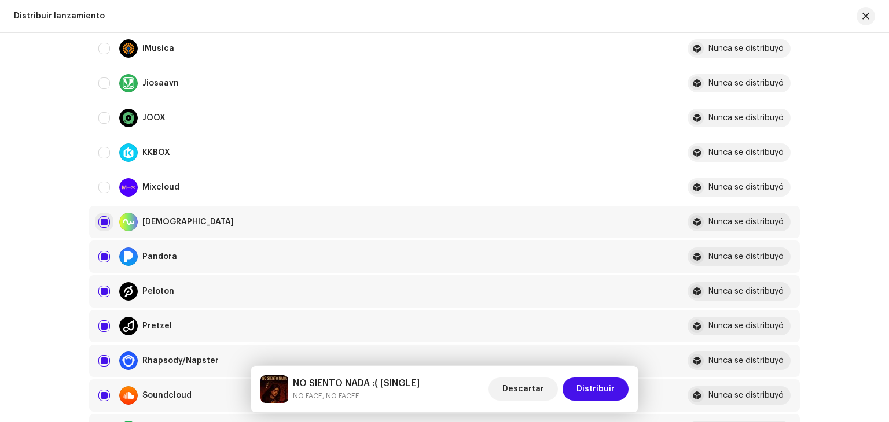
click at [107, 225] on input "Row Selected" at bounding box center [104, 222] width 12 height 12
checkbox input "false"
click at [102, 258] on input "Row Selected" at bounding box center [104, 257] width 12 height 12
checkbox input "false"
drag, startPoint x: 104, startPoint y: 284, endPoint x: 103, endPoint y: 292, distance: 8.8
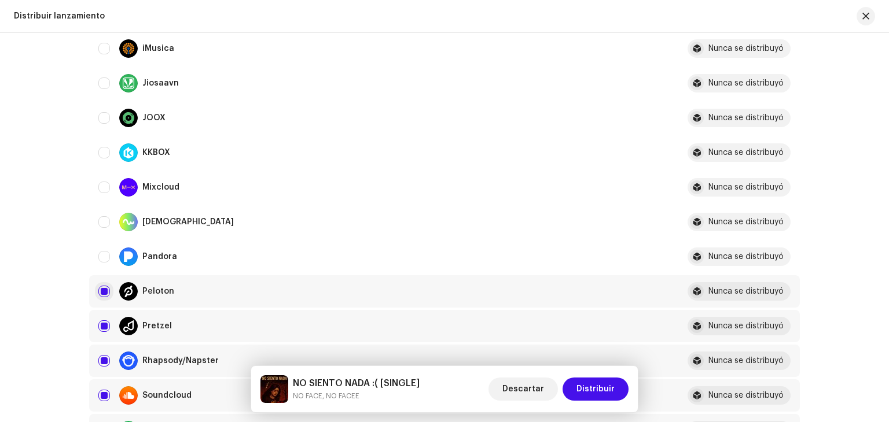
click at [104, 286] on div "Peloton" at bounding box center [383, 291] width 570 height 19
click at [102, 296] on input "Row Selected" at bounding box center [104, 292] width 12 height 12
checkbox input "false"
click at [100, 325] on input "Row Selected" at bounding box center [104, 327] width 12 height 12
checkbox input "false"
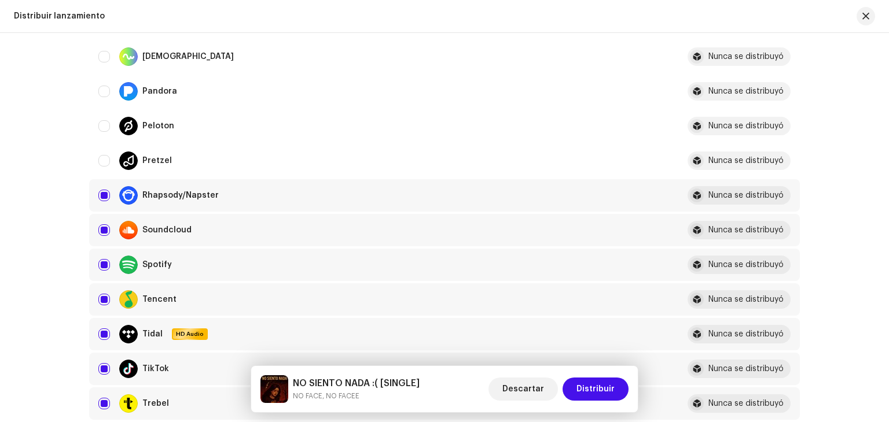
scroll to position [752, 0]
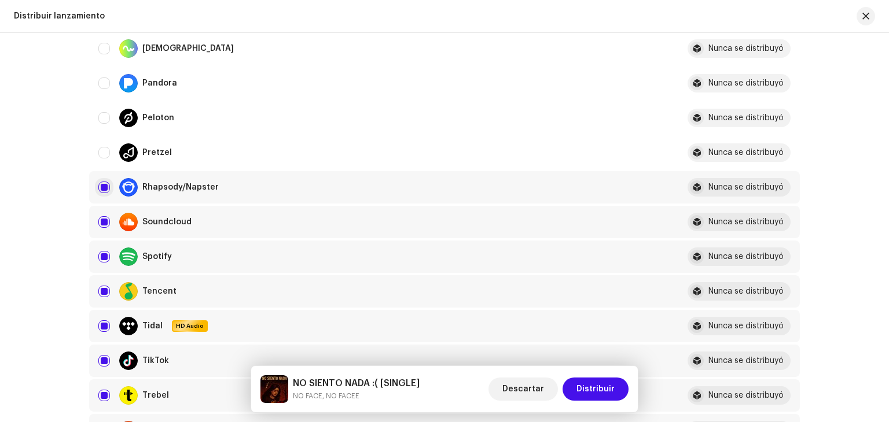
click at [102, 190] on input "Row Selected" at bounding box center [104, 188] width 12 height 12
checkbox input "false"
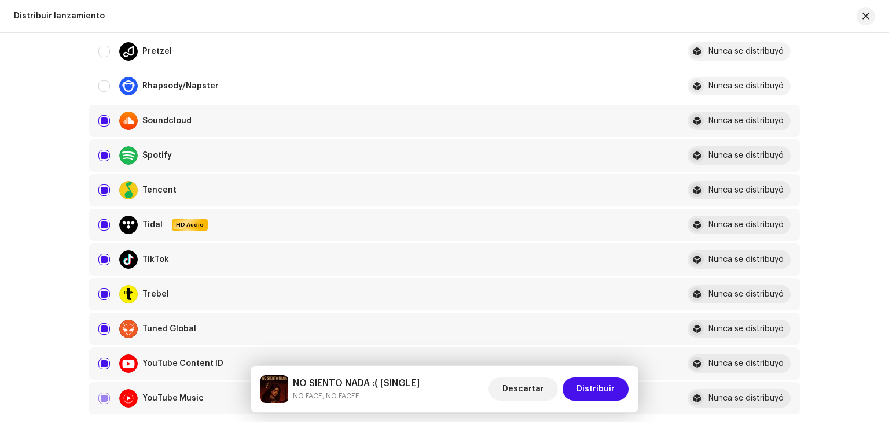
scroll to position [868, 0]
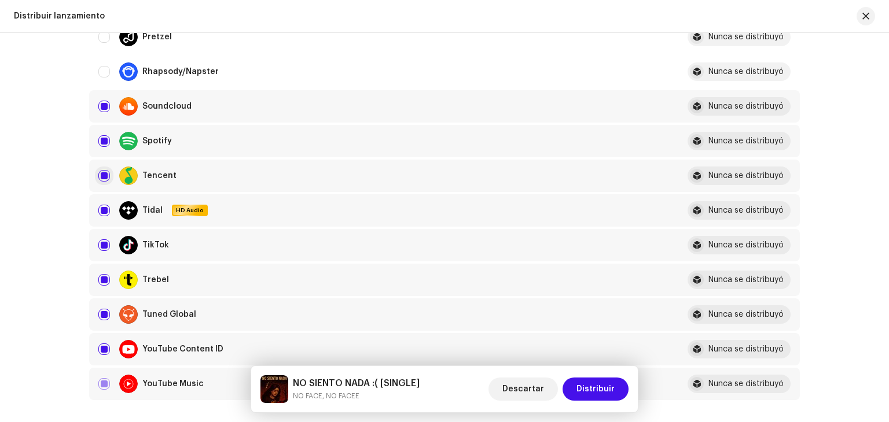
click at [105, 175] on input "Row Selected" at bounding box center [104, 176] width 12 height 12
click at [104, 172] on input "Row Unselected" at bounding box center [104, 176] width 12 height 12
checkbox input "true"
click at [105, 209] on input "Row Selected" at bounding box center [104, 211] width 12 height 12
click at [102, 217] on div "Tidal HD Audio" at bounding box center [383, 210] width 570 height 19
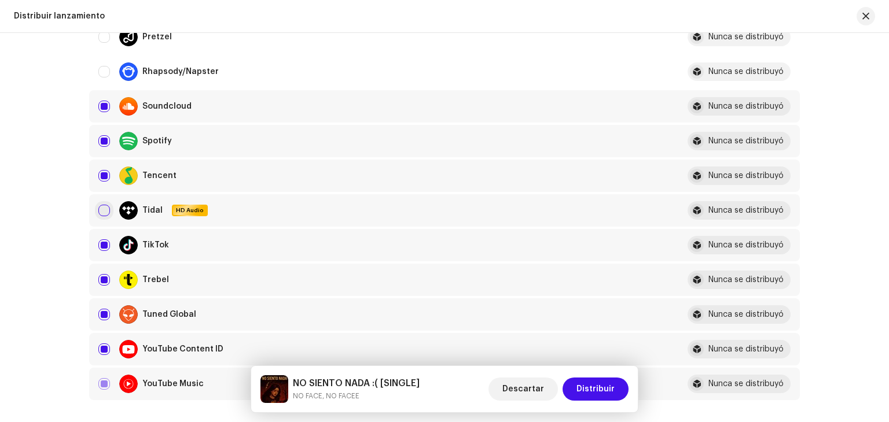
click at [105, 209] on input "Row Unselected" at bounding box center [104, 211] width 12 height 12
checkbox input "true"
click at [104, 275] on input "Row Selected" at bounding box center [104, 280] width 12 height 12
checkbox input "false"
click at [100, 314] on input "Row Selected" at bounding box center [104, 315] width 12 height 12
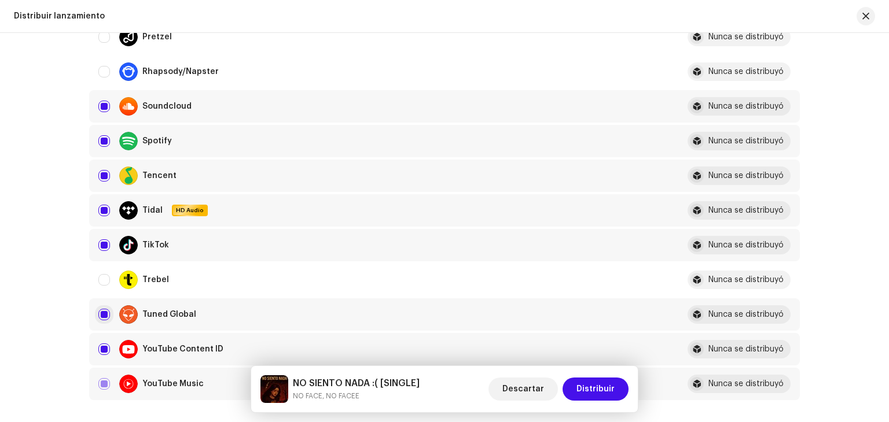
checkbox input "false"
click at [597, 393] on span "Distribuir" at bounding box center [595, 389] width 38 height 23
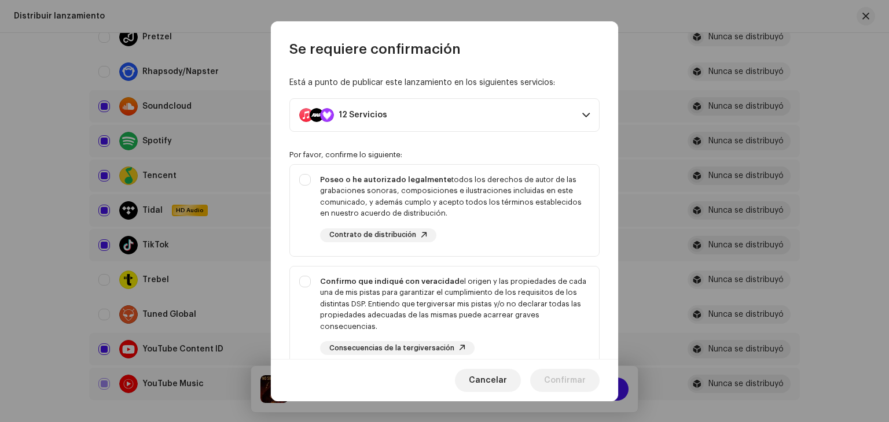
drag, startPoint x: 436, startPoint y: 137, endPoint x: 436, endPoint y: 161, distance: 23.7
click at [435, 142] on div "Está a punto de publicar este lanzamiento en los siguientes servicios: 12 Servi…" at bounding box center [444, 208] width 347 height 301
click at [443, 190] on div "Poseo o he autorizado legalmente todos los derechos de autor de las grabaciones…" at bounding box center [455, 196] width 270 height 45
checkbox input "true"
click at [469, 282] on div "Confirmo que indiqué con veracidad el origen y las propiedades de cada una de m…" at bounding box center [455, 304] width 270 height 57
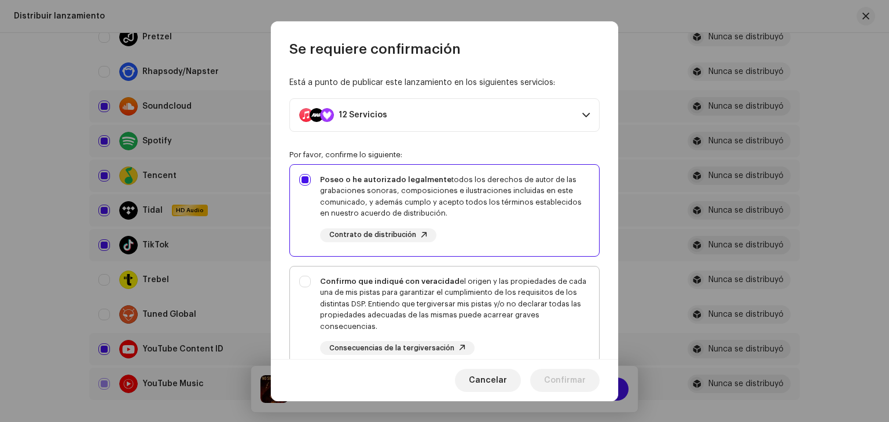
checkbox input "true"
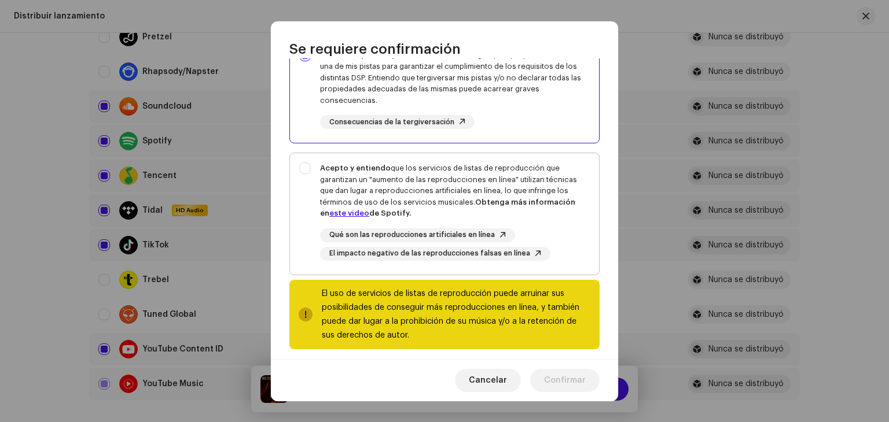
scroll to position [231, 0]
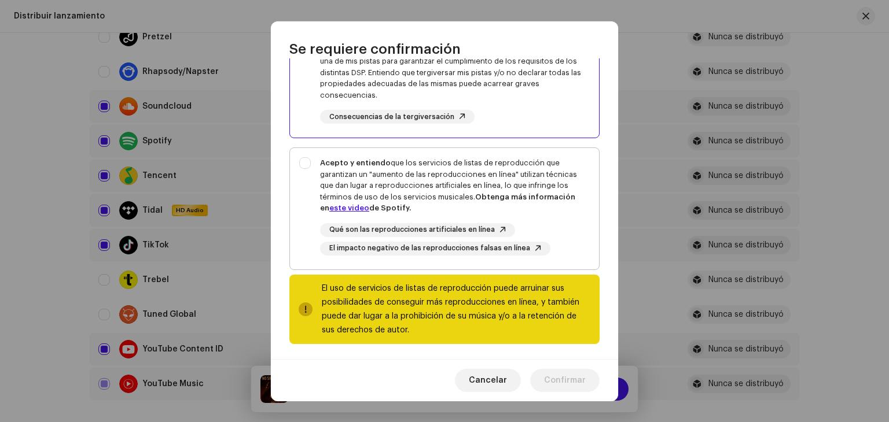
click at [455, 220] on div "Acepto y entiendo que los servicios de listas de reproducción que garantizan un…" at bounding box center [455, 206] width 270 height 98
checkbox input "true"
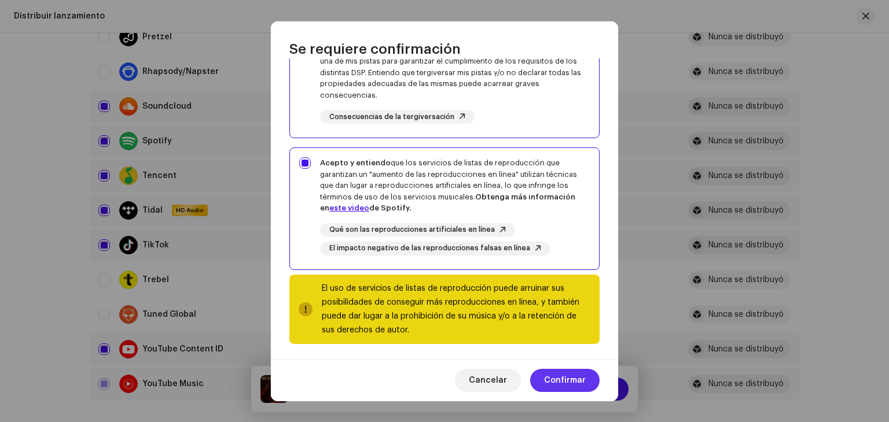
click at [559, 376] on span "Confirmar" at bounding box center [565, 380] width 42 height 23
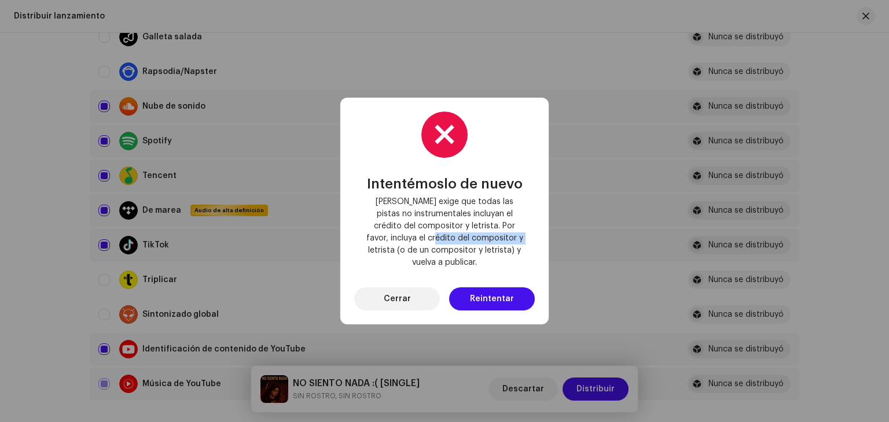
drag, startPoint x: 403, startPoint y: 245, endPoint x: 485, endPoint y: 248, distance: 82.2
click at [485, 248] on span "[PERSON_NAME] exige que todas las pistas no instrumentales incluyan el crédito …" at bounding box center [444, 232] width 162 height 73
click at [478, 294] on span "Reintentar" at bounding box center [492, 299] width 44 height 23
click at [416, 299] on button "Cerrar" at bounding box center [397, 299] width 86 height 23
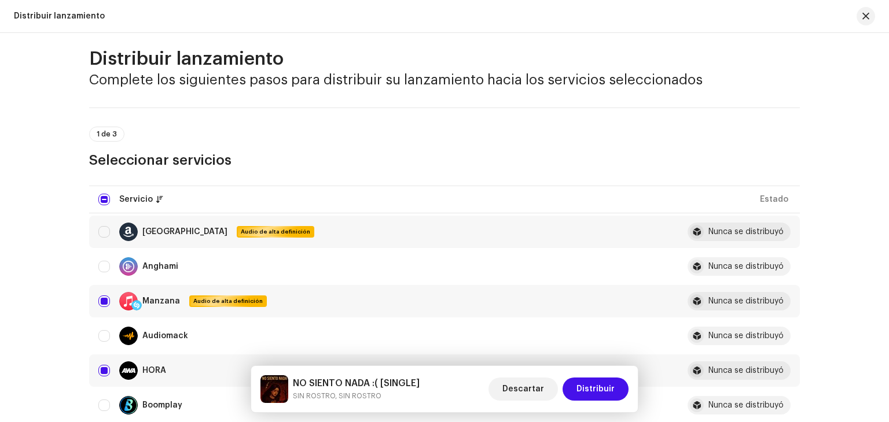
scroll to position [0, 0]
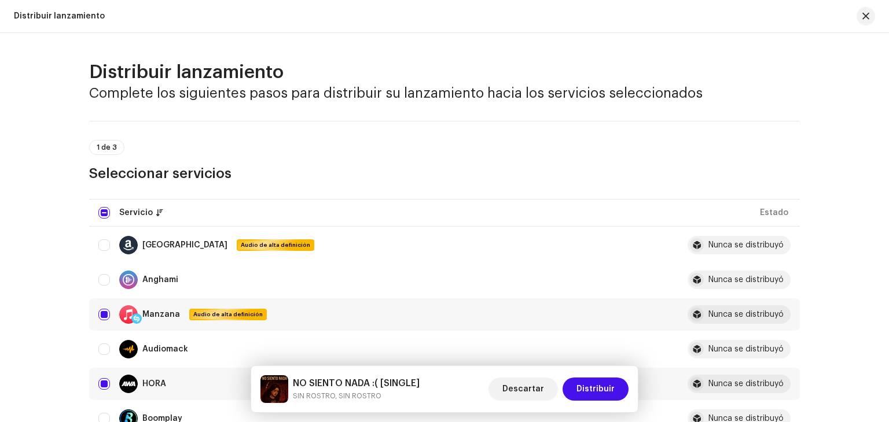
click at [865, 5] on div "Distribuir lanzamiento" at bounding box center [444, 16] width 889 height 33
click at [870, 12] on button "button" at bounding box center [865, 16] width 19 height 19
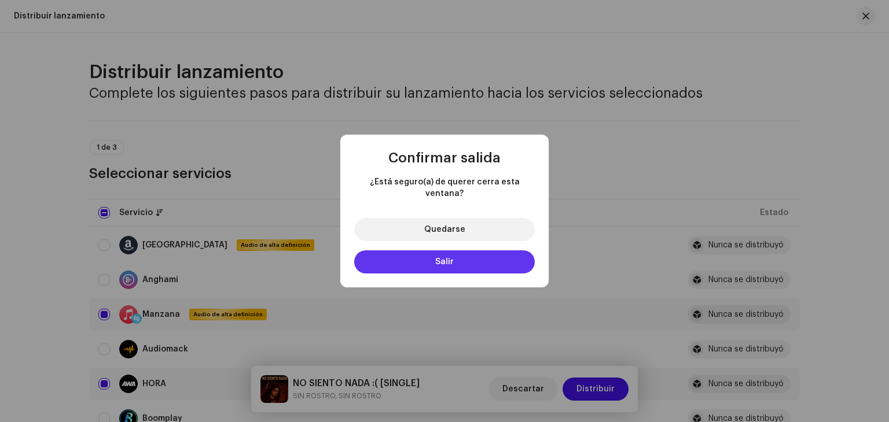
click at [453, 260] on button "Salir" at bounding box center [444, 262] width 181 height 23
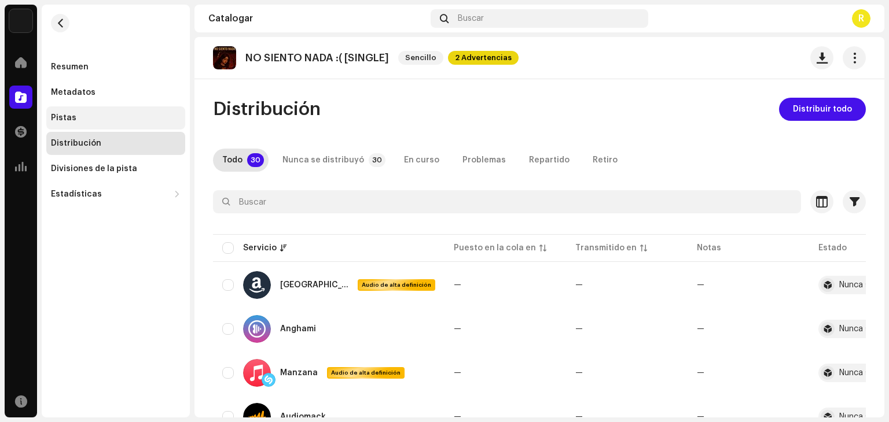
click at [88, 117] on div "Pistas" at bounding box center [116, 117] width 130 height 9
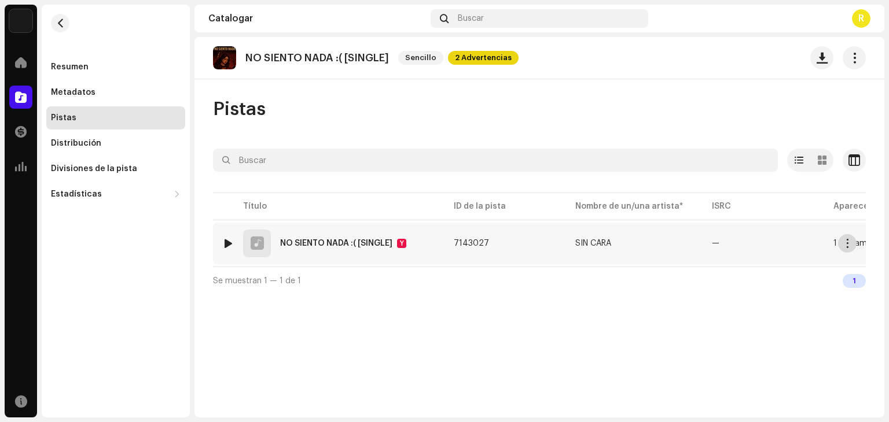
click at [852, 237] on button "button" at bounding box center [847, 243] width 19 height 19
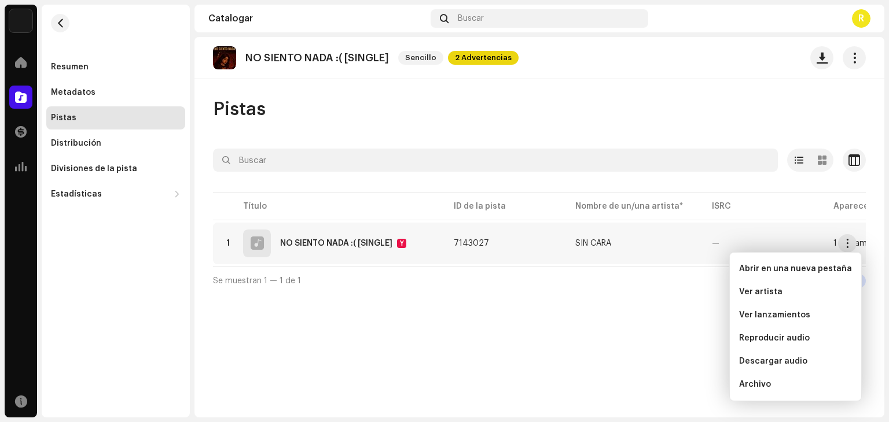
click at [543, 368] on div "NO SIENTO NADA :( [SINGLE] Sencillo 2 Advertencias Pistas Seleccionado 0 Opcion…" at bounding box center [539, 227] width 690 height 381
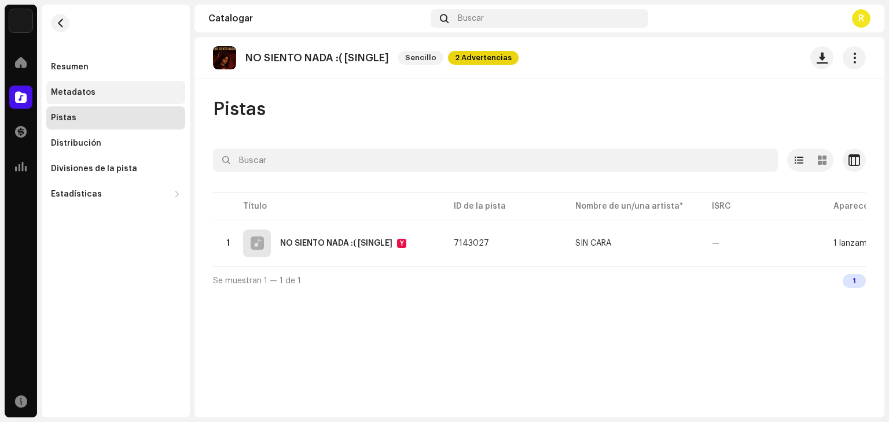
click at [116, 94] on div "Metadatos" at bounding box center [116, 92] width 130 height 9
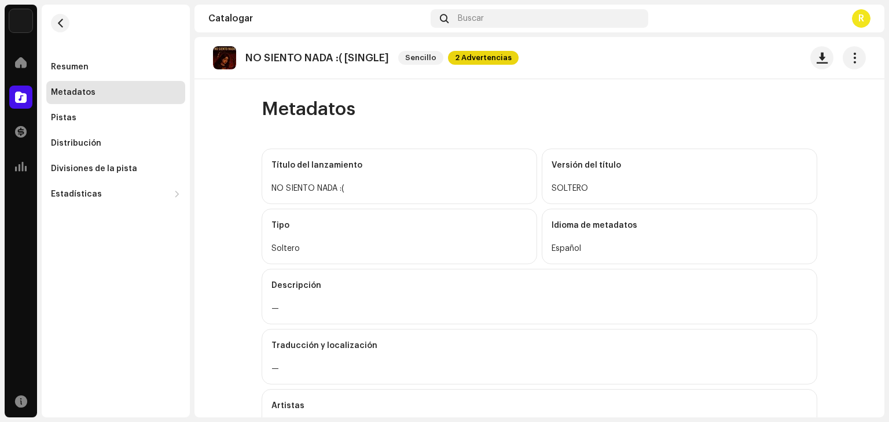
click at [842, 65] on re-m-actions-button at bounding box center [853, 57] width 23 height 23
click at [849, 60] on span "button" at bounding box center [854, 57] width 11 height 9
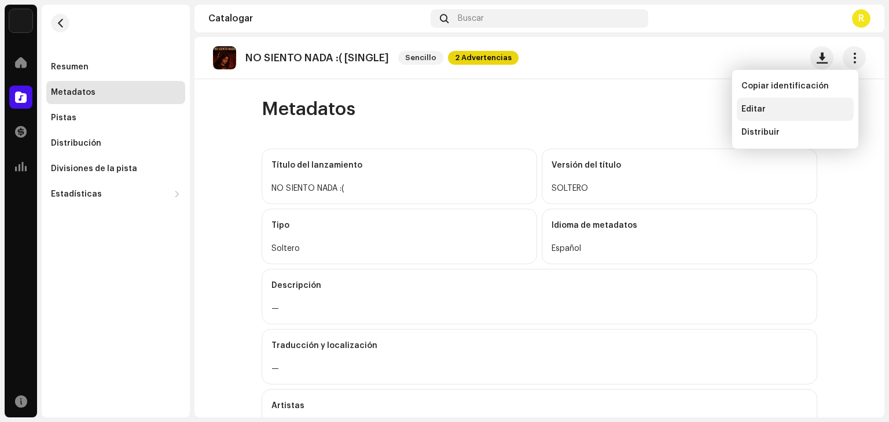
click at [807, 104] on div "Editar" at bounding box center [795, 109] width 117 height 23
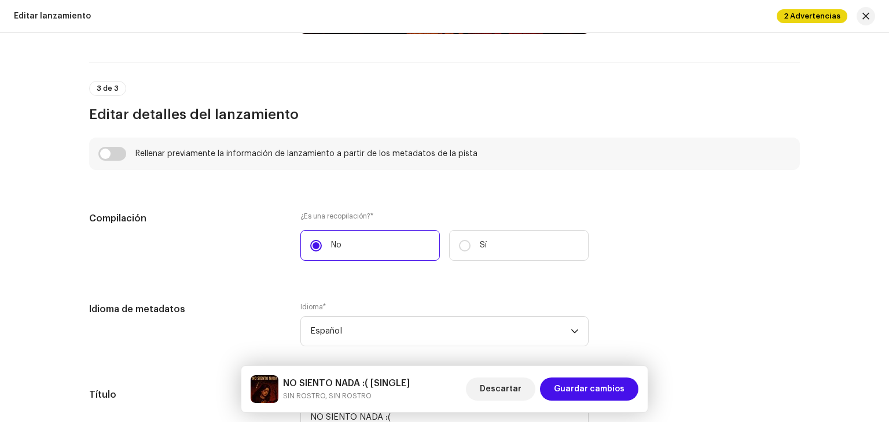
scroll to position [752, 0]
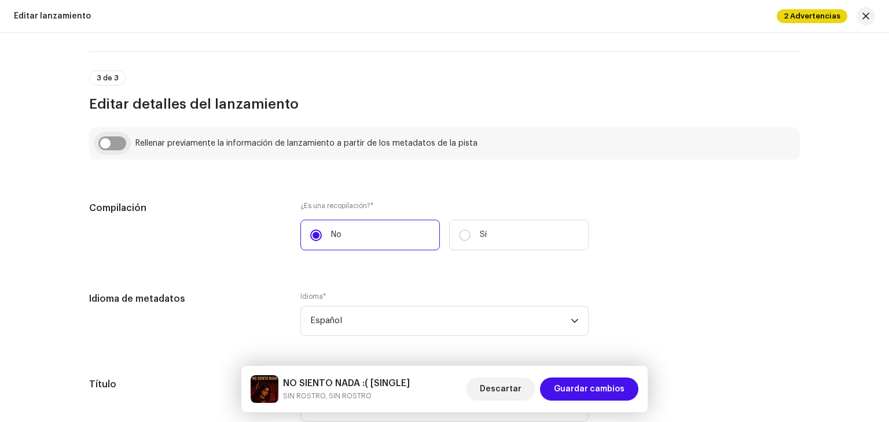
click at [110, 145] on input "checkbox" at bounding box center [112, 144] width 28 height 14
checkbox input "true"
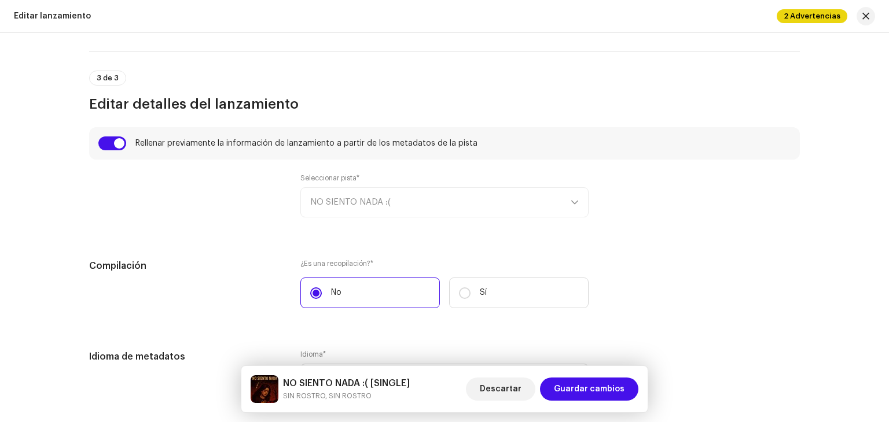
click at [461, 200] on div "Seleccionar pista* NO SIENTO NADA :(" at bounding box center [444, 196] width 288 height 44
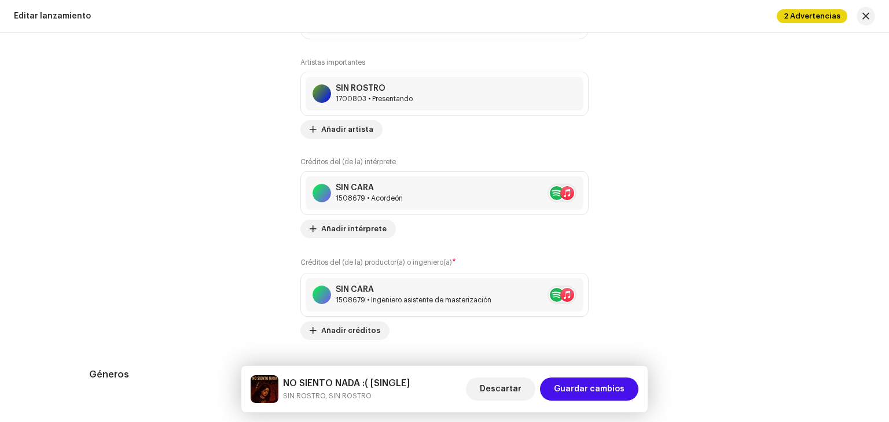
scroll to position [1562, 0]
click at [584, 379] on span "Guardar cambios" at bounding box center [589, 389] width 71 height 23
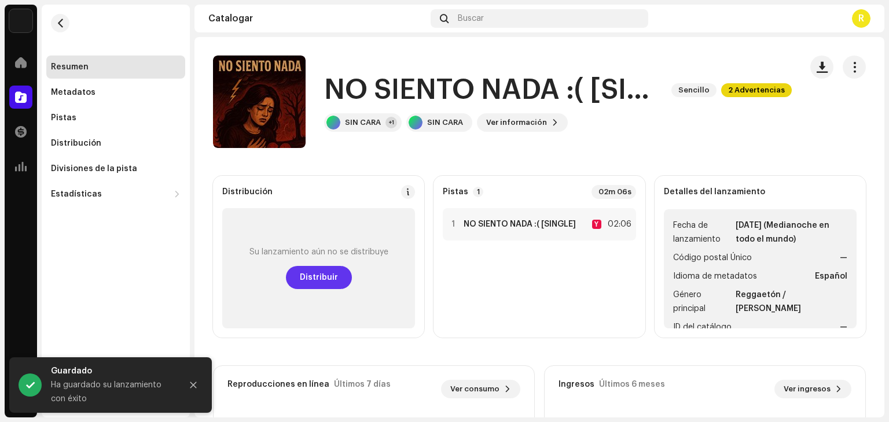
click at [338, 274] on button "Distribuir" at bounding box center [319, 277] width 66 height 23
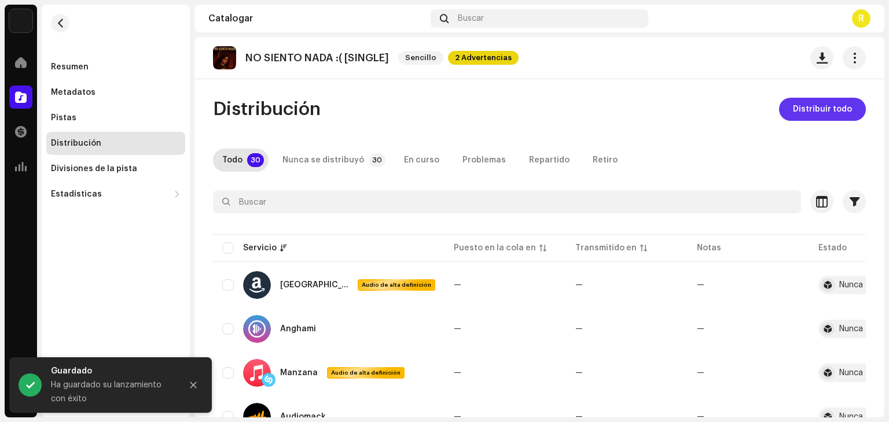
click at [803, 110] on font "Distribuir todo" at bounding box center [822, 109] width 59 height 8
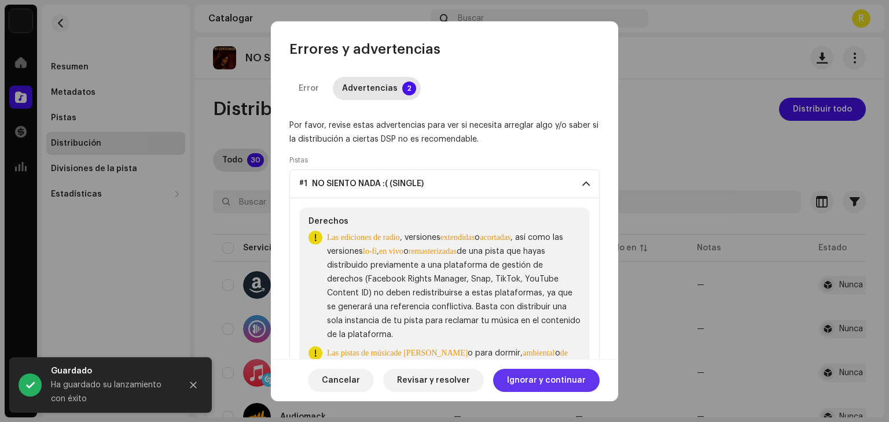
click at [555, 381] on span "Ignorar y continuar" at bounding box center [546, 380] width 79 height 23
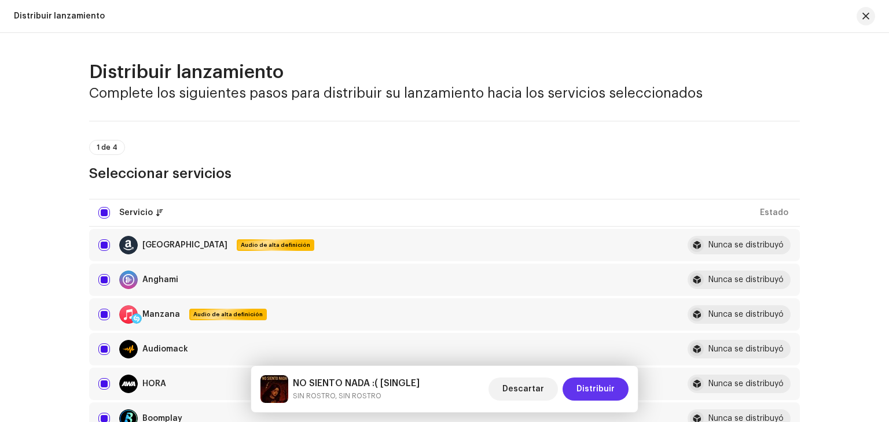
click at [608, 393] on span "Distribuir" at bounding box center [595, 389] width 38 height 23
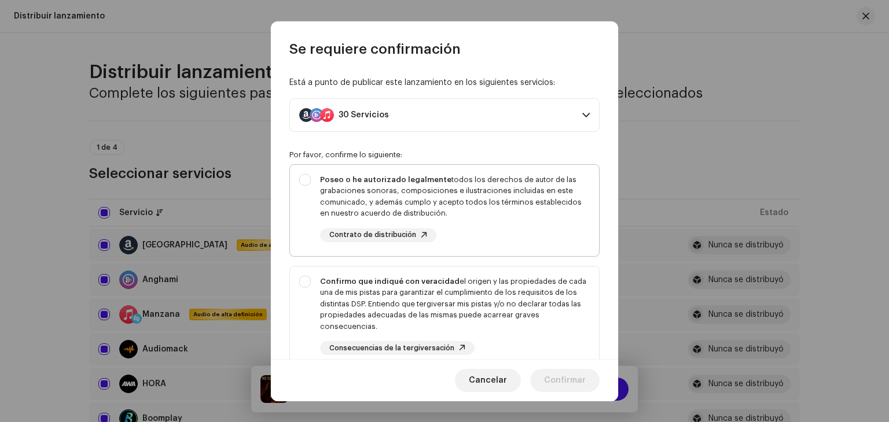
click at [451, 167] on div "Poseo o he autorizado legalmente todos los derechos de autor de las grabaciones…" at bounding box center [444, 208] width 309 height 87
checkbox input "true"
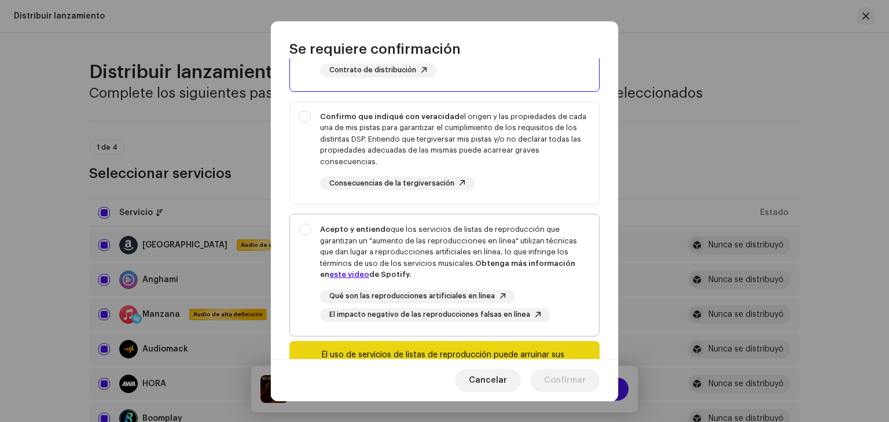
scroll to position [174, 0]
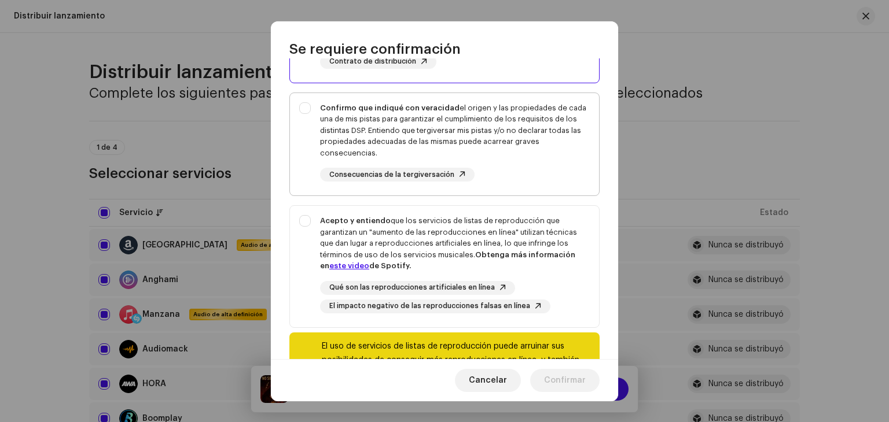
click at [521, 165] on div "Confirmo que indiqué con veracidad el origen y las propiedades de cada una de m…" at bounding box center [455, 142] width 270 height 80
checkbox input "true"
click at [529, 286] on div "Qué son las reproducciones artificiales en línea El impacto negativo de las rep…" at bounding box center [455, 297] width 270 height 32
checkbox input "true"
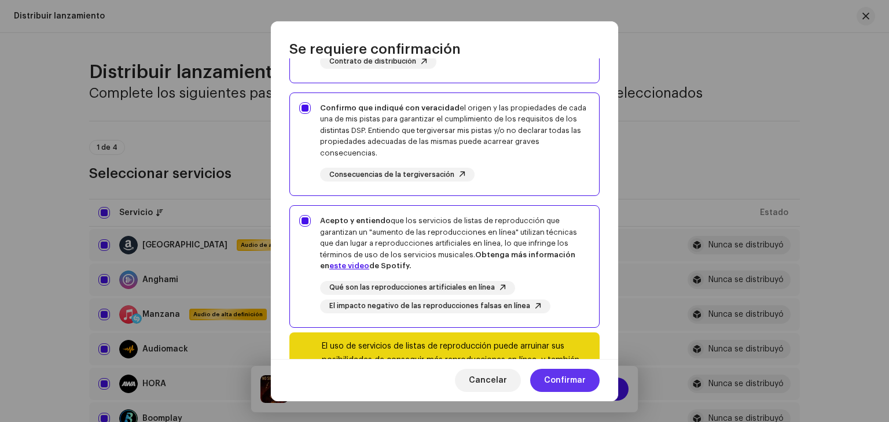
click at [570, 376] on span "Confirmar" at bounding box center [565, 380] width 42 height 23
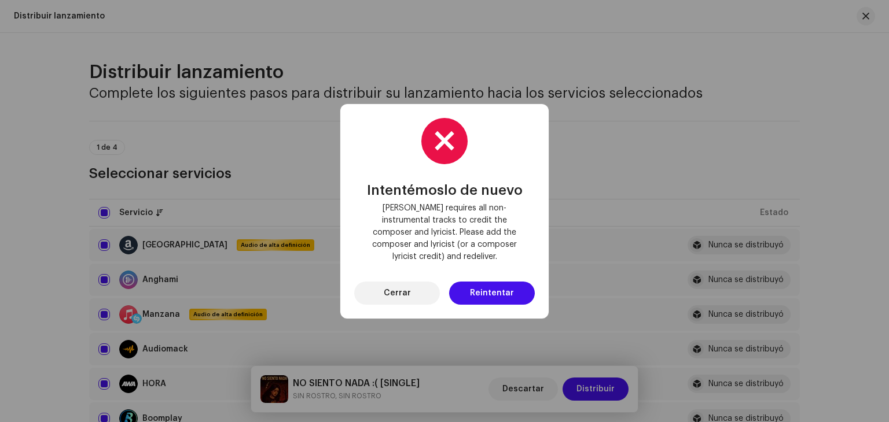
click at [457, 274] on div "Intentémoslo de nuevo Deezer requires all non-instrumental tracks to credit the…" at bounding box center [444, 211] width 181 height 187
click at [467, 289] on button "Reintentar" at bounding box center [492, 293] width 86 height 23
click at [419, 282] on button "Cerrar" at bounding box center [397, 293] width 86 height 23
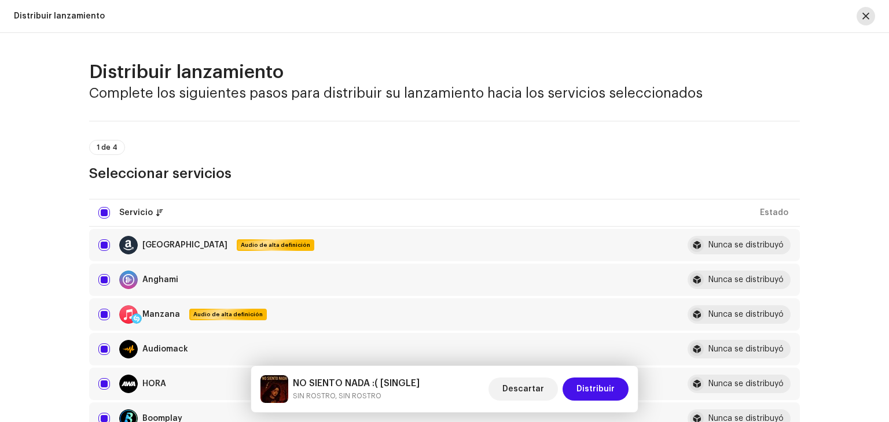
click at [873, 16] on button "button" at bounding box center [865, 16] width 19 height 19
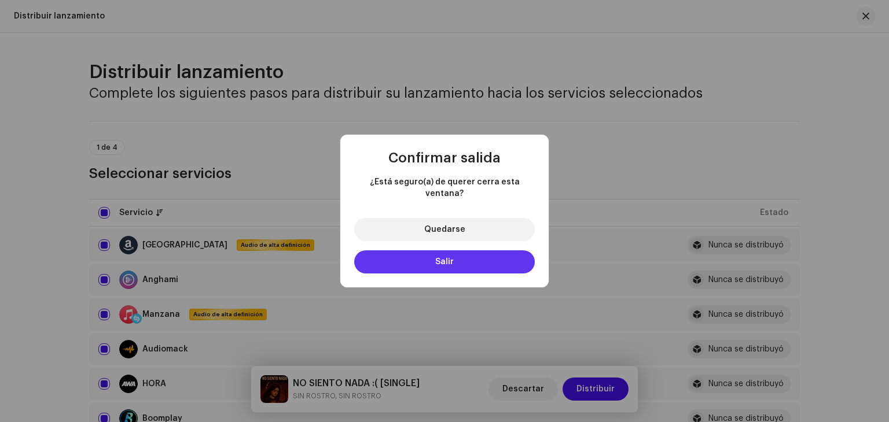
click at [481, 262] on button "Salir" at bounding box center [444, 262] width 181 height 23
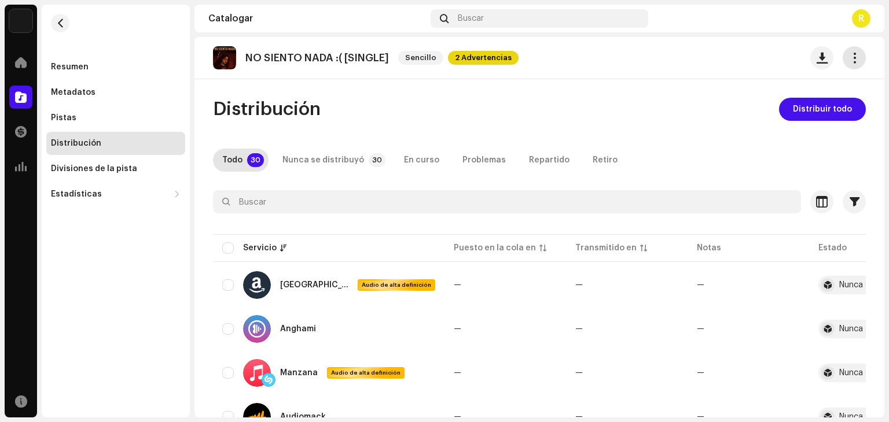
click at [851, 62] on span "button" at bounding box center [854, 57] width 11 height 9
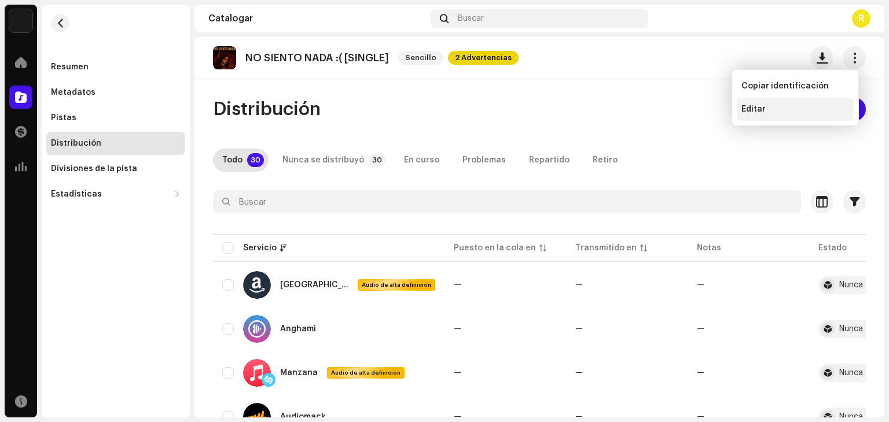
click at [769, 109] on div "Editar" at bounding box center [795, 109] width 108 height 9
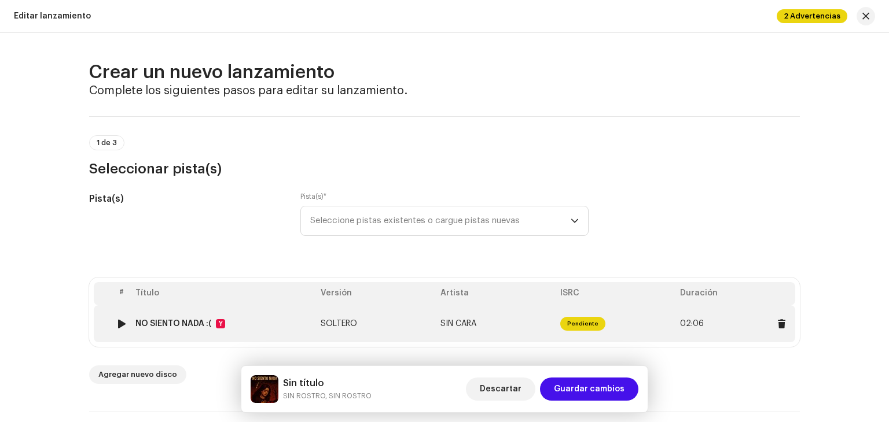
click at [362, 333] on td "SOLTERO" at bounding box center [376, 323] width 120 height 37
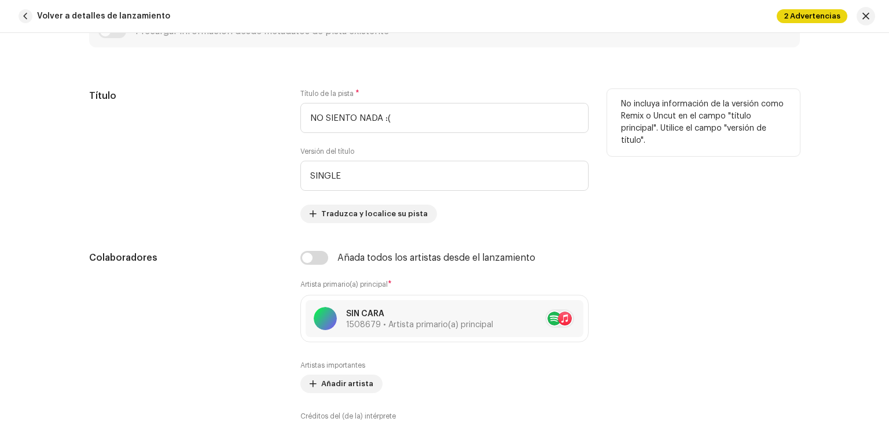
scroll to position [521, 0]
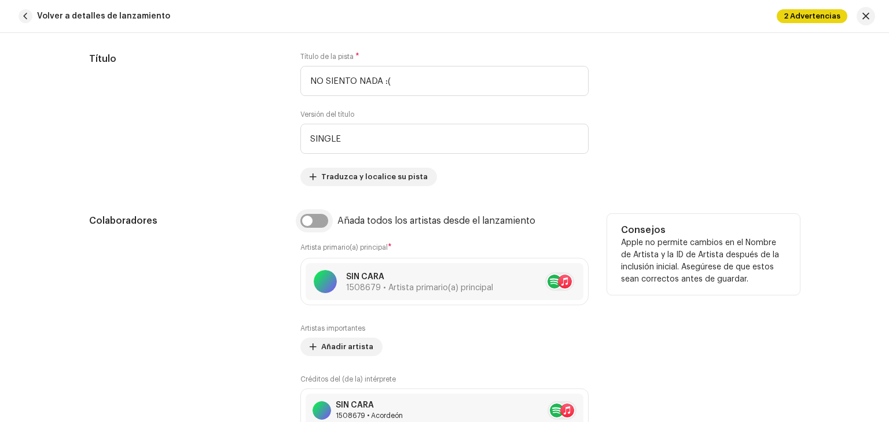
click at [315, 219] on input "checkbox" at bounding box center [314, 221] width 28 height 14
checkbox input "true"
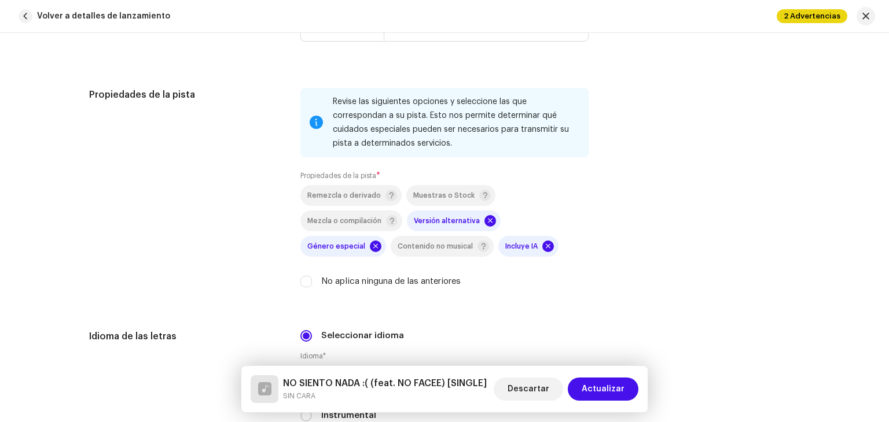
scroll to position [1736, 0]
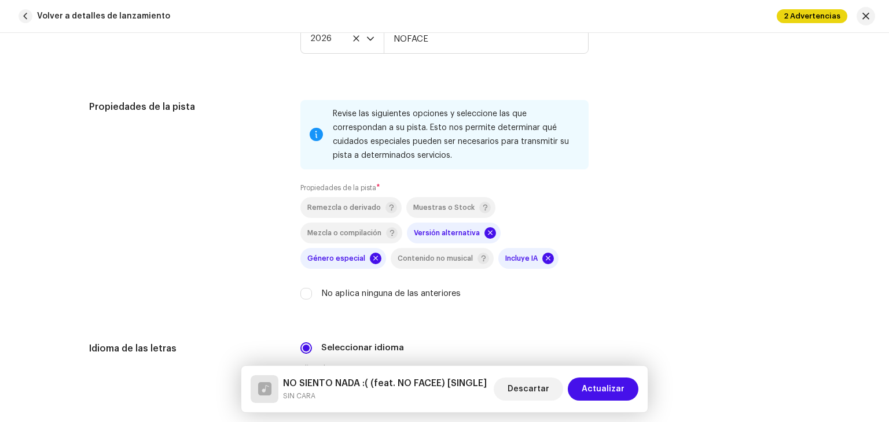
click at [542, 262] on span at bounding box center [548, 259] width 12 height 12
click at [484, 237] on span at bounding box center [490, 233] width 12 height 12
click at [381, 253] on span at bounding box center [376, 259] width 12 height 12
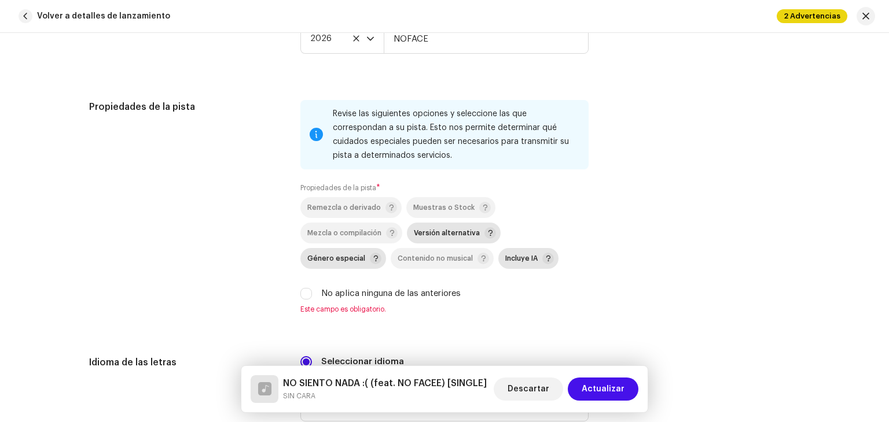
click at [411, 295] on label "No aplica ninguna de las anteriores" at bounding box center [390, 294] width 139 height 13
click at [312, 295] on input "No aplica ninguna de las anteriores" at bounding box center [306, 294] width 12 height 12
checkbox input "true"
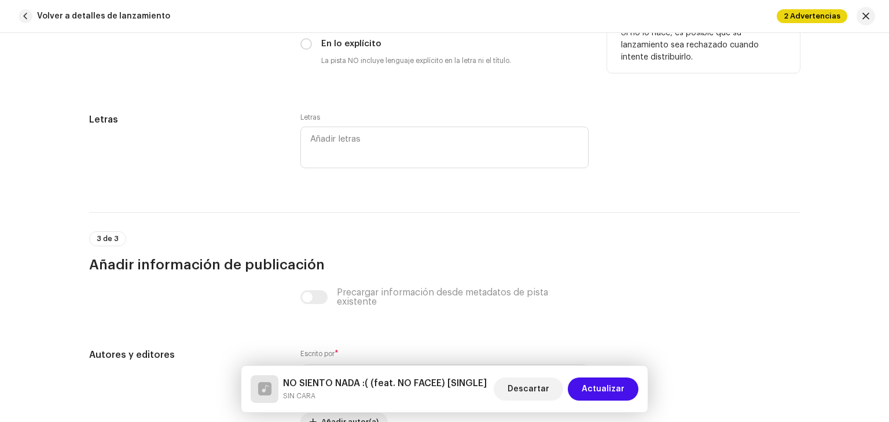
scroll to position [2458, 0]
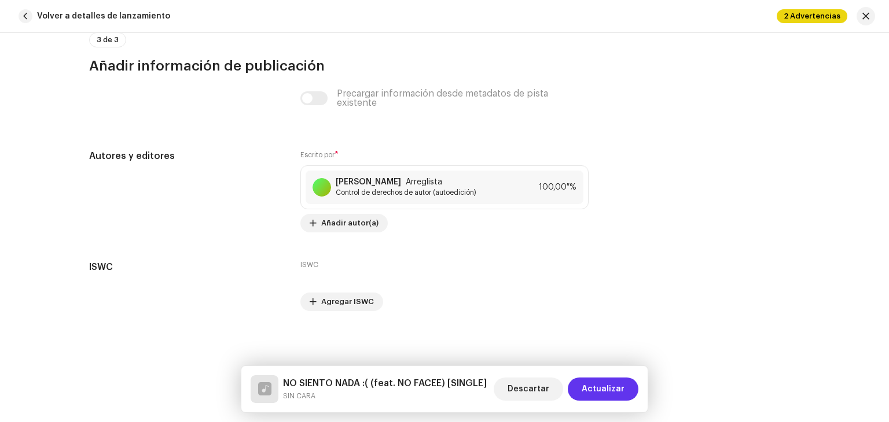
click at [610, 389] on span "Actualizar" at bounding box center [602, 389] width 43 height 23
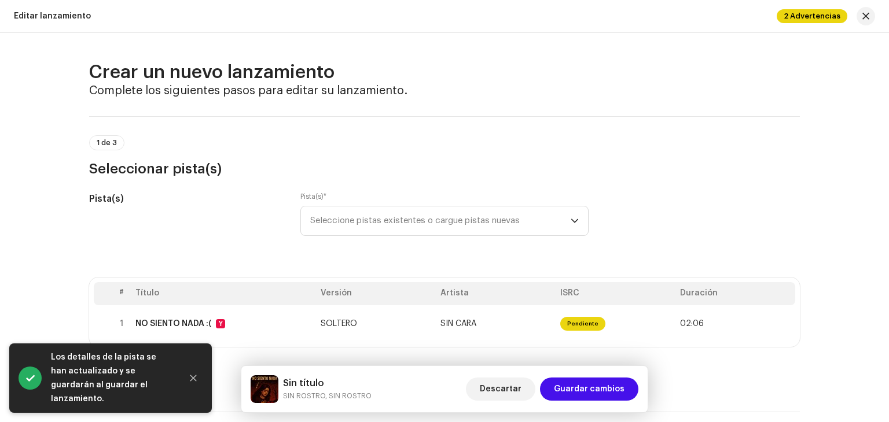
click at [610, 389] on font "Guardar cambios" at bounding box center [589, 389] width 71 height 8
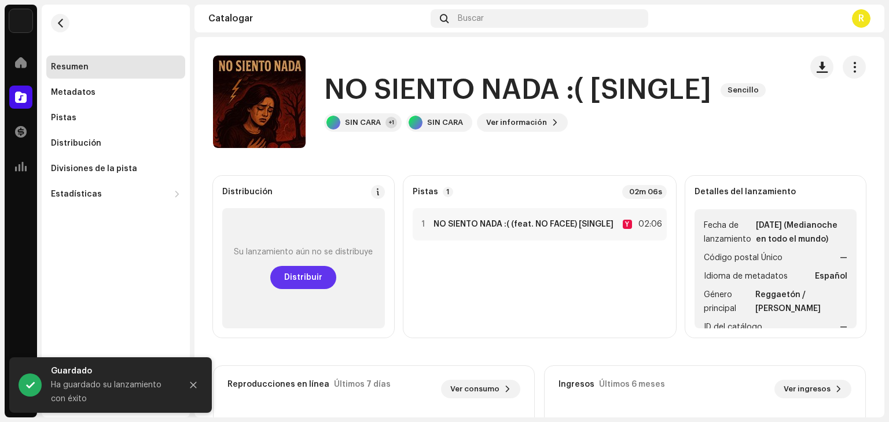
click at [315, 280] on font "Distribuir" at bounding box center [303, 278] width 38 height 8
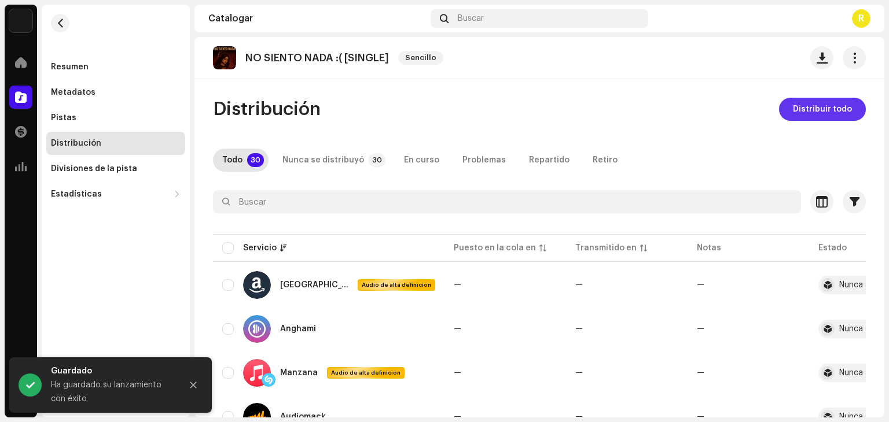
click at [799, 100] on span "Distribuir todo" at bounding box center [822, 109] width 59 height 23
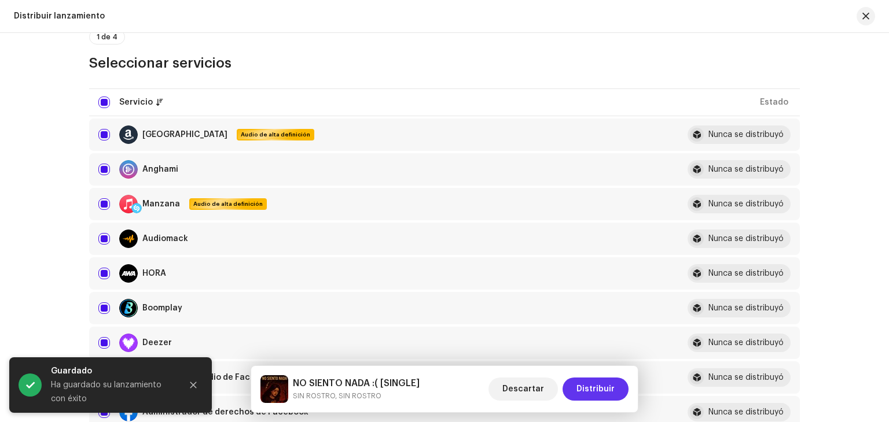
scroll to position [116, 0]
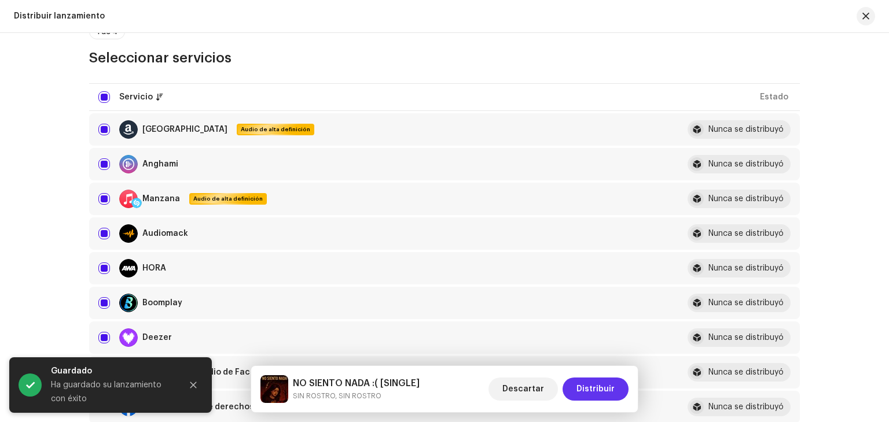
click at [614, 389] on button "Distribuir" at bounding box center [595, 389] width 66 height 23
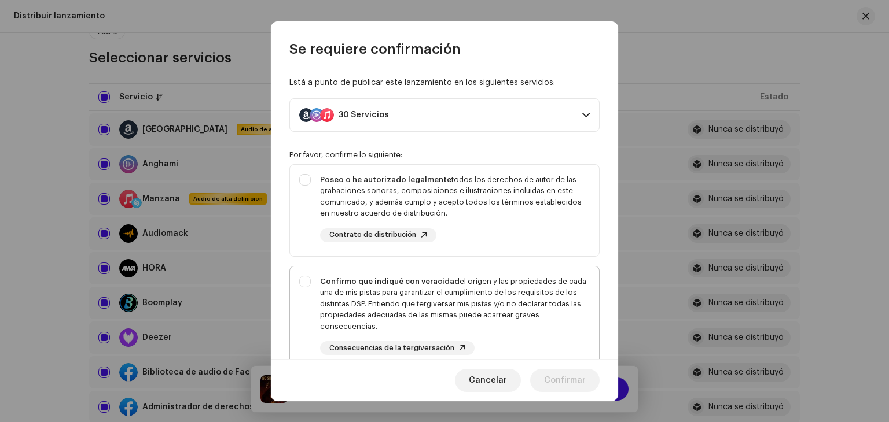
drag, startPoint x: 538, startPoint y: 347, endPoint x: 538, endPoint y: 338, distance: 9.3
click at [538, 343] on div "Confirmo que indiqué con veracidad el origen y las propiedades de cada una de m…" at bounding box center [455, 316] width 270 height 80
checkbox input "true"
click at [529, 206] on div "Poseo o he autorizado legalmente todos los derechos de autor de las grabaciones…" at bounding box center [455, 196] width 270 height 45
checkbox input "true"
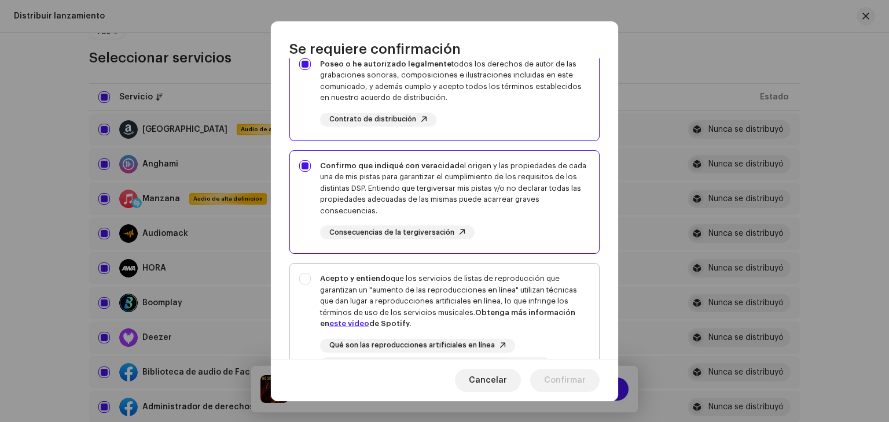
click at [542, 306] on div "Acepto y entiendo que los servicios de listas de reproducción que garantizan un…" at bounding box center [455, 301] width 270 height 57
checkbox input "true"
click at [583, 383] on font "Confirmar" at bounding box center [565, 381] width 42 height 8
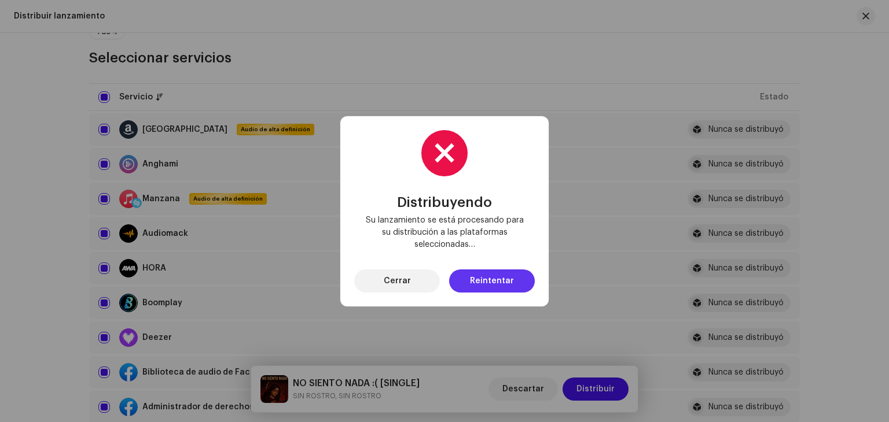
click at [518, 282] on button "Reintentar" at bounding box center [492, 281] width 86 height 23
click at [407, 285] on span "Cerrar" at bounding box center [397, 281] width 27 height 23
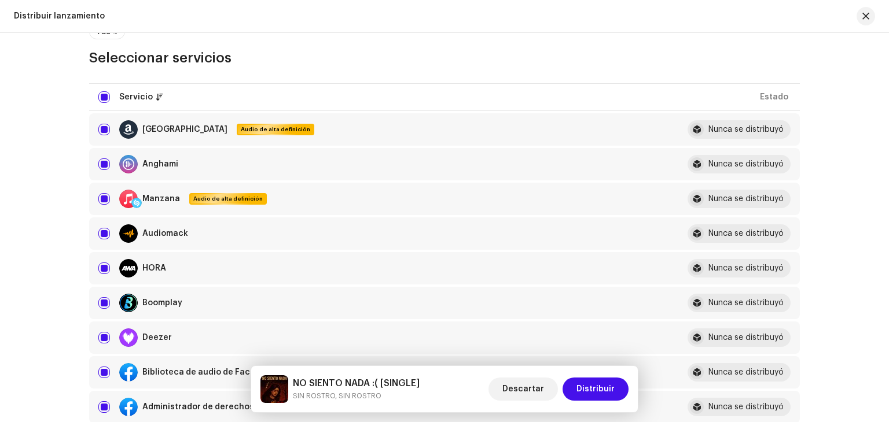
click at [875, 13] on div "Distribuir lanzamiento" at bounding box center [444, 16] width 889 height 33
click at [871, 13] on button "button" at bounding box center [865, 16] width 19 height 19
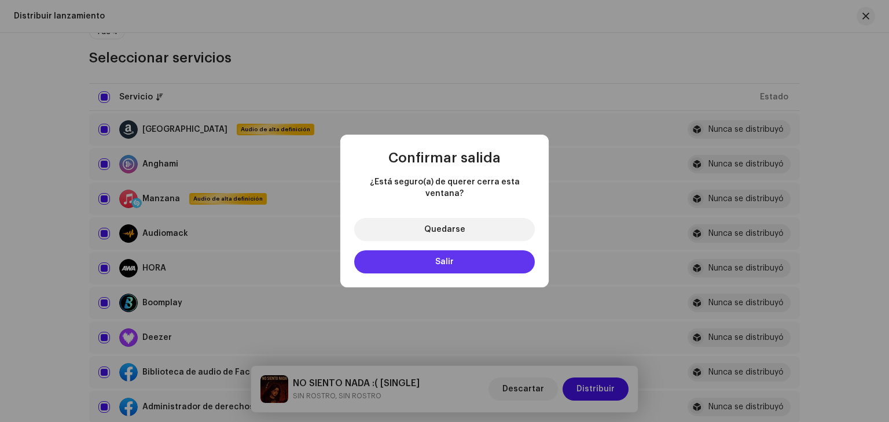
click at [476, 260] on button "Salir" at bounding box center [444, 262] width 181 height 23
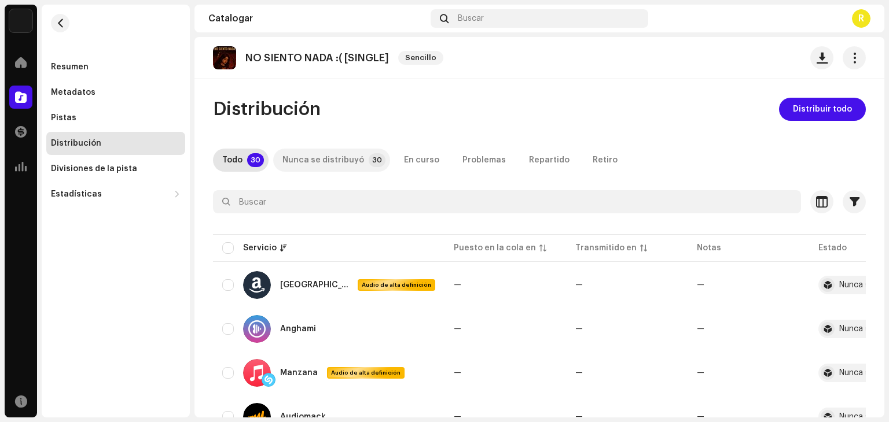
click at [336, 161] on font "Nunca se distribuyó" at bounding box center [323, 160] width 82 height 8
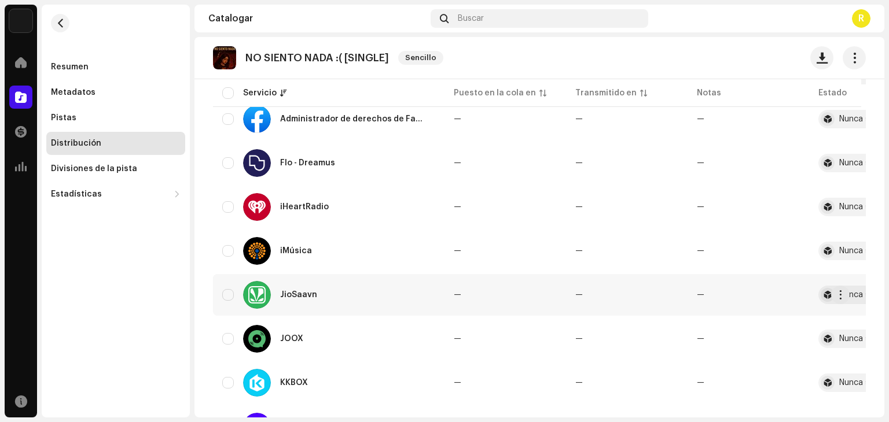
scroll to position [405, 0]
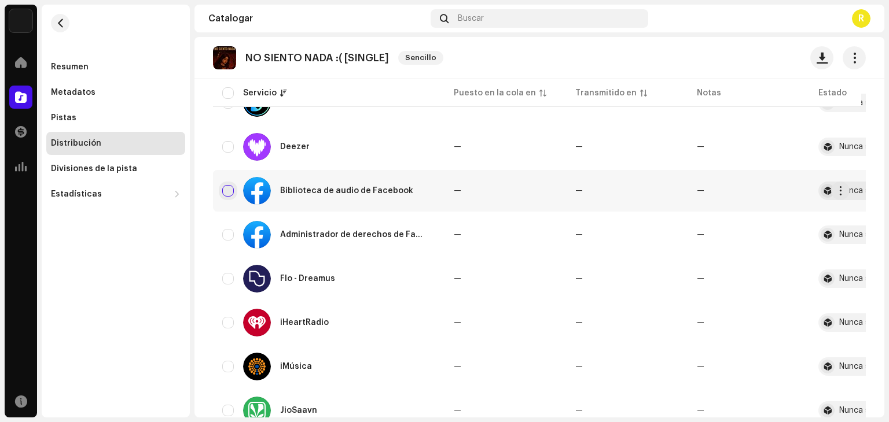
click at [227, 191] on input "checkbox" at bounding box center [228, 191] width 12 height 12
checkbox input "true"
click at [232, 233] on input "Row Unselected" at bounding box center [228, 235] width 12 height 12
checkbox input "true"
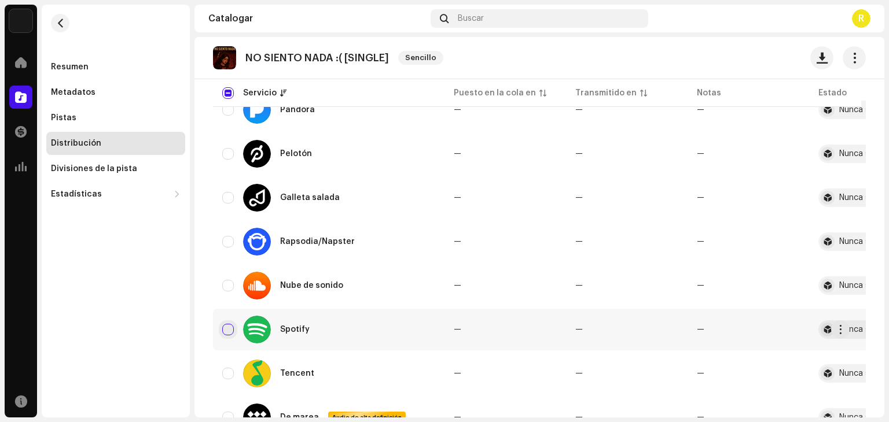
click at [227, 327] on input "Row Unselected" at bounding box center [228, 330] width 12 height 12
checkbox input "true"
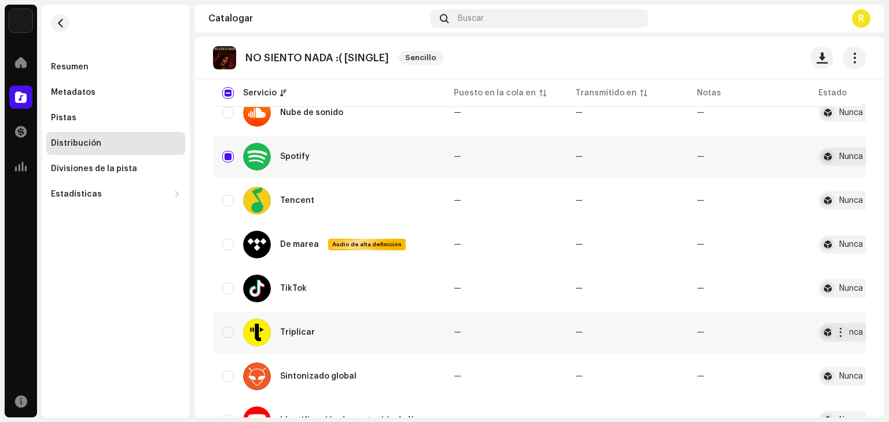
scroll to position [1099, 0]
click at [233, 293] on input "Row Unselected" at bounding box center [228, 288] width 12 height 12
checkbox input "true"
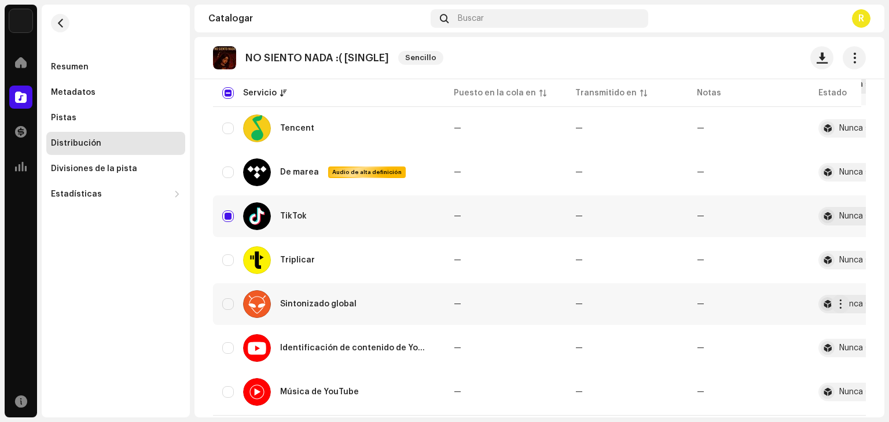
scroll to position [1201, 0]
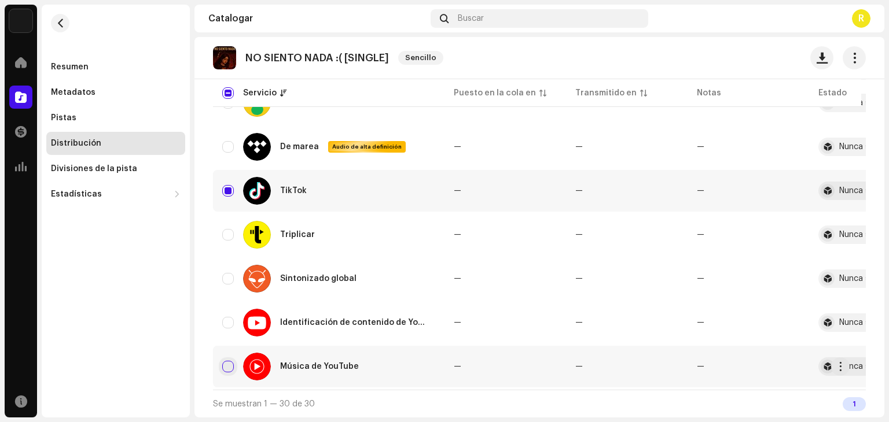
click at [231, 365] on input "Row Unselected" at bounding box center [228, 367] width 12 height 12
checkbox input "true"
click at [226, 321] on input "Row Unselected" at bounding box center [228, 323] width 12 height 12
checkbox input "true"
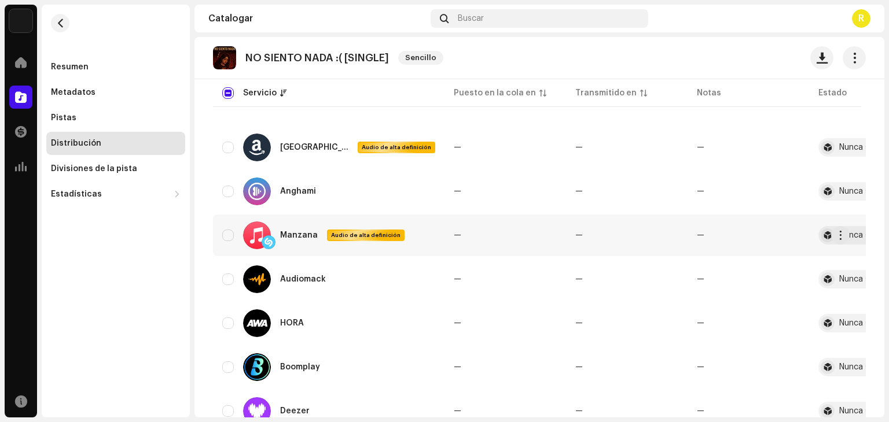
scroll to position [102, 0]
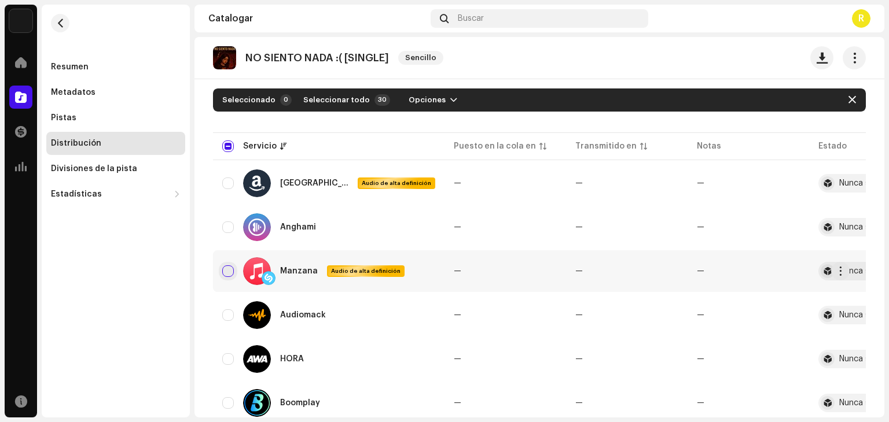
click at [227, 271] on input "Fila no seleccionada" at bounding box center [228, 272] width 12 height 12
checkbox input "true"
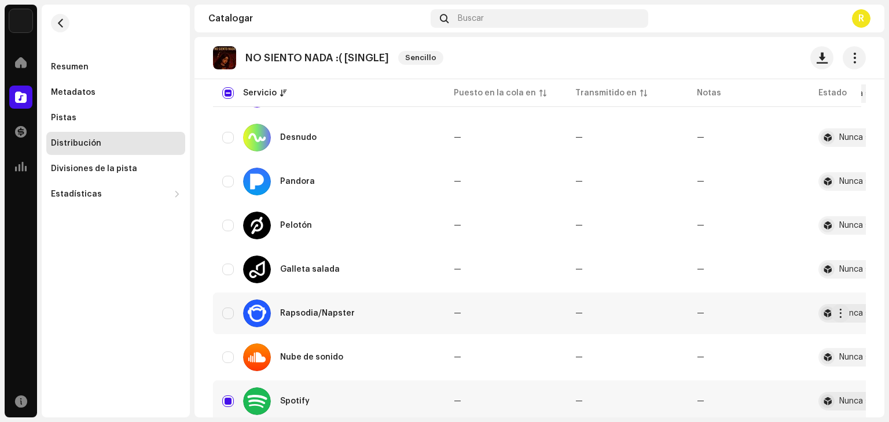
scroll to position [970, 0]
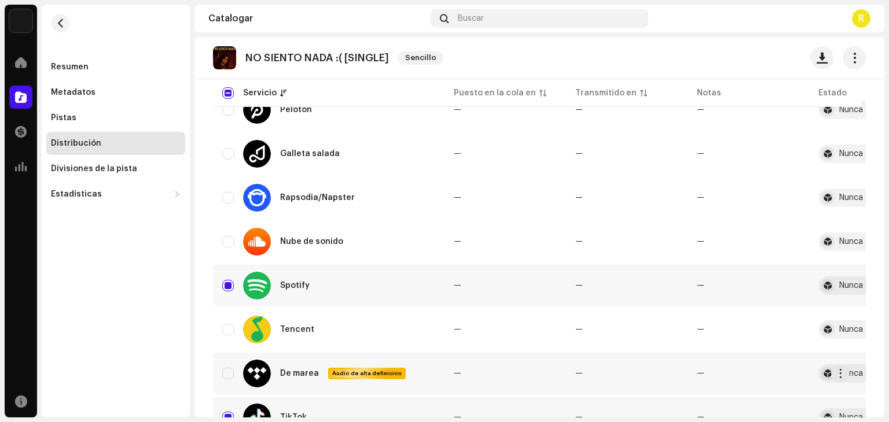
click at [233, 372] on input "Fila no seleccionada" at bounding box center [228, 374] width 12 height 12
checkbox input "true"
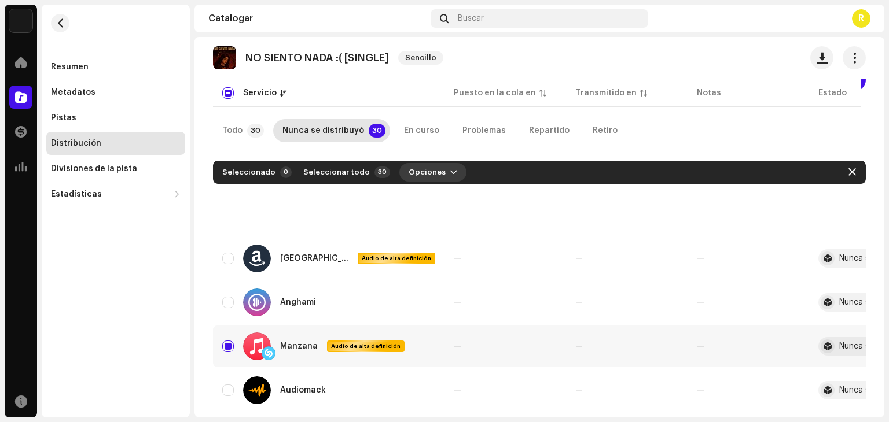
scroll to position [0, 0]
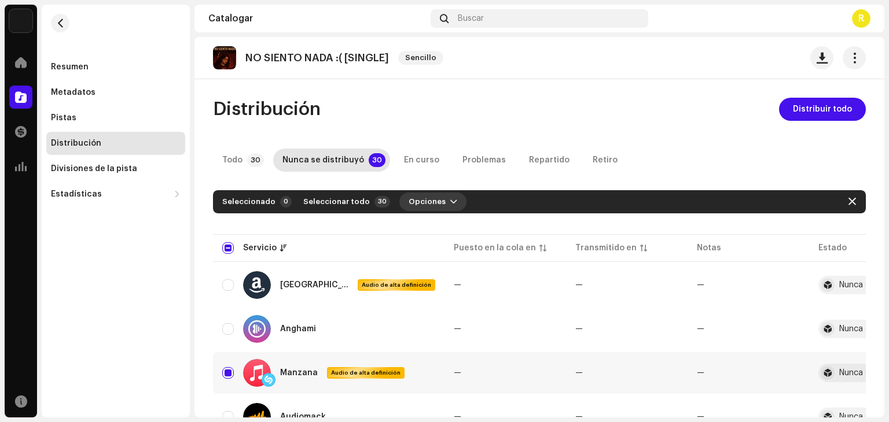
click at [450, 204] on span "button" at bounding box center [453, 201] width 7 height 9
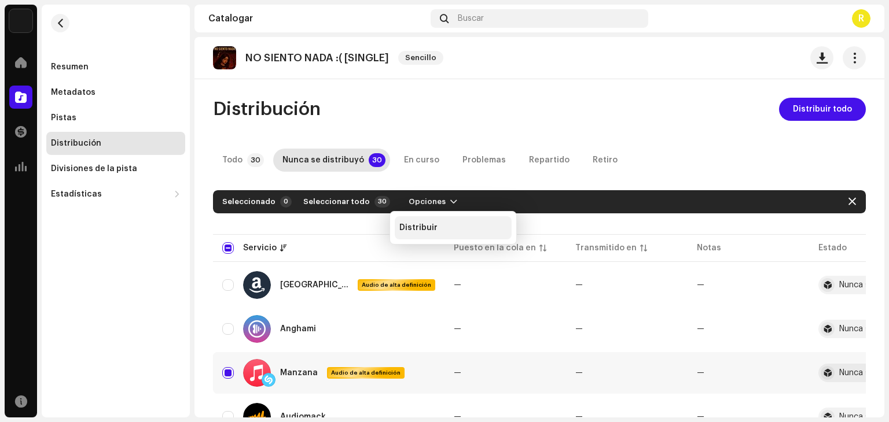
click at [440, 230] on div "Distribuir" at bounding box center [453, 227] width 108 height 9
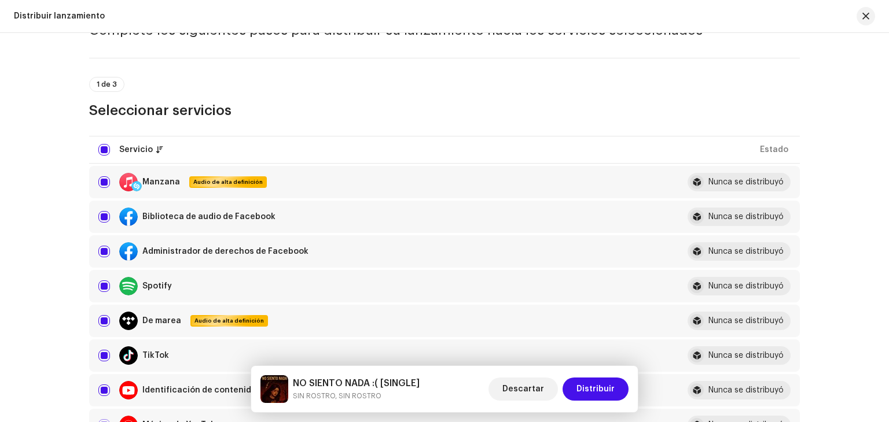
scroll to position [174, 0]
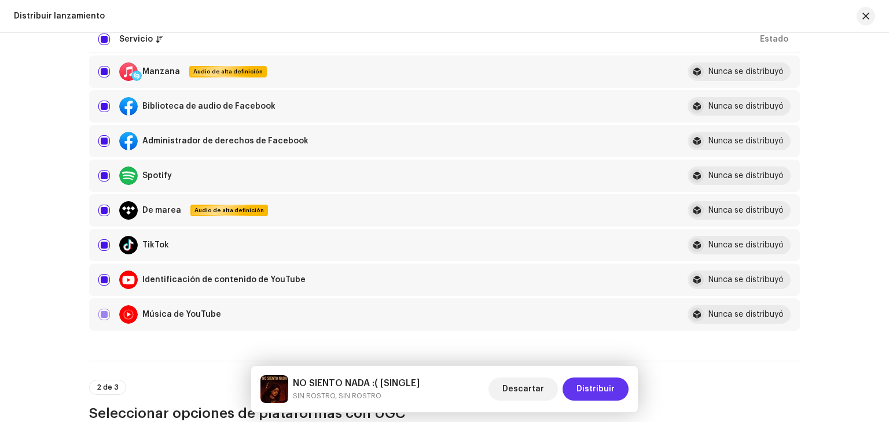
click at [587, 389] on font "Distribuir" at bounding box center [595, 389] width 38 height 8
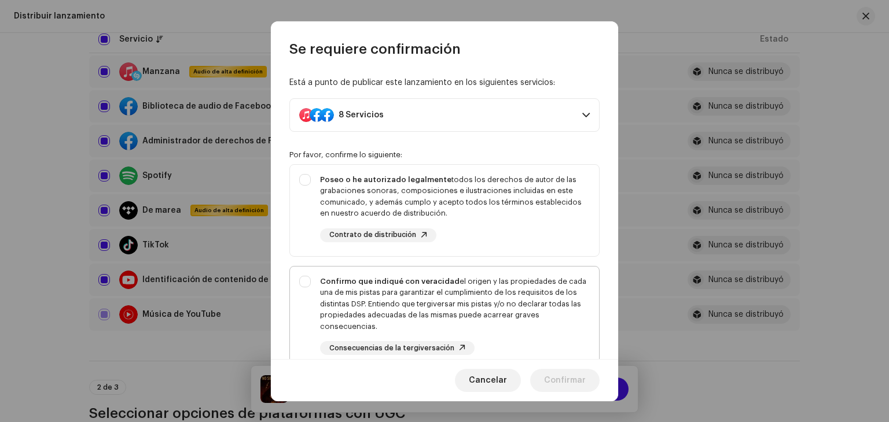
click at [472, 314] on font "el origen y las propiedades de cada una de mis pistas para garantizar el cumpli…" at bounding box center [453, 304] width 266 height 53
checkbox input "true"
click at [509, 179] on font "todos los derechos de autor de las grabaciones sonoras, composiciones e ilustra…" at bounding box center [451, 197] width 262 height 42
checkbox input "true"
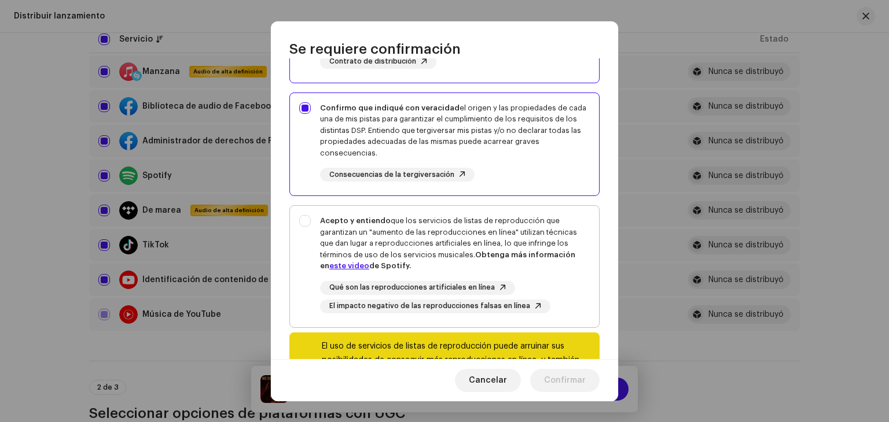
click at [506, 225] on div "Acepto y entiendo que los servicios de listas de reproducción que garantizan un…" at bounding box center [455, 243] width 270 height 57
checkbox input "true"
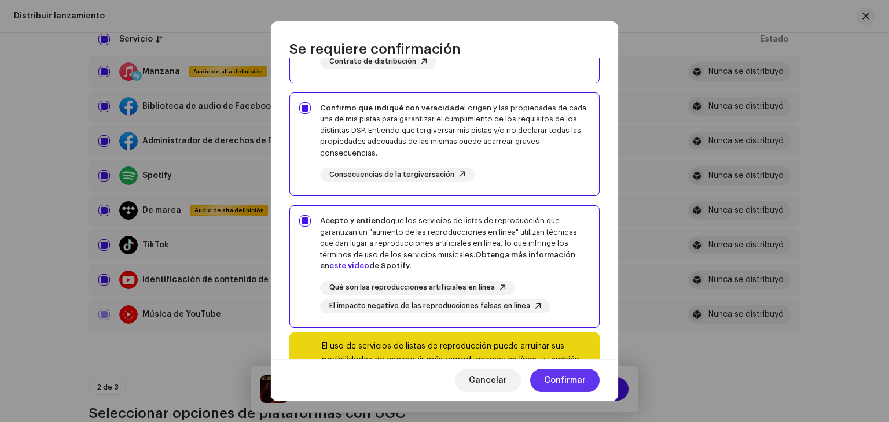
click at [568, 371] on span "Confirmar" at bounding box center [565, 380] width 42 height 23
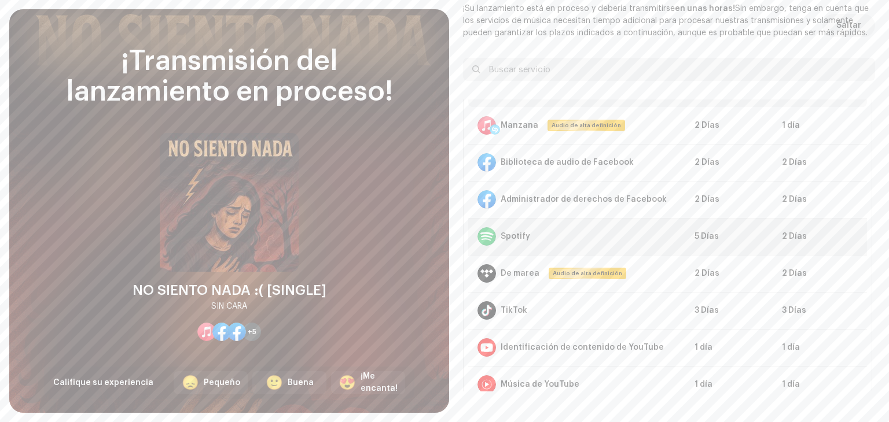
scroll to position [0, 0]
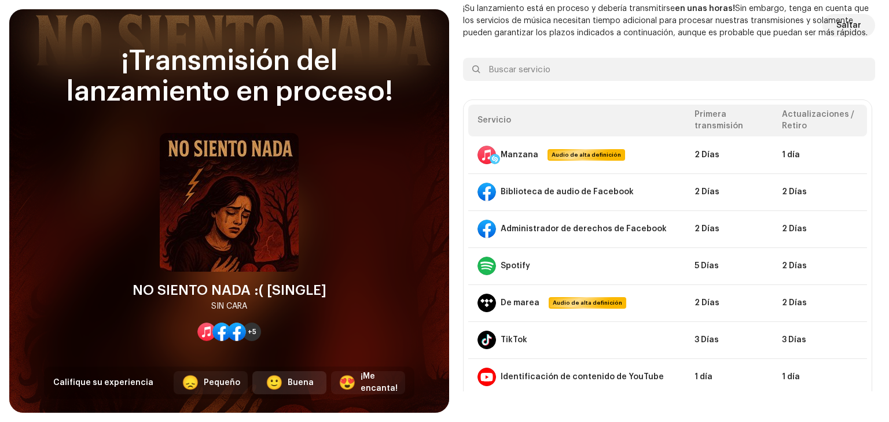
click at [292, 382] on div "Buena" at bounding box center [301, 383] width 26 height 12
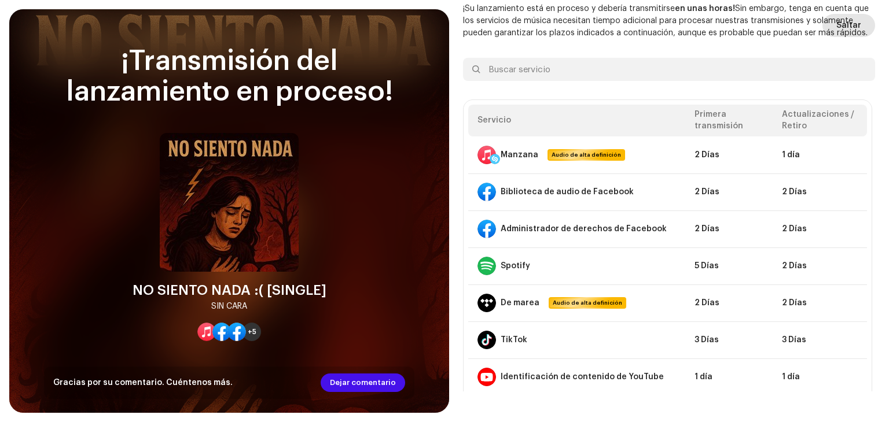
click at [841, 27] on span "Saltar" at bounding box center [848, 25] width 25 height 23
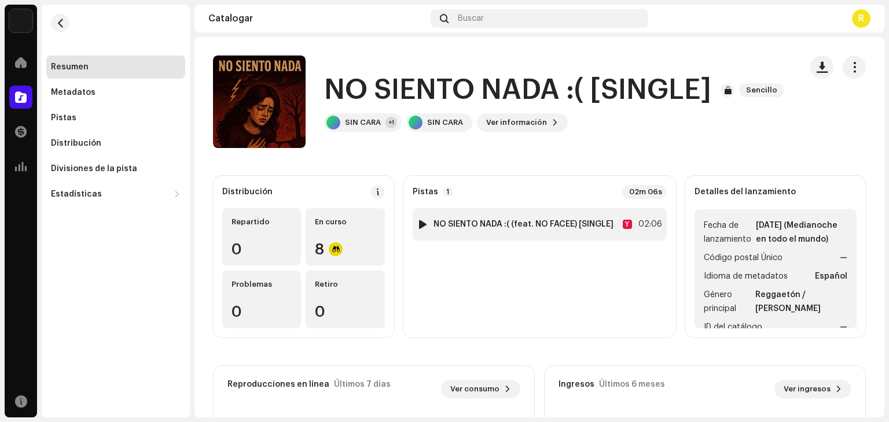
click at [419, 229] on div at bounding box center [422, 224] width 9 height 9
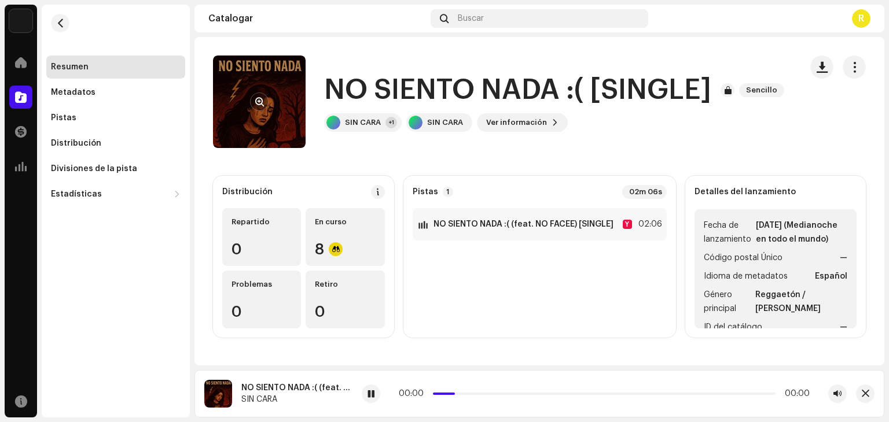
click at [261, 86] on re-a-cover at bounding box center [259, 102] width 93 height 93
click at [256, 108] on button "button" at bounding box center [259, 102] width 19 height 19
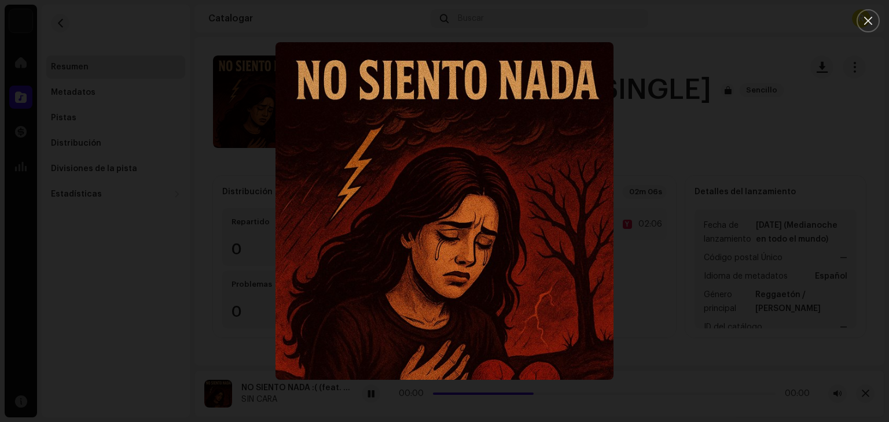
click at [722, 172] on div at bounding box center [444, 211] width 889 height 422
